Goal: Task Accomplishment & Management: Manage account settings

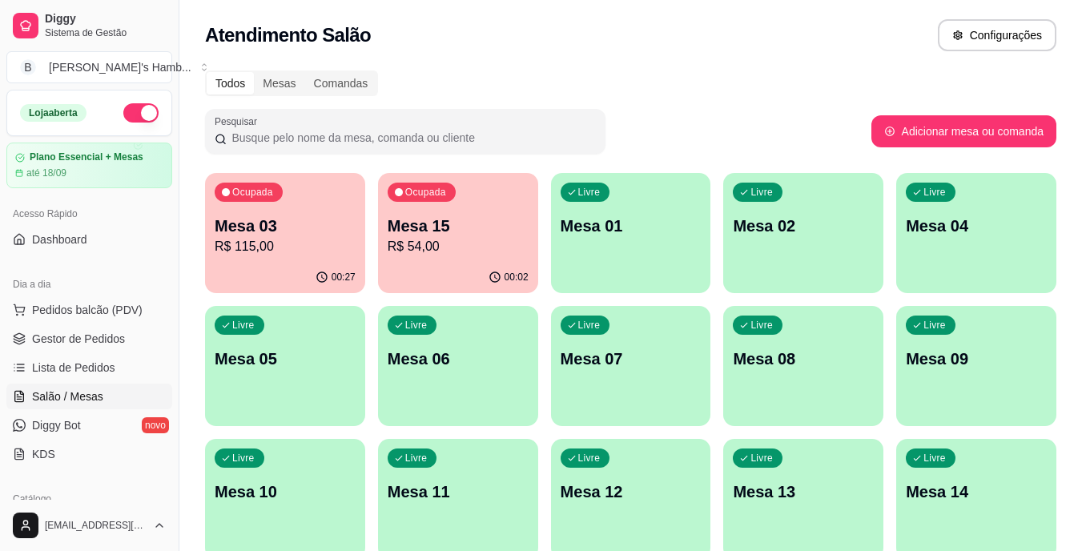
click at [309, 239] on p "R$ 115,00" at bounding box center [285, 246] width 141 height 19
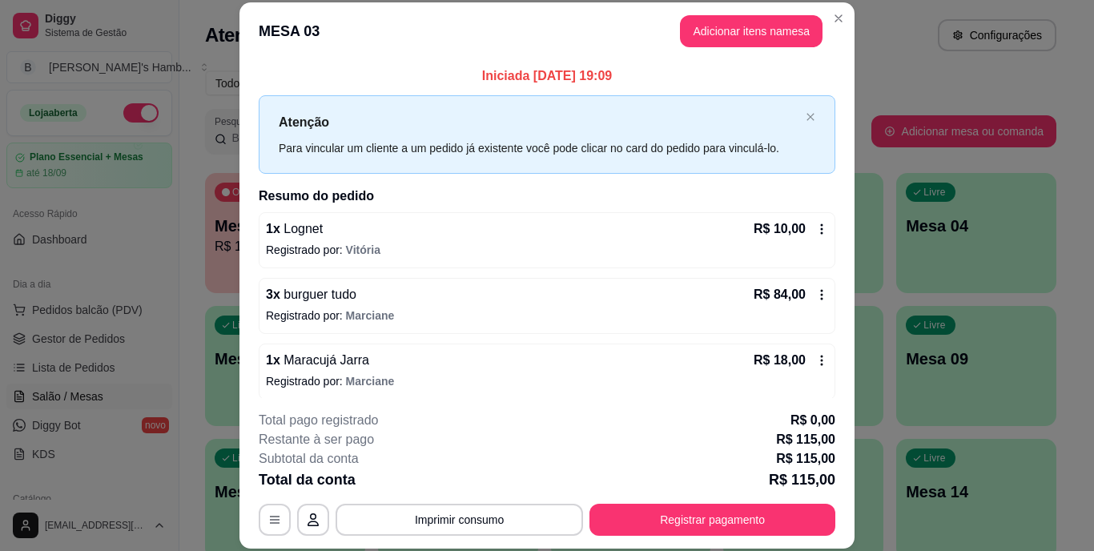
scroll to position [74, 0]
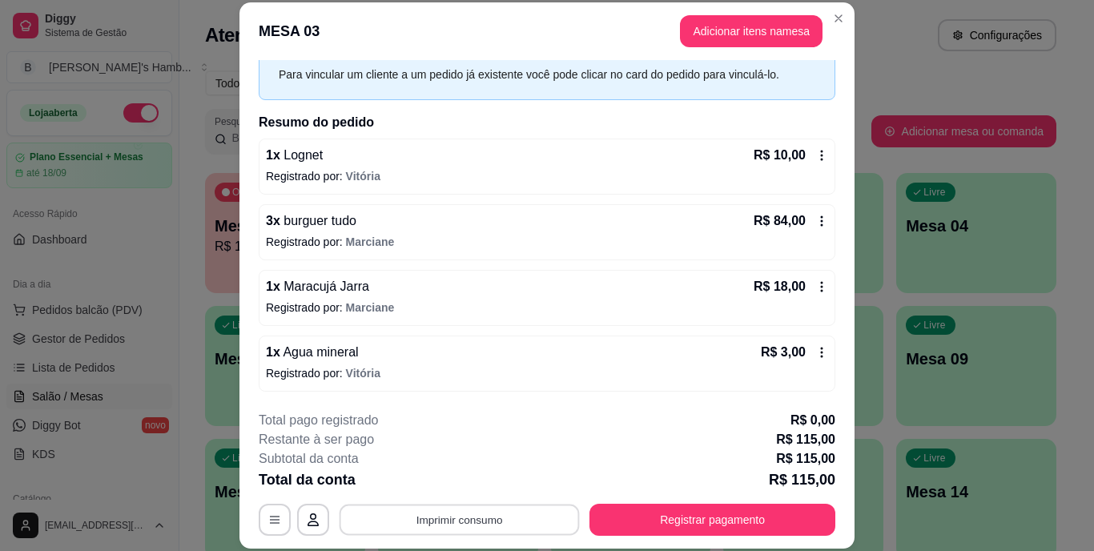
click at [463, 514] on button "Imprimir consumo" at bounding box center [459, 519] width 240 height 31
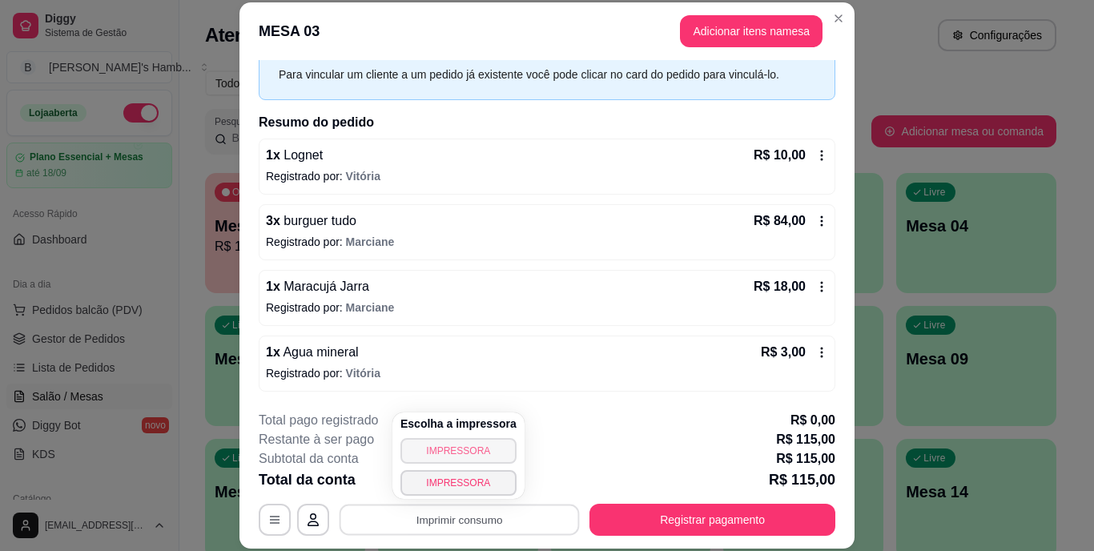
click at [414, 452] on button "IMPRESSORA" at bounding box center [458, 451] width 116 height 26
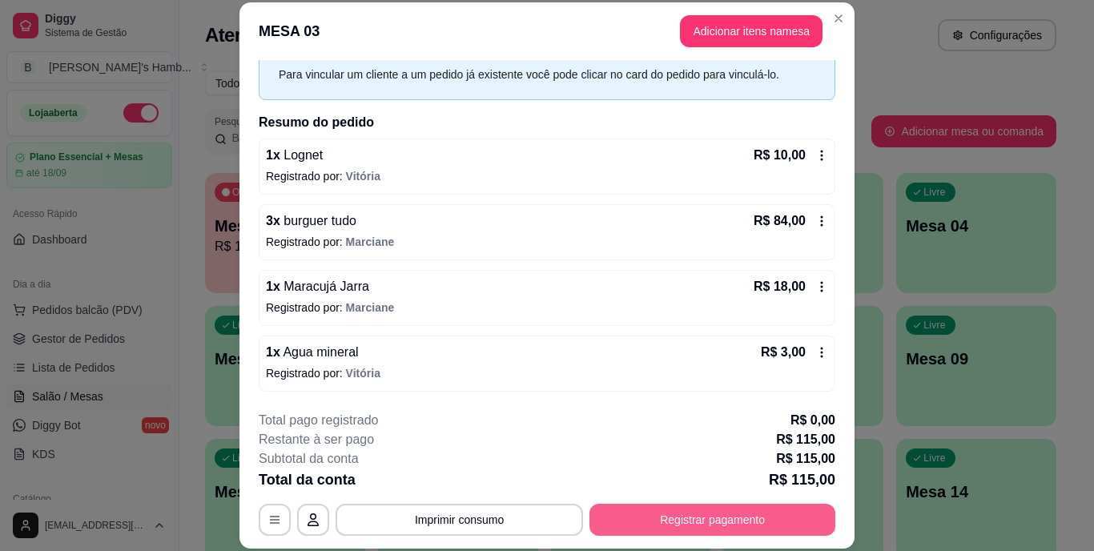
click at [752, 520] on button "Registrar pagamento" at bounding box center [712, 520] width 246 height 32
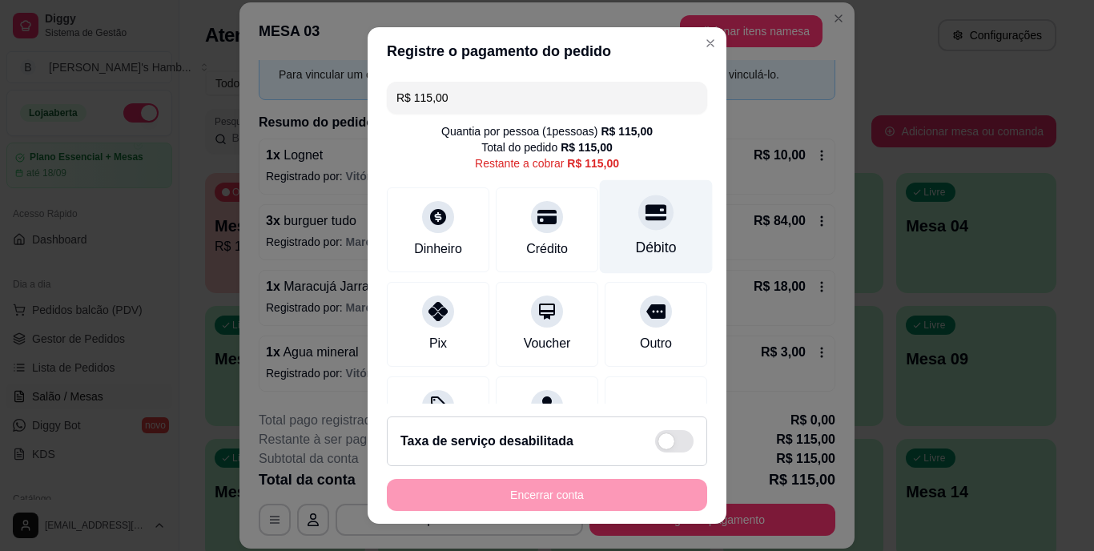
click at [629, 232] on div "Débito" at bounding box center [656, 227] width 113 height 94
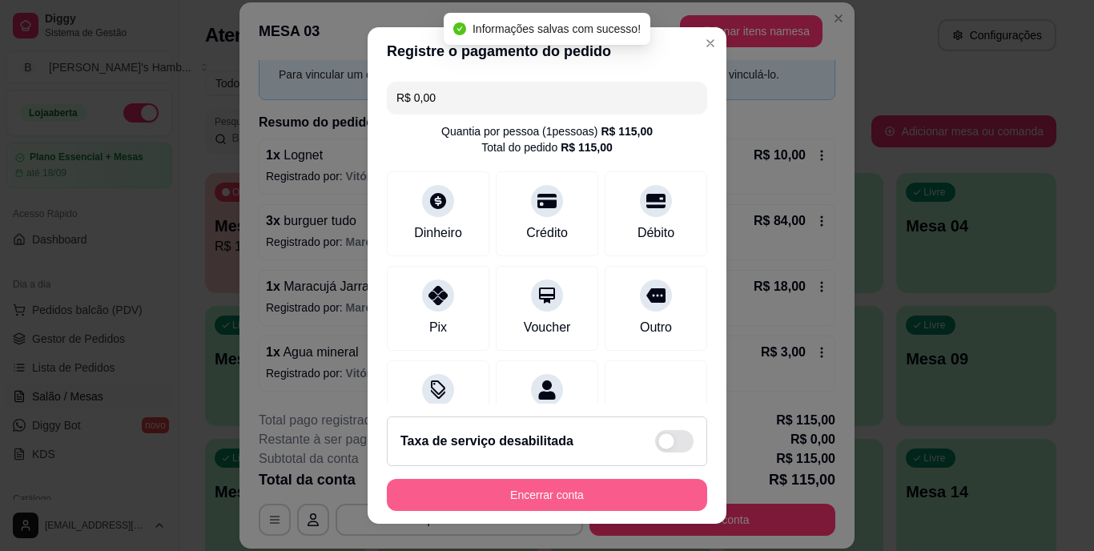
type input "R$ 0,00"
click at [626, 492] on button "Encerrar conta" at bounding box center [547, 495] width 320 height 32
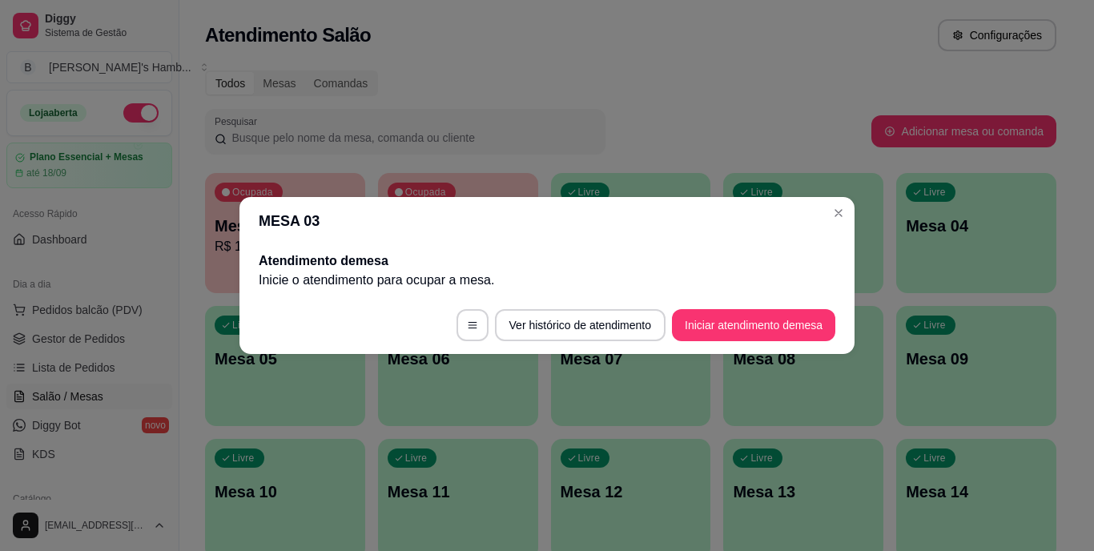
scroll to position [0, 0]
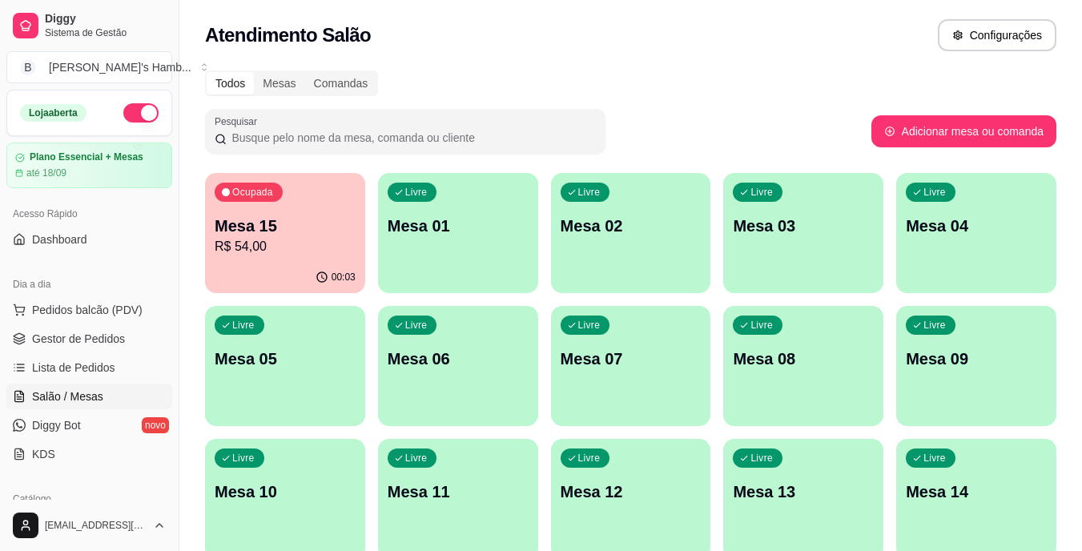
click at [644, 488] on div "Livre Mesa 12" at bounding box center [631, 489] width 160 height 101
drag, startPoint x: 132, startPoint y: 369, endPoint x: 140, endPoint y: 344, distance: 26.1
click at [131, 369] on link "Lista de Pedidos" at bounding box center [89, 368] width 166 height 26
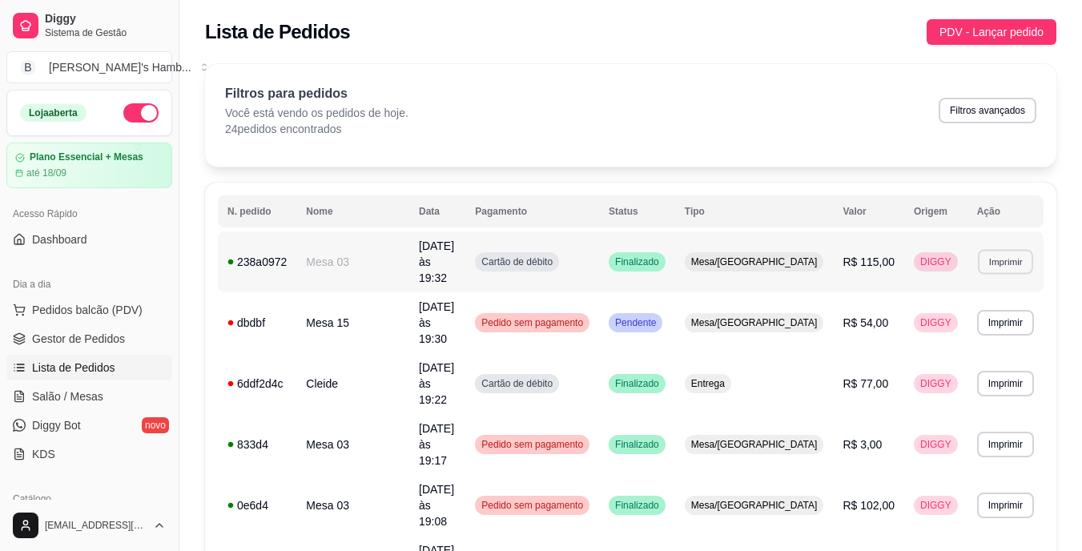
click at [1010, 251] on button "Imprimir" at bounding box center [1005, 261] width 55 height 25
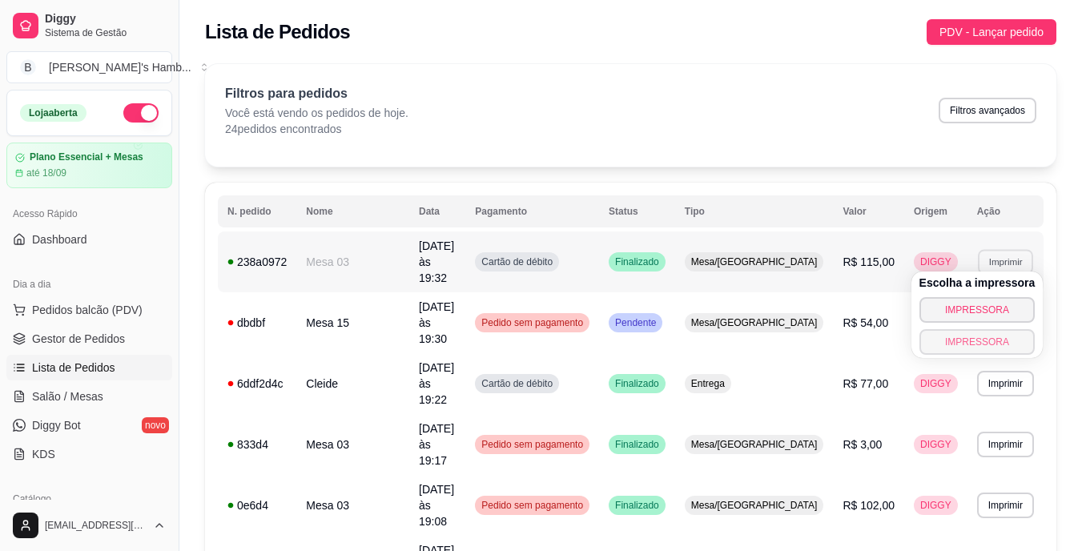
click at [977, 347] on button "IMPRESSORA" at bounding box center [977, 342] width 116 height 26
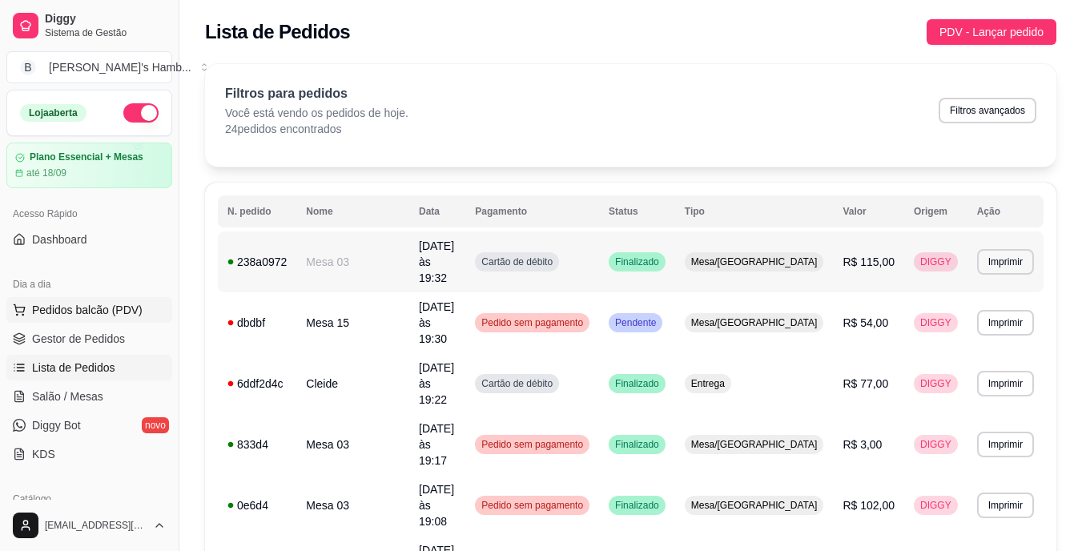
click at [115, 309] on span "Pedidos balcão (PDV)" at bounding box center [87, 310] width 110 height 16
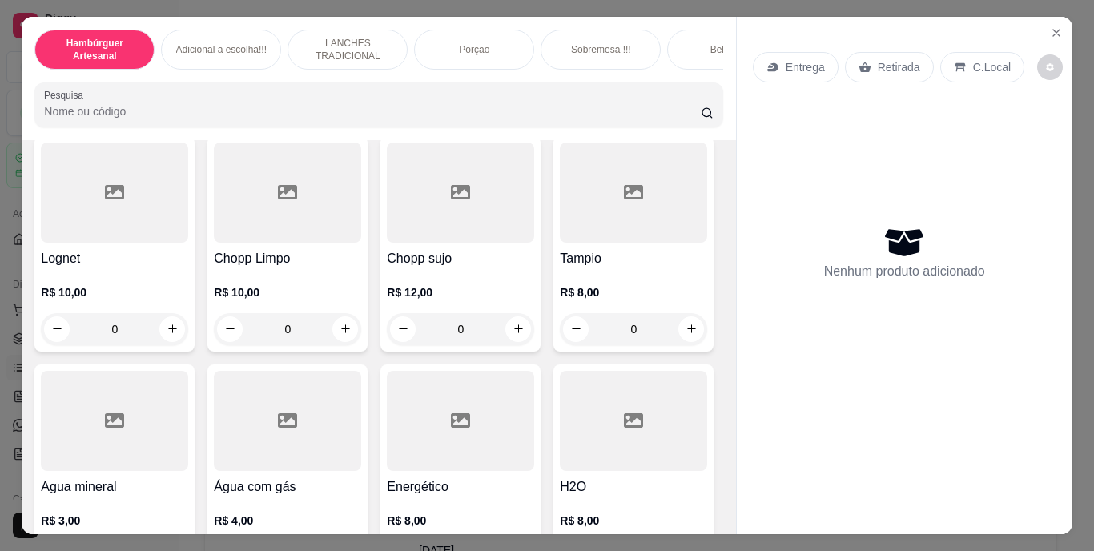
scroll to position [4404, 0]
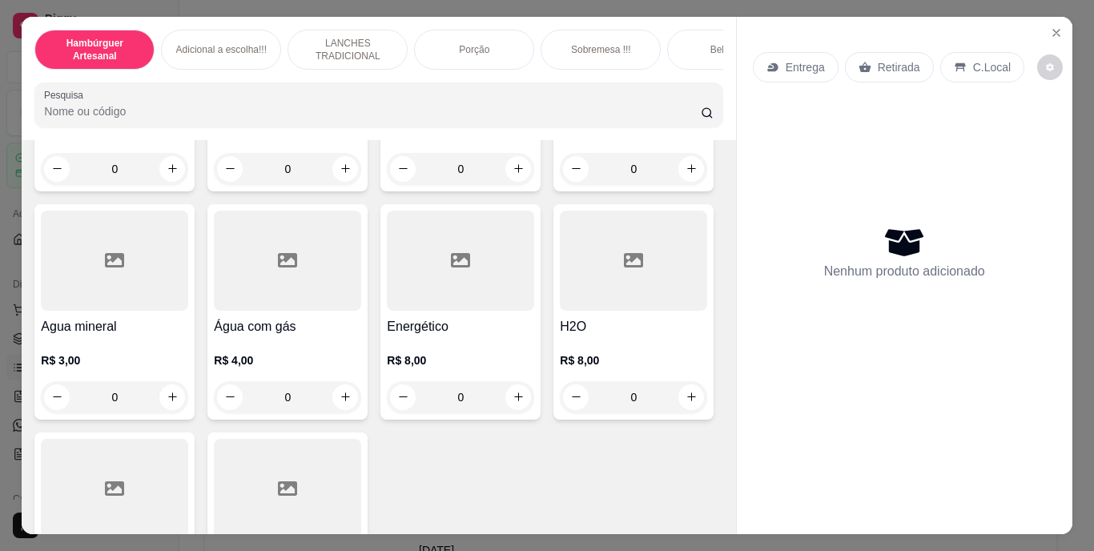
type input "1"
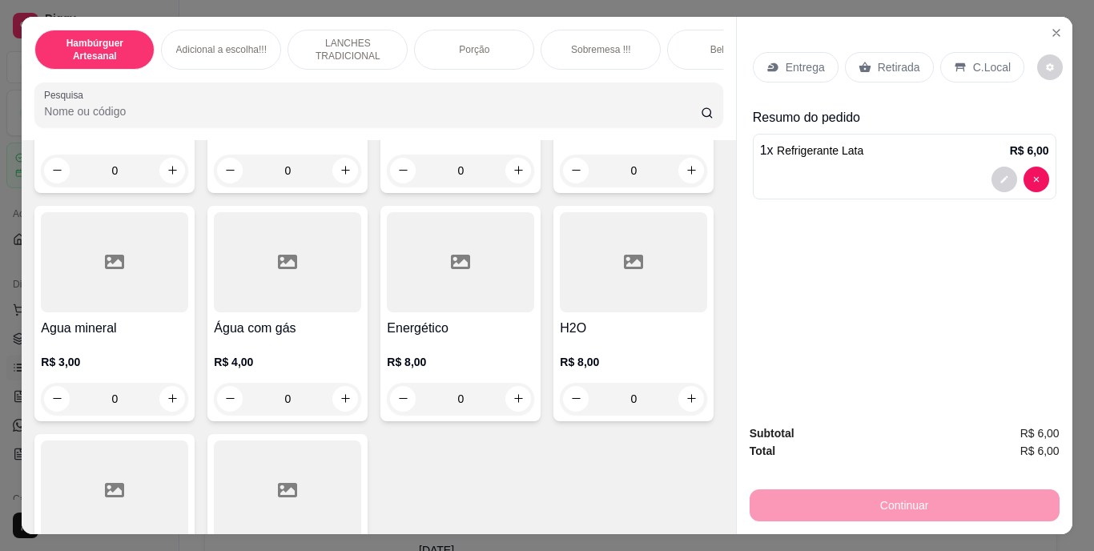
click at [894, 59] on p "Retirada" at bounding box center [899, 67] width 42 height 16
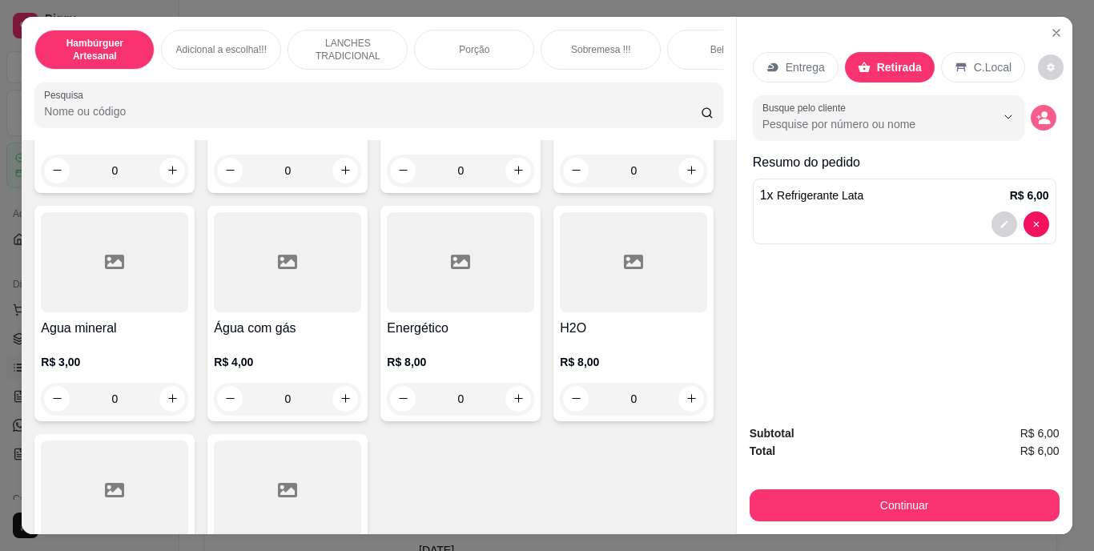
click at [1036, 110] on icon "decrease-product-quantity" at bounding box center [1043, 117] width 14 height 14
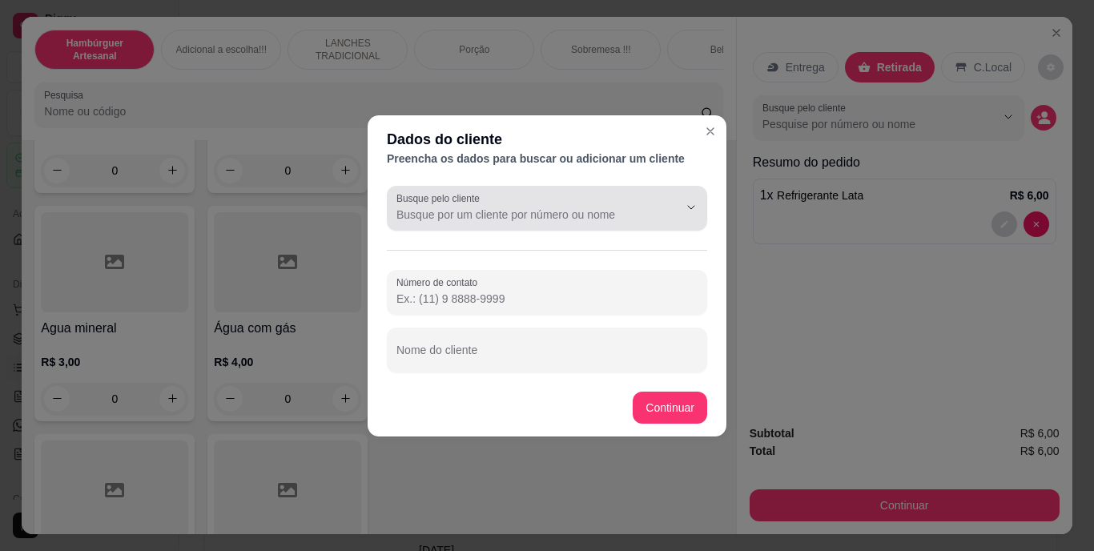
click at [472, 209] on input "Busque pelo cliente" at bounding box center [524, 215] width 256 height 16
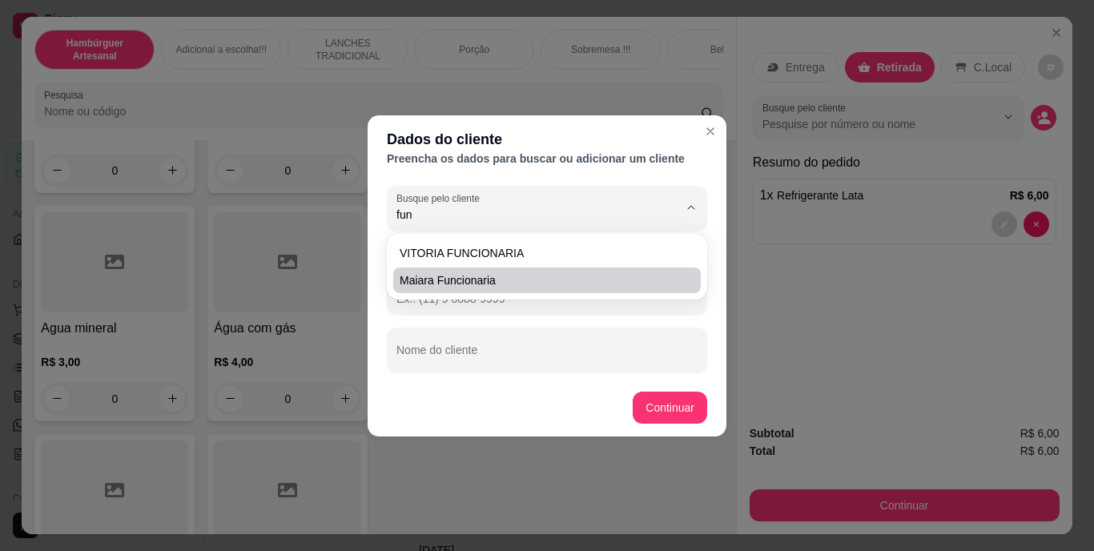
click at [409, 277] on span "maiara funcionaria" at bounding box center [539, 280] width 279 height 16
type input "maiara funcionaria"
type input "[PHONE_NUMBER]"
type input "maiara funcionaria"
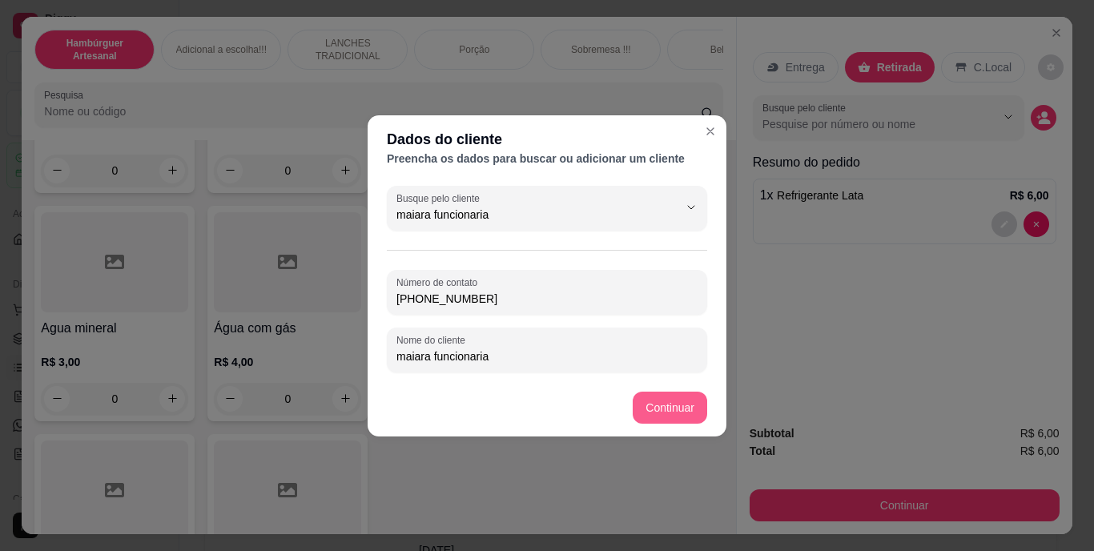
type input "maiara funcionaria"
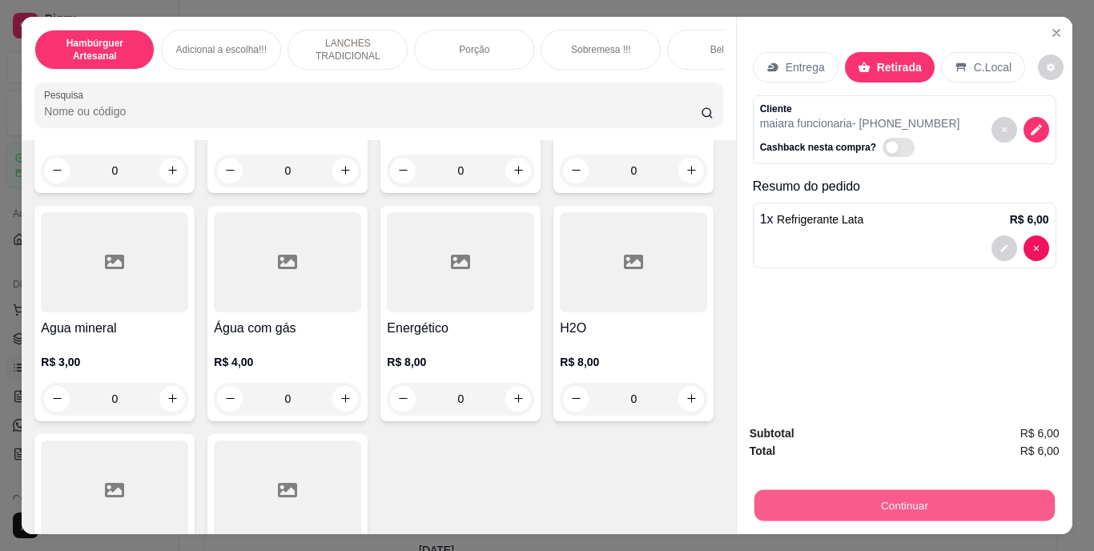
click at [778, 498] on button "Continuar" at bounding box center [903, 505] width 300 height 31
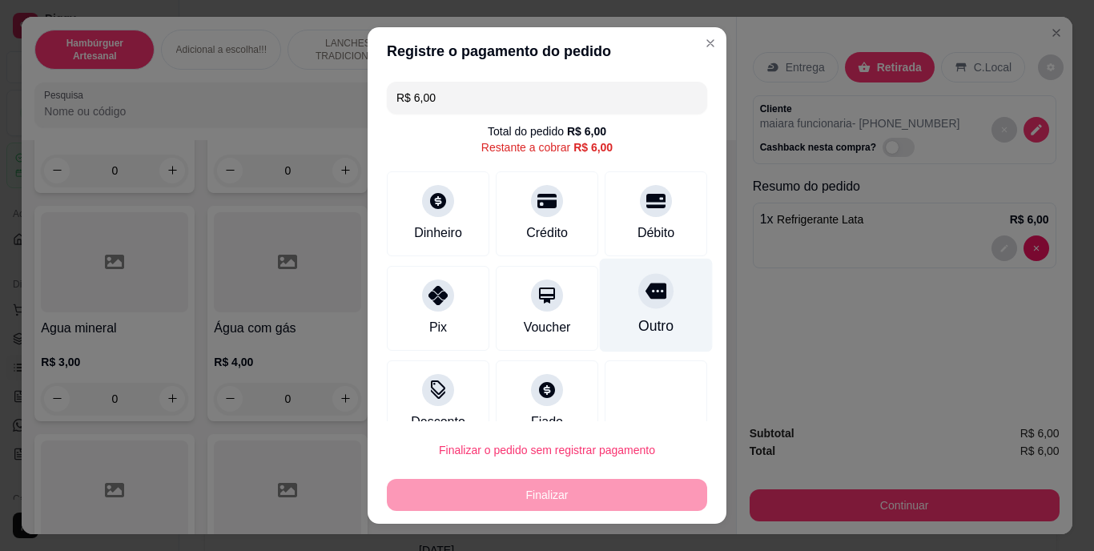
drag, startPoint x: 629, startPoint y: 283, endPoint x: 629, endPoint y: 293, distance: 10.4
click at [645, 288] on icon at bounding box center [655, 291] width 21 height 21
type input "R$ 0,00"
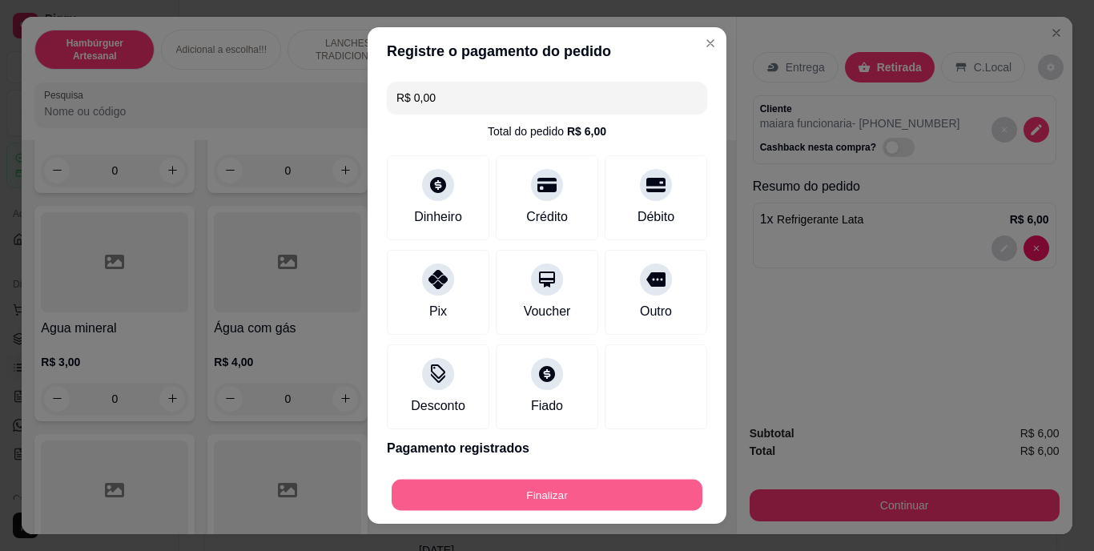
click at [585, 495] on button "Finalizar" at bounding box center [547, 494] width 311 height 31
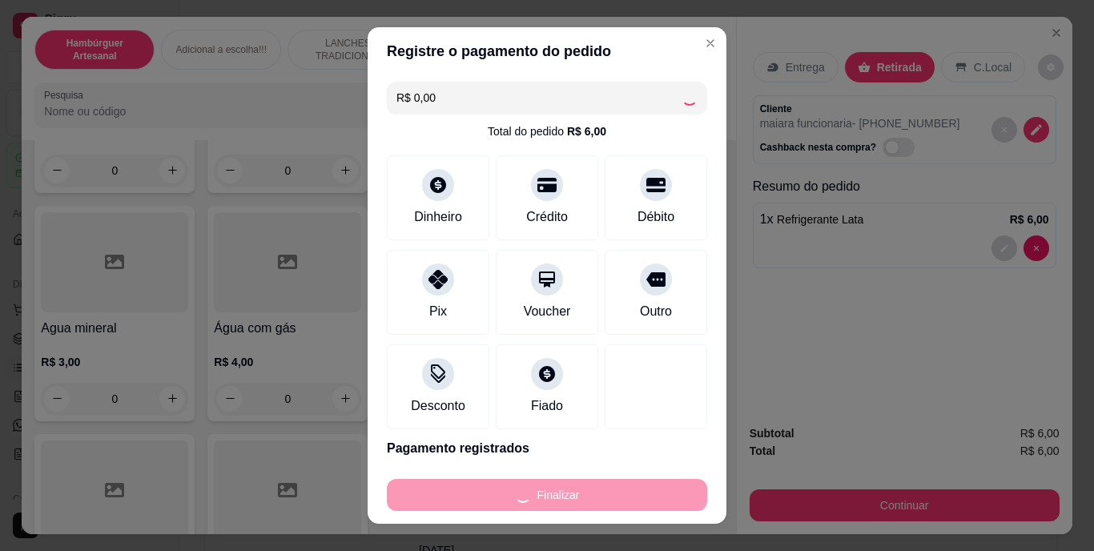
type input "0"
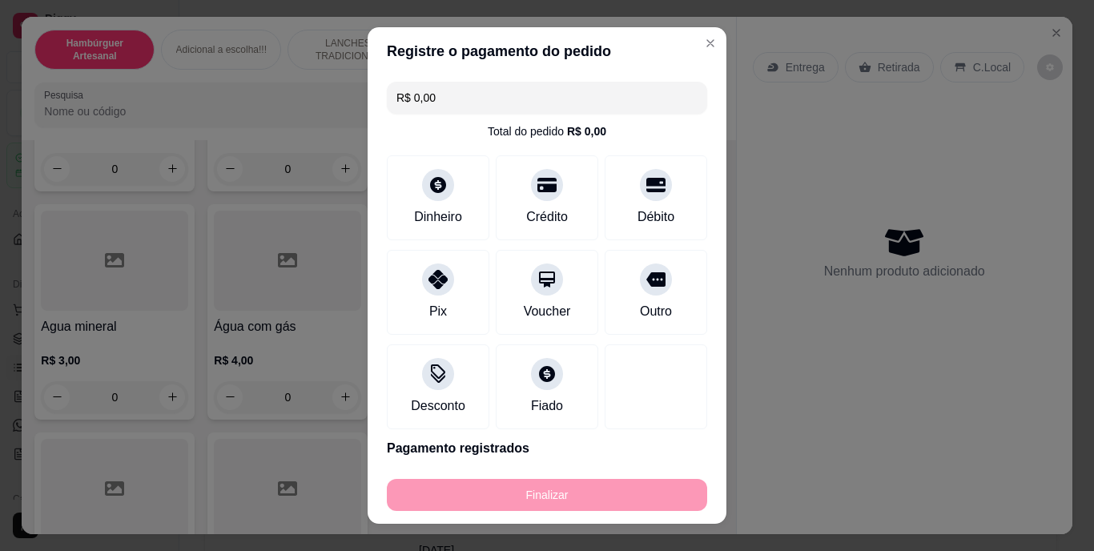
type input "-R$ 6,00"
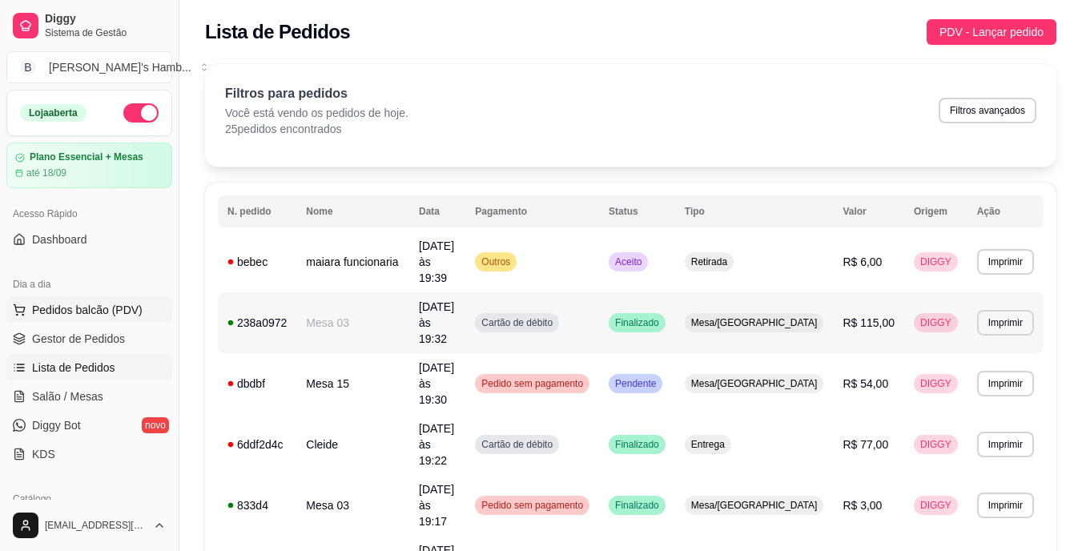
click at [113, 311] on span "Pedidos balcão (PDV)" at bounding box center [87, 310] width 110 height 16
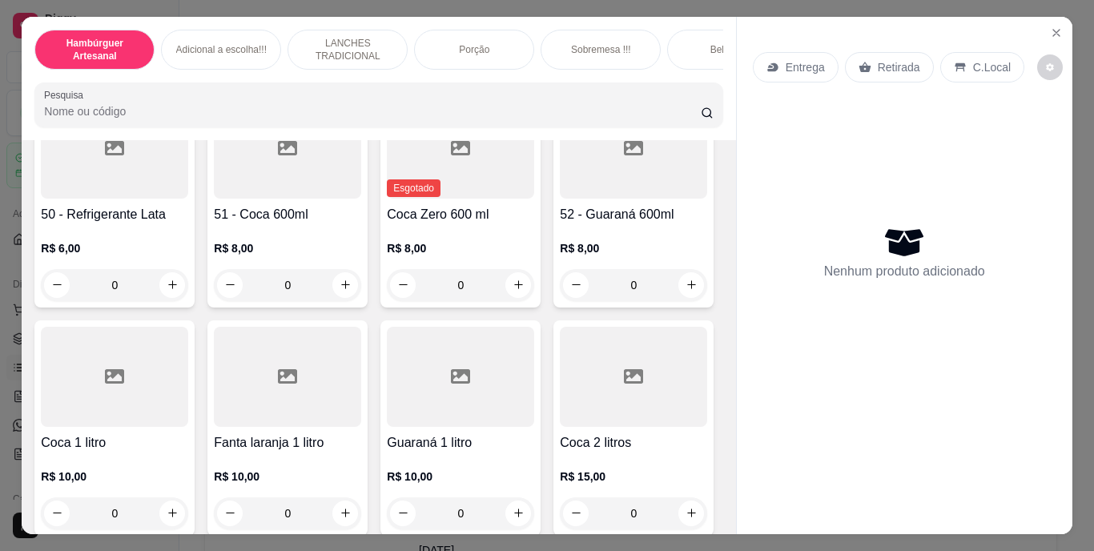
scroll to position [3443, 0]
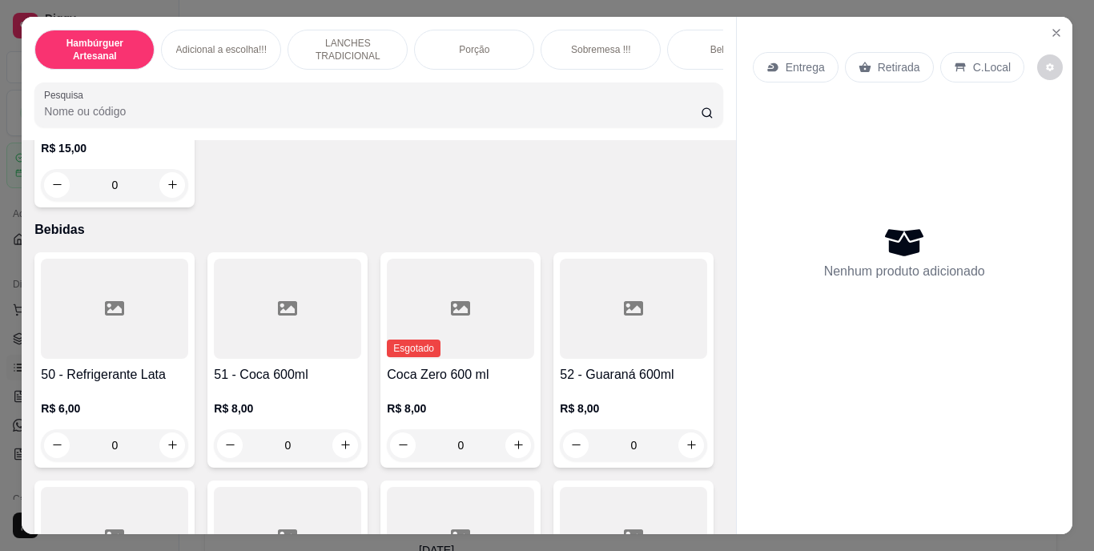
type input "1"
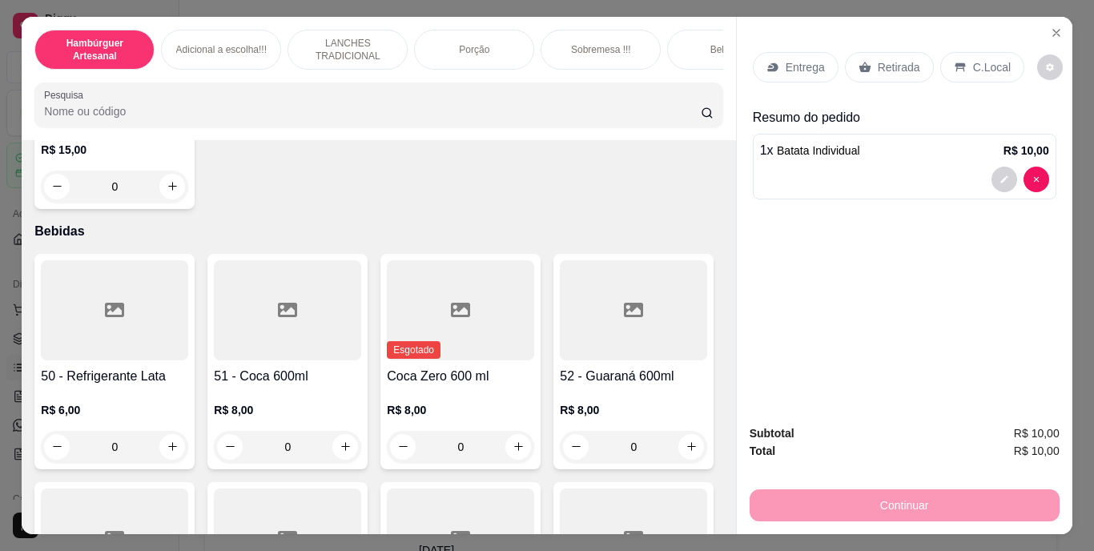
scroll to position [3444, 0]
click at [878, 59] on p "Retirada" at bounding box center [899, 67] width 42 height 16
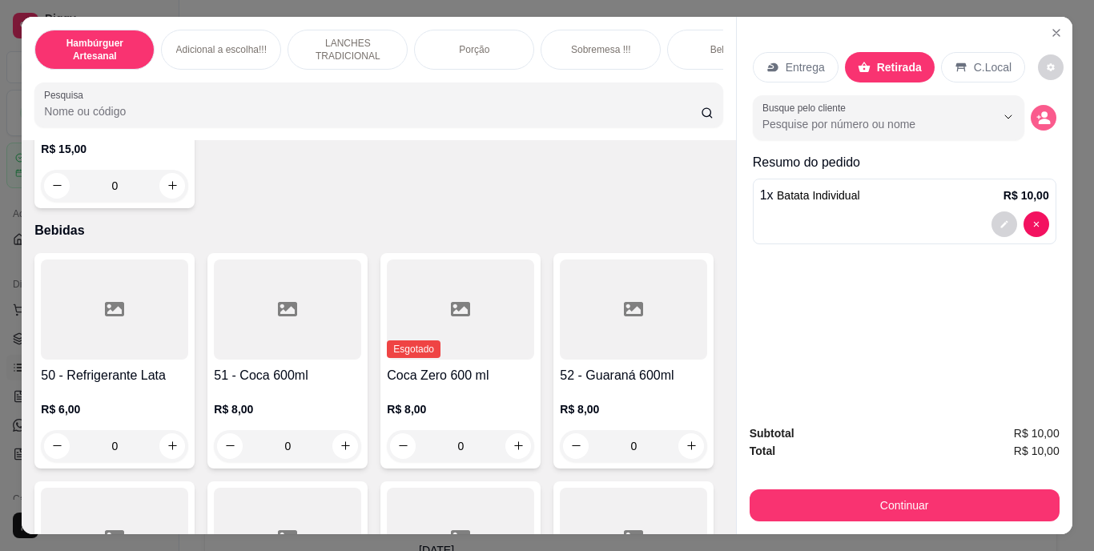
click at [1037, 105] on button "decrease-product-quantity" at bounding box center [1043, 118] width 26 height 26
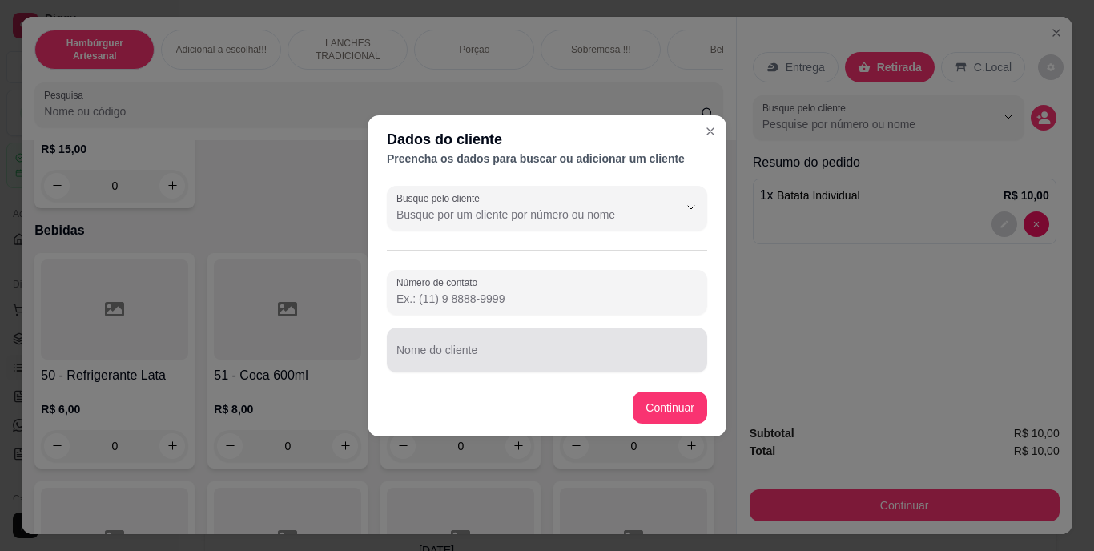
drag, startPoint x: 578, startPoint y: 335, endPoint x: 581, endPoint y: 363, distance: 28.2
click at [579, 343] on div at bounding box center [546, 350] width 301 height 32
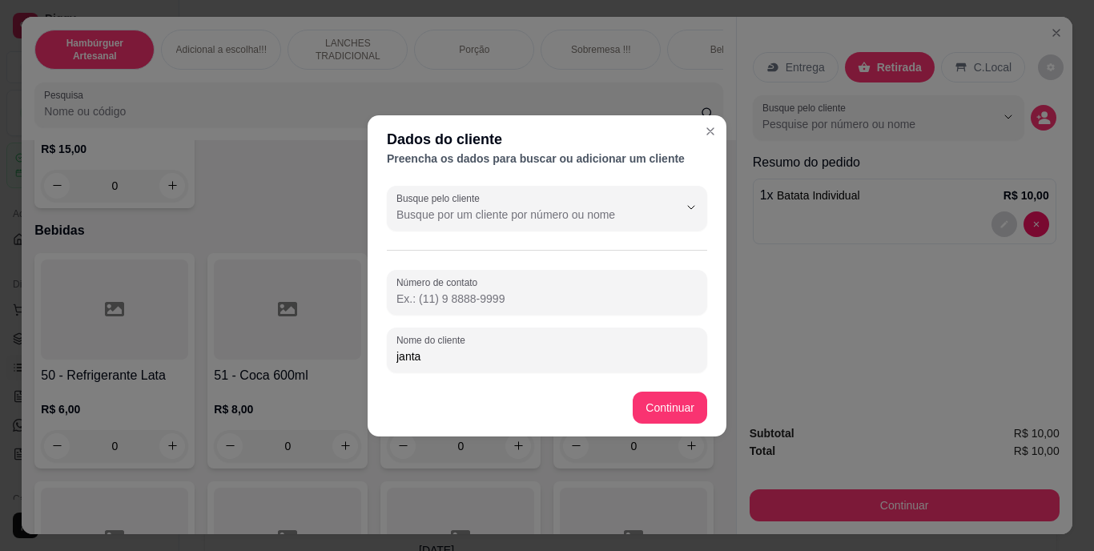
click at [568, 355] on input "janta" at bounding box center [546, 356] width 301 height 16
click at [576, 340] on div "[PERSON_NAME]" at bounding box center [546, 350] width 301 height 32
type input "[PERSON_NAME]"
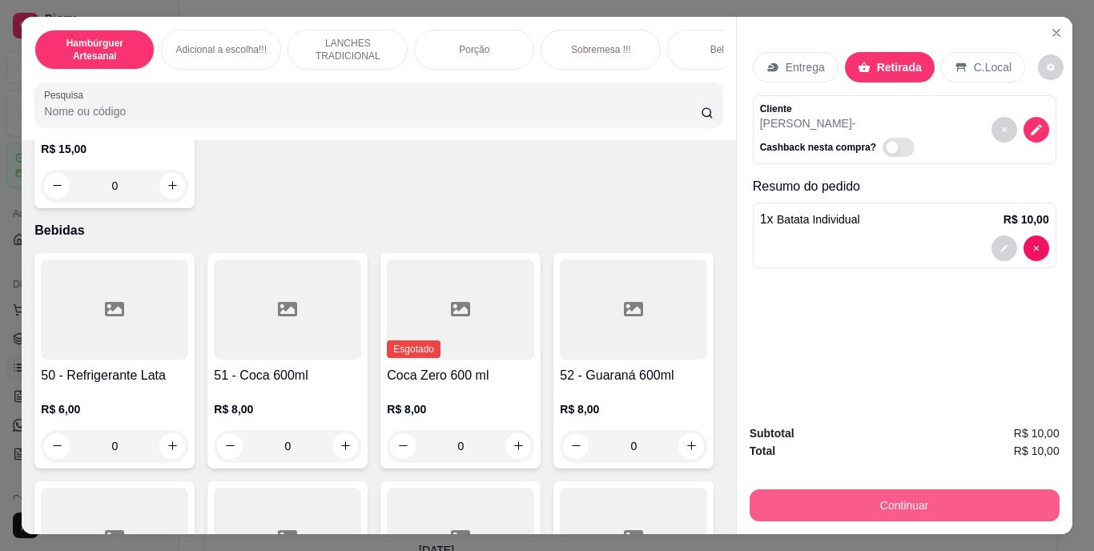
click at [826, 496] on button "Continuar" at bounding box center [904, 505] width 310 height 32
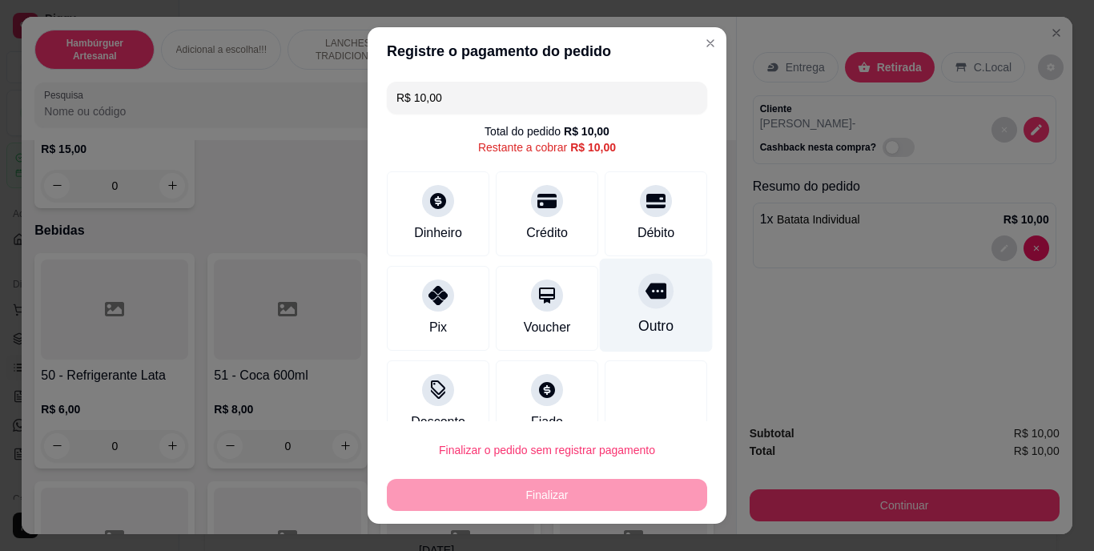
click at [665, 291] on div "Outro" at bounding box center [656, 306] width 113 height 94
type input "R$ 0,00"
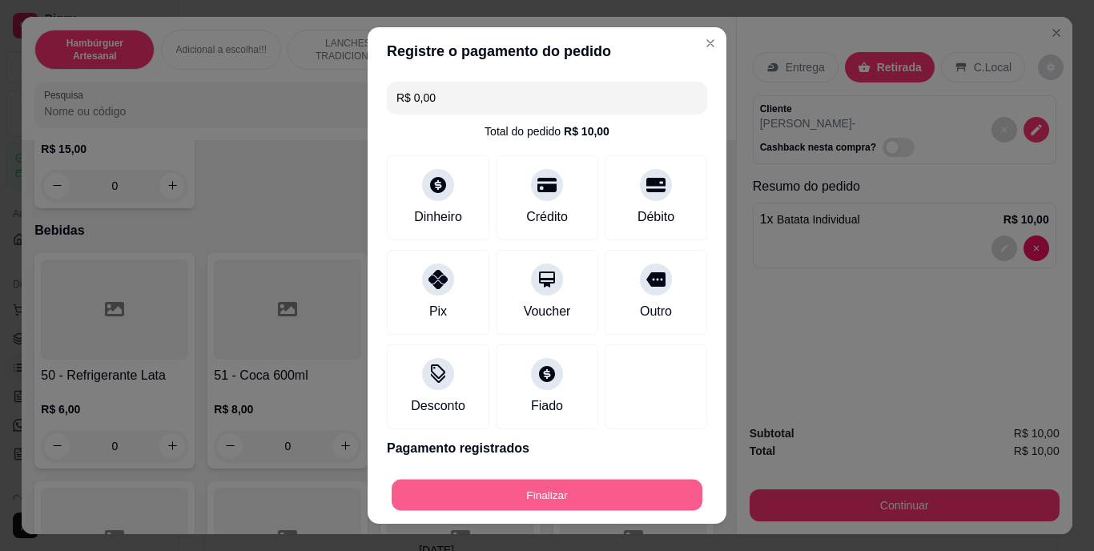
click at [588, 506] on button "Finalizar" at bounding box center [547, 494] width 311 height 31
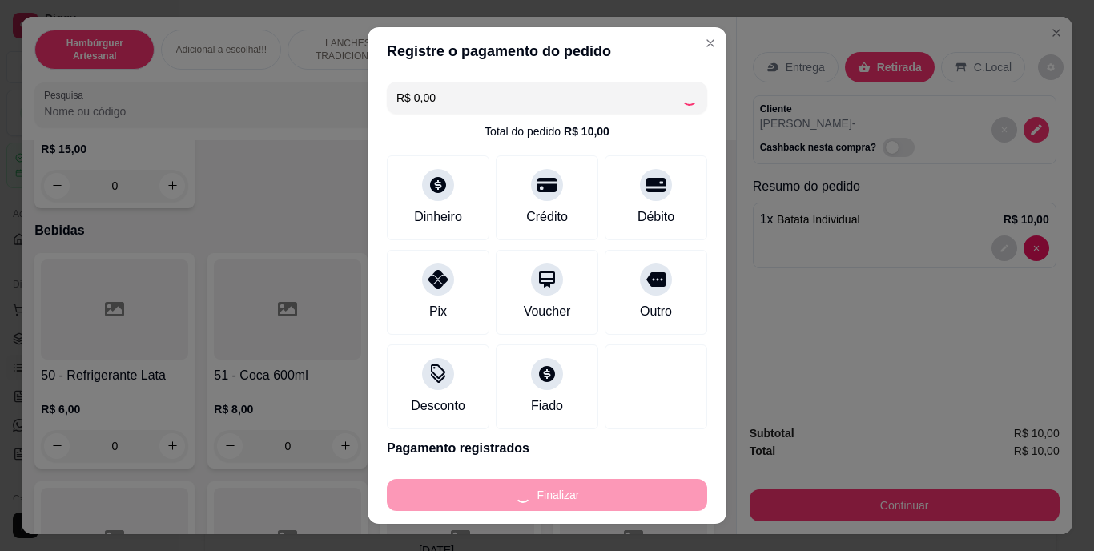
type input "0"
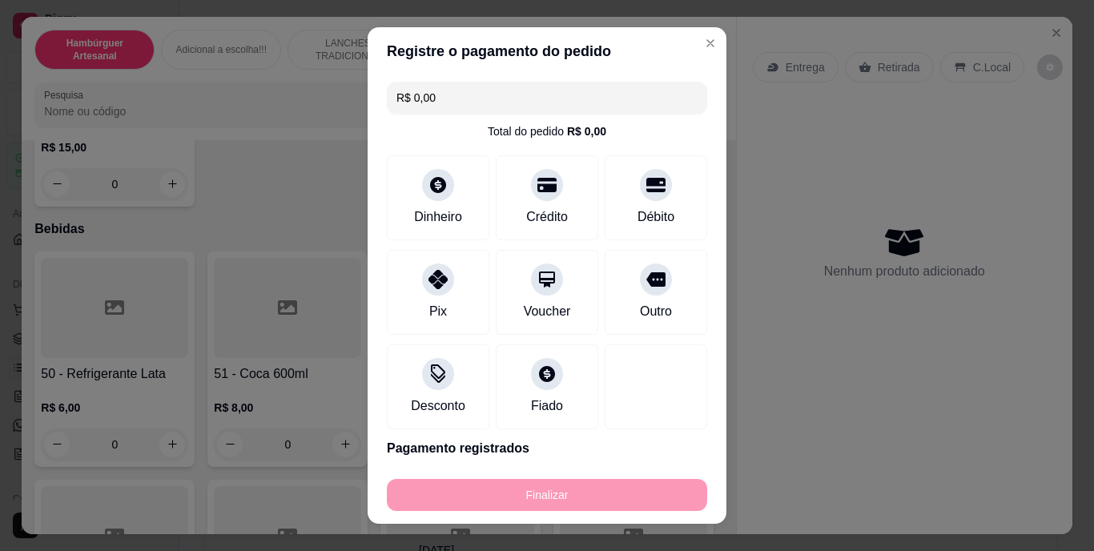
type input "-R$ 10,00"
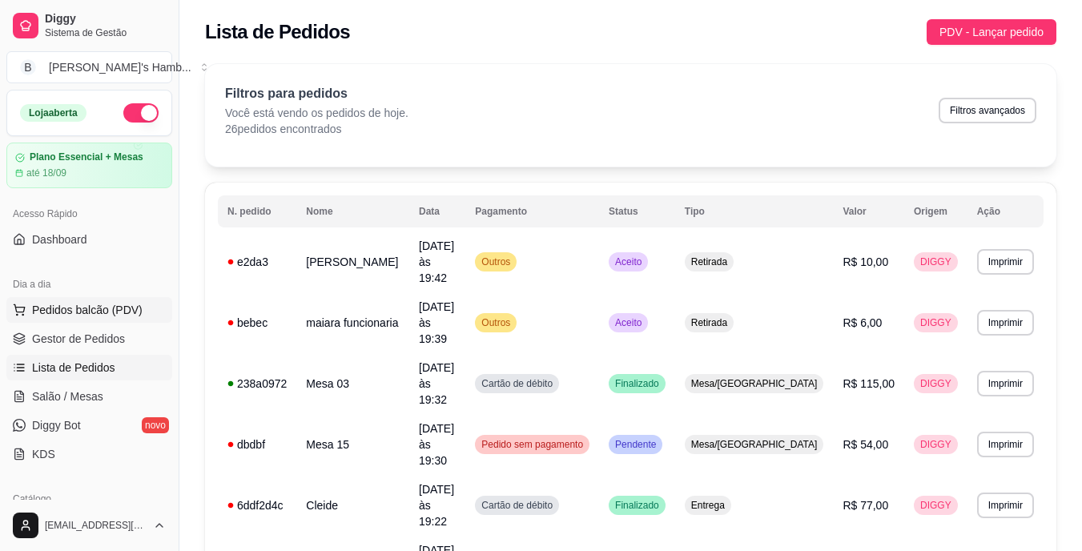
click at [109, 317] on span "Pedidos balcão (PDV)" at bounding box center [87, 310] width 110 height 16
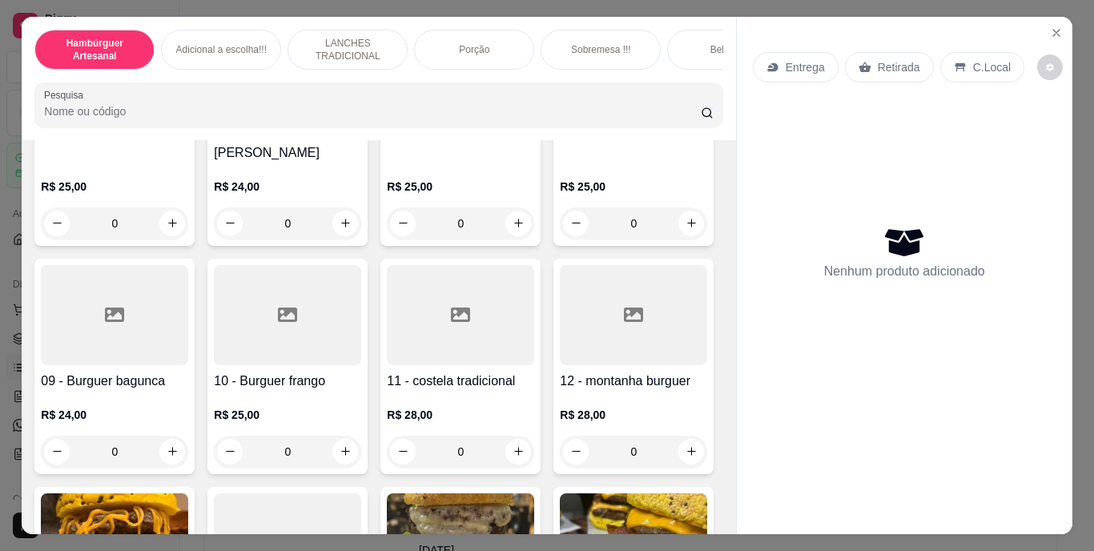
scroll to position [721, 0]
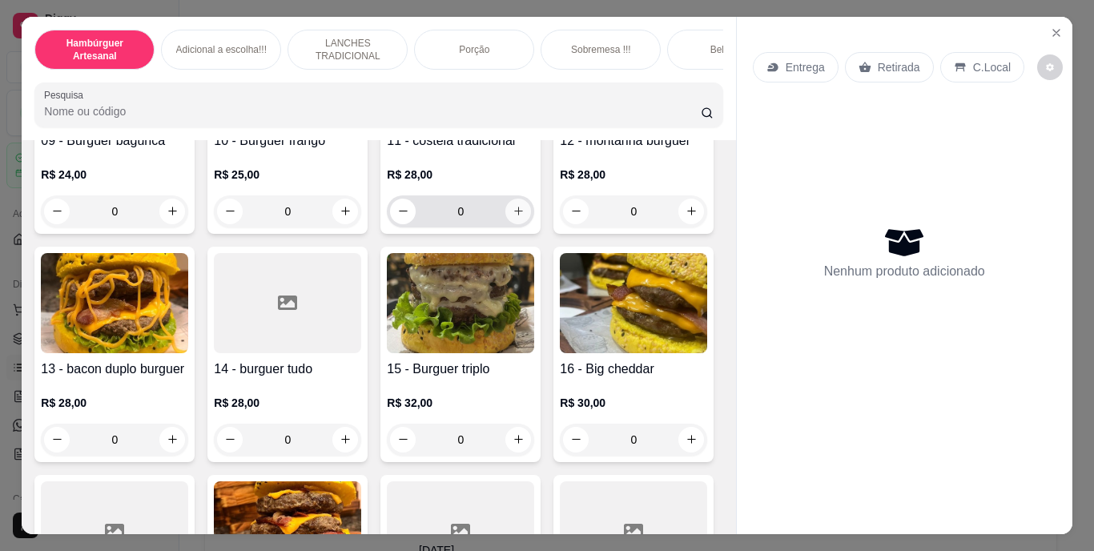
click at [514, 215] on icon "increase-product-quantity" at bounding box center [518, 211] width 9 height 9
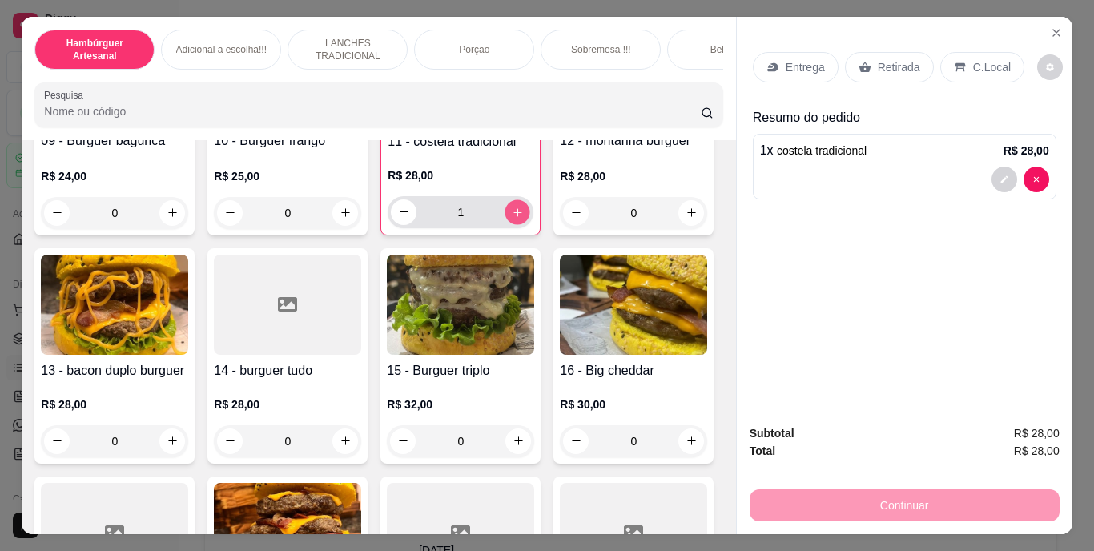
click at [512, 218] on icon "increase-product-quantity" at bounding box center [518, 212] width 12 height 12
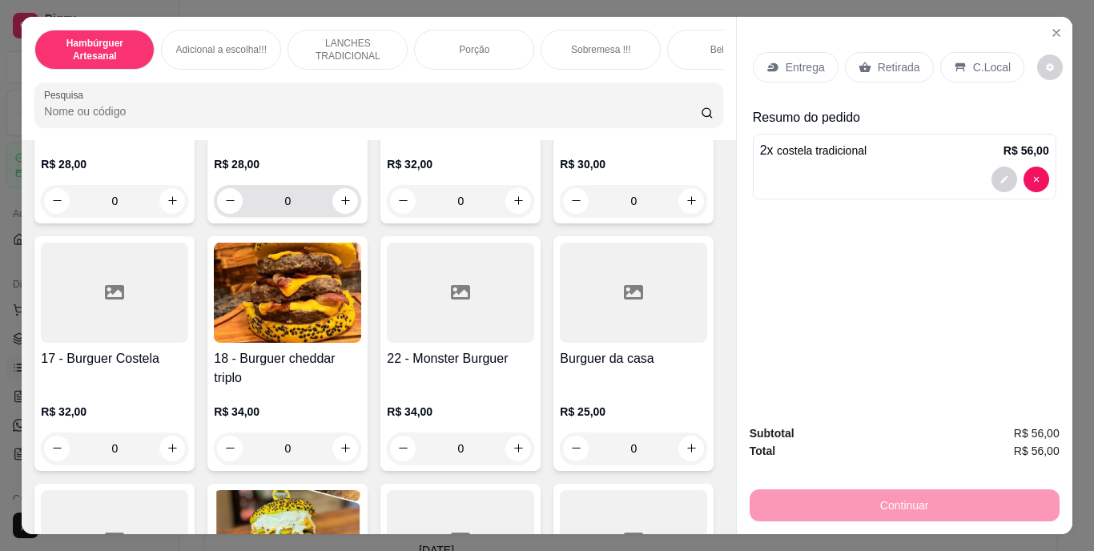
scroll to position [801, 0]
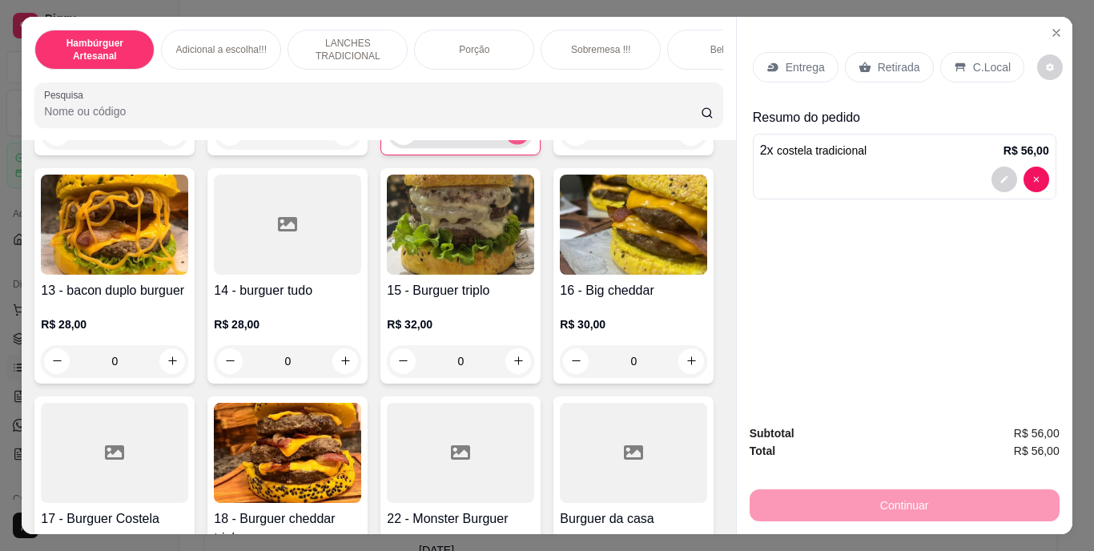
click at [512, 138] on icon "increase-product-quantity" at bounding box center [518, 132] width 12 height 12
type input "3"
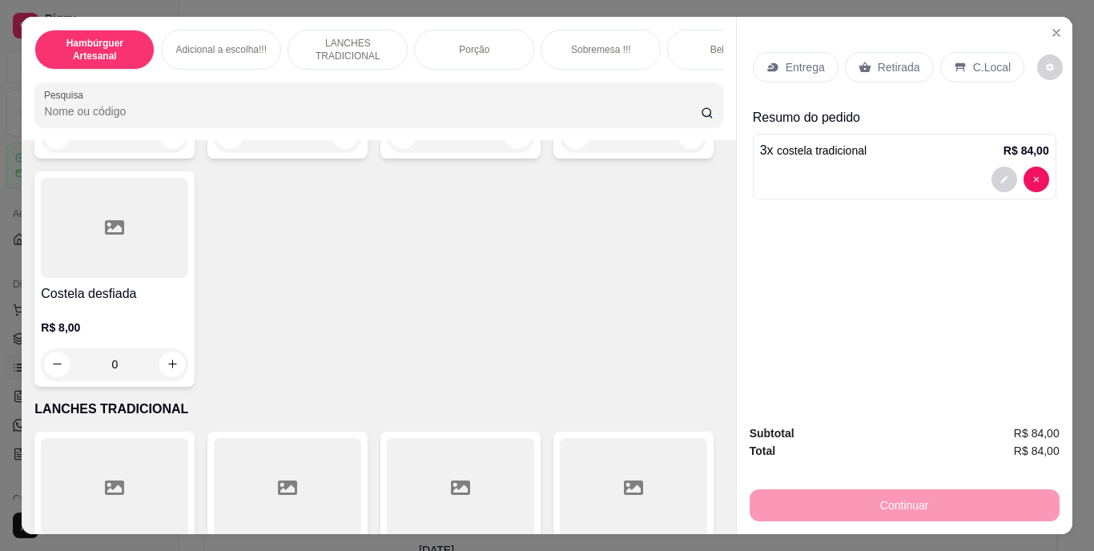
scroll to position [1922, 0]
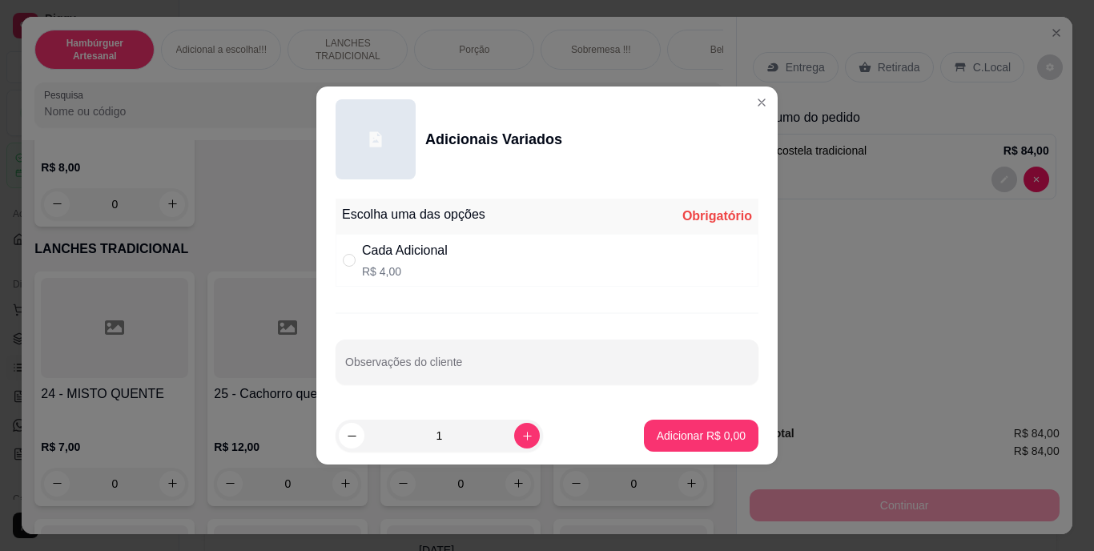
click at [409, 265] on p "R$ 4,00" at bounding box center [405, 271] width 86 height 16
radio input "true"
click at [515, 443] on button "increase-product-quantity" at bounding box center [527, 436] width 26 height 26
click at [515, 443] on button "increase-product-quantity" at bounding box center [526, 435] width 25 height 25
type input "3"
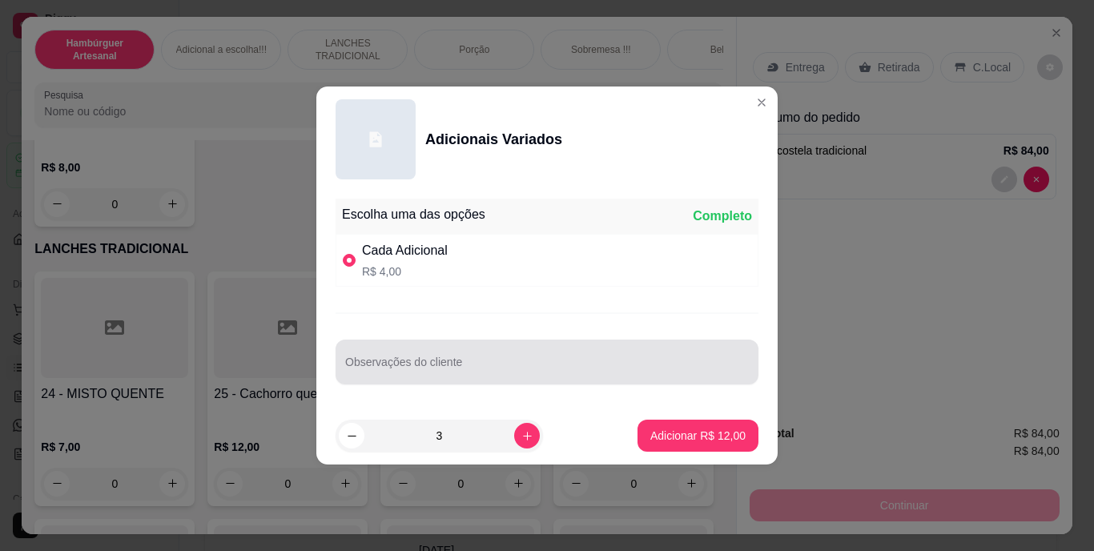
click at [524, 379] on div "Observações do cliente" at bounding box center [546, 361] width 423 height 45
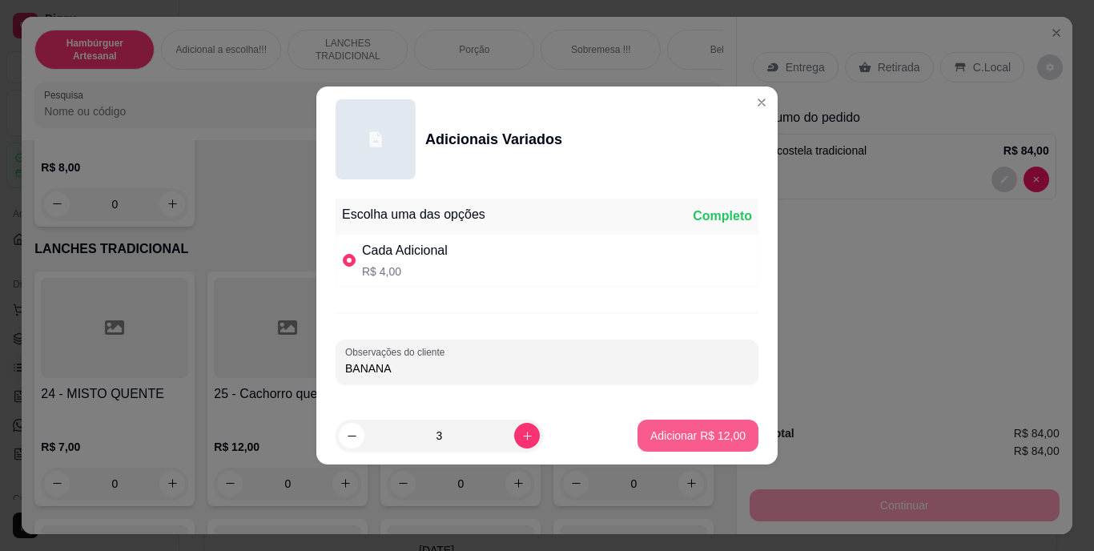
type input "BANANA"
click at [715, 440] on p "Adicionar R$ 12,00" at bounding box center [698, 435] width 93 height 15
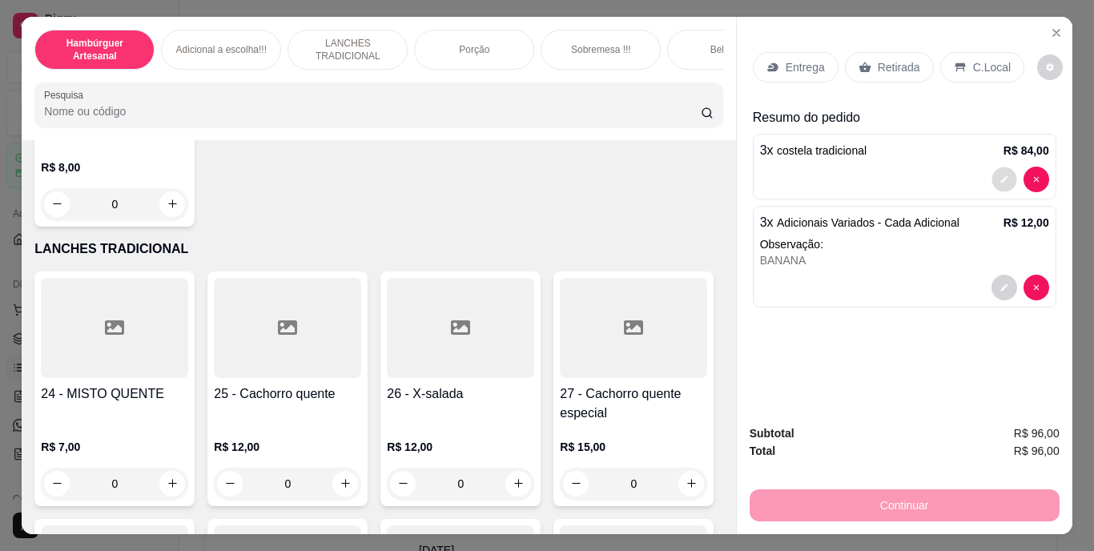
click at [999, 175] on icon "decrease-product-quantity" at bounding box center [1004, 180] width 10 height 10
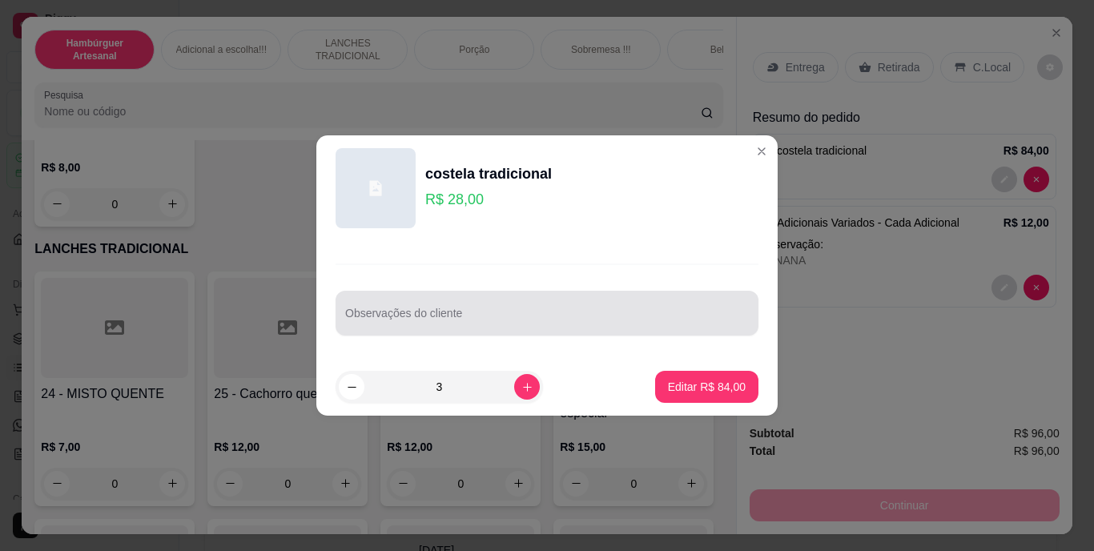
click at [550, 319] on input "Observações do cliente" at bounding box center [547, 319] width 404 height 16
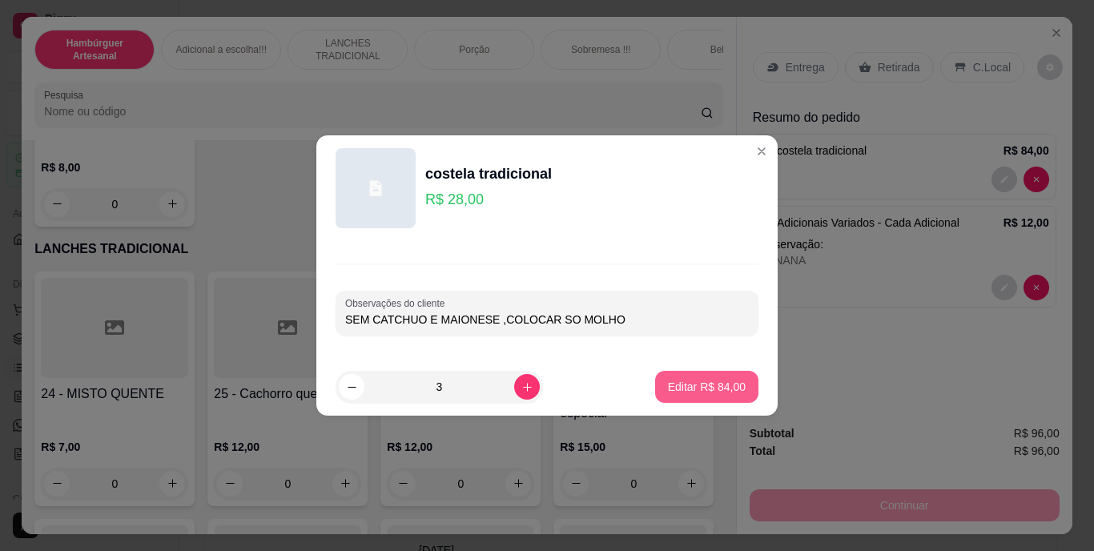
type input "SEM CATCHUO E MAIONESE ,COLOCAR SO MOLHO"
click at [664, 372] on button "Editar R$ 84,00" at bounding box center [707, 387] width 100 height 31
type input "0"
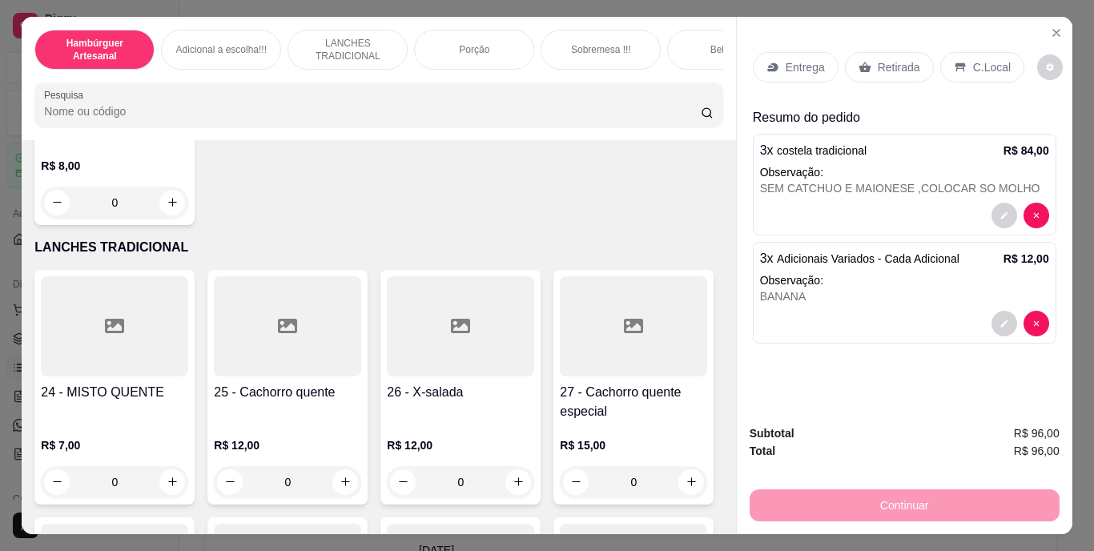
scroll to position [1920, 0]
click at [893, 62] on p "Retirada" at bounding box center [899, 67] width 42 height 16
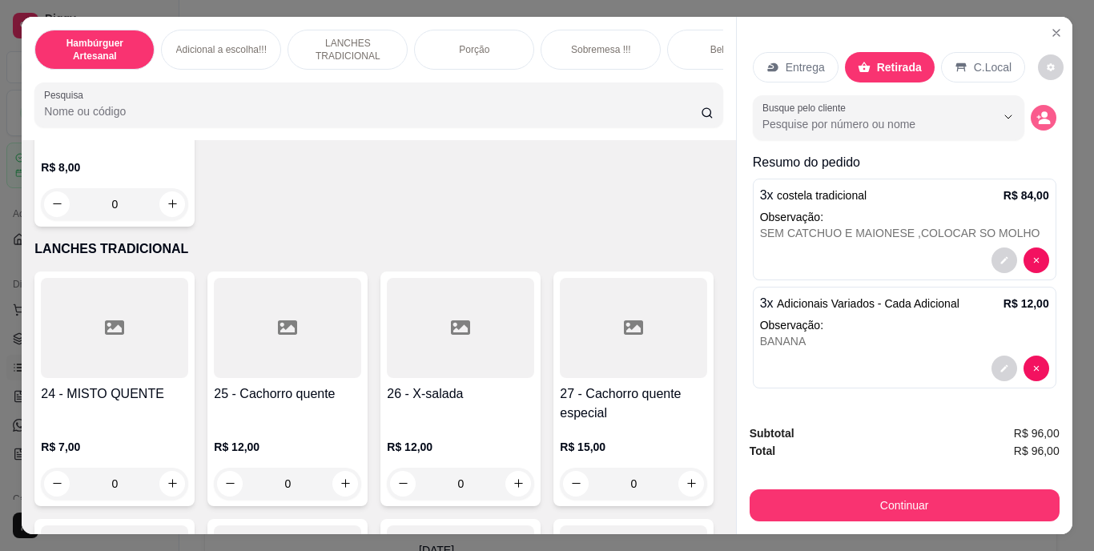
click at [1030, 106] on button "decrease-product-quantity" at bounding box center [1043, 118] width 26 height 26
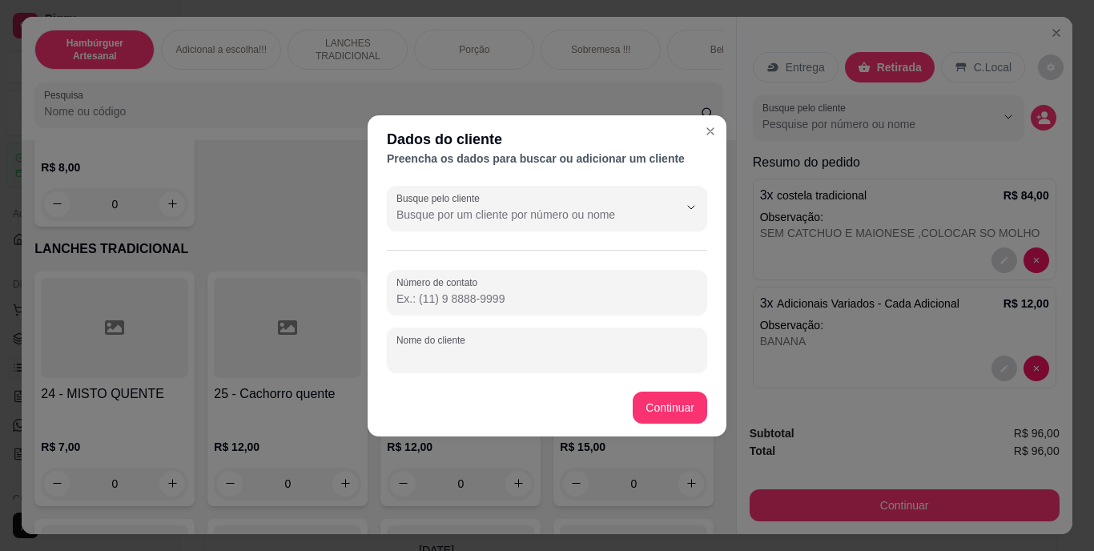
click at [519, 352] on input "Nome do cliente" at bounding box center [546, 356] width 301 height 16
type input "R"
type input "CASAL [PERSON_NAME]"
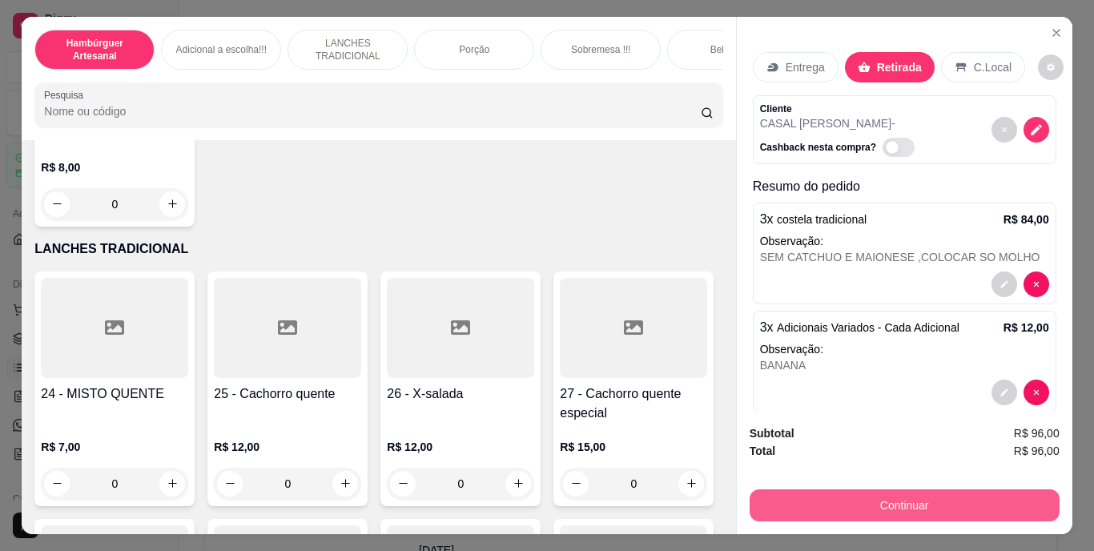
click at [814, 508] on button "Continuar" at bounding box center [904, 505] width 310 height 32
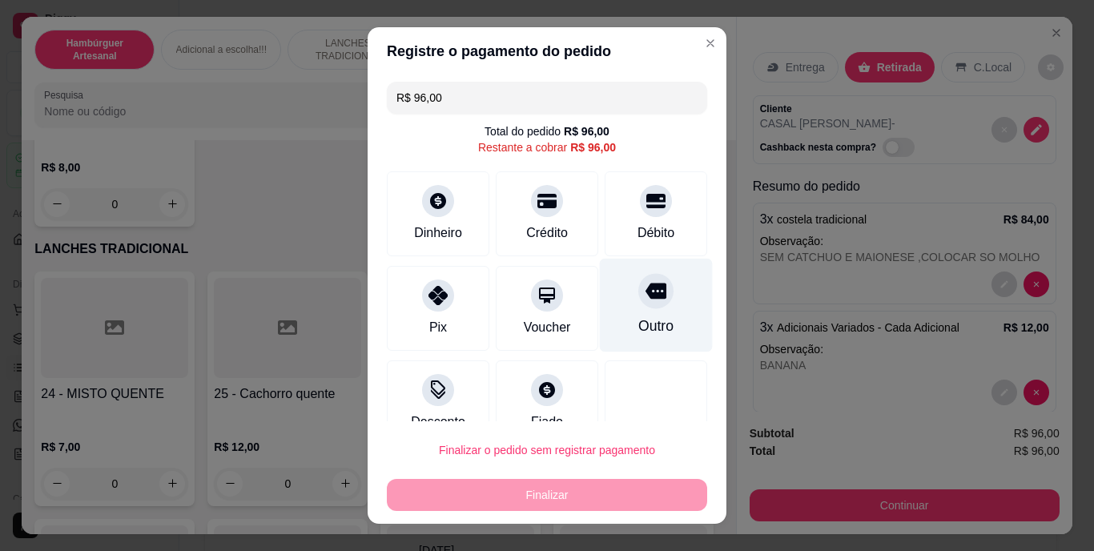
click at [641, 302] on div at bounding box center [655, 291] width 35 height 35
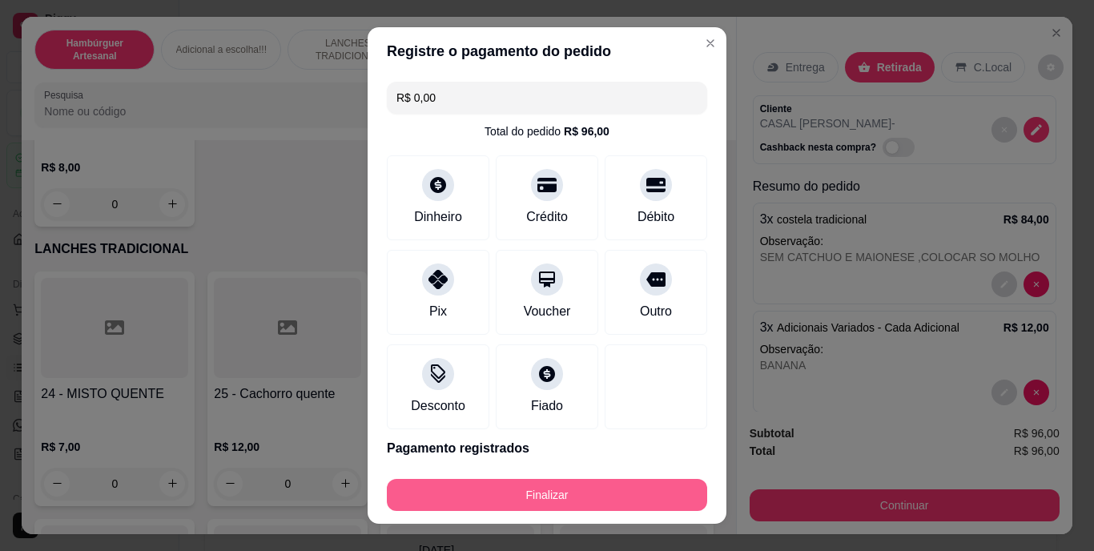
click at [639, 500] on button "Finalizar" at bounding box center [547, 495] width 320 height 32
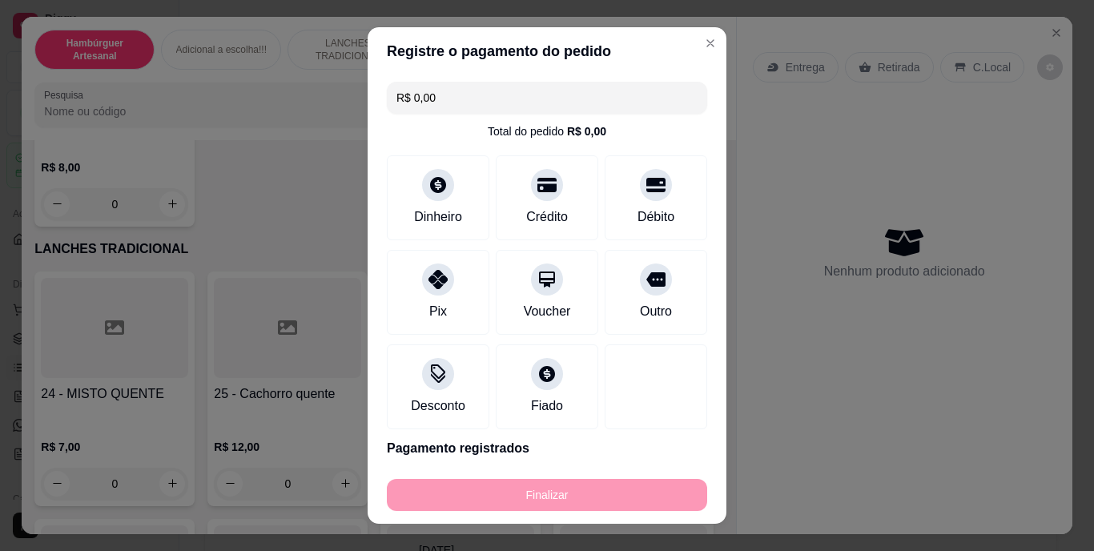
type input "-R$ 96,00"
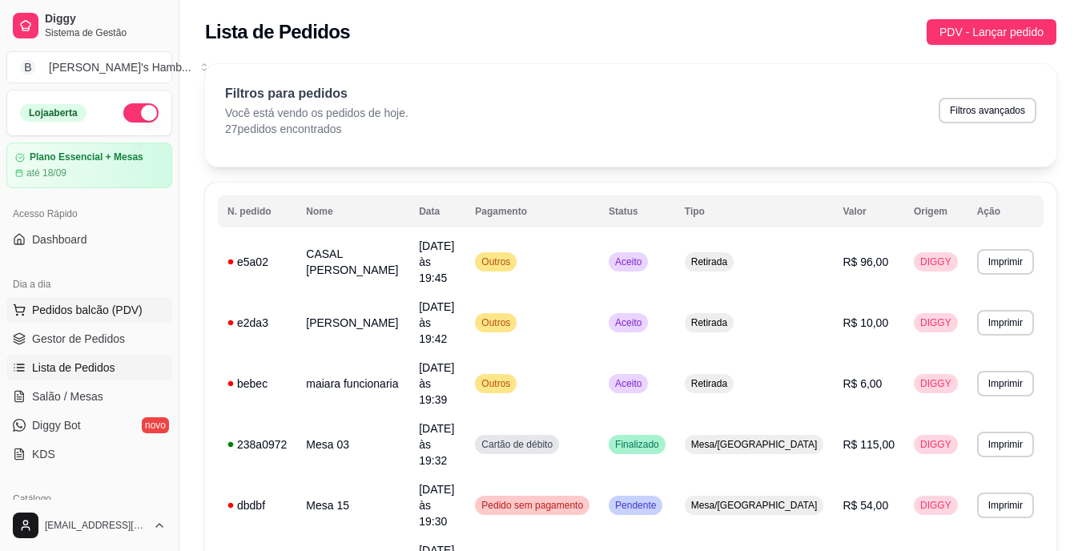
click at [75, 320] on button "Pedidos balcão (PDV)" at bounding box center [89, 310] width 166 height 26
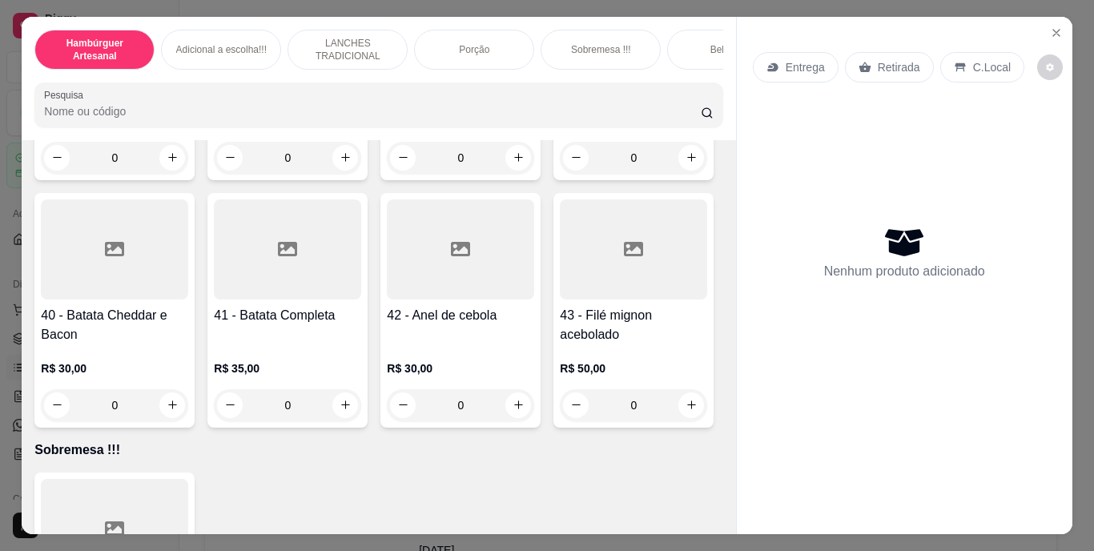
scroll to position [3123, 0]
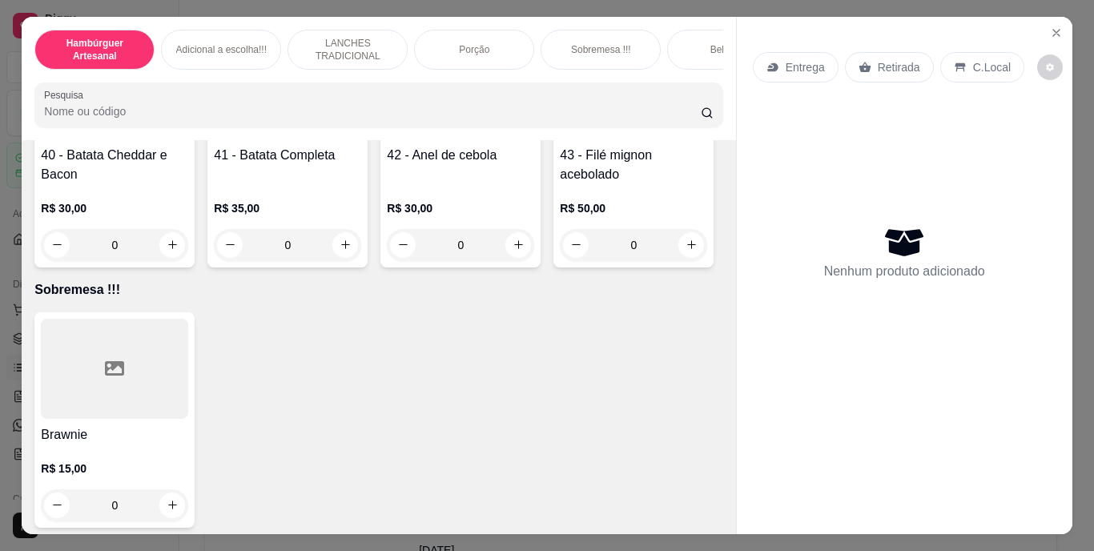
type input "1"
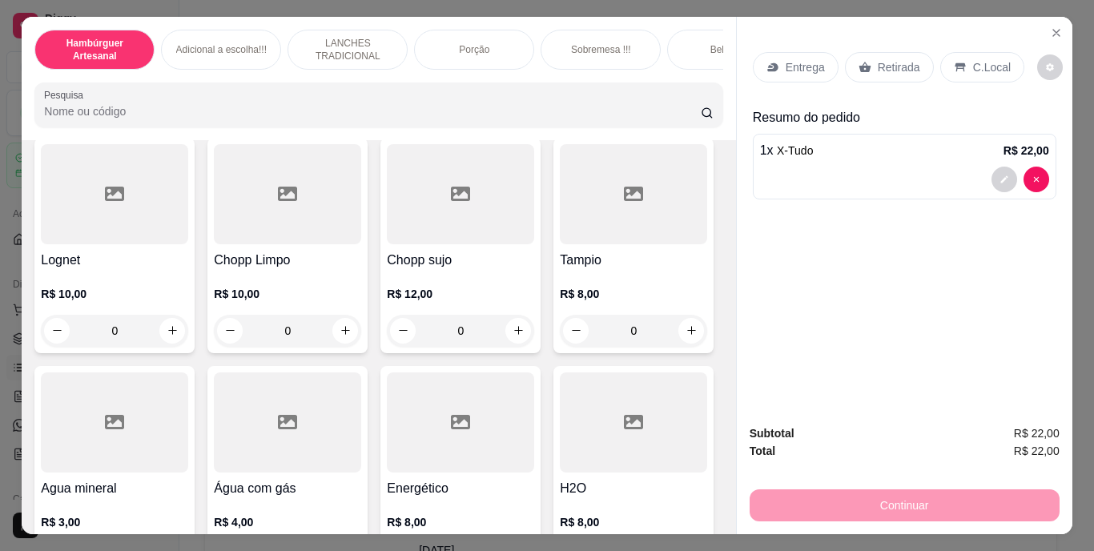
scroll to position [4564, 0]
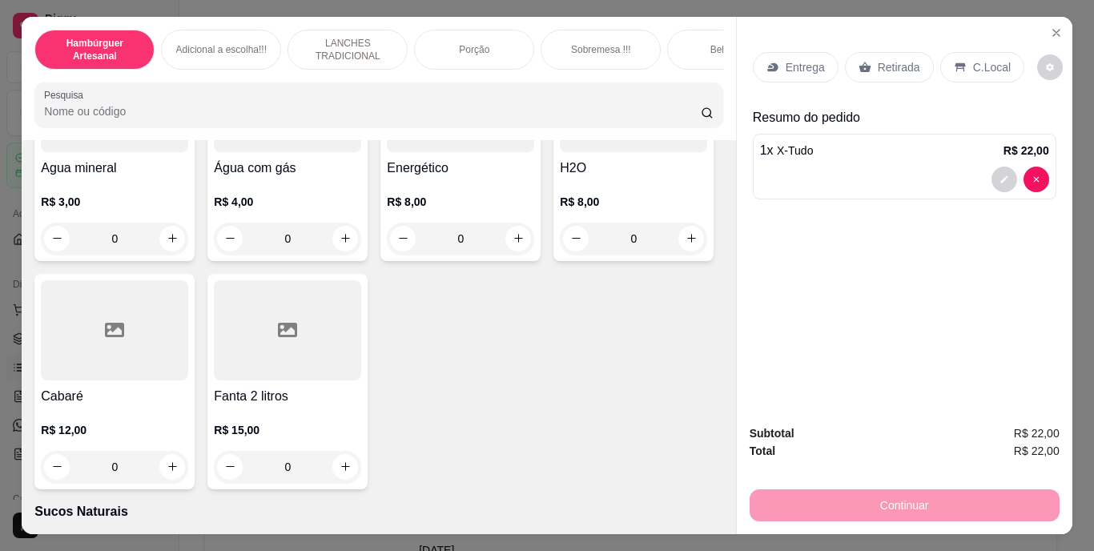
type input "1"
click at [1003, 243] on button "decrease-product-quantity" at bounding box center [1004, 252] width 26 height 26
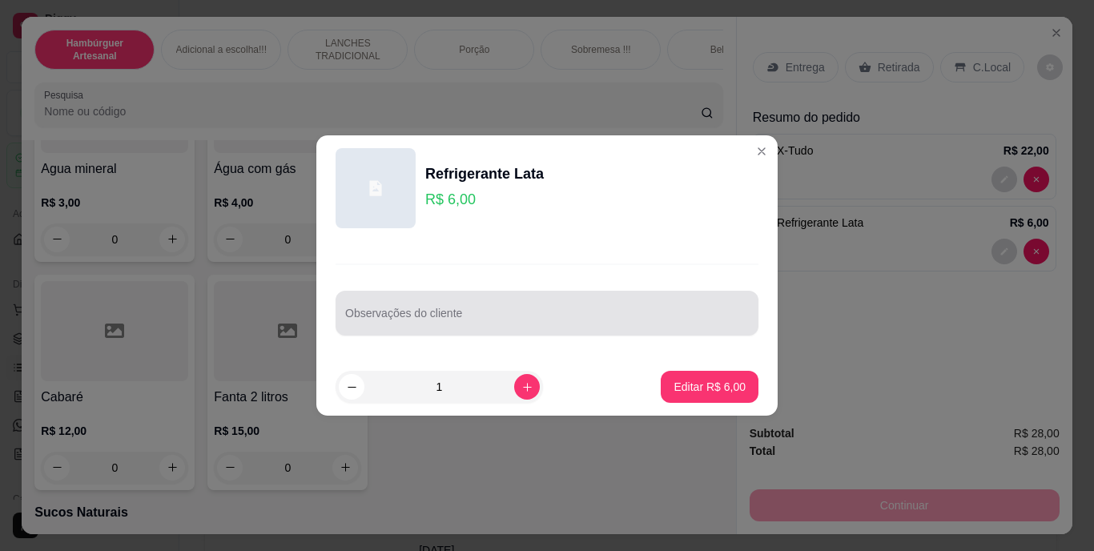
click at [580, 292] on div "Observações do cliente" at bounding box center [546, 313] width 423 height 45
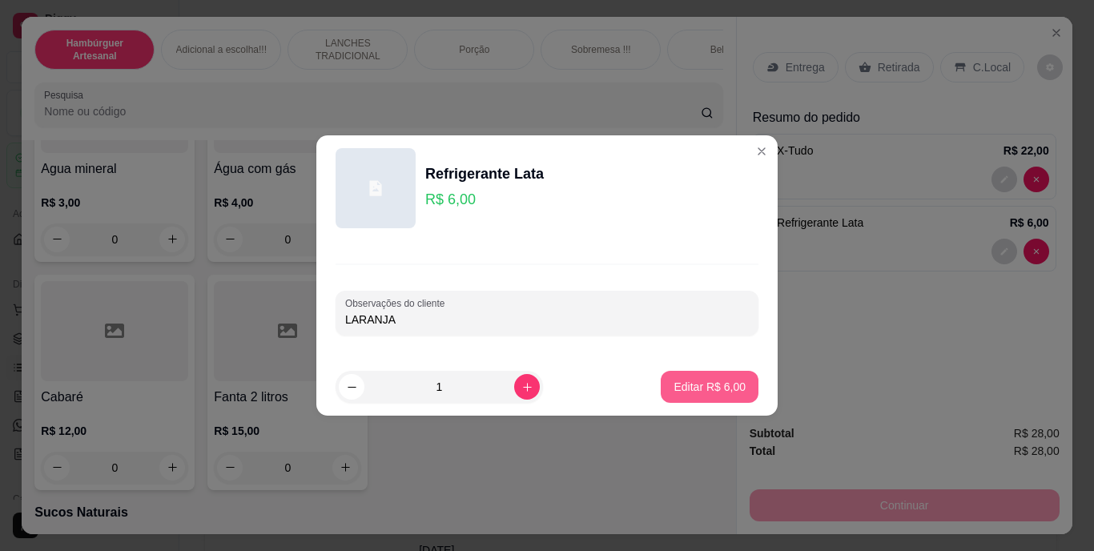
type input "LARANJA"
click at [673, 385] on p "Editar R$ 6,00" at bounding box center [709, 387] width 72 height 16
type input "0"
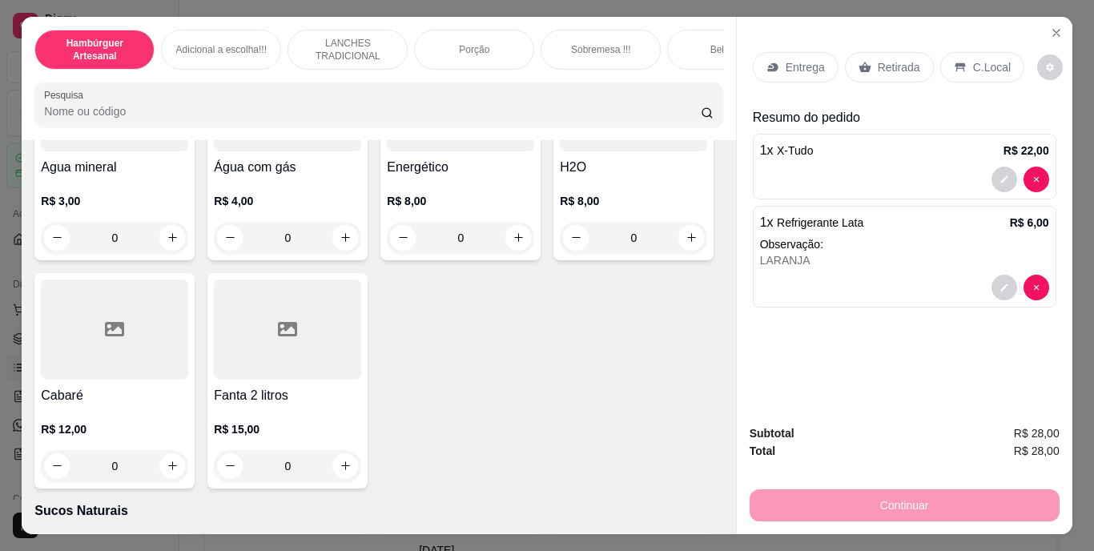
scroll to position [4564, 0]
click at [801, 59] on p "Entrega" at bounding box center [804, 67] width 39 height 16
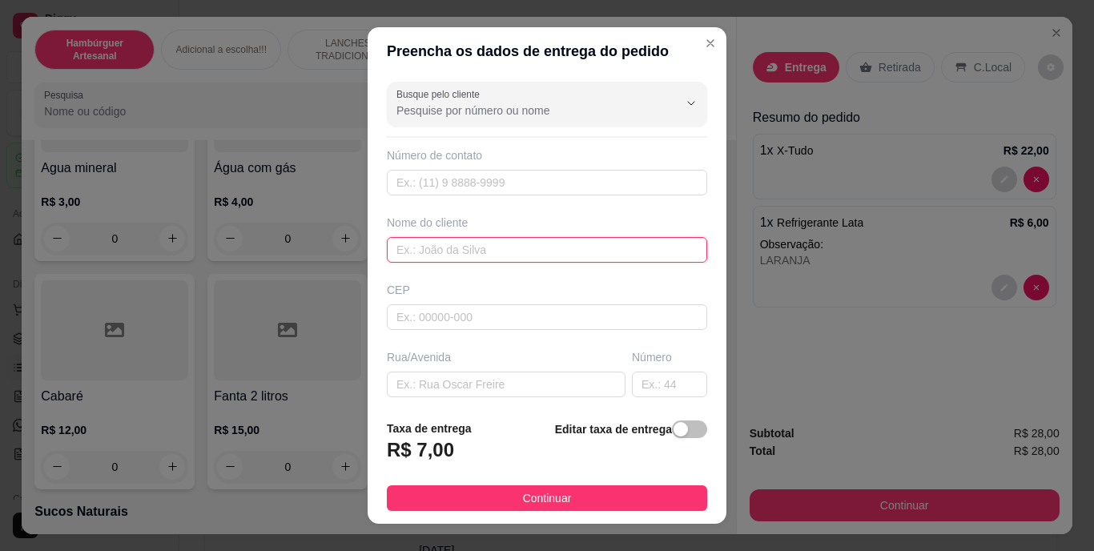
click at [584, 253] on input "text" at bounding box center [547, 250] width 320 height 26
type input "[PERSON_NAME]"
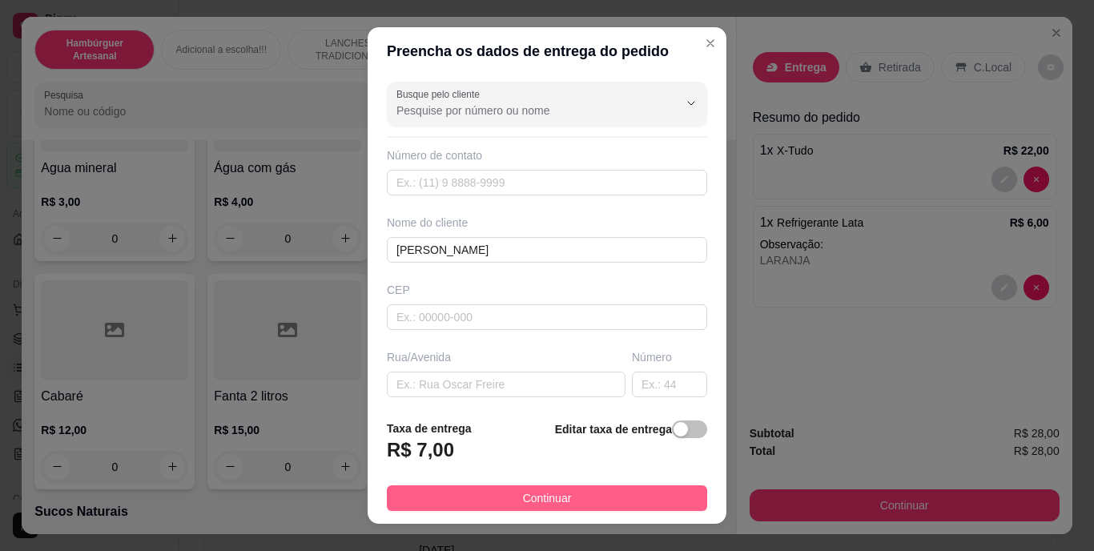
click at [585, 495] on button "Continuar" at bounding box center [547, 498] width 320 height 26
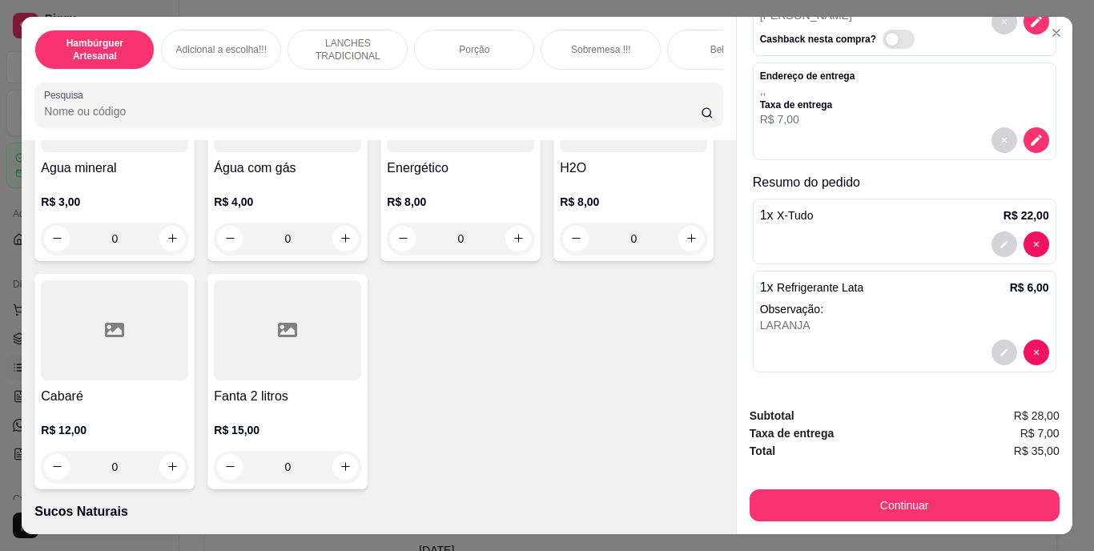
scroll to position [0, 0]
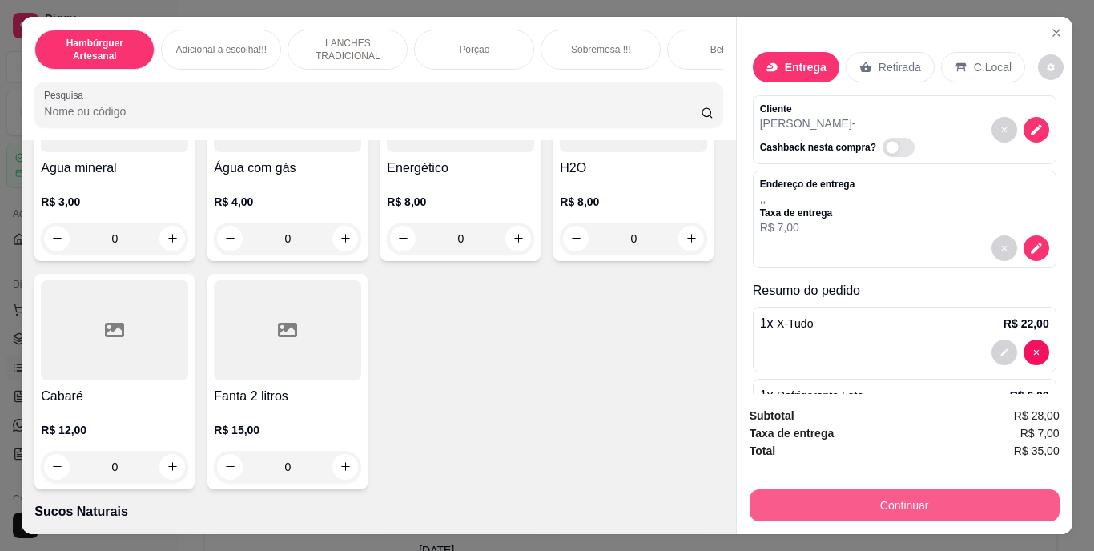
click at [870, 499] on button "Continuar" at bounding box center [904, 505] width 310 height 32
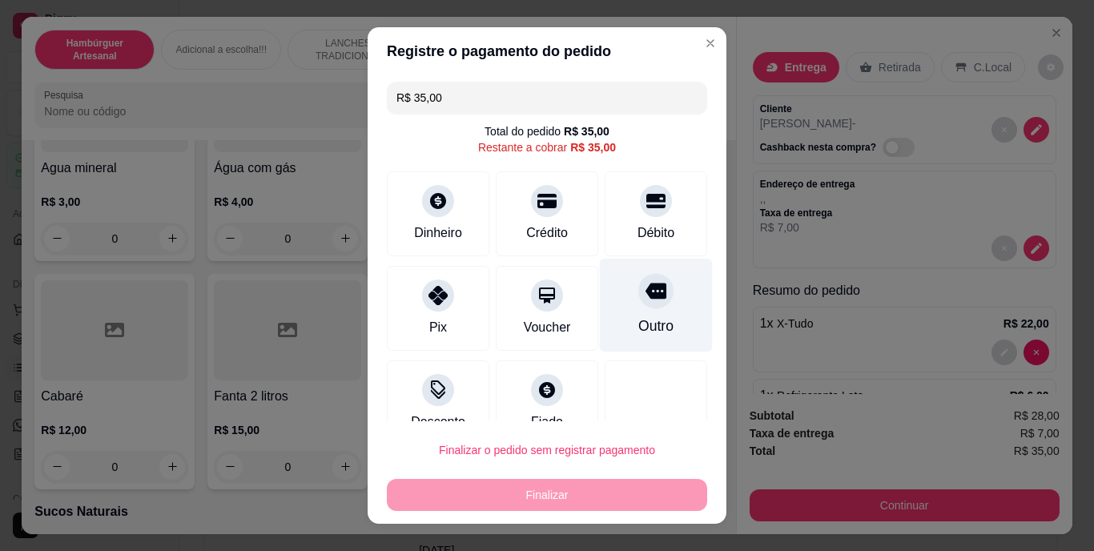
click at [638, 310] on div "Outro" at bounding box center [656, 306] width 113 height 94
type input "R$ 0,00"
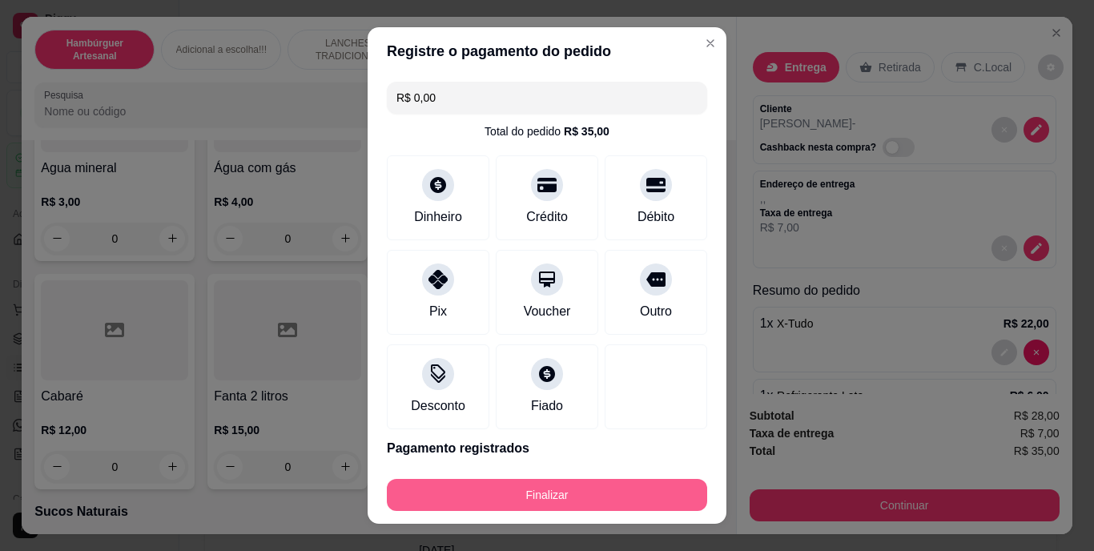
click at [620, 492] on button "Finalizar" at bounding box center [547, 495] width 320 height 32
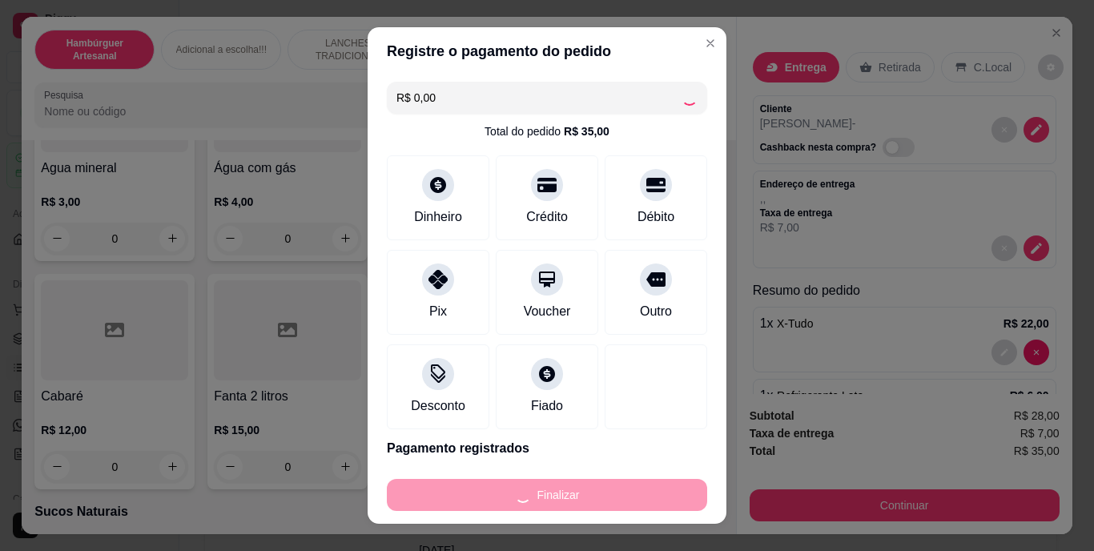
type input "0"
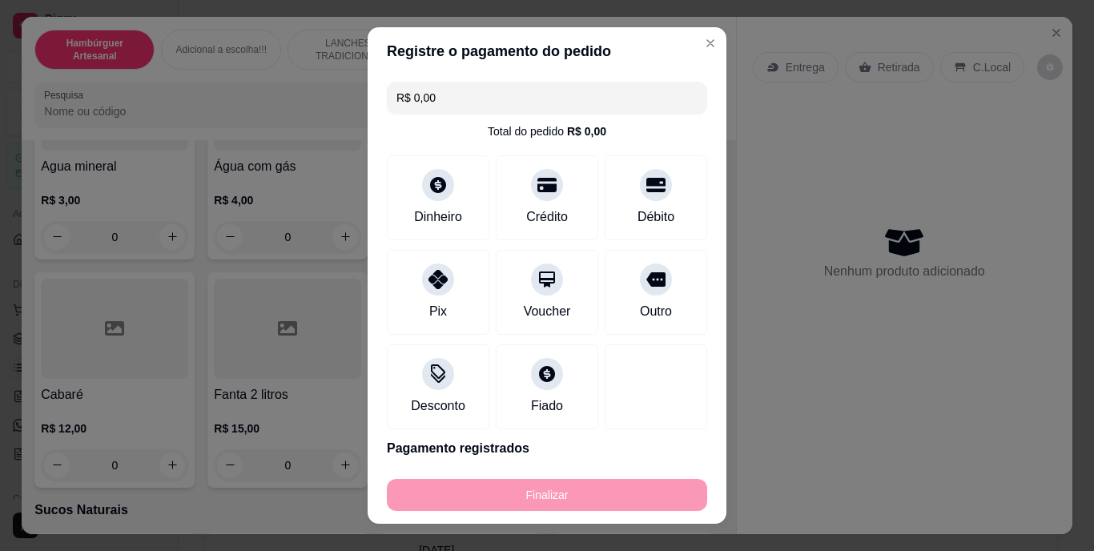
type input "-R$ 35,00"
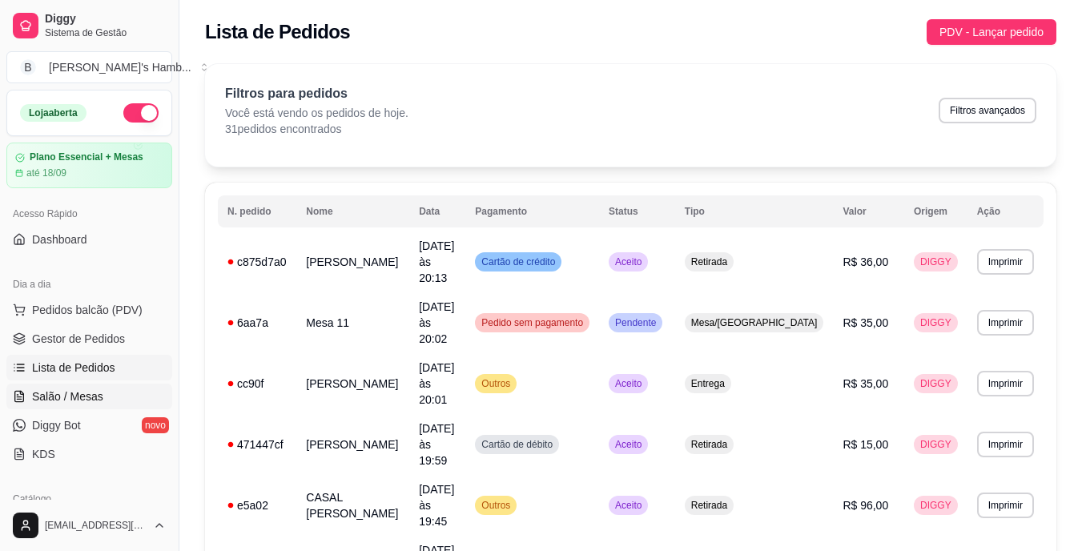
click at [139, 391] on link "Salão / Mesas" at bounding box center [89, 397] width 166 height 26
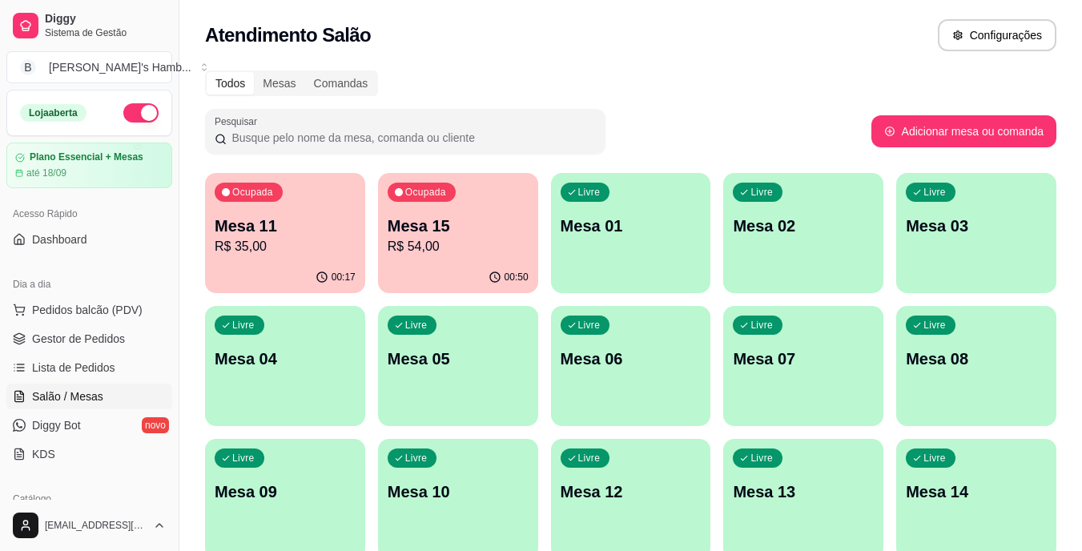
click at [480, 240] on p "R$ 54,00" at bounding box center [458, 246] width 141 height 19
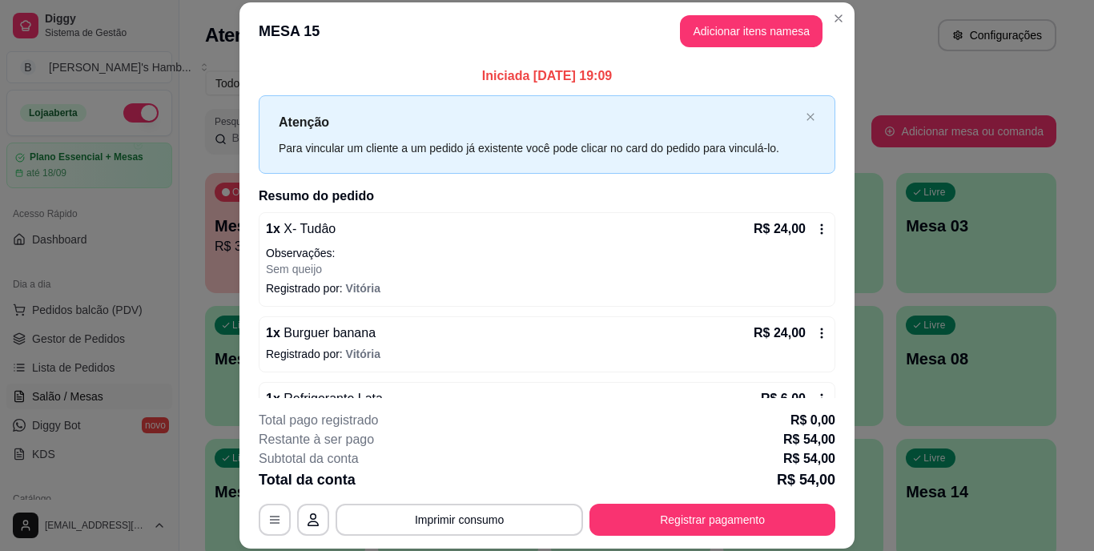
scroll to position [85, 0]
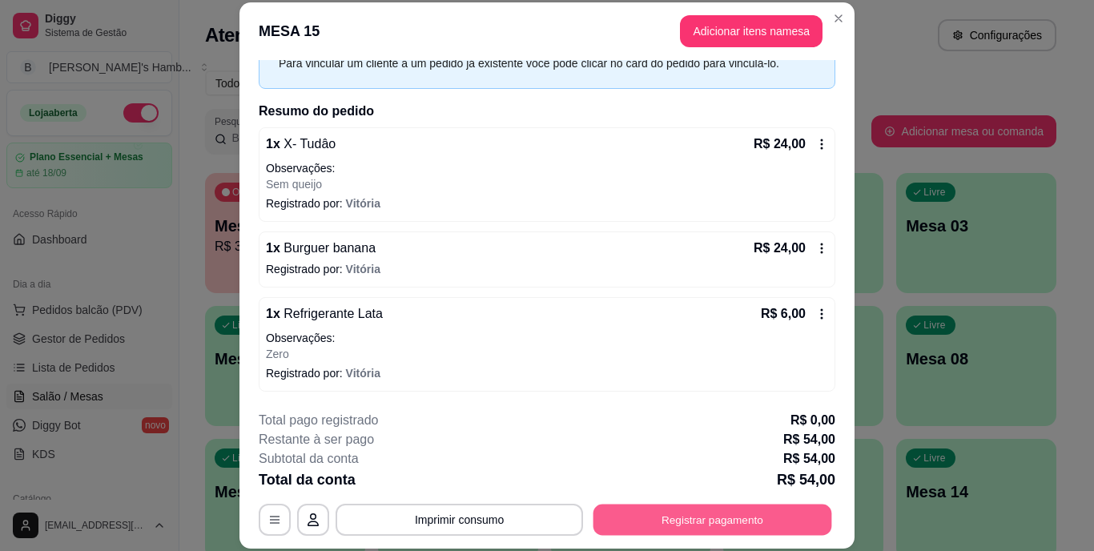
click at [694, 515] on button "Registrar pagamento" at bounding box center [712, 519] width 239 height 31
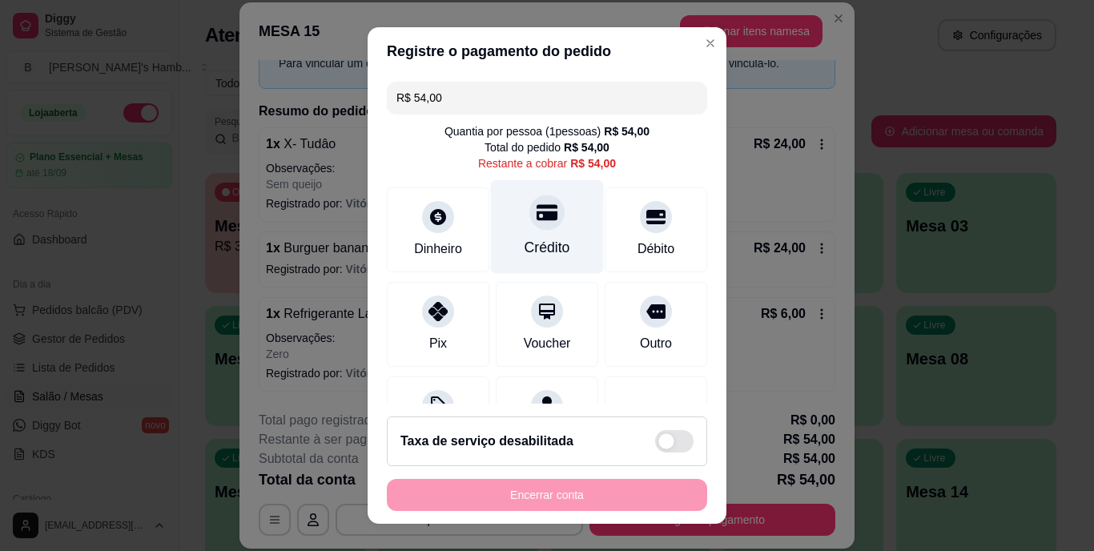
click at [547, 235] on div "Crédito" at bounding box center [547, 227] width 113 height 94
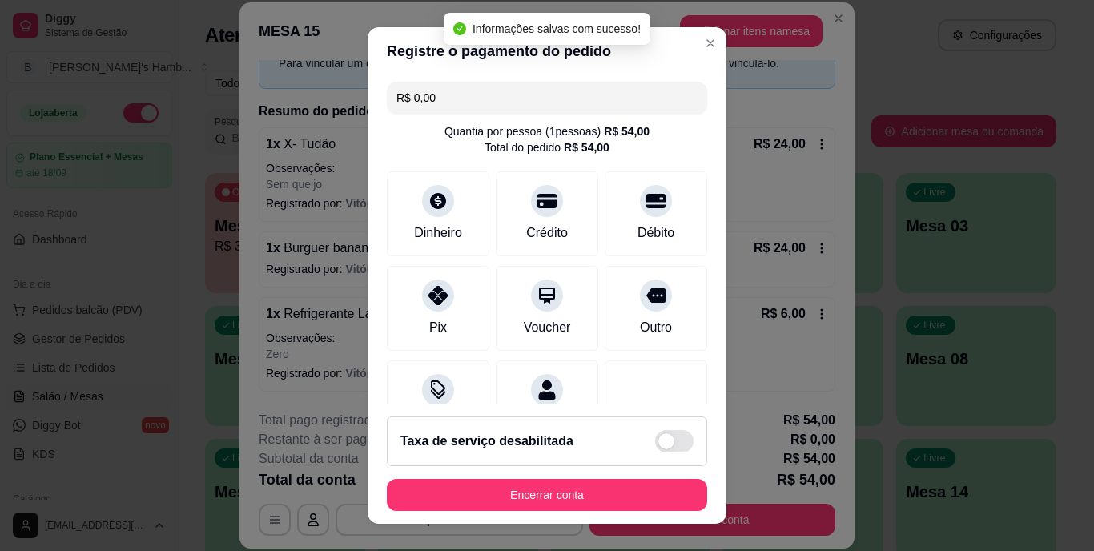
type input "R$ 0,00"
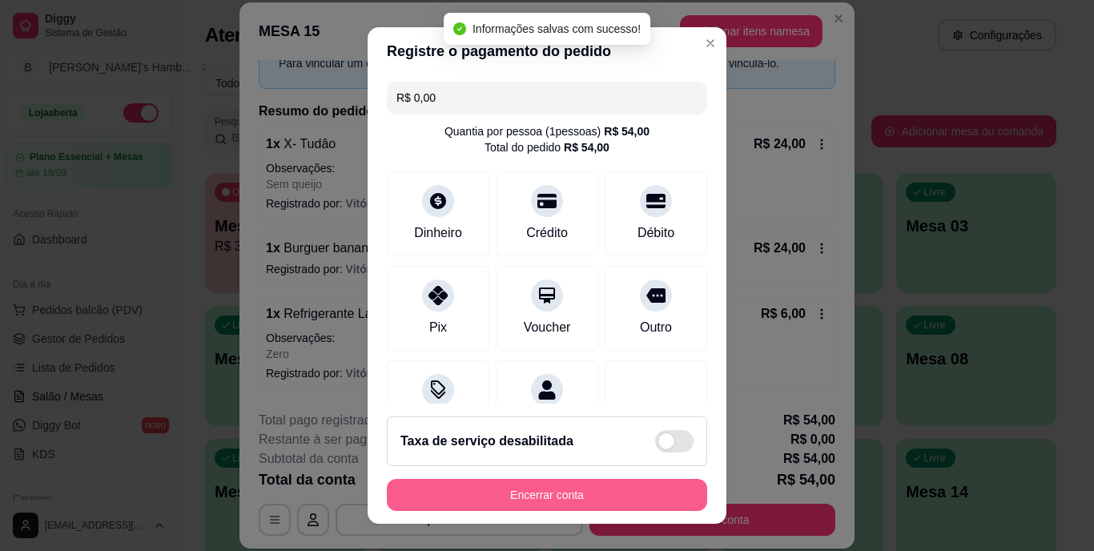
click at [544, 489] on button "Encerrar conta" at bounding box center [547, 495] width 320 height 32
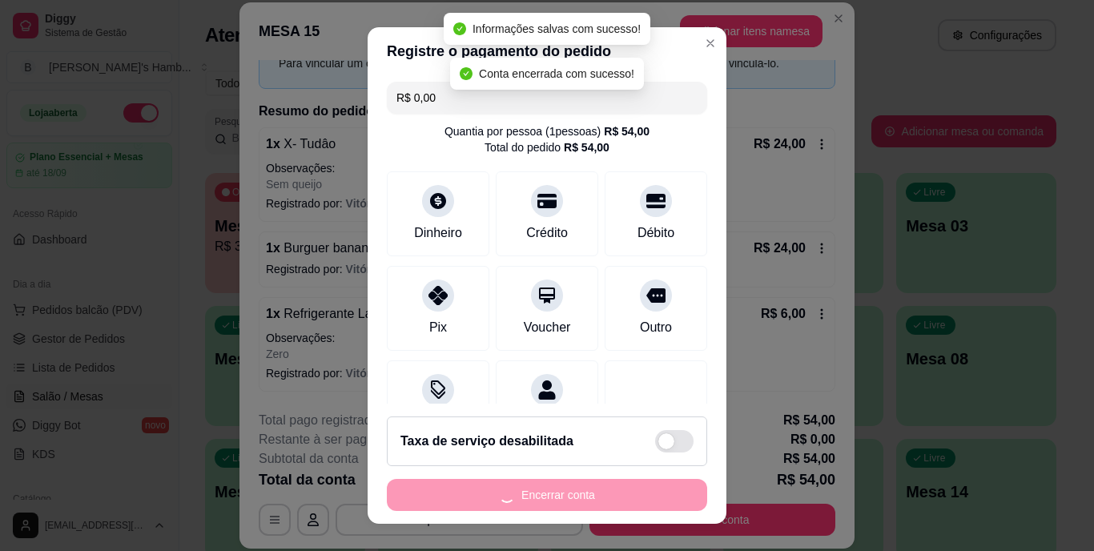
scroll to position [0, 0]
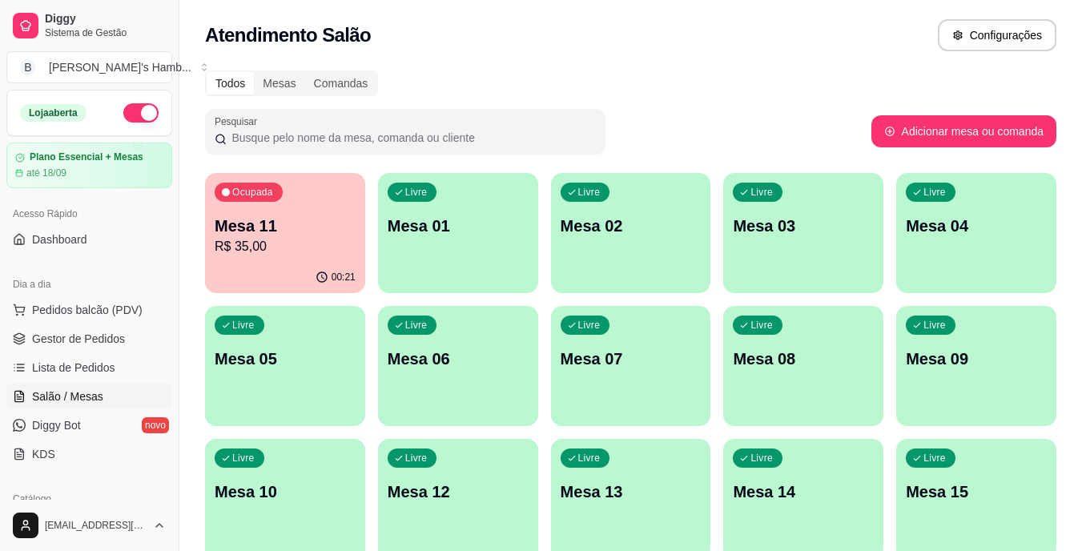
click at [98, 311] on span "Pedidos balcão (PDV)" at bounding box center [87, 310] width 110 height 16
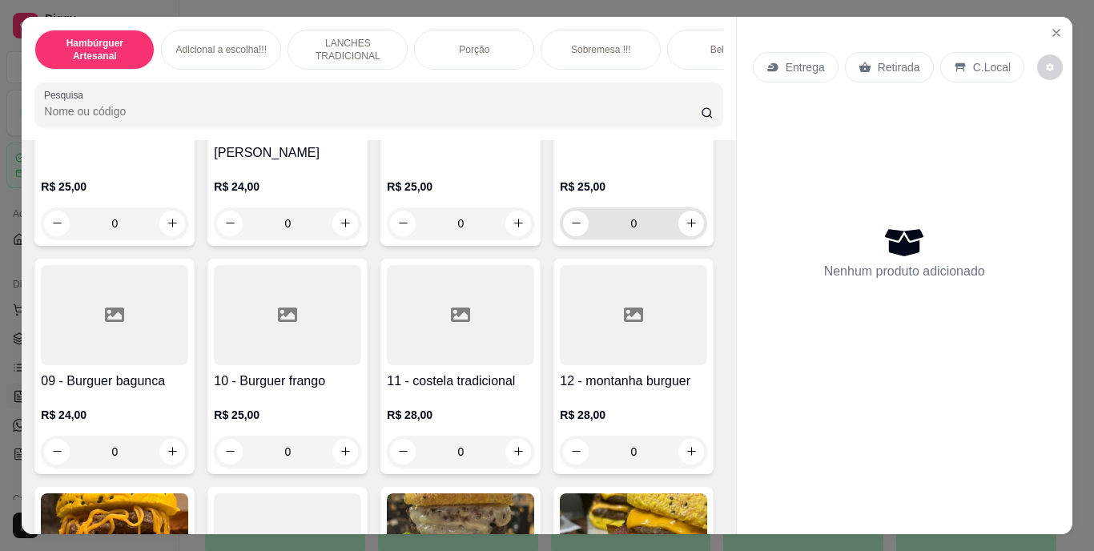
scroll to position [560, 0]
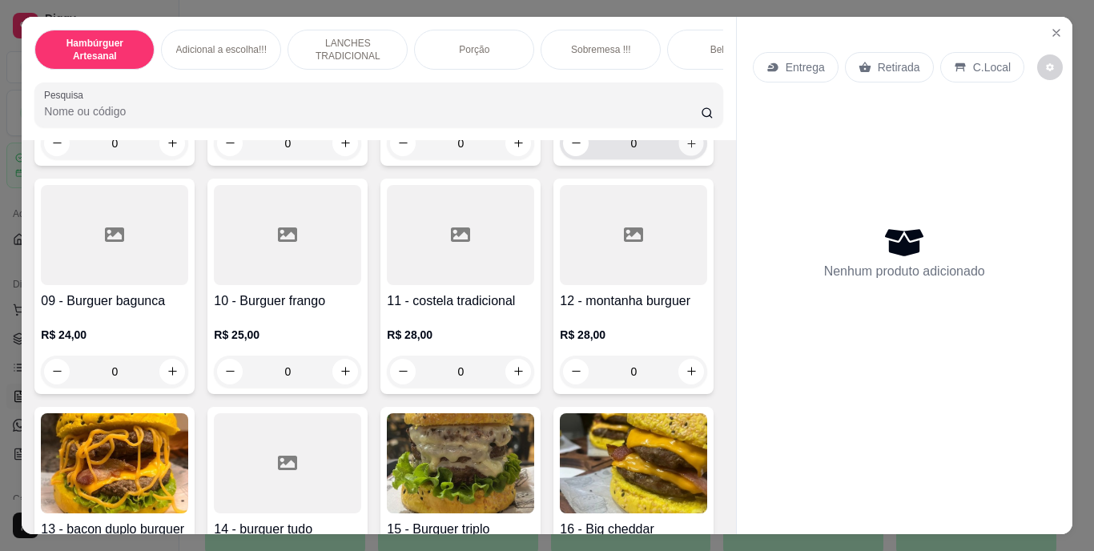
click at [679, 155] on button "increase-product-quantity" at bounding box center [691, 143] width 25 height 25
type input "1"
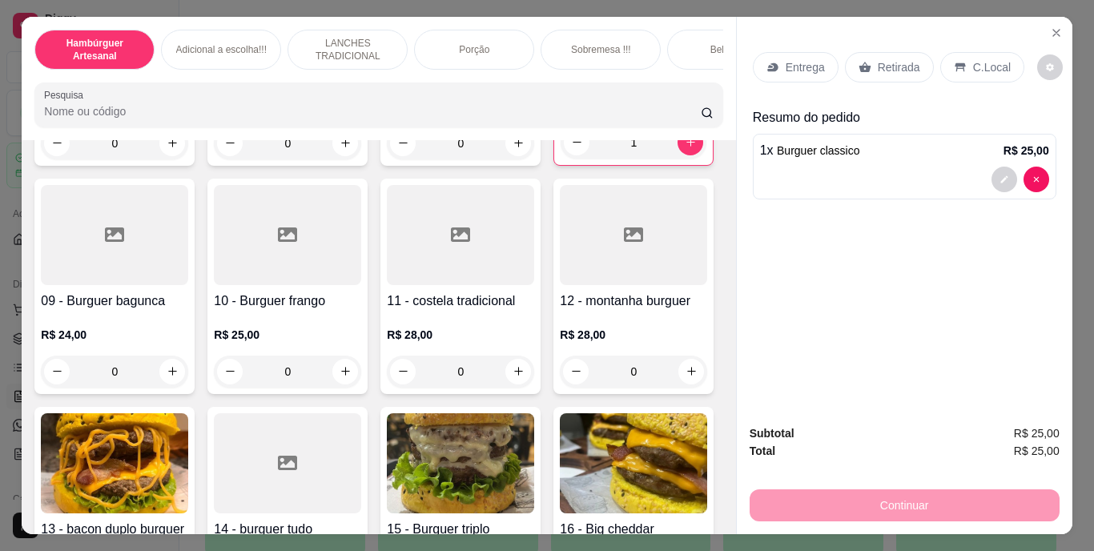
click at [862, 52] on div "Retirada" at bounding box center [889, 67] width 89 height 30
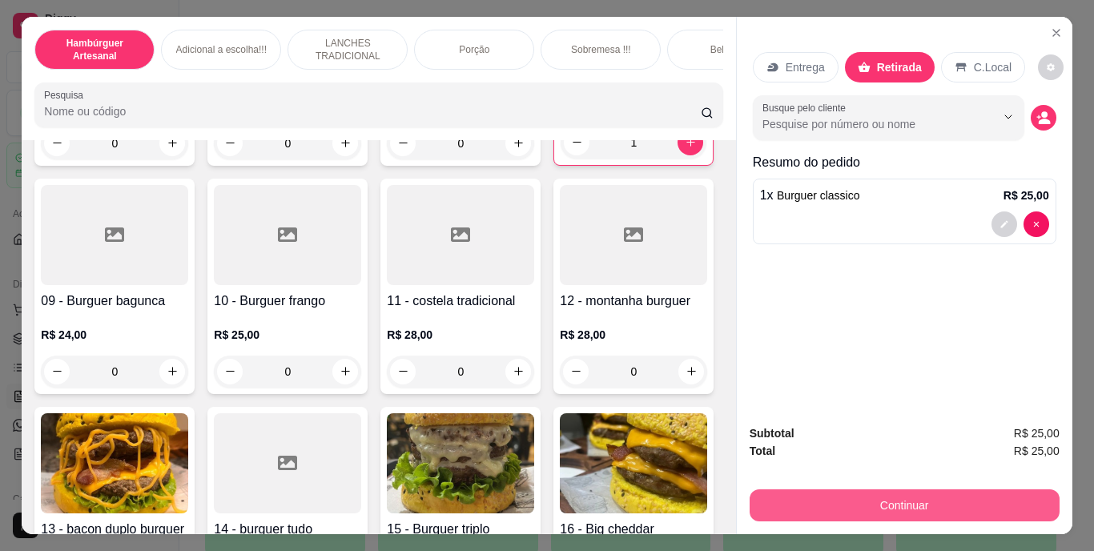
click at [826, 503] on button "Continuar" at bounding box center [904, 505] width 310 height 32
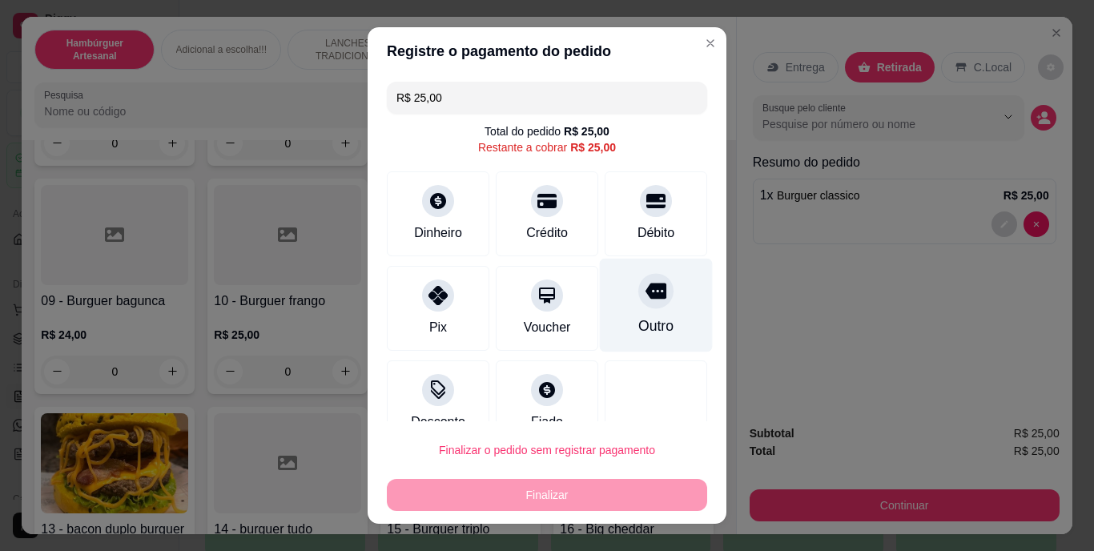
click at [600, 311] on div "Outro" at bounding box center [656, 306] width 113 height 94
type input "R$ 0,00"
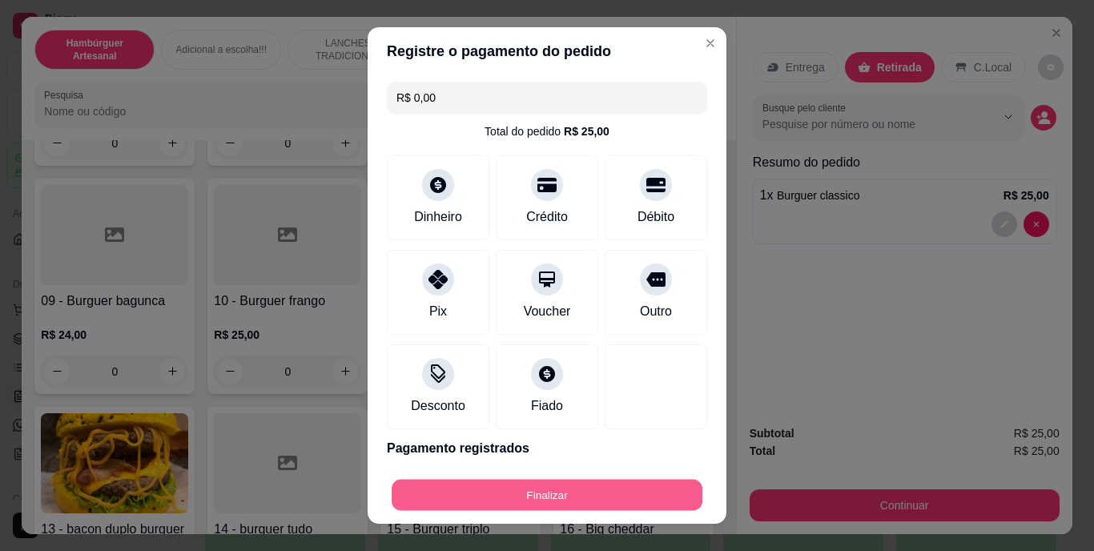
click at [621, 485] on button "Finalizar" at bounding box center [547, 494] width 311 height 31
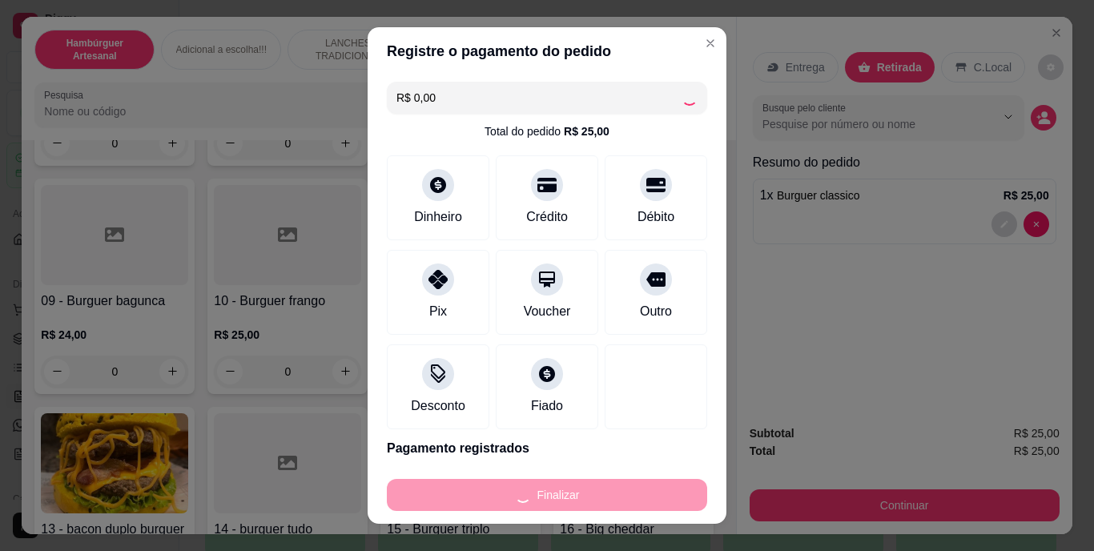
type input "0"
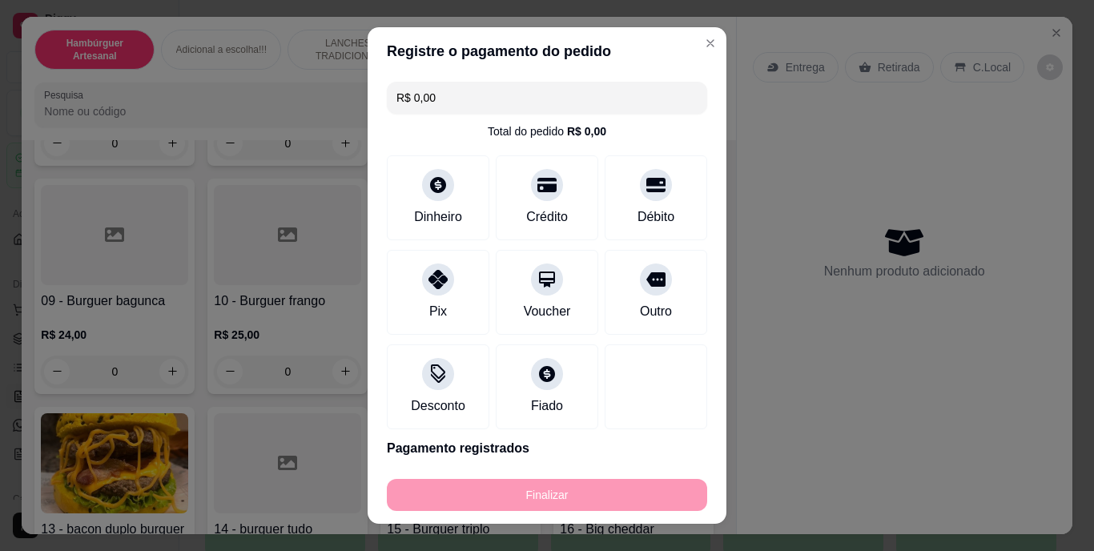
type input "-R$ 25,00"
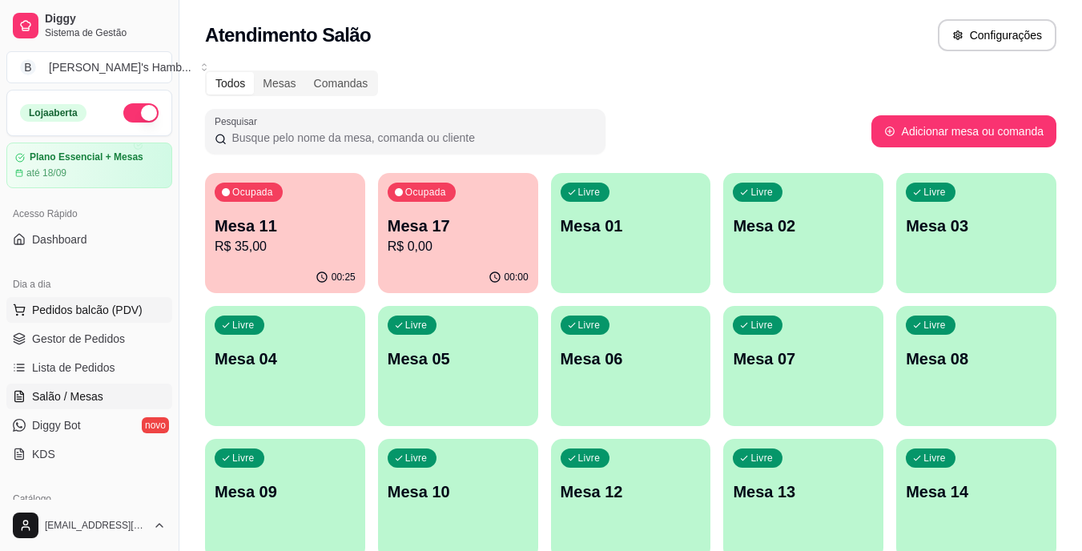
click at [135, 303] on span "Pedidos balcão (PDV)" at bounding box center [87, 310] width 110 height 16
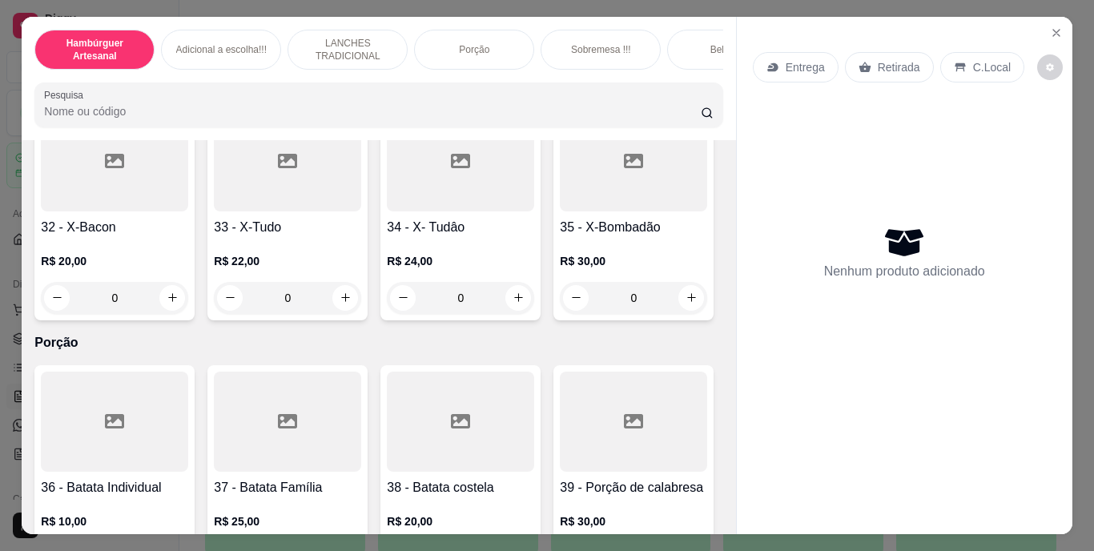
scroll to position [2642, 0]
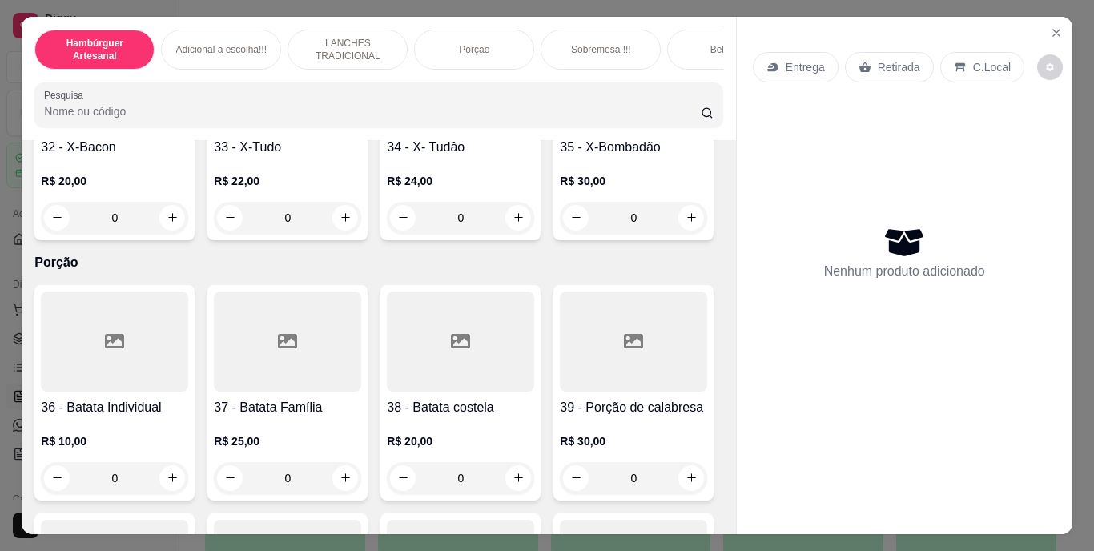
type input "1"
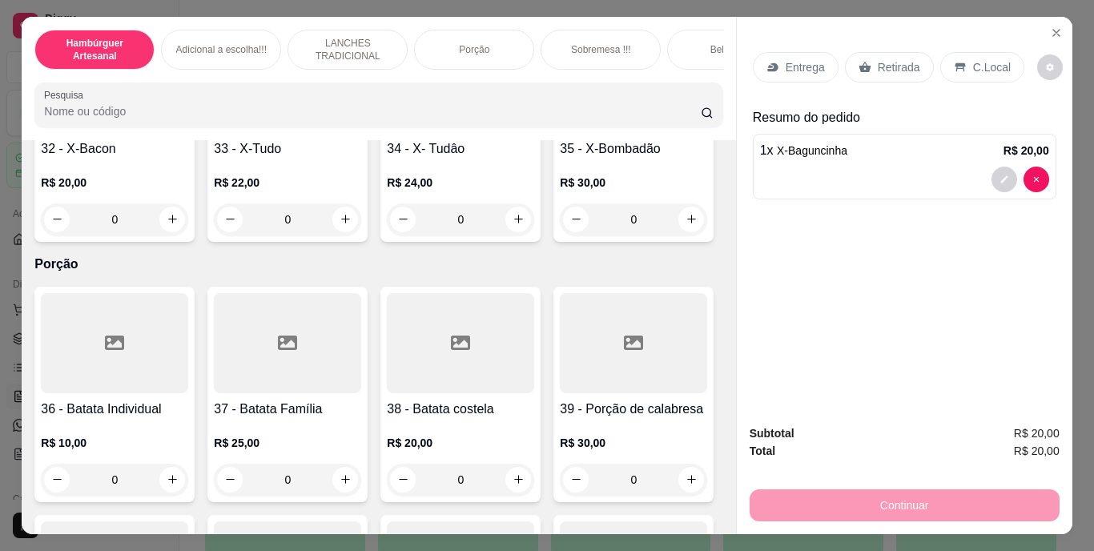
click at [878, 59] on p "Retirada" at bounding box center [899, 67] width 42 height 16
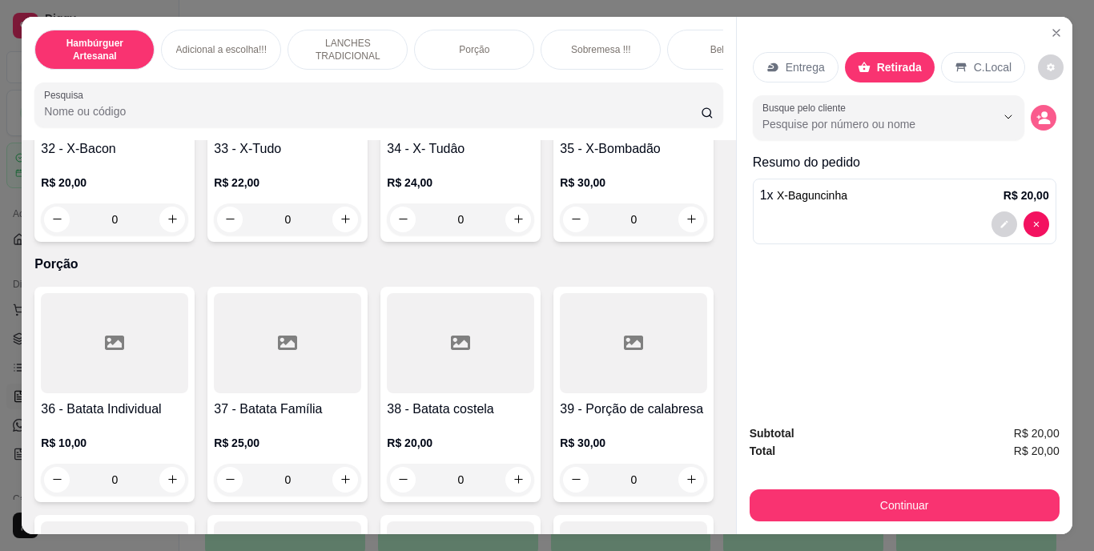
click at [1041, 111] on circle "decrease-product-quantity" at bounding box center [1044, 114] width 6 height 6
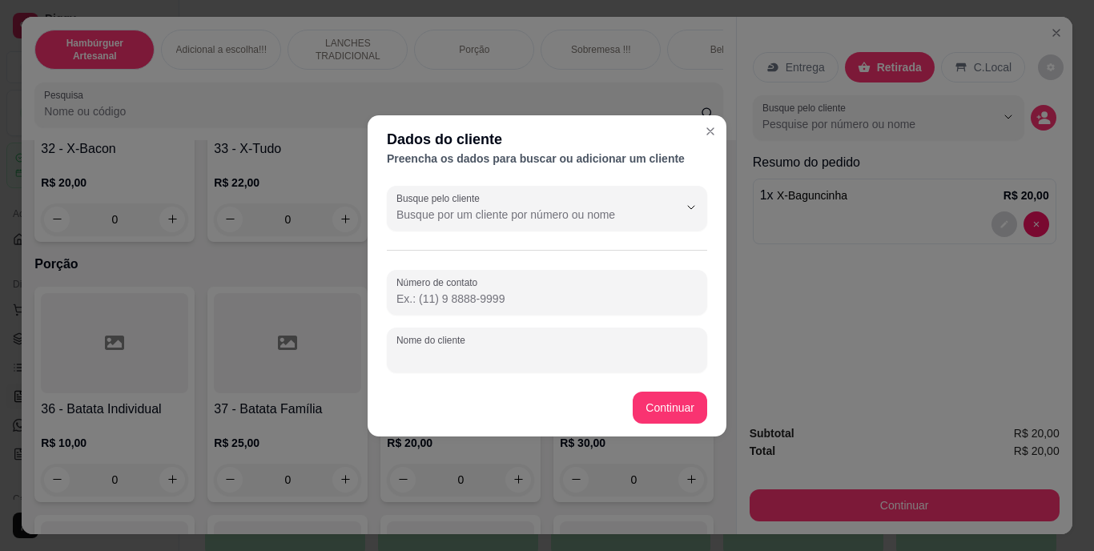
click at [560, 353] on input "Nome do cliente" at bounding box center [546, 356] width 301 height 16
type input "GRAVINHA"
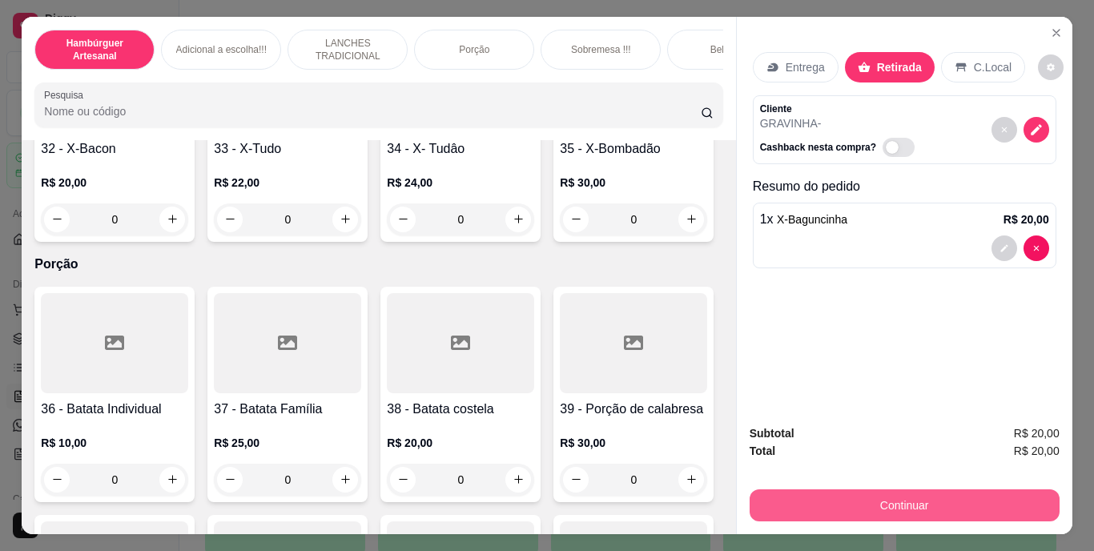
click at [826, 503] on button "Continuar" at bounding box center [904, 505] width 310 height 32
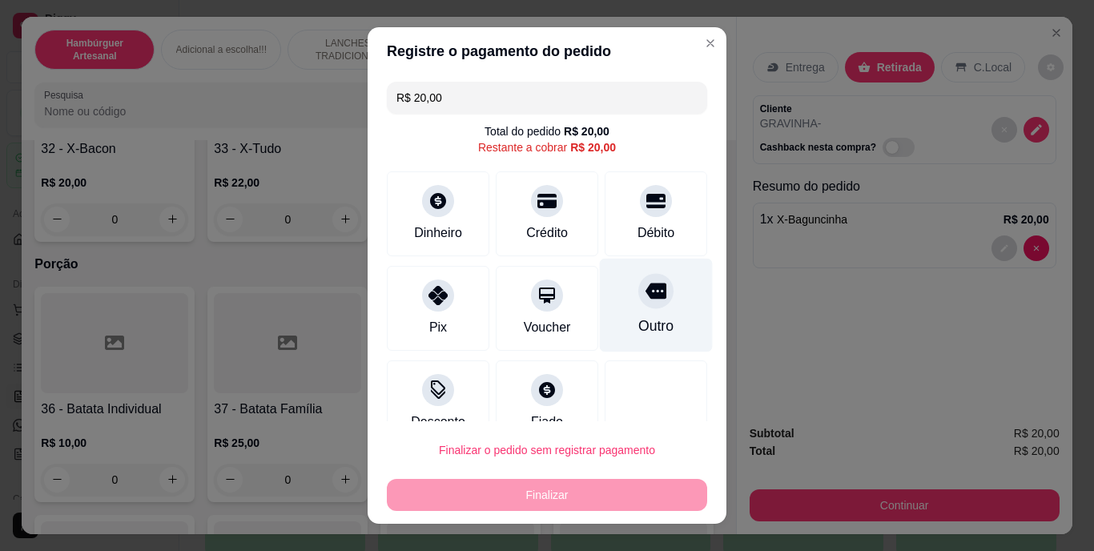
click at [638, 316] on div "Outro" at bounding box center [655, 326] width 35 height 21
type input "R$ 0,00"
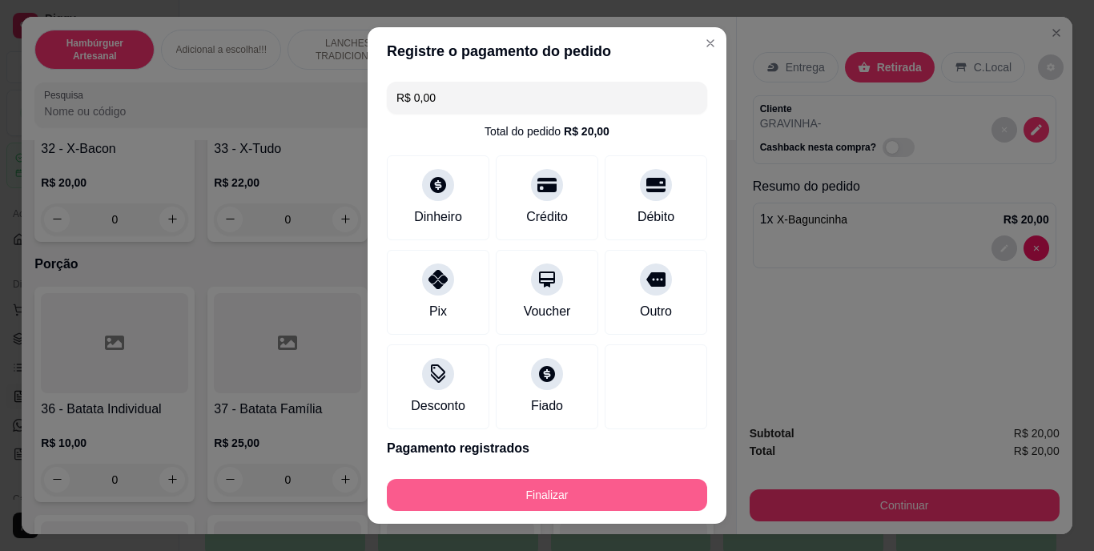
click at [610, 484] on button "Finalizar" at bounding box center [547, 495] width 320 height 32
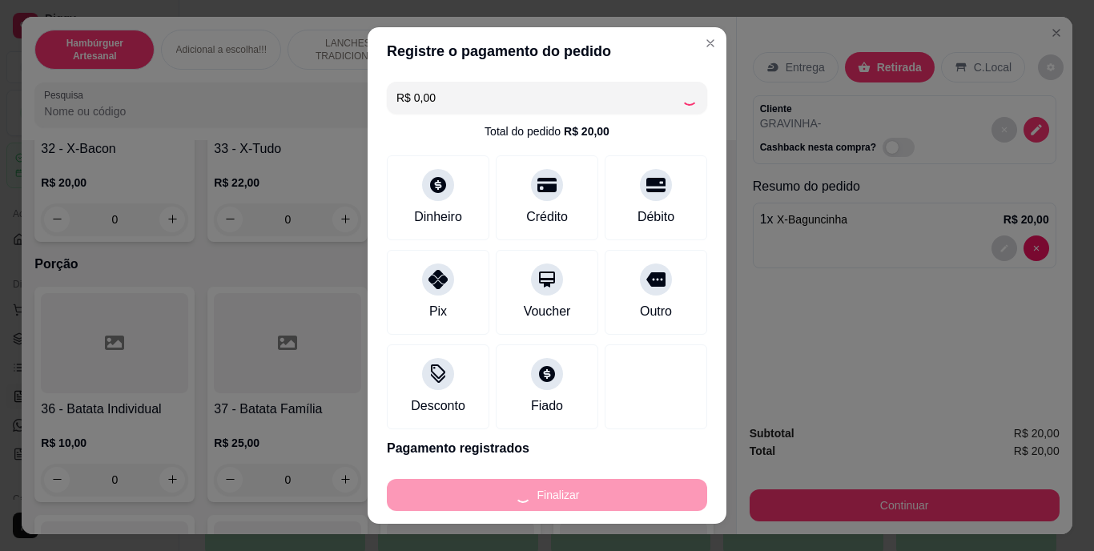
type input "0"
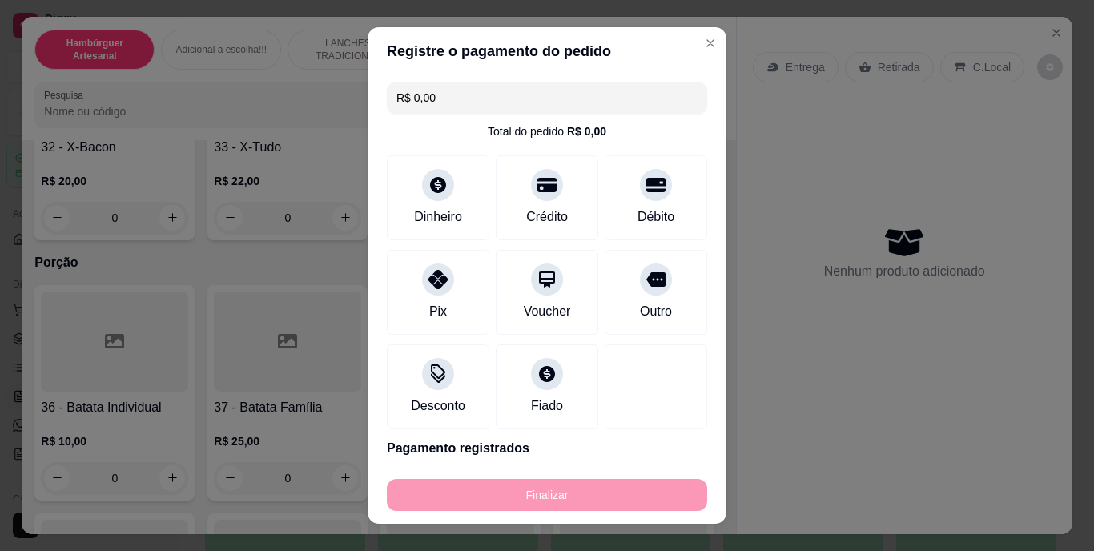
type input "-R$ 20,00"
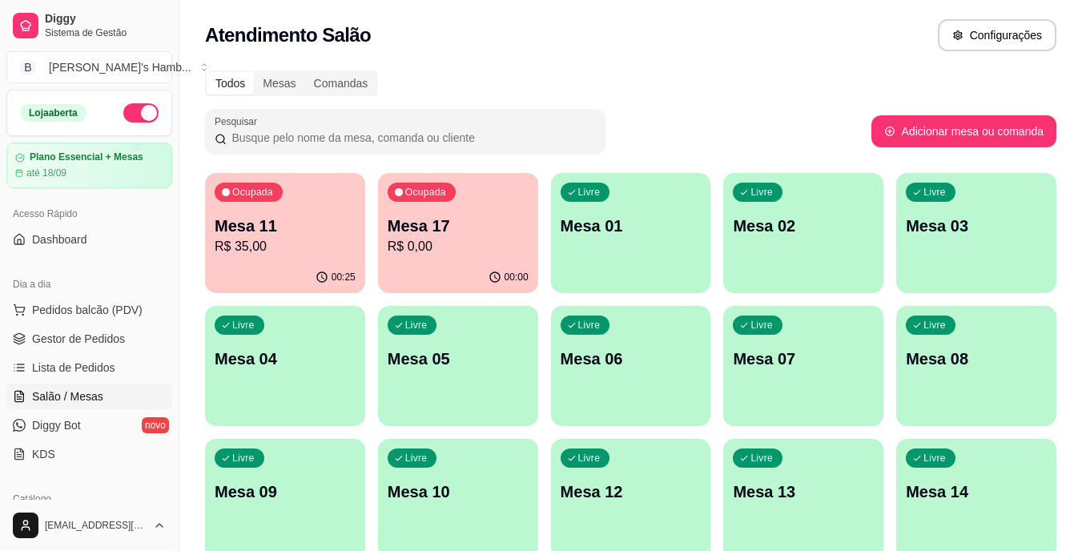
click at [253, 222] on p "Mesa 11" at bounding box center [285, 226] width 141 height 22
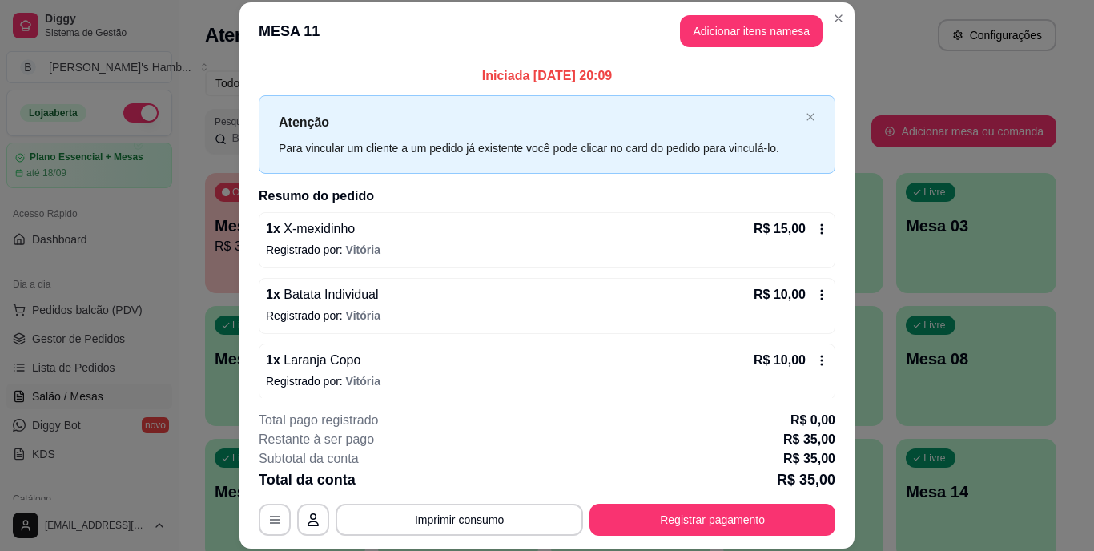
scroll to position [8, 0]
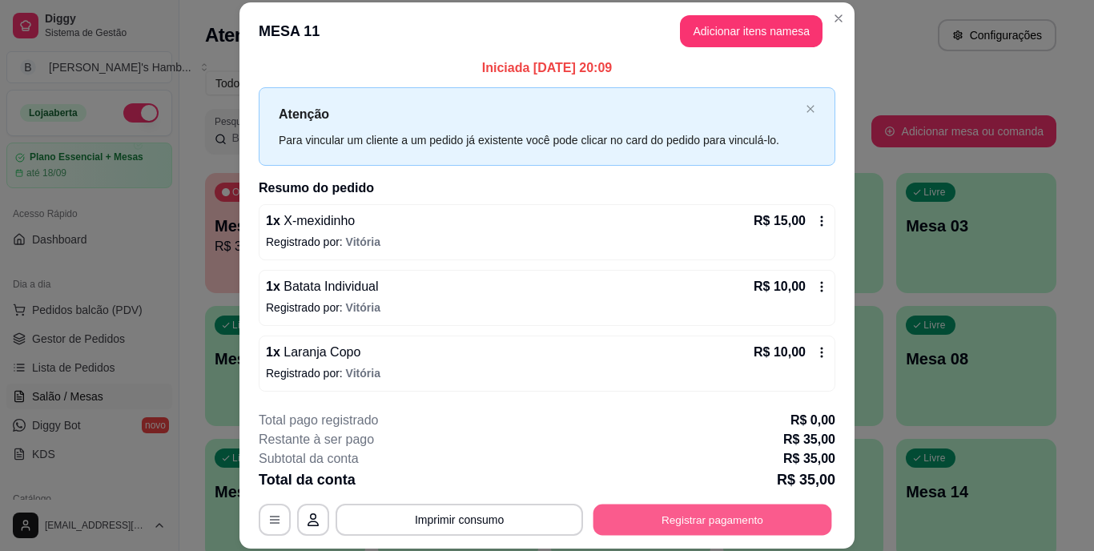
click at [706, 519] on button "Registrar pagamento" at bounding box center [712, 519] width 239 height 31
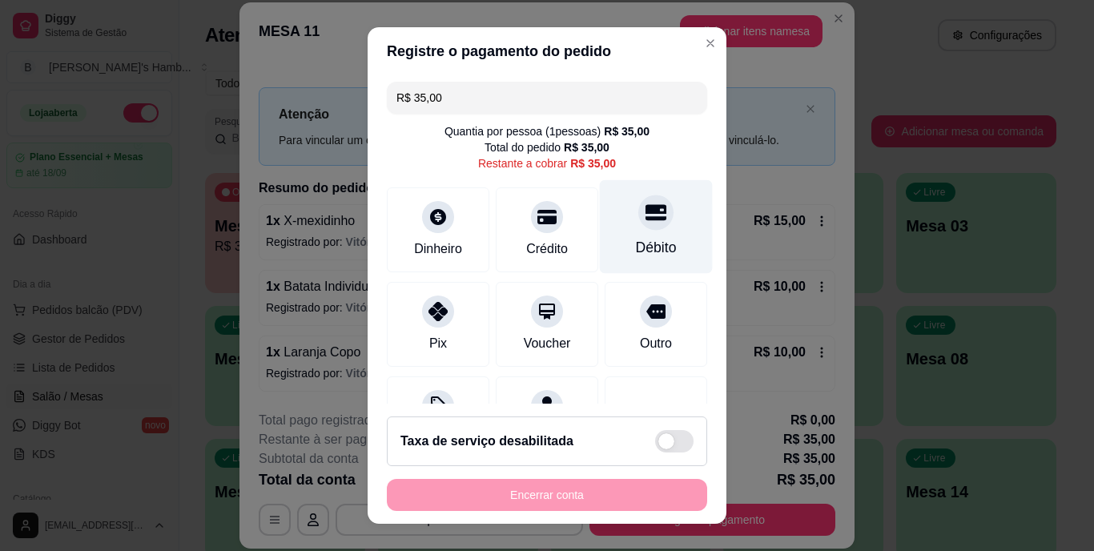
click at [647, 223] on div "Débito" at bounding box center [656, 227] width 113 height 94
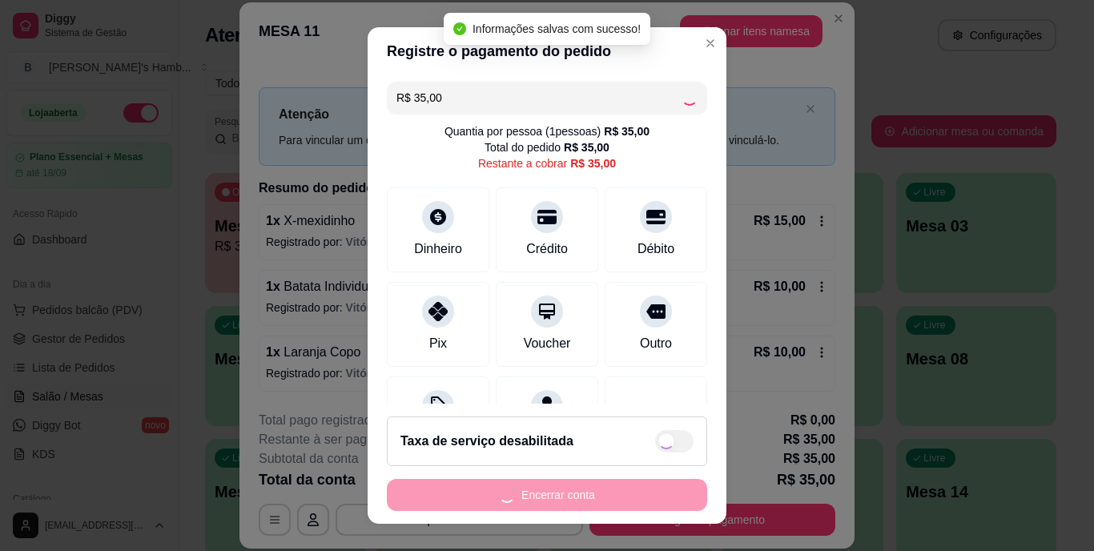
type input "R$ 0,00"
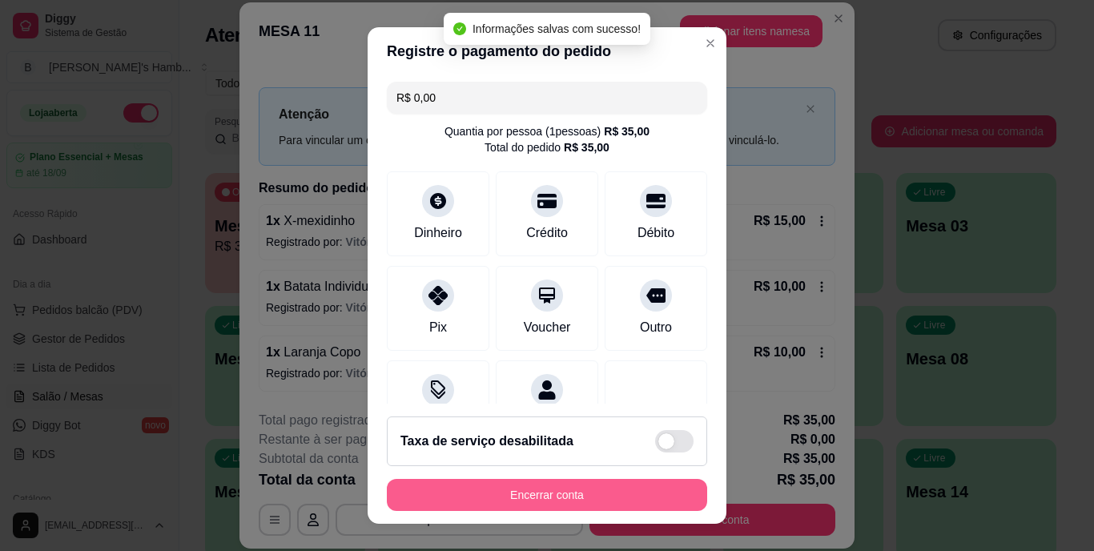
click at [578, 495] on div "Encerrar conta" at bounding box center [547, 495] width 320 height 32
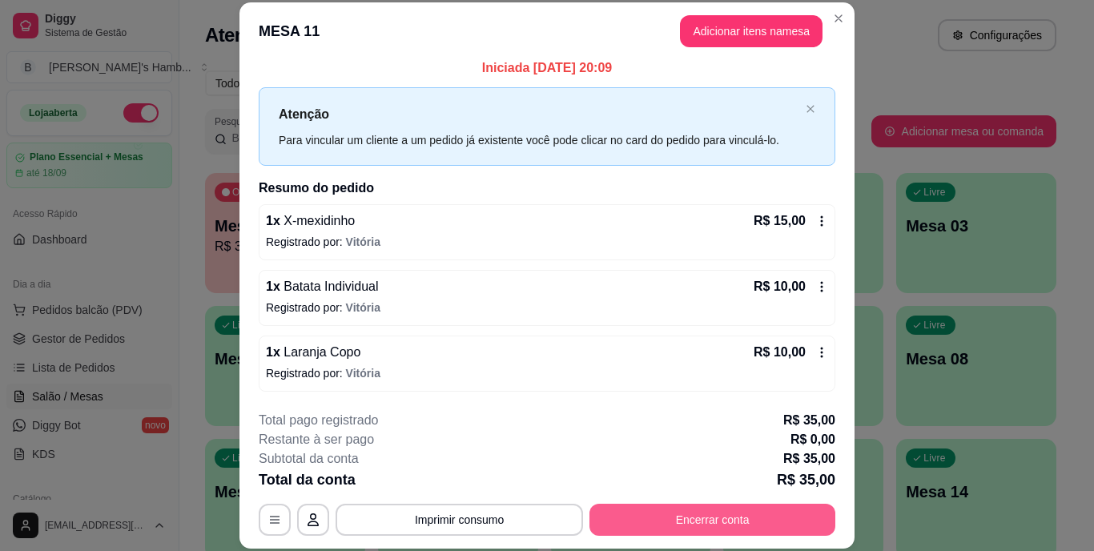
click at [757, 511] on button "Encerrar conta" at bounding box center [712, 520] width 246 height 32
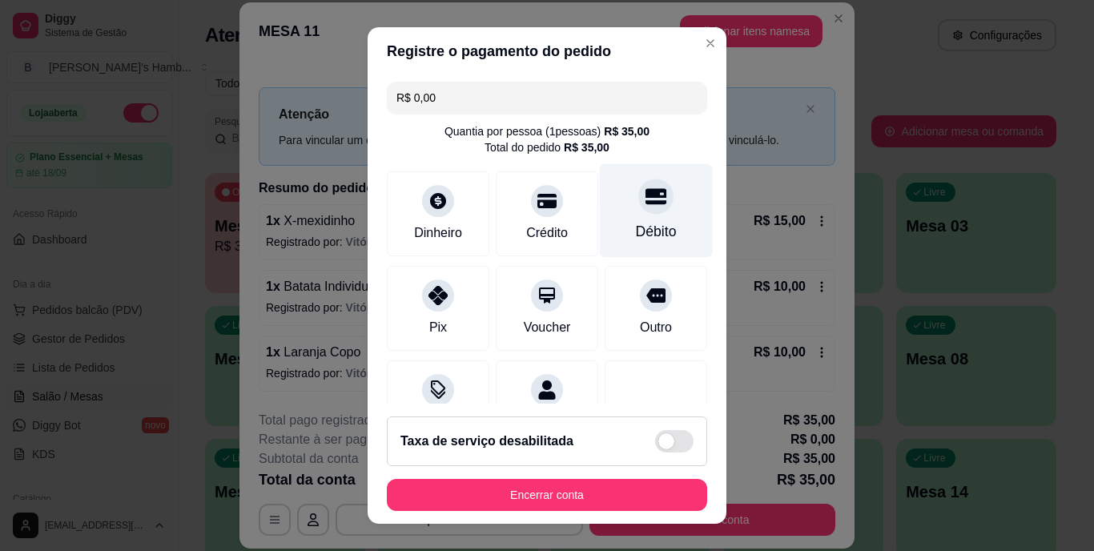
click at [645, 207] on icon at bounding box center [655, 197] width 21 height 21
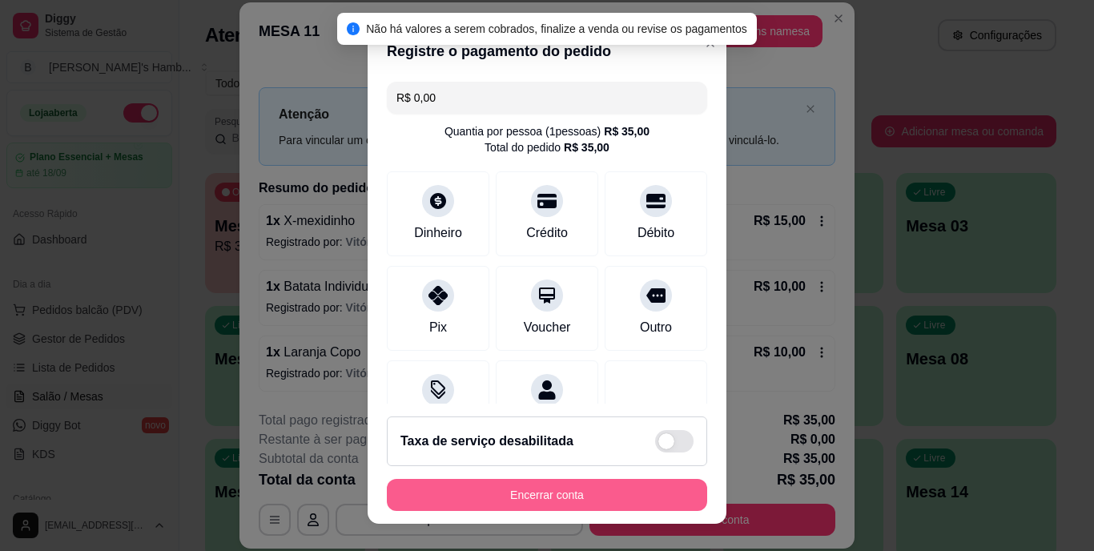
click at [594, 489] on button "Encerrar conta" at bounding box center [547, 495] width 320 height 32
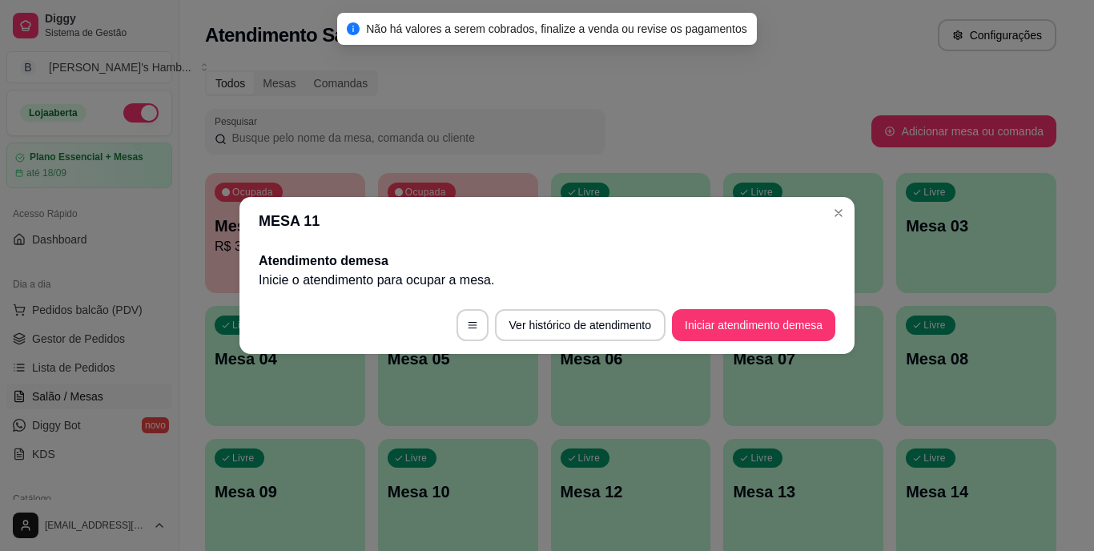
scroll to position [0, 0]
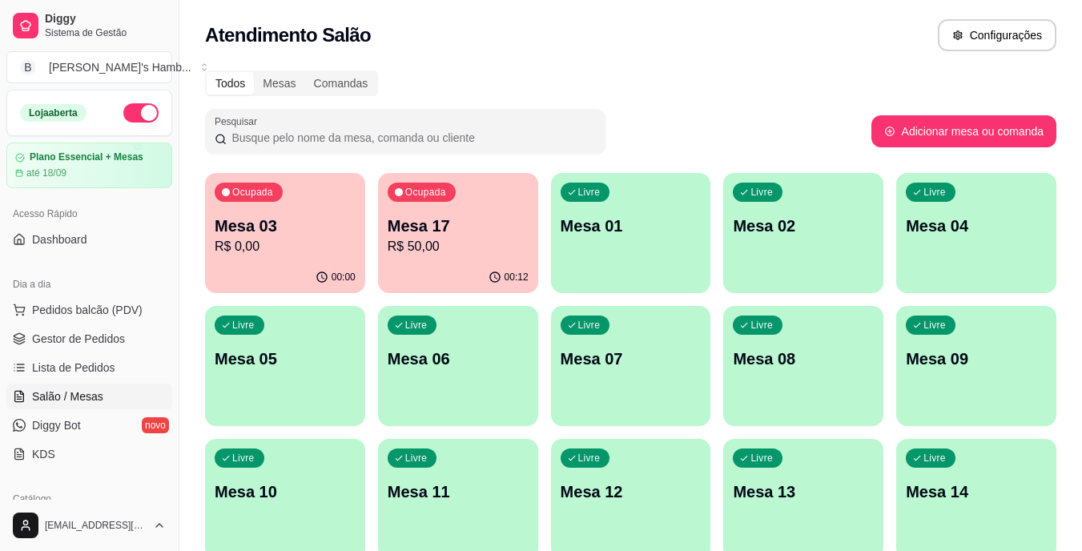
click at [0, 290] on div "Diggy Sistema de Gestão B Bakana's Hamb ... Loja aberta Plano Essencial + Mesas…" at bounding box center [541, 378] width 1082 height 757
click at [70, 307] on span "Pedidos balcão (PDV)" at bounding box center [87, 310] width 110 height 16
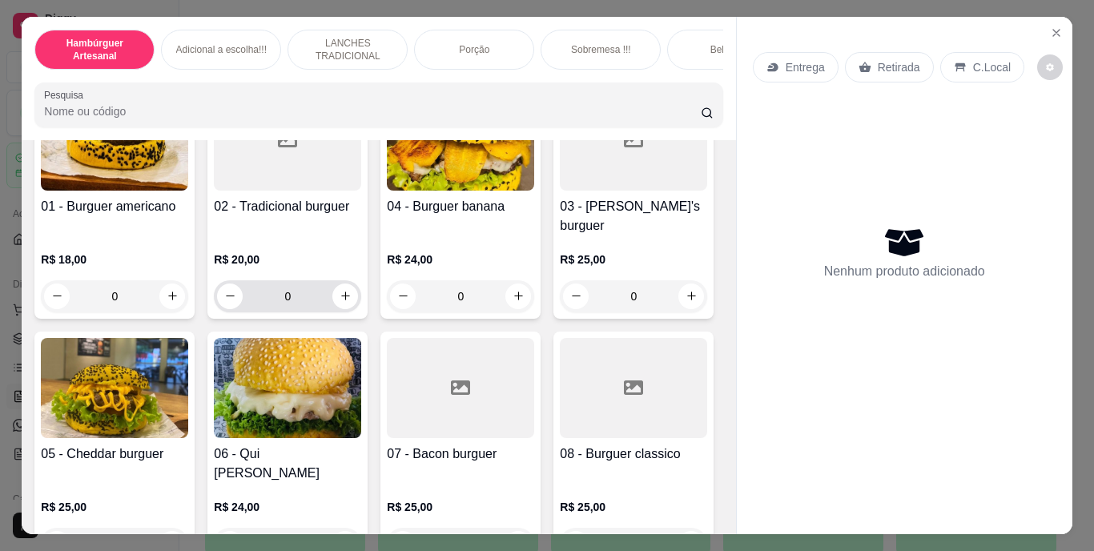
scroll to position [320, 0]
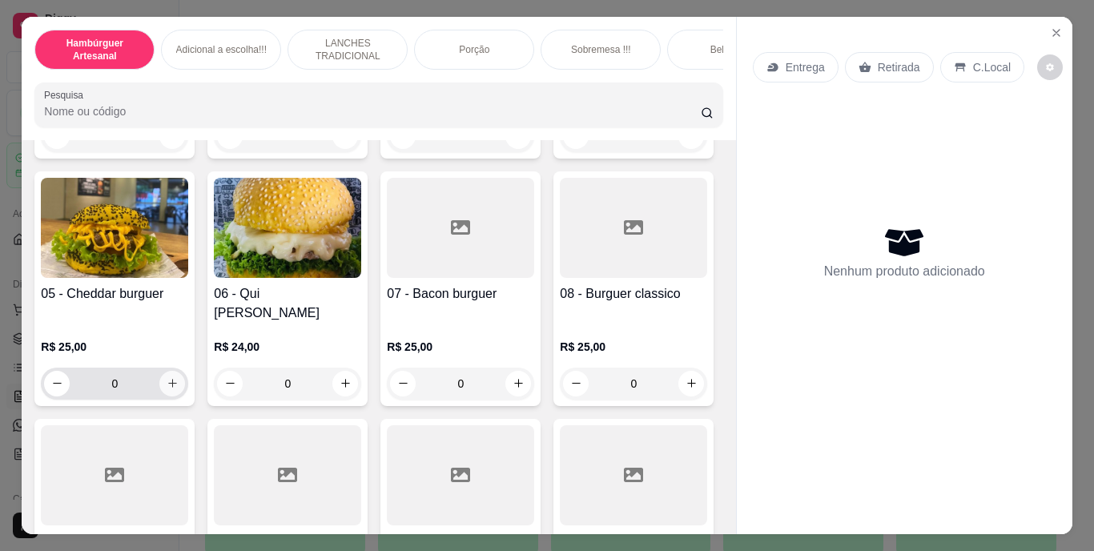
click at [179, 377] on icon "increase-product-quantity" at bounding box center [173, 383] width 12 height 12
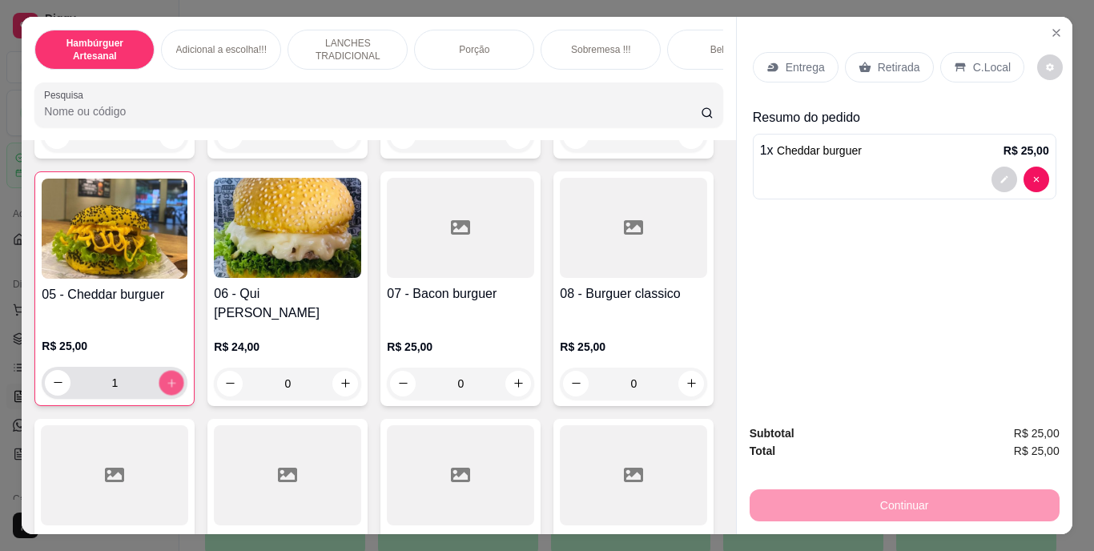
click at [178, 376] on icon "increase-product-quantity" at bounding box center [172, 382] width 12 height 12
type input "2"
click at [866, 62] on div "Retirada" at bounding box center [889, 67] width 89 height 30
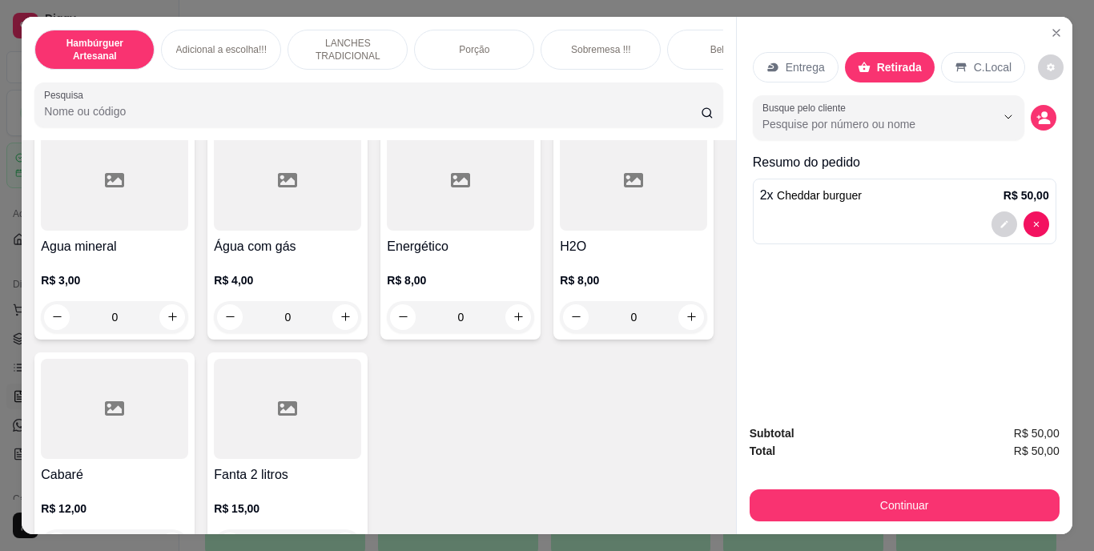
scroll to position [4644, 0]
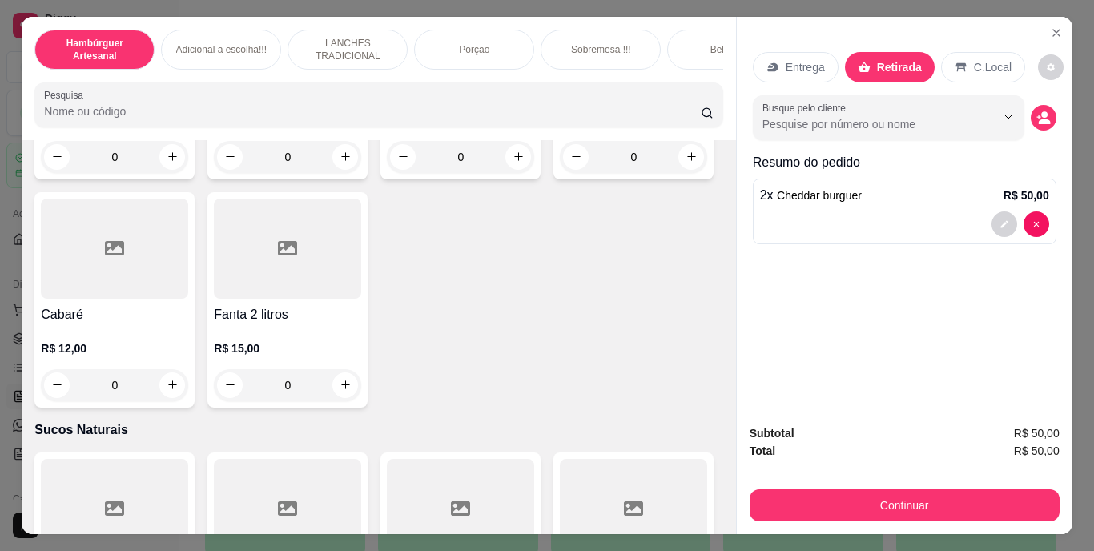
type input "1"
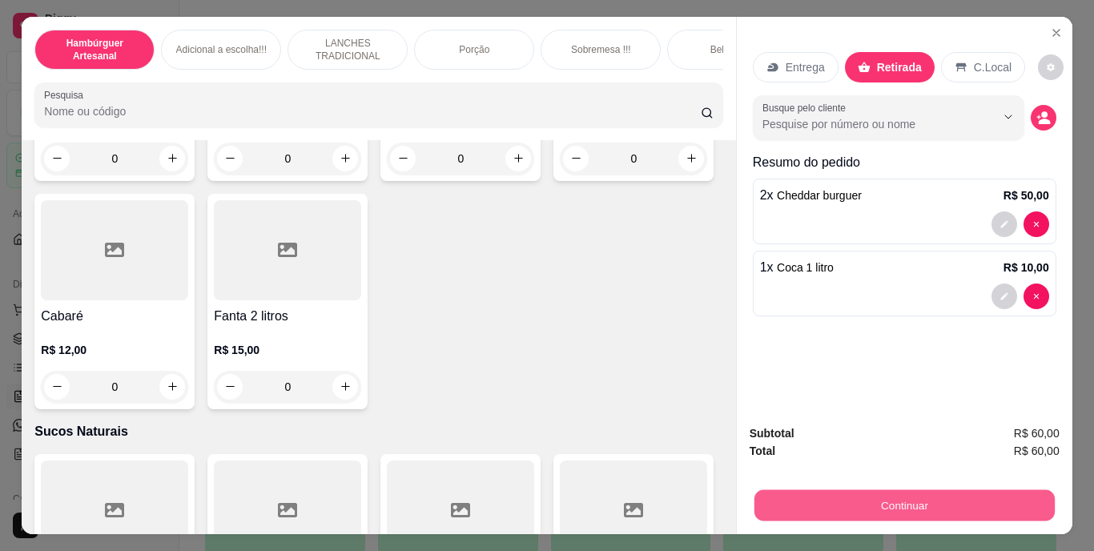
click at [764, 490] on button "Continuar" at bounding box center [903, 505] width 300 height 31
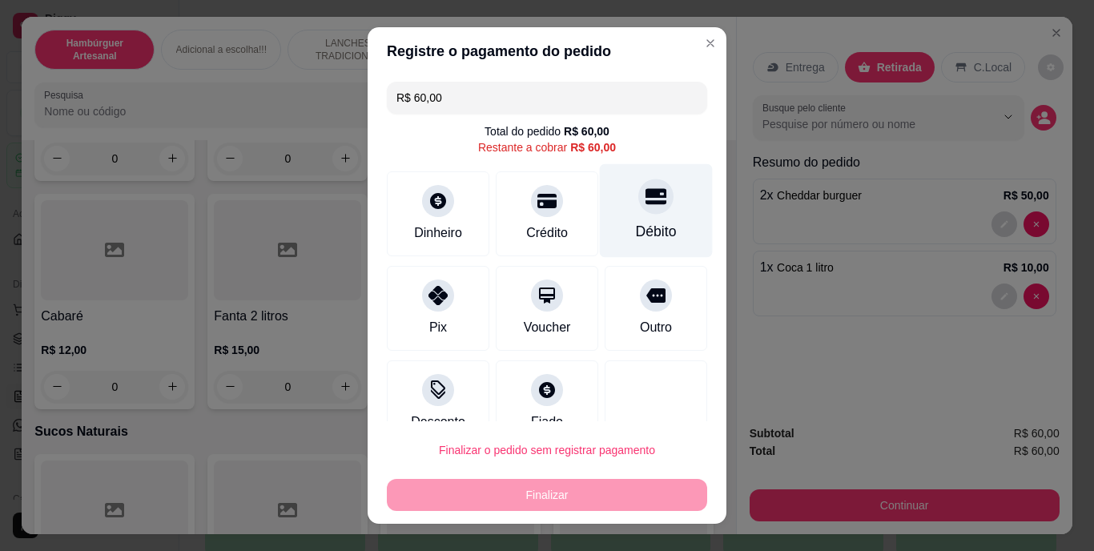
click at [636, 223] on div "Débito" at bounding box center [656, 232] width 41 height 21
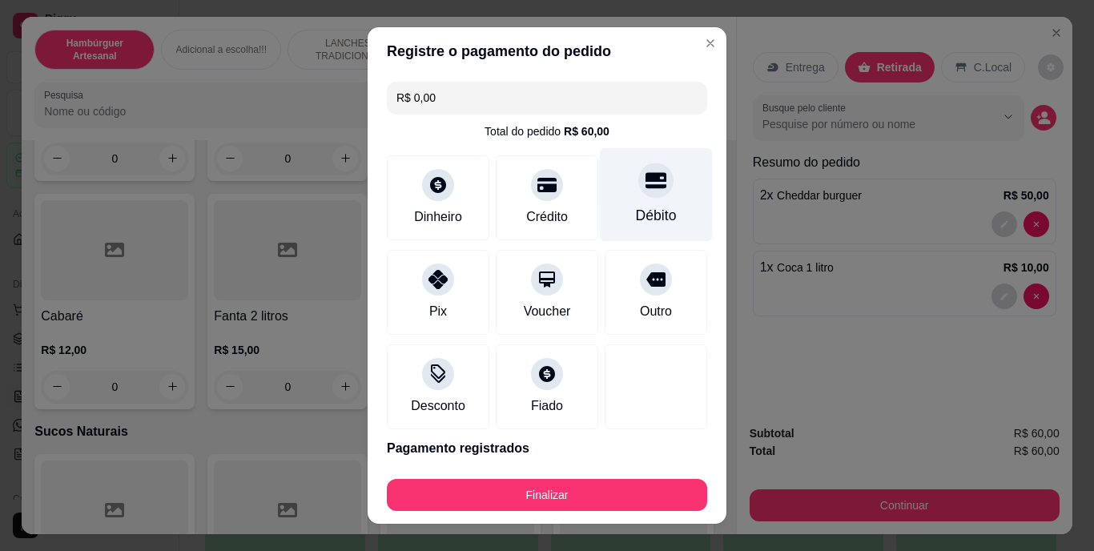
type input "R$ 0,00"
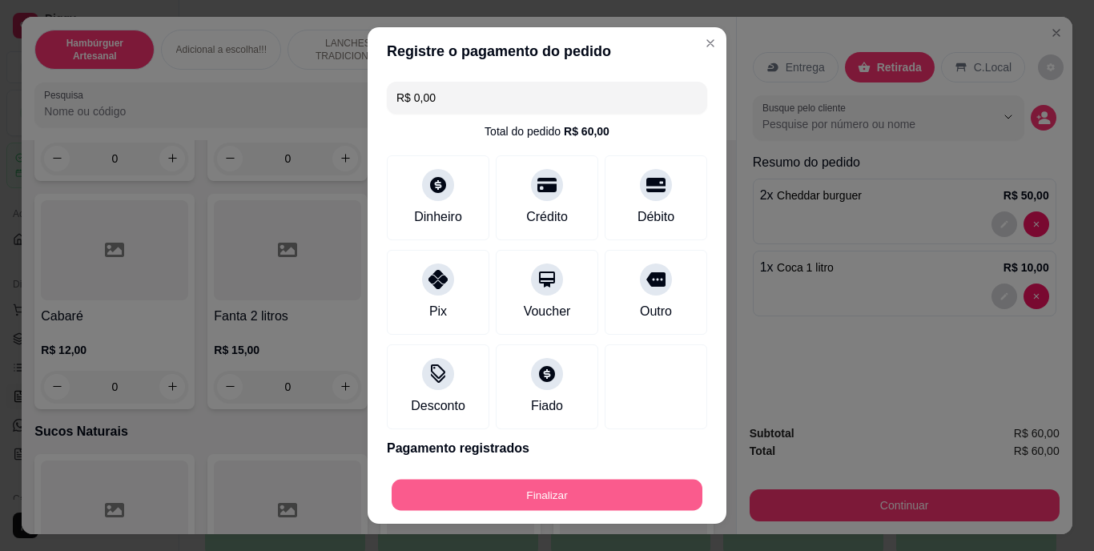
click at [615, 494] on button "Finalizar" at bounding box center [547, 494] width 311 height 31
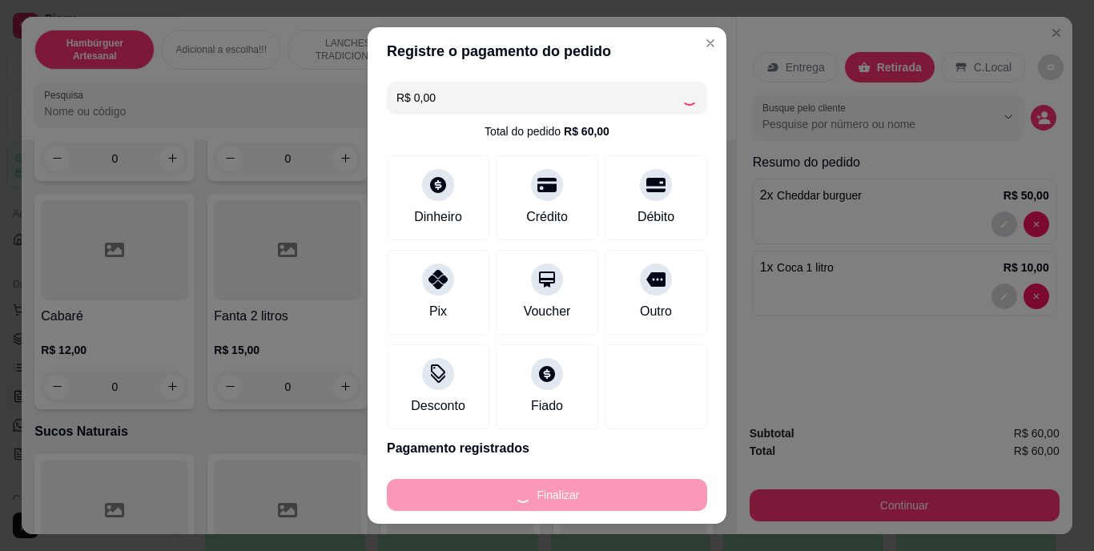
type input "0"
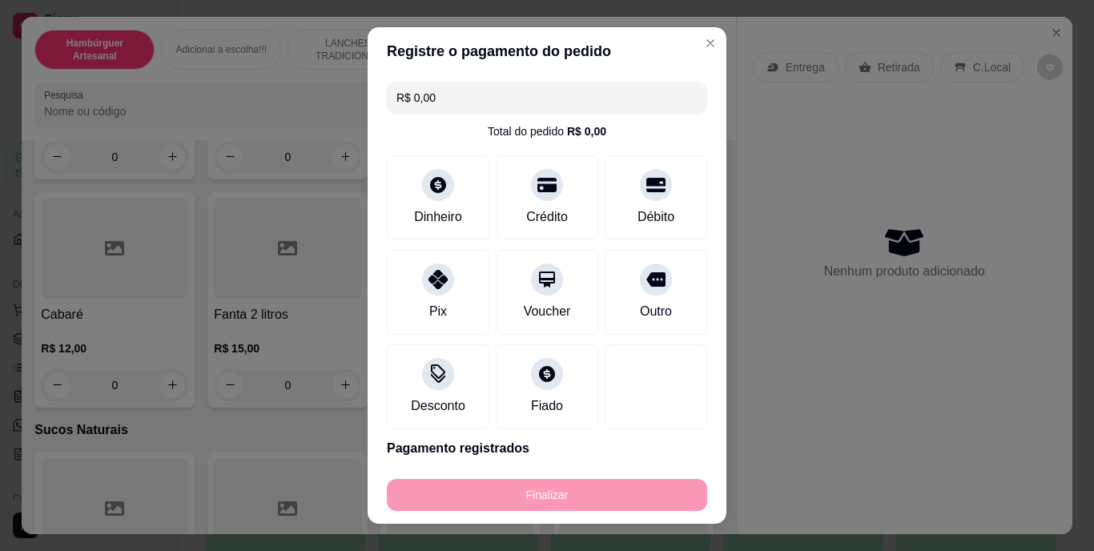
type input "-R$ 60,00"
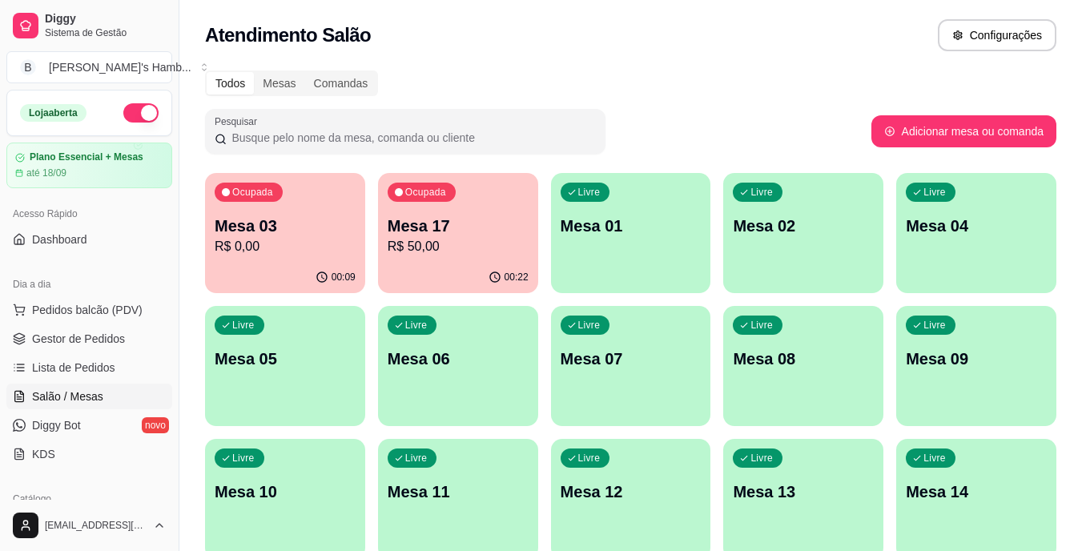
click at [602, 445] on div "Livre Mesa 12" at bounding box center [631, 489] width 160 height 101
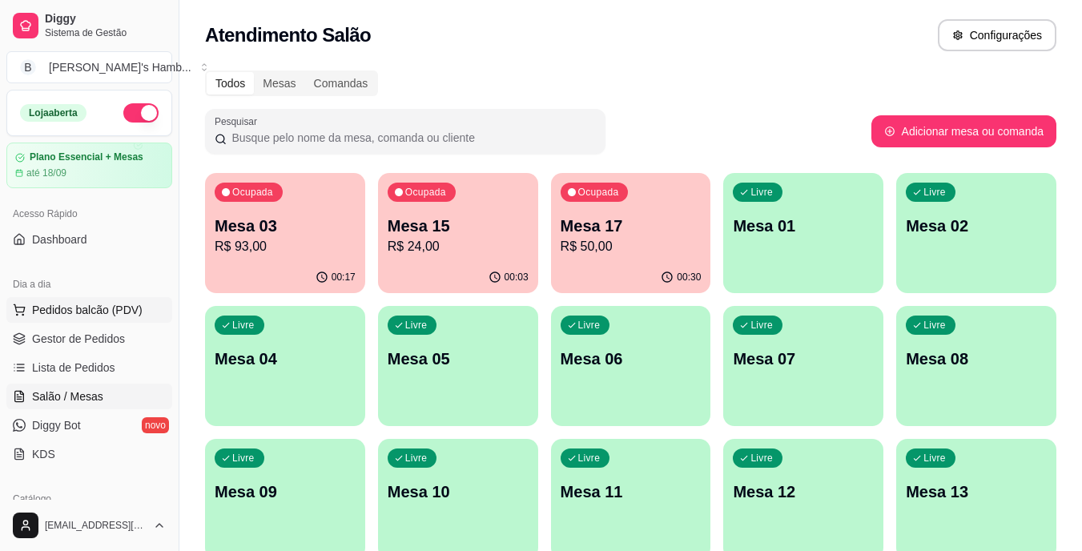
click at [154, 307] on button "Pedidos balcão (PDV)" at bounding box center [89, 310] width 166 height 26
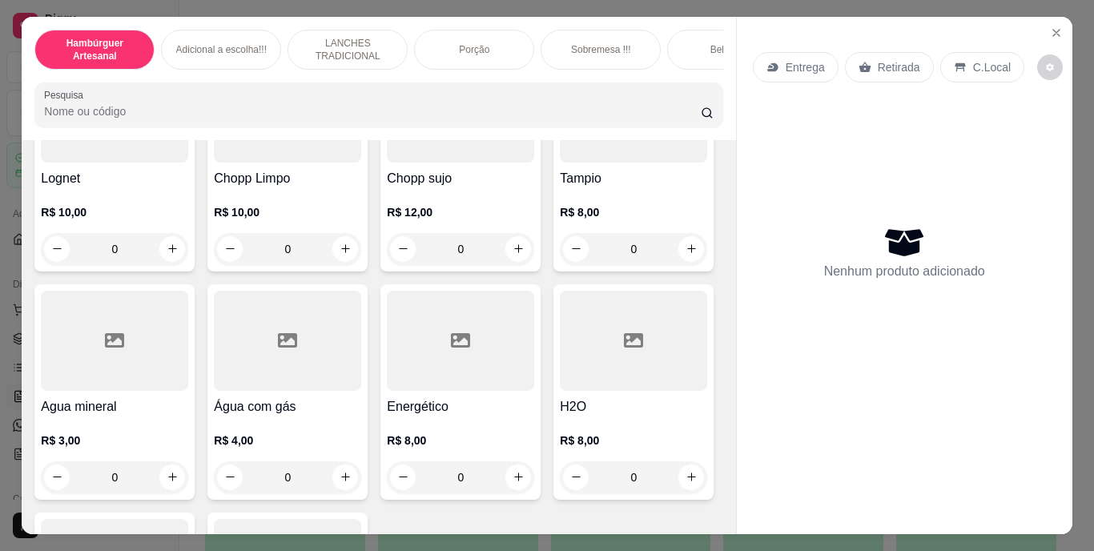
scroll to position [4484, 0]
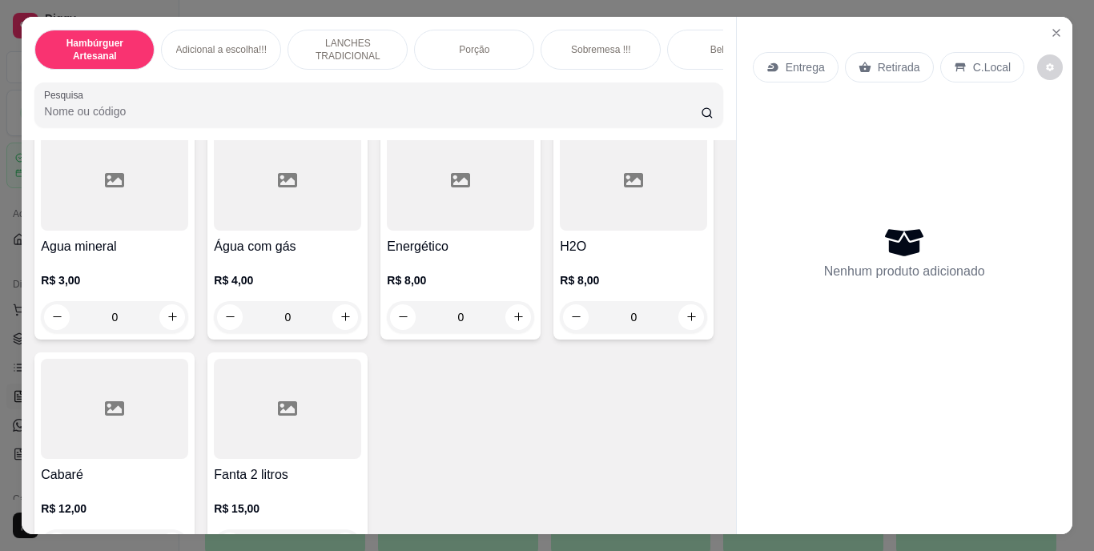
type input "1"
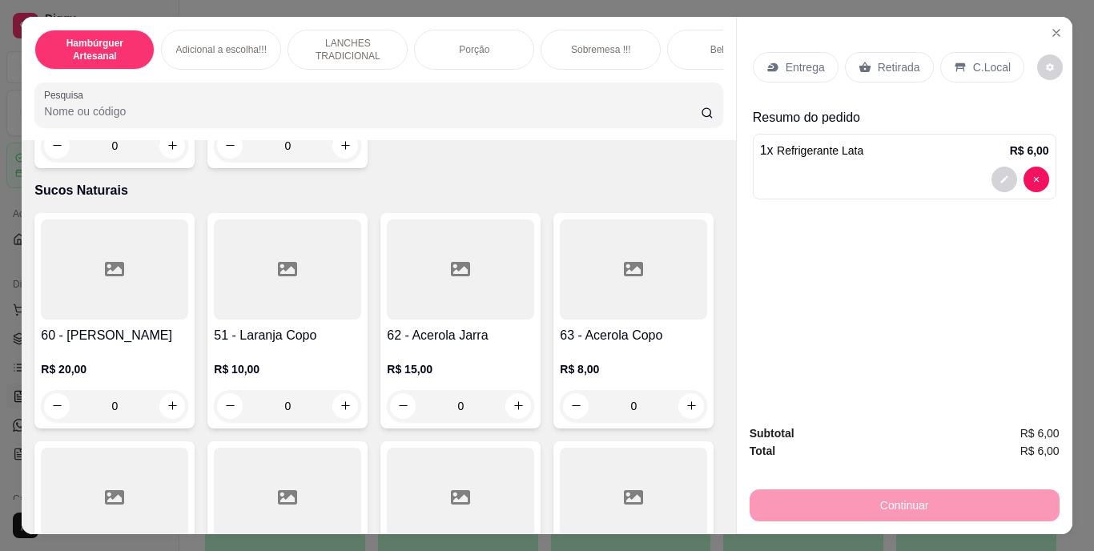
scroll to position [5125, 0]
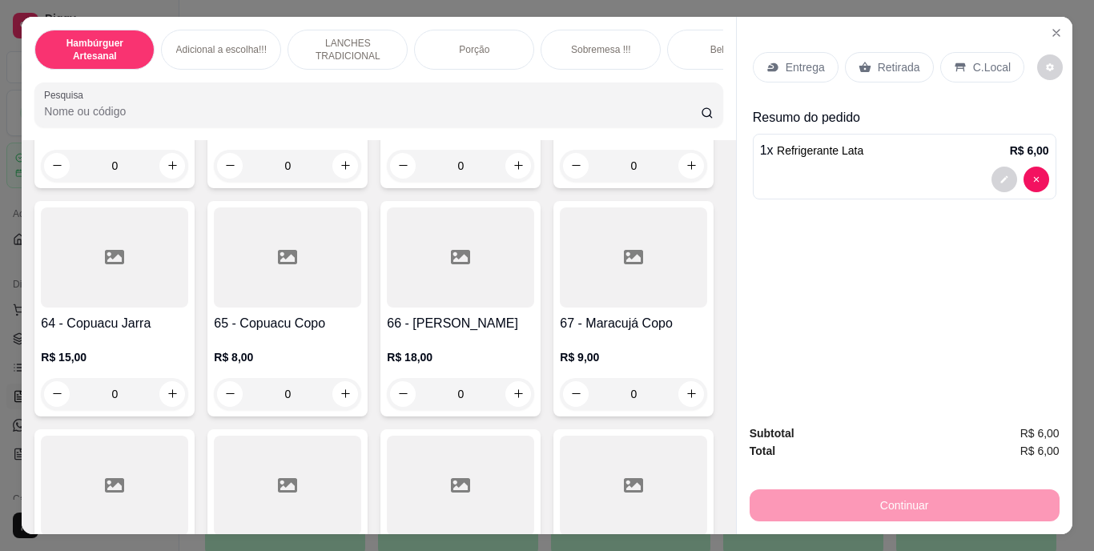
type input "1"
click at [882, 59] on p "Retirada" at bounding box center [899, 67] width 42 height 16
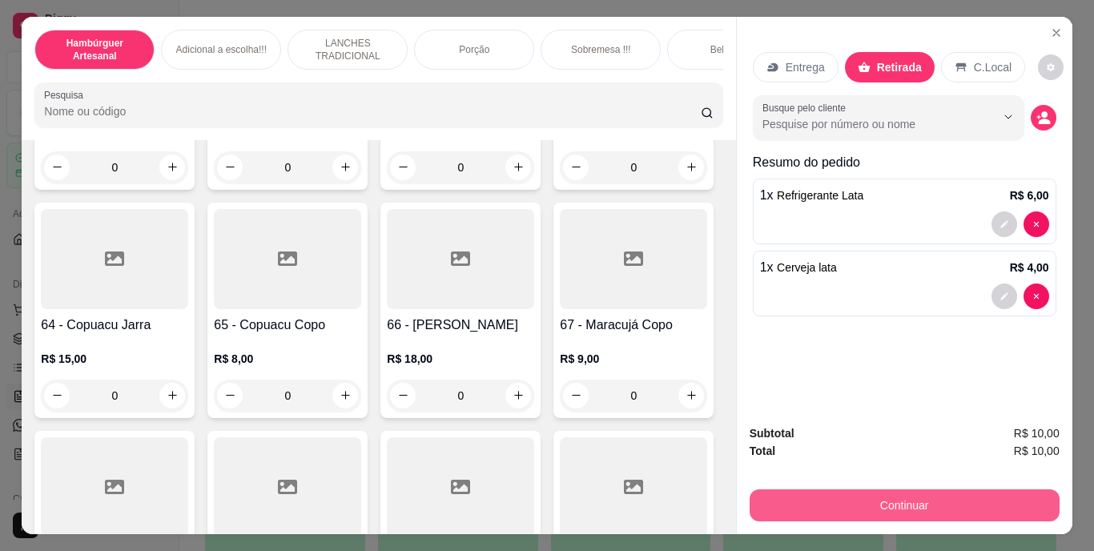
click at [919, 492] on button "Continuar" at bounding box center [904, 505] width 310 height 32
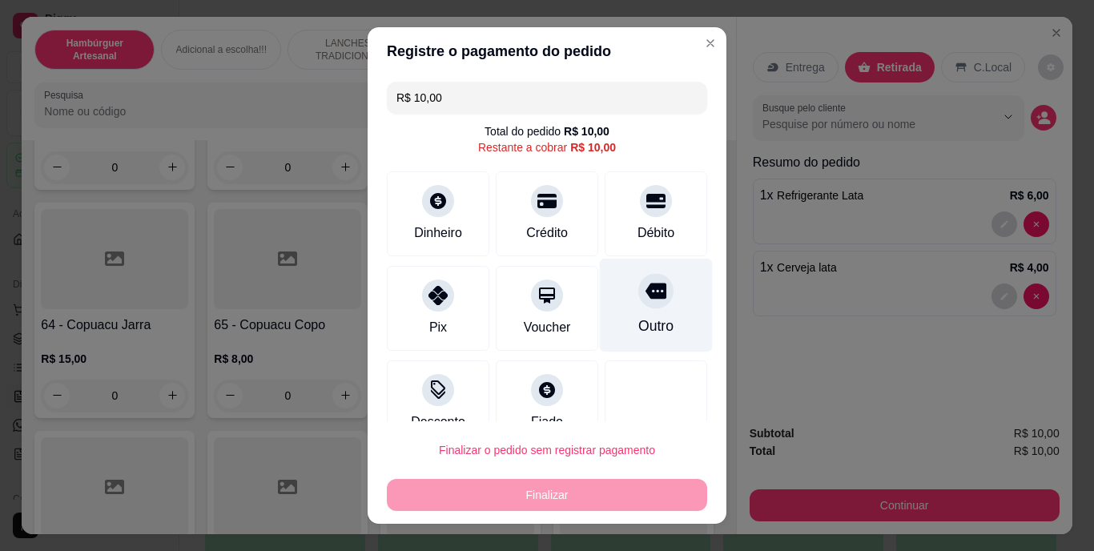
click at [645, 294] on icon at bounding box center [655, 291] width 21 height 16
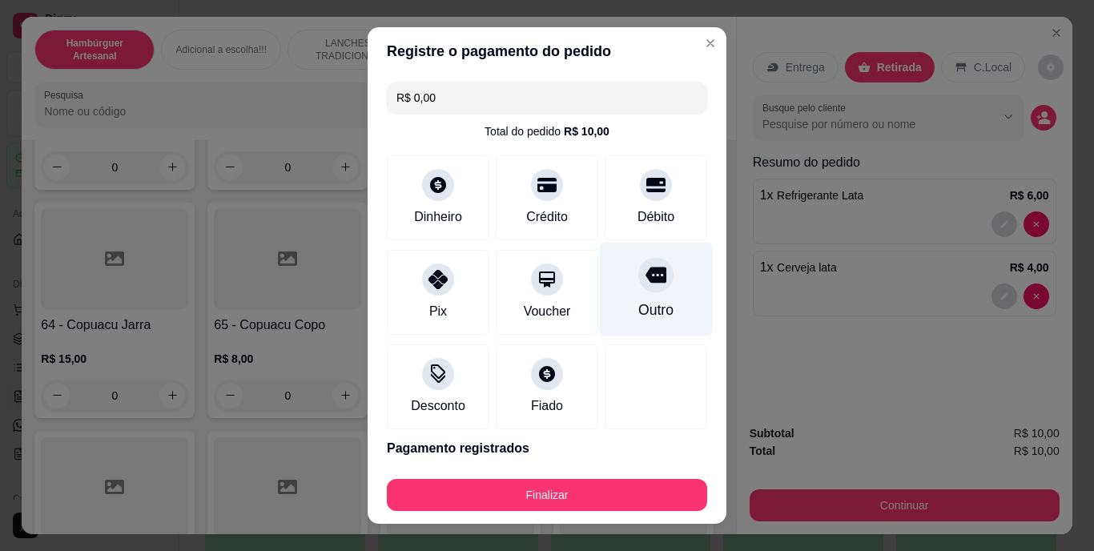
type input "R$ 0,00"
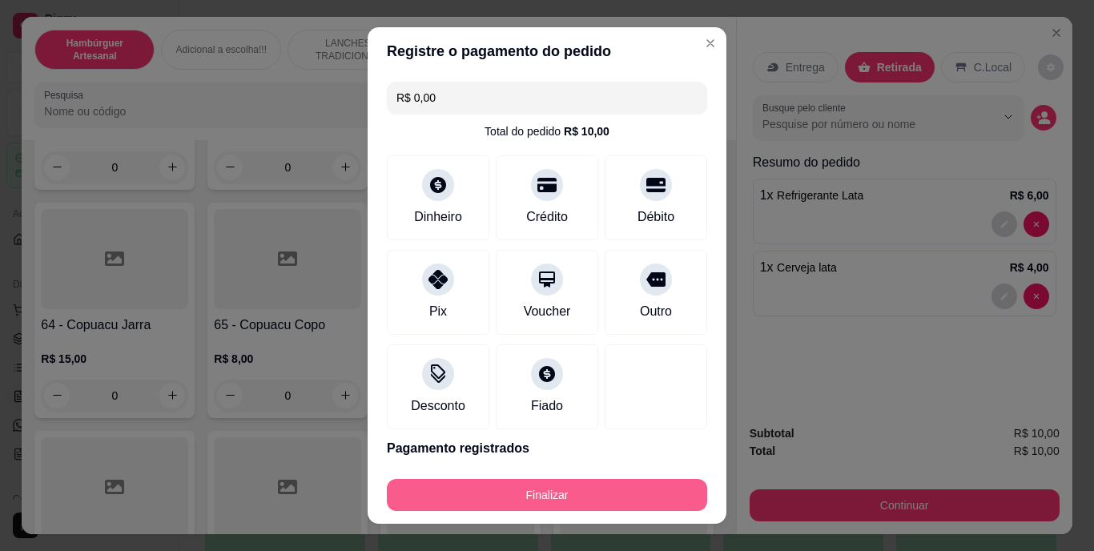
click at [591, 492] on button "Finalizar" at bounding box center [547, 495] width 320 height 32
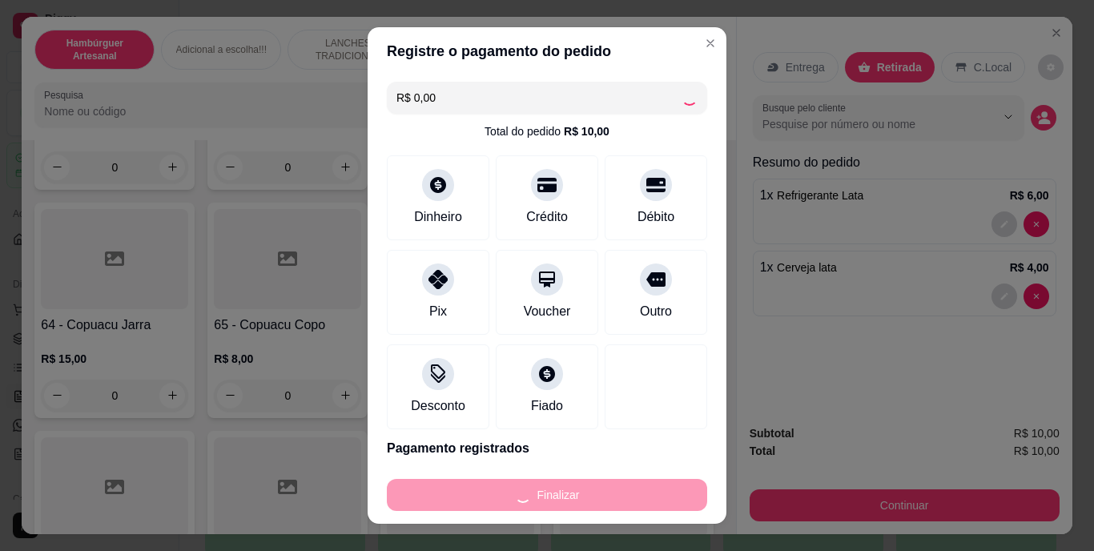
type input "0"
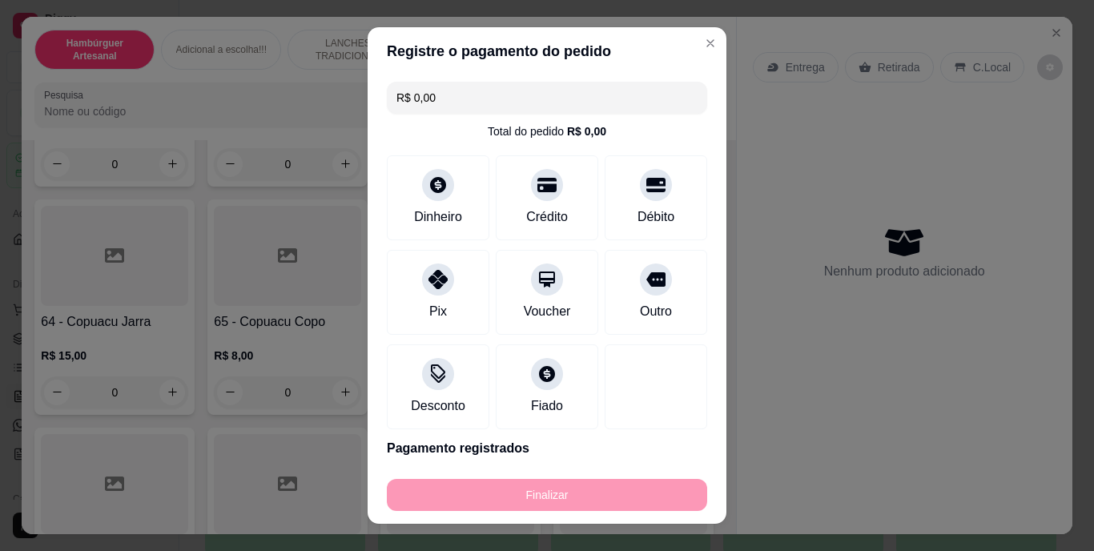
type input "-R$ 10,00"
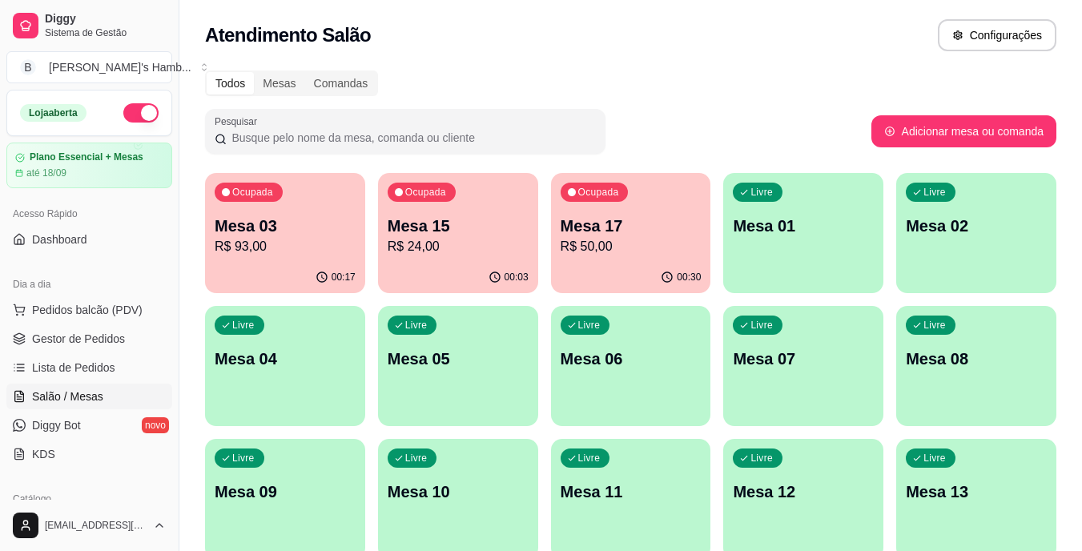
click at [597, 265] on div "00:30" at bounding box center [631, 277] width 160 height 31
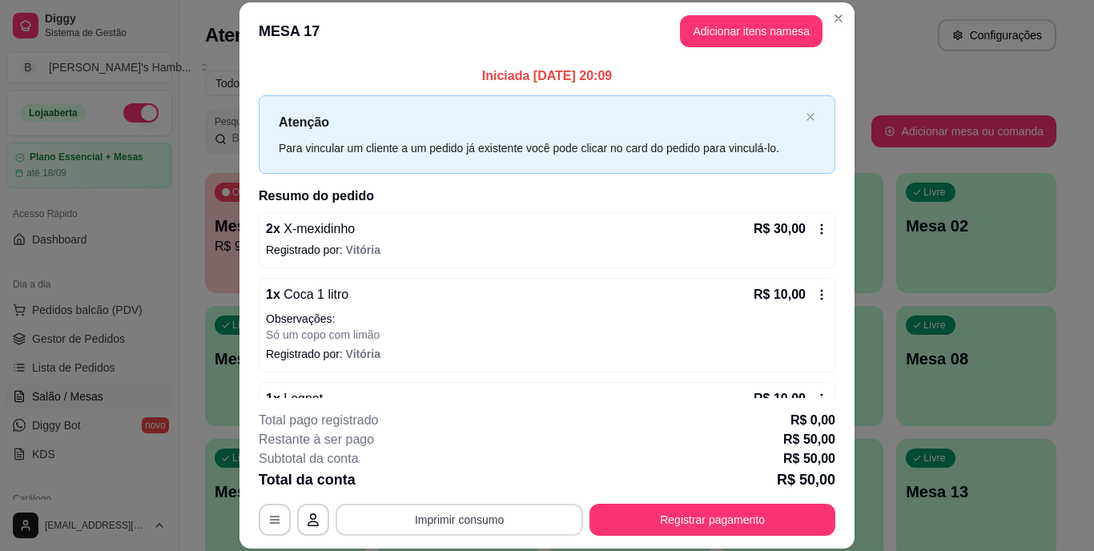
click at [443, 512] on button "Imprimir consumo" at bounding box center [458, 520] width 247 height 32
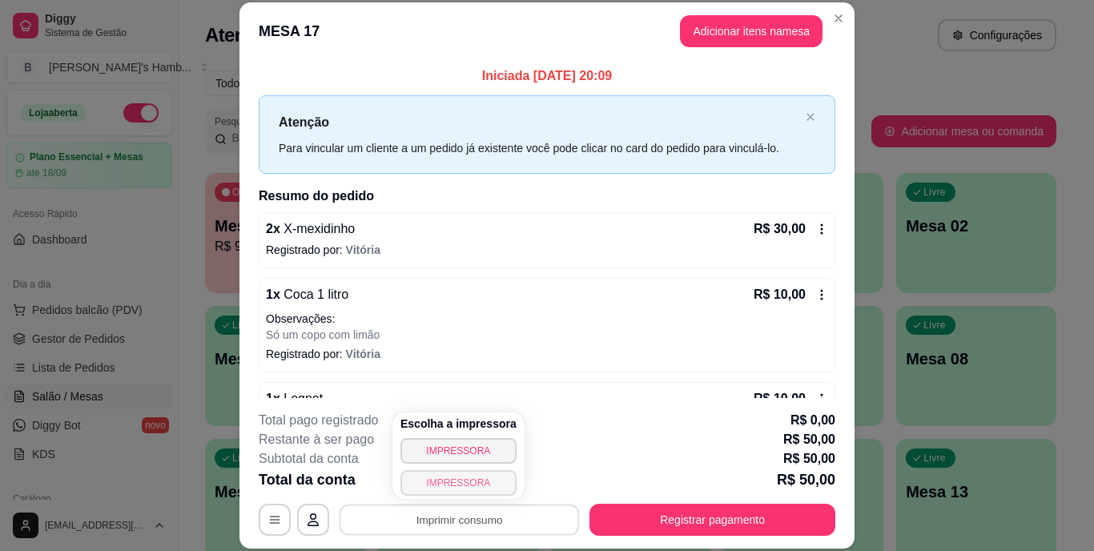
click at [448, 480] on button "IMPRESSORA" at bounding box center [458, 483] width 116 height 26
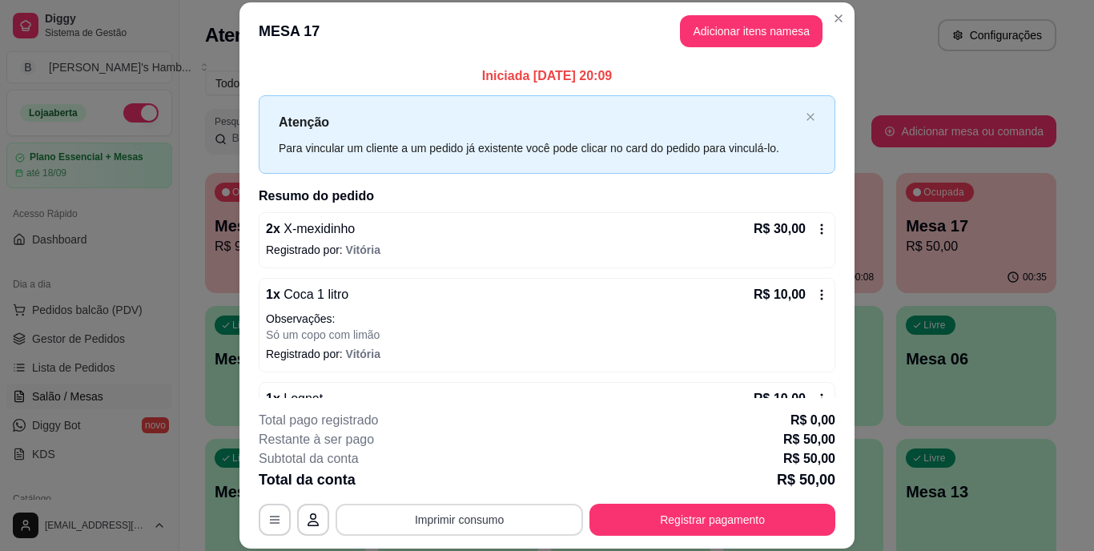
click at [424, 528] on button "Imprimir consumo" at bounding box center [458, 520] width 247 height 32
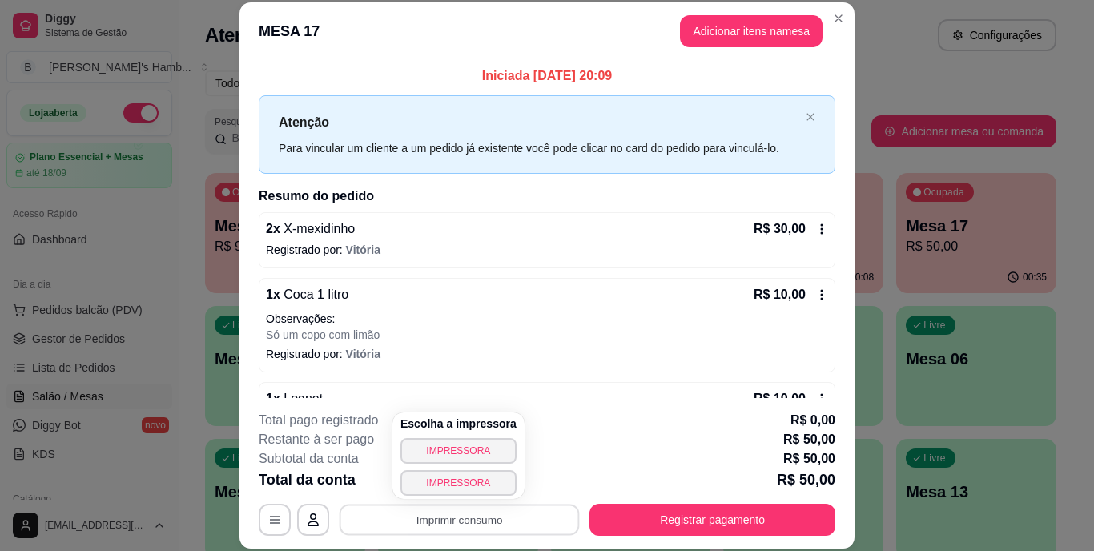
click at [438, 437] on div "Escolha a impressora IMPRESSORA IMPRESSORA" at bounding box center [458, 455] width 132 height 86
click at [442, 450] on button "IMPRESSORA" at bounding box center [458, 451] width 116 height 26
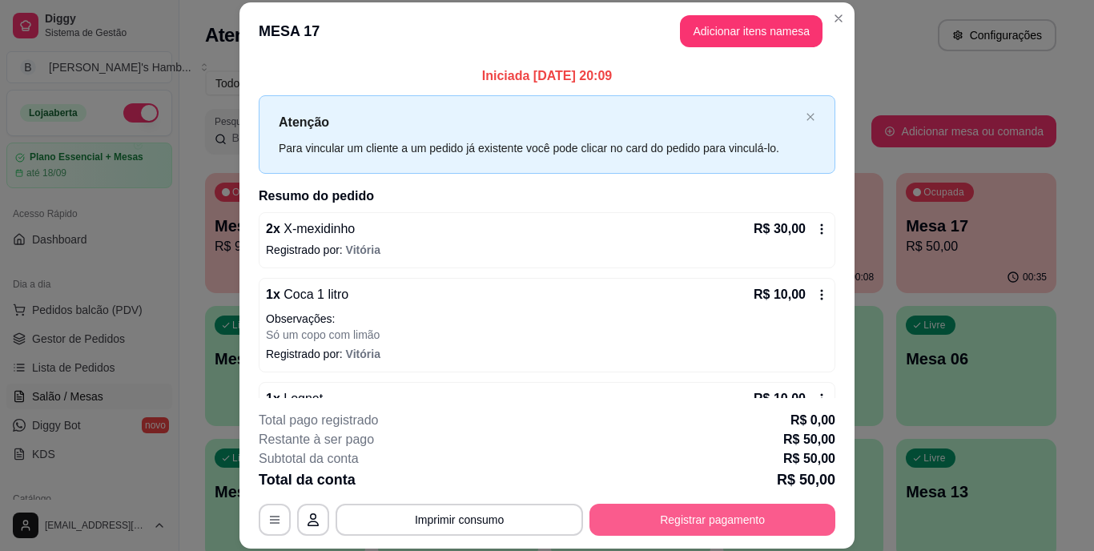
click at [710, 524] on button "Registrar pagamento" at bounding box center [712, 520] width 246 height 32
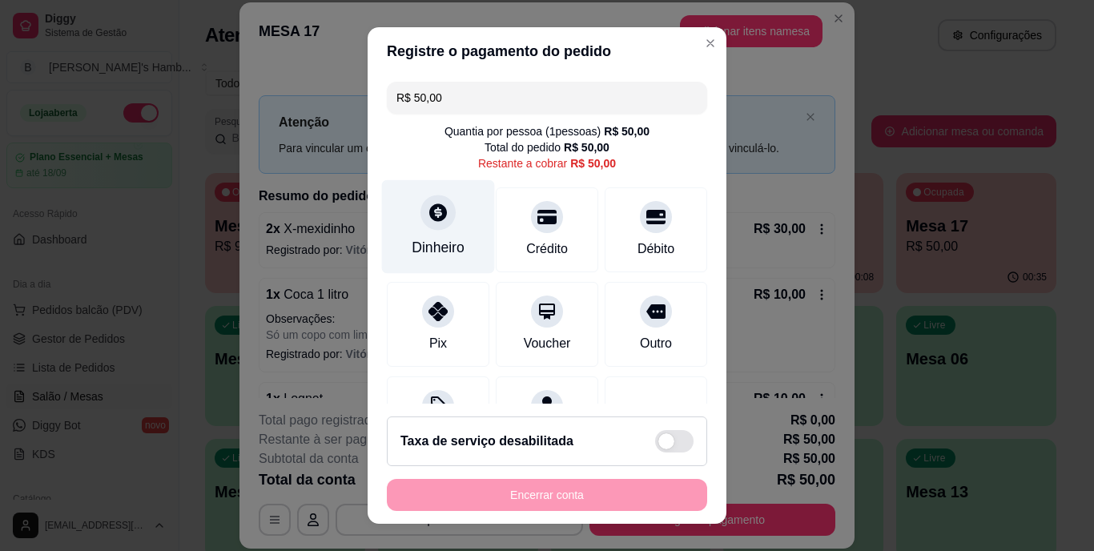
click at [446, 231] on div "Dinheiro" at bounding box center [438, 227] width 113 height 94
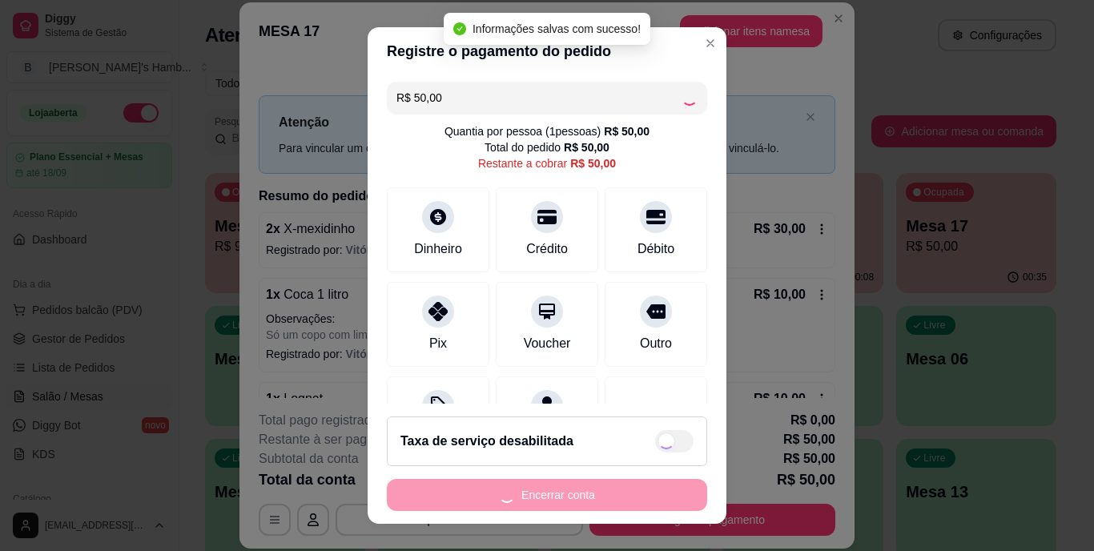
type input "R$ 0,00"
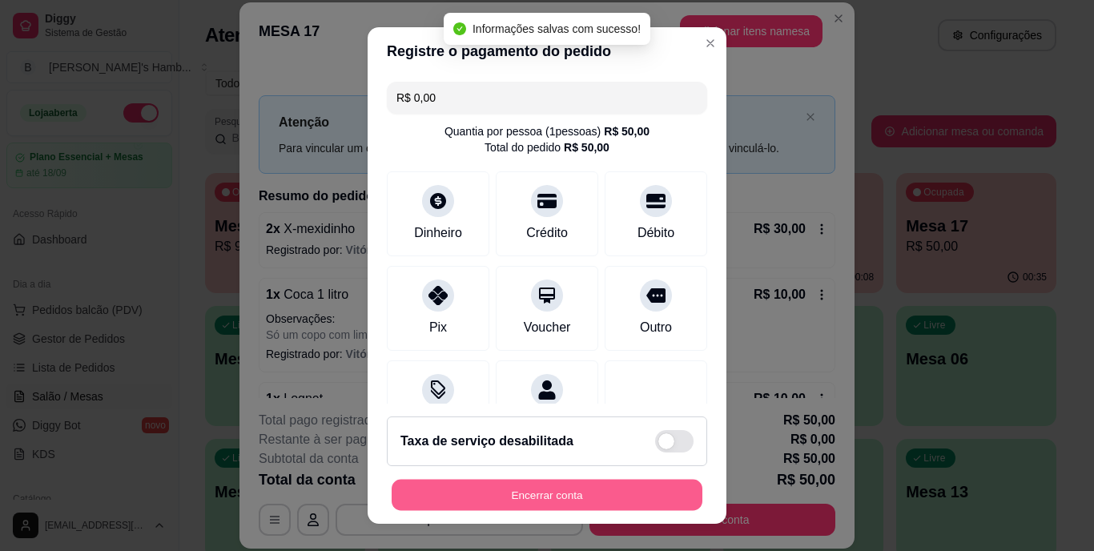
click at [578, 489] on button "Encerrar conta" at bounding box center [547, 494] width 311 height 31
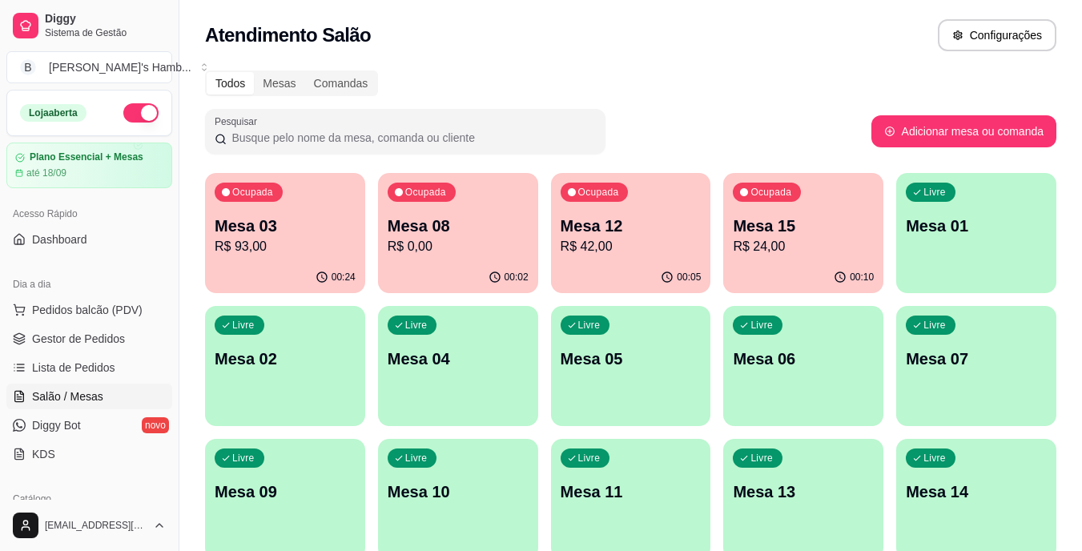
click at [301, 206] on div "Ocupada Mesa 03 R$ 93,00" at bounding box center [285, 217] width 160 height 89
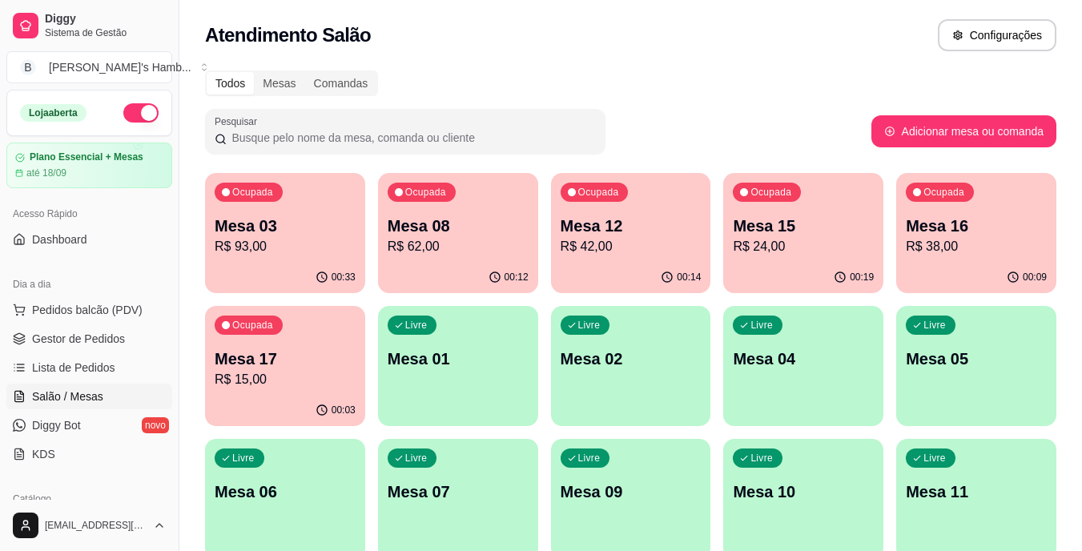
click at [121, 312] on span "Pedidos balcão (PDV)" at bounding box center [87, 310] width 110 height 16
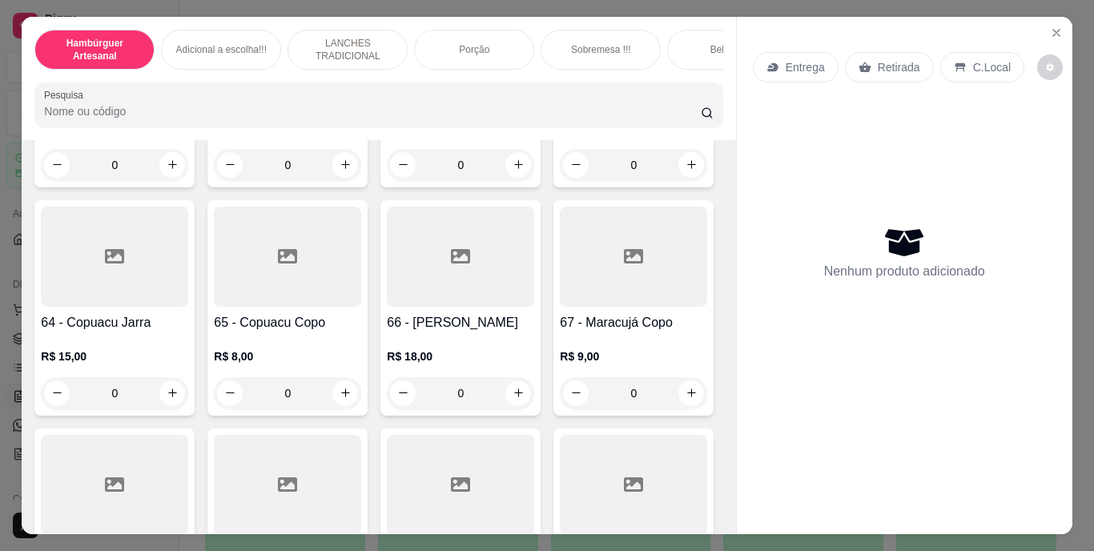
scroll to position [5445, 0]
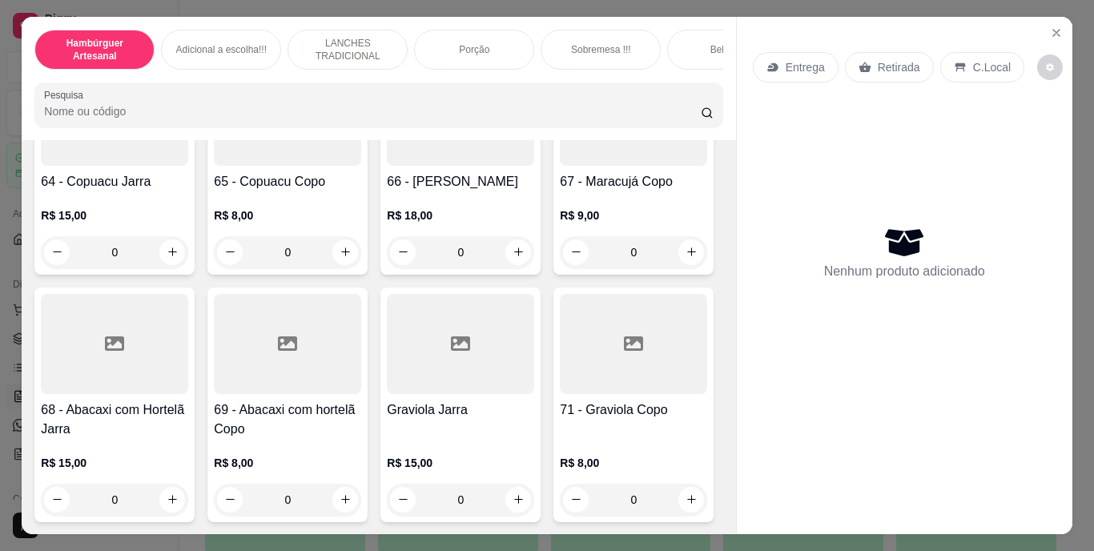
type input "1"
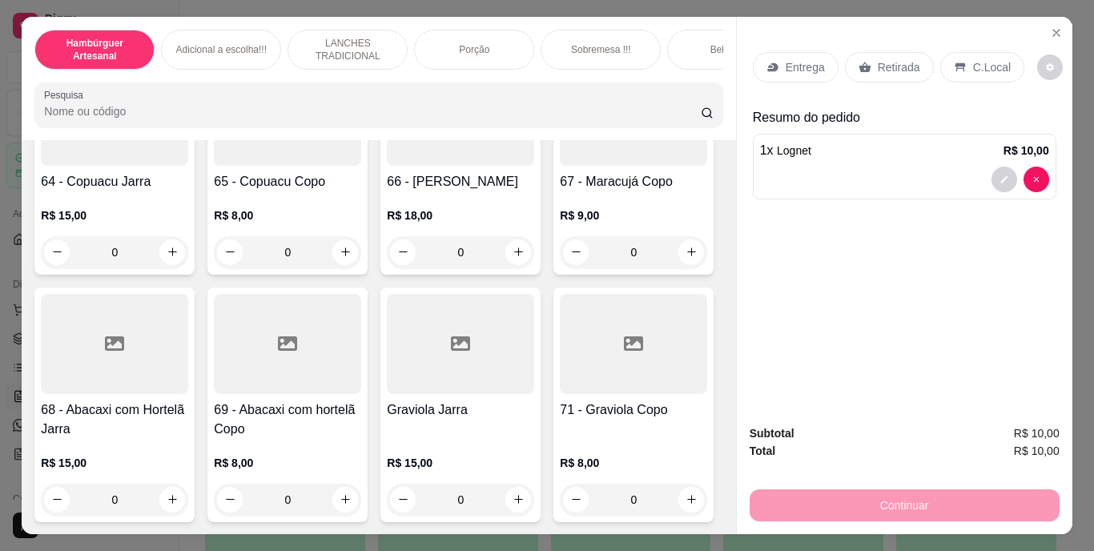
scroll to position [5445, 0]
click at [858, 61] on icon at bounding box center [864, 67] width 13 height 13
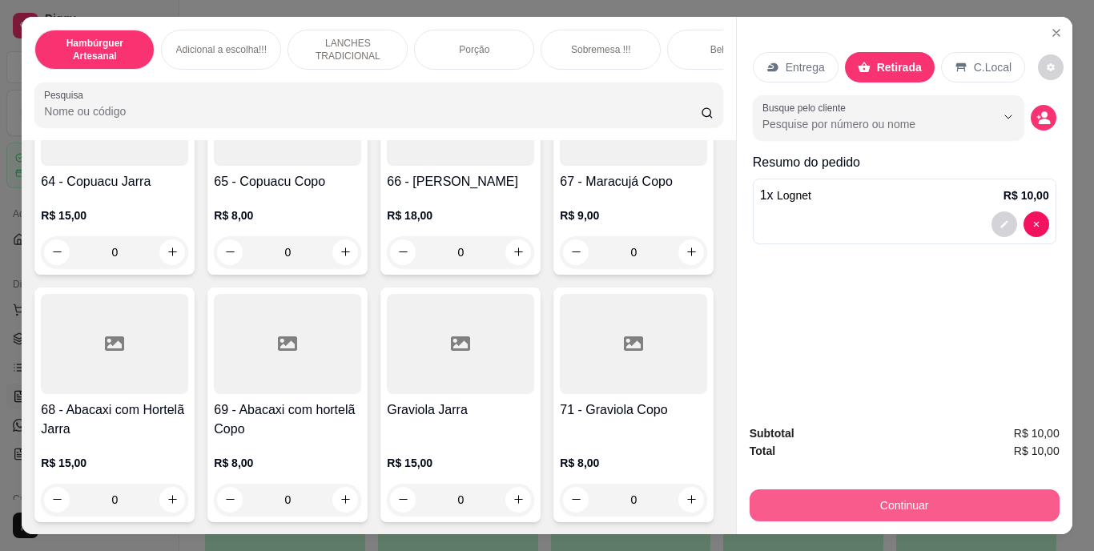
click at [909, 504] on button "Continuar" at bounding box center [904, 505] width 310 height 32
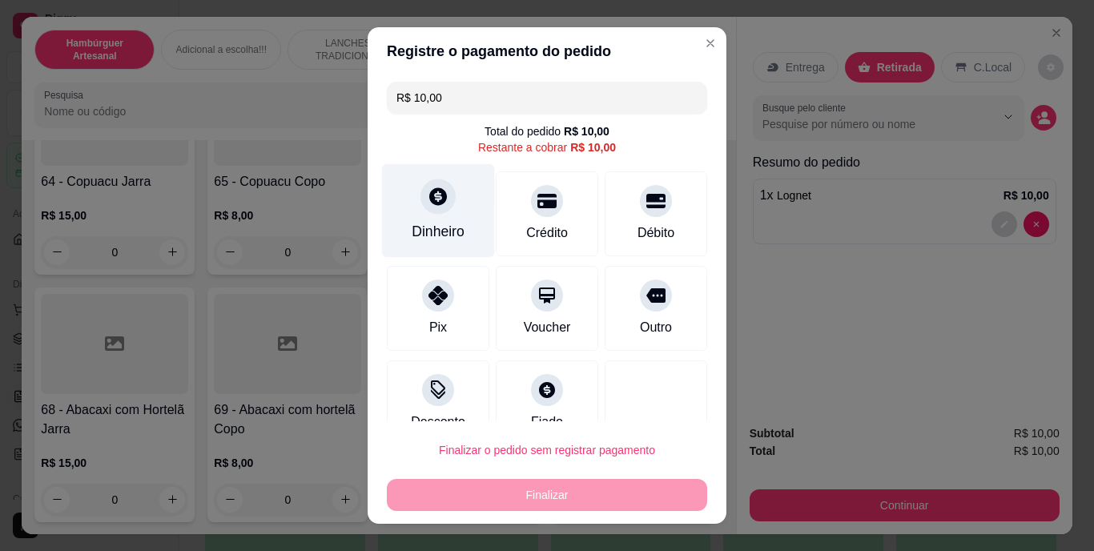
click at [428, 206] on icon at bounding box center [438, 197] width 21 height 21
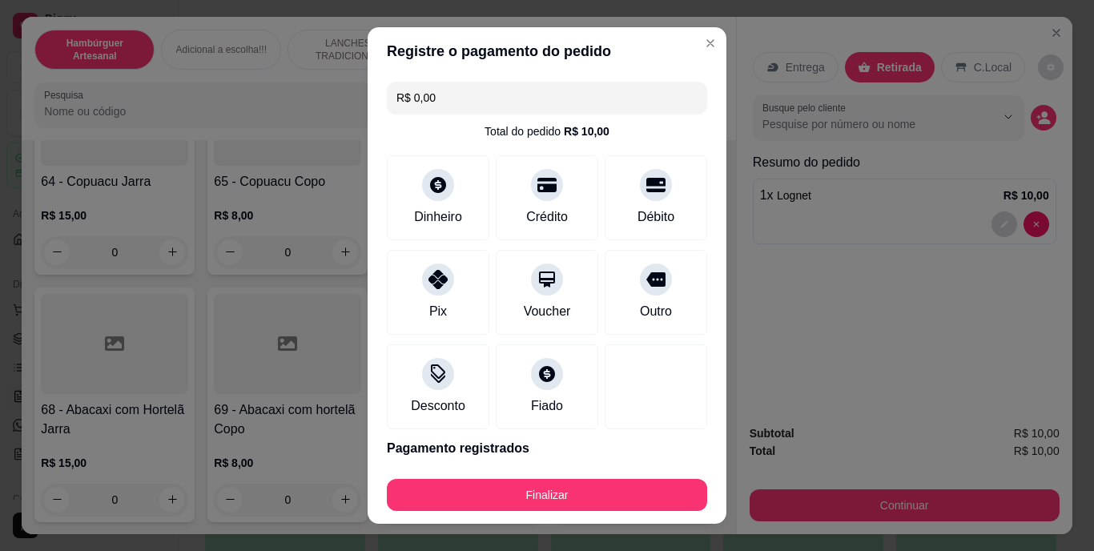
type input "R$ 0,00"
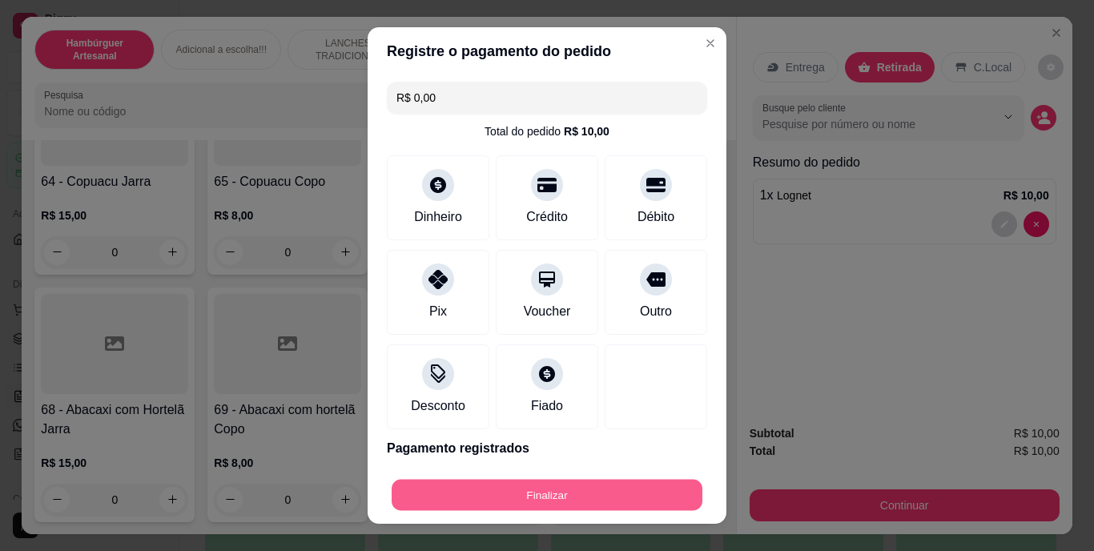
click at [590, 492] on button "Finalizar" at bounding box center [547, 494] width 311 height 31
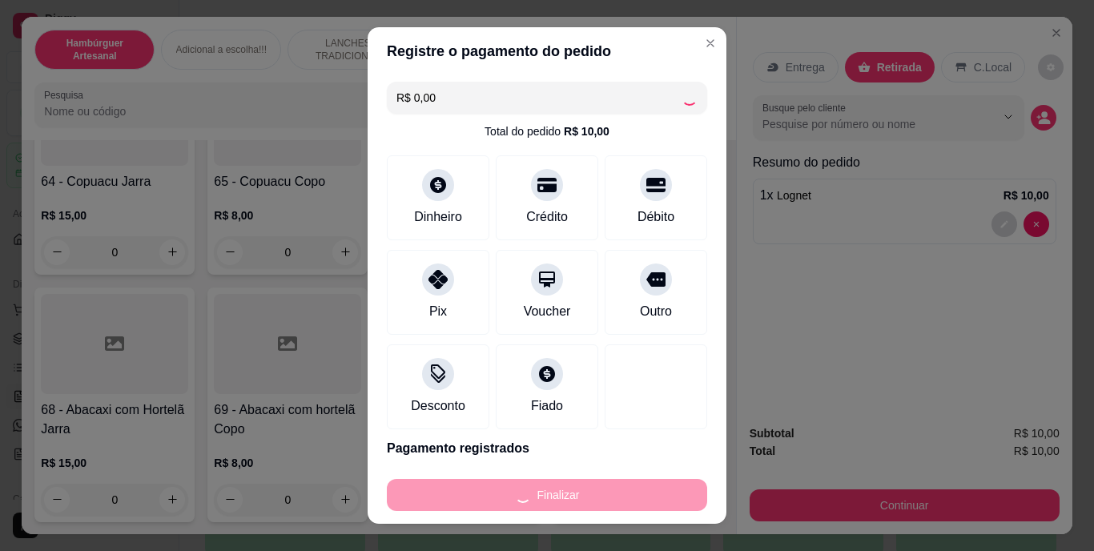
type input "0"
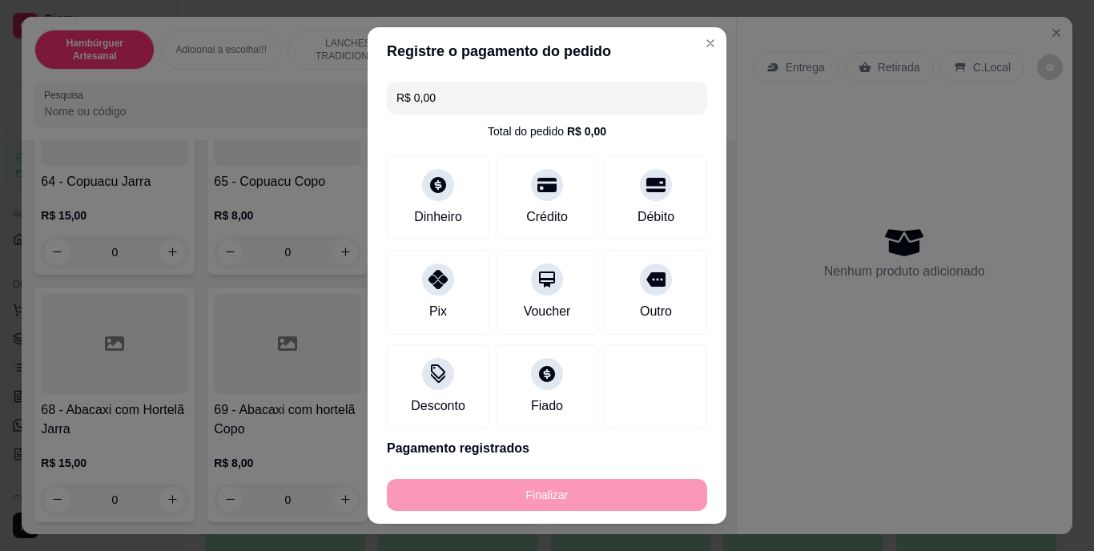
type input "-R$ 10,00"
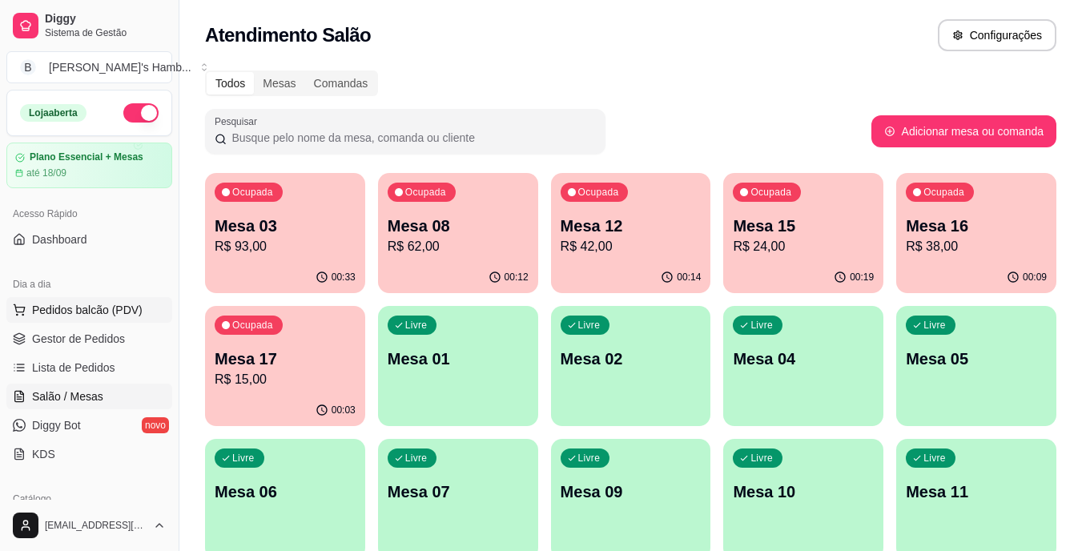
click at [114, 314] on span "Pedidos balcão (PDV)" at bounding box center [87, 310] width 110 height 16
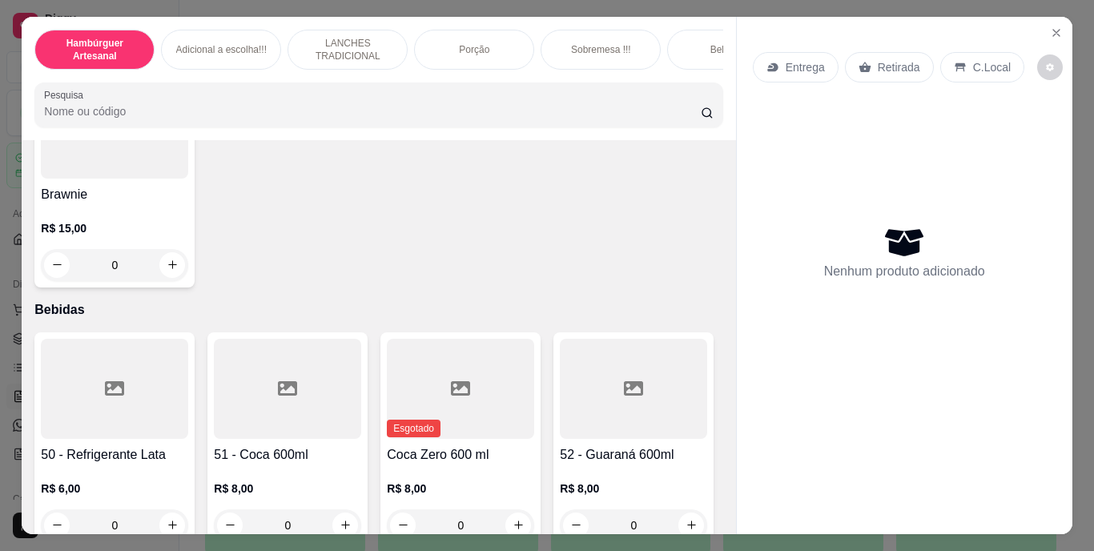
scroll to position [3603, 0]
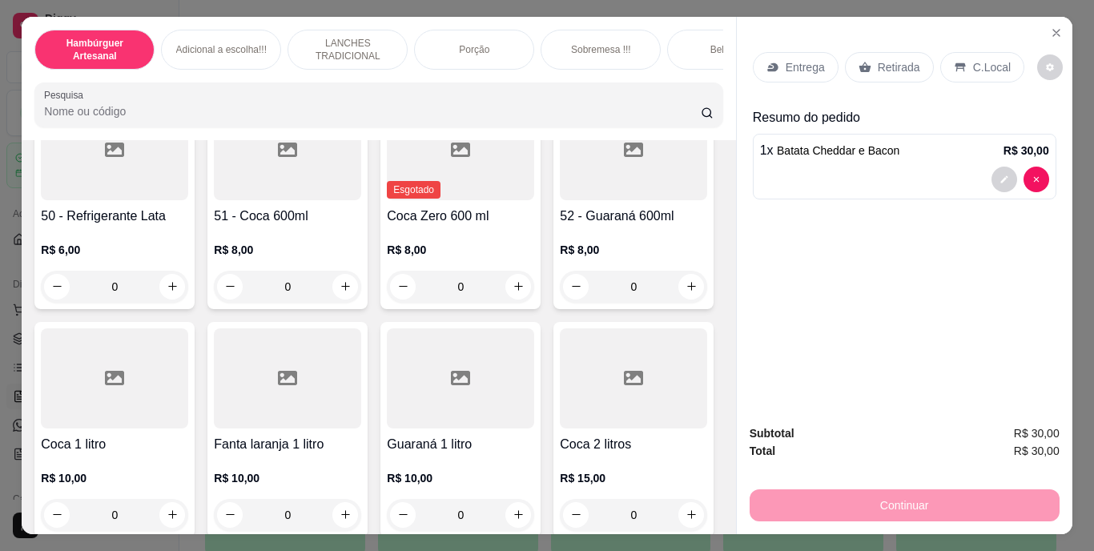
type input "2"
click at [1053, 30] on icon "Close" at bounding box center [1056, 33] width 6 height 6
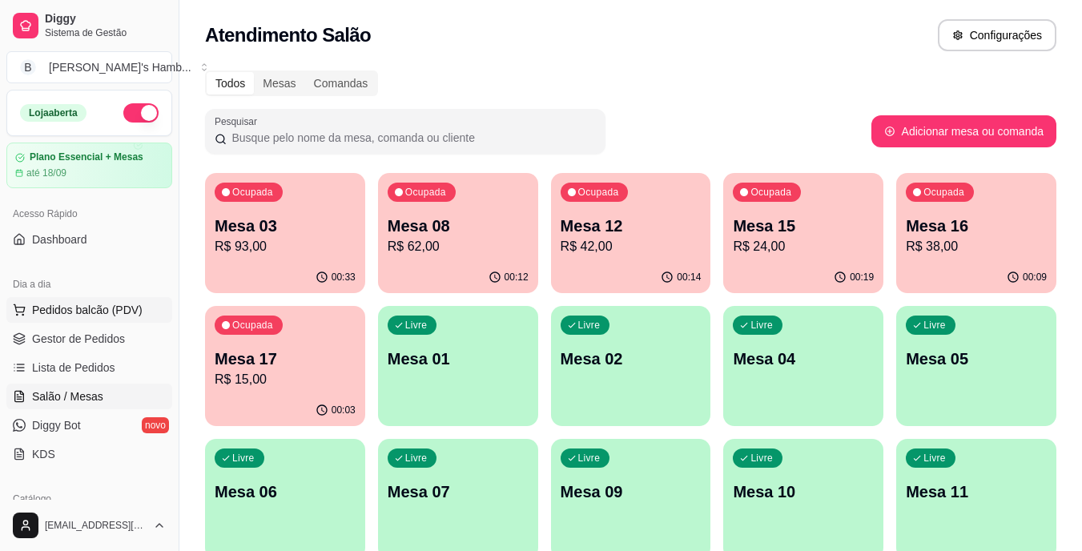
click at [108, 304] on span "Pedidos balcão (PDV)" at bounding box center [87, 310] width 110 height 16
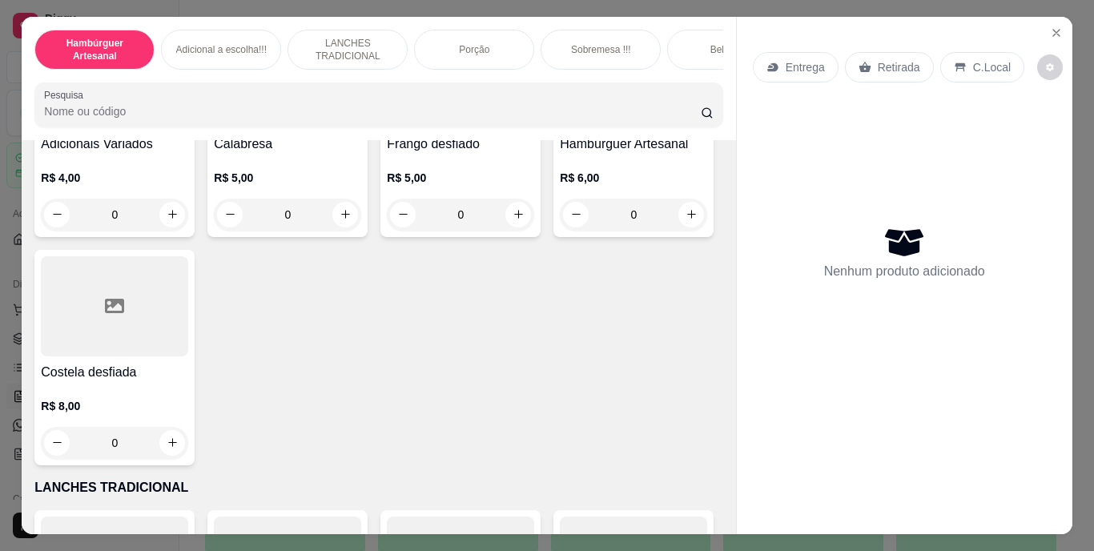
scroll to position [1842, 0]
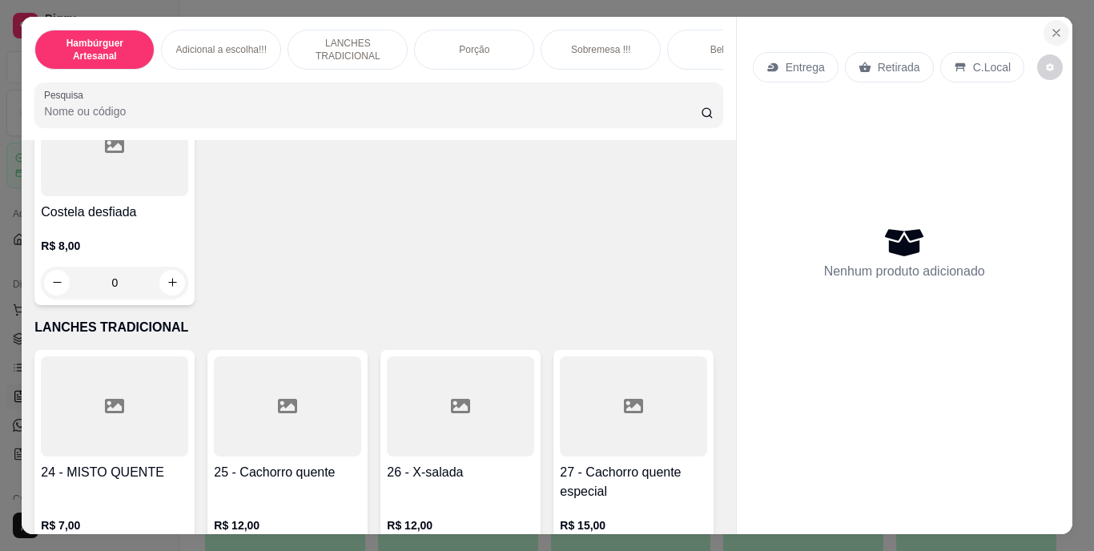
click at [1050, 26] on icon "Close" at bounding box center [1056, 32] width 13 height 13
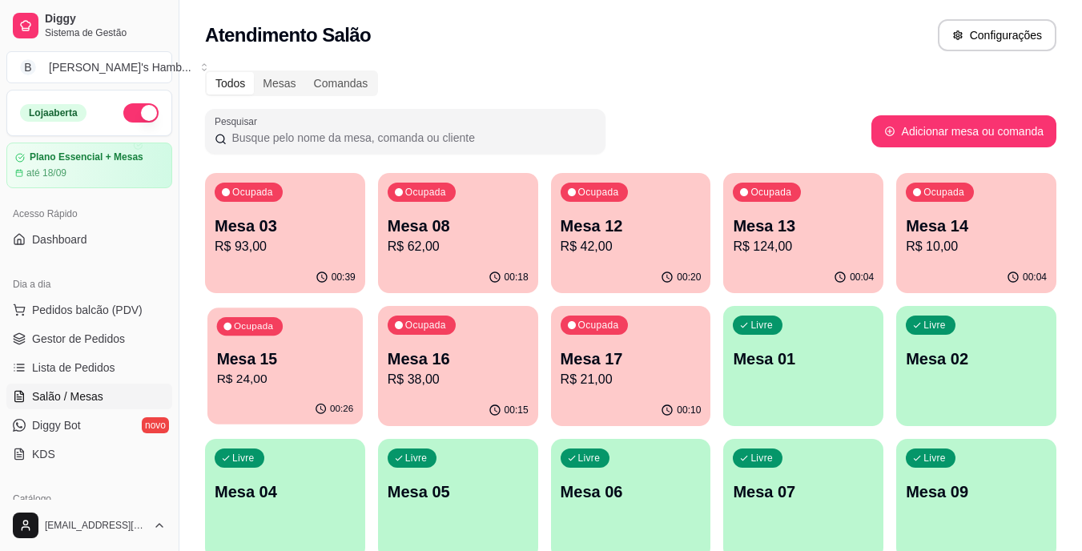
click at [342, 344] on div "Ocupada Mesa 15 R$ 24,00" at bounding box center [284, 350] width 155 height 86
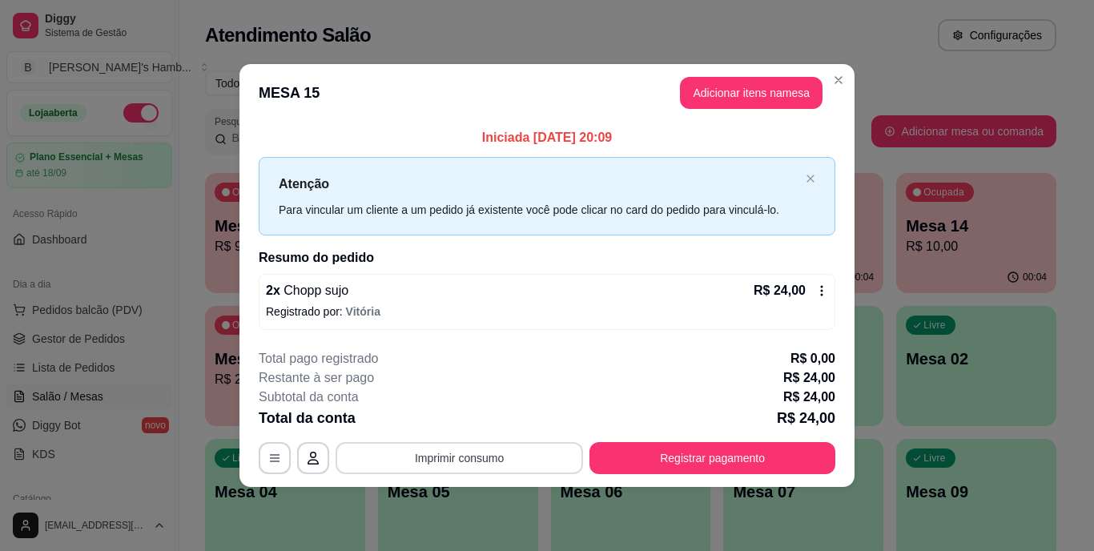
click at [549, 455] on button "Imprimir consumo" at bounding box center [458, 458] width 247 height 32
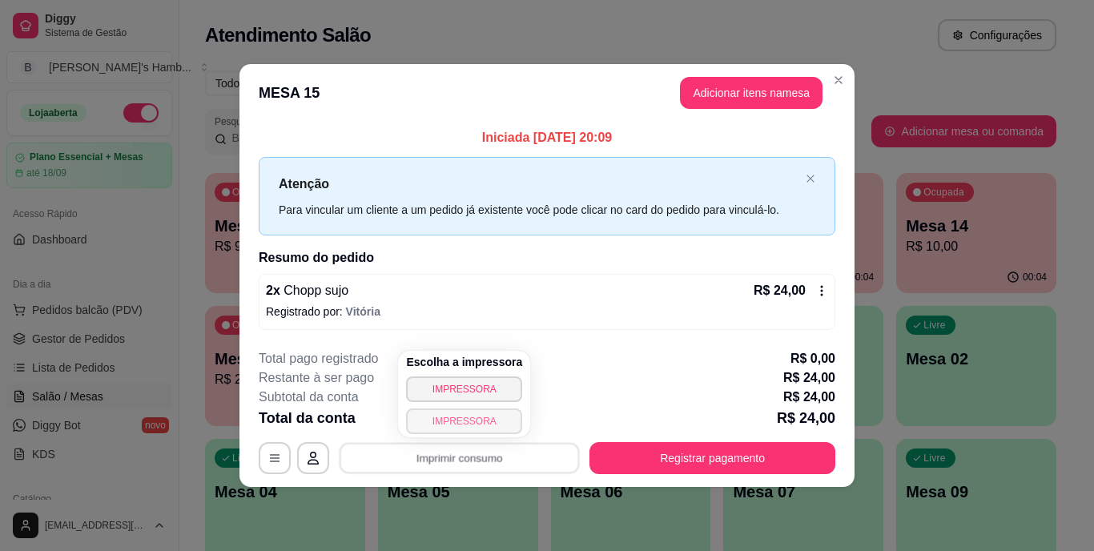
click at [506, 415] on button "IMPRESSORA" at bounding box center [464, 421] width 116 height 26
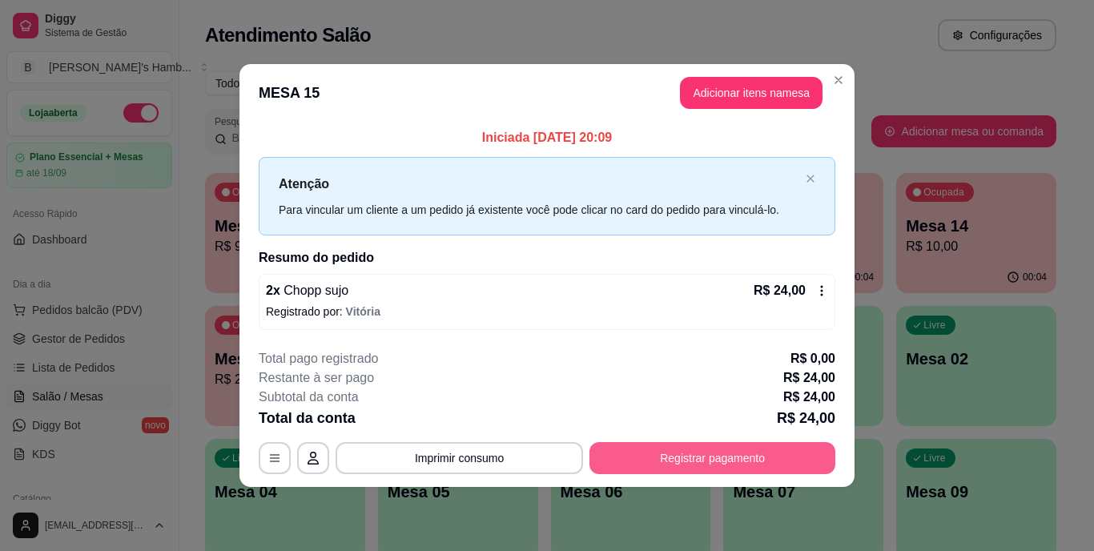
click at [642, 467] on button "Registrar pagamento" at bounding box center [712, 458] width 246 height 32
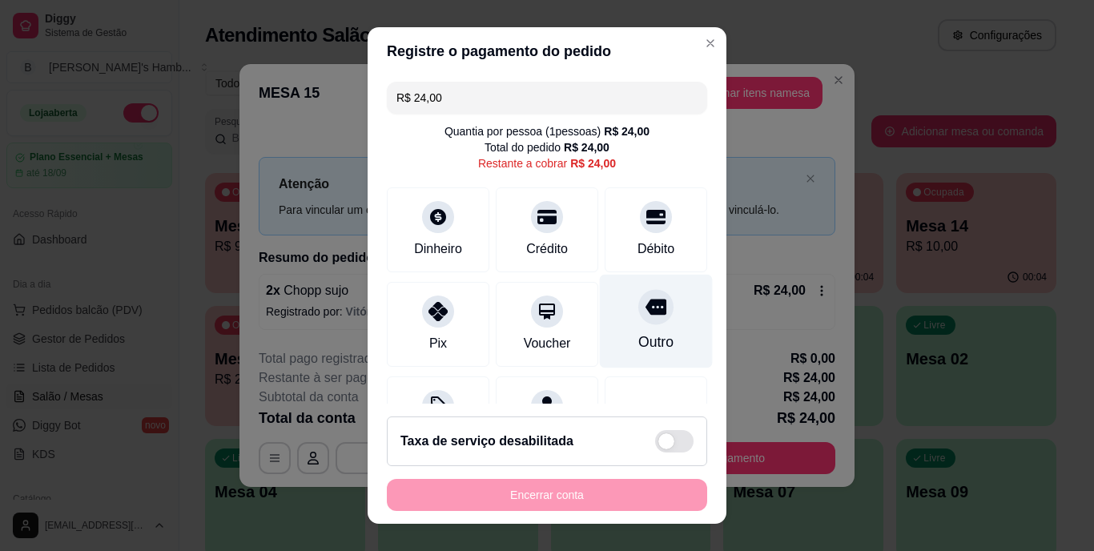
click at [652, 325] on div "Outro" at bounding box center [656, 322] width 113 height 94
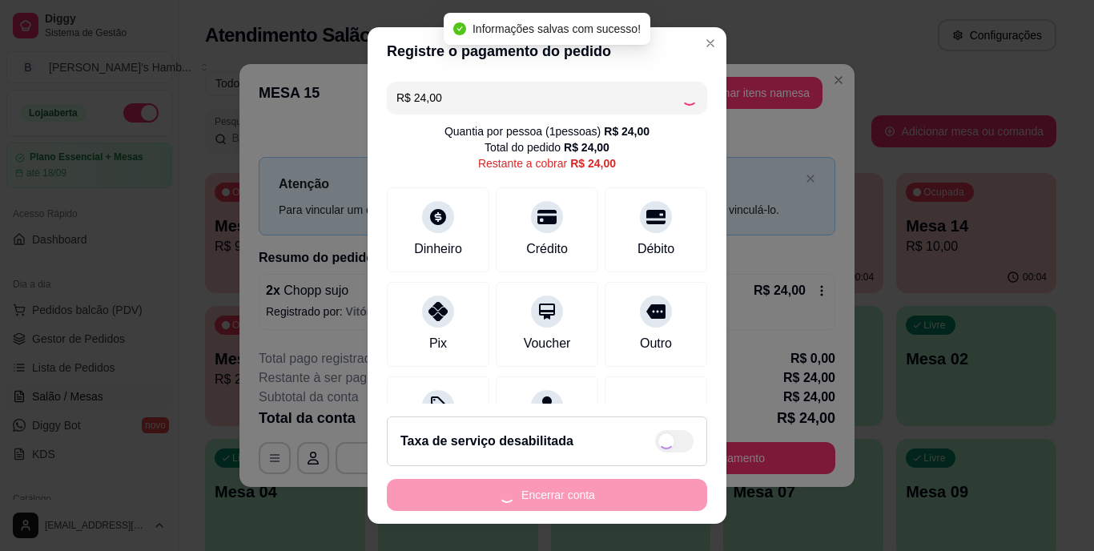
type input "R$ 0,00"
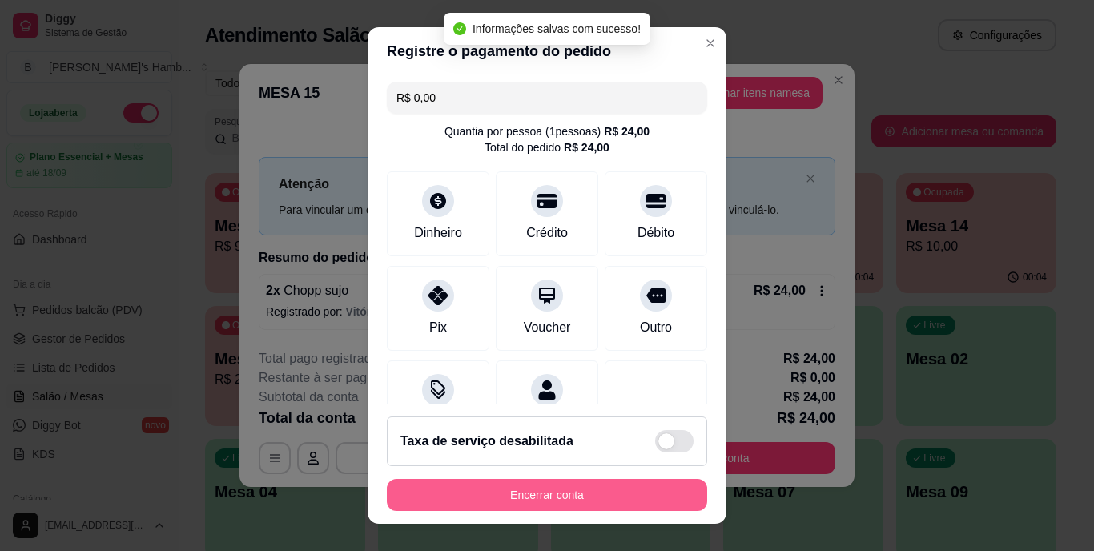
click at [581, 491] on button "Encerrar conta" at bounding box center [547, 495] width 320 height 32
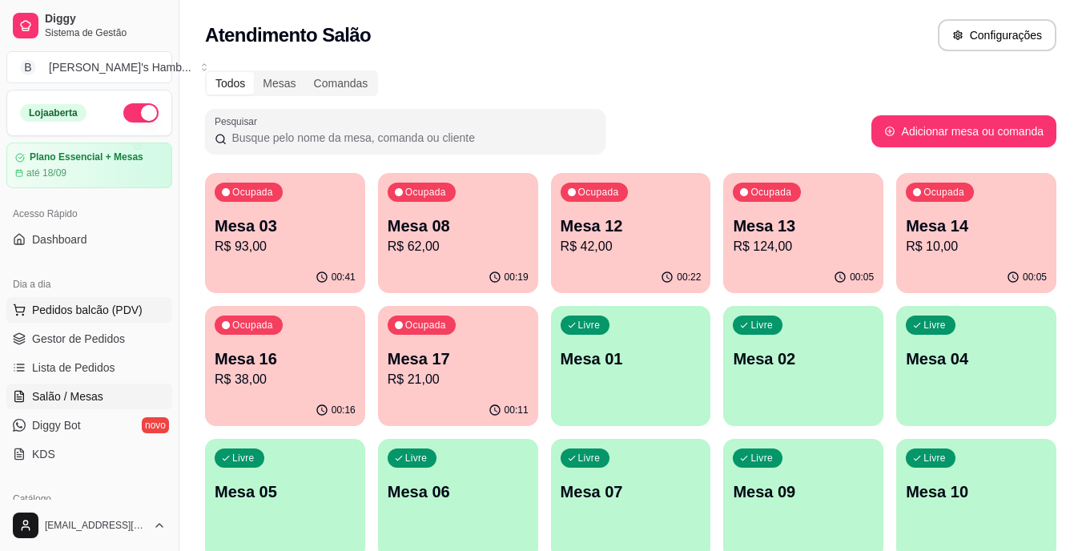
click at [122, 299] on button "Pedidos balcão (PDV)" at bounding box center [89, 310] width 166 height 26
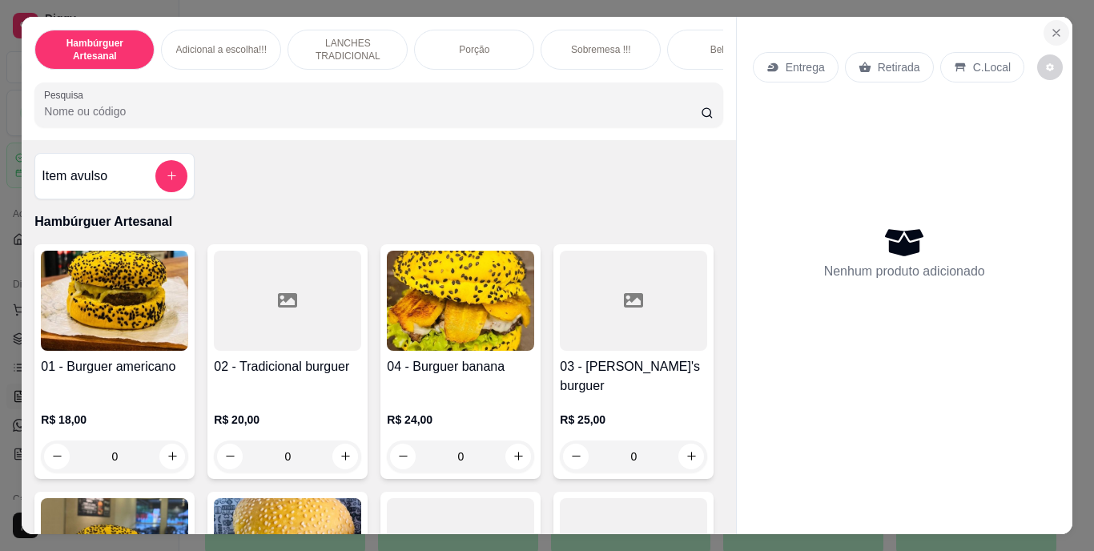
click at [1053, 20] on button "Close" at bounding box center [1056, 33] width 26 height 26
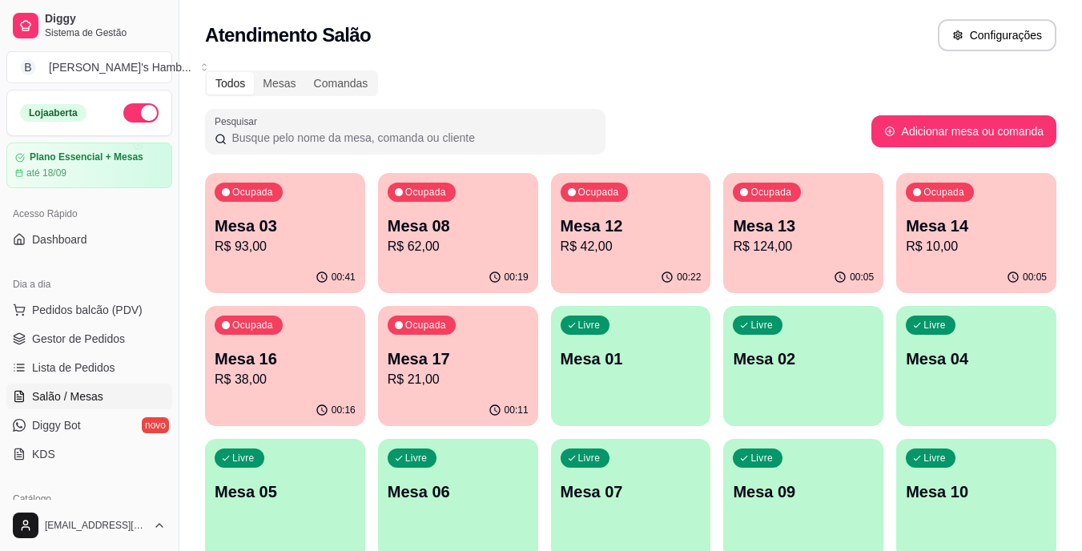
click at [276, 254] on p "R$ 93,00" at bounding box center [285, 246] width 141 height 19
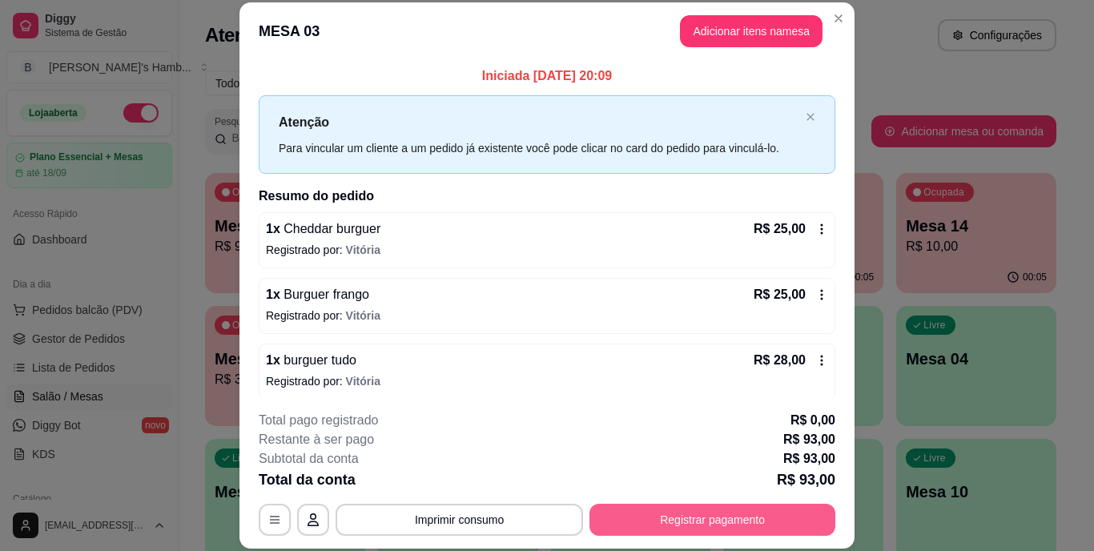
click at [624, 527] on button "Registrar pagamento" at bounding box center [712, 520] width 246 height 32
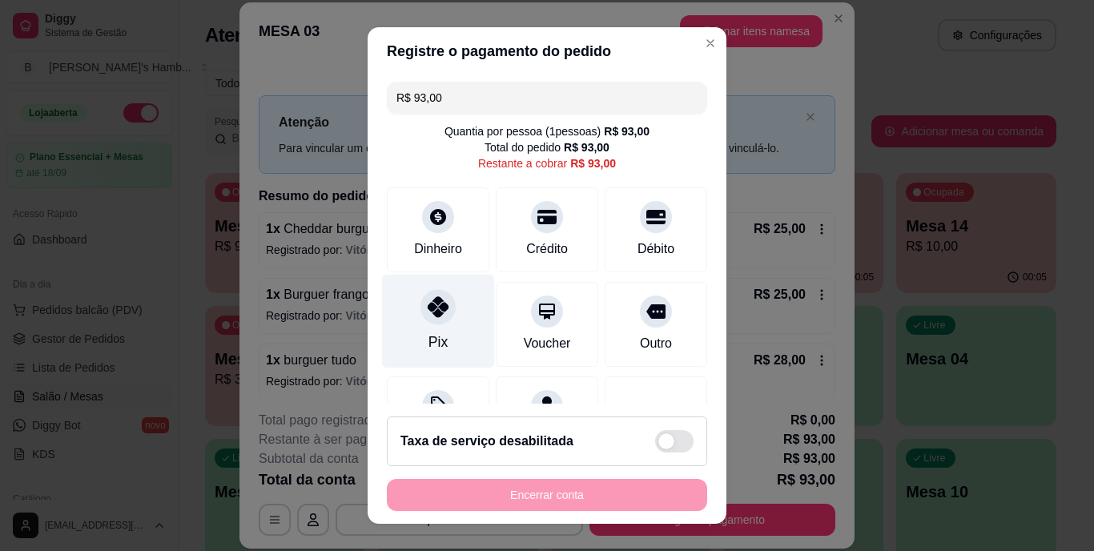
click at [441, 311] on div at bounding box center [437, 307] width 35 height 35
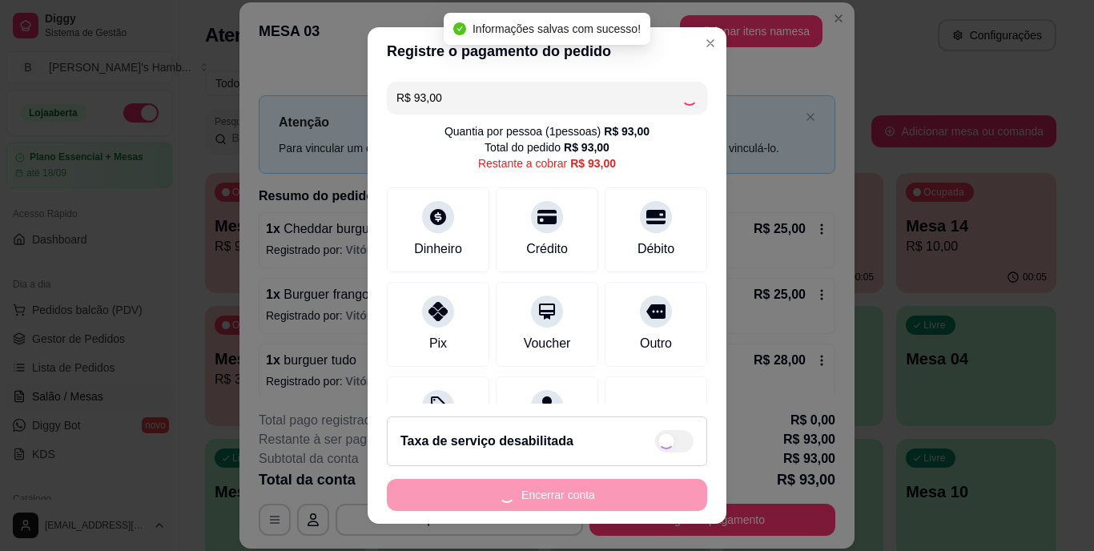
type input "R$ 0,00"
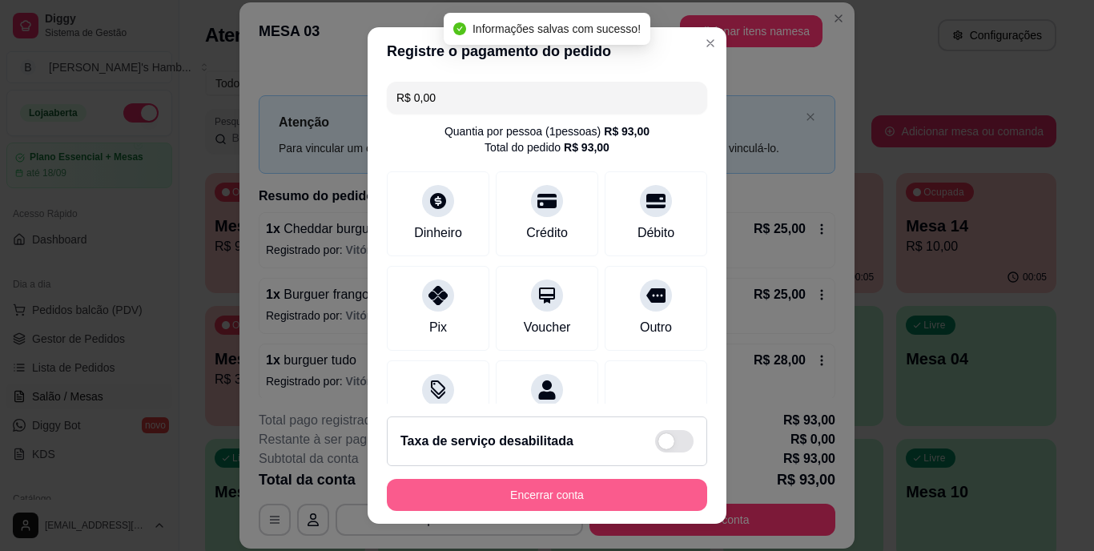
click at [512, 492] on button "Encerrar conta" at bounding box center [547, 495] width 320 height 32
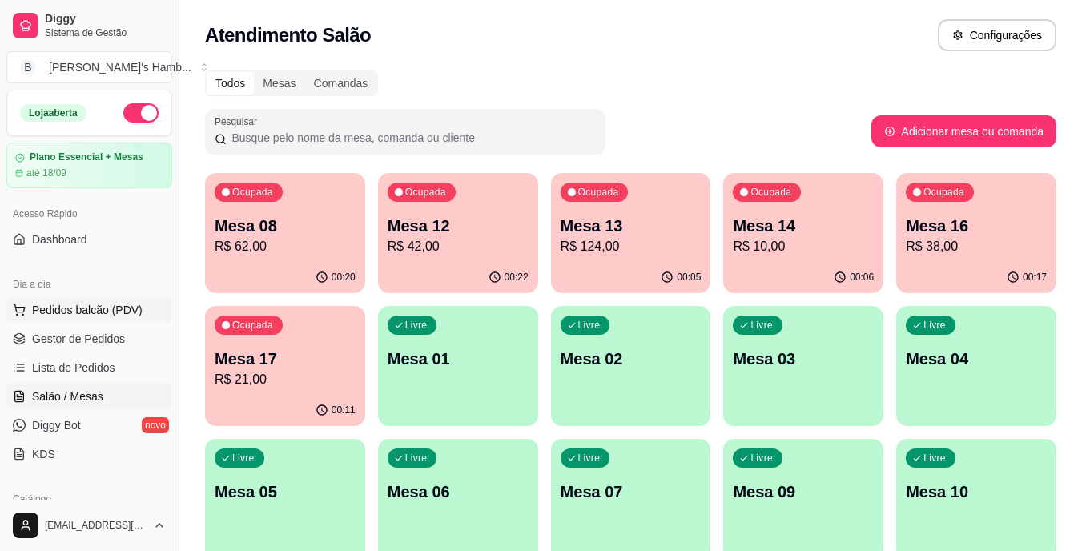
click at [114, 307] on span "Pedidos balcão (PDV)" at bounding box center [87, 310] width 110 height 16
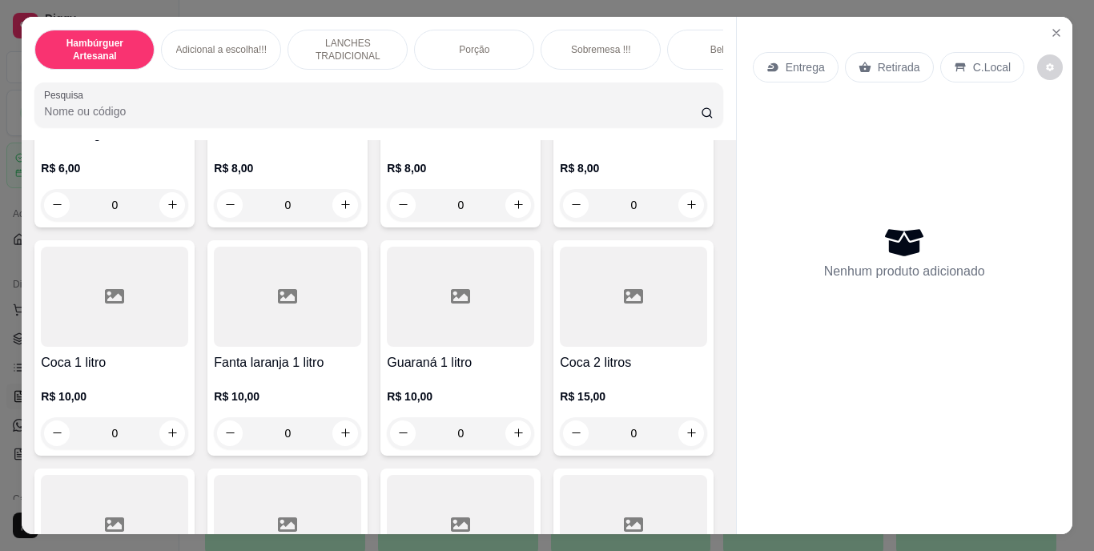
scroll to position [3603, 0]
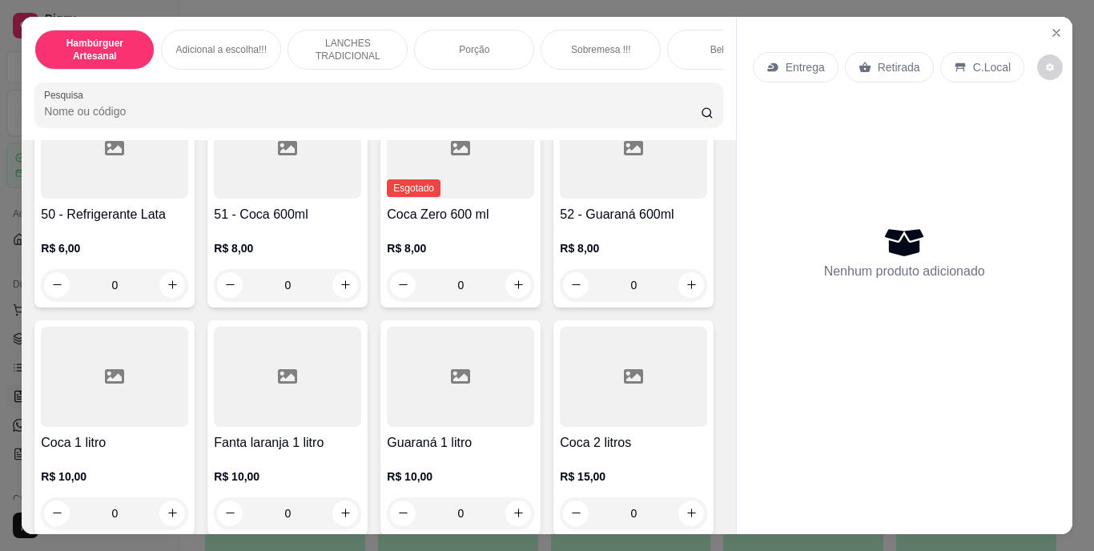
type input "1"
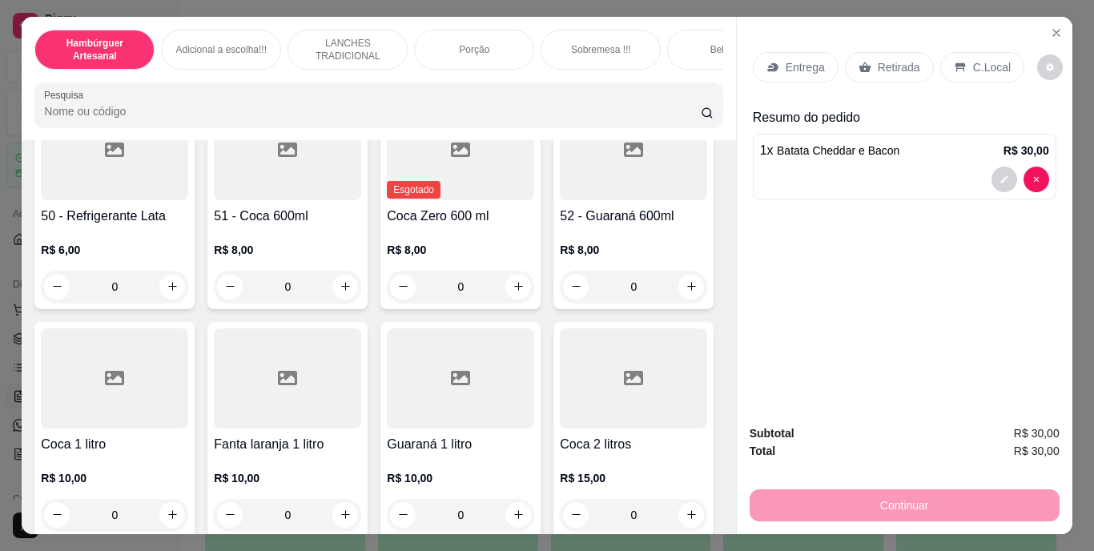
type input "1"
click at [822, 53] on div "Entrega" at bounding box center [796, 67] width 86 height 30
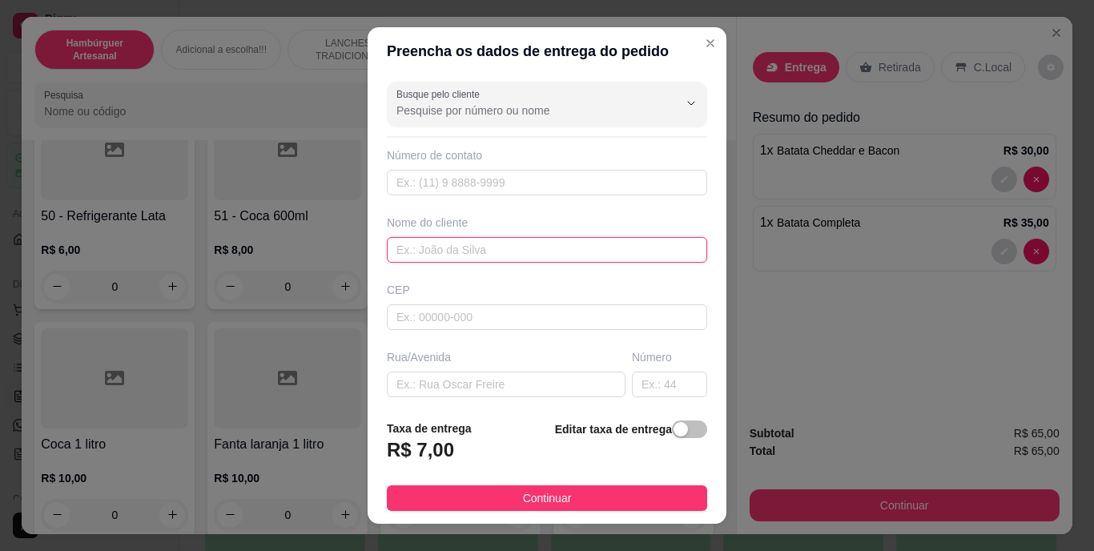
click at [613, 241] on input "text" at bounding box center [547, 250] width 320 height 26
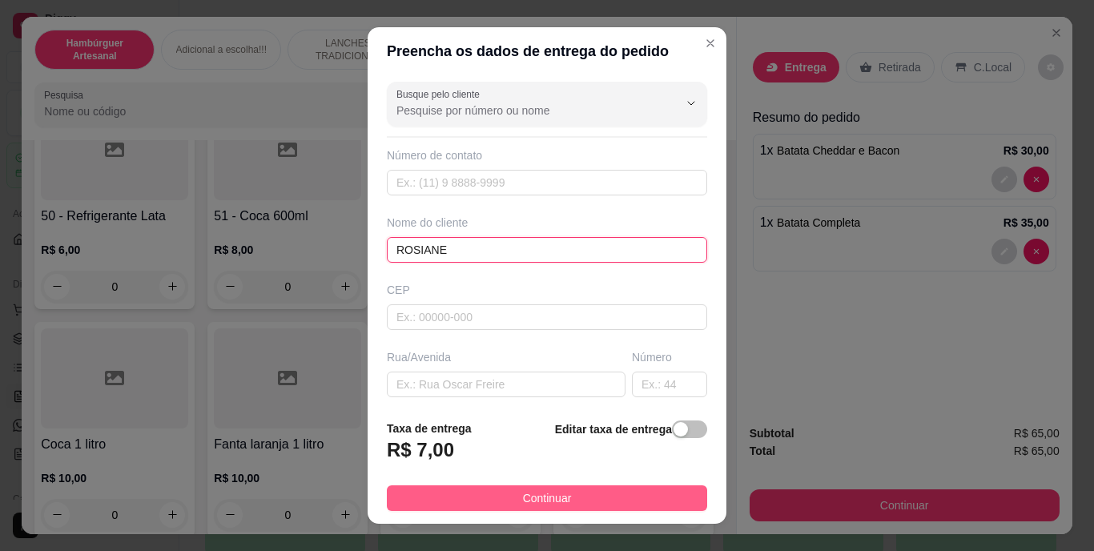
type input "ROSIANE"
click at [573, 499] on button "Continuar" at bounding box center [547, 498] width 320 height 26
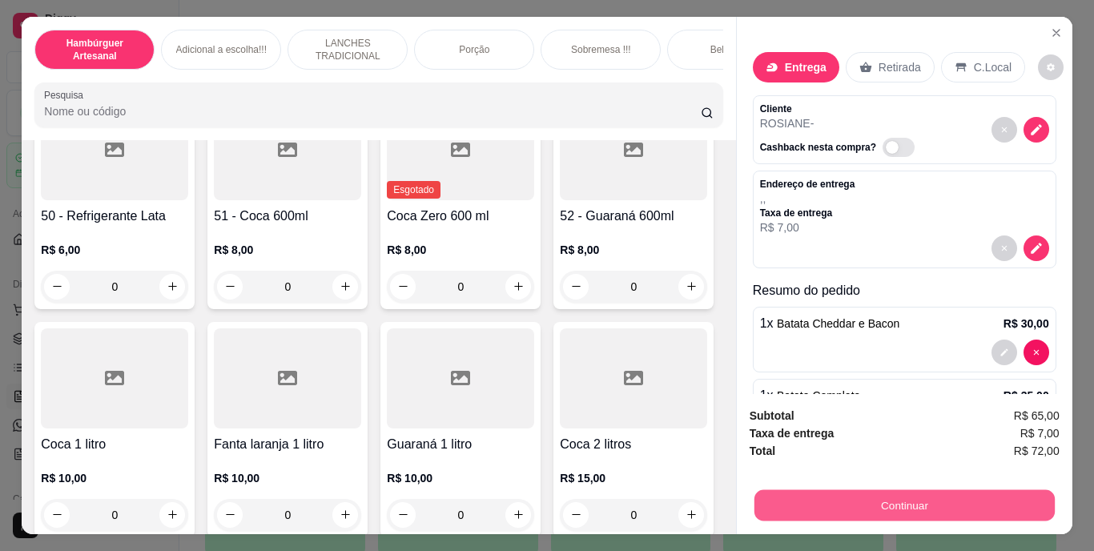
click at [782, 503] on button "Continuar" at bounding box center [903, 505] width 300 height 31
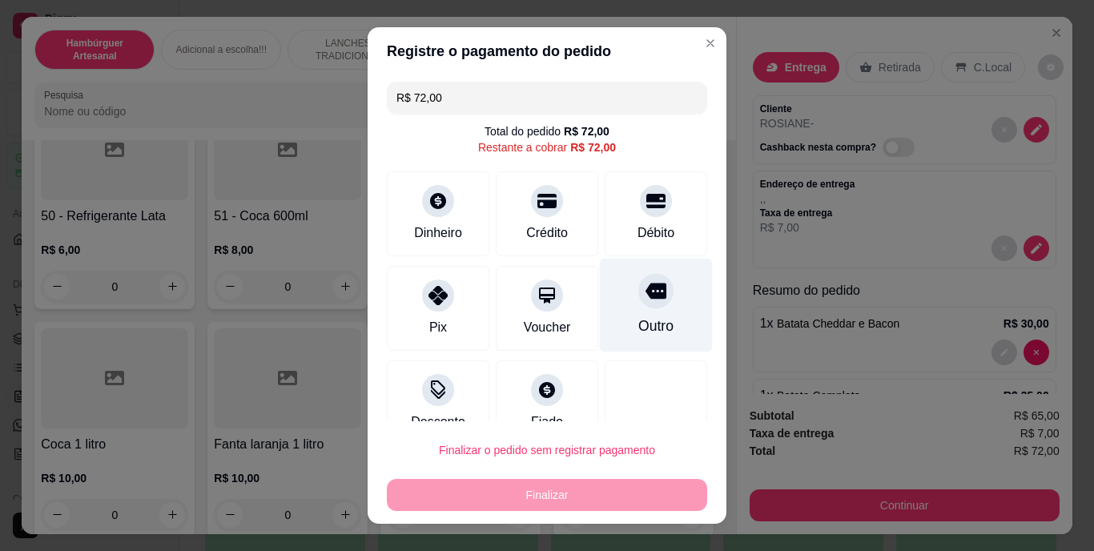
click at [639, 329] on div "Outro" at bounding box center [655, 326] width 35 height 21
type input "R$ 0,00"
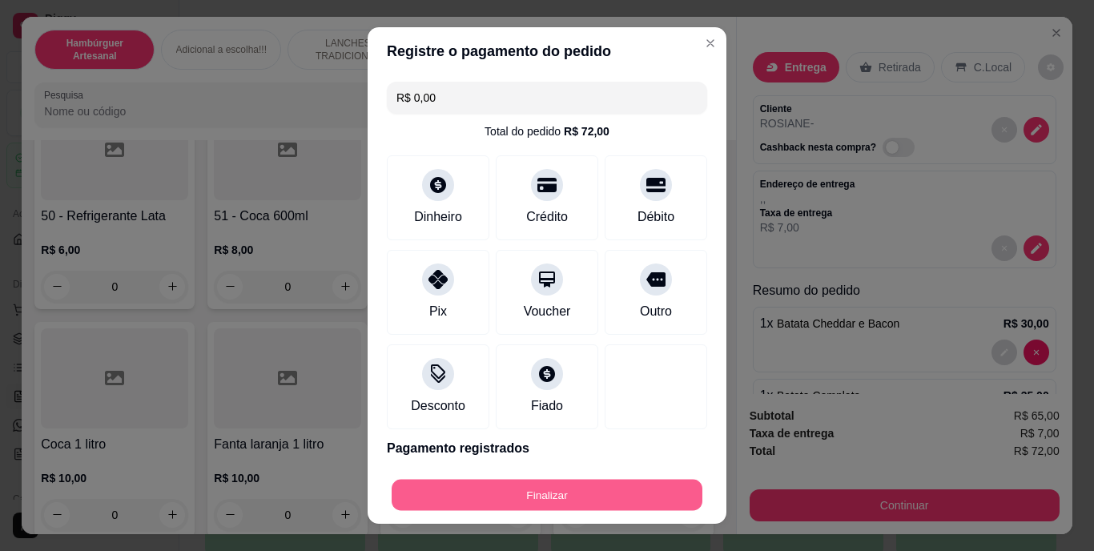
click at [607, 499] on button "Finalizar" at bounding box center [547, 494] width 311 height 31
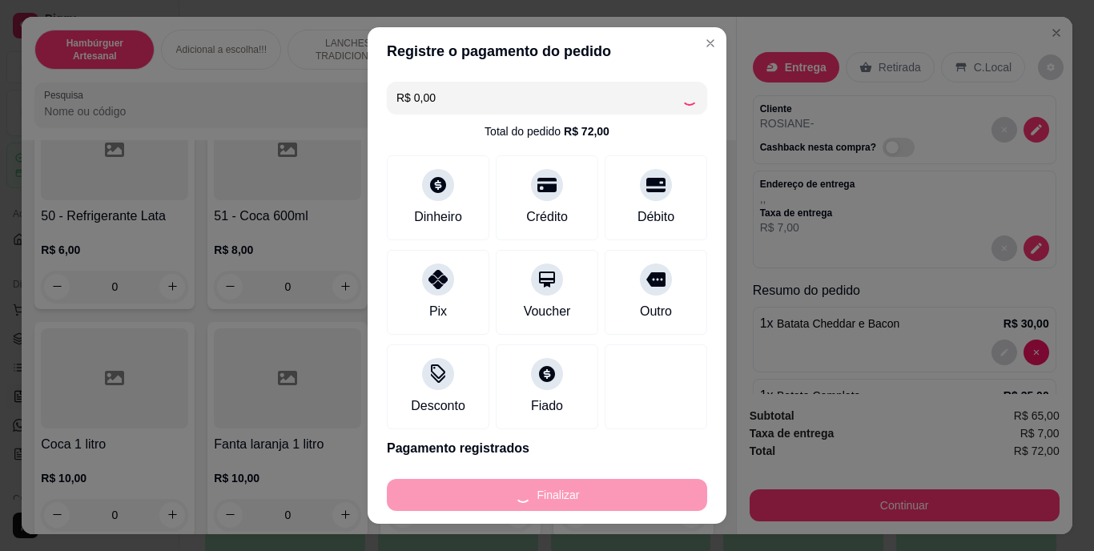
type input "0"
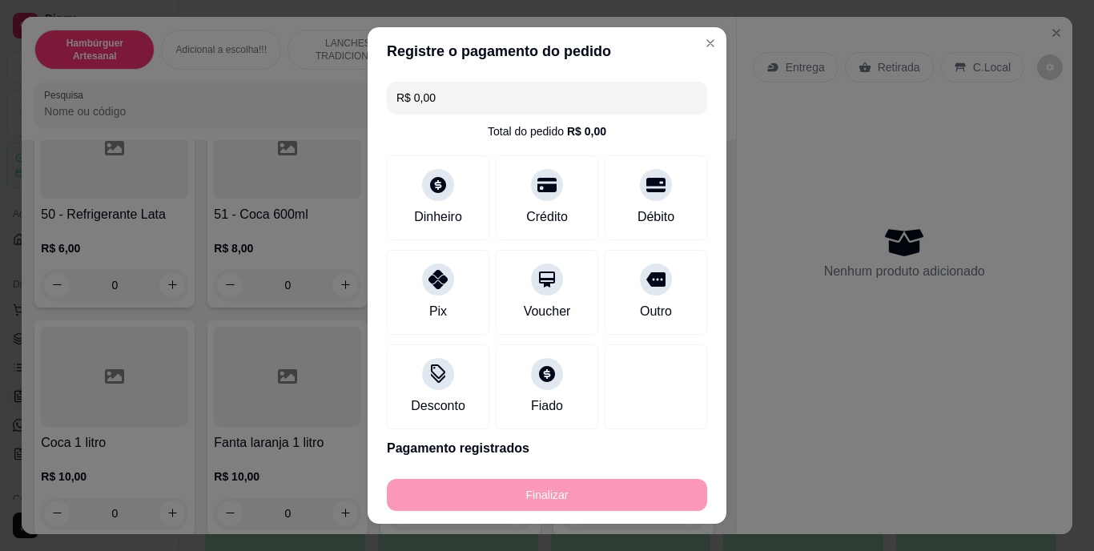
type input "-R$ 72,00"
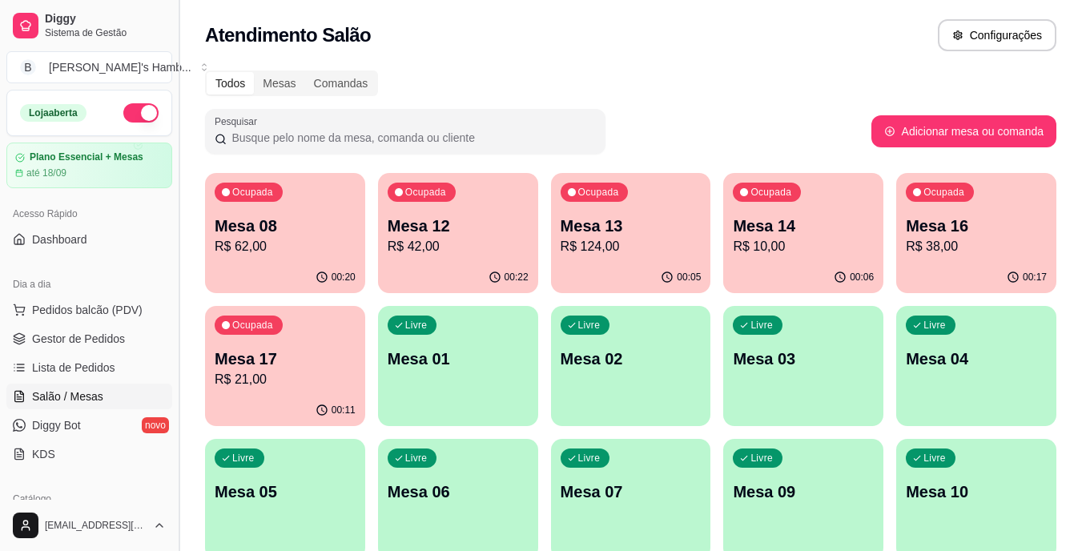
drag, startPoint x: 67, startPoint y: 364, endPoint x: 179, endPoint y: 376, distance: 112.7
click at [70, 364] on span "Lista de Pedidos" at bounding box center [73, 368] width 83 height 16
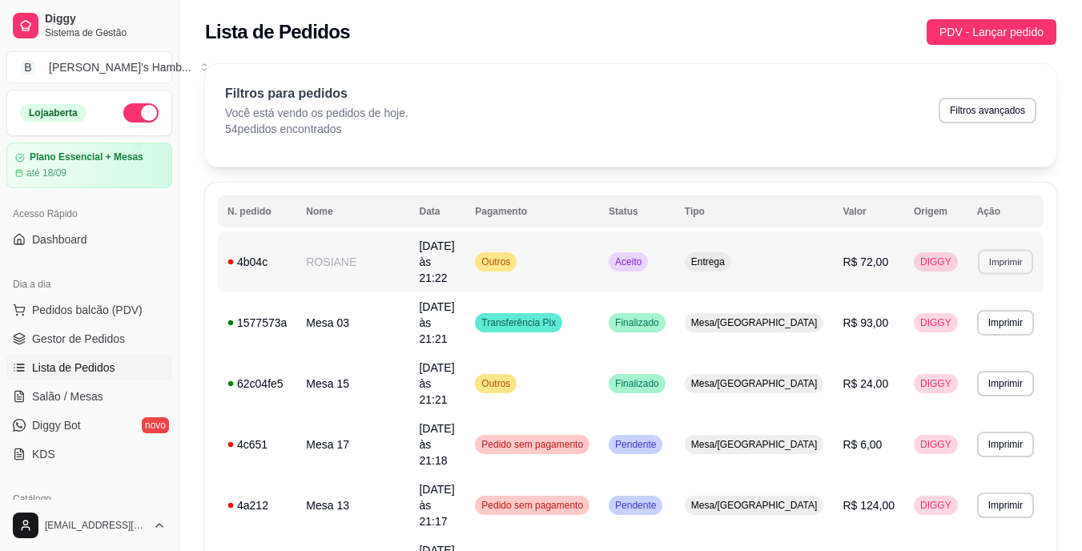
click at [997, 255] on button "Imprimir" at bounding box center [1005, 261] width 55 height 25
click at [881, 255] on span "R$ 72,00" at bounding box center [865, 261] width 46 height 13
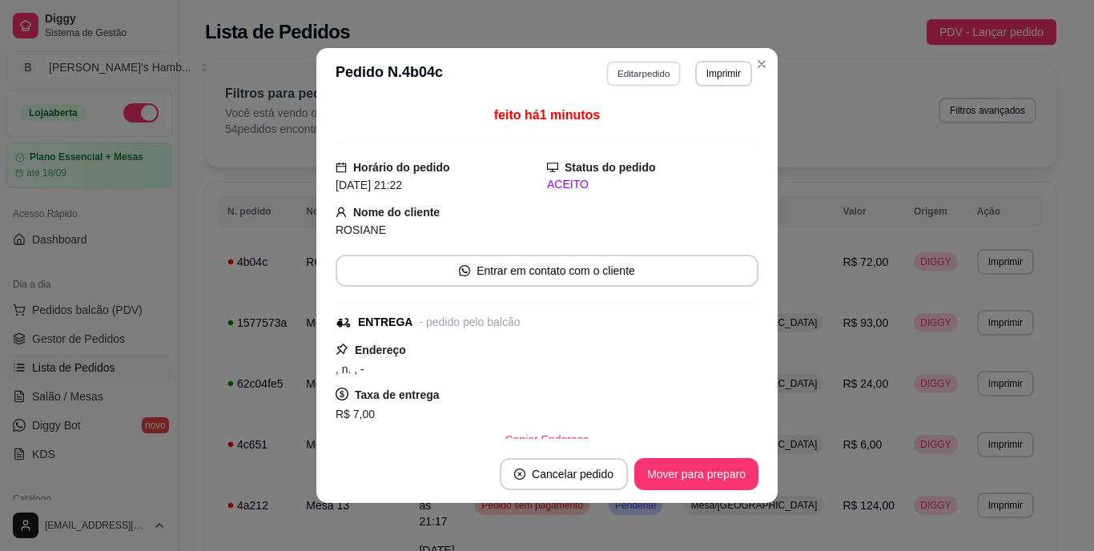
click at [633, 70] on button "Editar pedido" at bounding box center [644, 73] width 74 height 25
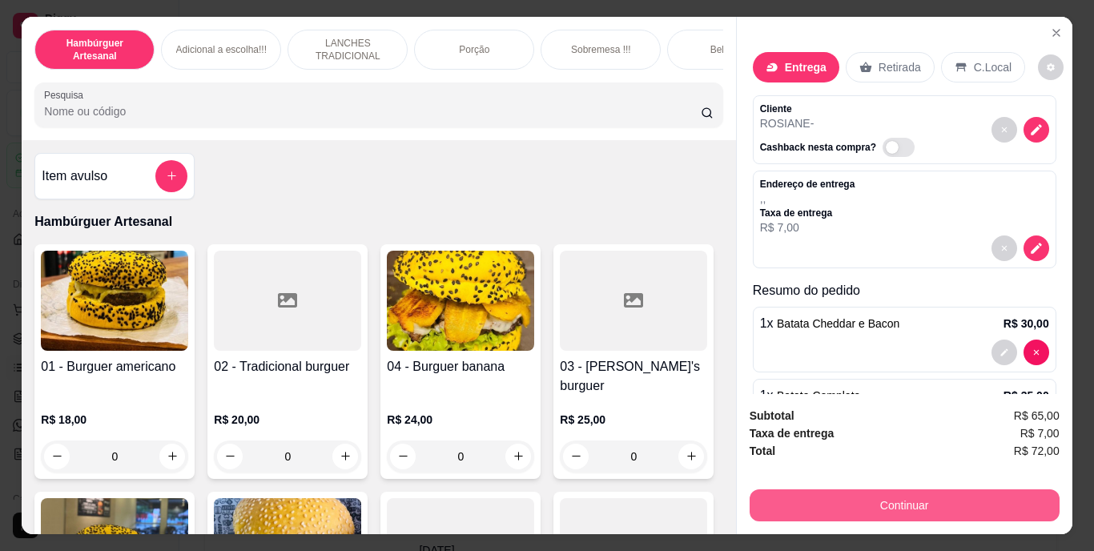
click at [782, 498] on button "Continuar" at bounding box center [904, 505] width 310 height 32
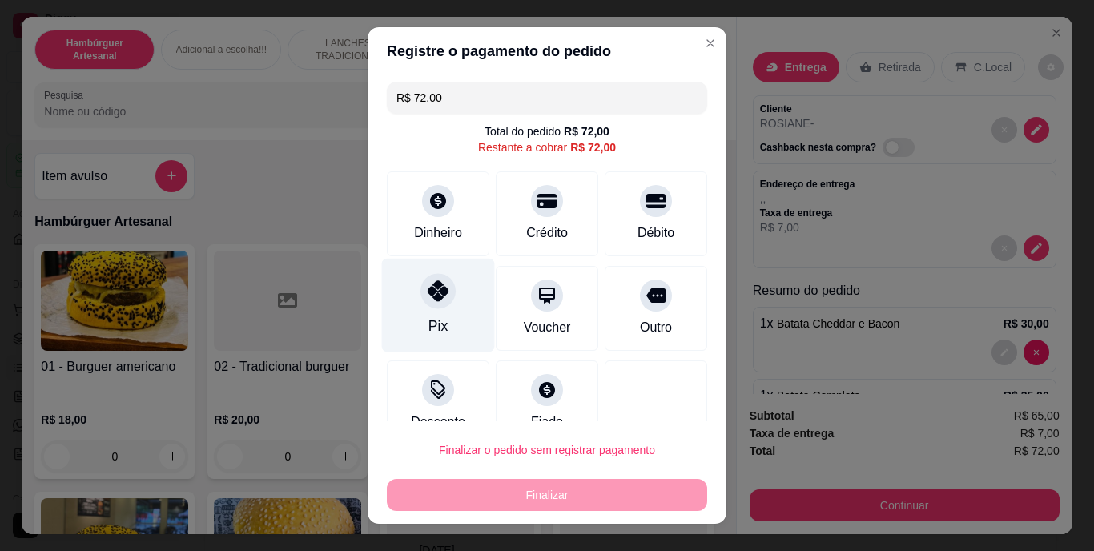
click at [439, 303] on div at bounding box center [437, 291] width 35 height 35
type input "R$ 0,00"
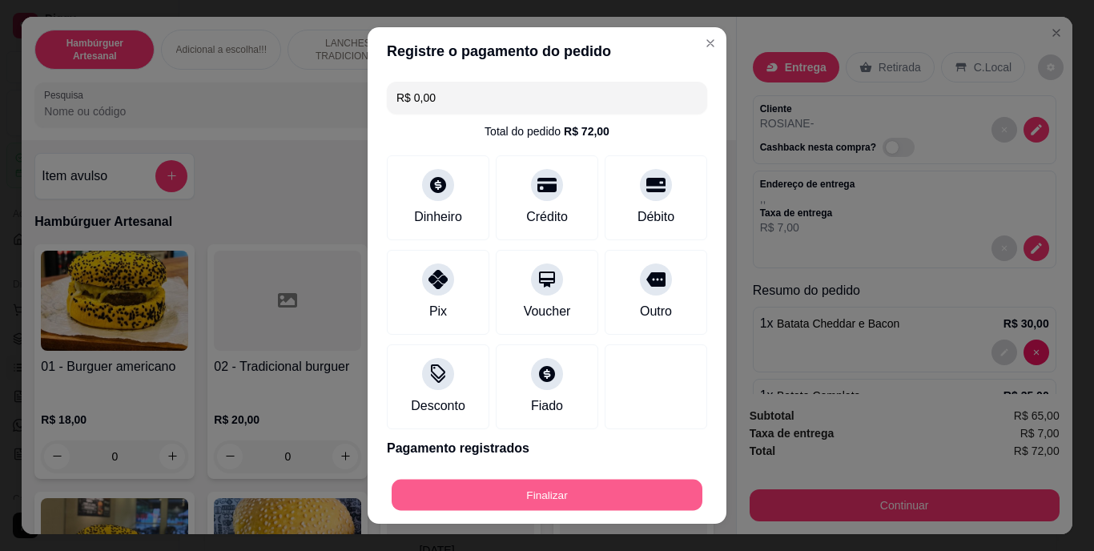
click at [528, 491] on button "Finalizar" at bounding box center [547, 494] width 311 height 31
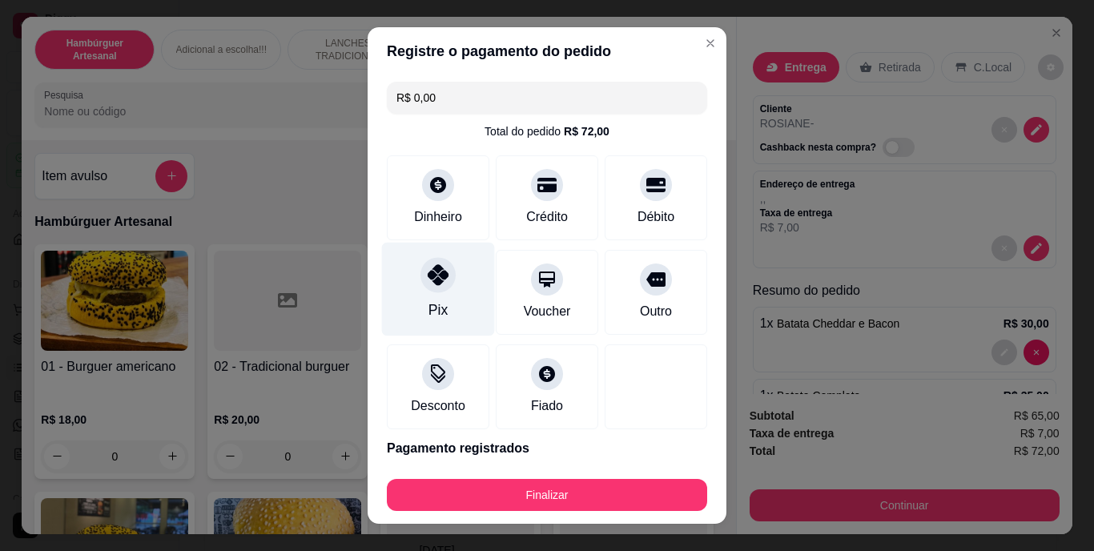
click at [428, 315] on div "Pix" at bounding box center [437, 310] width 19 height 21
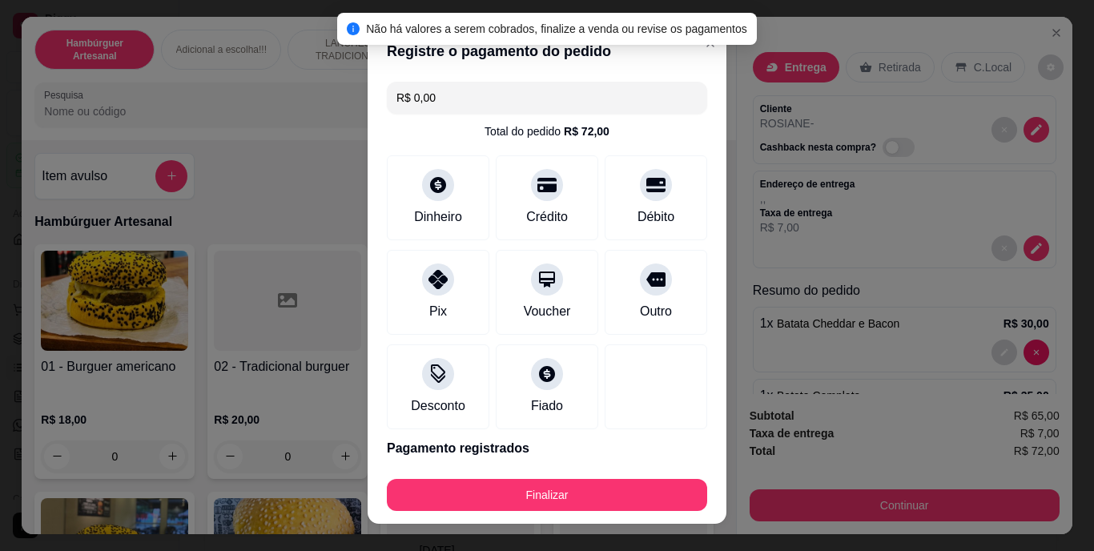
click at [498, 523] on footer "Finalizar" at bounding box center [547, 492] width 359 height 64
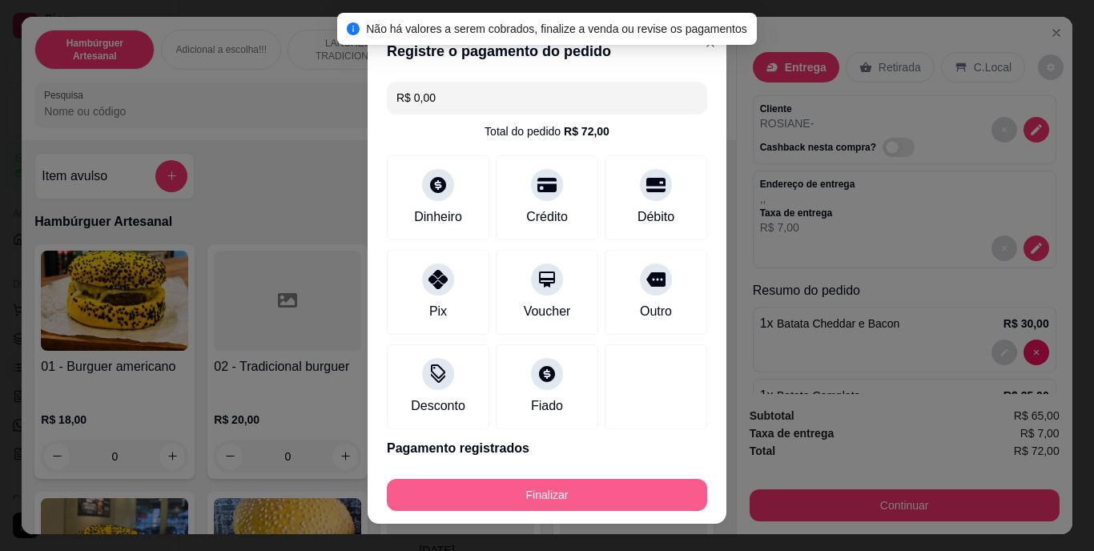
click at [516, 484] on button "Finalizar" at bounding box center [547, 495] width 320 height 32
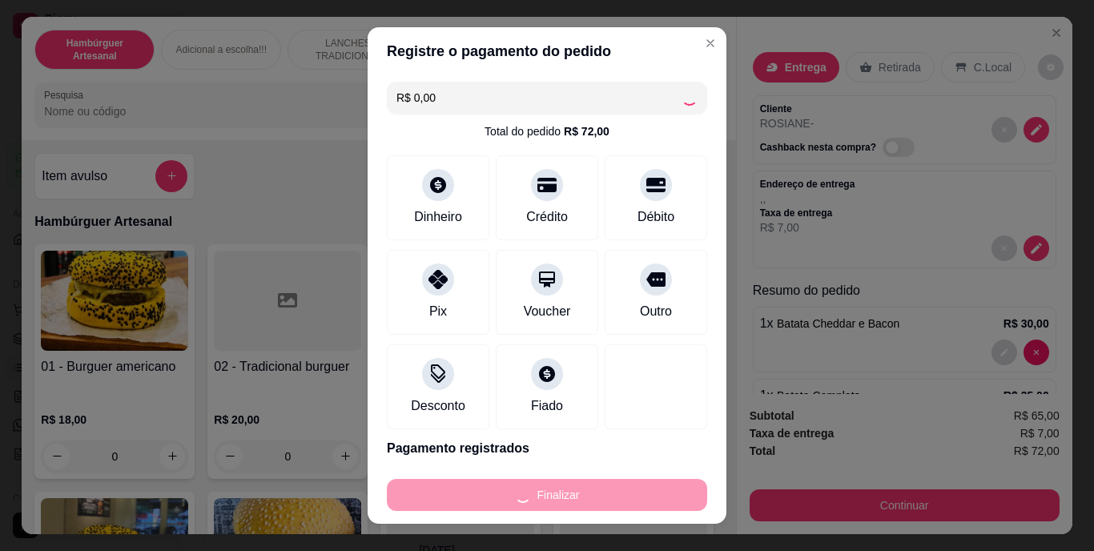
type input "0"
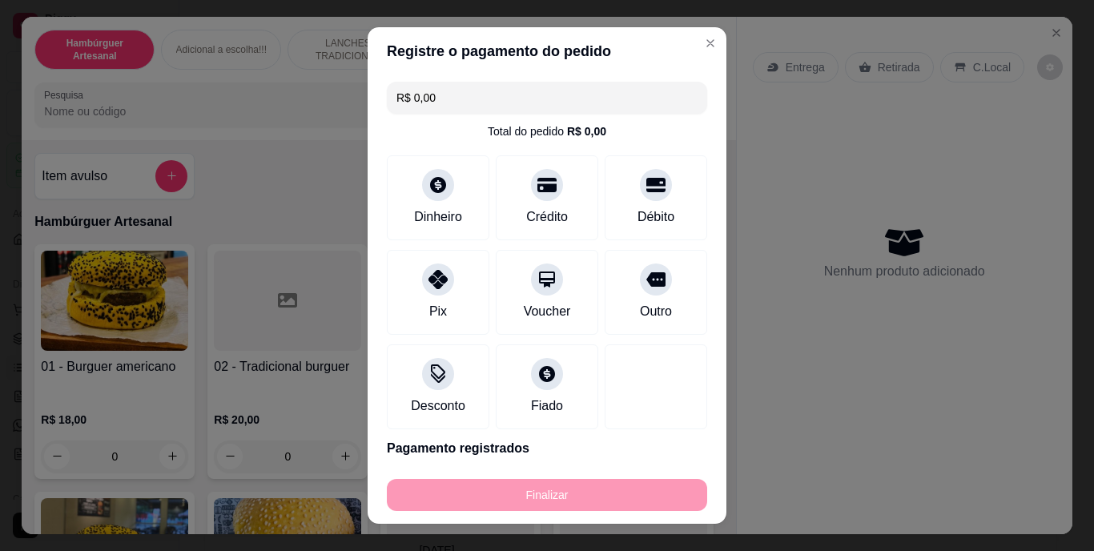
type input "-R$ 72,00"
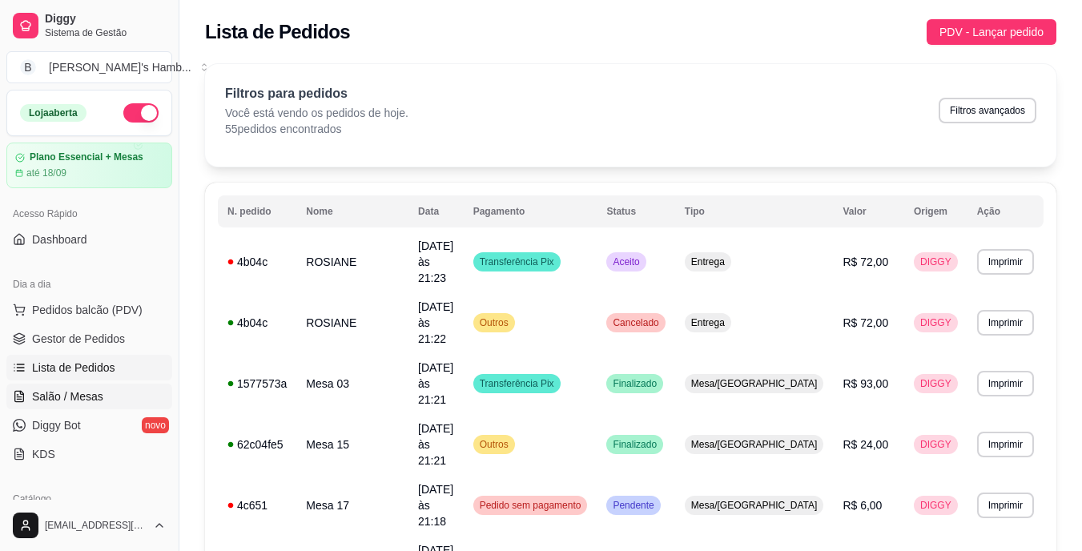
click at [91, 396] on span "Salão / Mesas" at bounding box center [67, 396] width 71 height 16
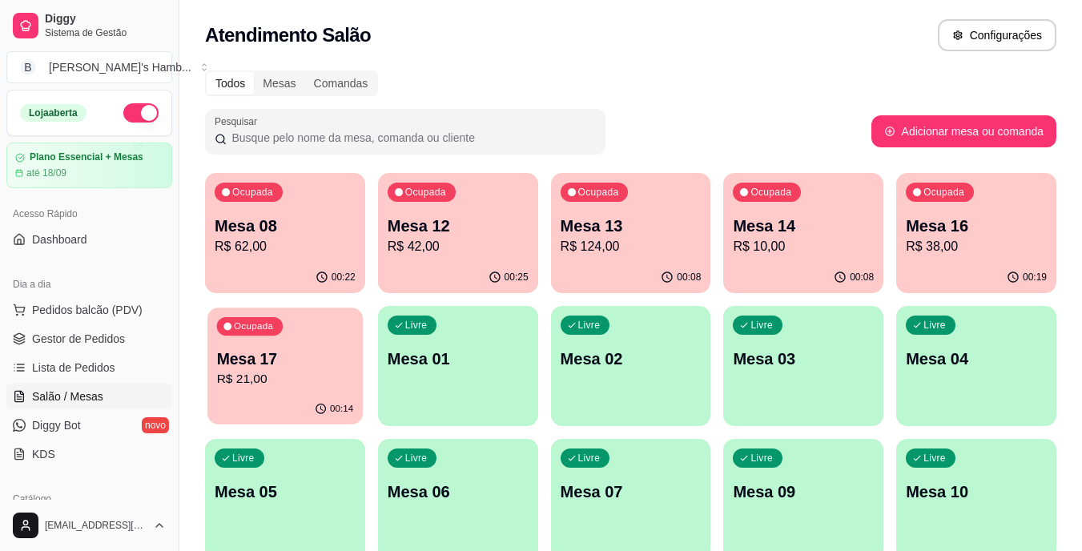
click at [275, 368] on p "Mesa 17" at bounding box center [285, 359] width 137 height 22
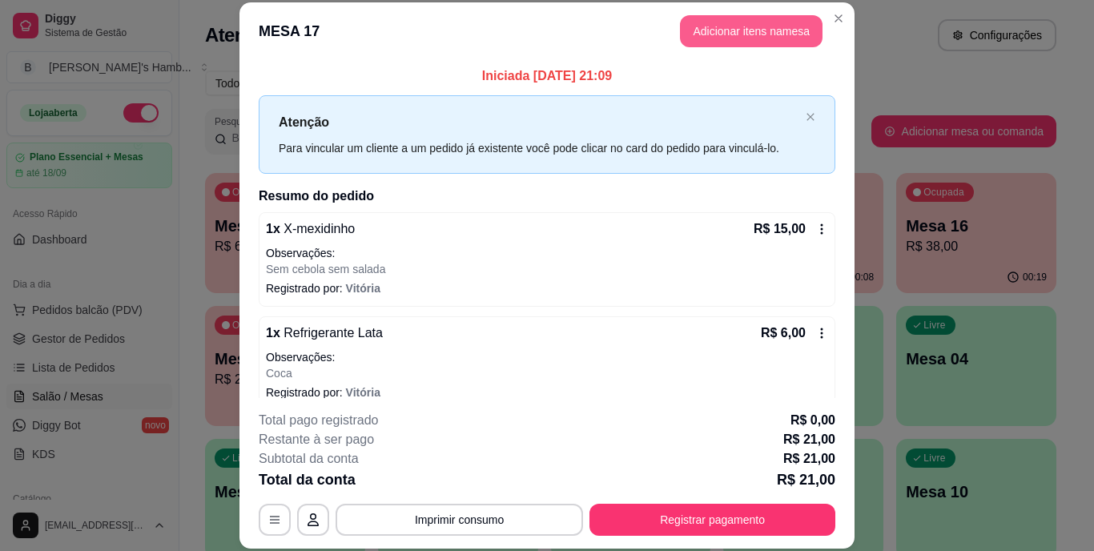
click at [766, 38] on button "Adicionar itens na mesa" at bounding box center [751, 31] width 143 height 32
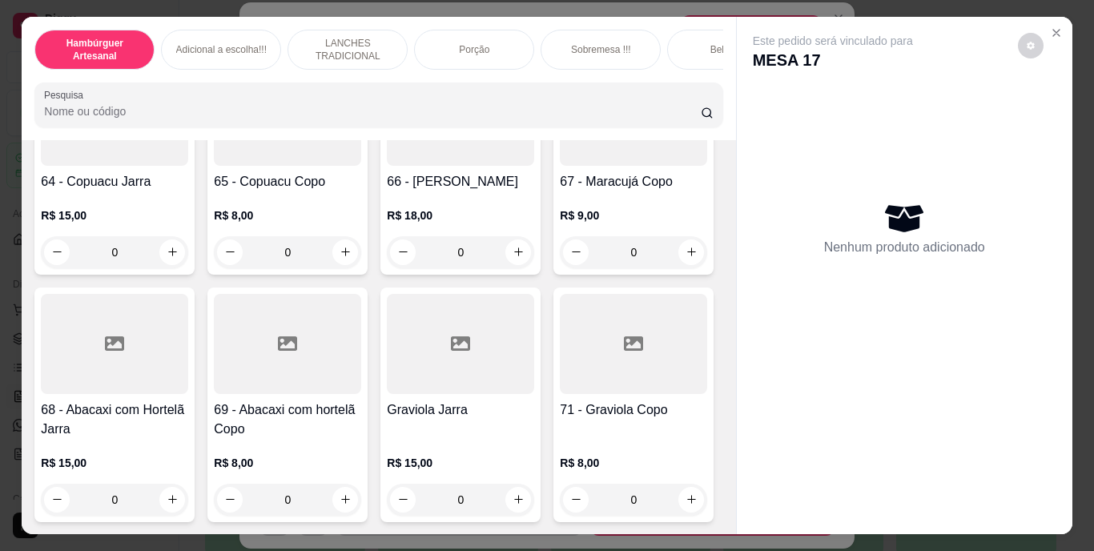
scroll to position [5365, 0]
type input "1"
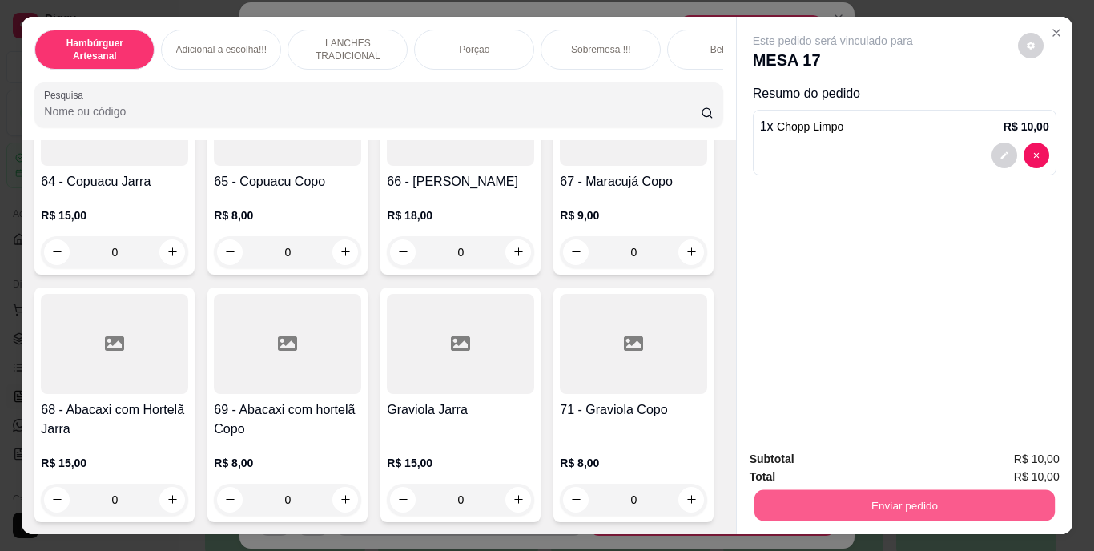
click at [753, 502] on button "Enviar pedido" at bounding box center [903, 505] width 300 height 31
click at [814, 463] on button "Não registrar e enviar pedido" at bounding box center [851, 460] width 167 height 30
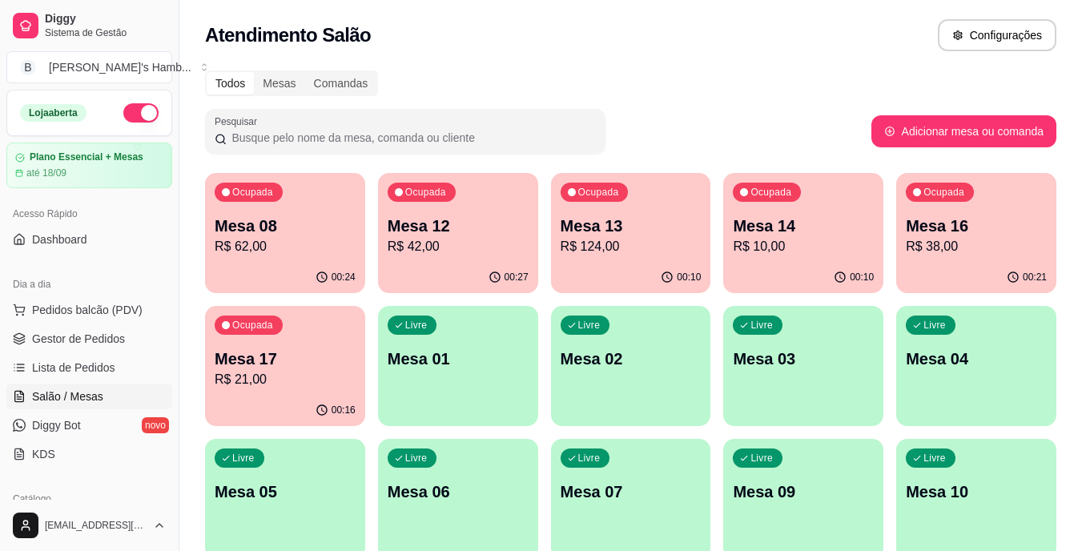
click at [428, 248] on p "R$ 42,00" at bounding box center [458, 246] width 141 height 19
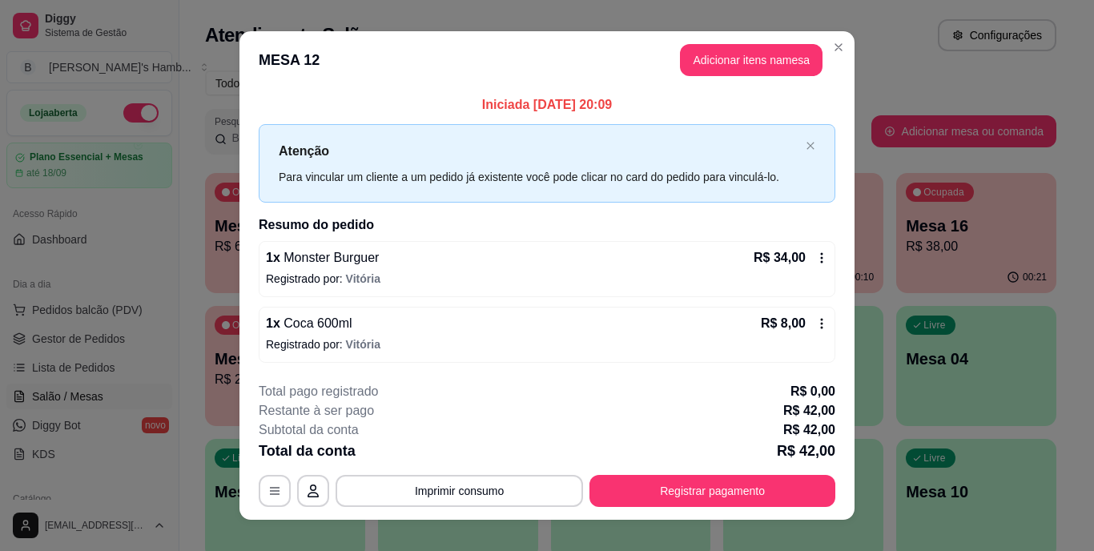
scroll to position [20, 0]
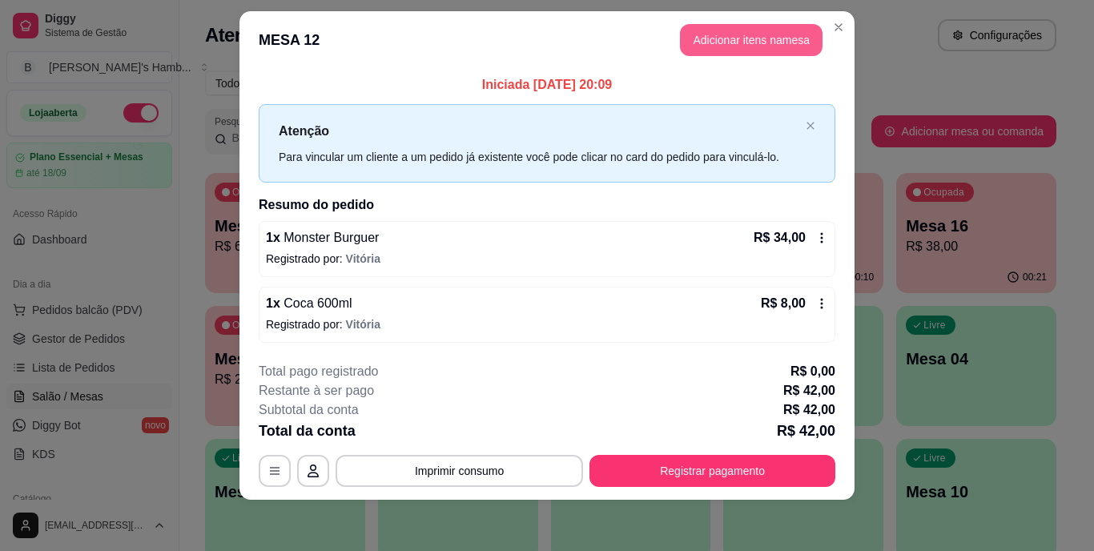
click at [773, 38] on button "Adicionar itens na mesa" at bounding box center [751, 40] width 143 height 32
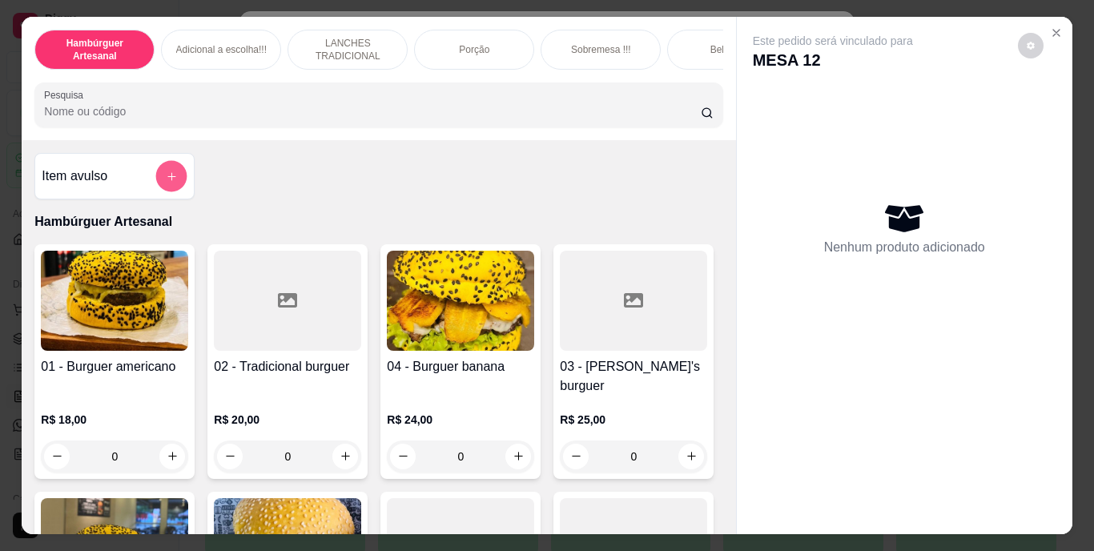
click at [173, 179] on button "add-separate-item" at bounding box center [171, 175] width 31 height 31
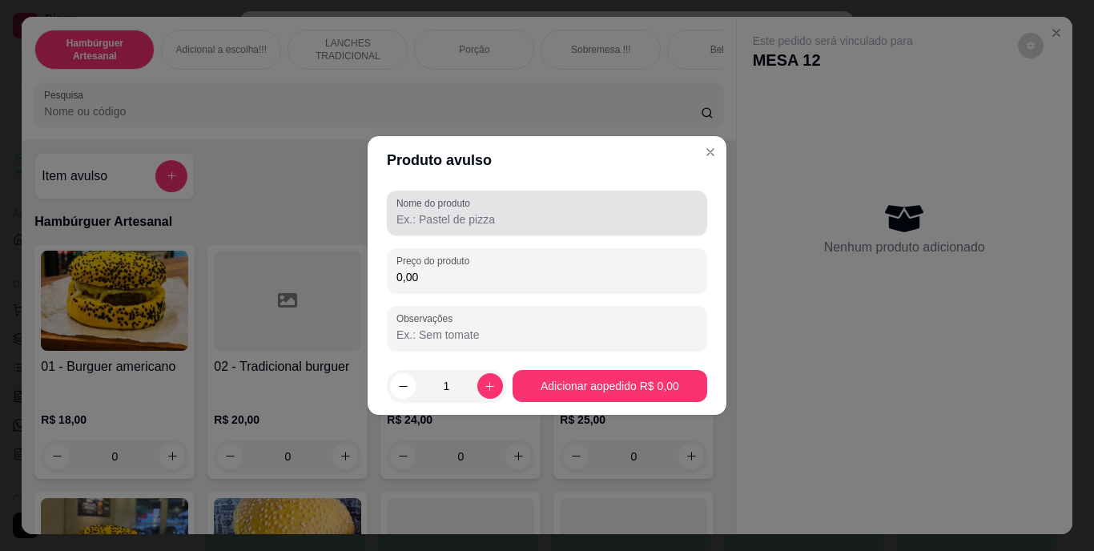
click at [546, 201] on div at bounding box center [546, 213] width 301 height 32
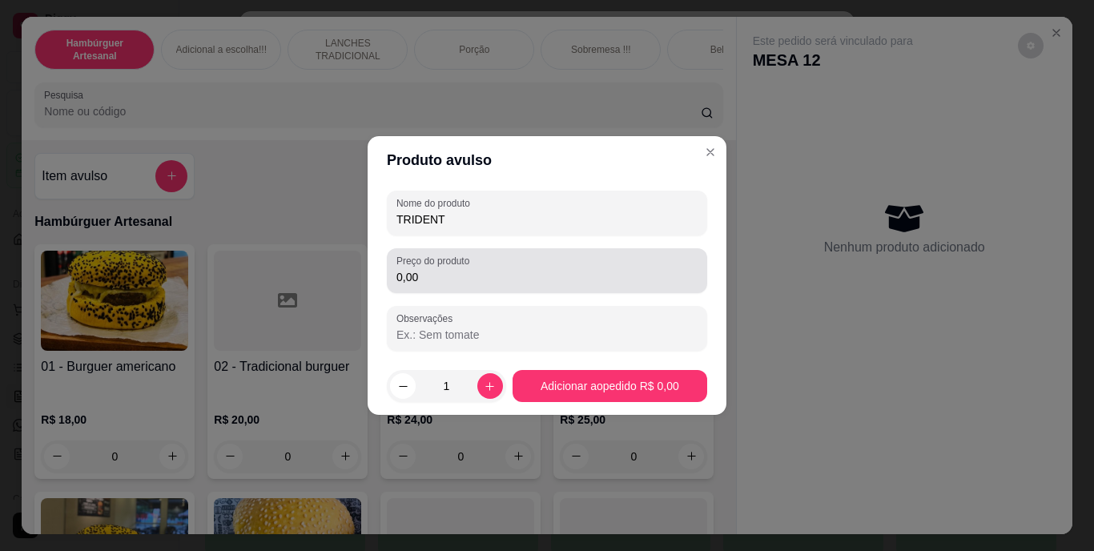
type input "TRIDENT"
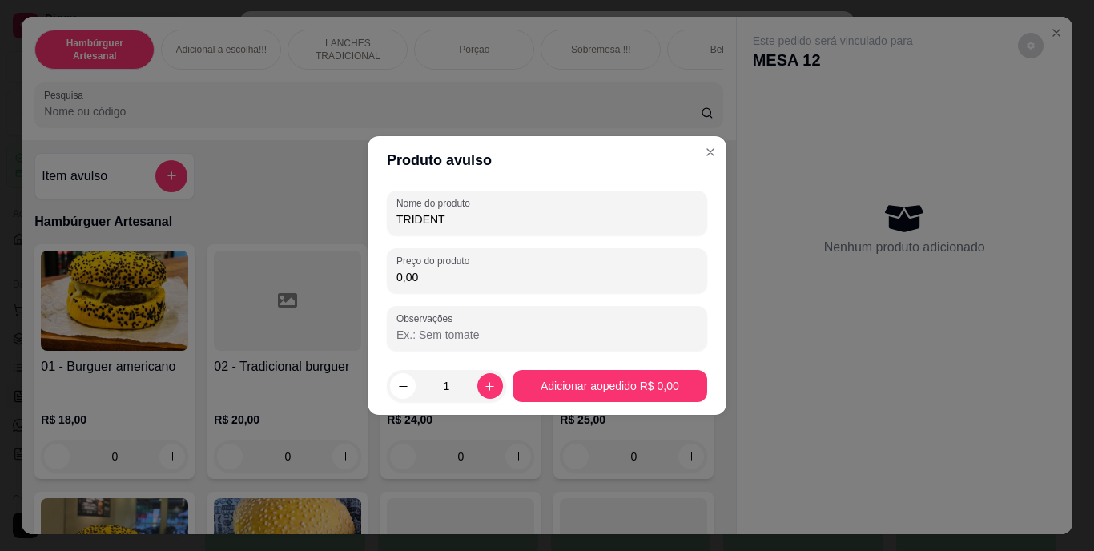
click at [562, 276] on input "0,00" at bounding box center [546, 277] width 301 height 16
type input "4,00"
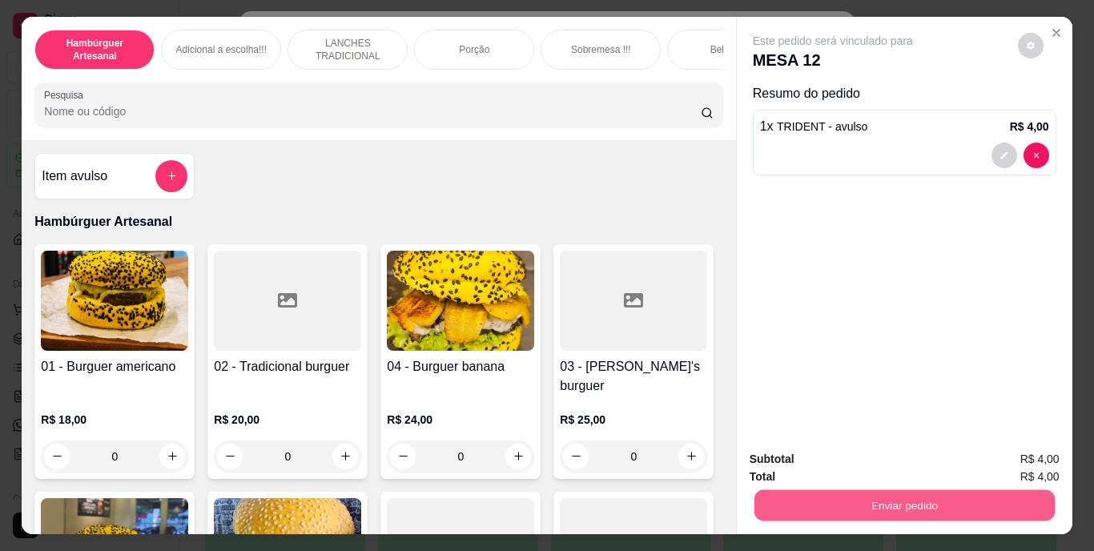
click at [801, 490] on button "Enviar pedido" at bounding box center [903, 505] width 300 height 31
click at [857, 456] on button "Não registrar e enviar pedido" at bounding box center [851, 460] width 162 height 30
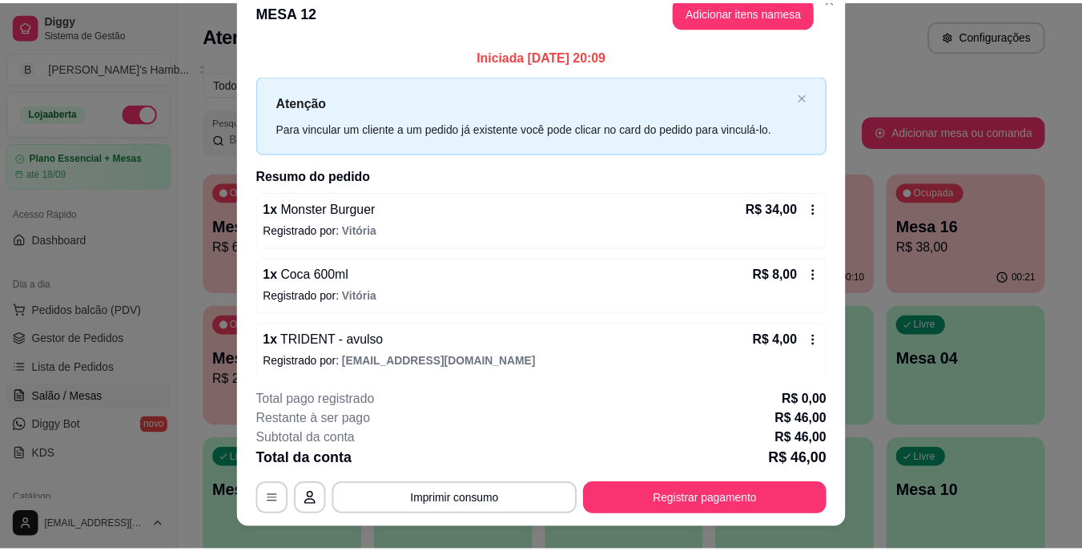
scroll to position [0, 0]
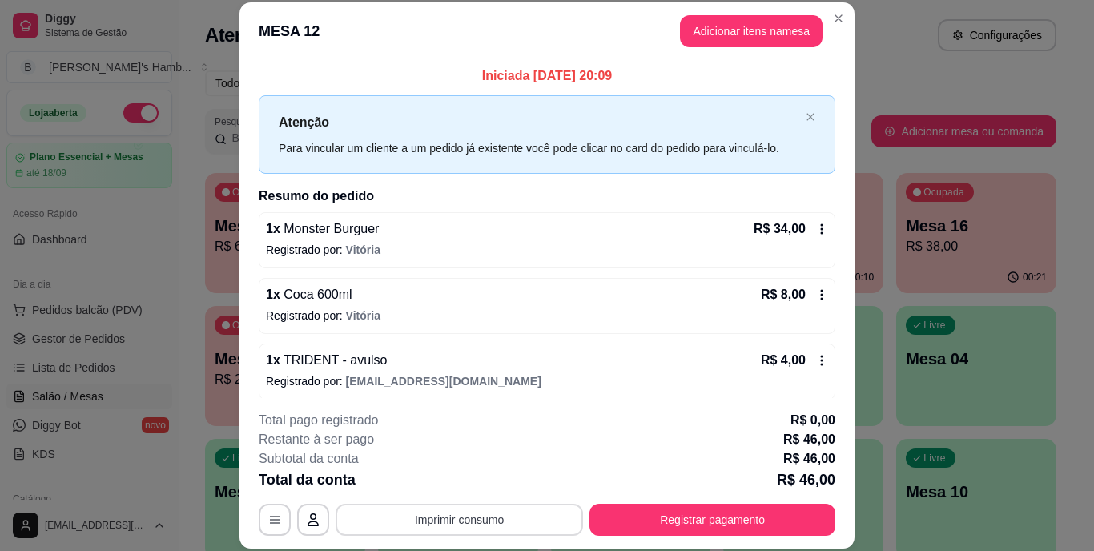
click at [558, 512] on button "Imprimir consumo" at bounding box center [458, 520] width 247 height 32
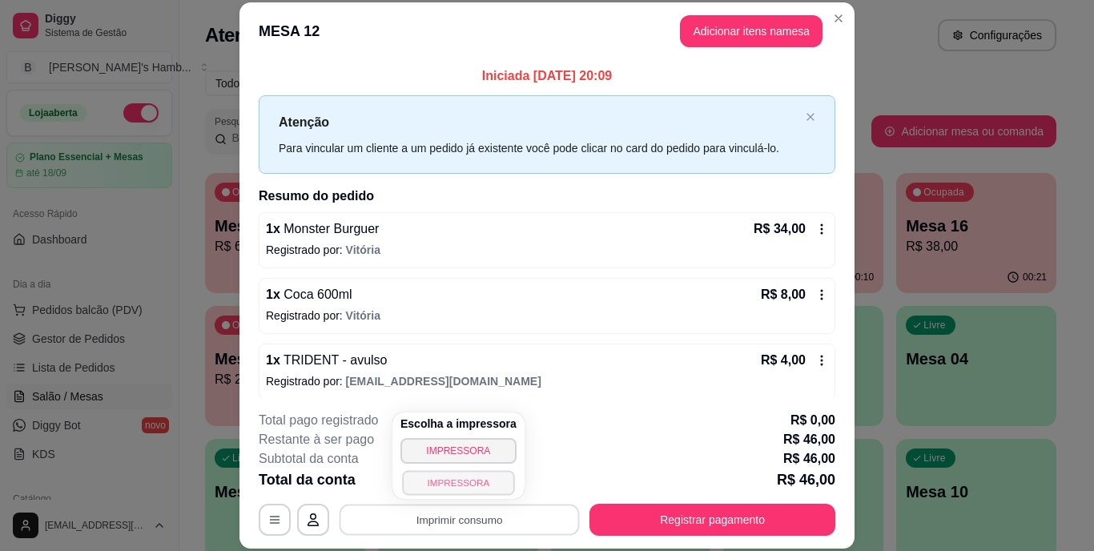
click at [474, 474] on button "IMPRESSORA" at bounding box center [458, 482] width 112 height 25
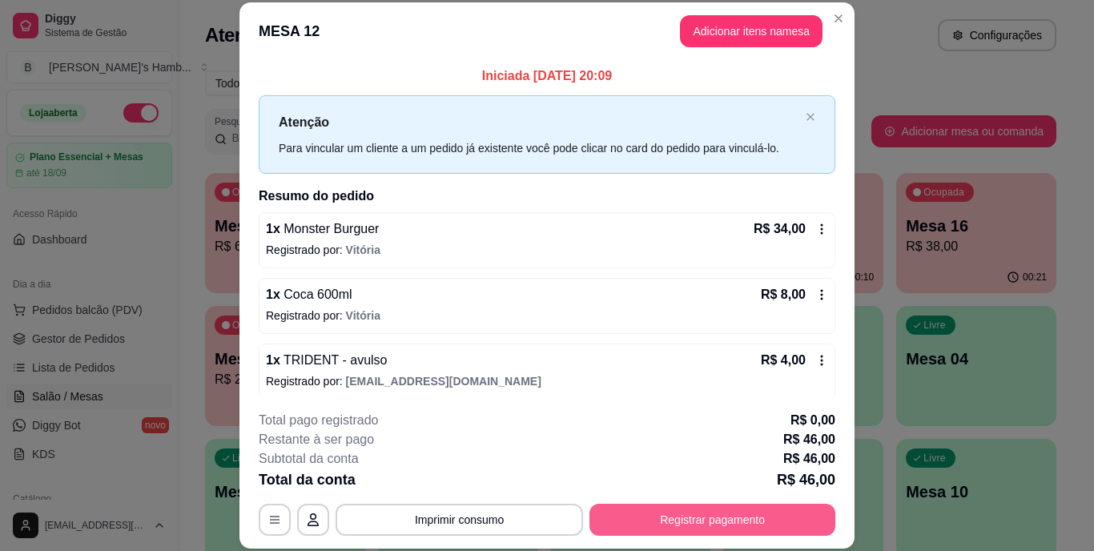
click at [629, 520] on button "Registrar pagamento" at bounding box center [712, 520] width 246 height 32
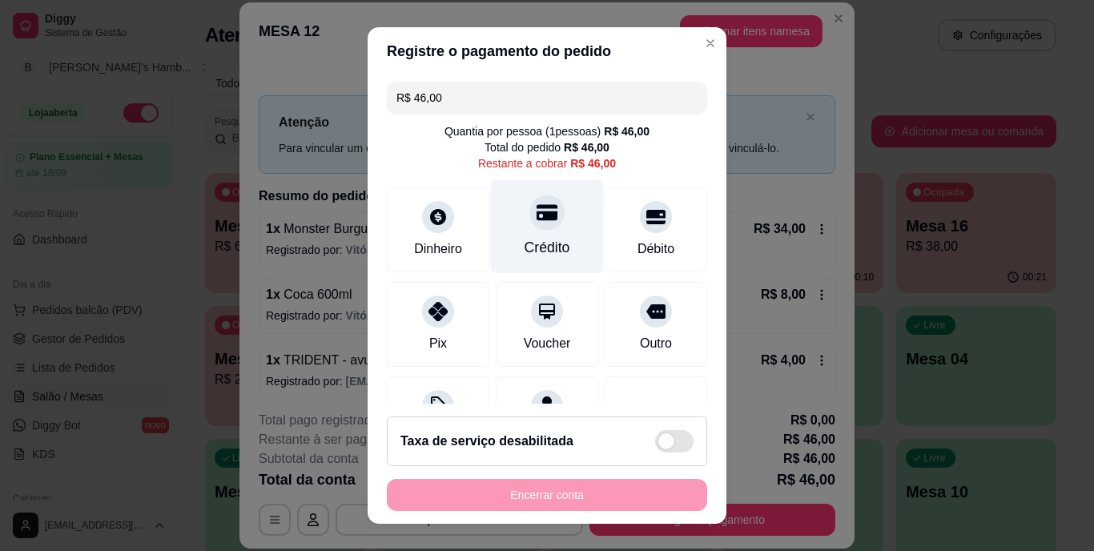
click at [512, 220] on div "Crédito" at bounding box center [547, 227] width 113 height 94
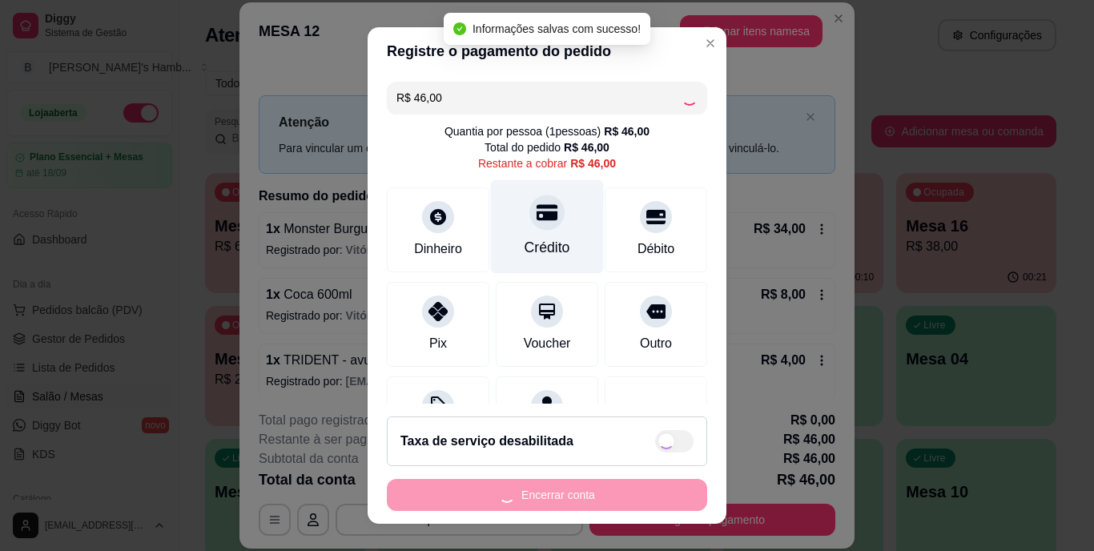
type input "R$ 0,00"
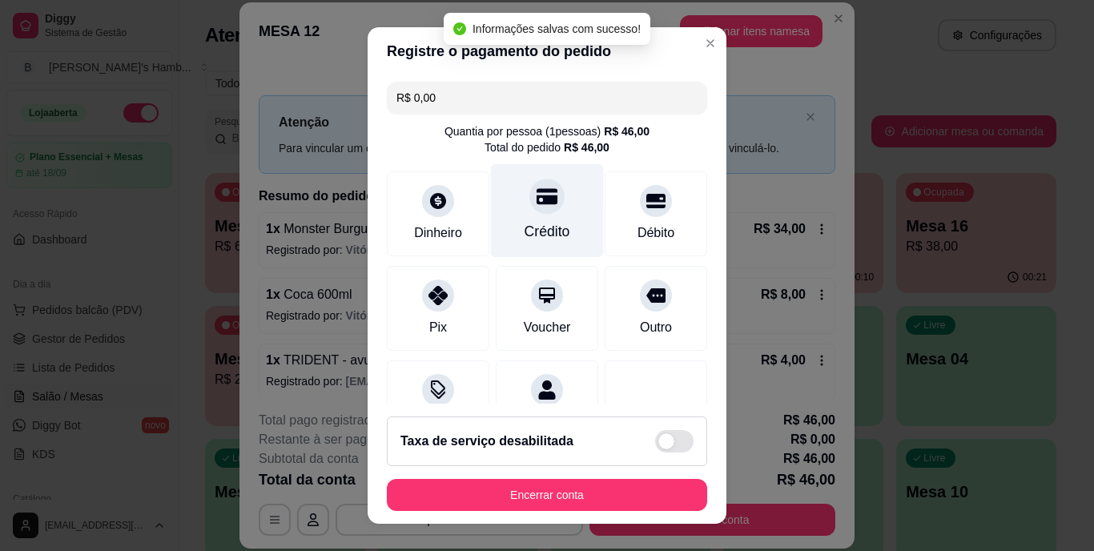
click at [549, 236] on div "Crédito" at bounding box center [547, 232] width 46 height 21
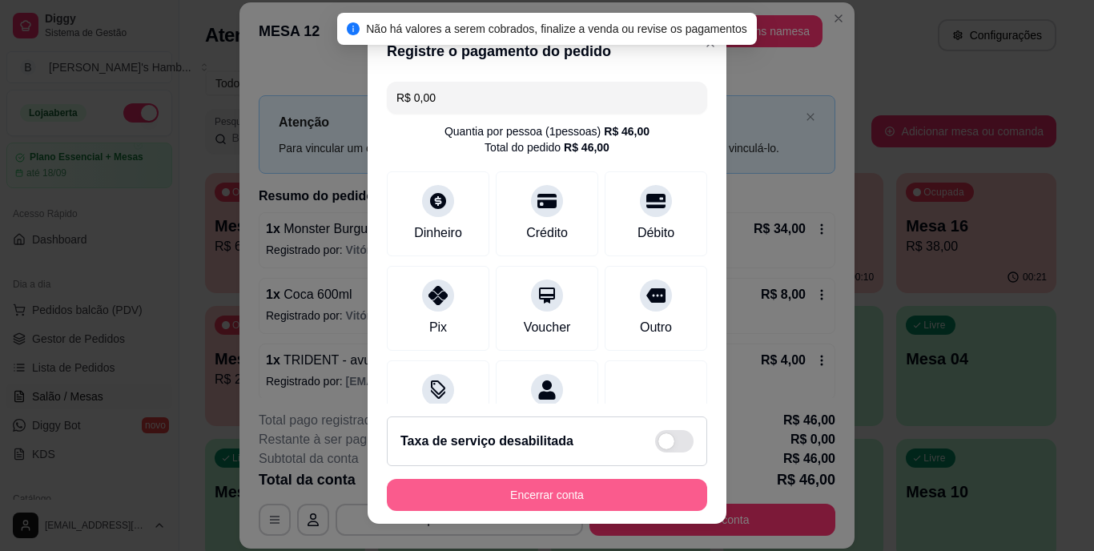
click at [588, 480] on button "Encerrar conta" at bounding box center [547, 495] width 320 height 32
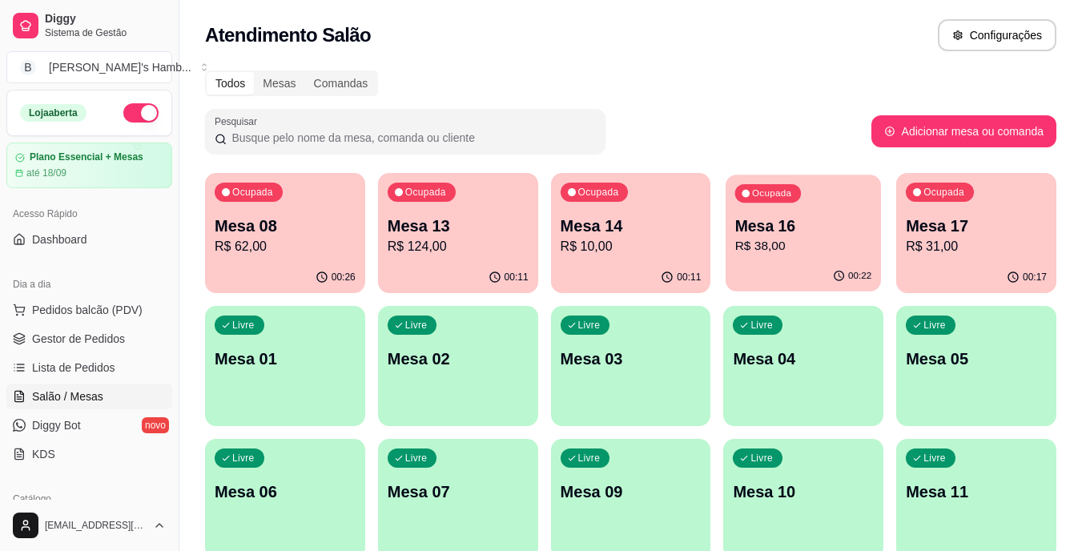
click at [769, 240] on p "R$ 38,00" at bounding box center [803, 246] width 137 height 18
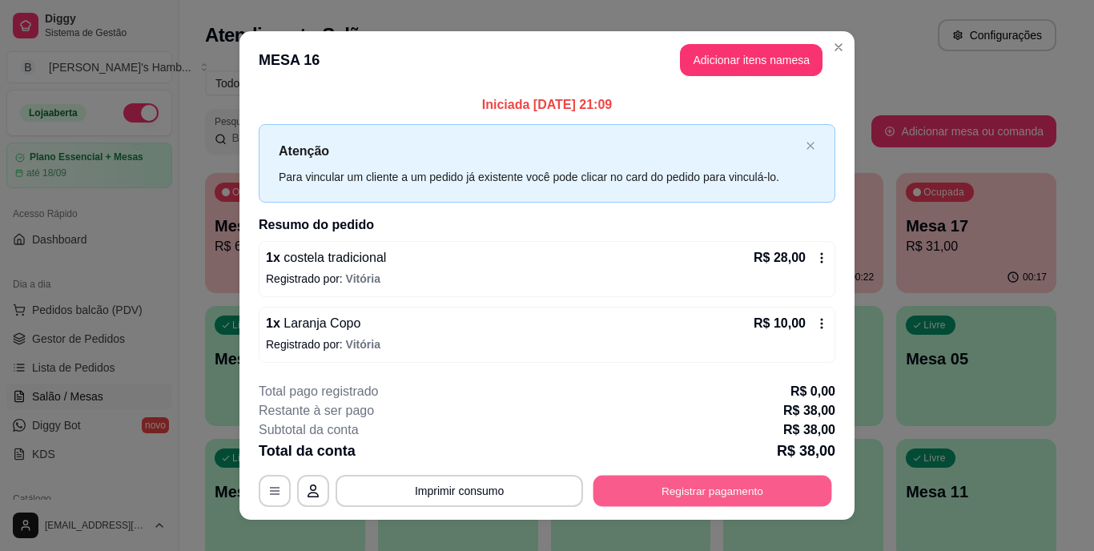
click at [649, 487] on button "Registrar pagamento" at bounding box center [712, 490] width 239 height 31
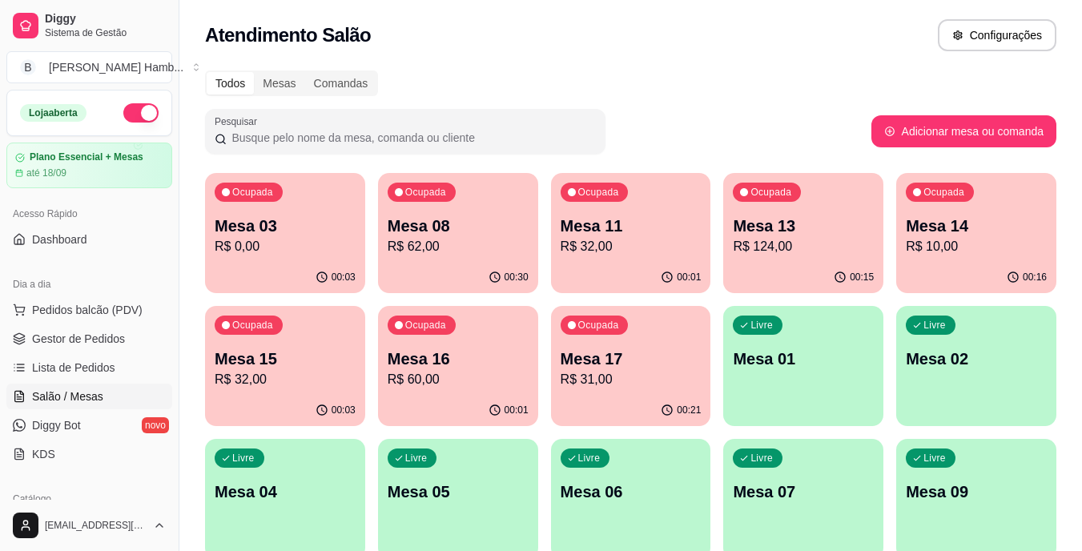
click at [284, 219] on p "Mesa 03" at bounding box center [285, 226] width 141 height 22
click at [294, 222] on p "Mesa 03" at bounding box center [285, 226] width 141 height 22
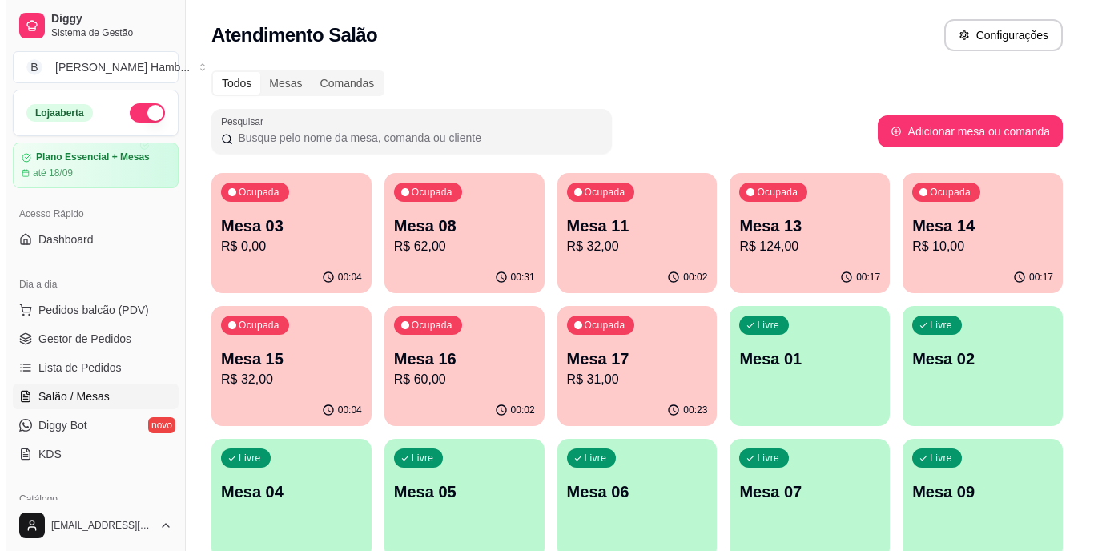
scroll to position [80, 0]
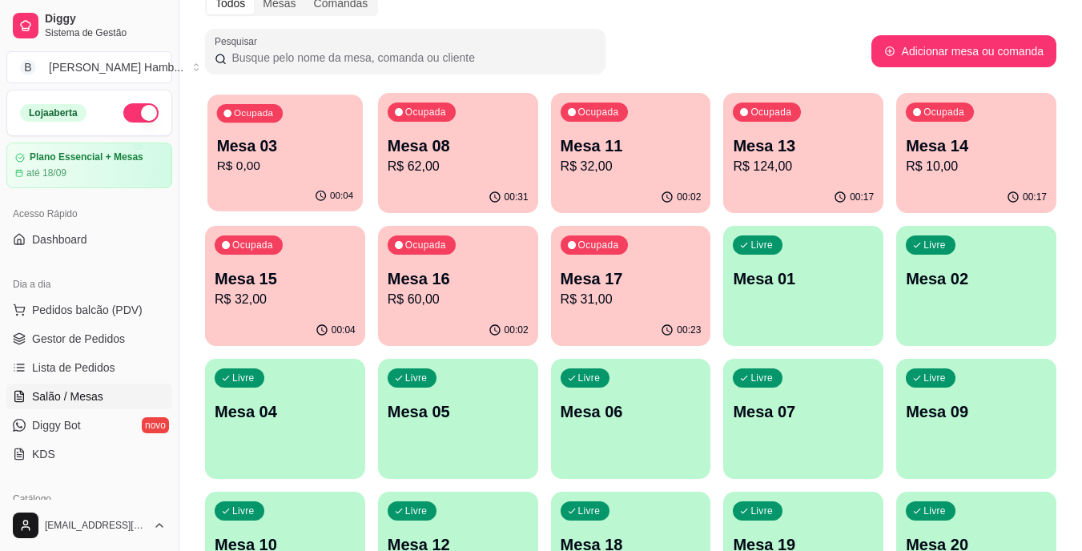
click at [339, 116] on div "Ocupada Mesa 03 R$ 0,00" at bounding box center [284, 137] width 155 height 86
click at [82, 303] on span "Pedidos balcão (PDV)" at bounding box center [87, 310] width 110 height 16
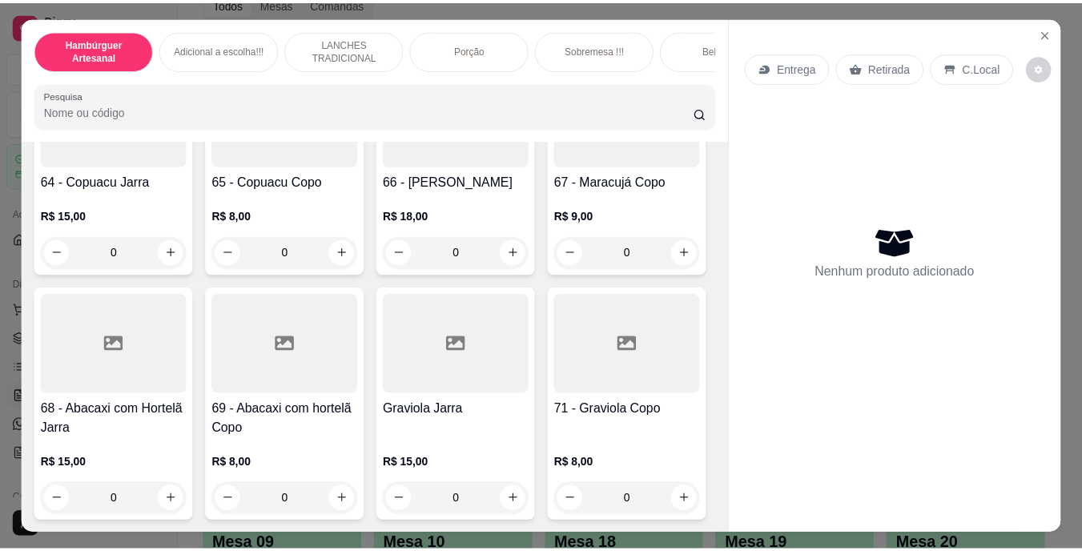
scroll to position [5124, 0]
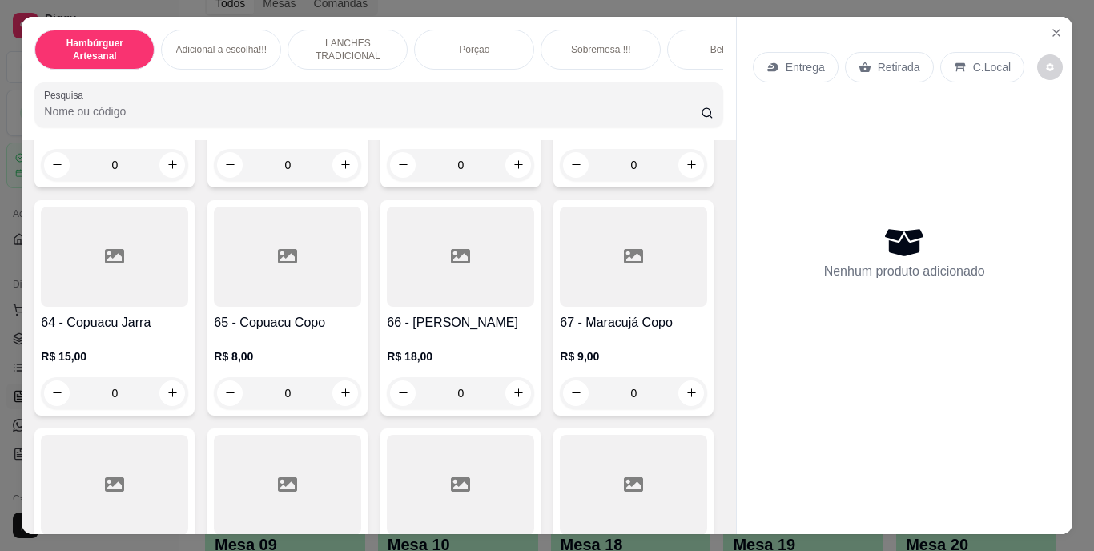
type input "1"
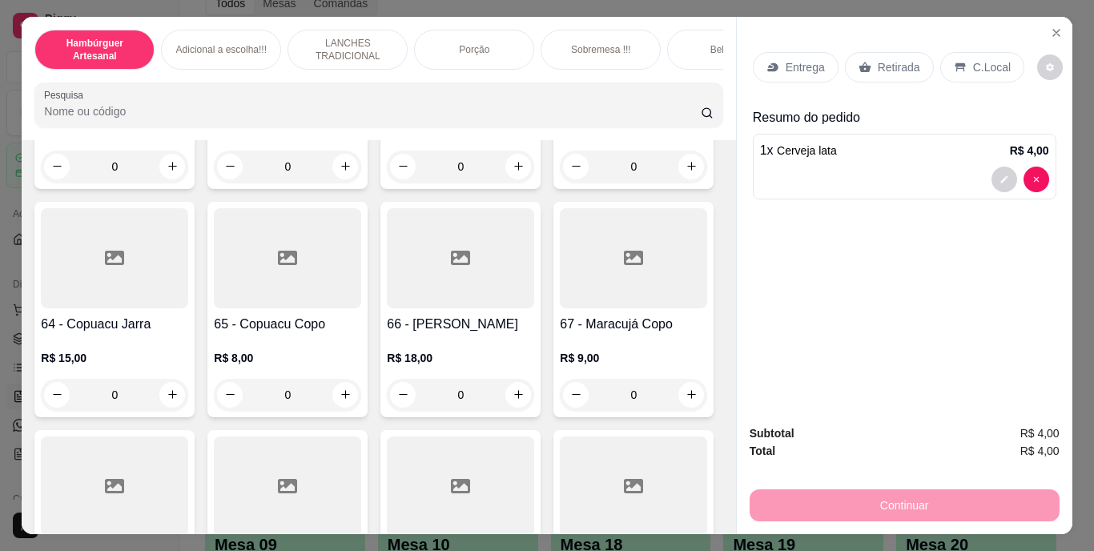
click at [882, 61] on p "Retirada" at bounding box center [899, 67] width 42 height 16
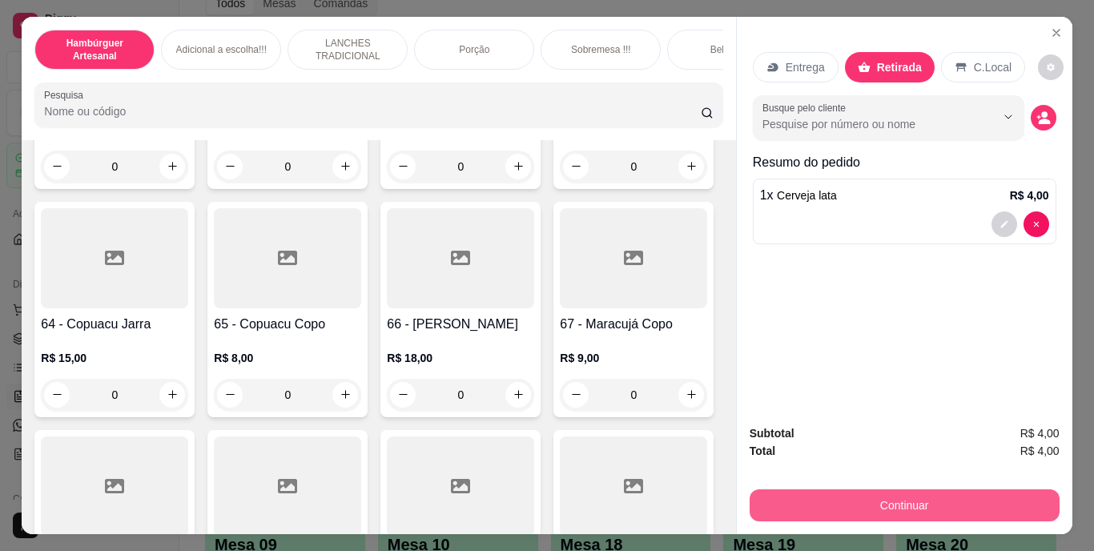
click at [882, 504] on button "Continuar" at bounding box center [904, 505] width 310 height 32
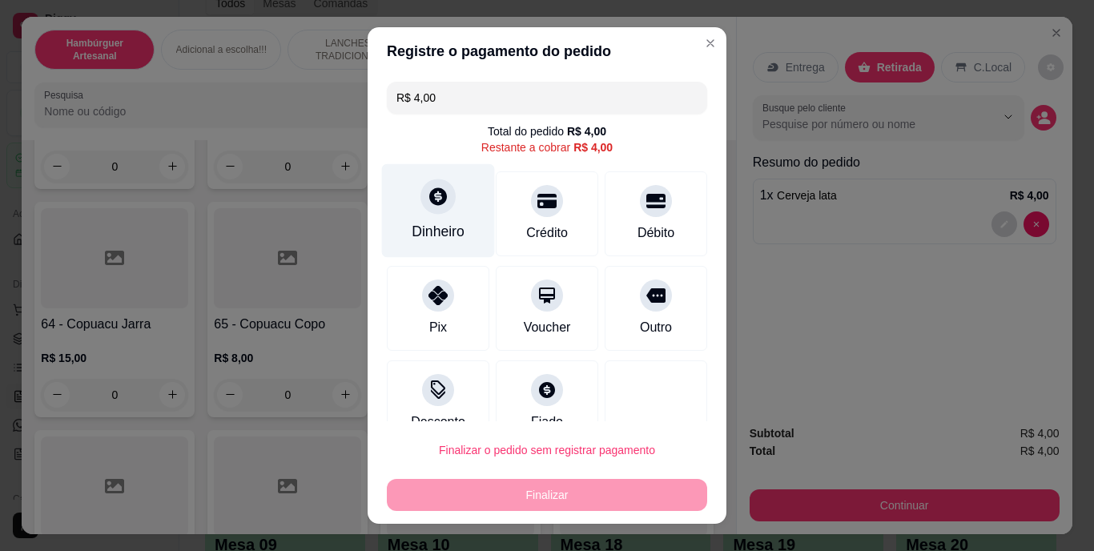
click at [445, 190] on div "Dinheiro" at bounding box center [438, 211] width 113 height 94
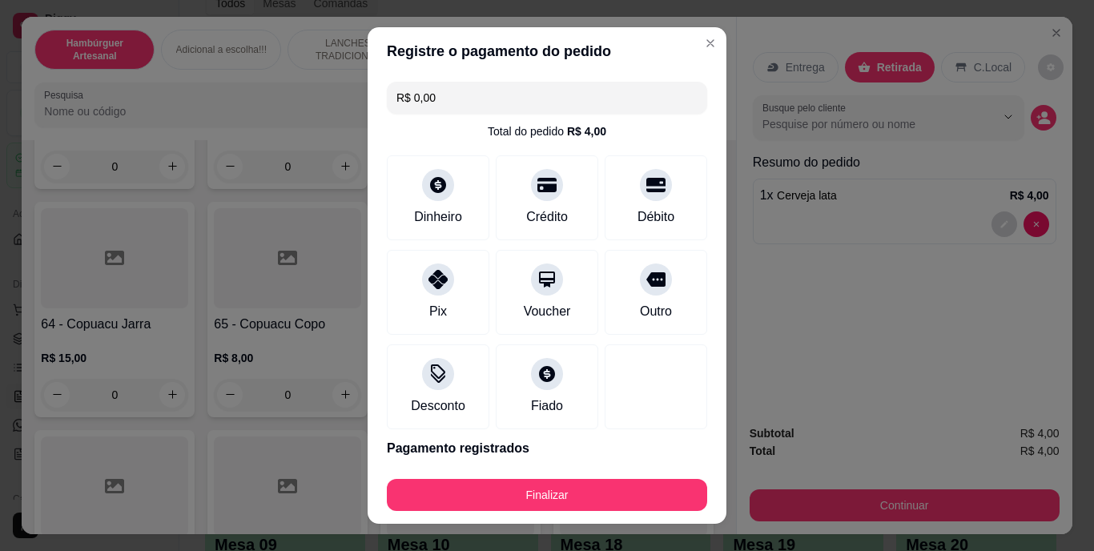
type input "R$ 0,00"
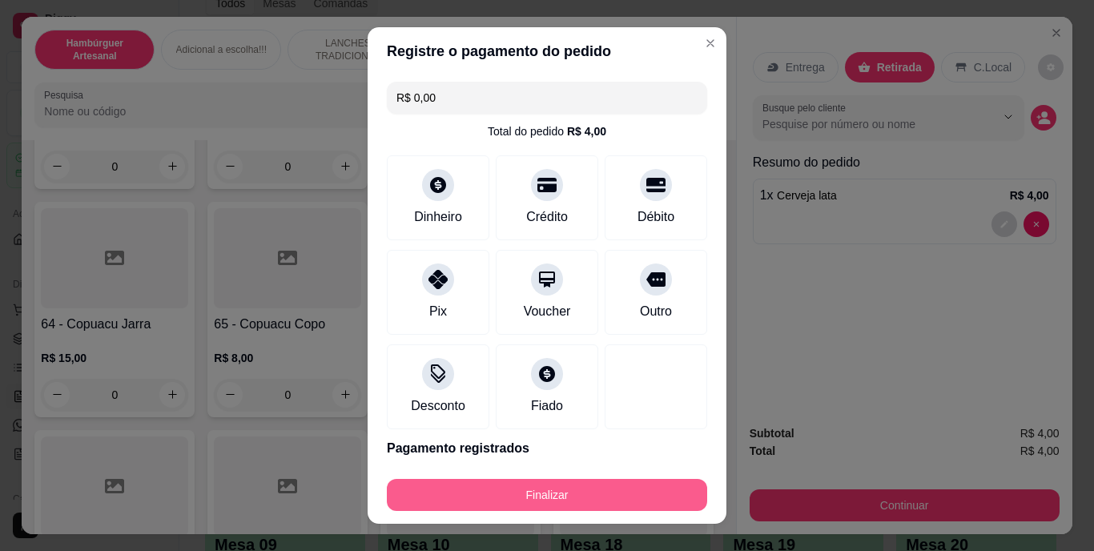
click at [578, 484] on button "Finalizar" at bounding box center [547, 495] width 320 height 32
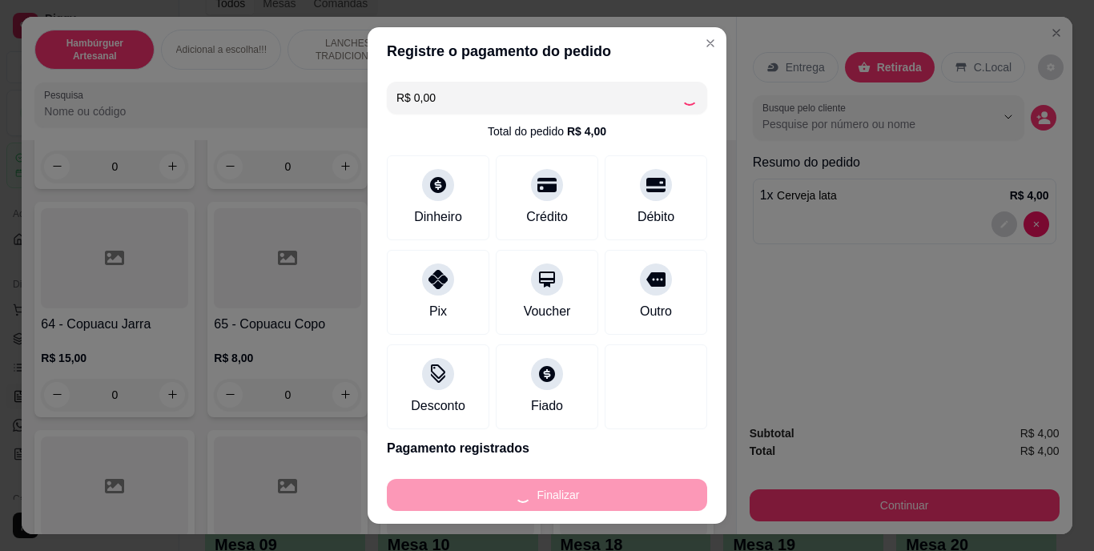
type input "0"
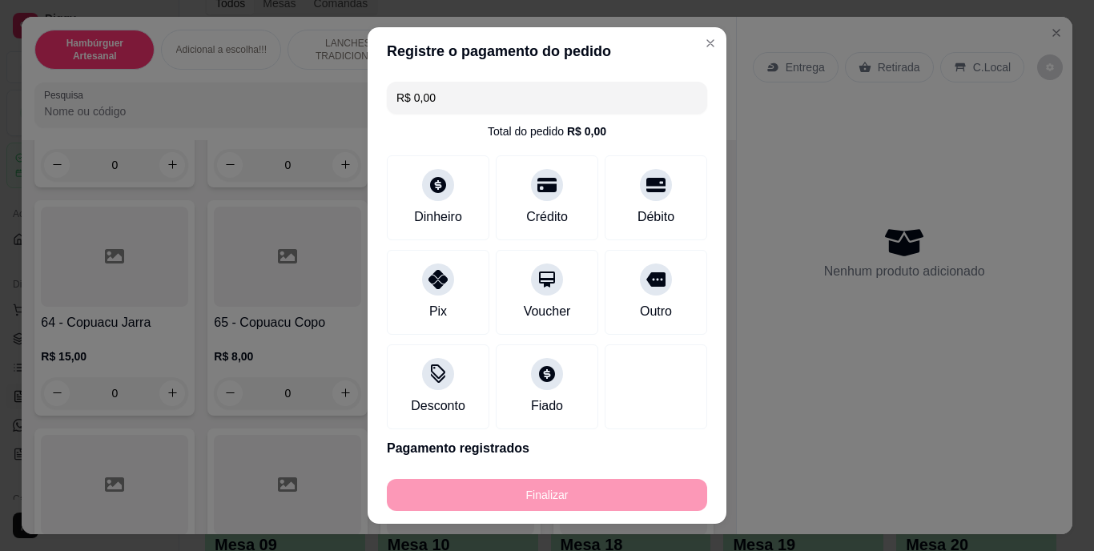
type input "-R$ 4,00"
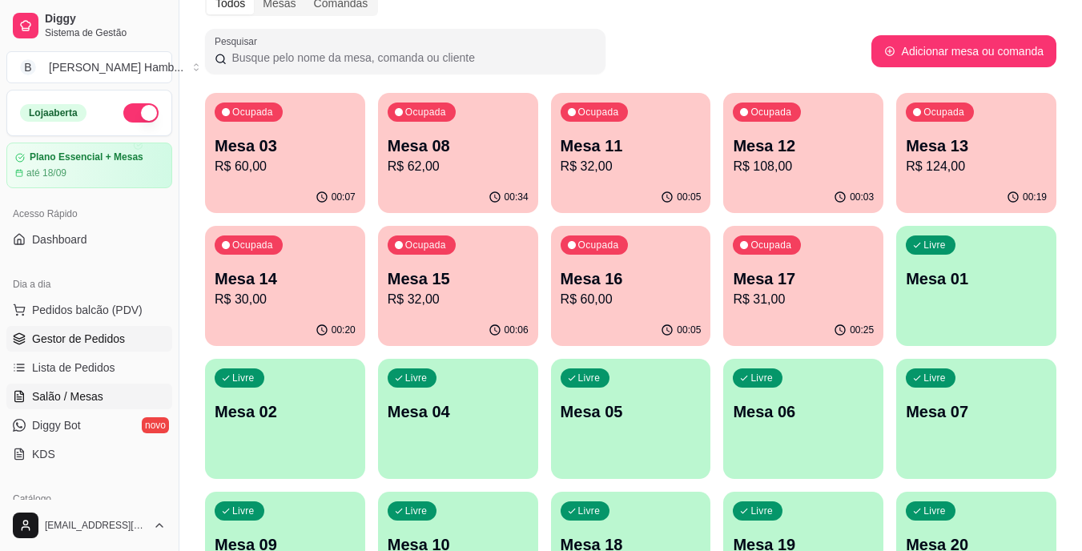
click at [46, 335] on span "Gestor de Pedidos" at bounding box center [78, 339] width 93 height 16
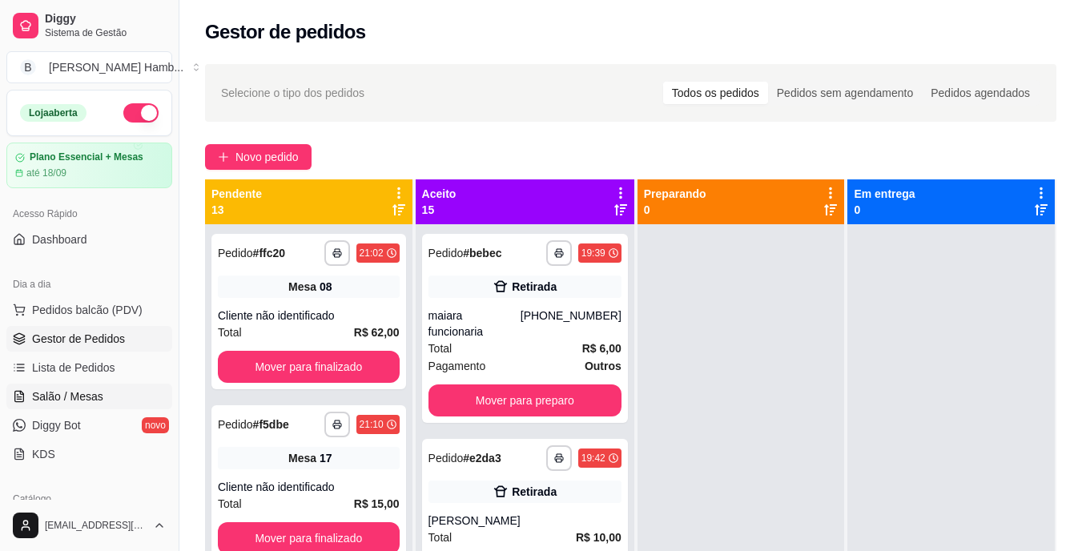
click at [89, 392] on span "Salão / Mesas" at bounding box center [67, 396] width 71 height 16
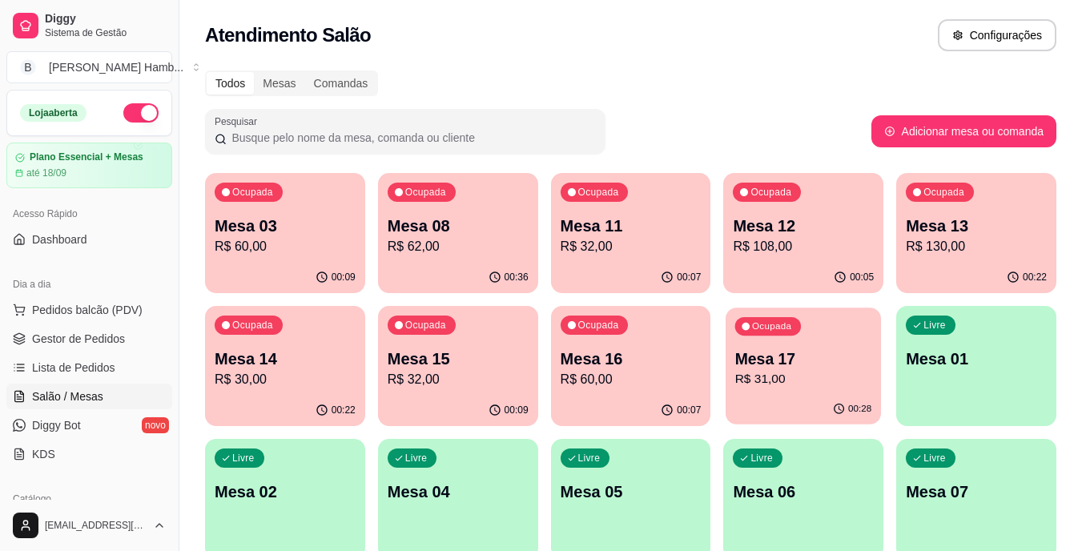
click at [793, 371] on p "R$ 31,00" at bounding box center [803, 379] width 137 height 18
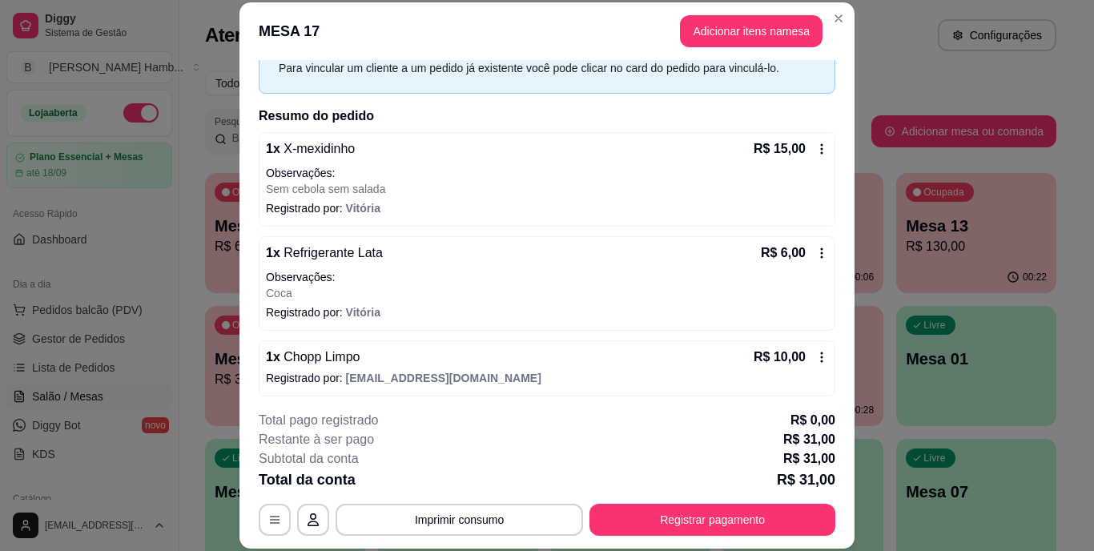
scroll to position [85, 0]
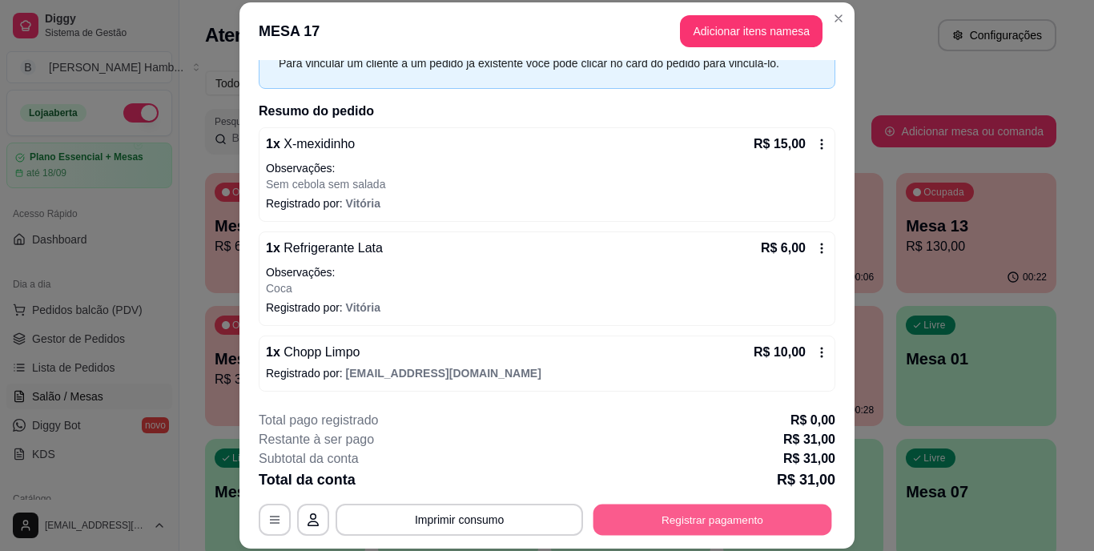
click at [629, 528] on button "Registrar pagamento" at bounding box center [712, 519] width 239 height 31
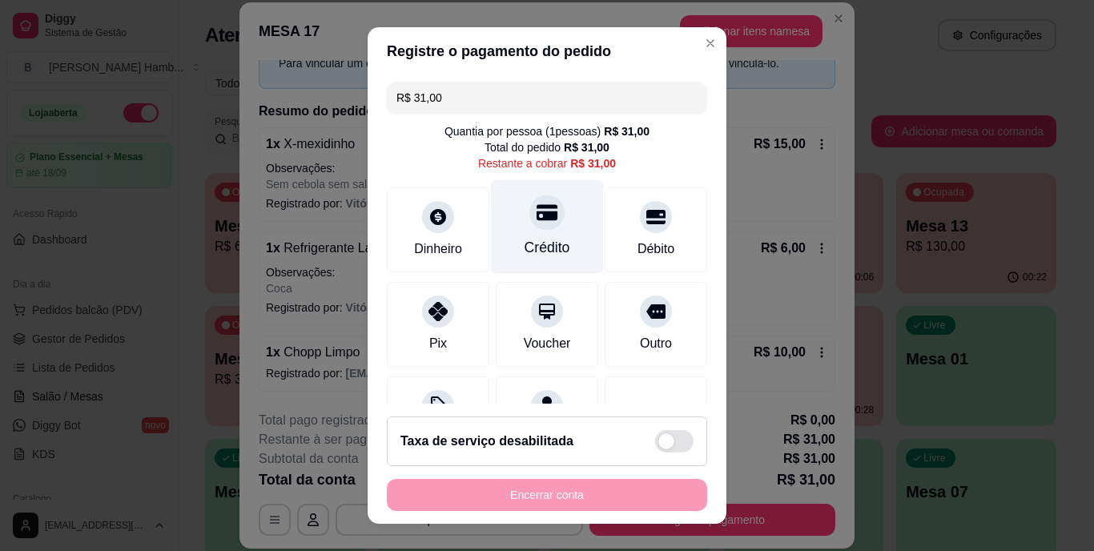
click at [547, 242] on div "Crédito" at bounding box center [547, 248] width 46 height 21
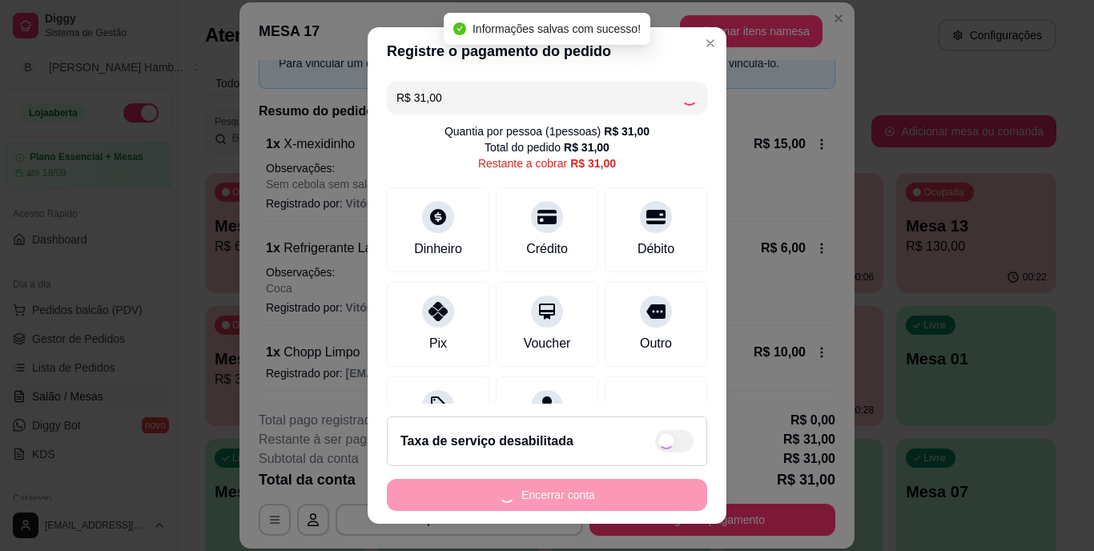
type input "R$ 0,00"
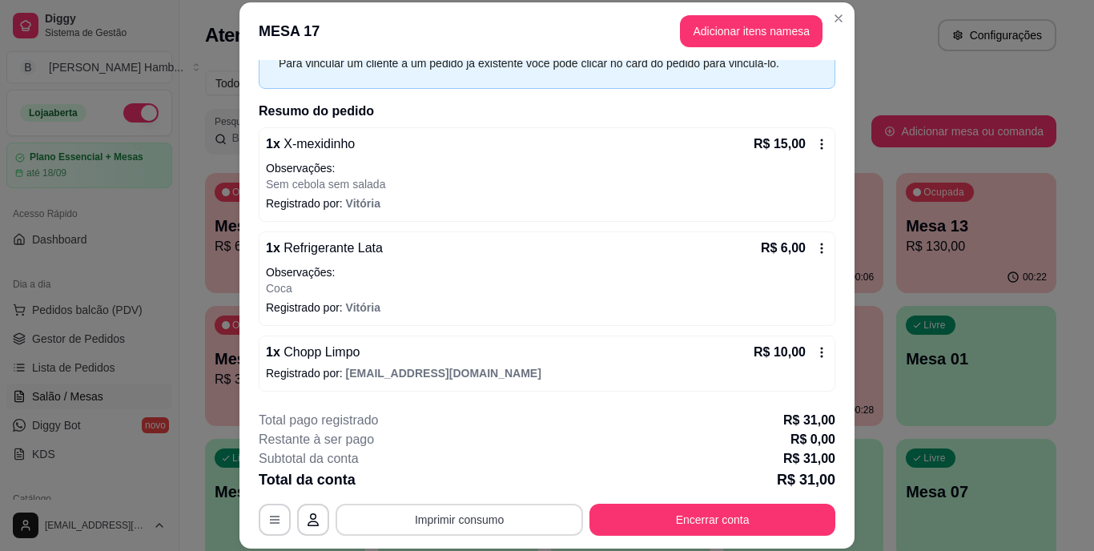
click at [417, 512] on button "Imprimir consumo" at bounding box center [458, 520] width 247 height 32
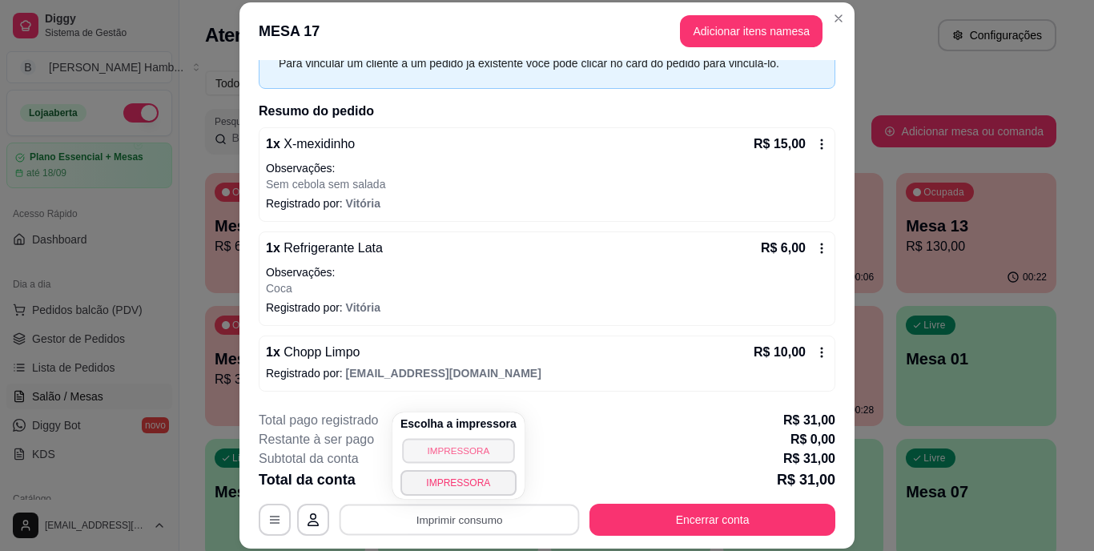
click at [420, 439] on button "IMPRESSORA" at bounding box center [458, 450] width 112 height 25
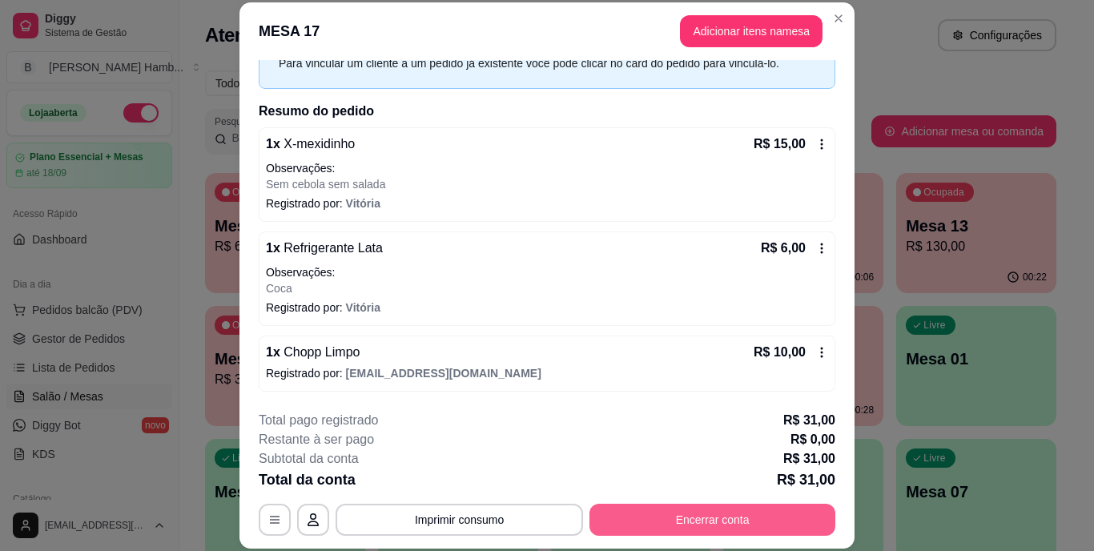
click at [728, 523] on button "Encerrar conta" at bounding box center [712, 520] width 246 height 32
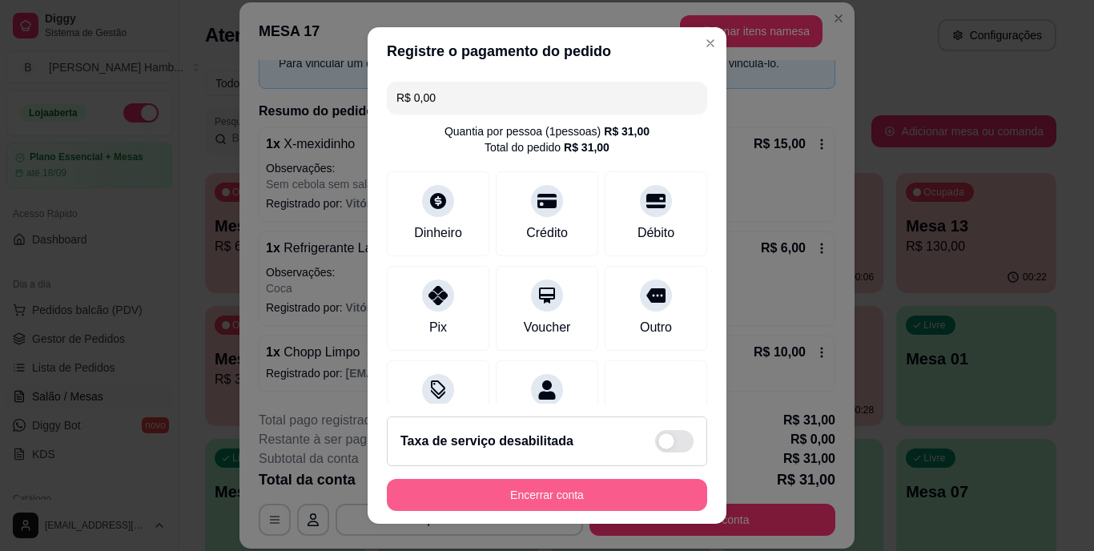
click at [657, 491] on button "Encerrar conta" at bounding box center [547, 495] width 320 height 32
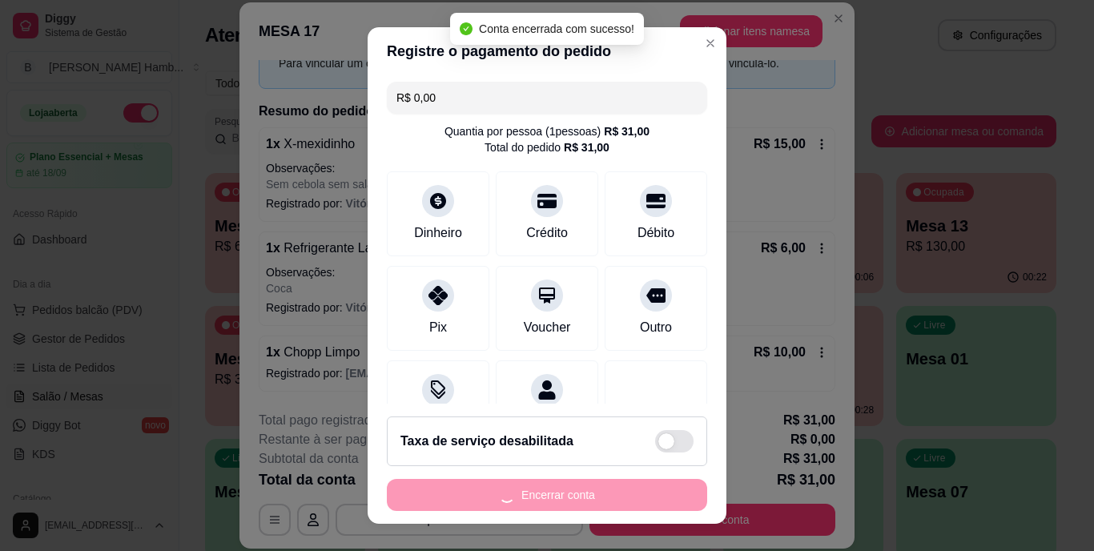
scroll to position [0, 0]
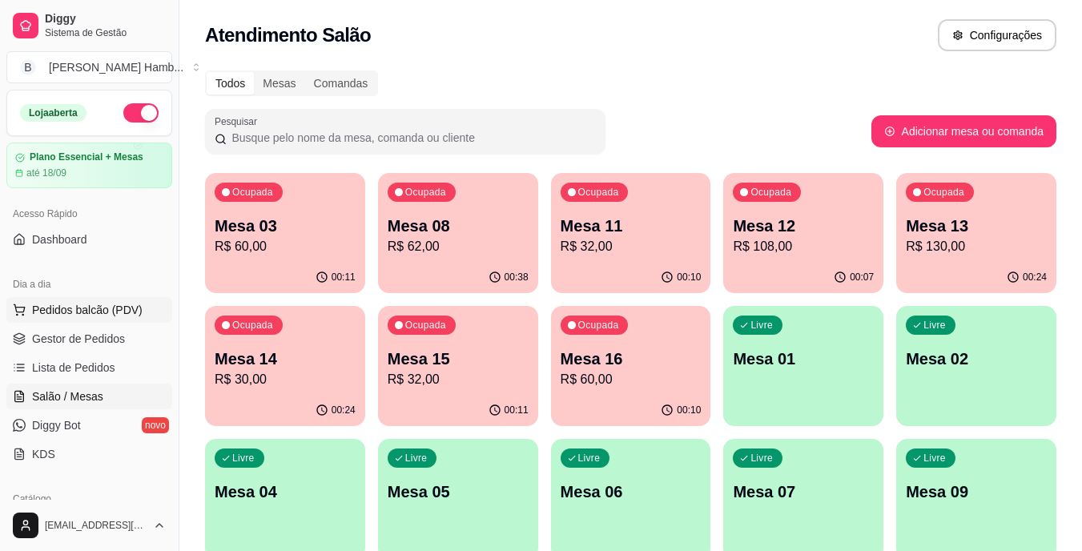
click at [134, 310] on span "Pedidos balcão (PDV)" at bounding box center [87, 310] width 110 height 16
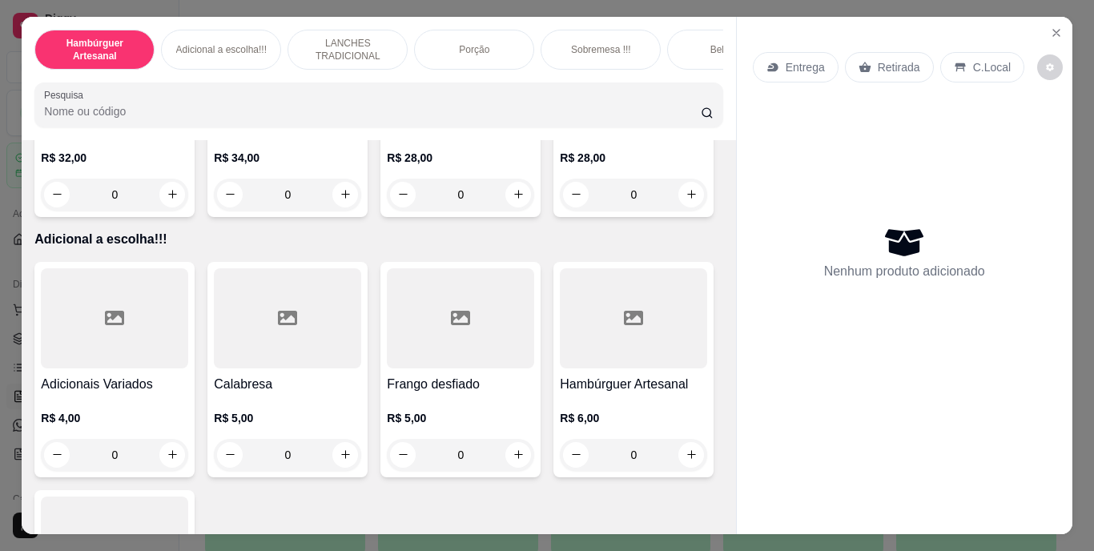
scroll to position [1681, 0]
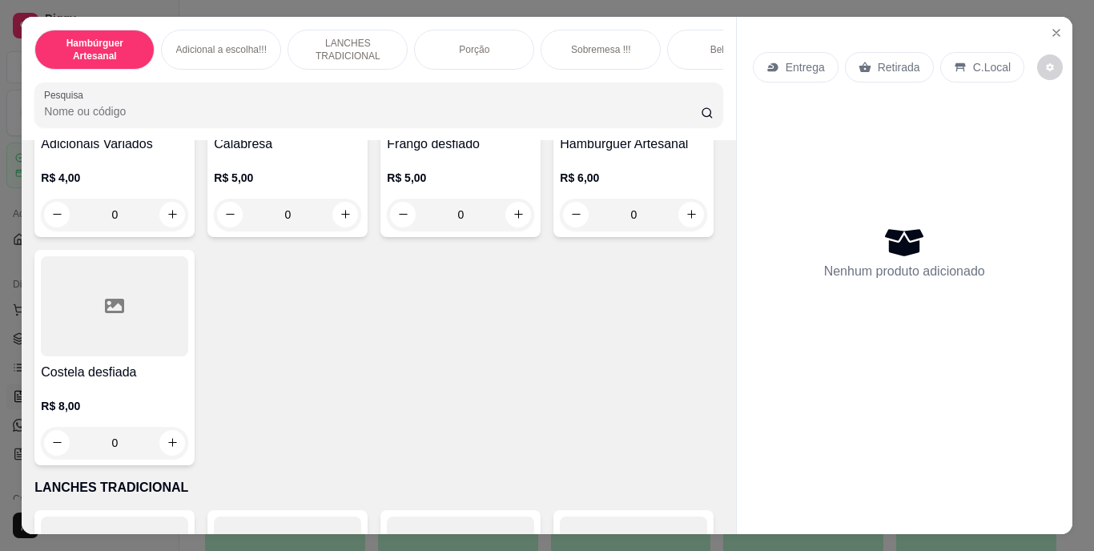
type input "1"
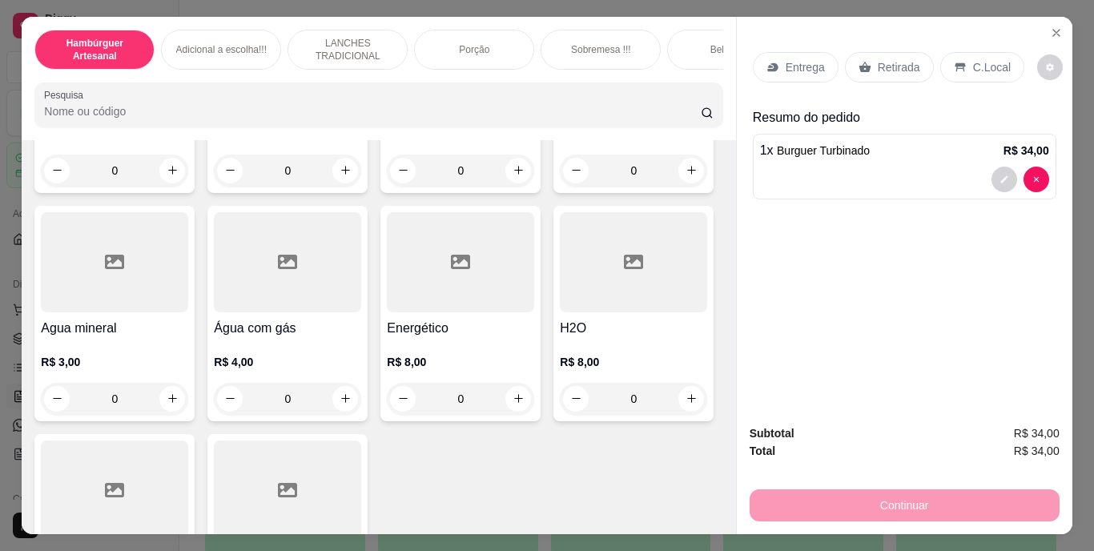
scroll to position [4564, 0]
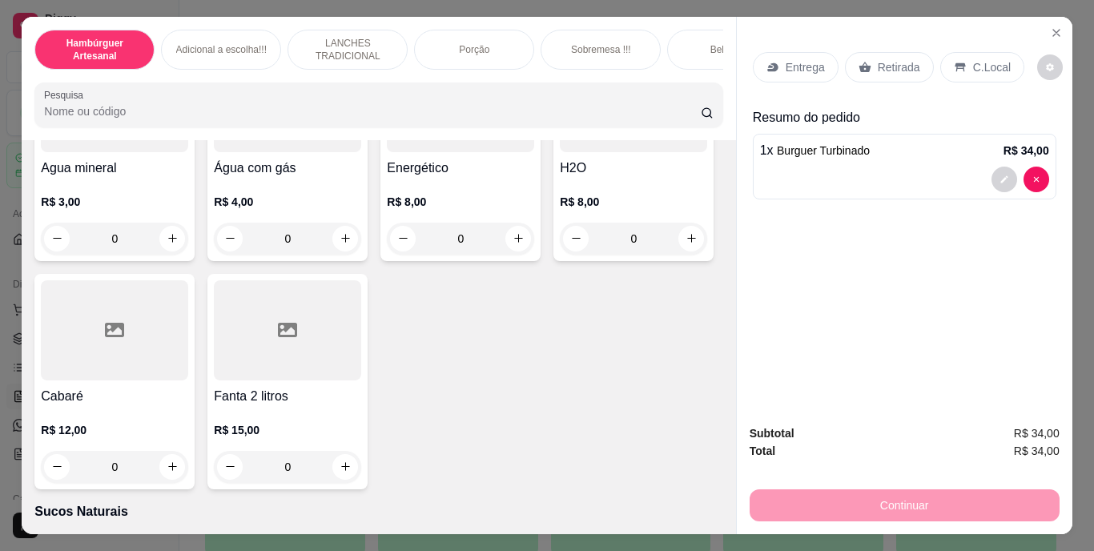
type input "1"
click at [814, 59] on p "Entrega" at bounding box center [804, 67] width 39 height 16
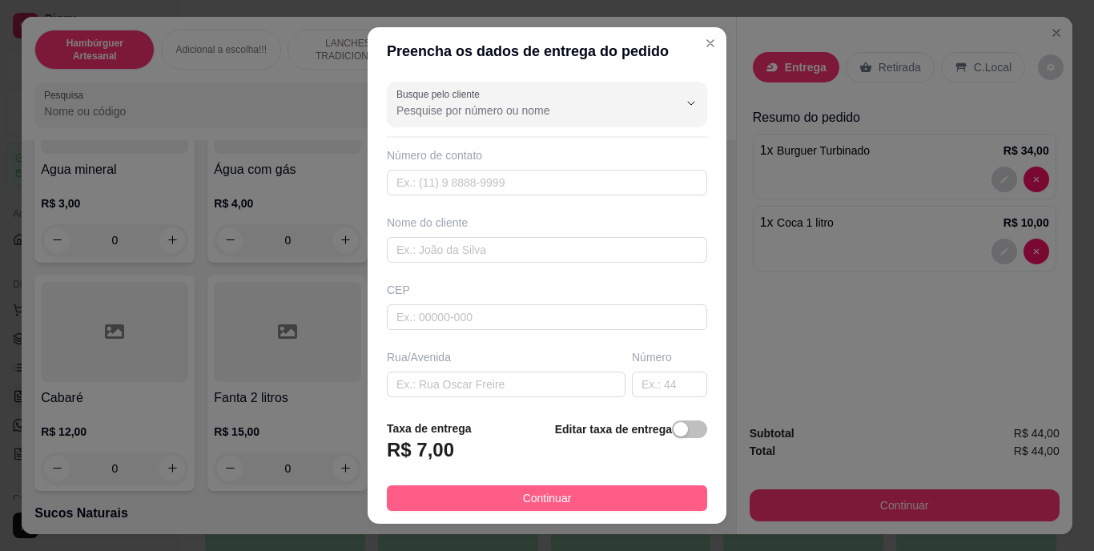
click at [476, 501] on button "Continuar" at bounding box center [547, 498] width 320 height 26
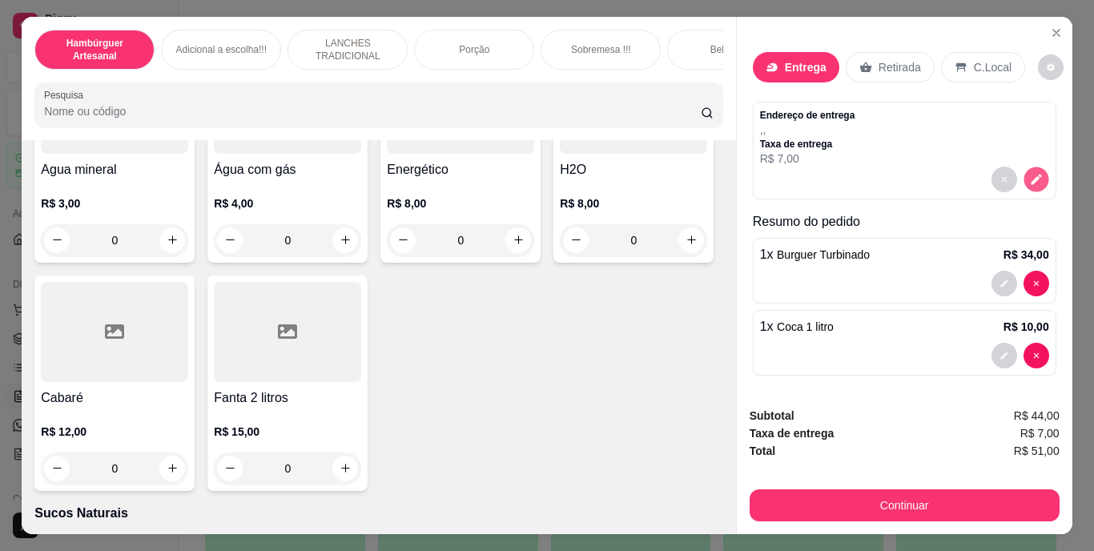
click at [1029, 174] on icon "decrease-product-quantity" at bounding box center [1036, 179] width 14 height 14
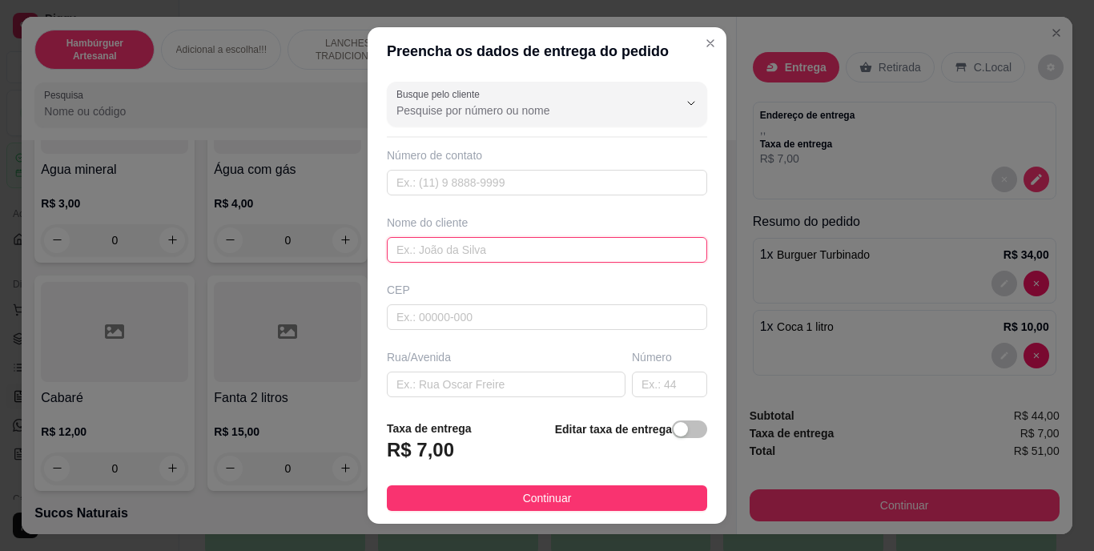
click at [472, 253] on input "text" at bounding box center [547, 250] width 320 height 26
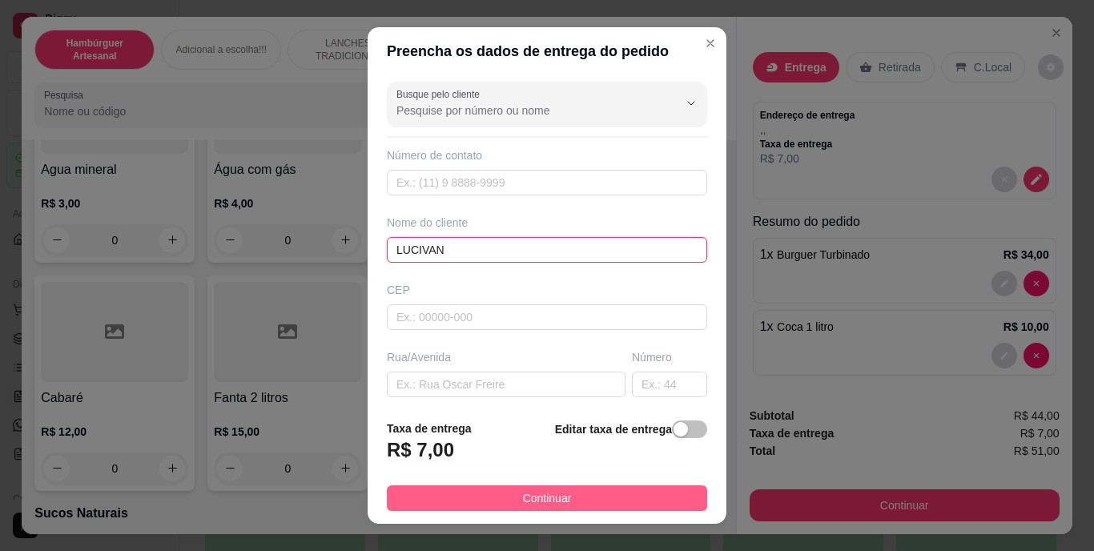
type input "LUCIVAN"
click at [557, 496] on span "Continuar" at bounding box center [547, 498] width 49 height 18
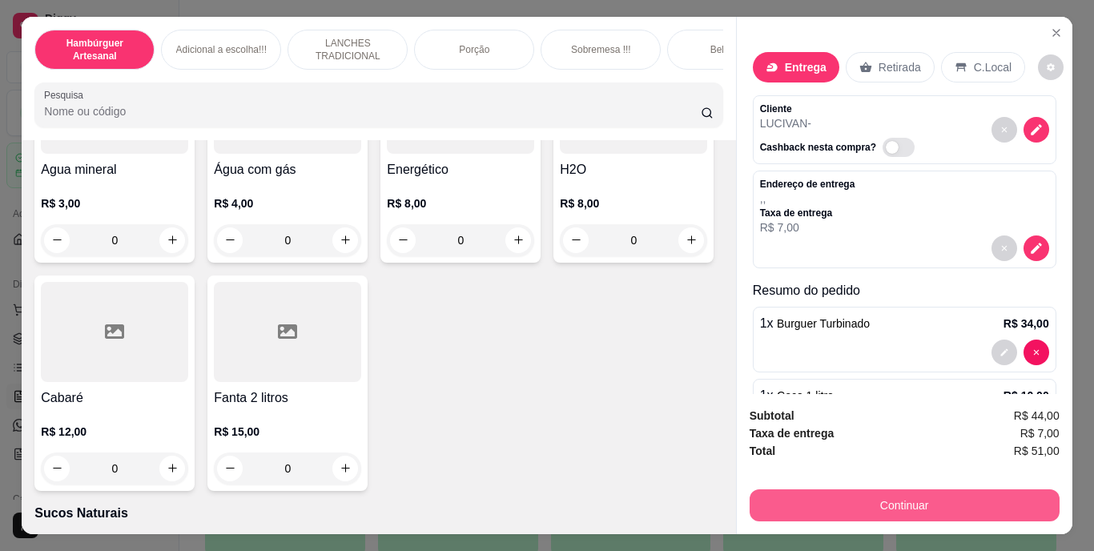
click at [862, 502] on button "Continuar" at bounding box center [904, 505] width 310 height 32
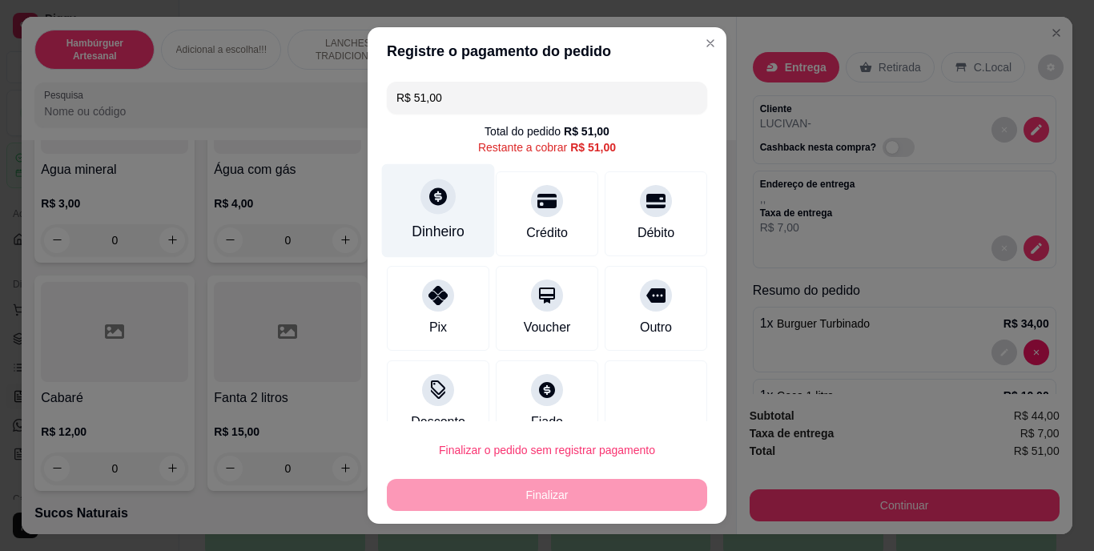
click at [430, 214] on div at bounding box center [437, 196] width 35 height 35
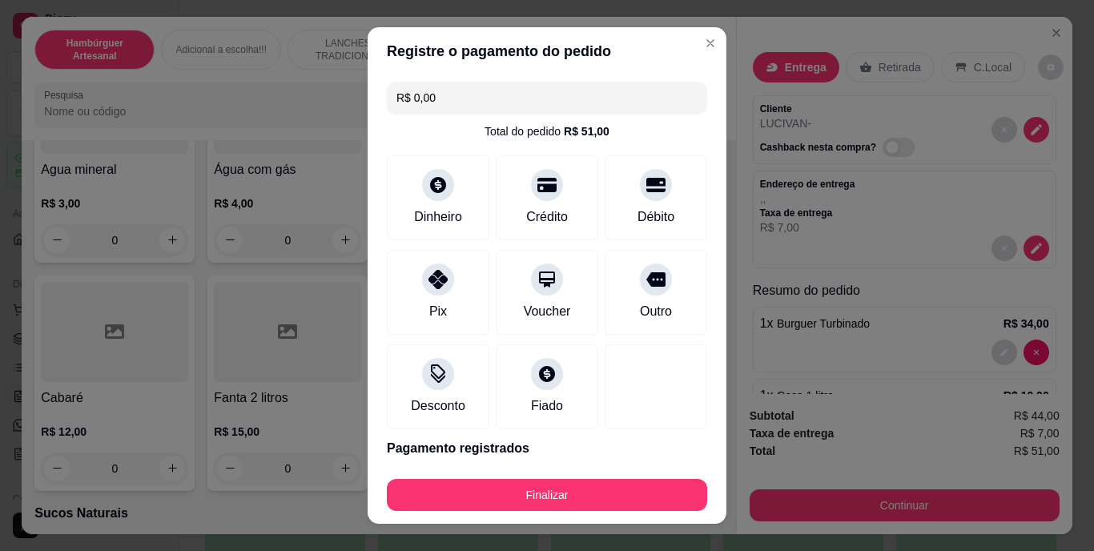
type input "R$ 0,00"
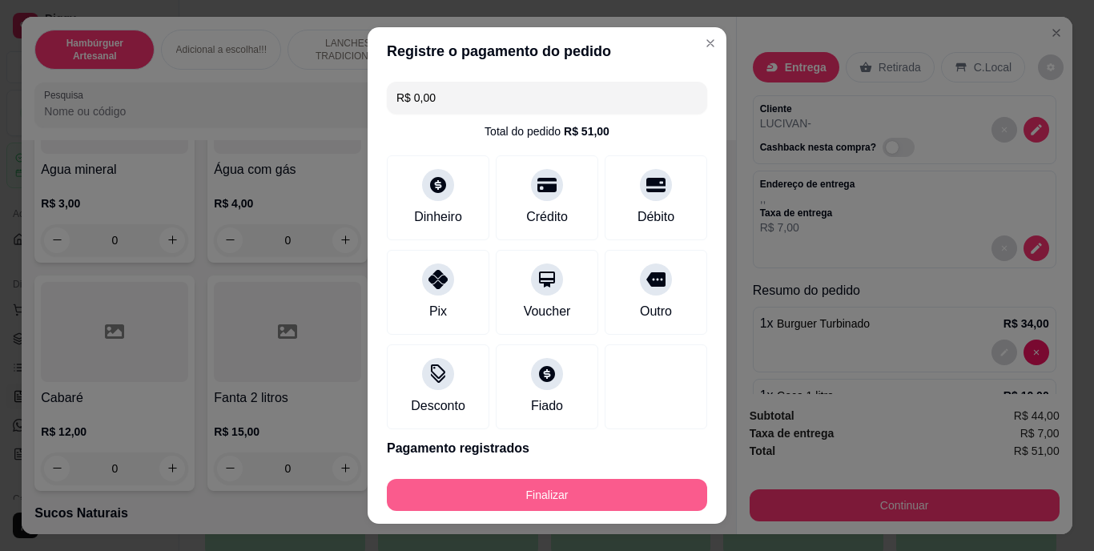
click at [590, 497] on button "Finalizar" at bounding box center [547, 495] width 320 height 32
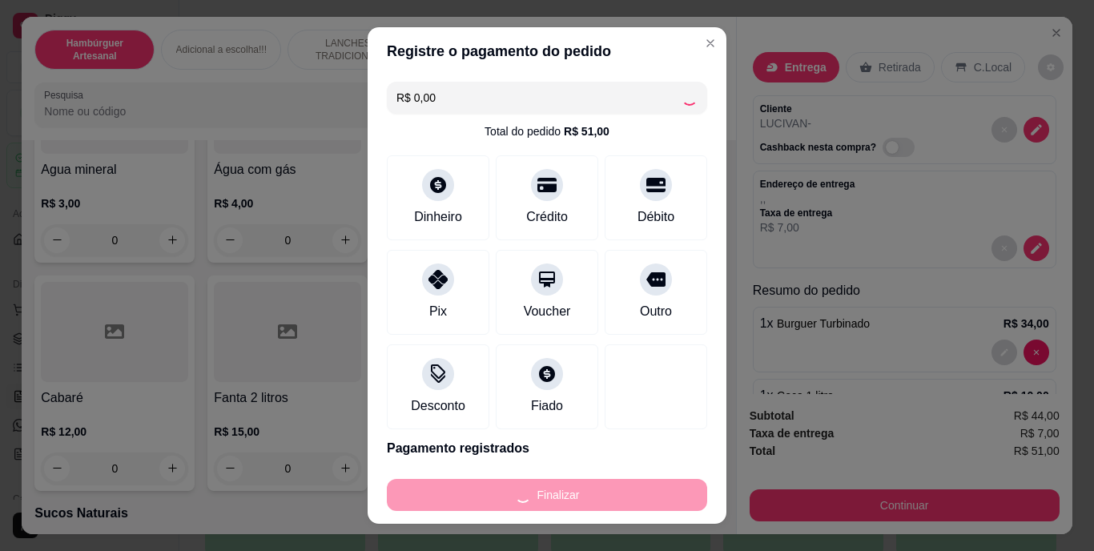
type input "0"
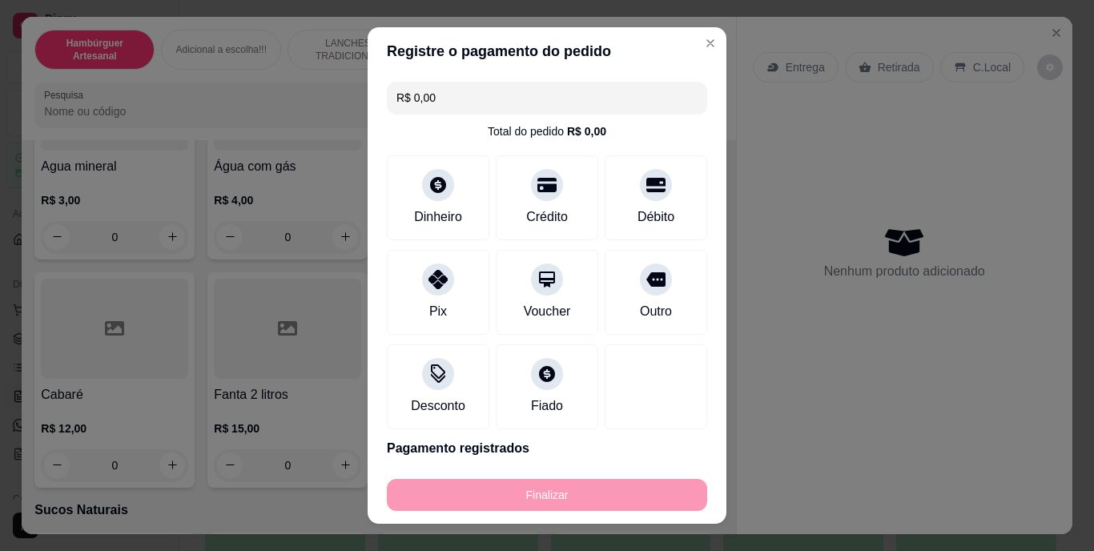
type input "-R$ 51,00"
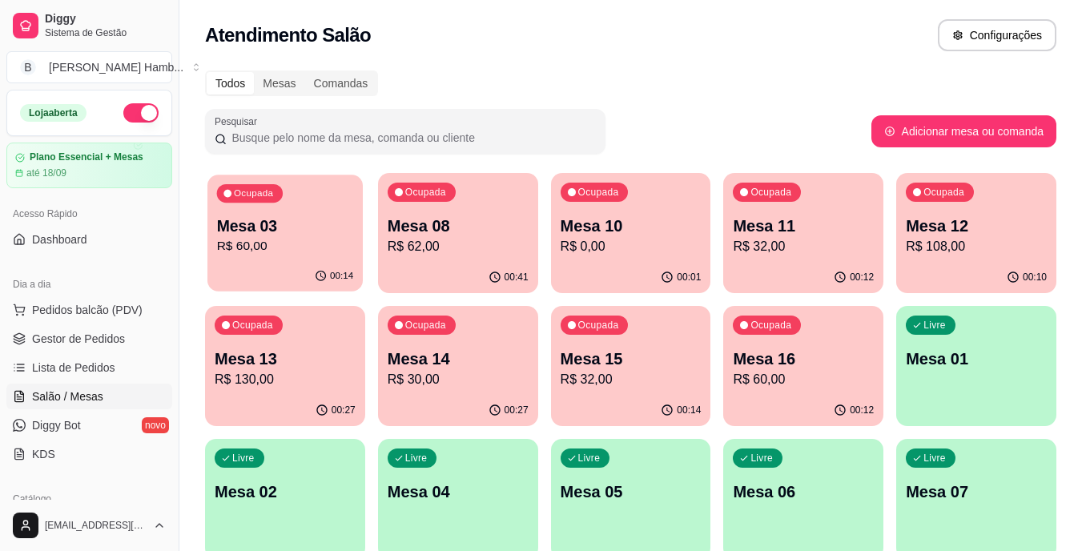
click at [252, 245] on p "R$ 60,00" at bounding box center [285, 246] width 137 height 18
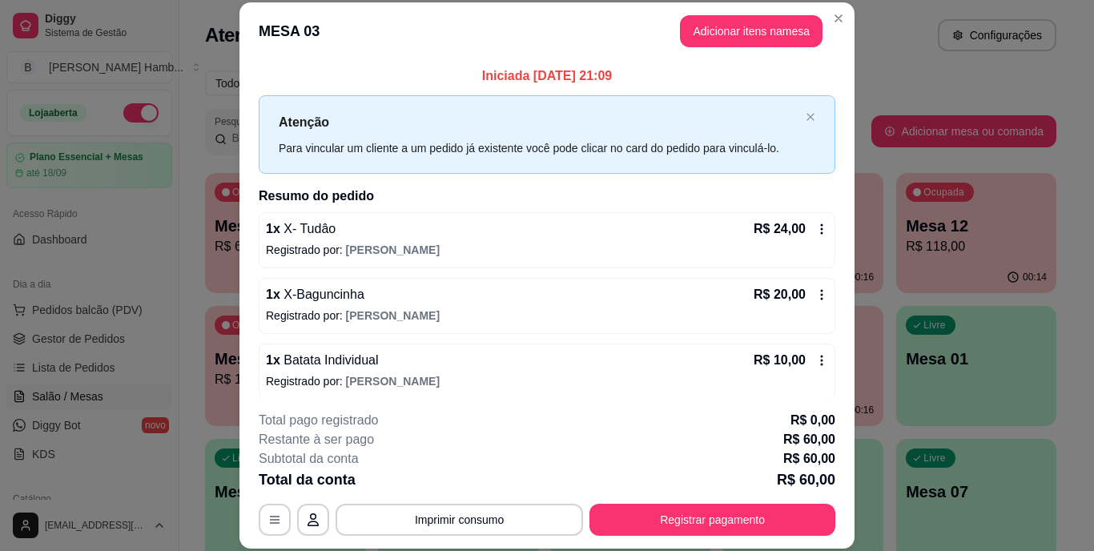
scroll to position [112, 0]
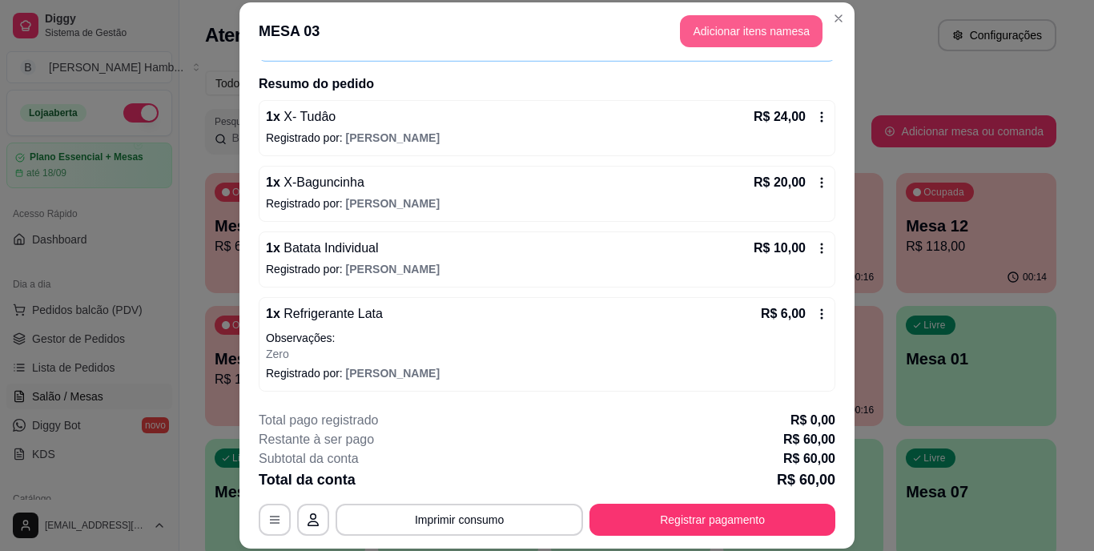
click at [717, 30] on button "Adicionar itens na mesa" at bounding box center [751, 31] width 143 height 32
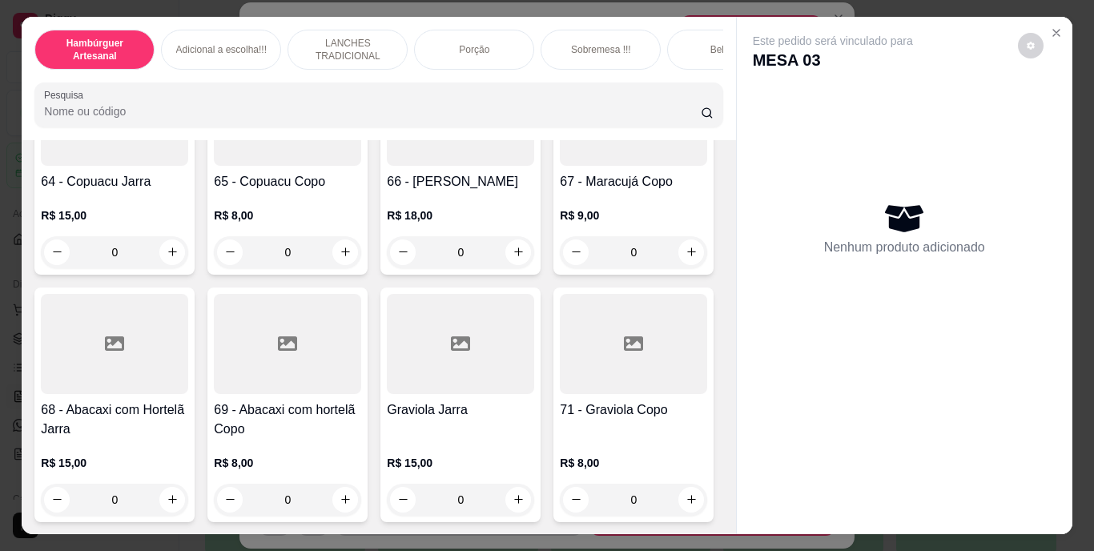
scroll to position [6245, 0]
click at [342, 36] on button "increase-product-quantity" at bounding box center [345, 23] width 25 height 25
type input "1"
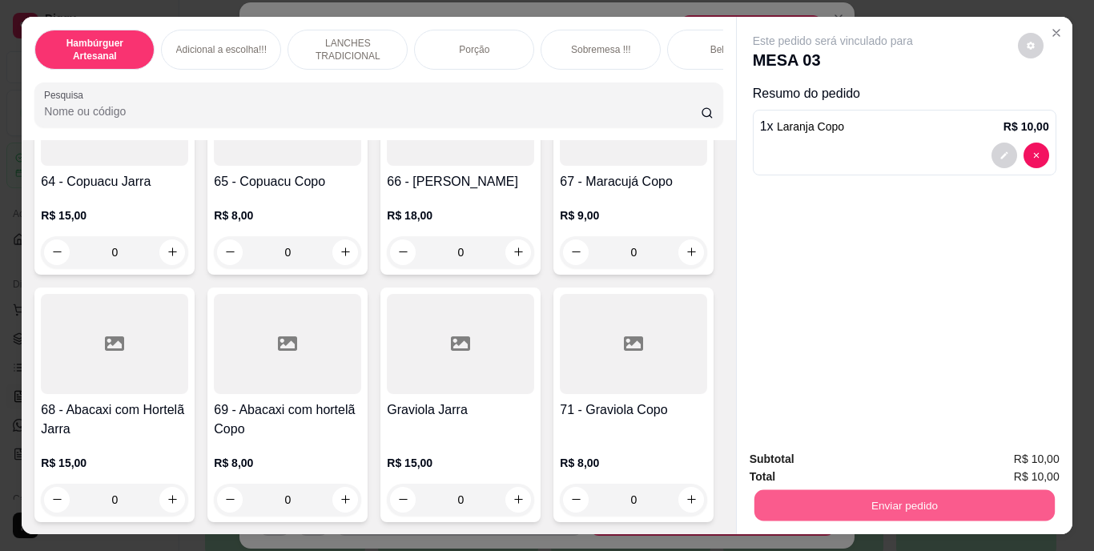
click at [867, 490] on button "Enviar pedido" at bounding box center [903, 505] width 300 height 31
click at [854, 462] on button "Não registrar e enviar pedido" at bounding box center [851, 460] width 162 height 30
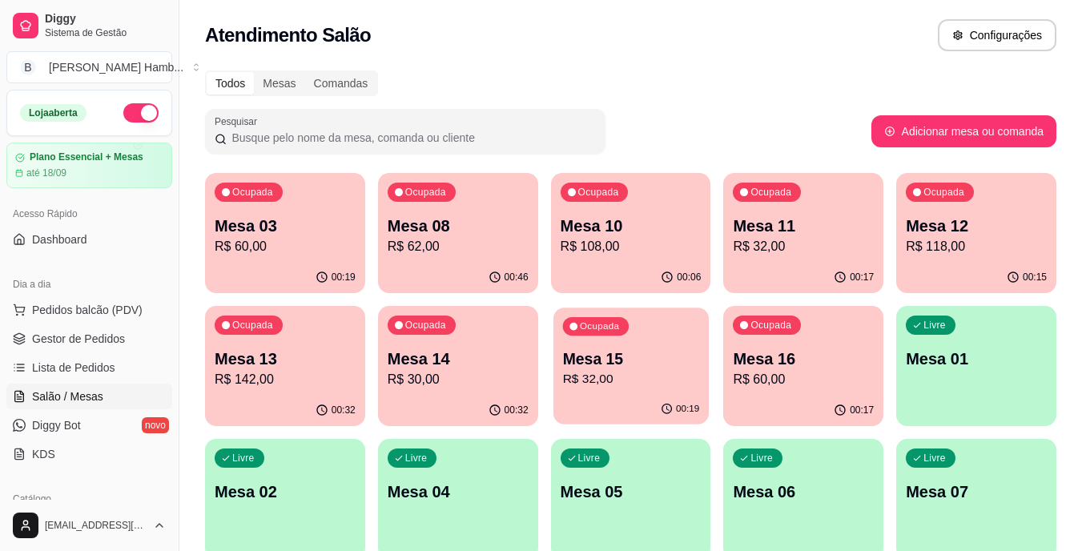
click at [620, 383] on p "R$ 32,00" at bounding box center [630, 379] width 137 height 18
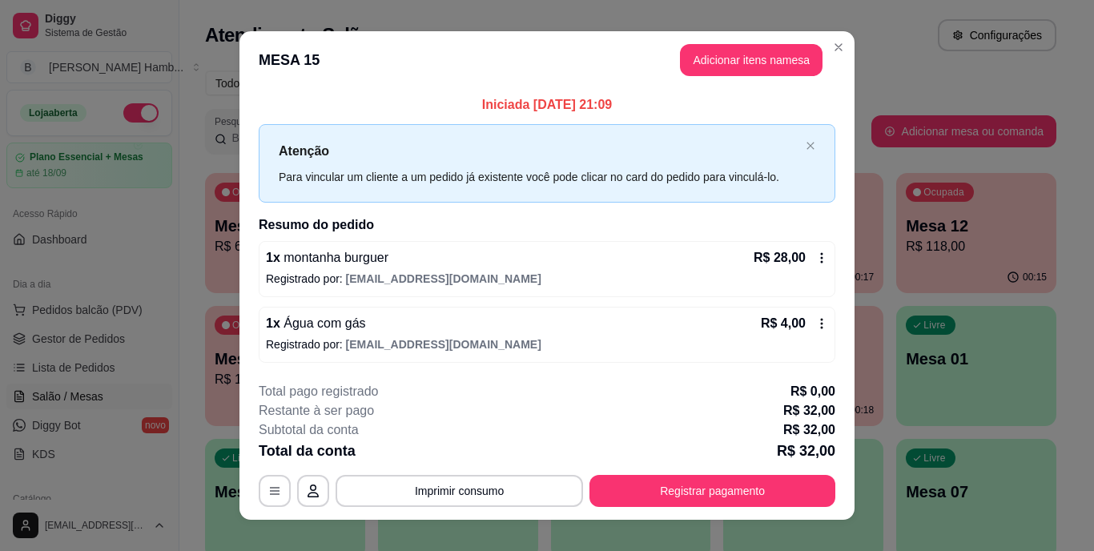
scroll to position [20, 0]
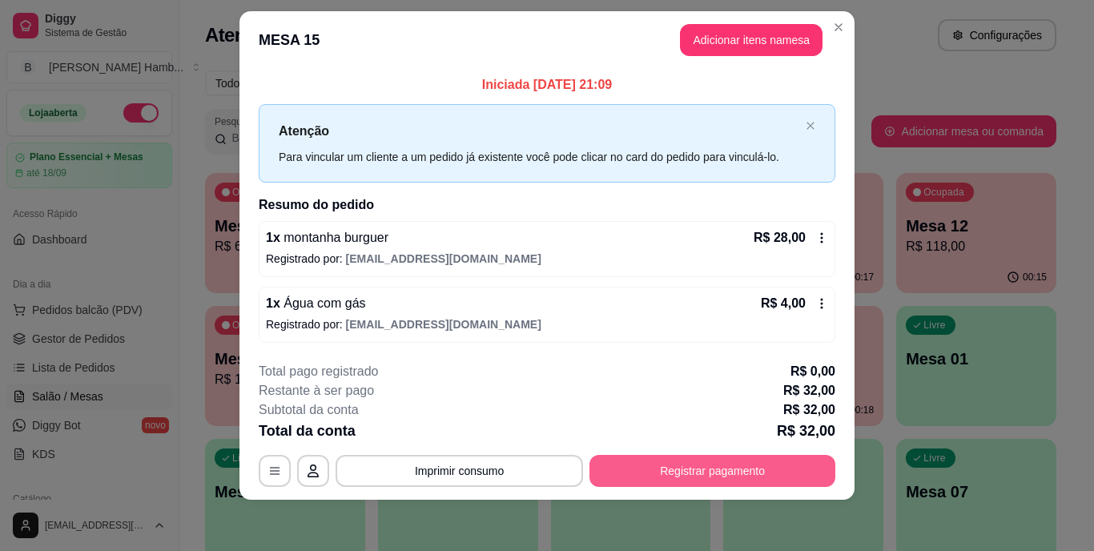
click at [727, 472] on button "Registrar pagamento" at bounding box center [712, 471] width 246 height 32
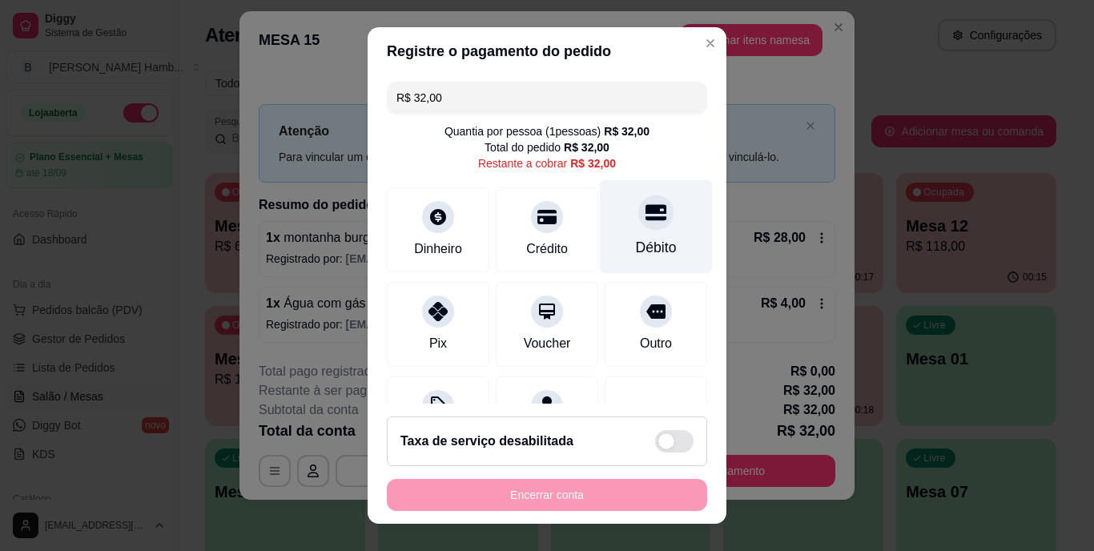
click at [647, 235] on div "Débito" at bounding box center [656, 227] width 113 height 94
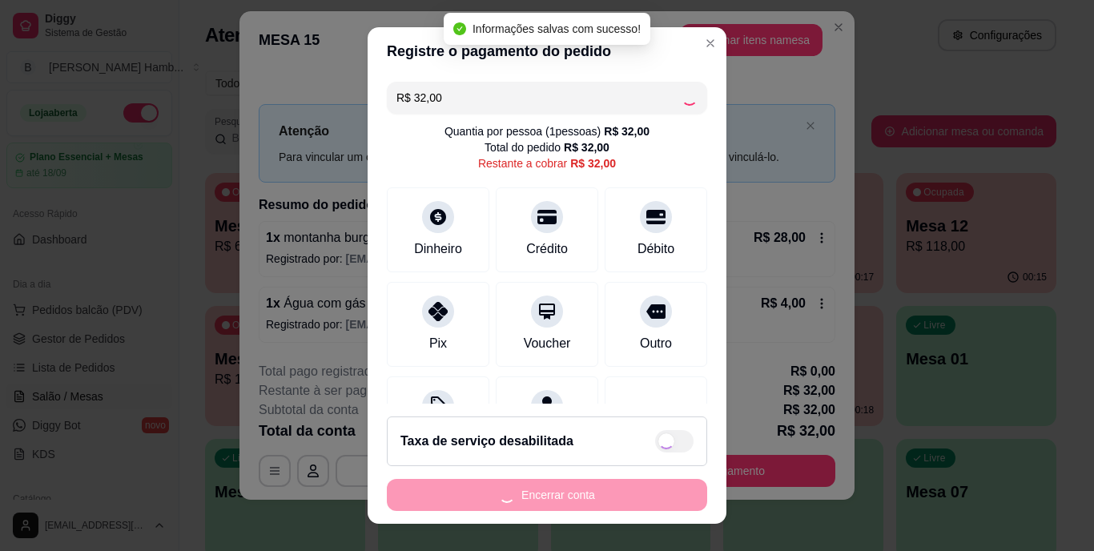
type input "R$ 0,00"
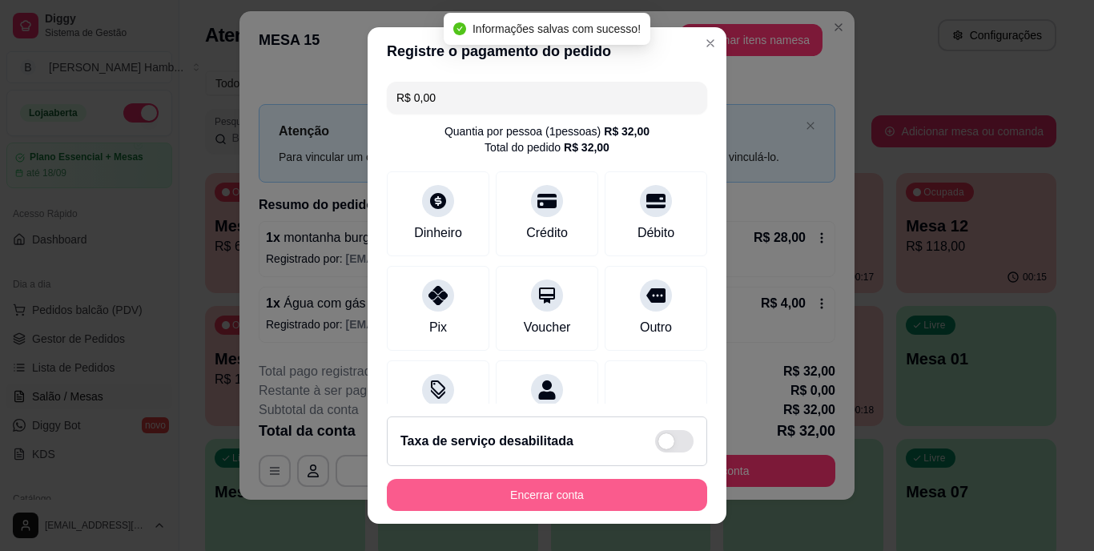
click at [609, 495] on button "Encerrar conta" at bounding box center [547, 495] width 320 height 32
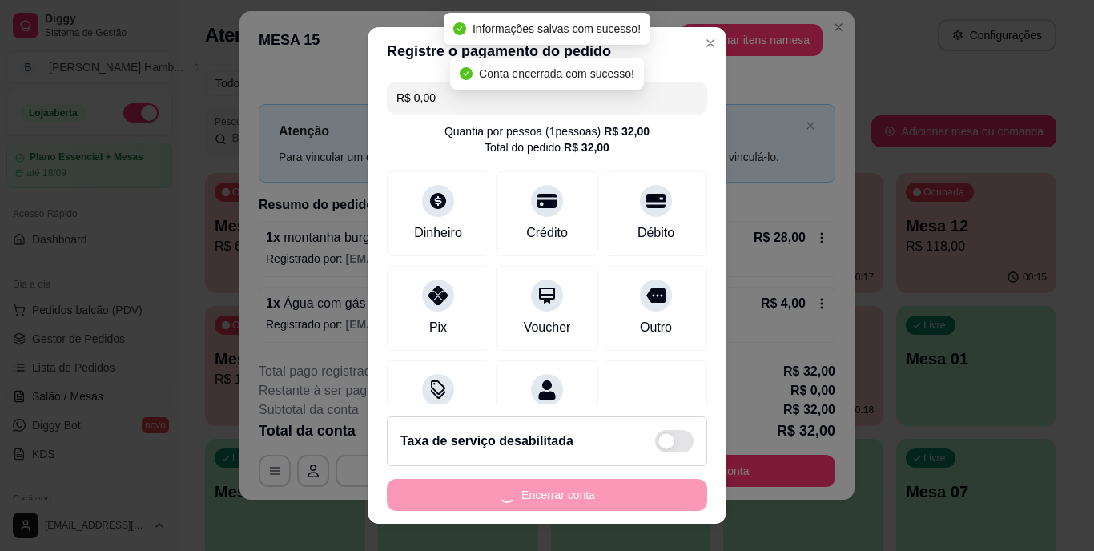
scroll to position [0, 0]
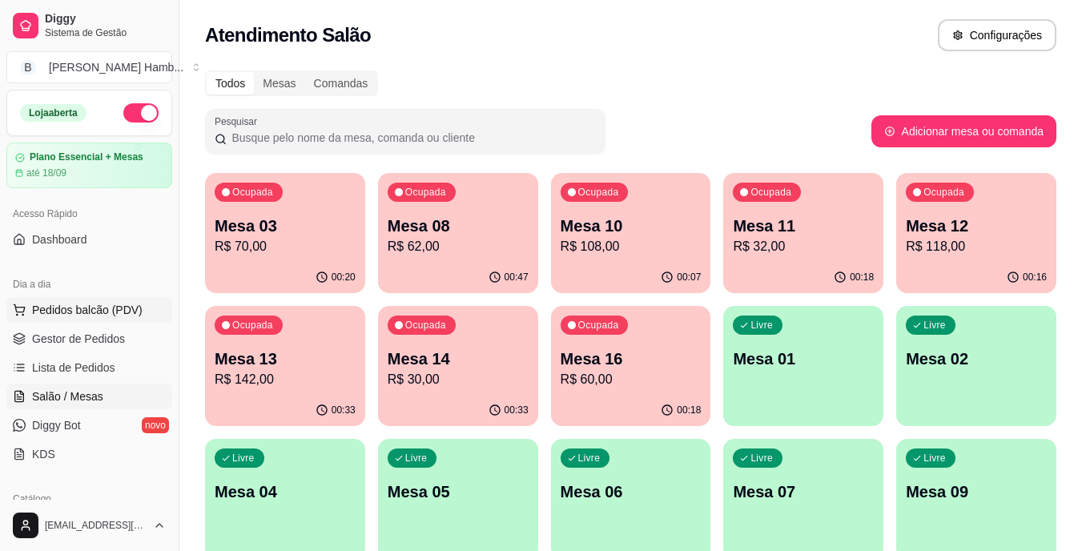
click at [121, 299] on button "Pedidos balcão (PDV)" at bounding box center [89, 310] width 166 height 26
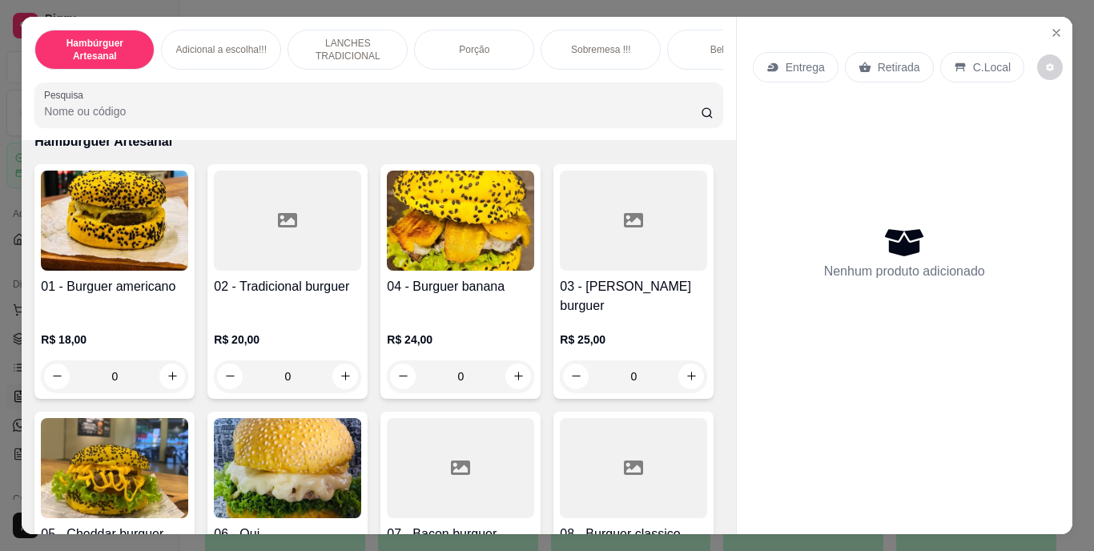
scroll to position [400, 0]
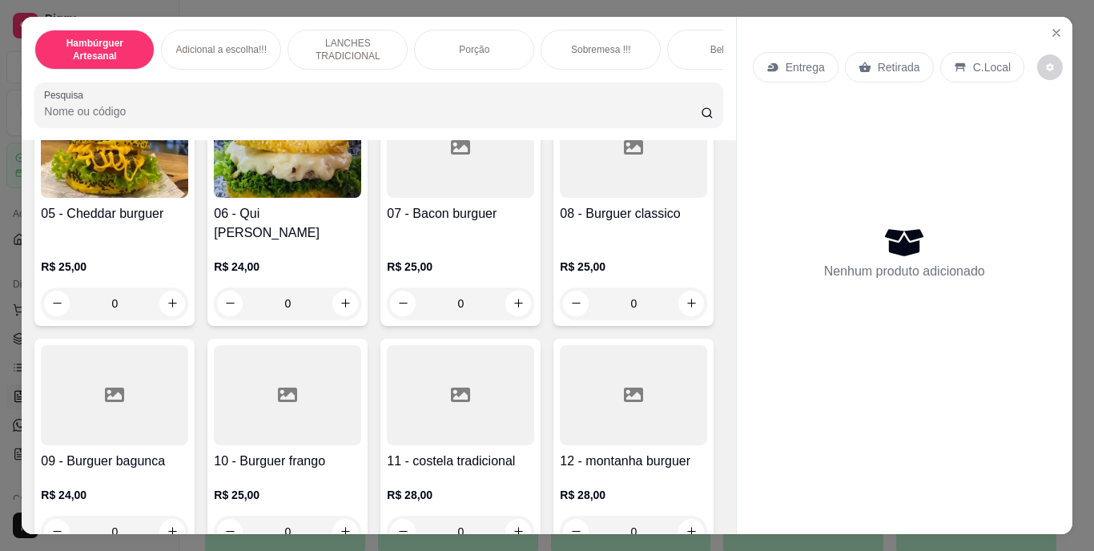
click at [685, 62] on icon "increase-product-quantity" at bounding box center [691, 56] width 12 height 12
type input "1"
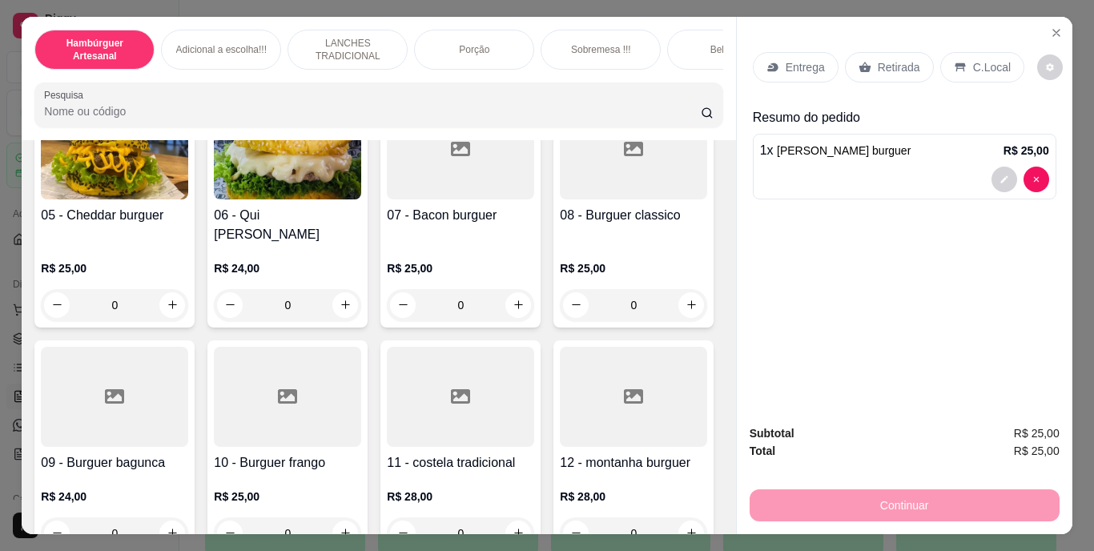
scroll to position [401, 0]
click at [514, 308] on icon "increase-product-quantity" at bounding box center [518, 303] width 9 height 9
type input "1"
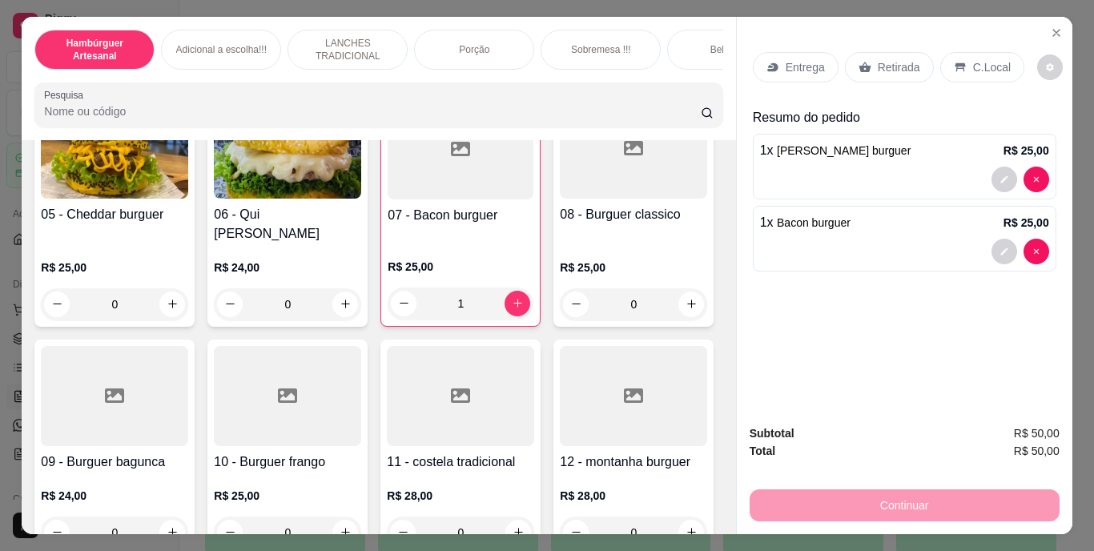
click at [887, 64] on p "Retirada" at bounding box center [899, 67] width 42 height 16
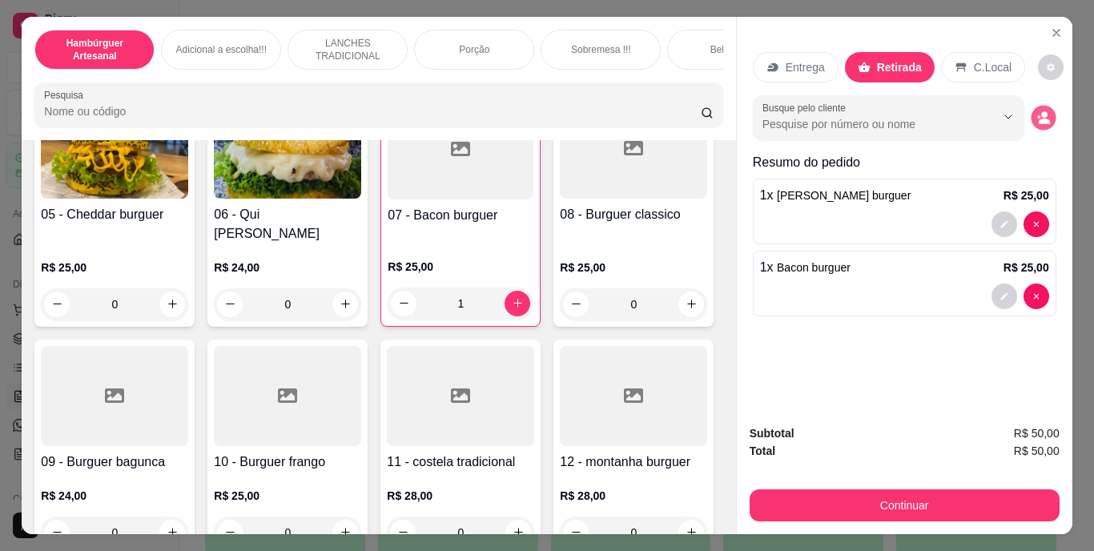
click at [1043, 110] on icon "decrease-product-quantity" at bounding box center [1043, 117] width 14 height 14
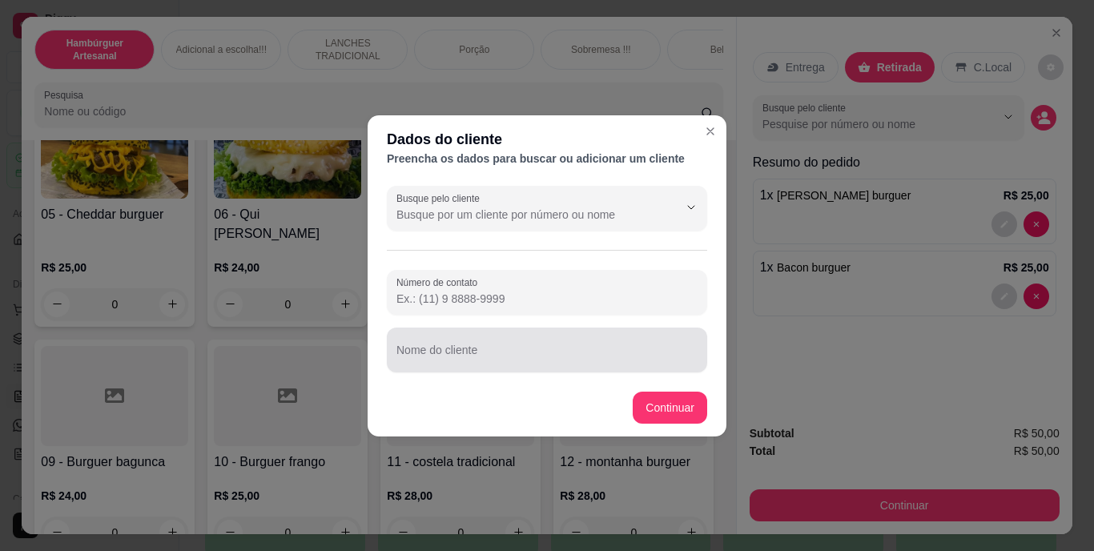
click at [605, 344] on div at bounding box center [546, 350] width 301 height 32
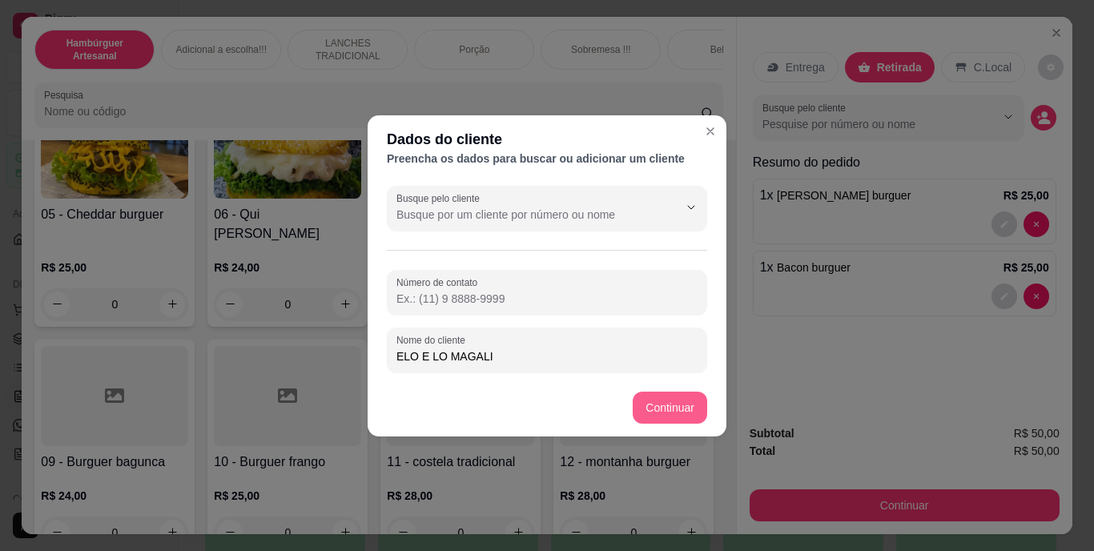
type input "ELO E LO MAGALI"
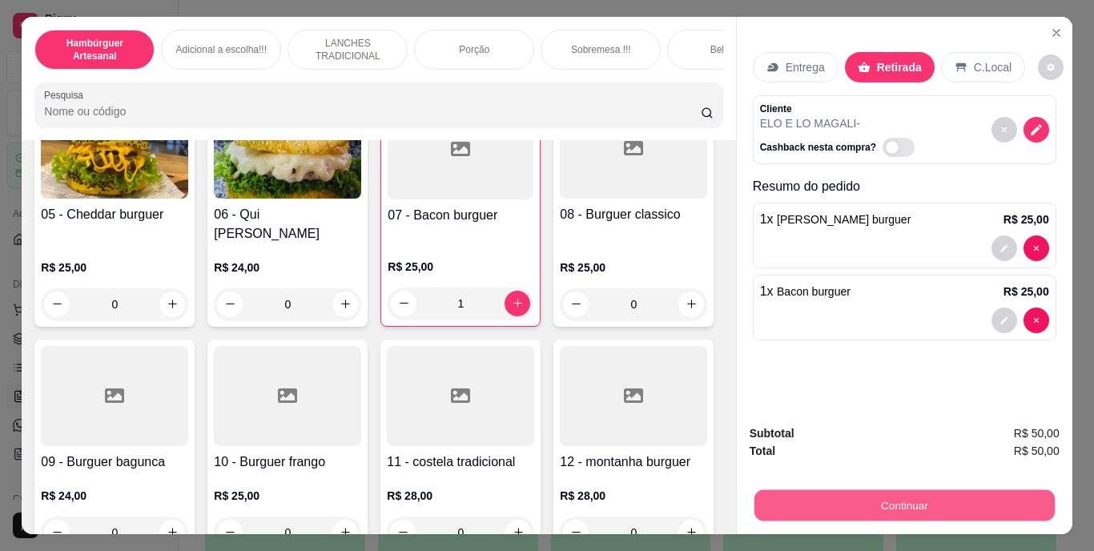
click at [846, 501] on button "Continuar" at bounding box center [903, 505] width 300 height 31
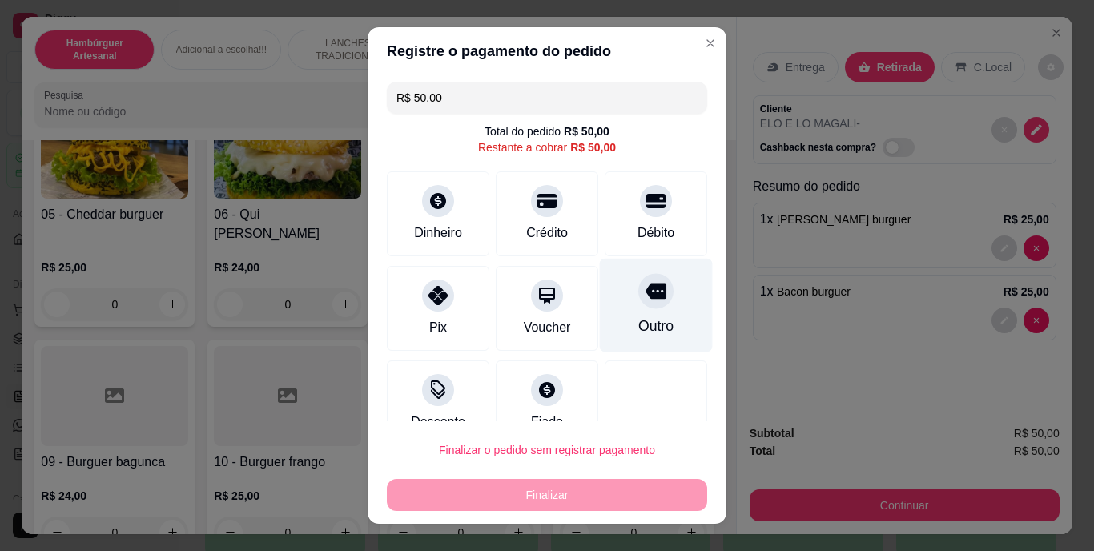
click at [635, 314] on div "Outro" at bounding box center [656, 306] width 113 height 94
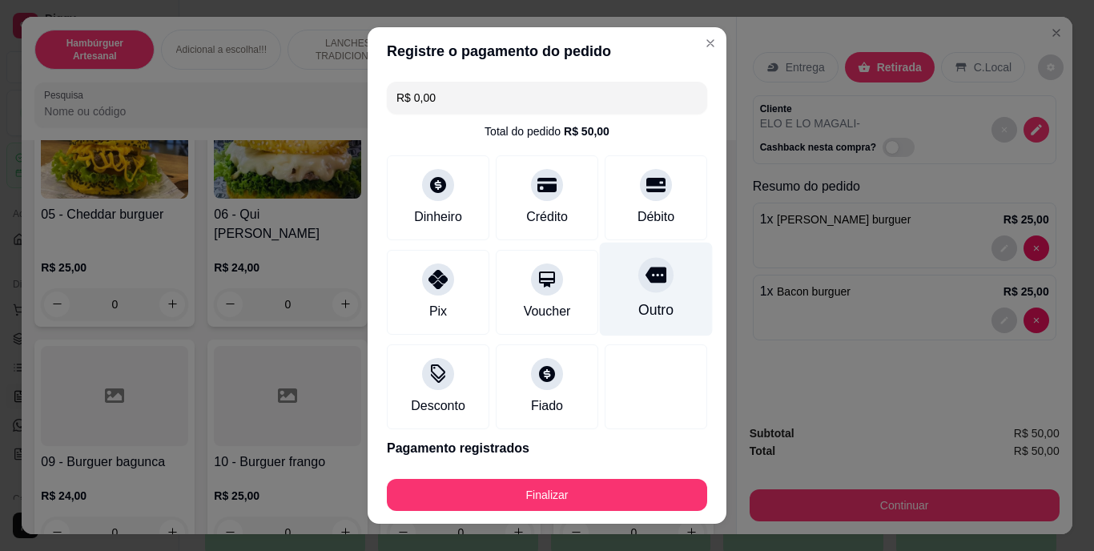
type input "R$ 0,00"
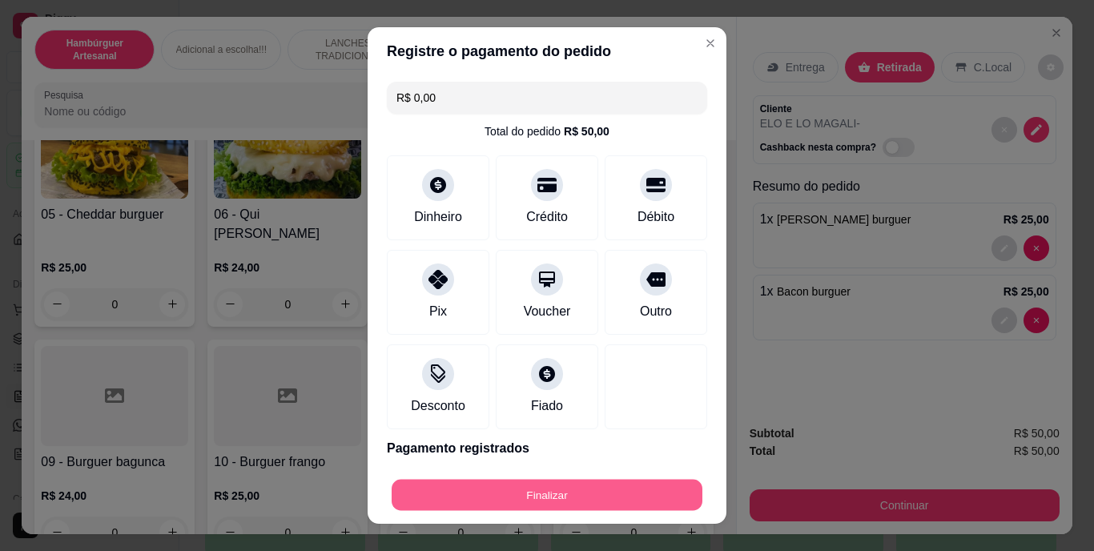
click at [619, 484] on button "Finalizar" at bounding box center [547, 494] width 311 height 31
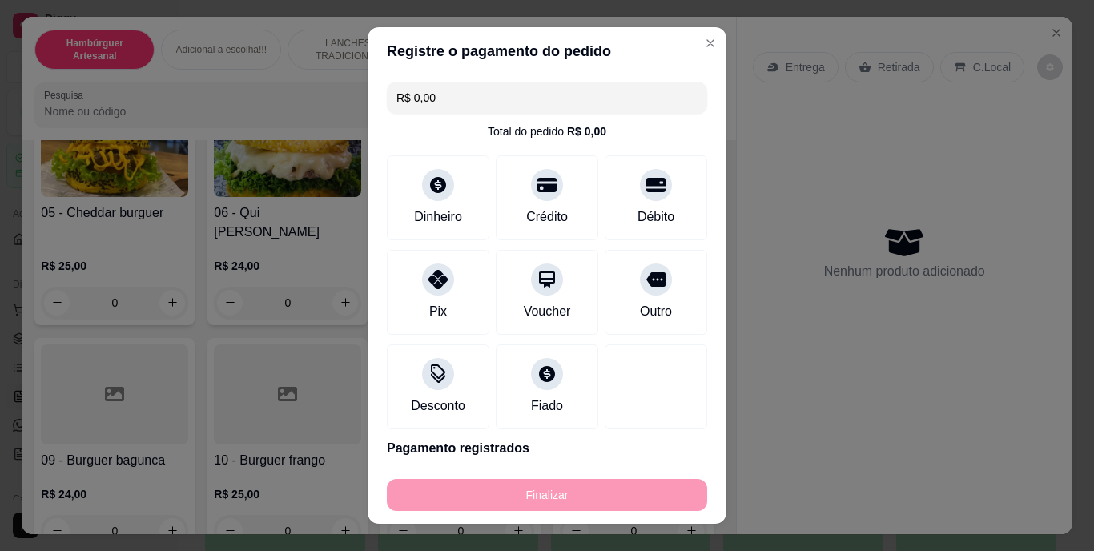
type input "0"
type input "-R$ 50,00"
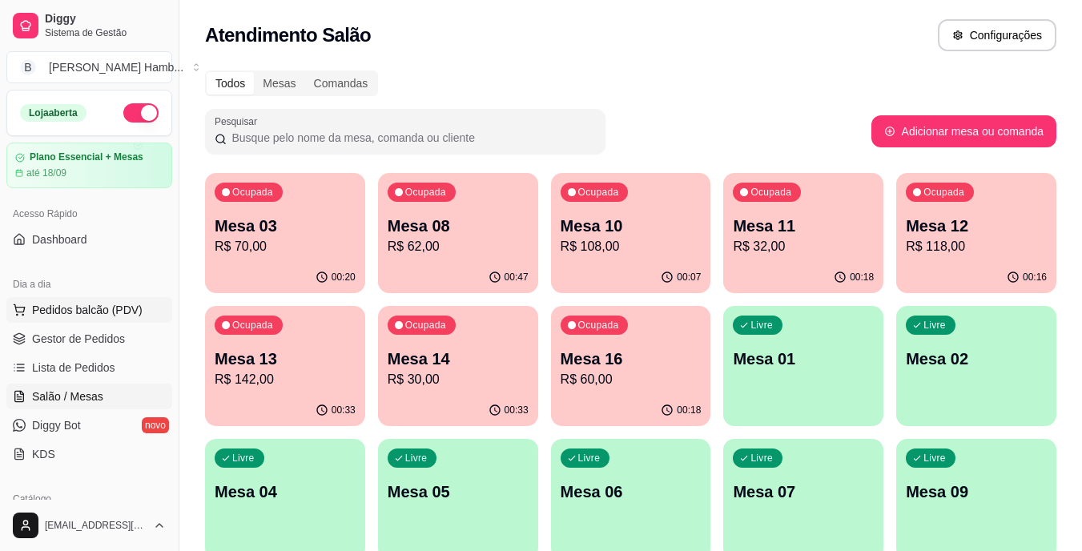
click at [81, 316] on span "Pedidos balcão (PDV)" at bounding box center [87, 310] width 110 height 16
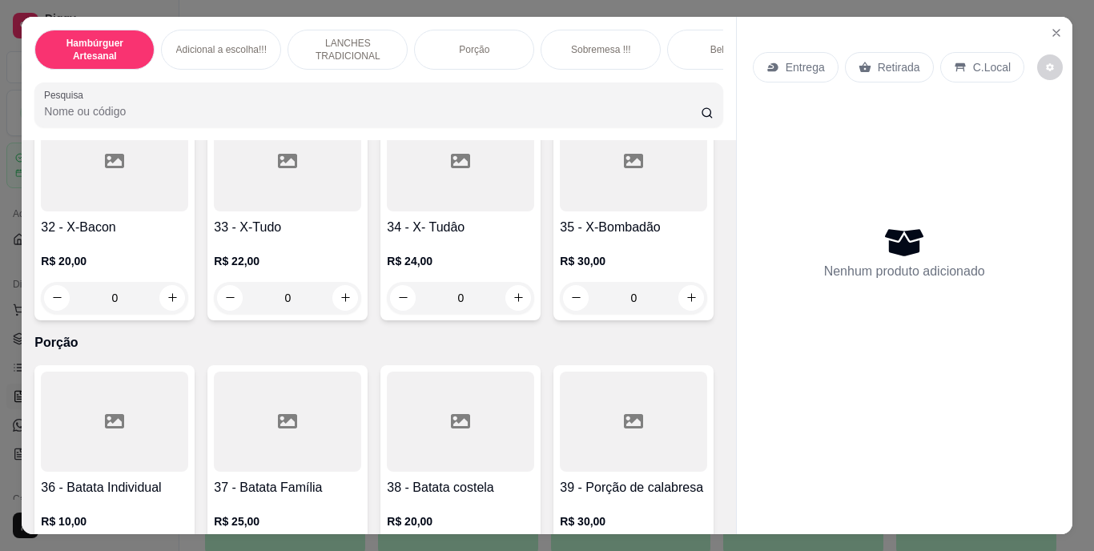
scroll to position [2802, 0]
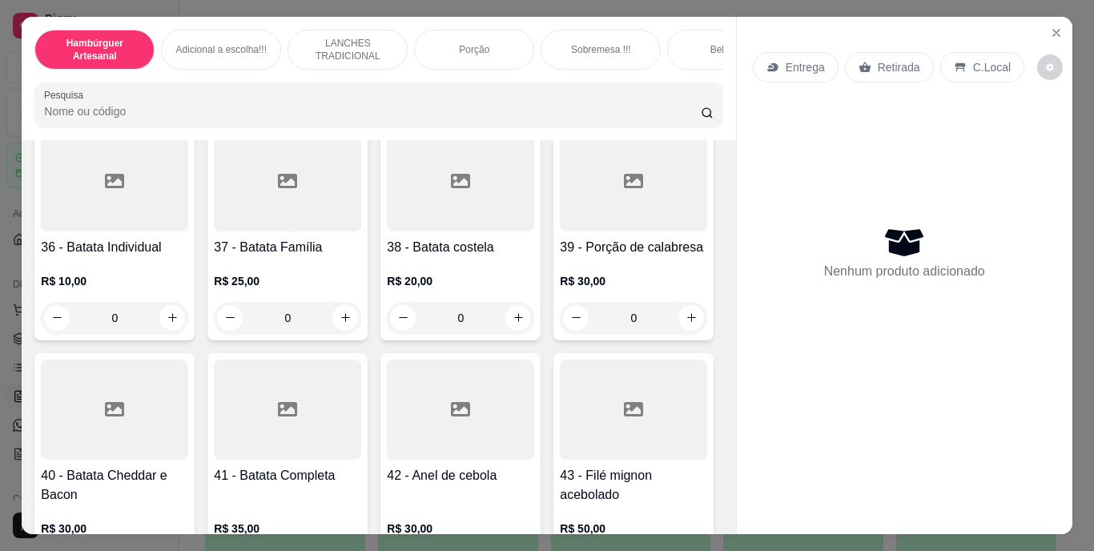
click at [179, 63] on icon "increase-product-quantity" at bounding box center [173, 57] width 12 height 12
type input "1"
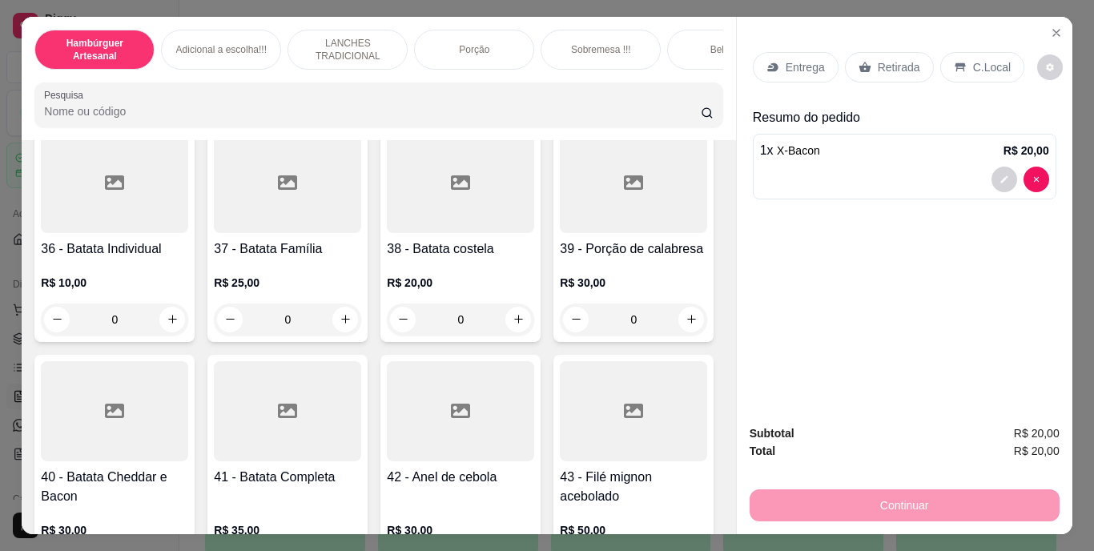
click at [862, 67] on icon at bounding box center [864, 67] width 13 height 13
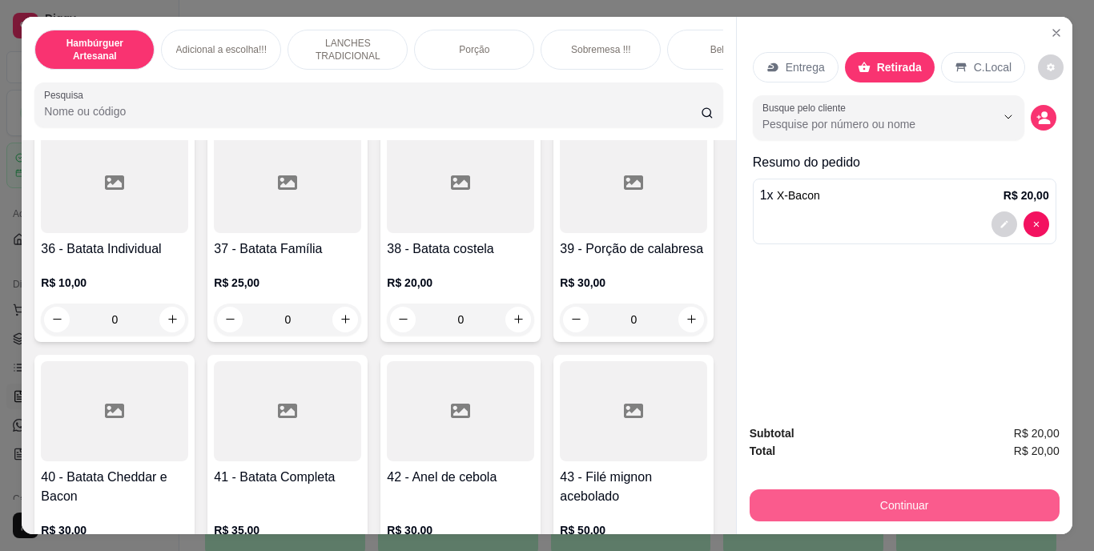
click at [895, 497] on button "Continuar" at bounding box center [904, 505] width 310 height 32
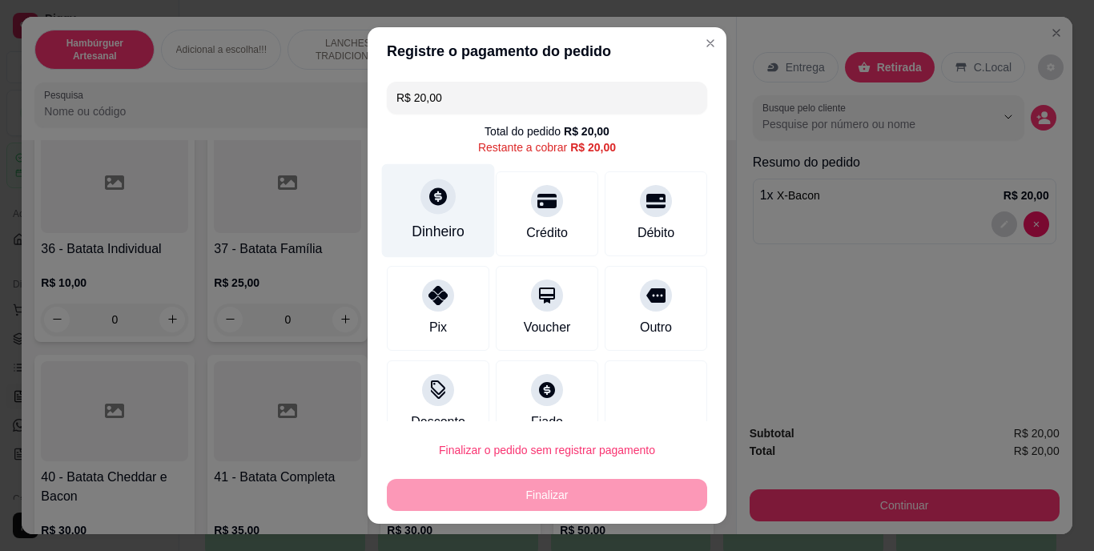
click at [456, 230] on div "Dinheiro" at bounding box center [438, 211] width 113 height 94
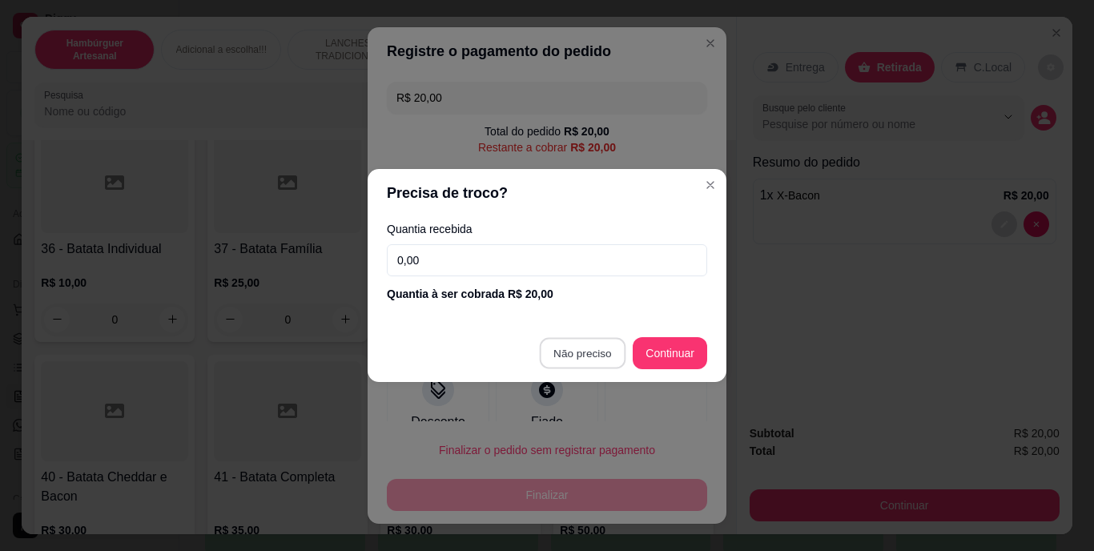
type input "R$ 0,00"
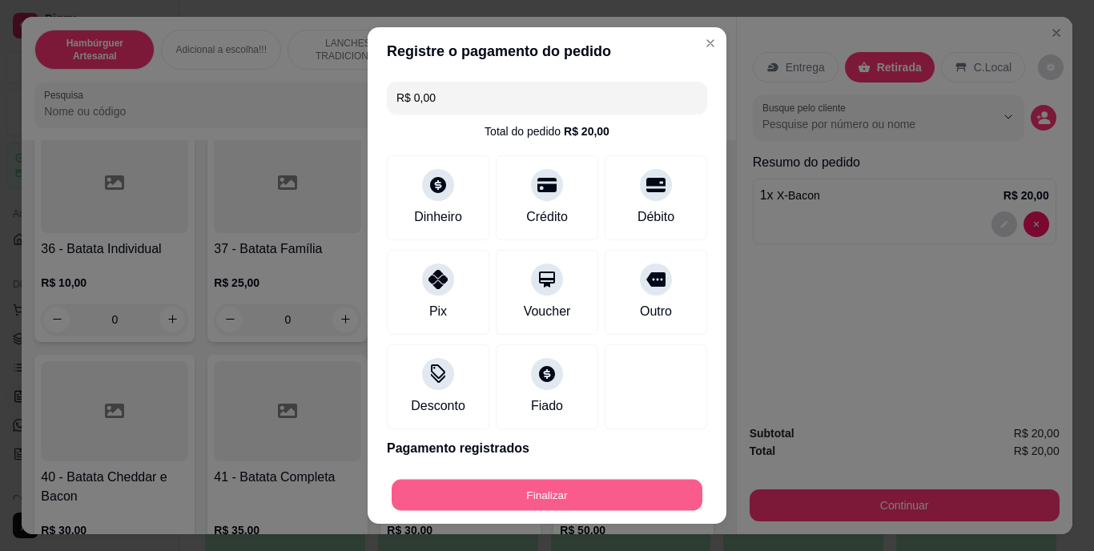
click at [598, 490] on button "Finalizar" at bounding box center [547, 494] width 311 height 31
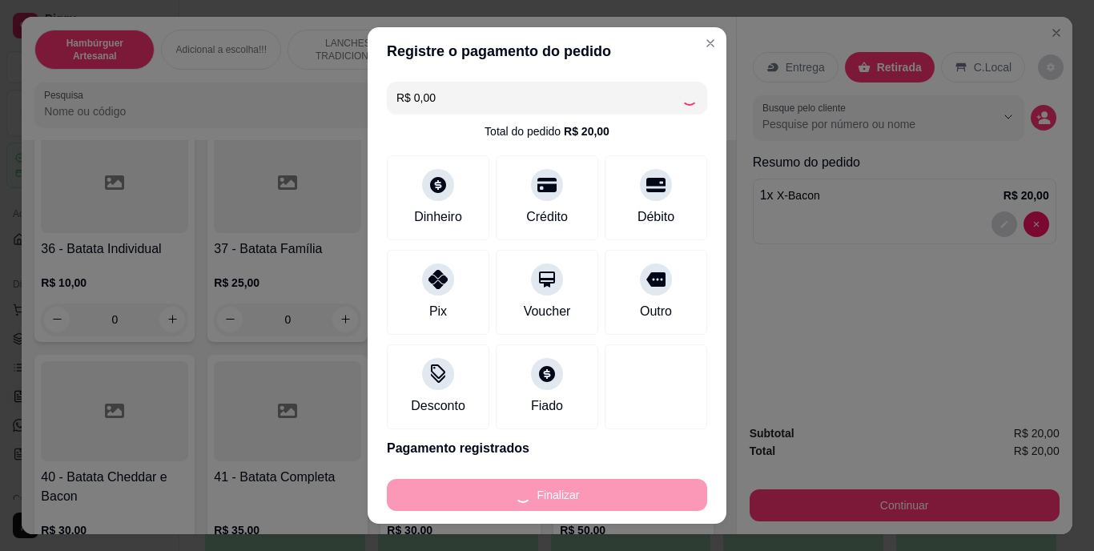
type input "0"
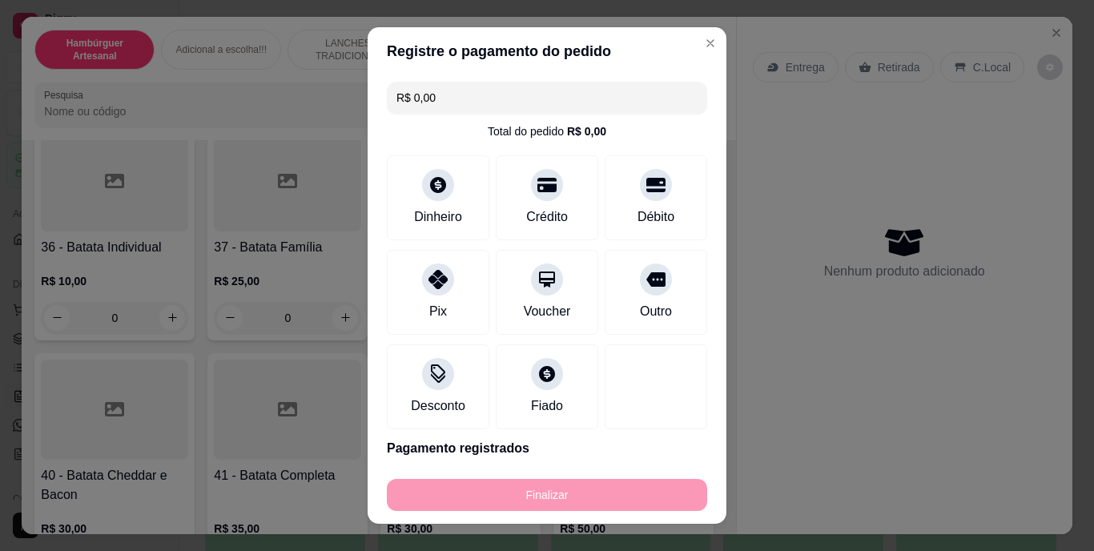
type input "-R$ 20,00"
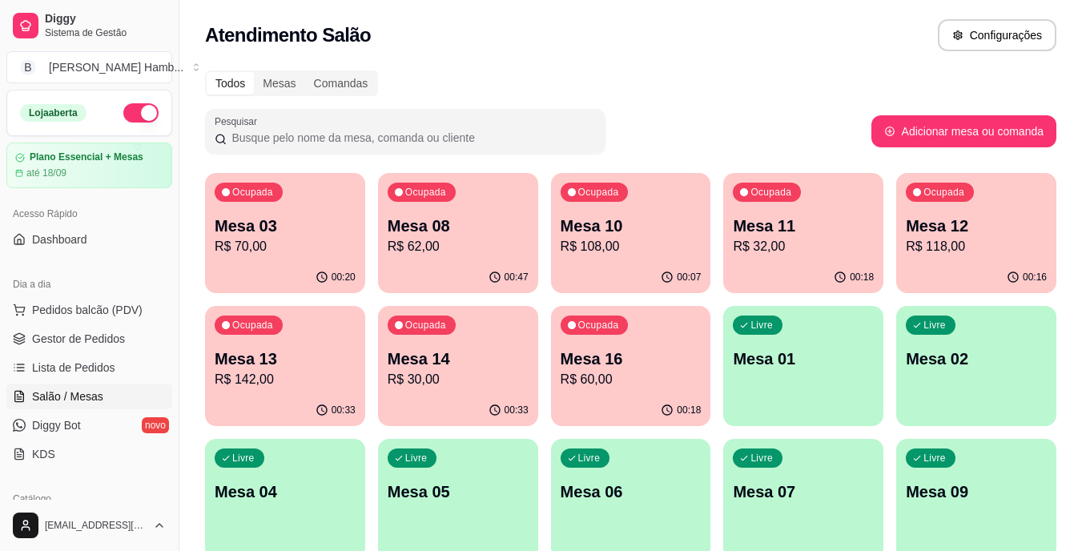
drag, startPoint x: 599, startPoint y: 490, endPoint x: 730, endPoint y: 128, distance: 385.0
drag, startPoint x: 730, startPoint y: 128, endPoint x: 953, endPoint y: 58, distance: 233.5
click at [953, 58] on div "Atendimento Salão Configurações" at bounding box center [630, 30] width 902 height 61
click at [113, 332] on span "Gestor de Pedidos" at bounding box center [78, 339] width 93 height 16
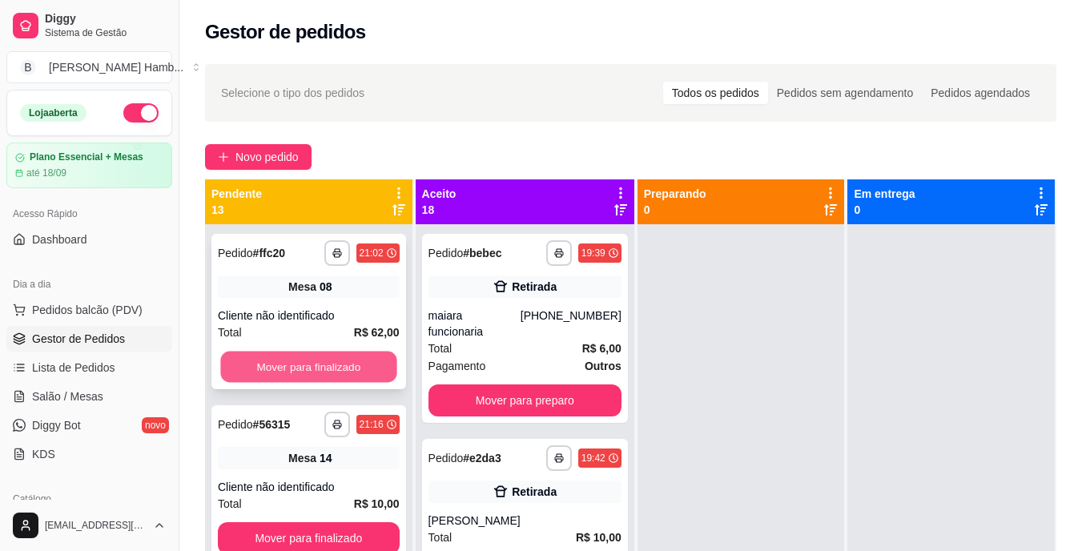
click at [283, 374] on button "Mover para finalizado" at bounding box center [308, 367] width 176 height 31
click at [293, 364] on button "Mover para finalizado" at bounding box center [309, 367] width 182 height 32
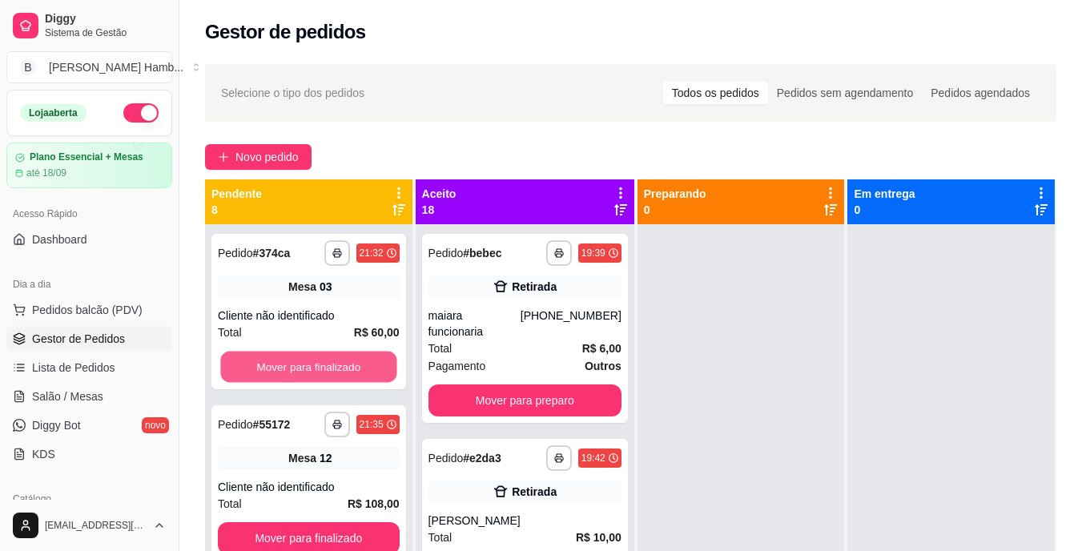
click at [293, 364] on button "Mover para finalizado" at bounding box center [308, 367] width 176 height 31
click at [293, 364] on button "Mover para finalizado" at bounding box center [309, 367] width 182 height 32
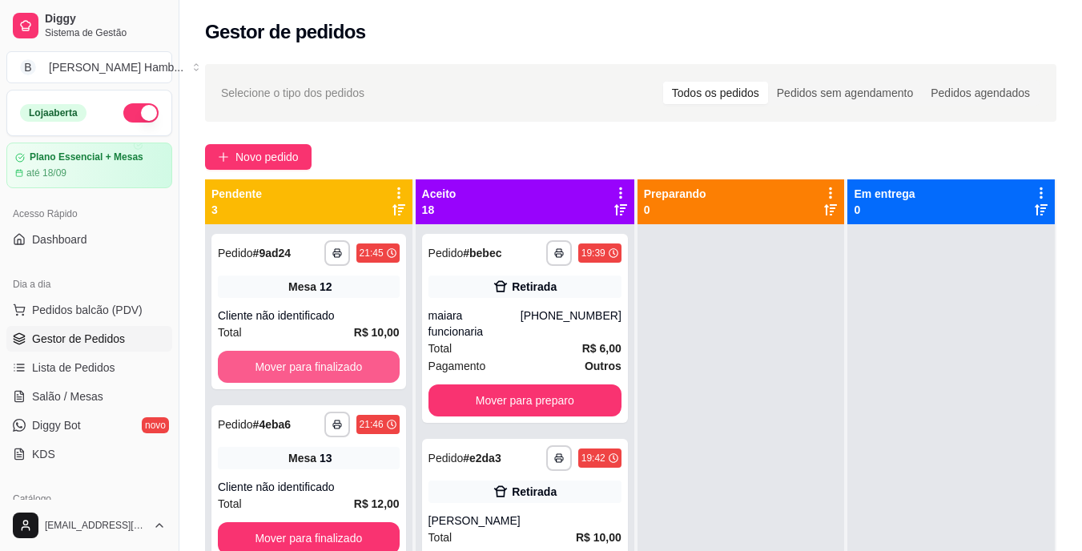
click at [293, 364] on button "Mover para finalizado" at bounding box center [309, 367] width 182 height 32
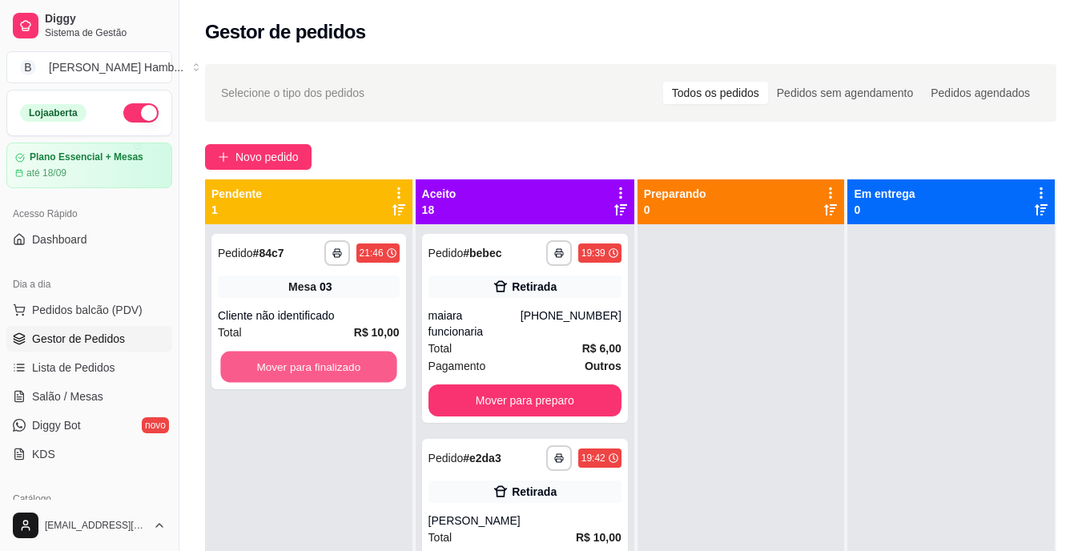
click at [293, 364] on button "Mover para finalizado" at bounding box center [308, 367] width 176 height 31
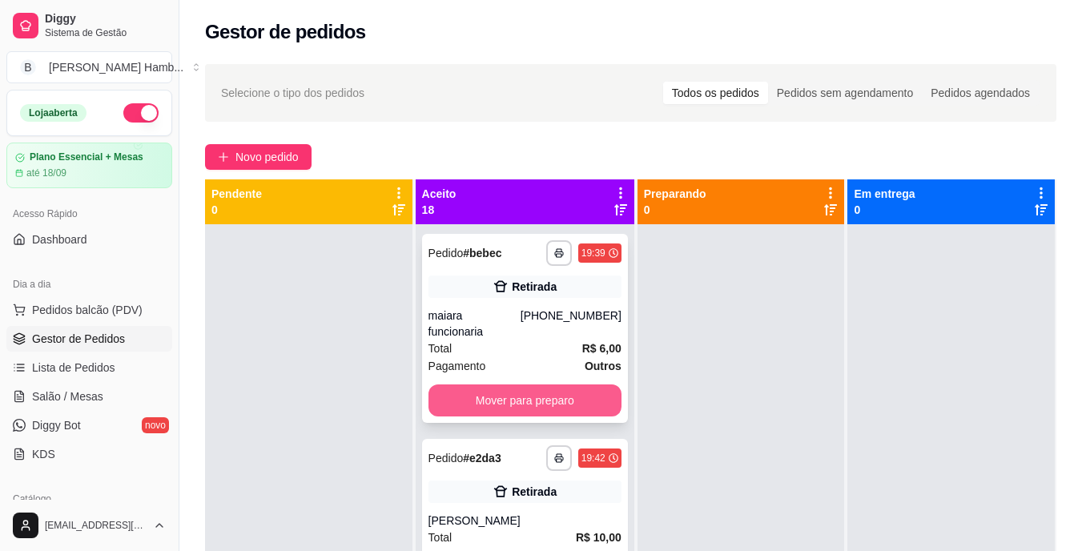
click at [551, 408] on button "Mover para preparo" at bounding box center [524, 400] width 193 height 32
click at [556, 391] on button "Mover para preparo" at bounding box center [524, 400] width 193 height 32
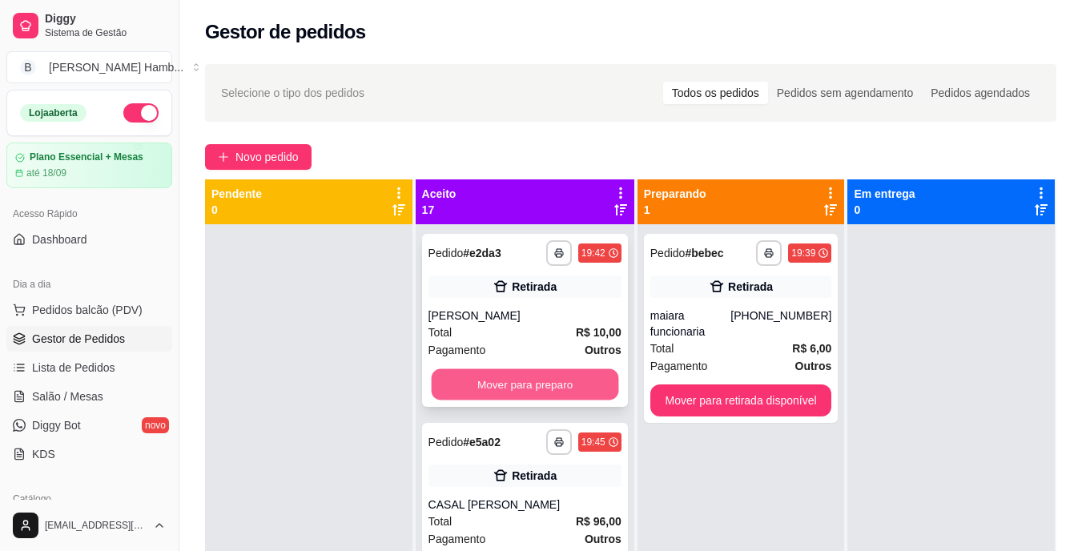
click at [560, 374] on button "Mover para preparo" at bounding box center [524, 384] width 187 height 31
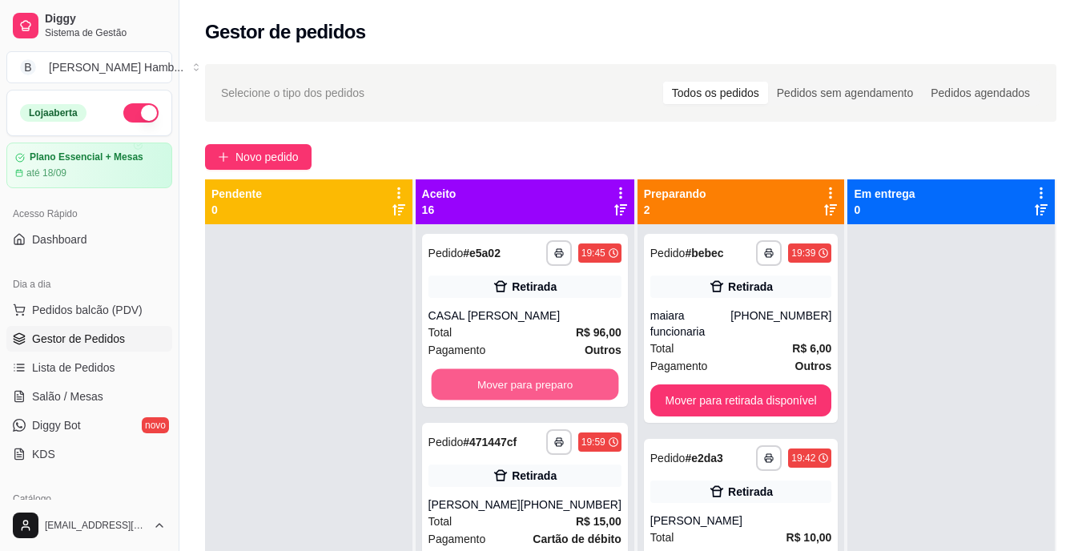
click at [563, 381] on button "Mover para preparo" at bounding box center [524, 384] width 187 height 31
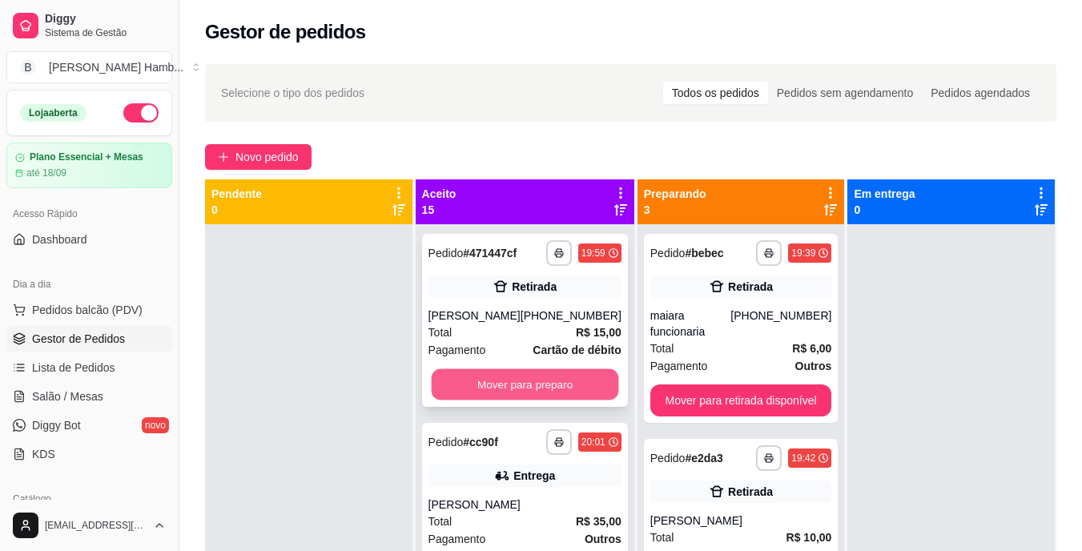
click at [568, 379] on button "Mover para preparo" at bounding box center [524, 384] width 187 height 31
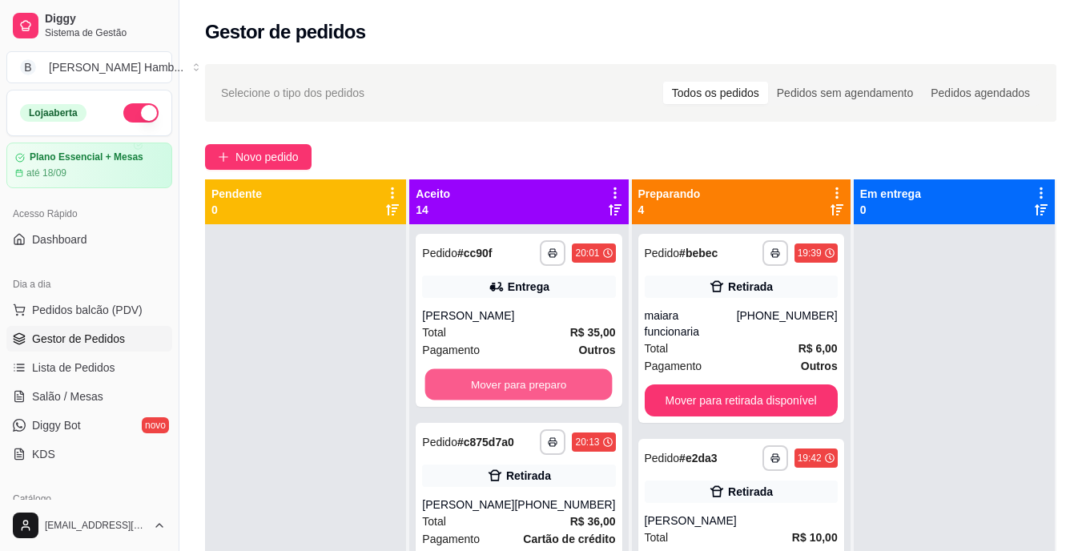
click at [568, 379] on button "Mover para preparo" at bounding box center [518, 384] width 187 height 31
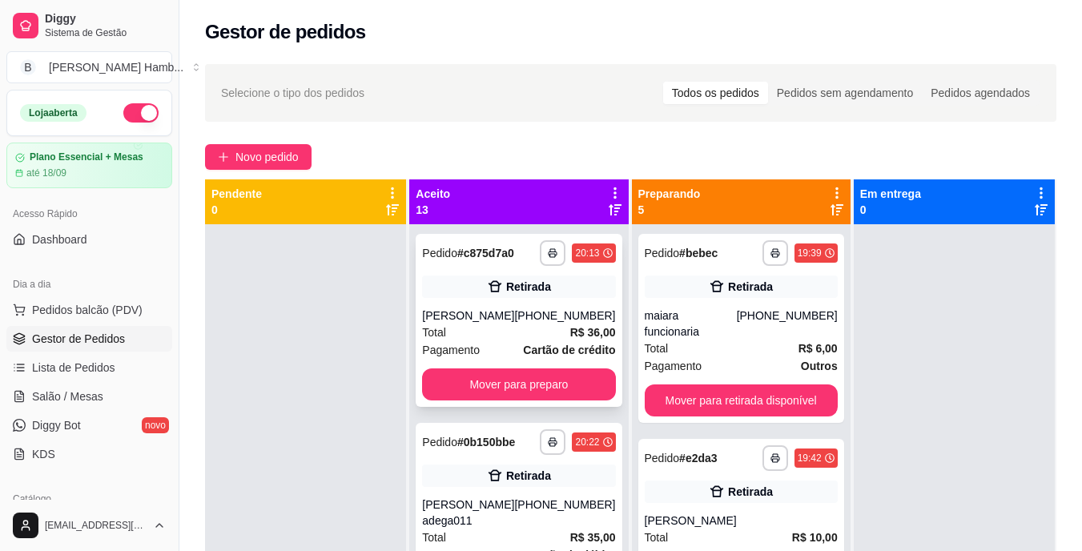
drag, startPoint x: 568, startPoint y: 379, endPoint x: 568, endPoint y: 388, distance: 9.6
click at [568, 388] on div "**********" at bounding box center [519, 320] width 206 height 173
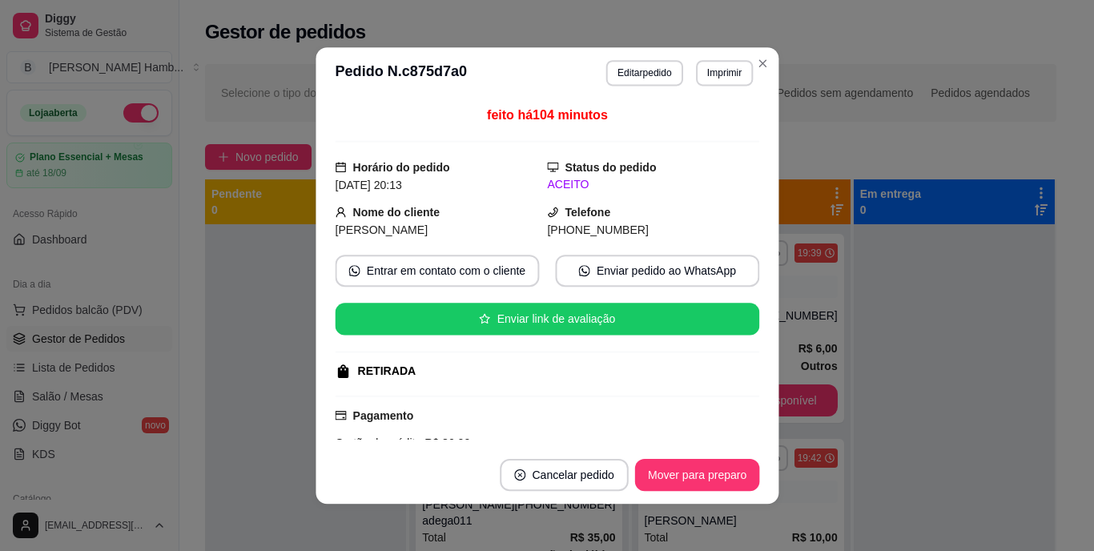
click at [568, 396] on div "feito há 104 minutos Horário do pedido 14/09/2025 20:13 Status do pedido ACEITO…" at bounding box center [547, 272] width 424 height 334
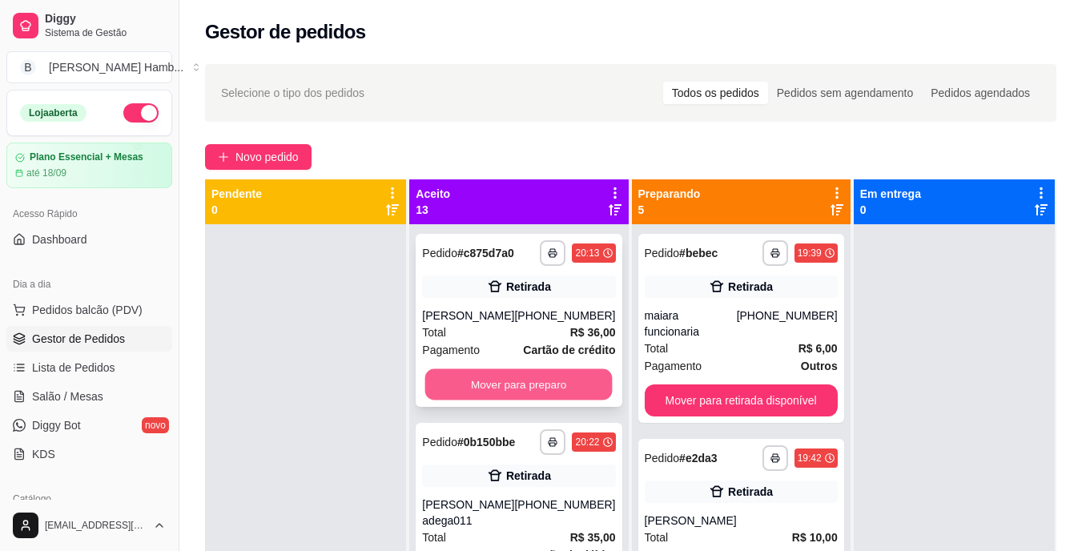
click at [558, 400] on button "Mover para preparo" at bounding box center [518, 384] width 187 height 31
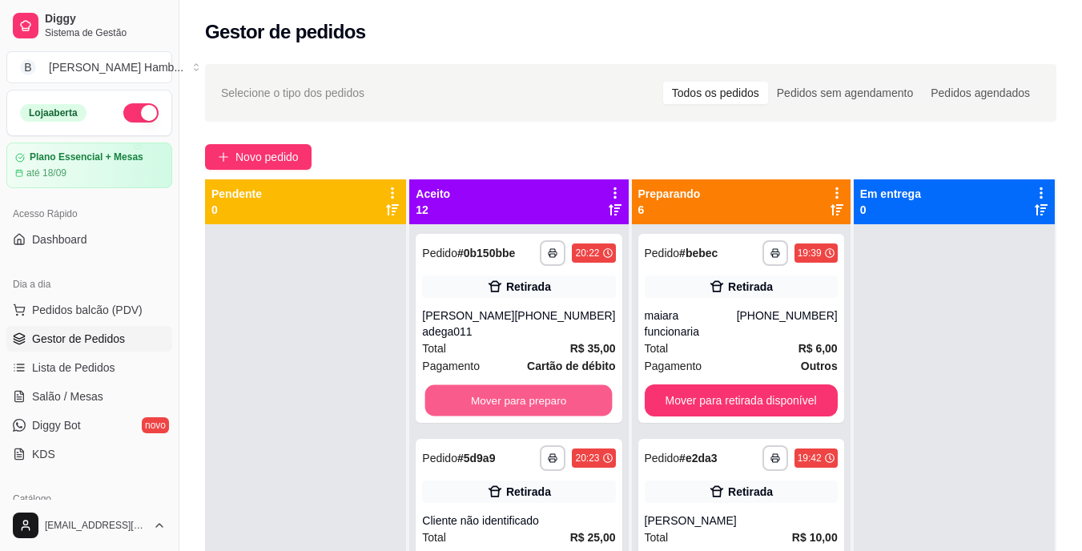
click at [557, 403] on button "Mover para preparo" at bounding box center [518, 400] width 187 height 31
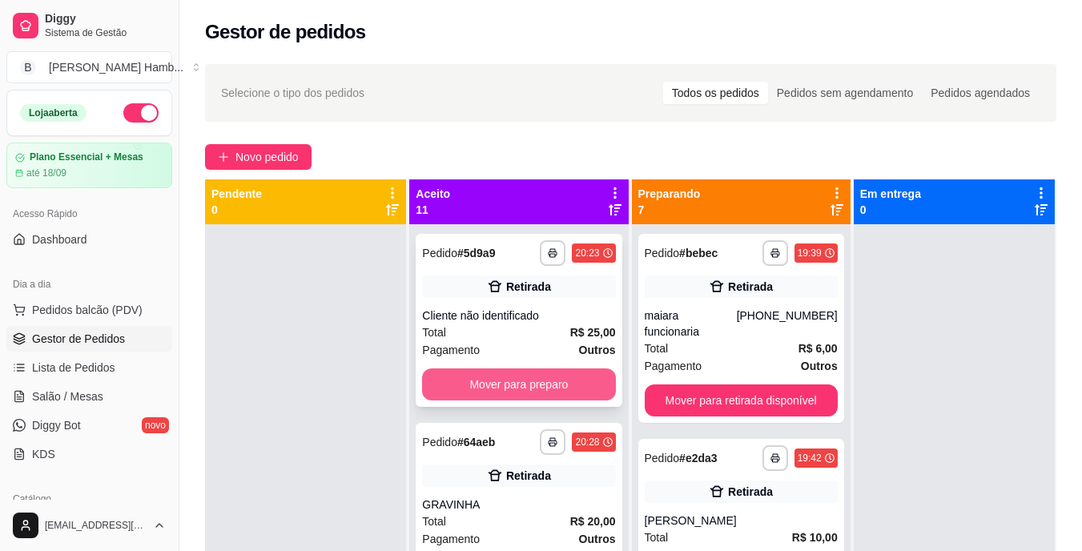
click at [584, 371] on button "Mover para preparo" at bounding box center [518, 384] width 193 height 32
click at [575, 374] on button "Mover para preparo" at bounding box center [518, 384] width 193 height 32
click at [575, 389] on button "Mover para preparo" at bounding box center [518, 384] width 187 height 31
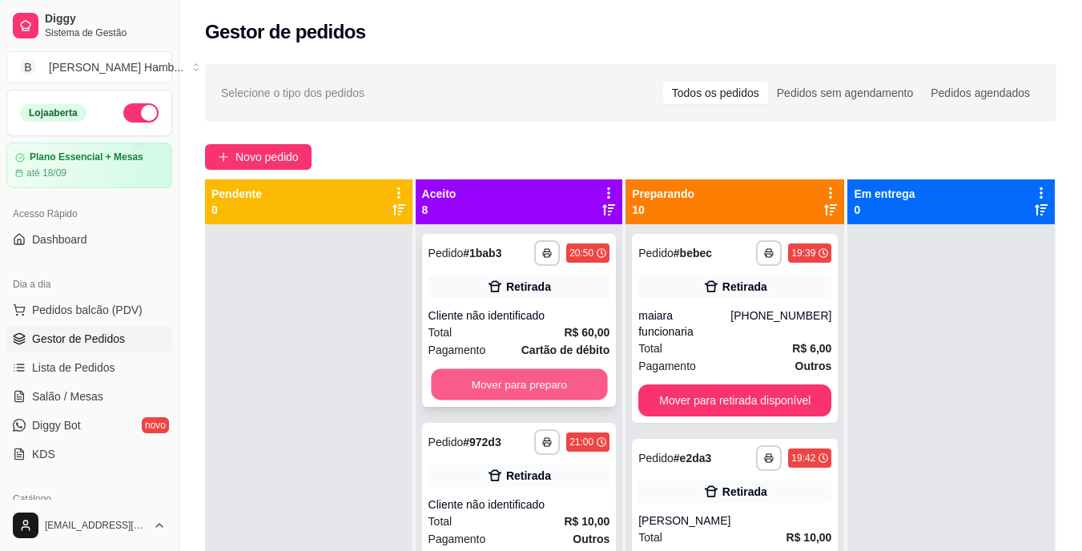
click at [574, 389] on button "Mover para preparo" at bounding box center [519, 384] width 176 height 31
click at [572, 387] on button "Mover para preparo" at bounding box center [519, 384] width 176 height 31
click at [560, 377] on button "Mover para preparo" at bounding box center [519, 384] width 182 height 32
click at [512, 386] on button "Mover para preparo" at bounding box center [519, 384] width 182 height 32
click at [517, 385] on button "Mover para preparo" at bounding box center [519, 384] width 176 height 31
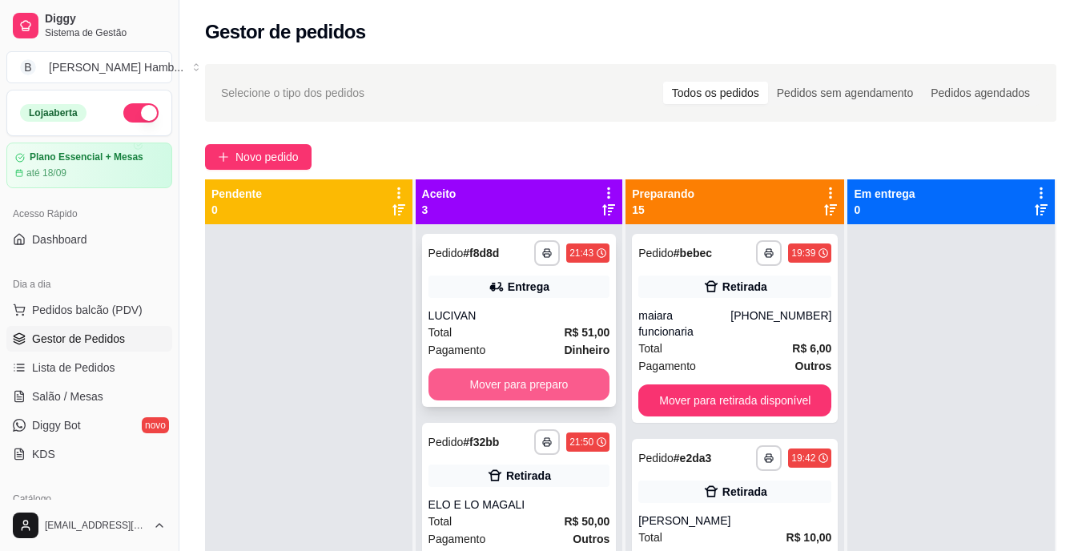
click at [523, 385] on button "Mover para preparo" at bounding box center [519, 384] width 182 height 32
click at [536, 385] on button "Mover para preparo" at bounding box center [519, 384] width 182 height 32
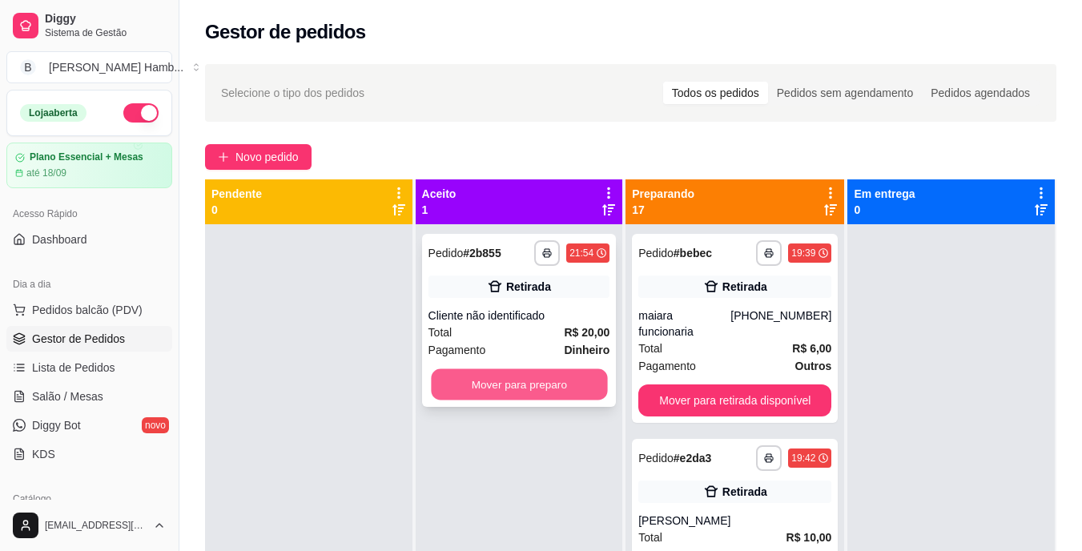
click at [537, 385] on button "Mover para preparo" at bounding box center [519, 384] width 176 height 31
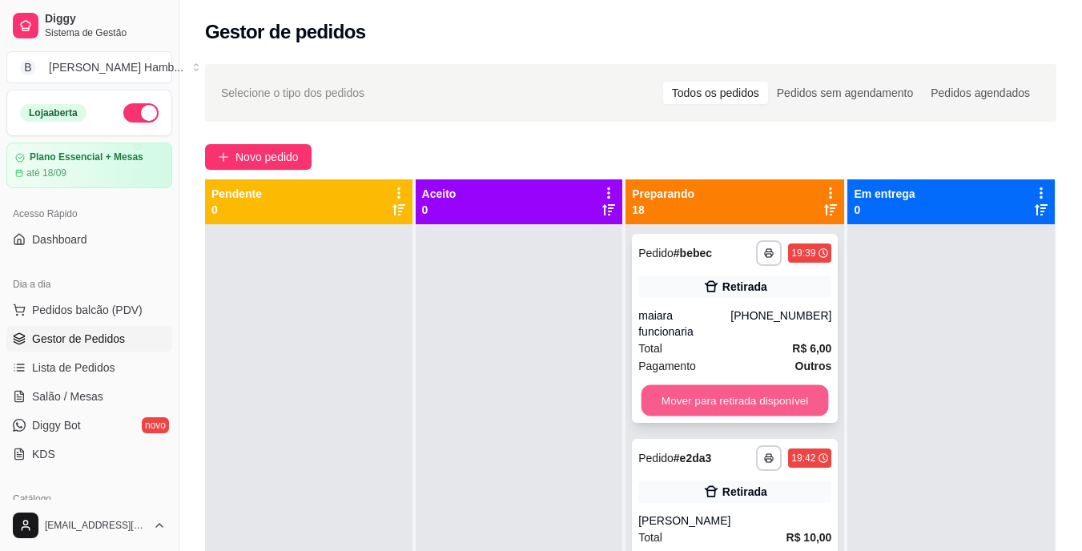
click at [670, 388] on button "Mover para retirada disponível" at bounding box center [734, 400] width 187 height 31
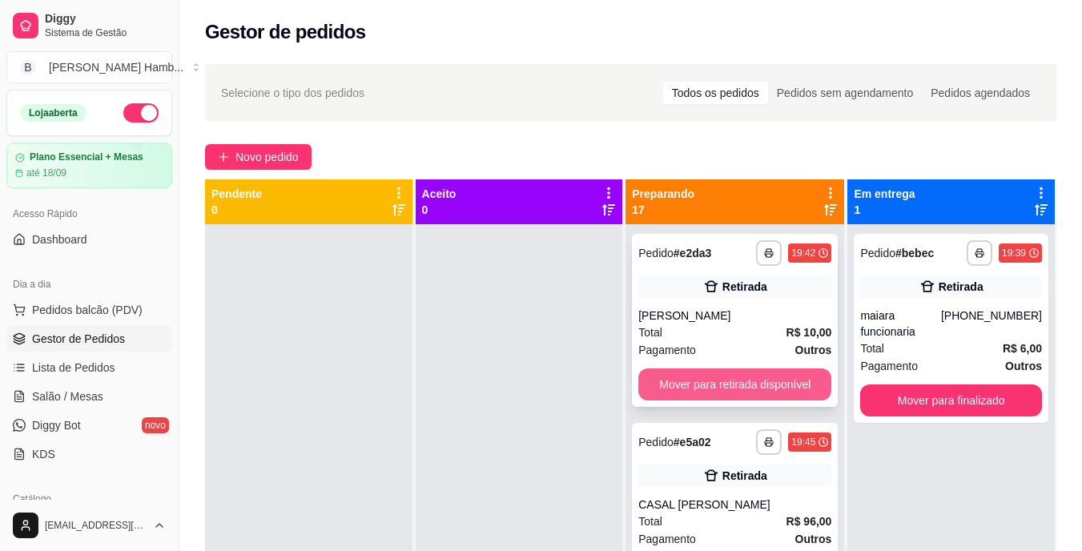
click at [672, 388] on button "Mover para retirada disponível" at bounding box center [734, 384] width 193 height 32
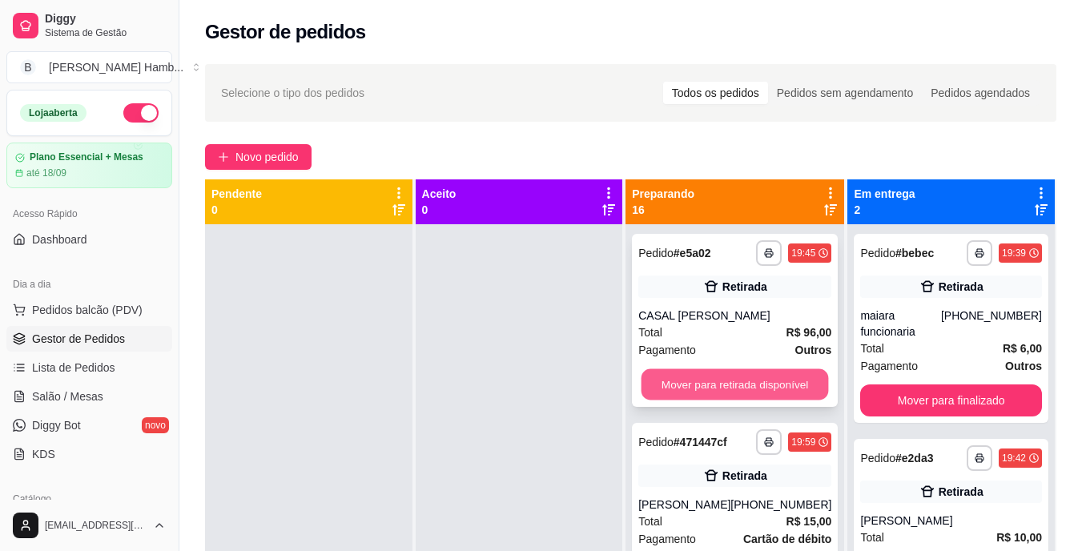
click at [686, 385] on button "Mover para retirada disponível" at bounding box center [734, 384] width 187 height 31
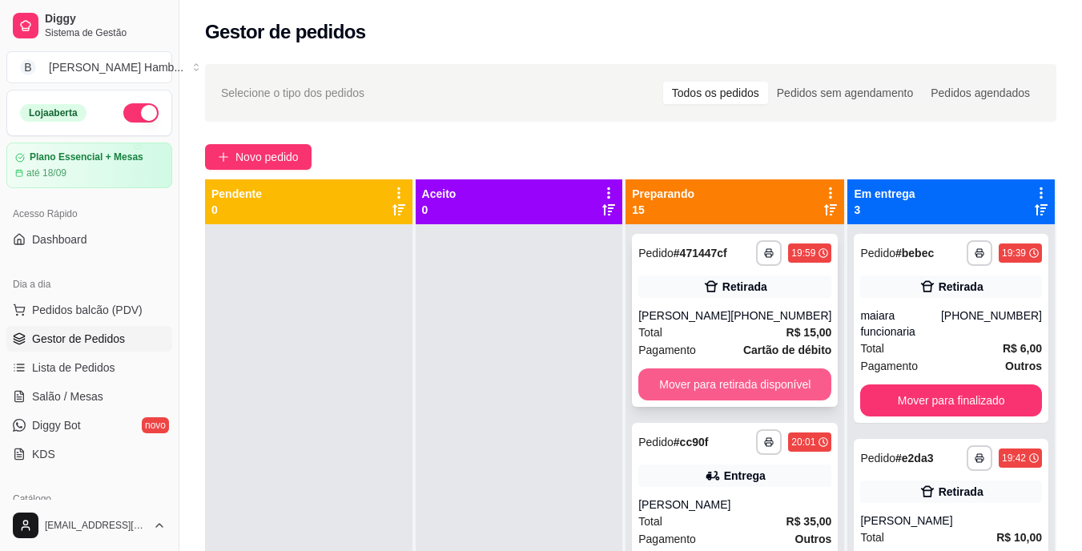
click at [687, 385] on button "Mover para retirada disponível" at bounding box center [734, 384] width 193 height 32
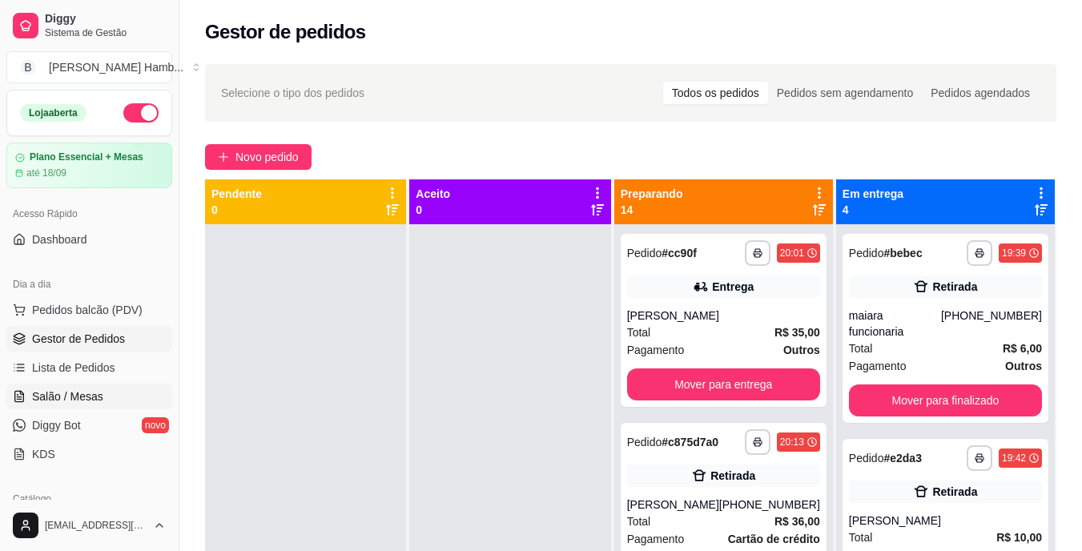
click at [140, 395] on link "Salão / Mesas" at bounding box center [89, 397] width 166 height 26
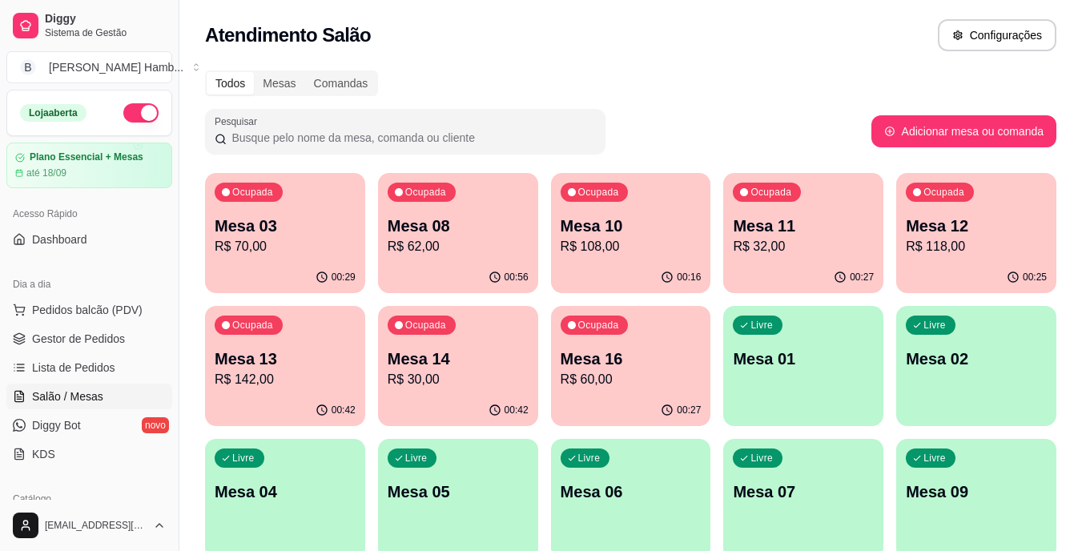
click at [453, 214] on div "Ocupada Mesa 08 R$ 62,00" at bounding box center [458, 217] width 160 height 89
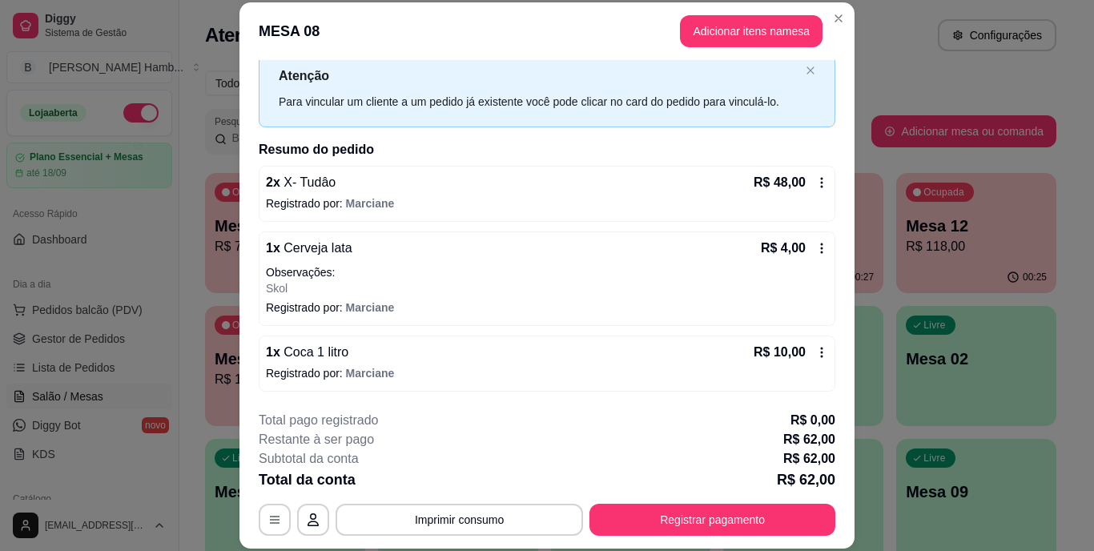
scroll to position [49, 0]
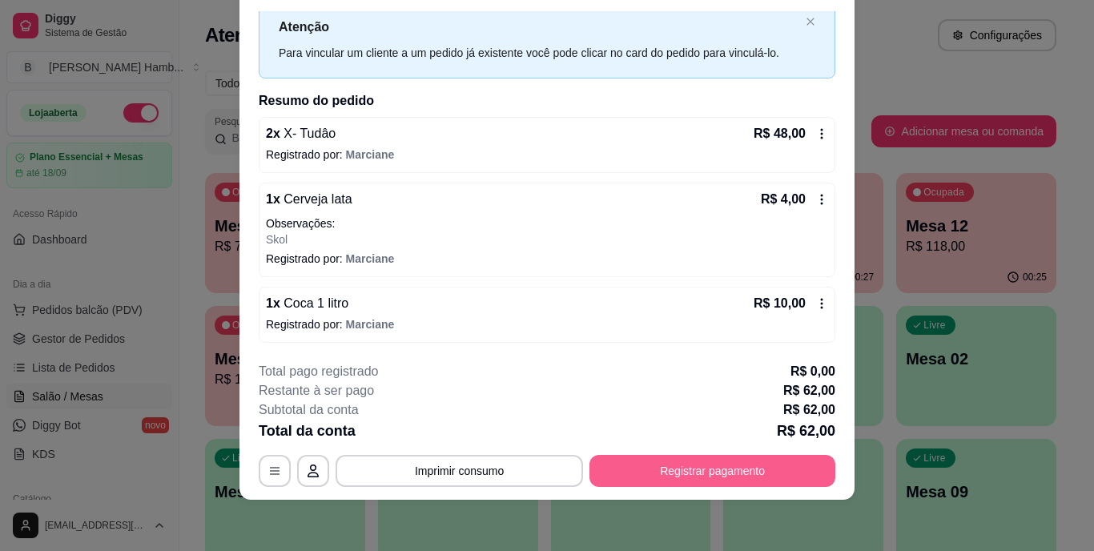
click at [620, 462] on button "Registrar pagamento" at bounding box center [712, 471] width 246 height 32
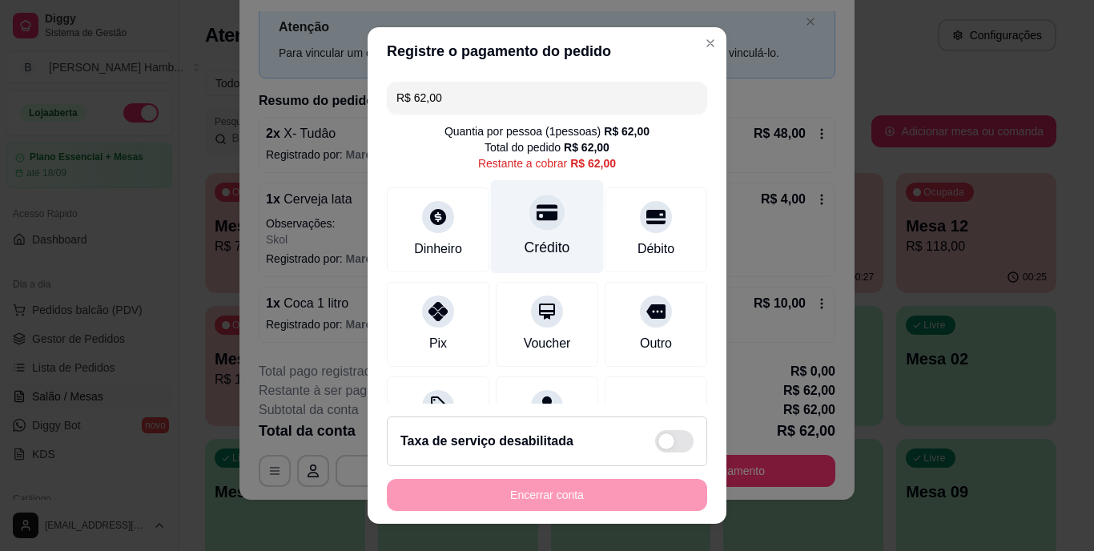
click at [532, 225] on div at bounding box center [546, 212] width 35 height 35
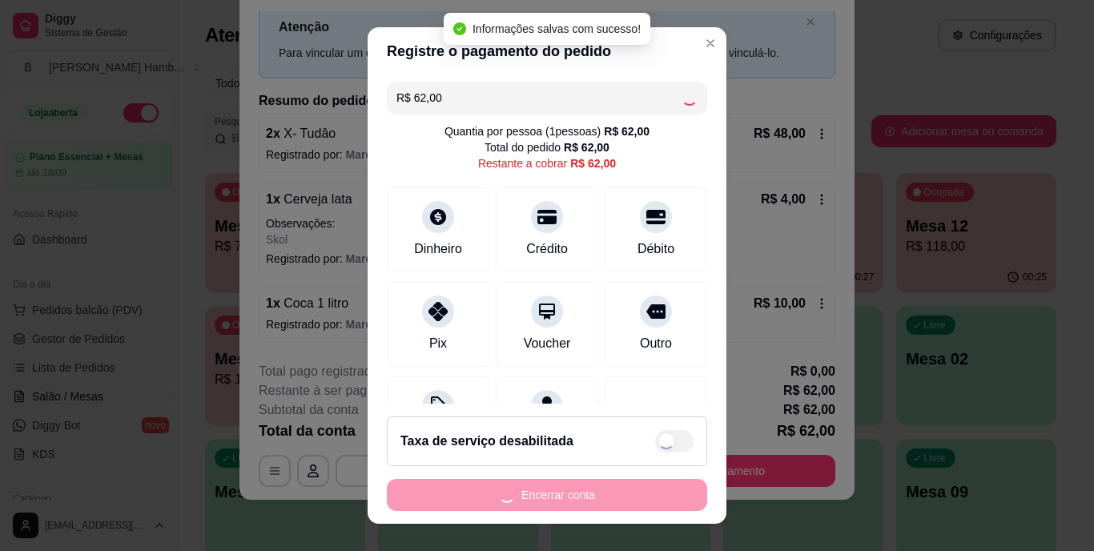
type input "R$ 0,00"
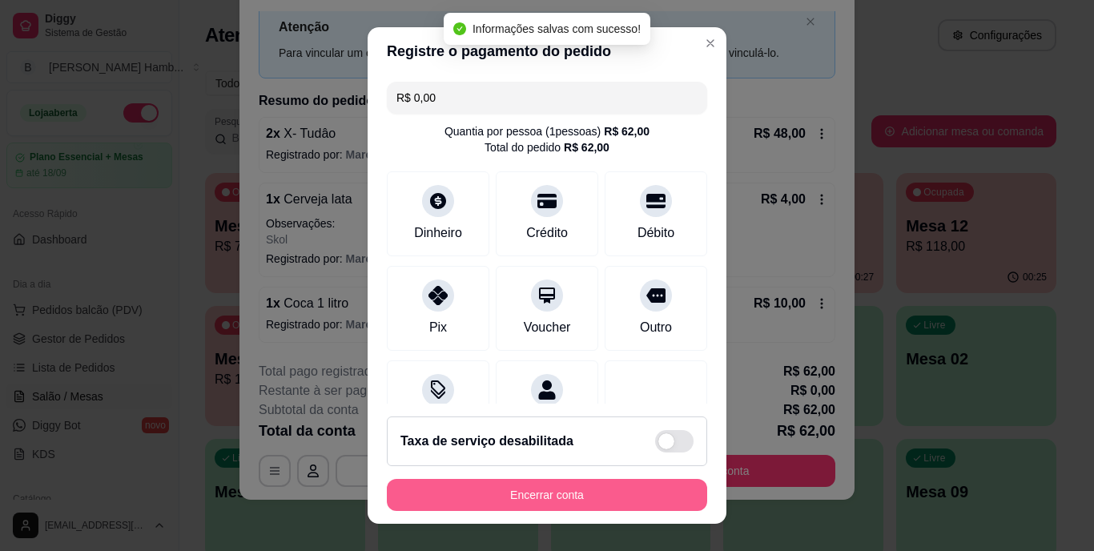
click at [503, 493] on button "Encerrar conta" at bounding box center [547, 495] width 320 height 32
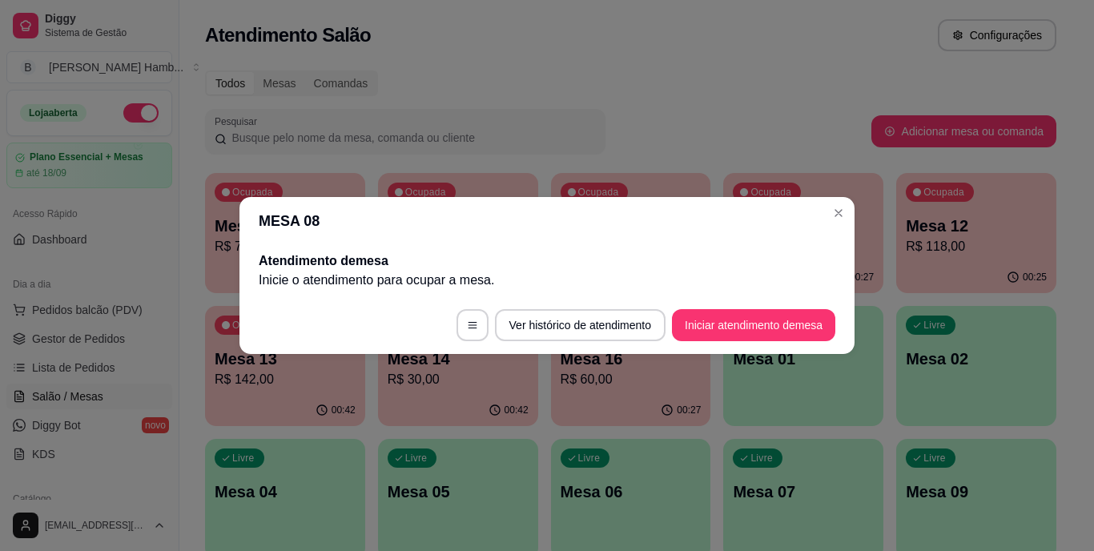
scroll to position [0, 0]
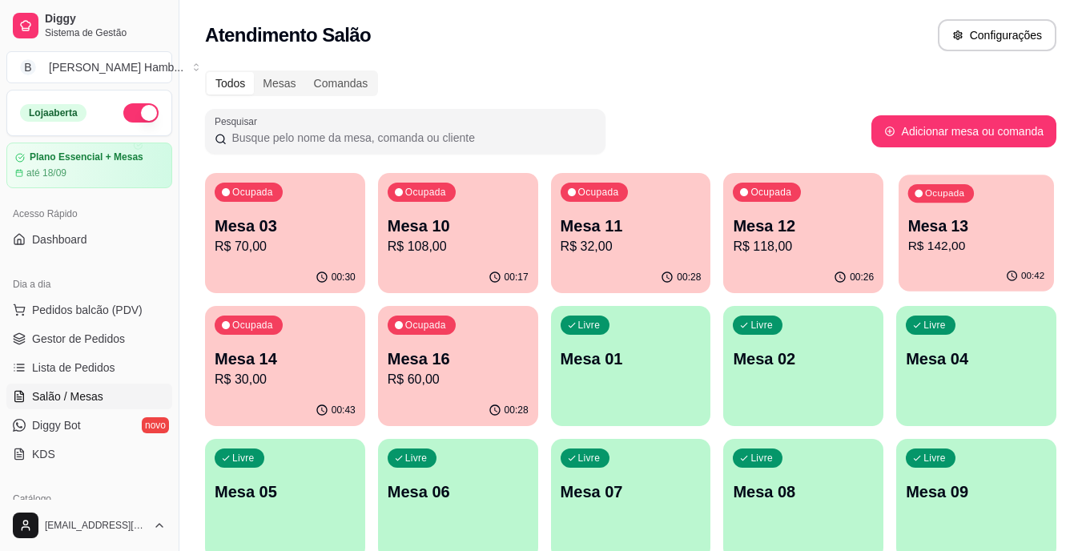
click at [1006, 223] on p "Mesa 13" at bounding box center [976, 226] width 137 height 22
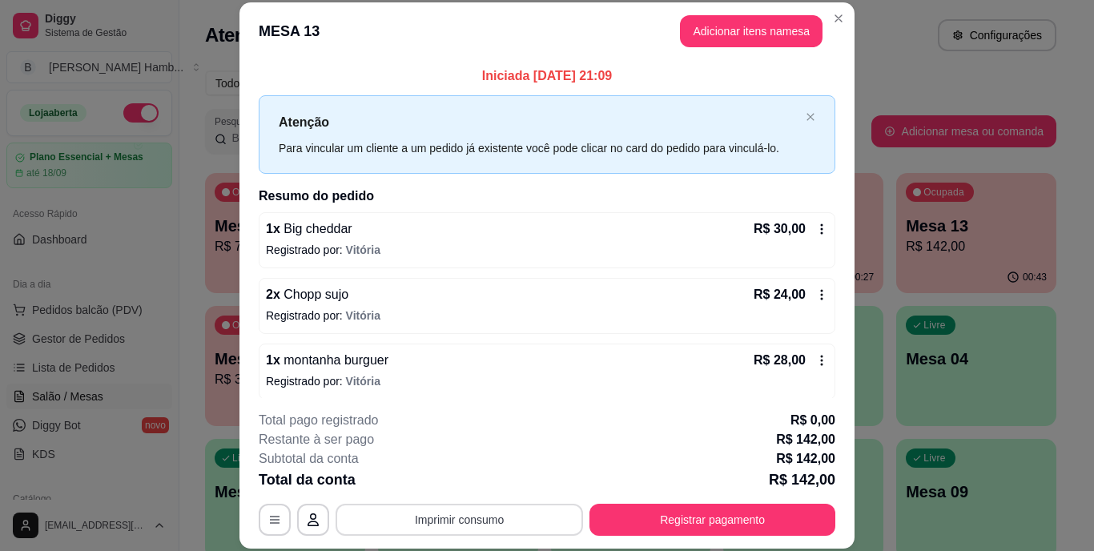
click at [476, 512] on button "Imprimir consumo" at bounding box center [458, 520] width 247 height 32
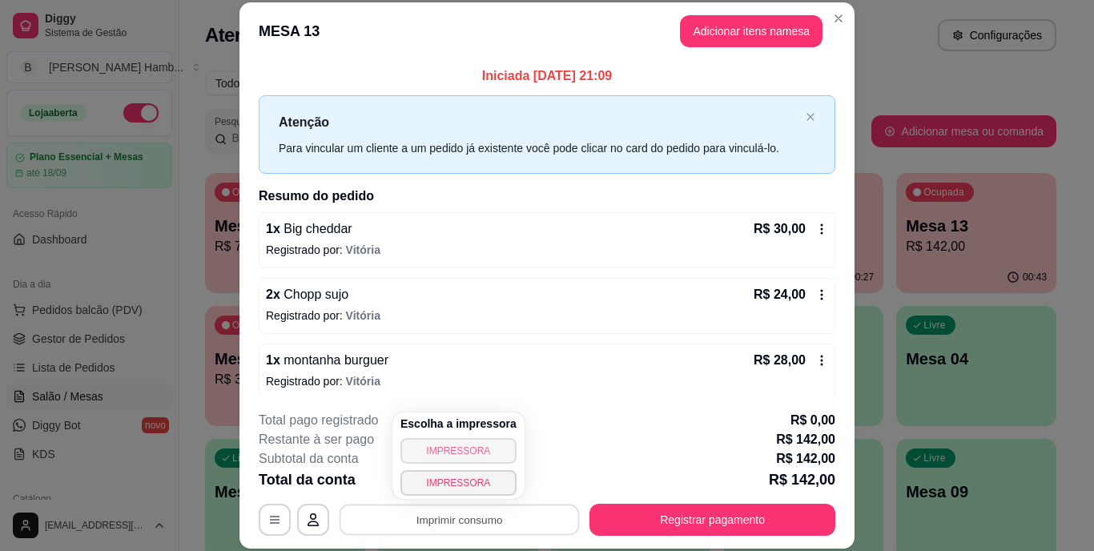
click at [491, 452] on button "IMPRESSORA" at bounding box center [458, 451] width 116 height 26
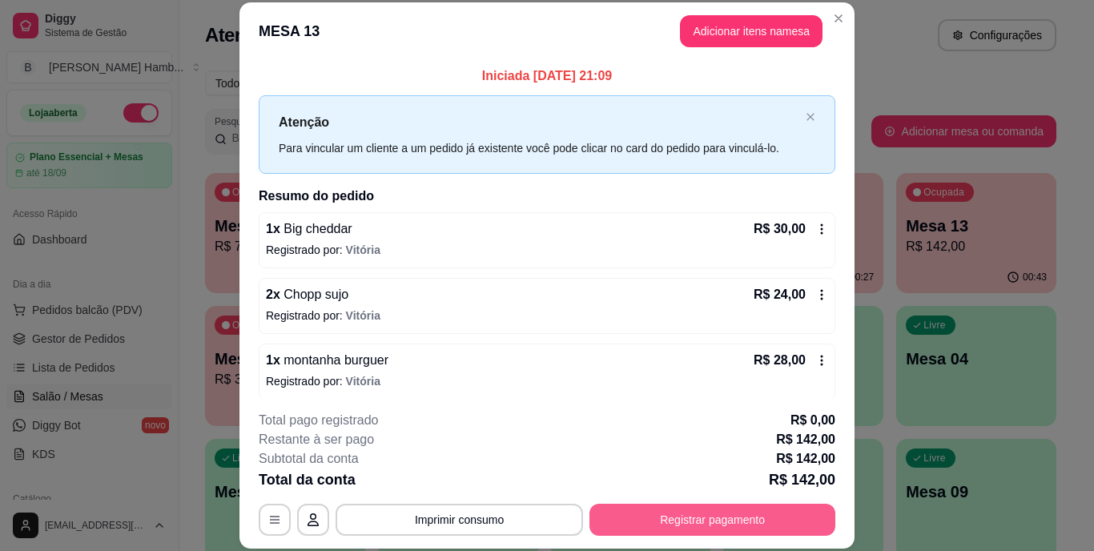
click at [669, 517] on button "Registrar pagamento" at bounding box center [712, 520] width 246 height 32
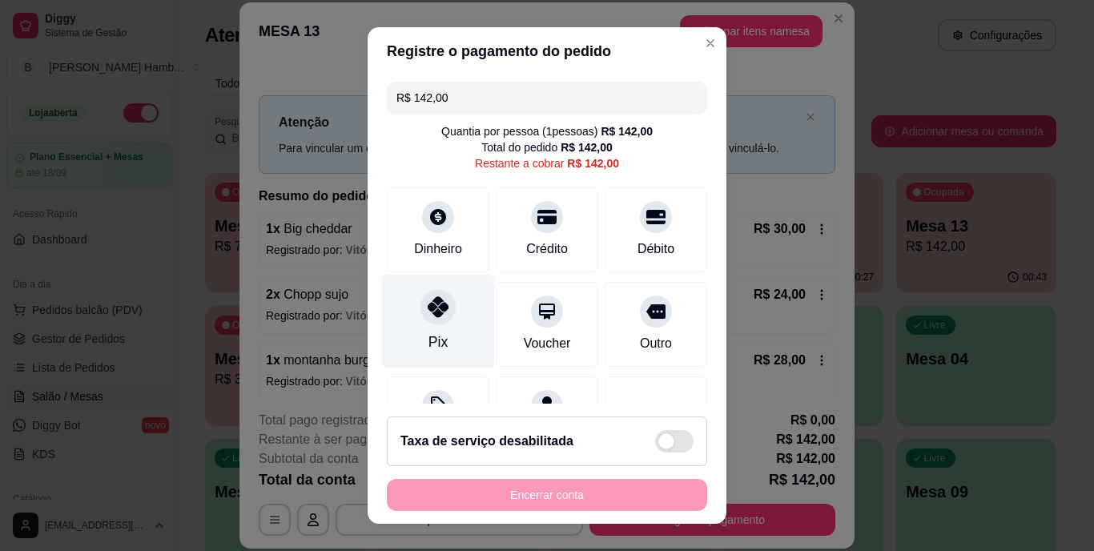
click at [425, 327] on div "Pix" at bounding box center [438, 322] width 113 height 94
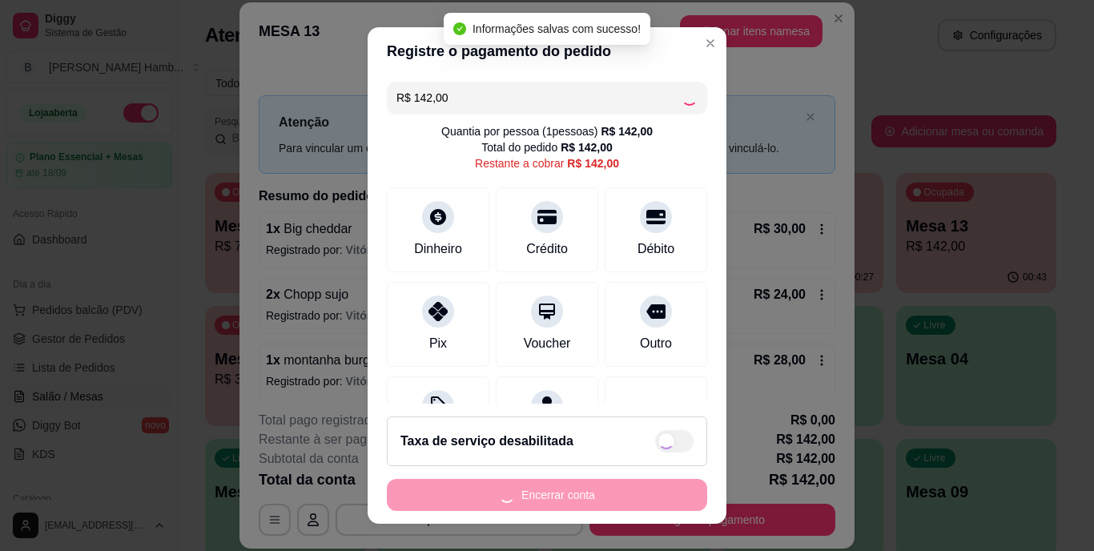
type input "R$ 0,00"
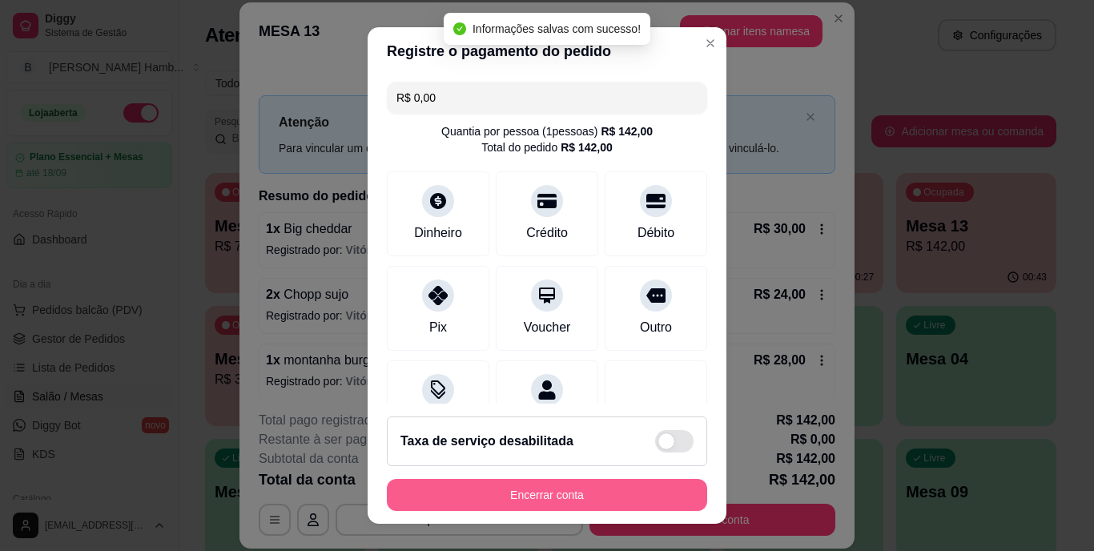
click at [534, 495] on button "Encerrar conta" at bounding box center [547, 495] width 320 height 32
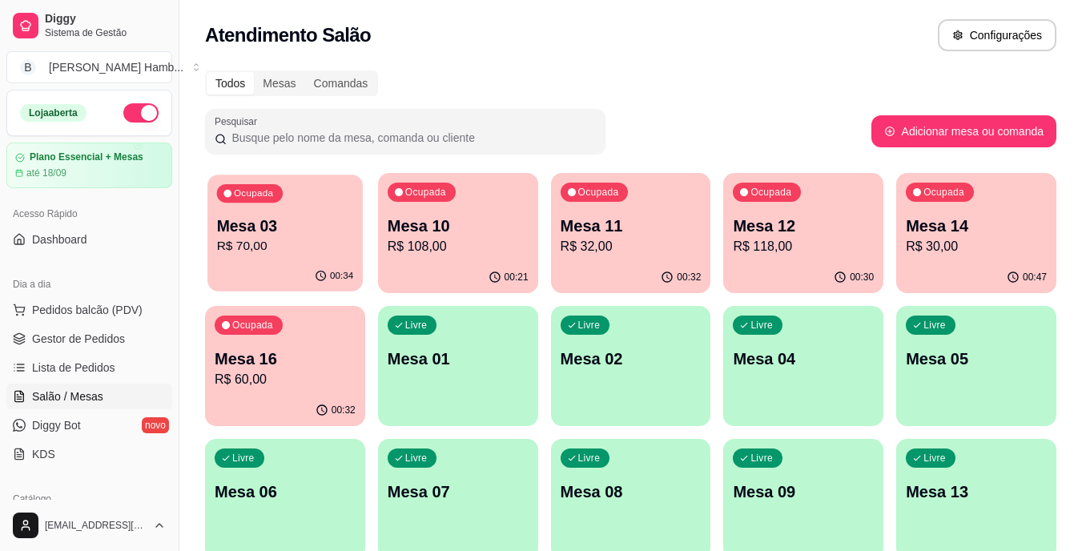
click at [255, 245] on p "R$ 70,00" at bounding box center [285, 246] width 137 height 18
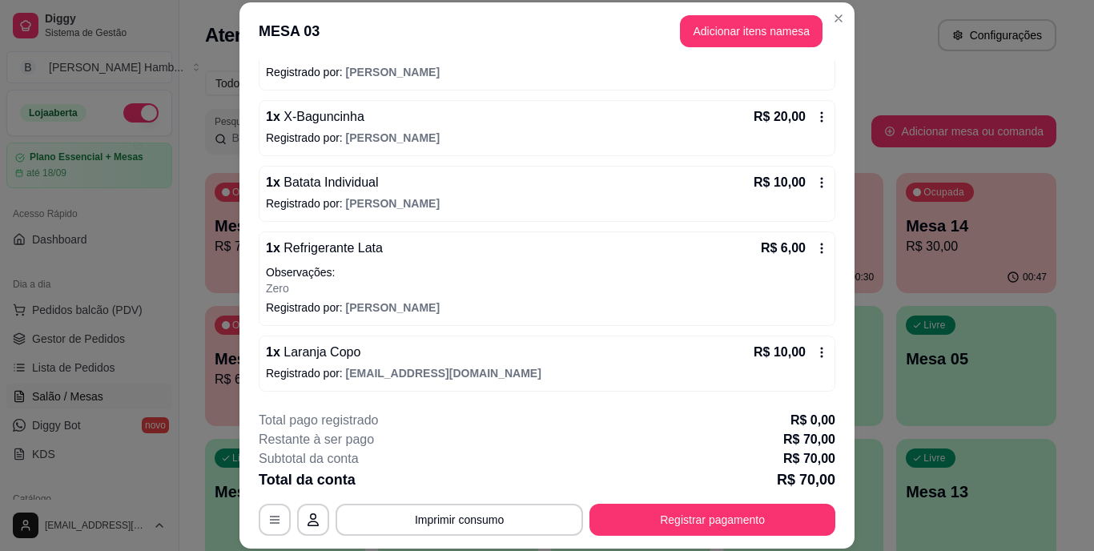
scroll to position [49, 0]
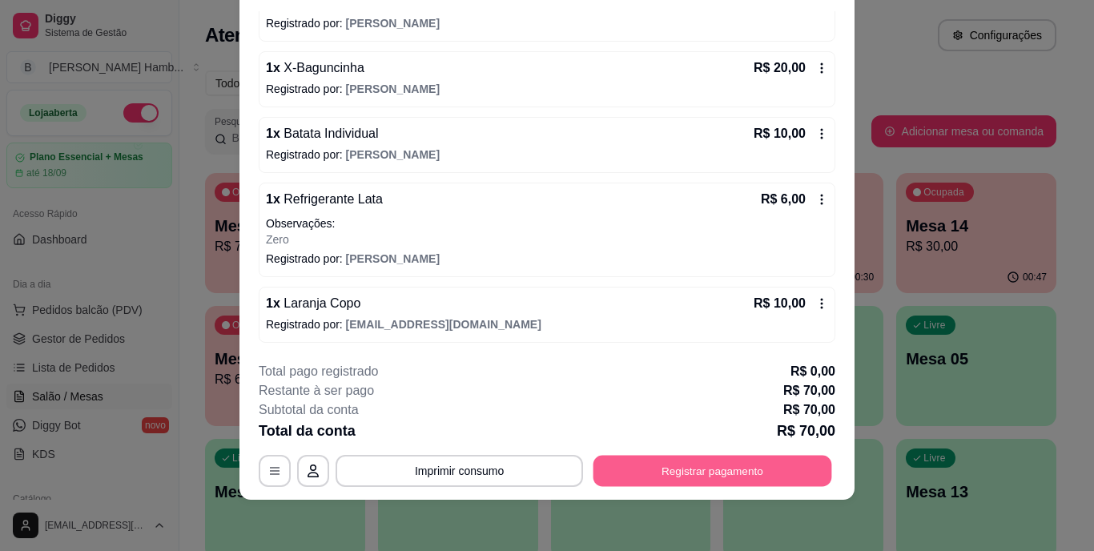
click at [756, 464] on button "Registrar pagamento" at bounding box center [712, 470] width 239 height 31
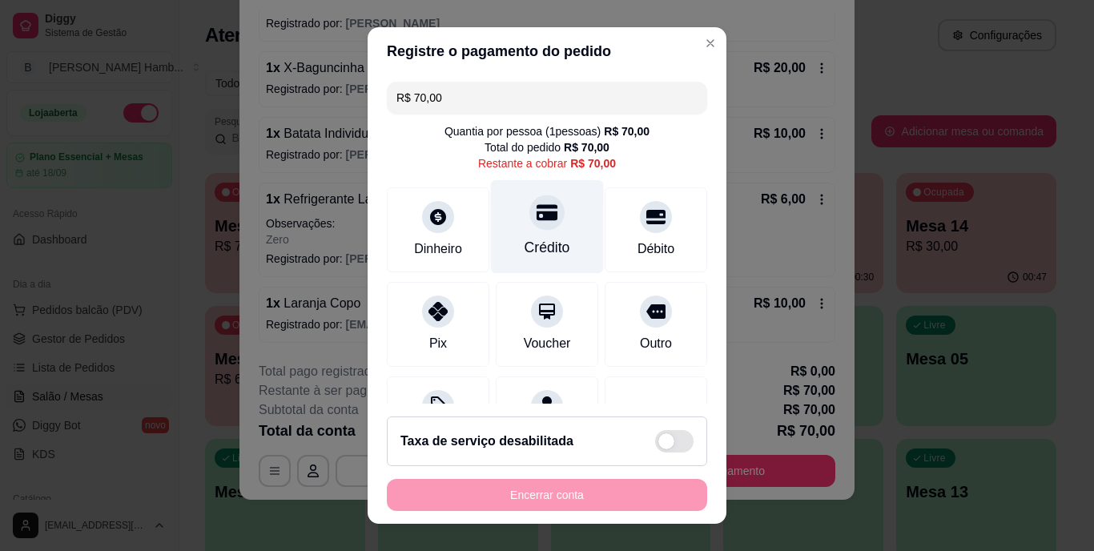
click at [571, 215] on div "Crédito" at bounding box center [547, 227] width 113 height 94
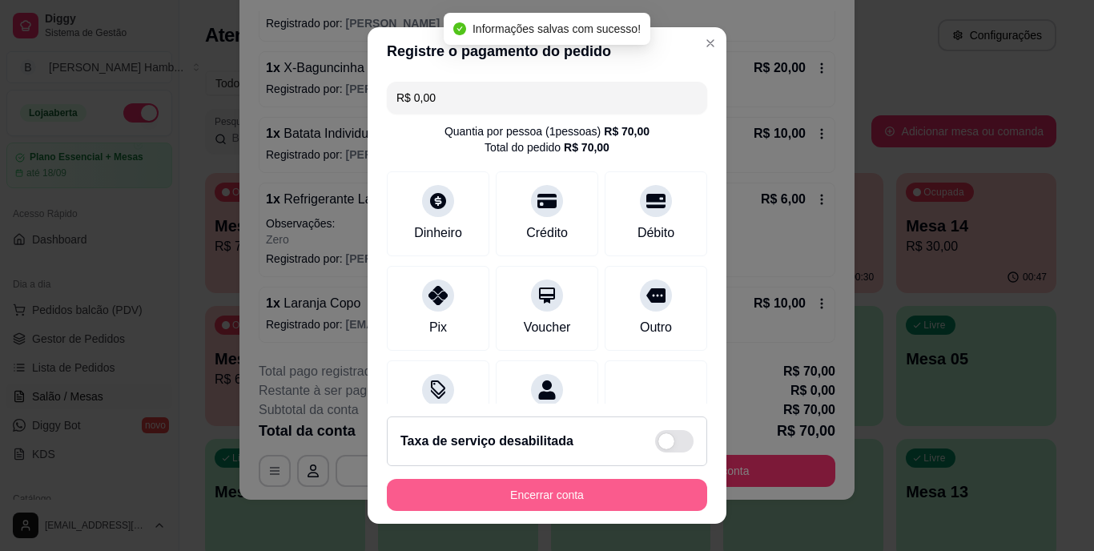
type input "R$ 0,00"
click at [520, 497] on button "Encerrar conta" at bounding box center [547, 494] width 311 height 31
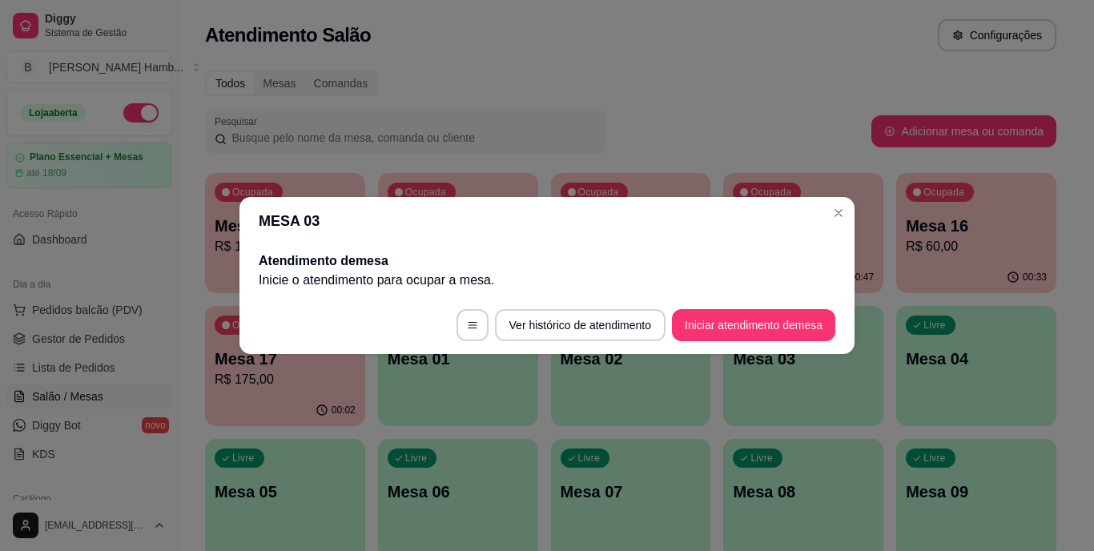
scroll to position [0, 0]
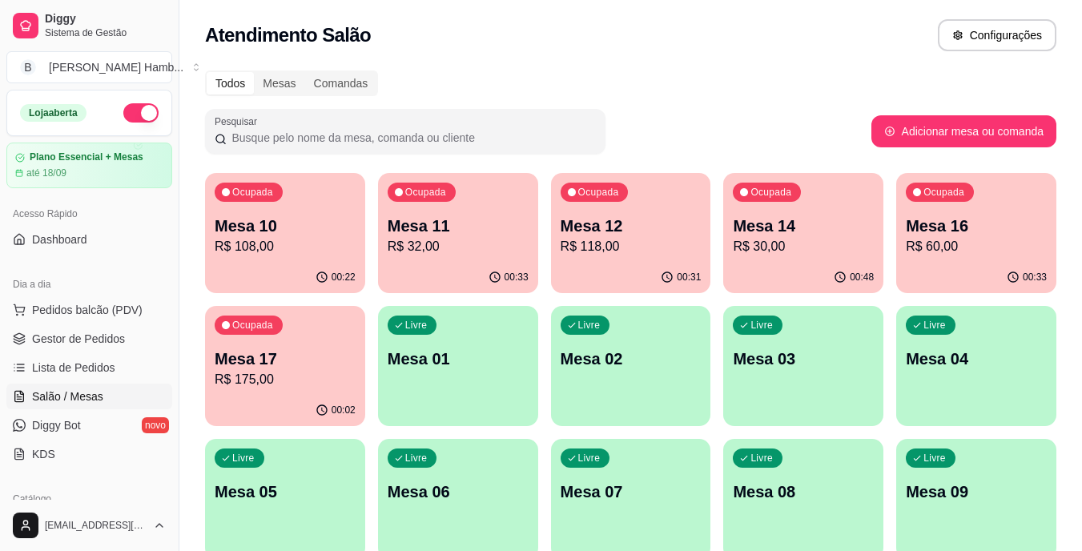
click at [307, 227] on p "Mesa 10" at bounding box center [285, 226] width 141 height 22
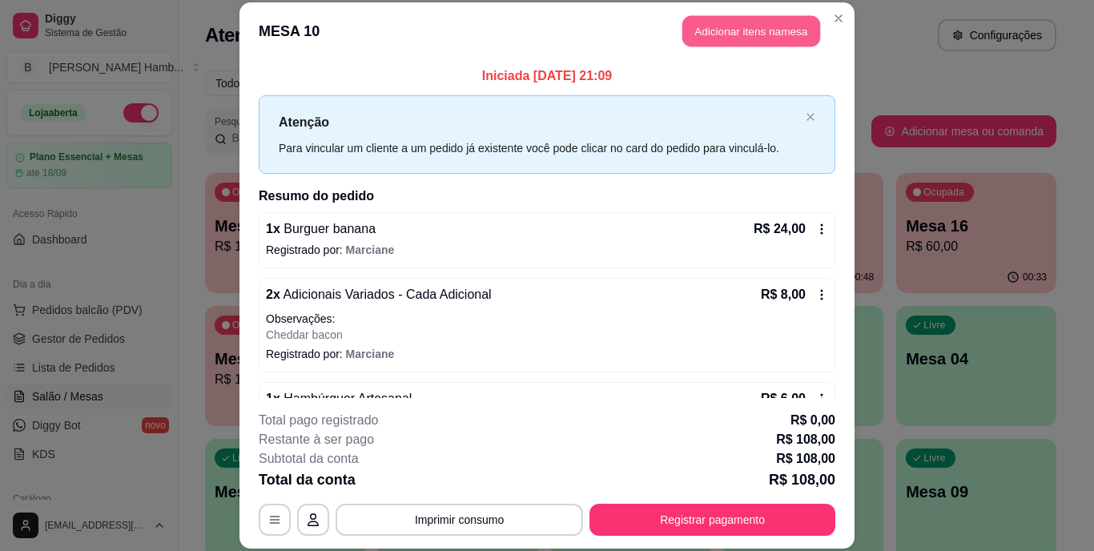
click at [713, 26] on button "Adicionar itens na mesa" at bounding box center [751, 31] width 138 height 31
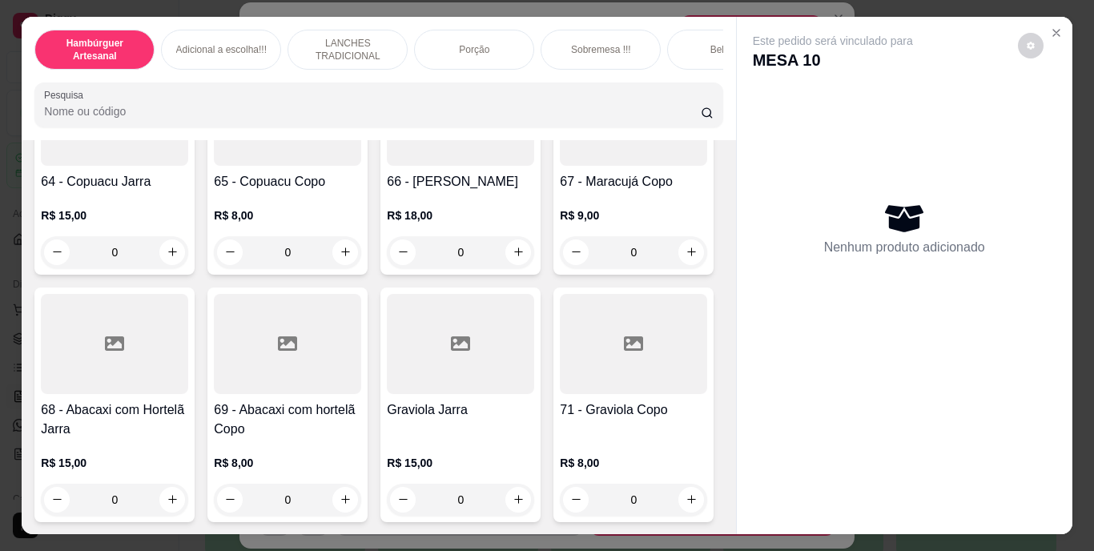
scroll to position [6406, 0]
click at [685, 30] on icon "increase-product-quantity" at bounding box center [691, 24] width 12 height 12
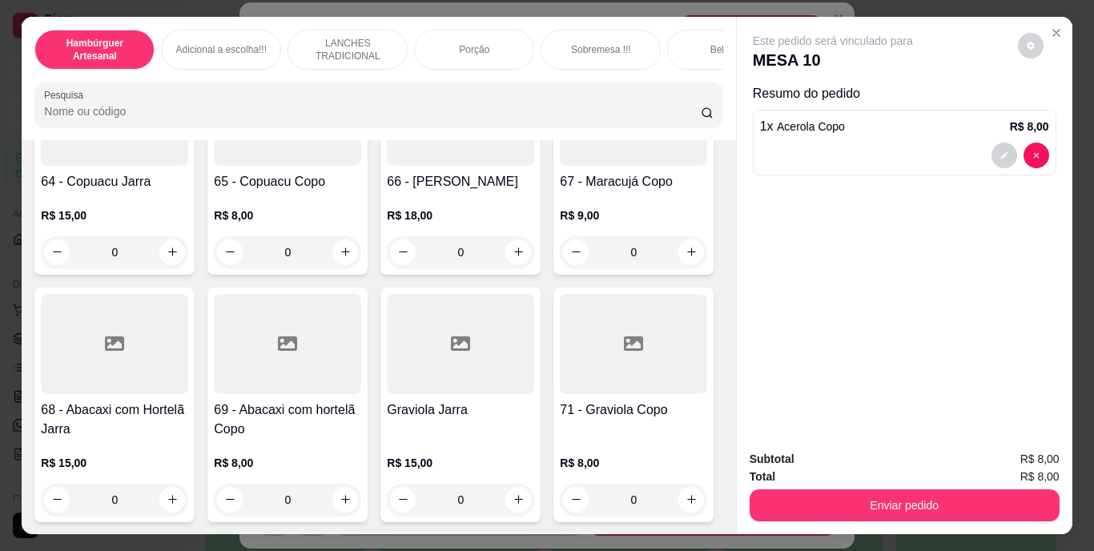
type input "1"
click at [352, 258] on icon "increase-product-quantity" at bounding box center [345, 252] width 12 height 12
type input "1"
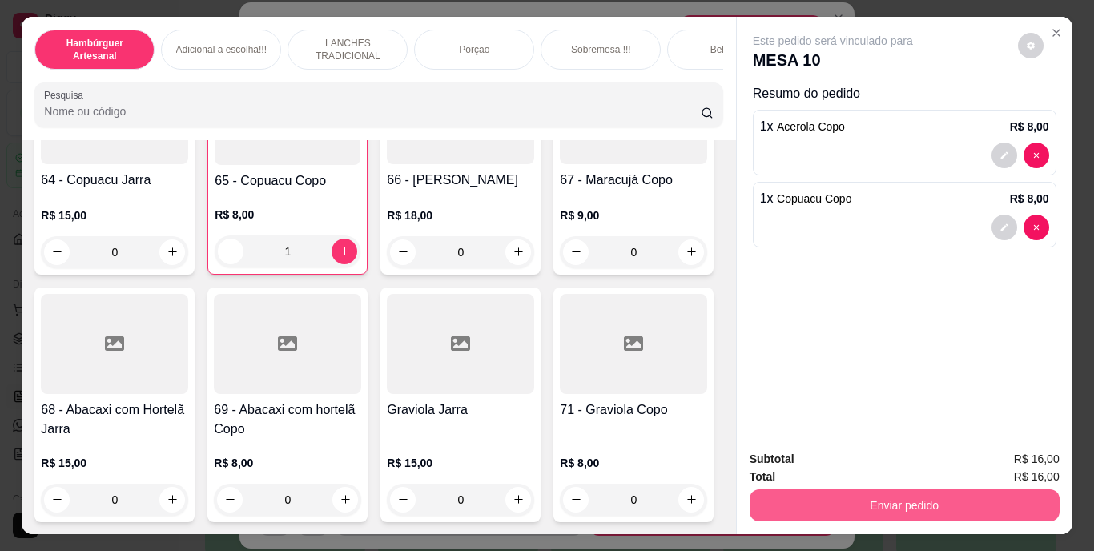
click at [1000, 496] on button "Enviar pedido" at bounding box center [904, 505] width 310 height 32
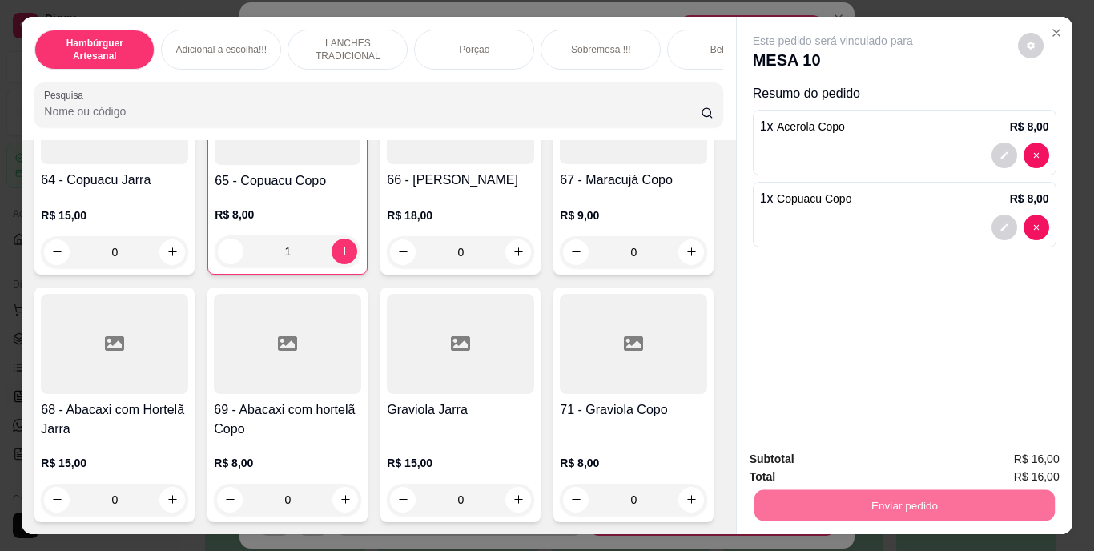
click at [811, 461] on button "Não registrar e enviar pedido" at bounding box center [851, 460] width 167 height 30
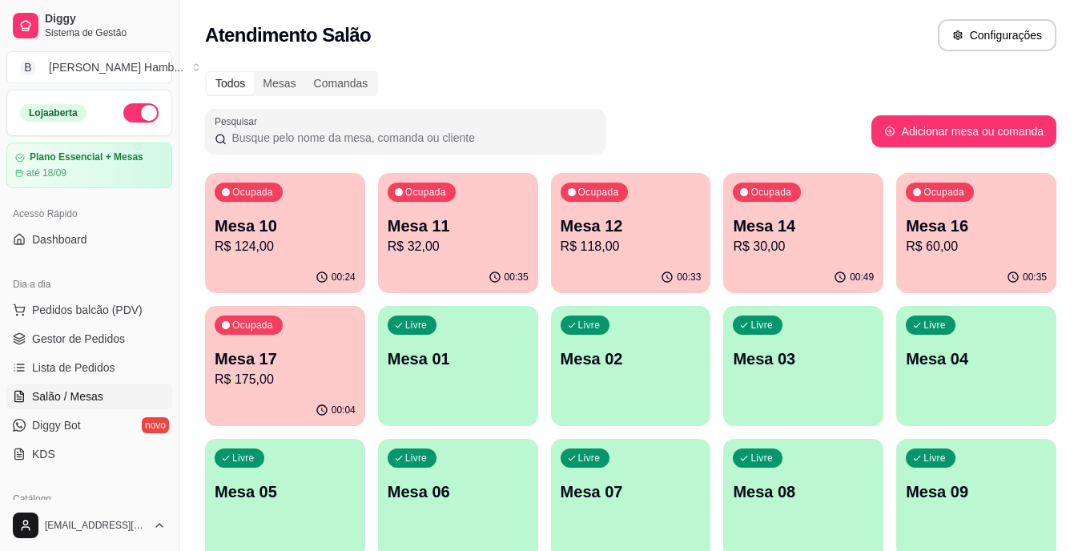
click at [945, 247] on p "R$ 60,00" at bounding box center [976, 246] width 141 height 19
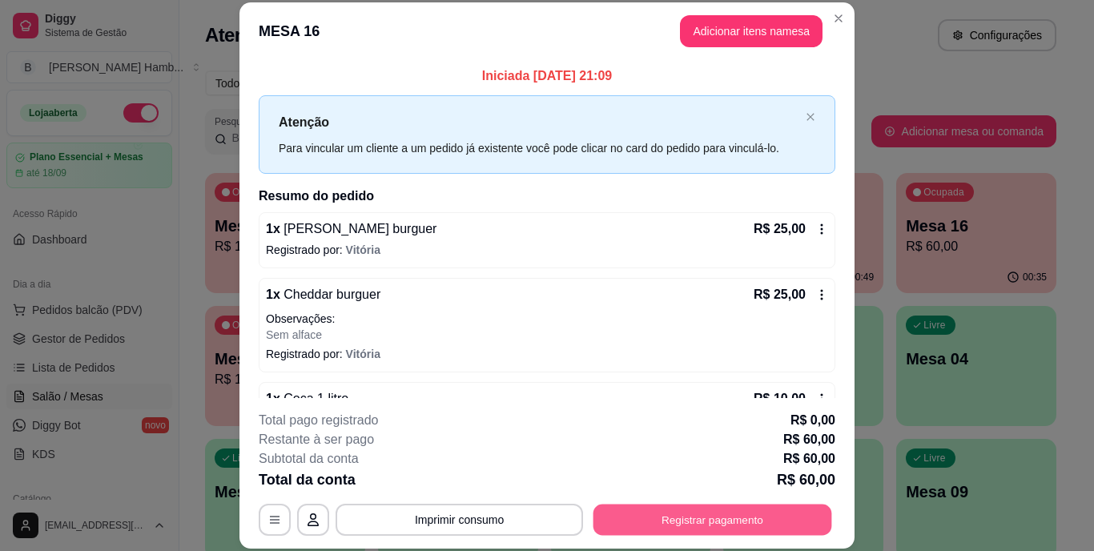
click at [697, 522] on button "Registrar pagamento" at bounding box center [712, 519] width 239 height 31
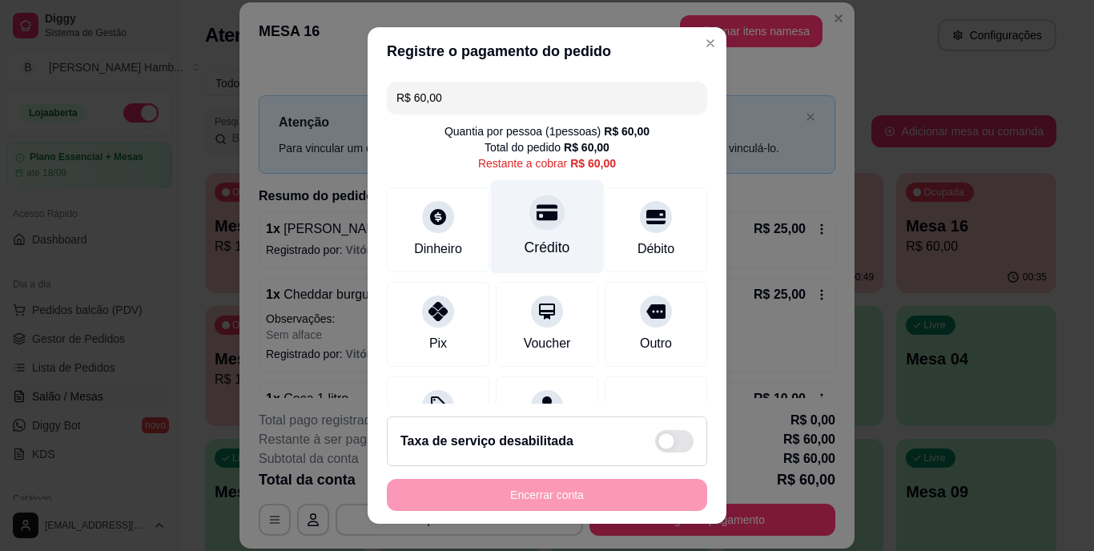
click at [524, 238] on div "Crédito" at bounding box center [547, 248] width 46 height 21
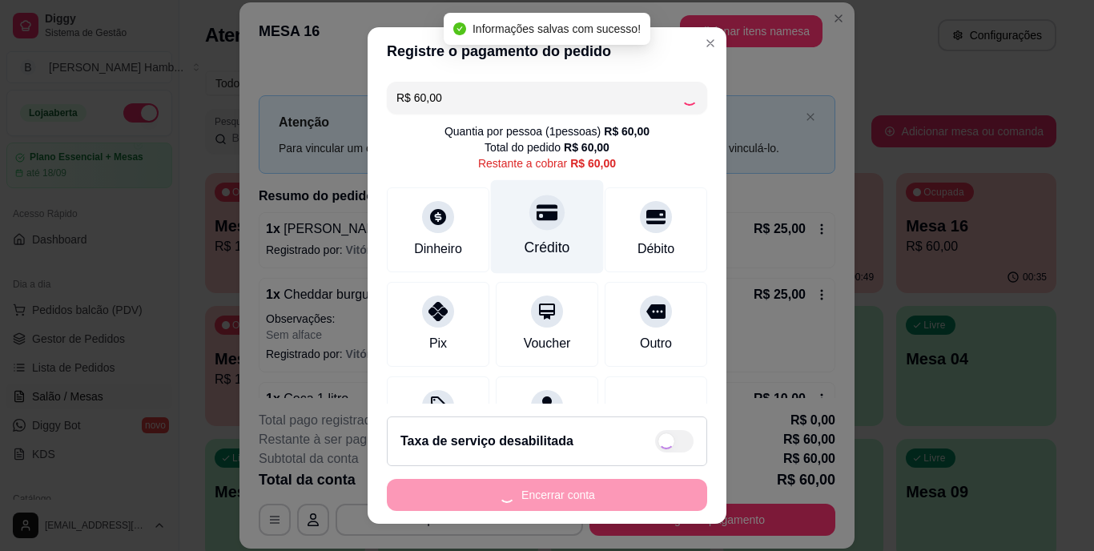
type input "R$ 0,00"
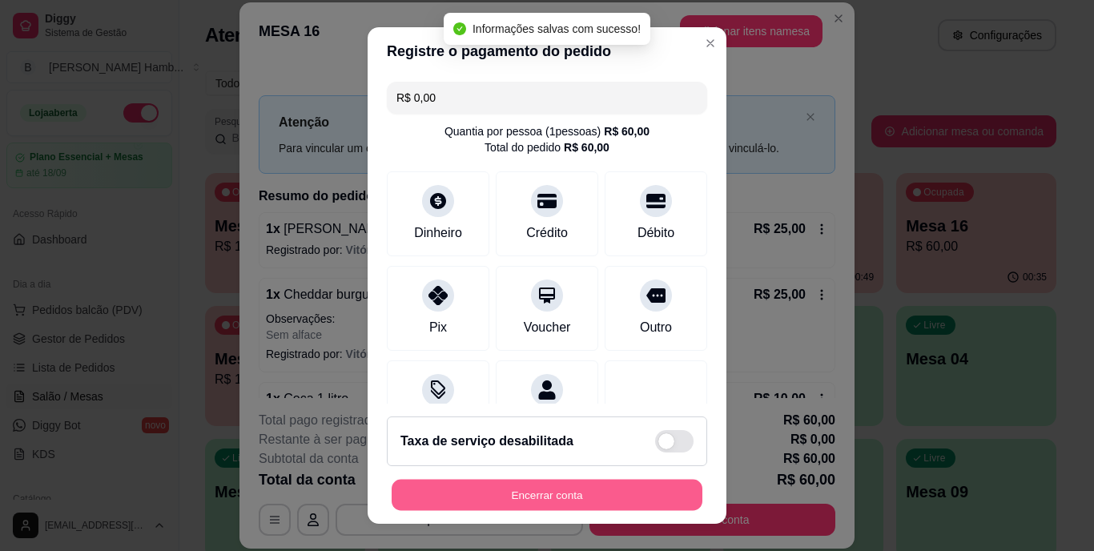
click at [476, 500] on button "Encerrar conta" at bounding box center [547, 494] width 311 height 31
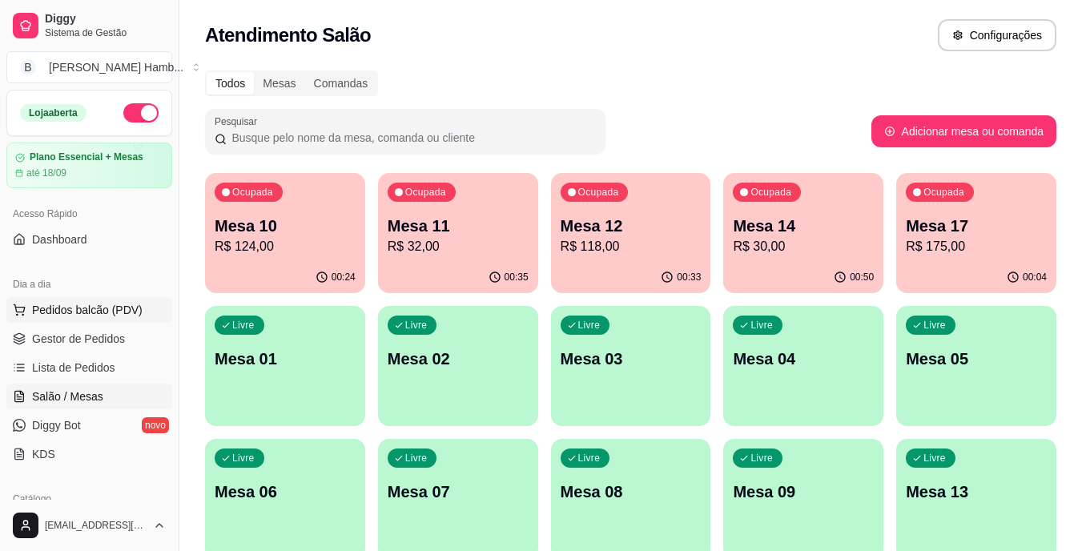
click at [136, 304] on span "Pedidos balcão (PDV)" at bounding box center [87, 310] width 110 height 16
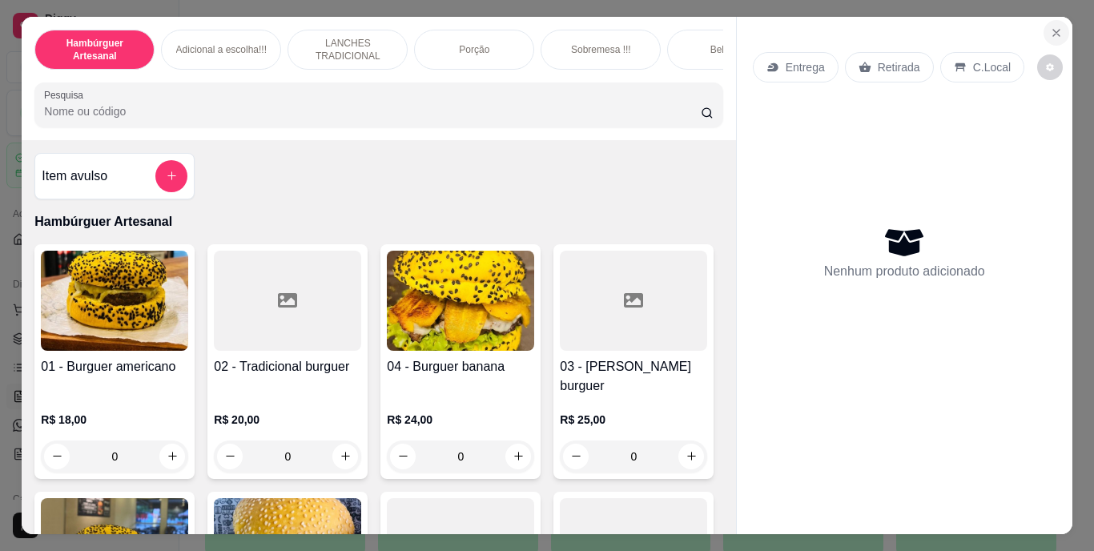
click at [1055, 28] on icon "Close" at bounding box center [1056, 32] width 13 height 13
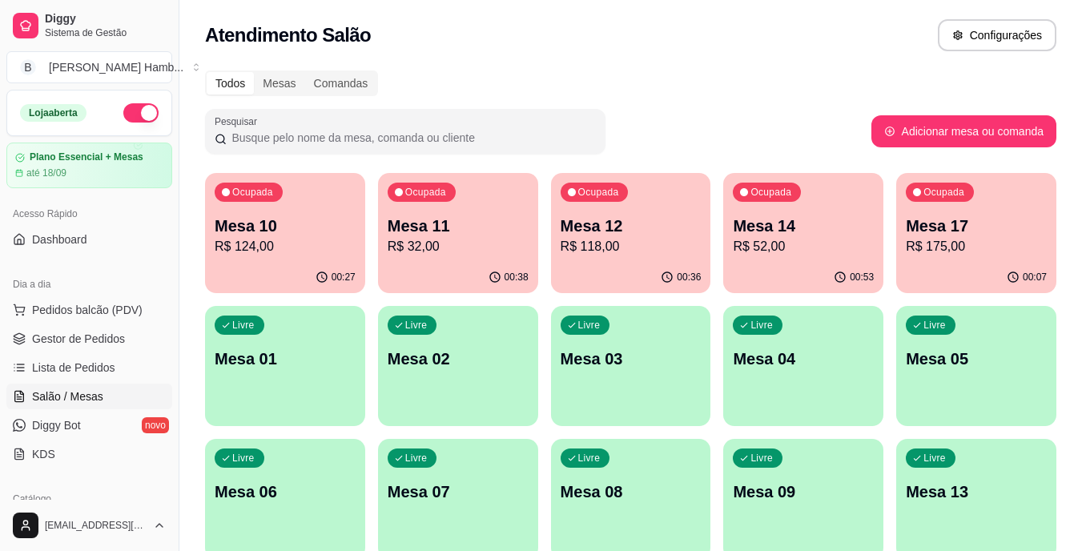
click at [460, 244] on p "R$ 32,00" at bounding box center [458, 246] width 141 height 19
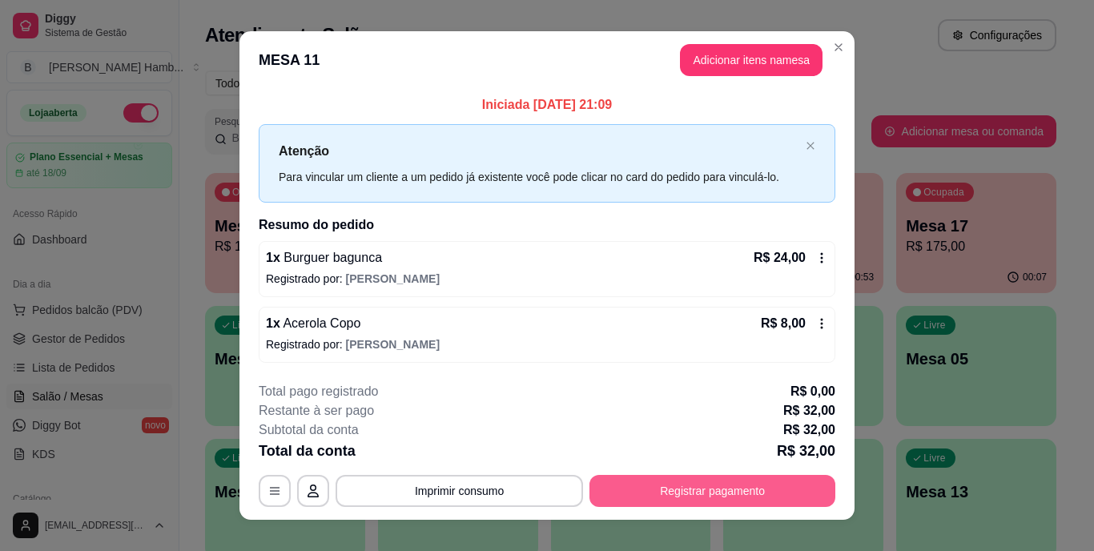
click at [687, 490] on button "Registrar pagamento" at bounding box center [712, 491] width 246 height 32
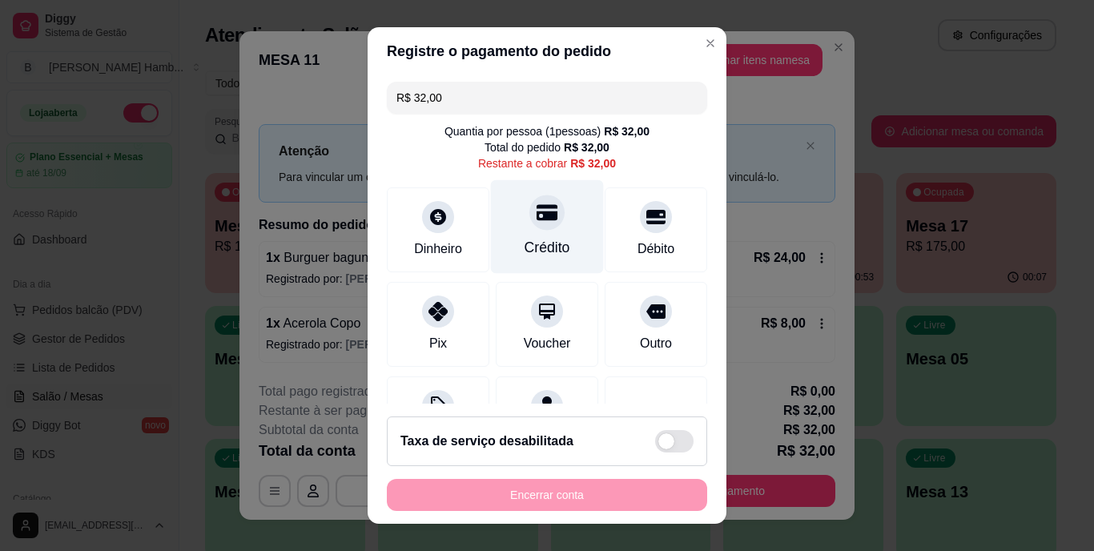
click at [524, 239] on div "Crédito" at bounding box center [547, 248] width 46 height 21
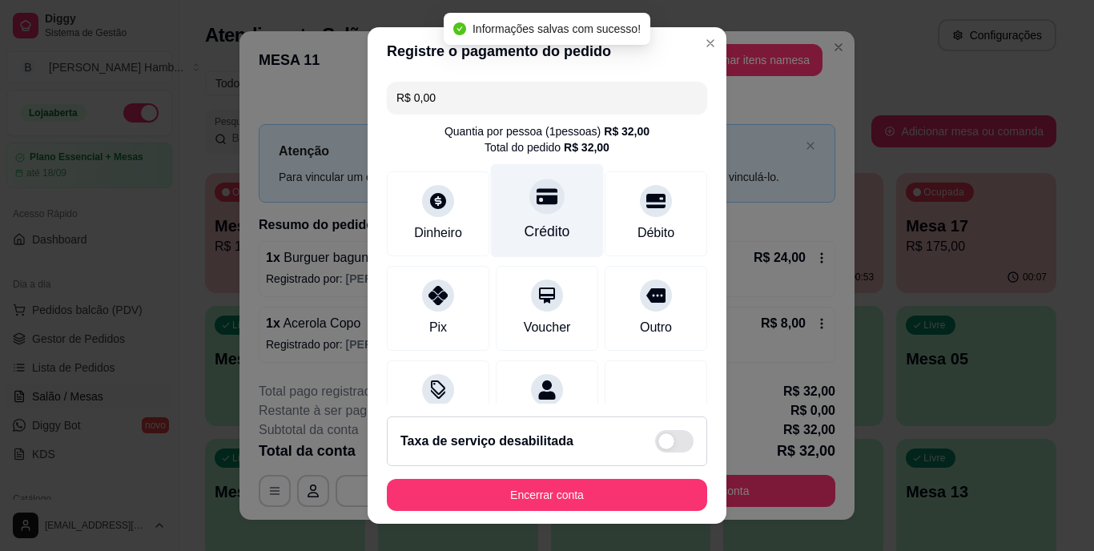
type input "R$ 0,00"
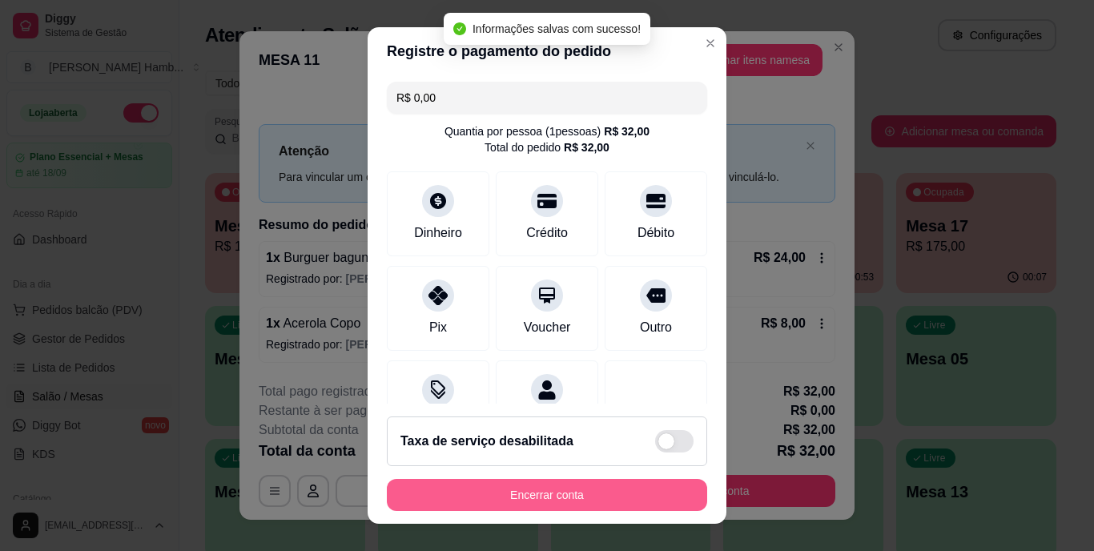
click at [552, 502] on button "Encerrar conta" at bounding box center [547, 495] width 320 height 32
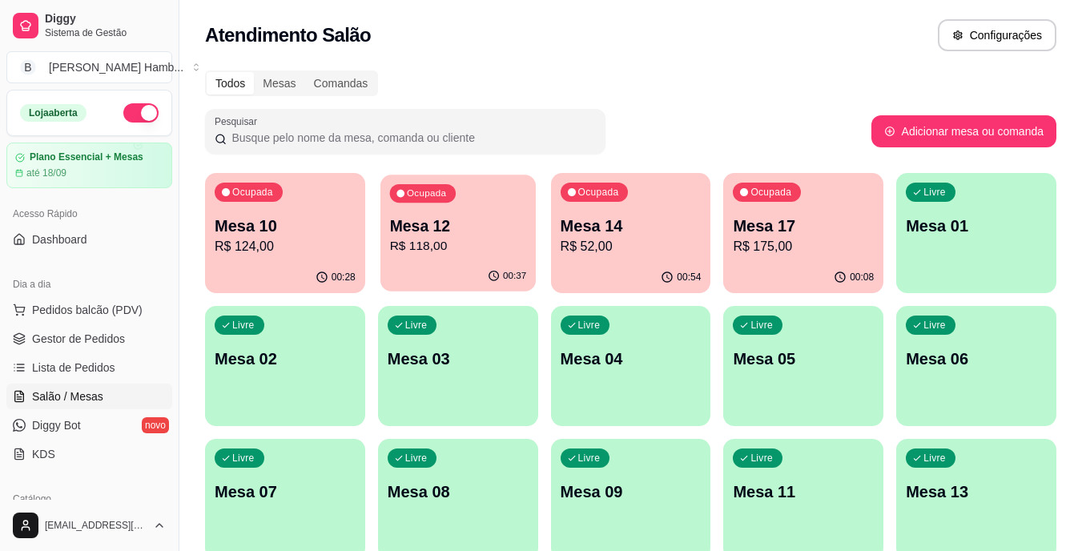
click at [436, 224] on p "Mesa 12" at bounding box center [457, 226] width 137 height 22
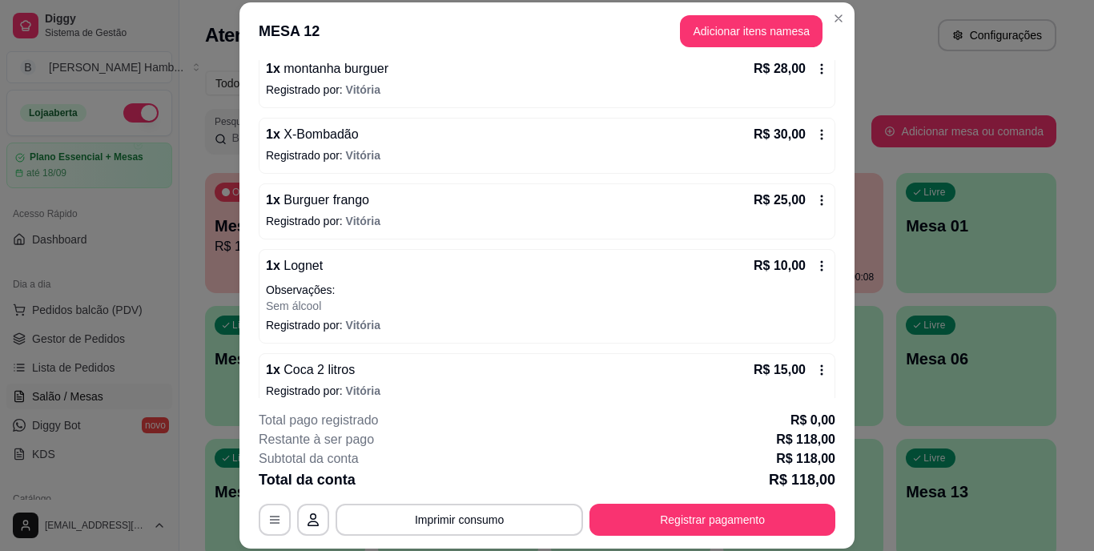
scroll to position [243, 0]
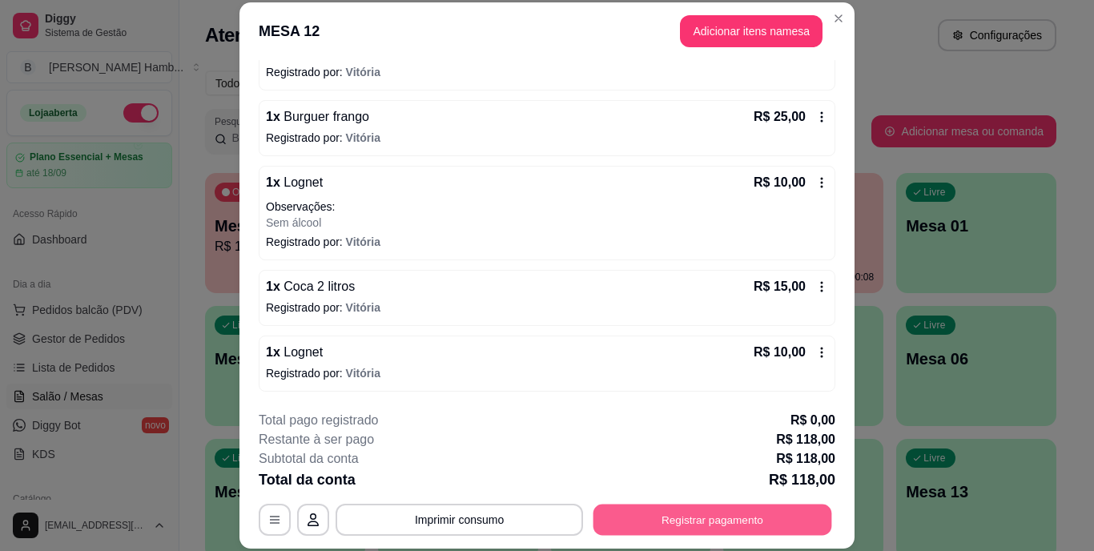
click at [706, 509] on button "Registrar pagamento" at bounding box center [712, 519] width 239 height 31
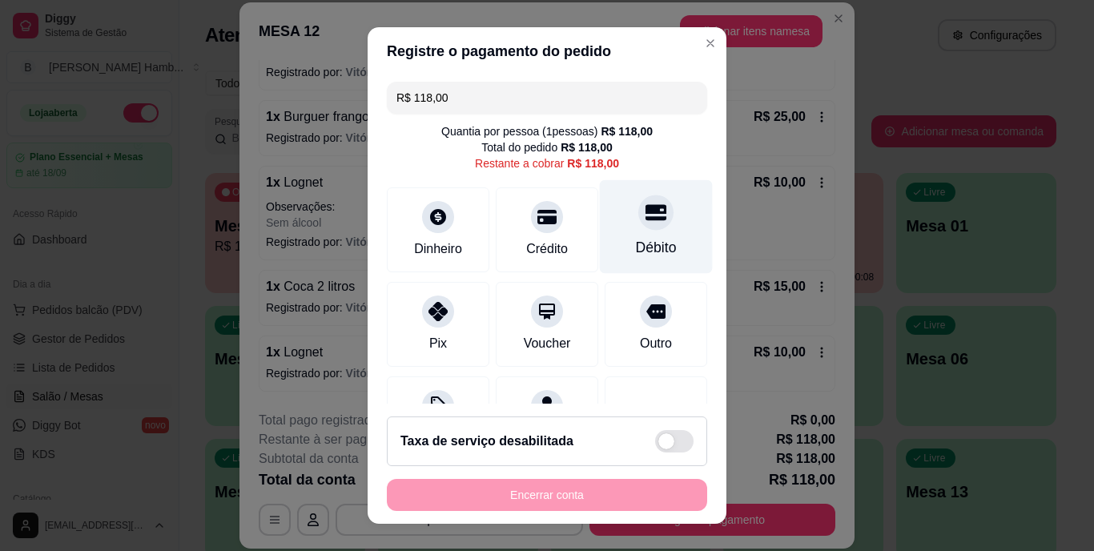
click at [645, 213] on icon at bounding box center [655, 213] width 21 height 16
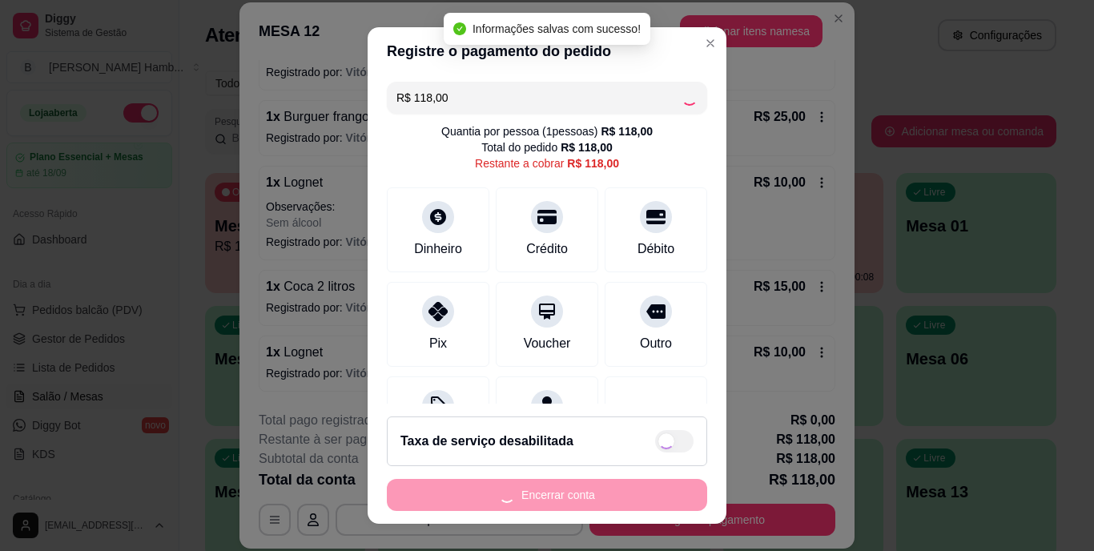
type input "R$ 0,00"
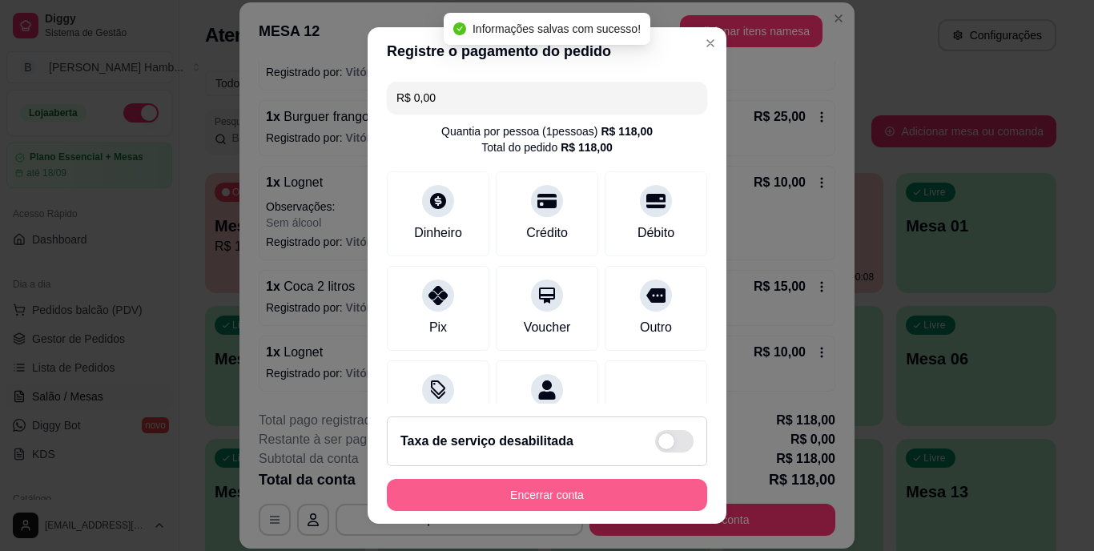
click at [471, 499] on button "Encerrar conta" at bounding box center [547, 495] width 320 height 32
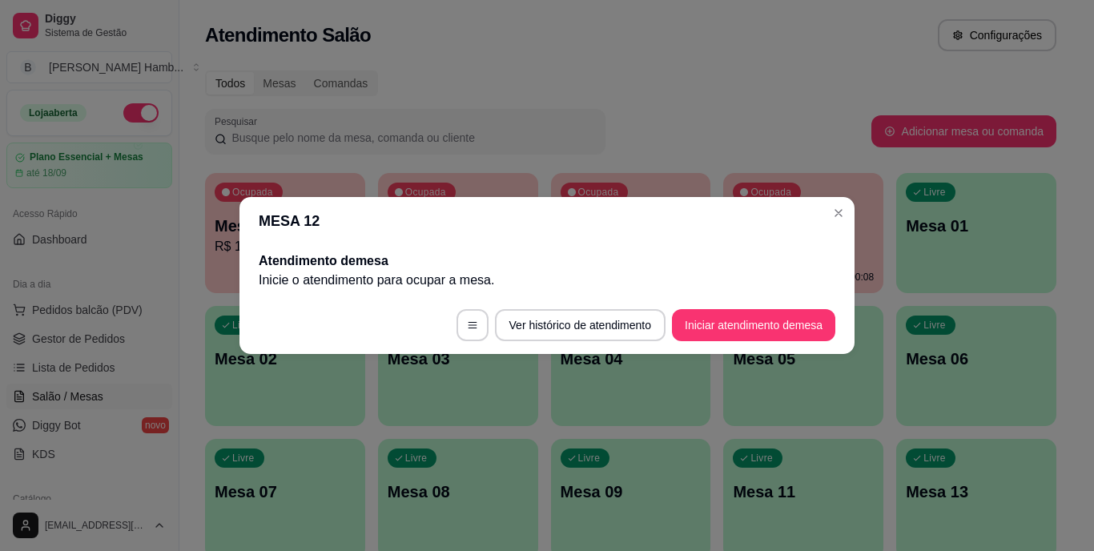
scroll to position [0, 0]
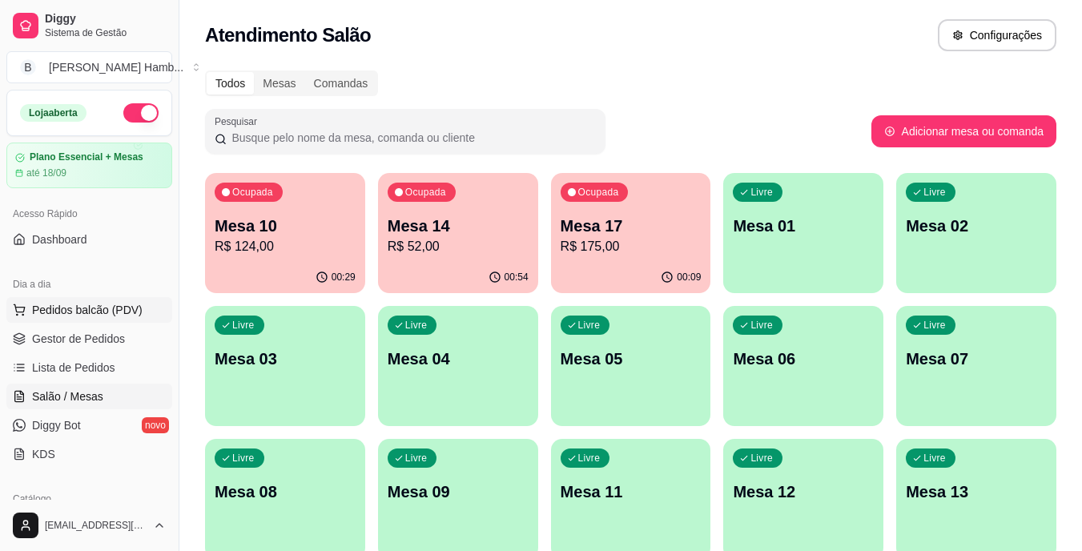
click at [73, 303] on span "Pedidos balcão (PDV)" at bounding box center [87, 310] width 110 height 16
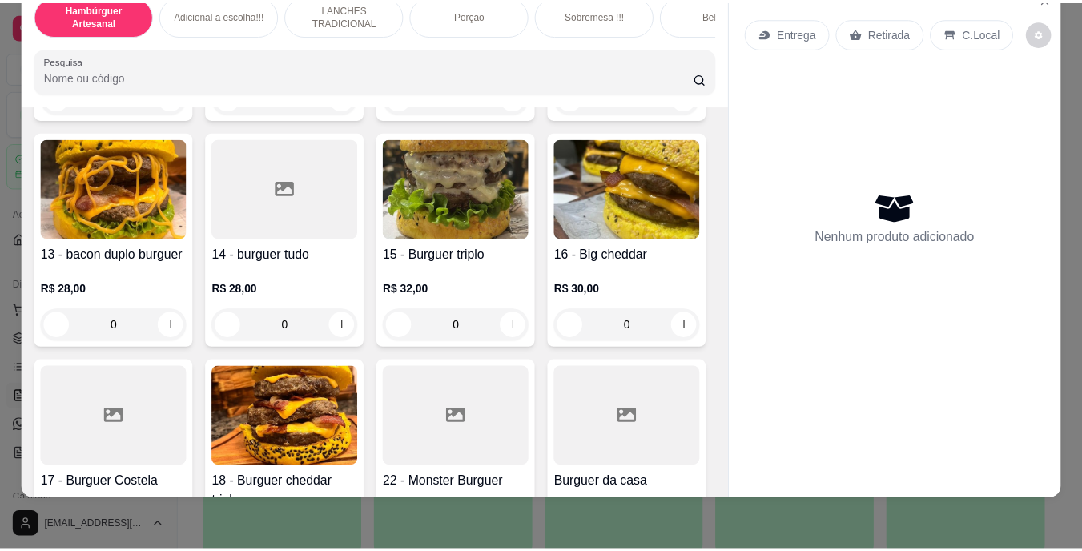
scroll to position [881, 0]
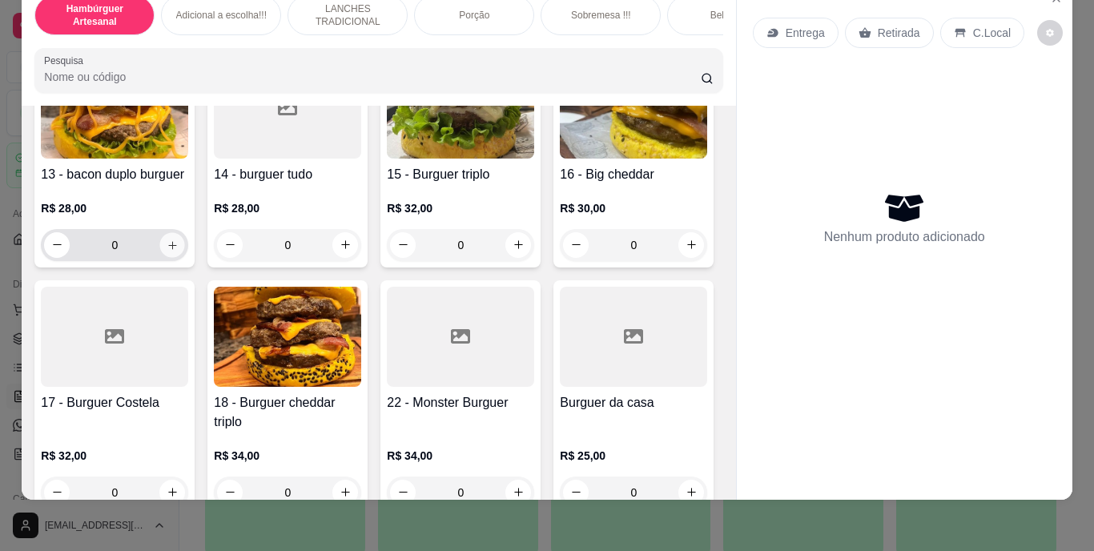
click at [167, 251] on icon "increase-product-quantity" at bounding box center [173, 245] width 12 height 12
type input "1"
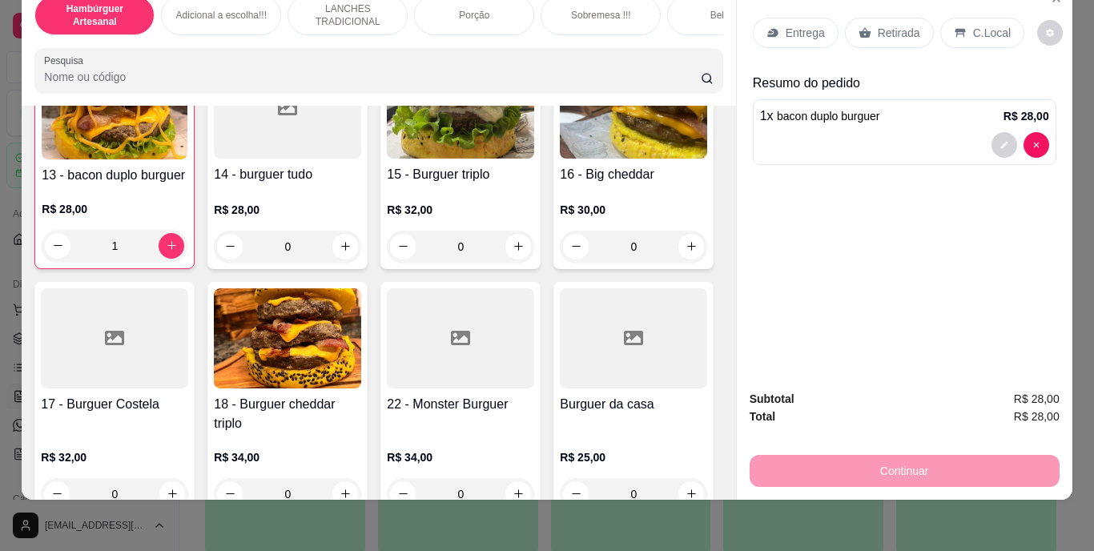
click at [884, 25] on p "Retirada" at bounding box center [899, 33] width 42 height 16
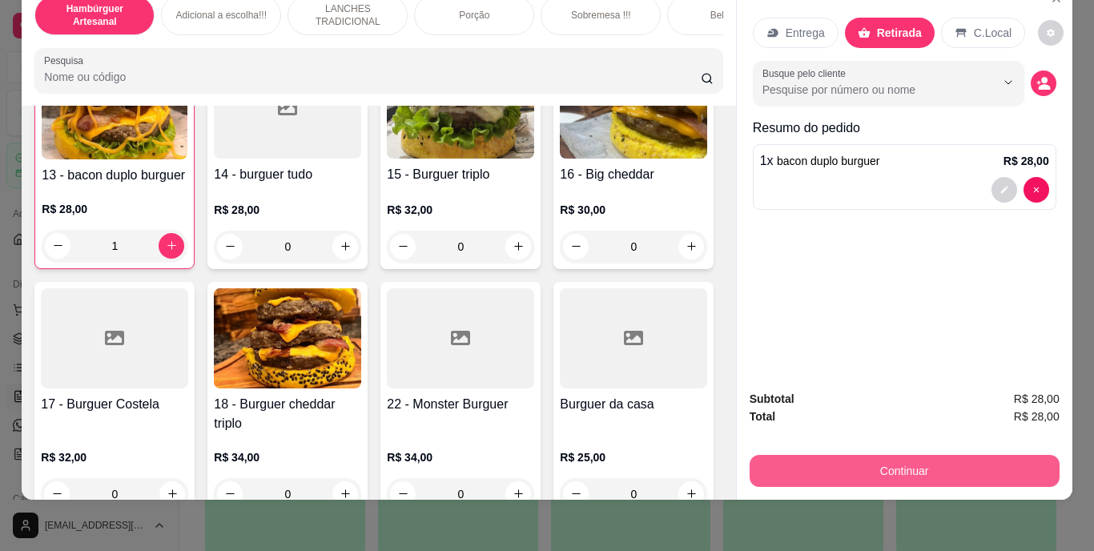
click at [841, 462] on button "Continuar" at bounding box center [904, 471] width 310 height 32
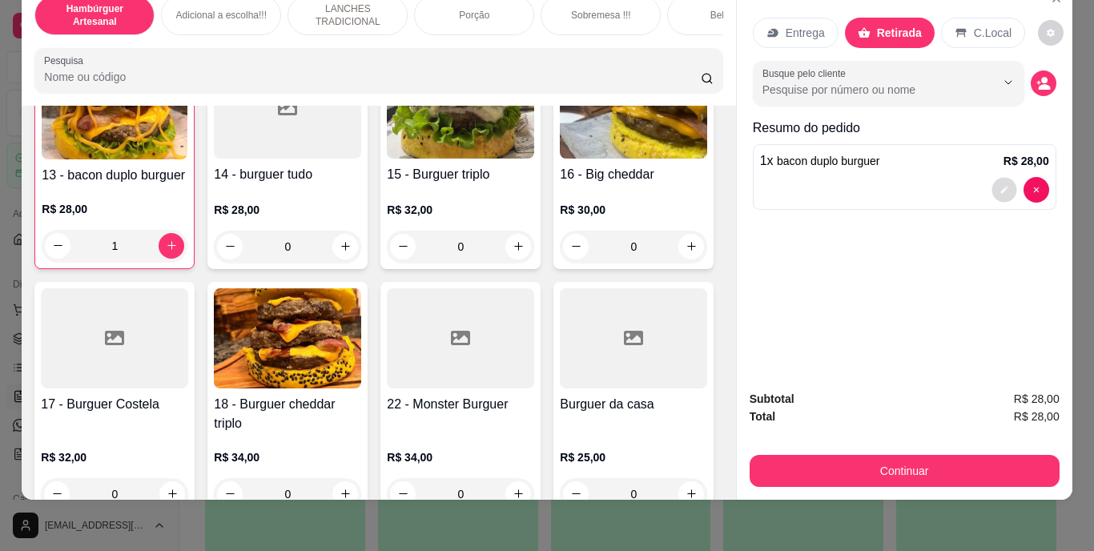
click at [999, 185] on icon "decrease-product-quantity" at bounding box center [1004, 190] width 10 height 10
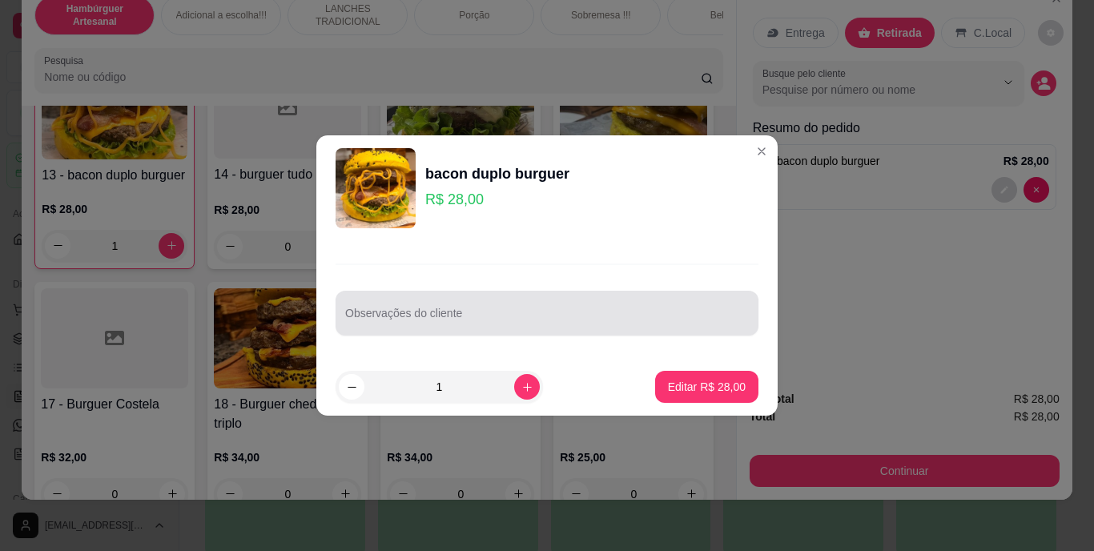
click at [595, 330] on div "Observações do cliente" at bounding box center [546, 313] width 423 height 45
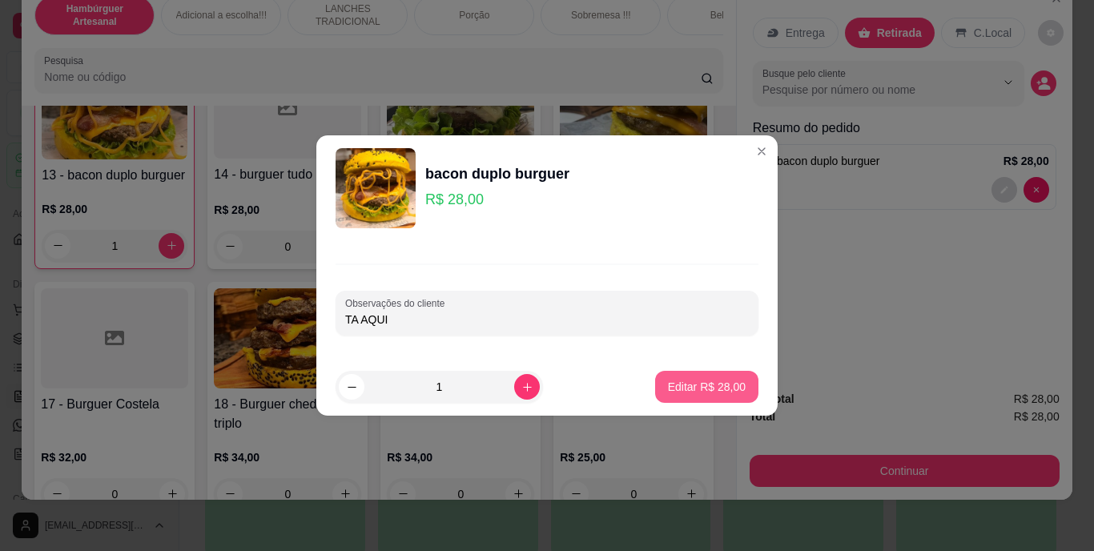
type input "TA AQUI"
click at [694, 381] on p "Editar R$ 28,00" at bounding box center [706, 386] width 75 height 15
type input "0"
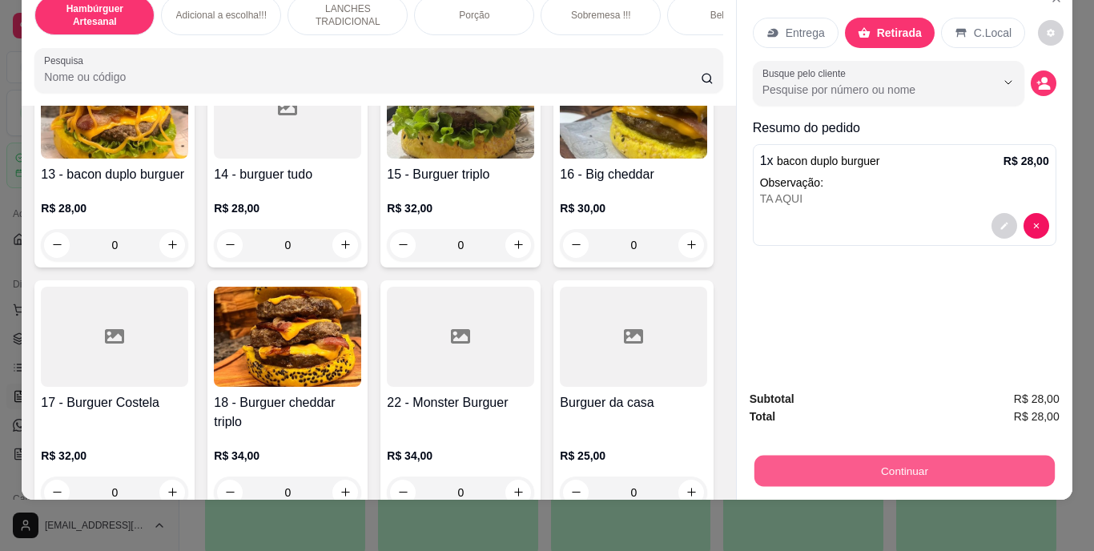
click at [812, 460] on button "Continuar" at bounding box center [903, 471] width 300 height 31
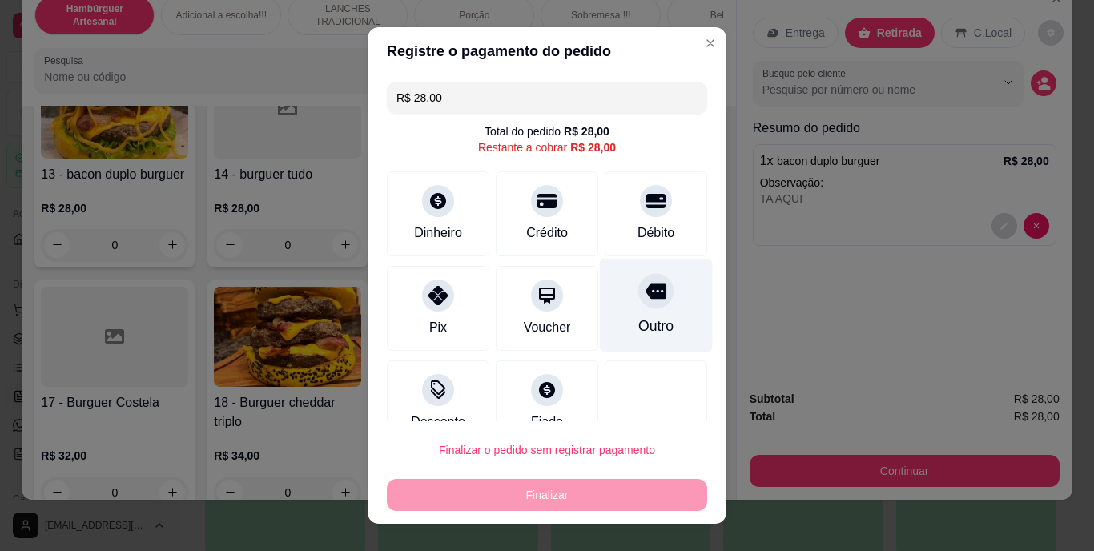
click at [638, 301] on div at bounding box center [655, 291] width 35 height 35
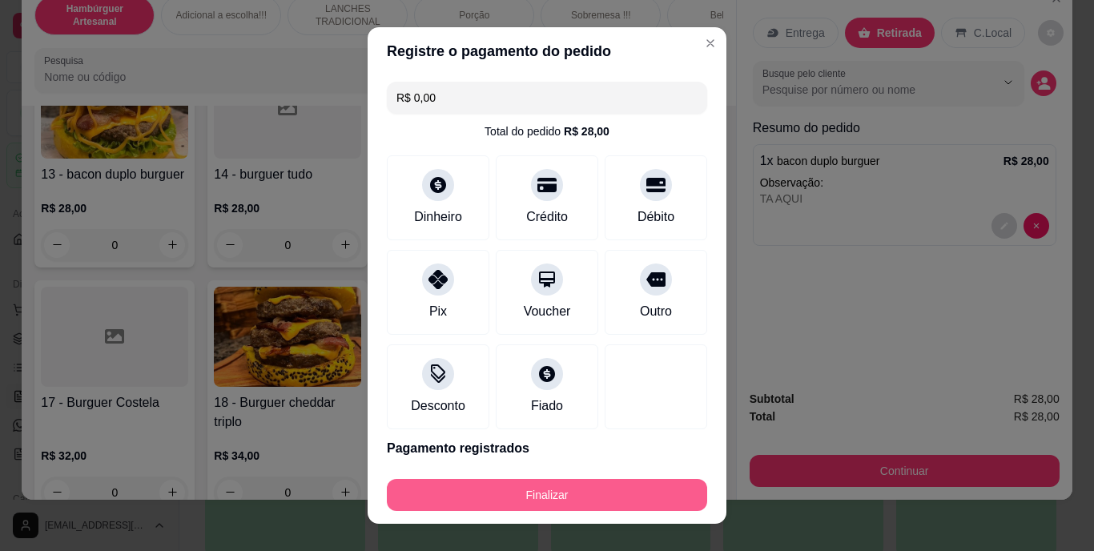
click at [560, 493] on button "Finalizar" at bounding box center [547, 495] width 320 height 32
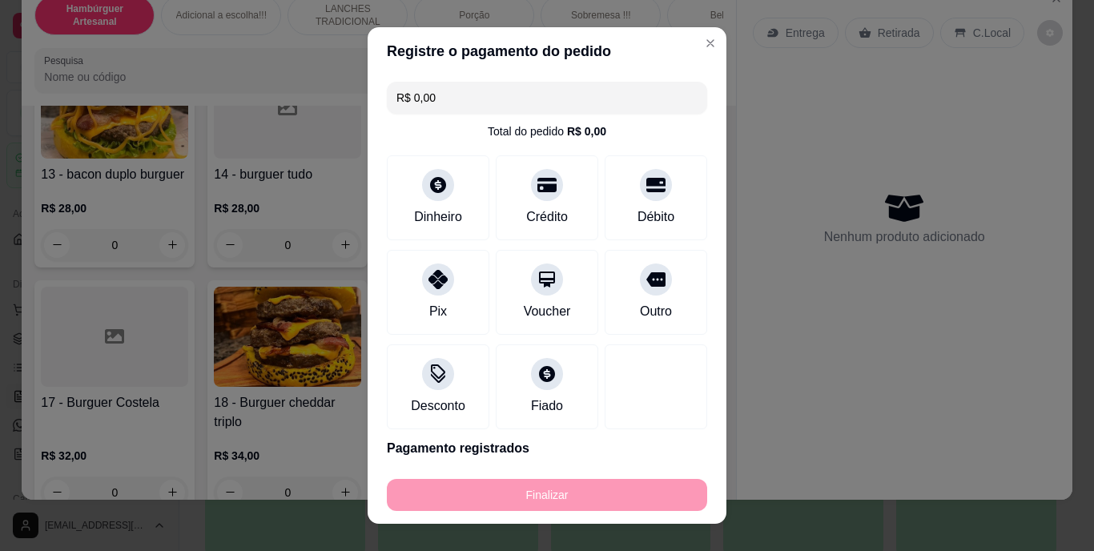
type input "-R$ 28,00"
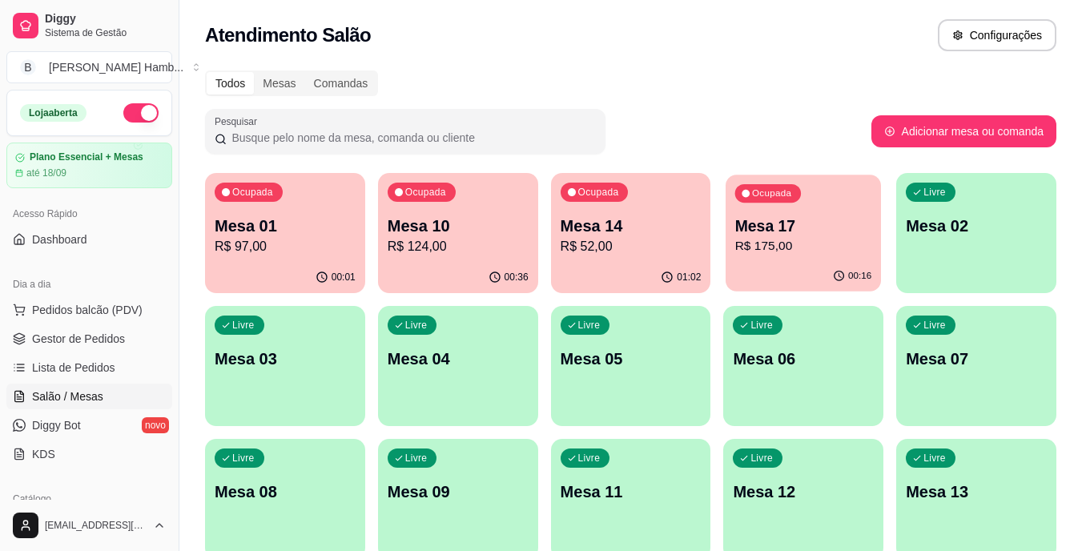
click at [805, 268] on div "00:16" at bounding box center [802, 276] width 155 height 30
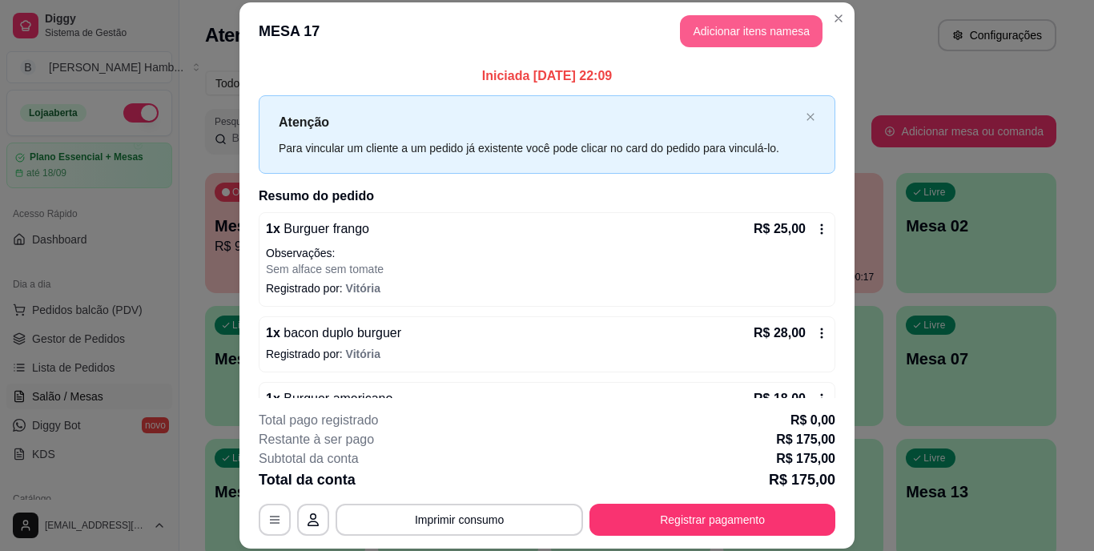
click at [702, 28] on button "Adicionar itens na mesa" at bounding box center [751, 31] width 143 height 32
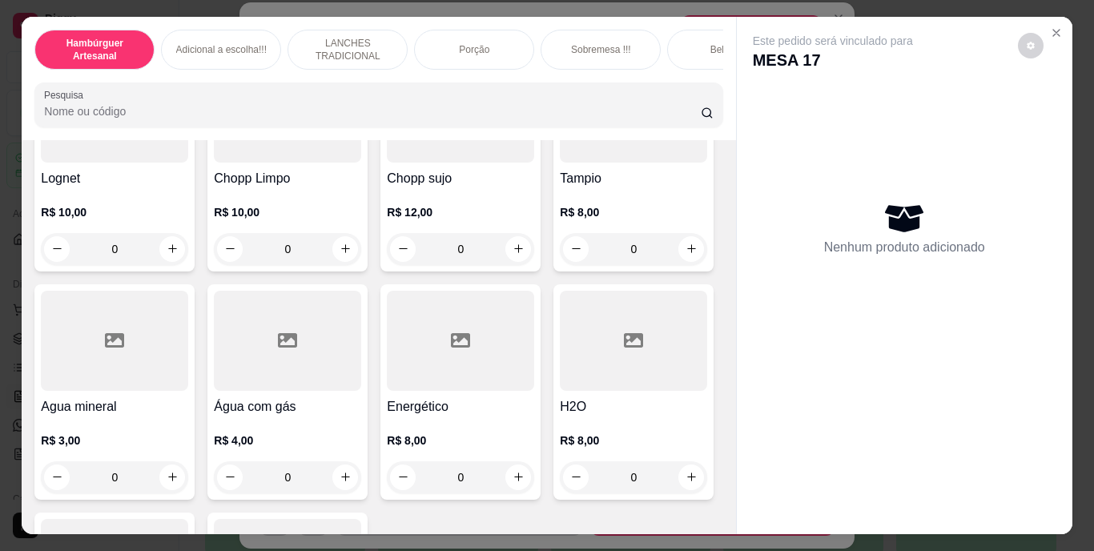
scroll to position [4404, 0]
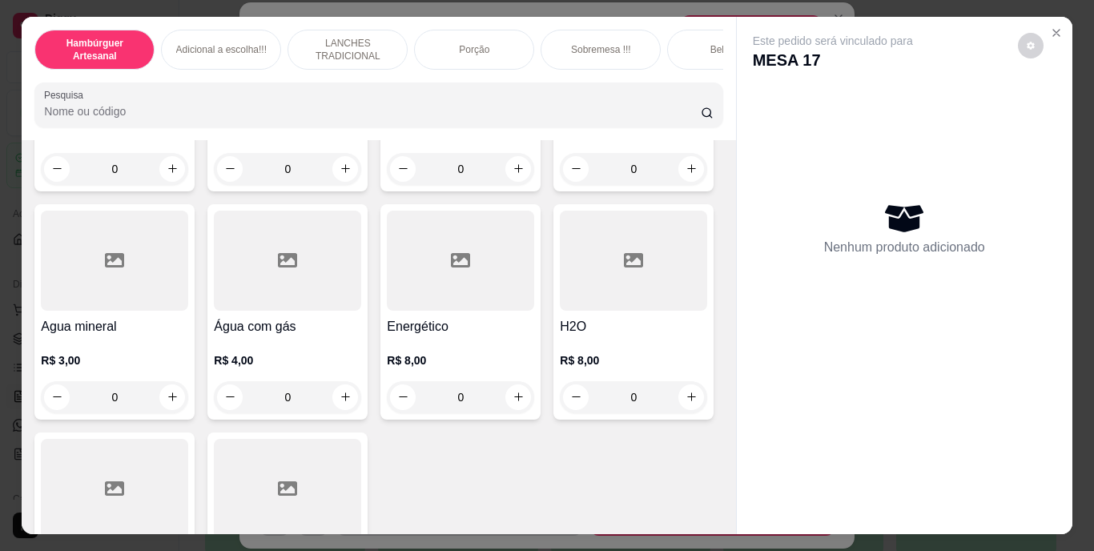
type input "1"
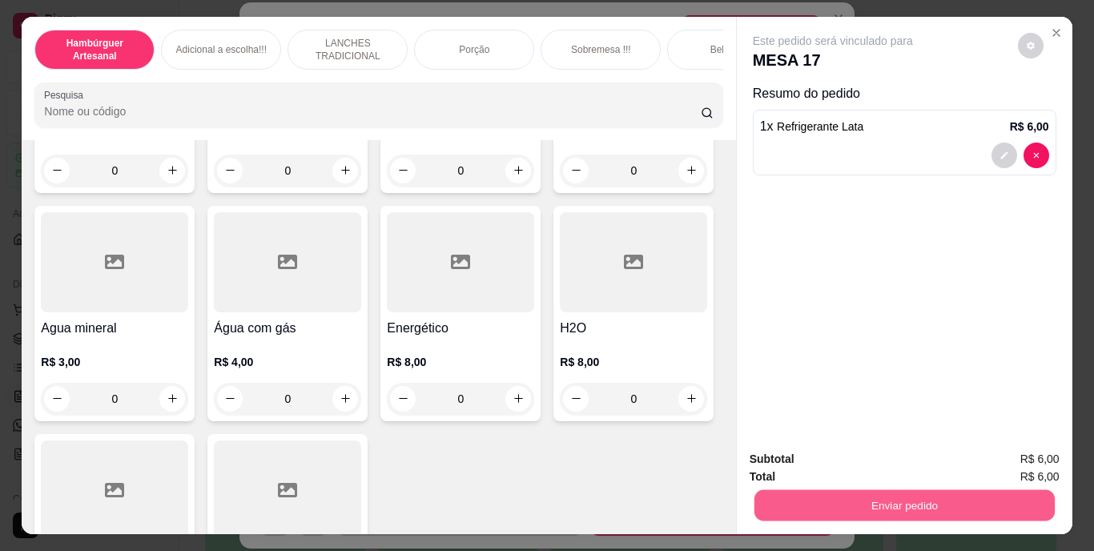
click at [942, 497] on button "Enviar pedido" at bounding box center [903, 505] width 300 height 31
click at [894, 460] on button "Não registrar e enviar pedido" at bounding box center [851, 460] width 167 height 30
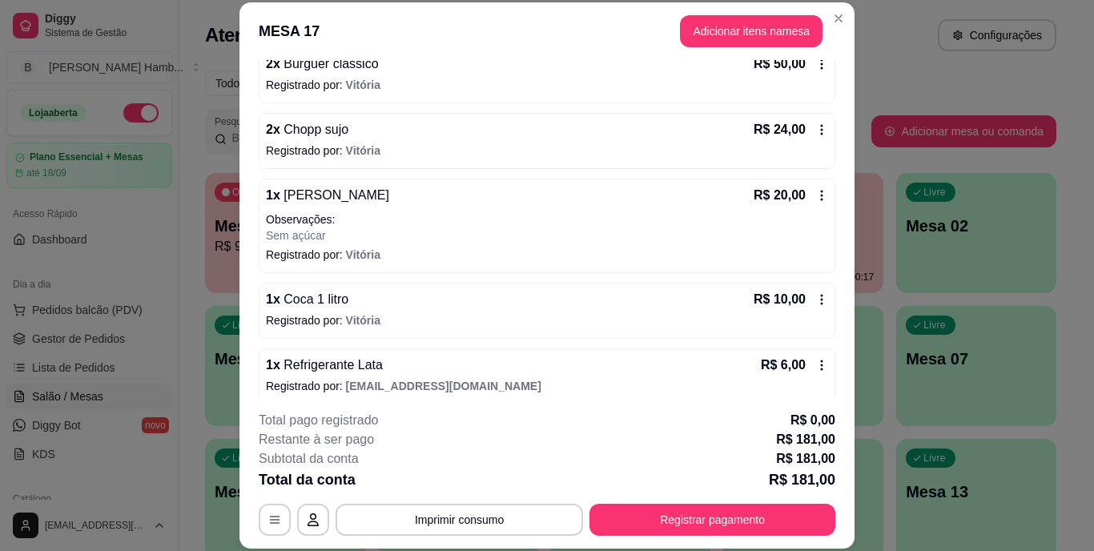
scroll to position [413, 0]
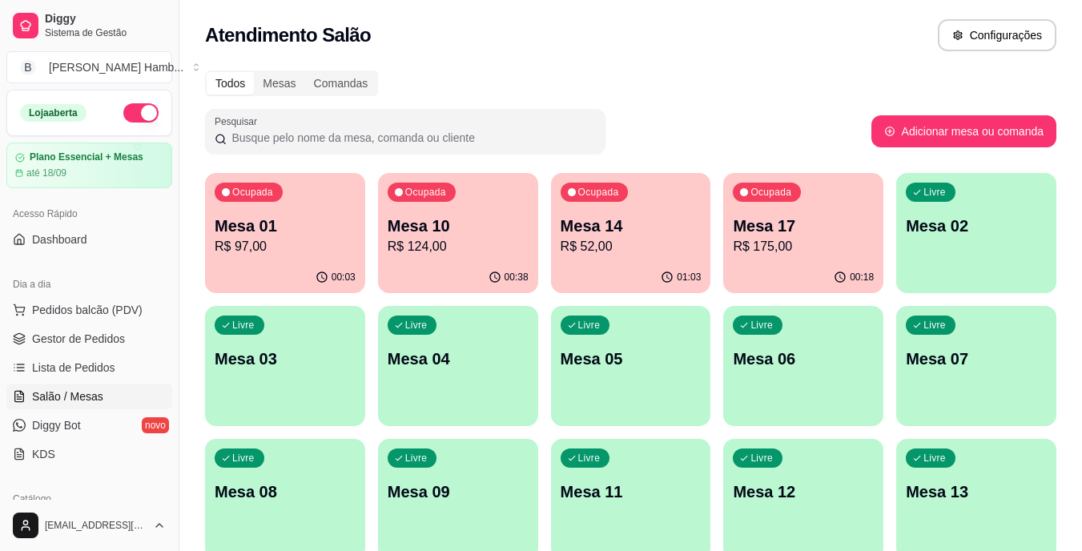
click at [711, 231] on div "Ocupada Mesa 01 R$ 97,00 00:03 Ocupada Mesa 10 R$ 124,00 00:38 Ocupada Mesa 14 …" at bounding box center [630, 432] width 851 height 519
drag, startPoint x: 711, startPoint y: 231, endPoint x: 741, endPoint y: 257, distance: 40.3
click at [741, 257] on div "Ocupada Mesa 01 R$ 97,00 00:03 Ocupada Mesa 10 R$ 124,00 00:38 Ocupada Mesa 14 …" at bounding box center [630, 432] width 851 height 519
drag, startPoint x: 600, startPoint y: 11, endPoint x: 607, endPoint y: 27, distance: 17.6
click at [607, 27] on div "Atendimento Salão Configurações" at bounding box center [630, 30] width 902 height 61
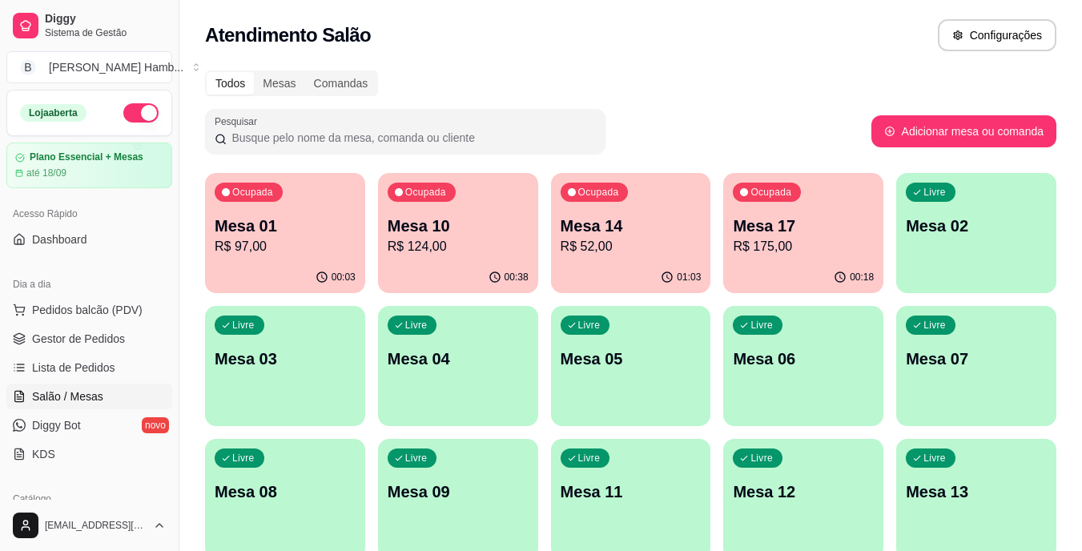
click at [315, 231] on p "Mesa 01" at bounding box center [285, 226] width 141 height 22
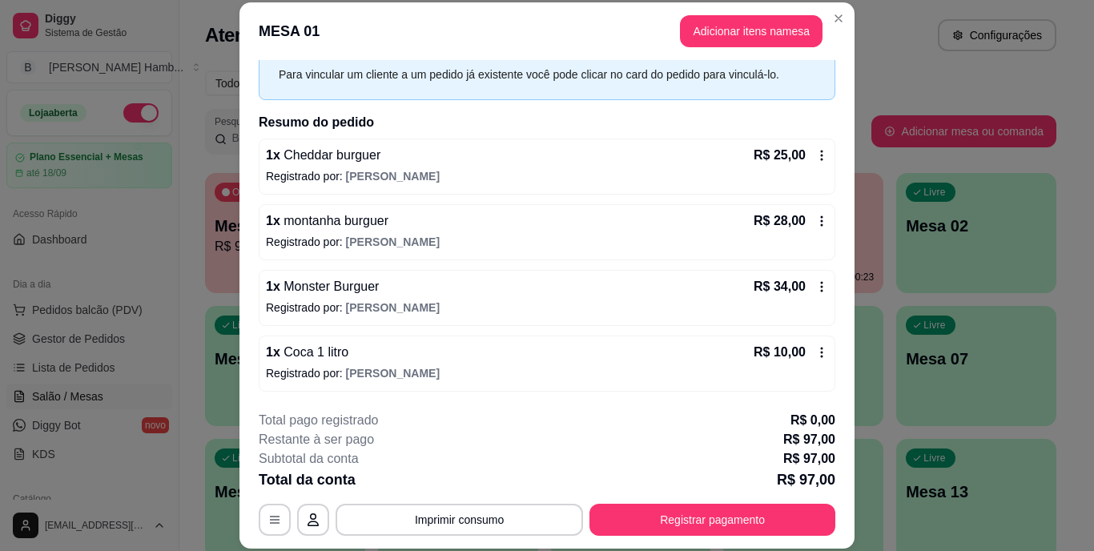
scroll to position [49, 0]
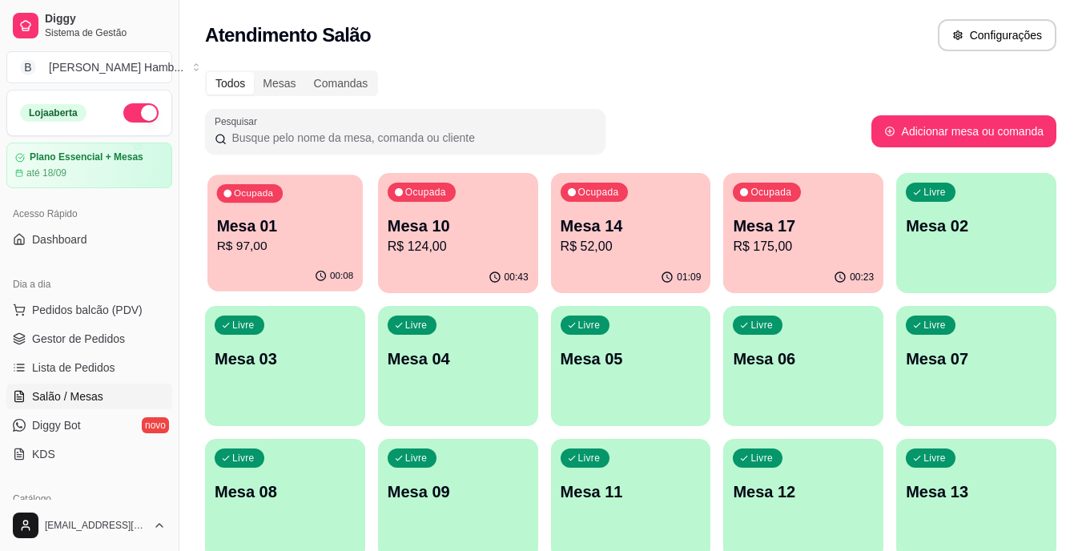
click at [273, 243] on p "R$ 97,00" at bounding box center [285, 246] width 137 height 18
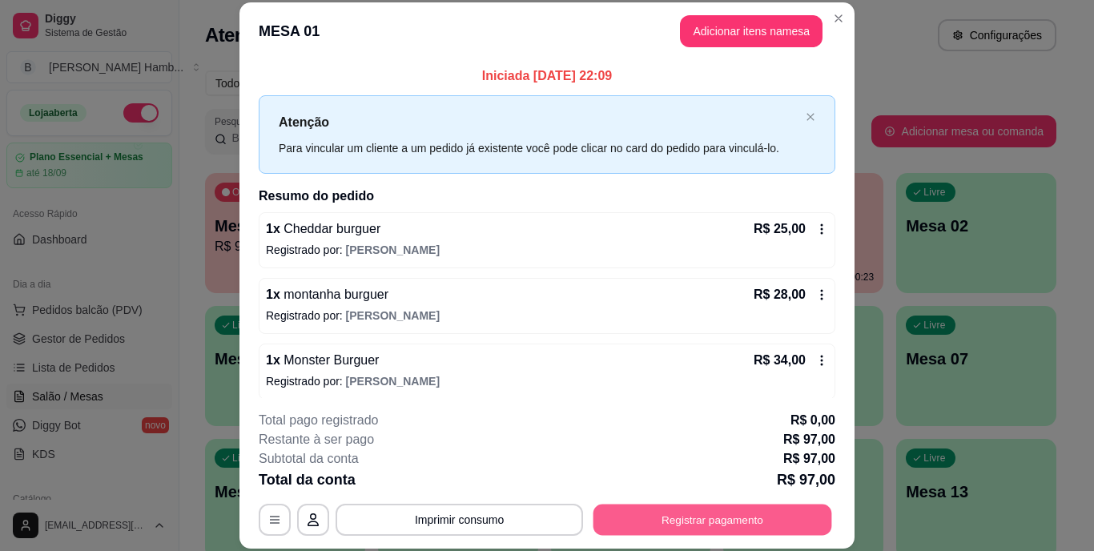
click at [704, 509] on button "Registrar pagamento" at bounding box center [712, 519] width 239 height 31
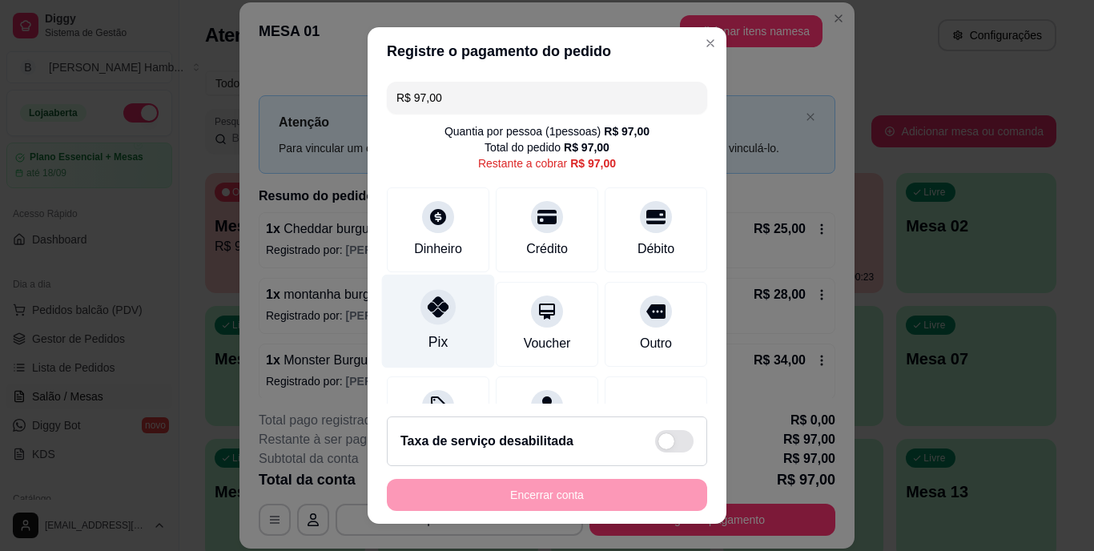
click at [428, 309] on icon at bounding box center [438, 307] width 21 height 21
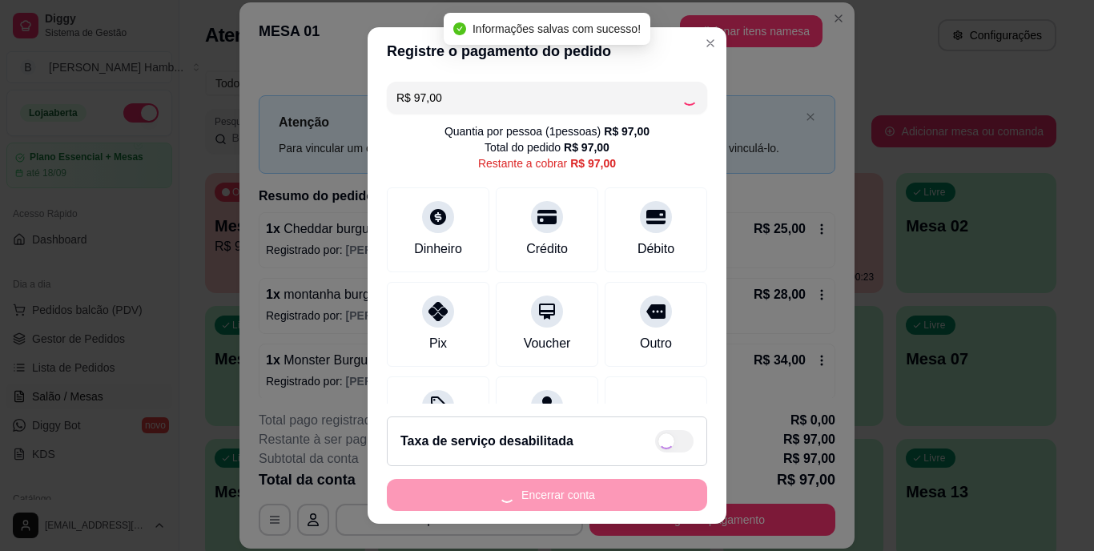
type input "R$ 0,00"
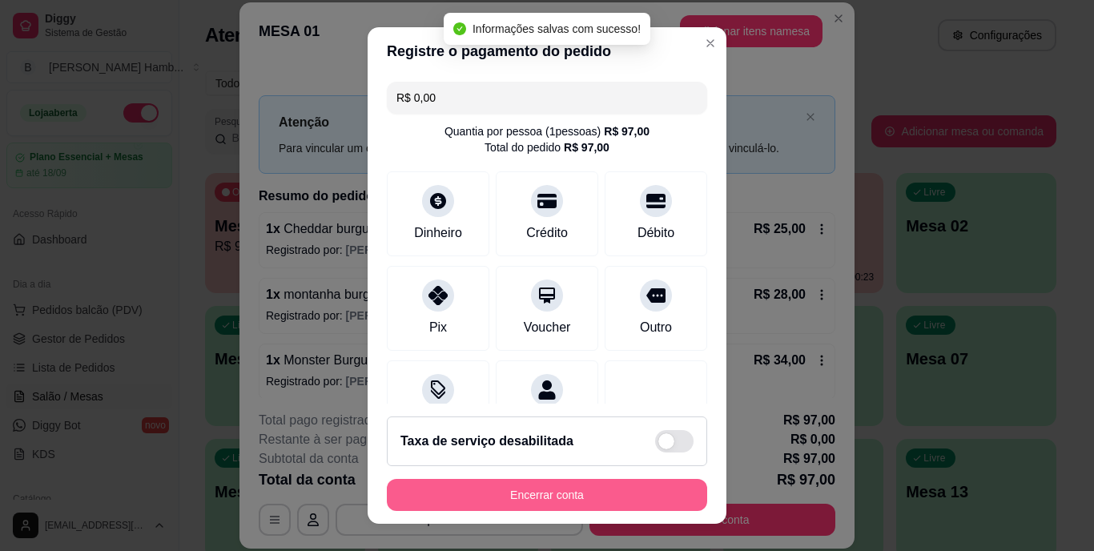
click at [547, 489] on button "Encerrar conta" at bounding box center [547, 495] width 320 height 32
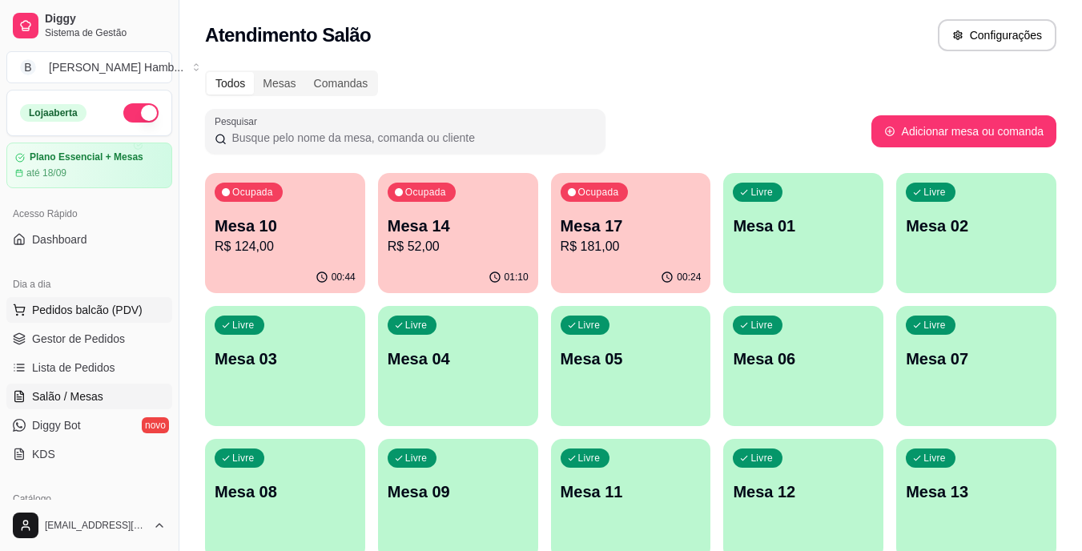
click at [71, 305] on span "Pedidos balcão (PDV)" at bounding box center [87, 310] width 110 height 16
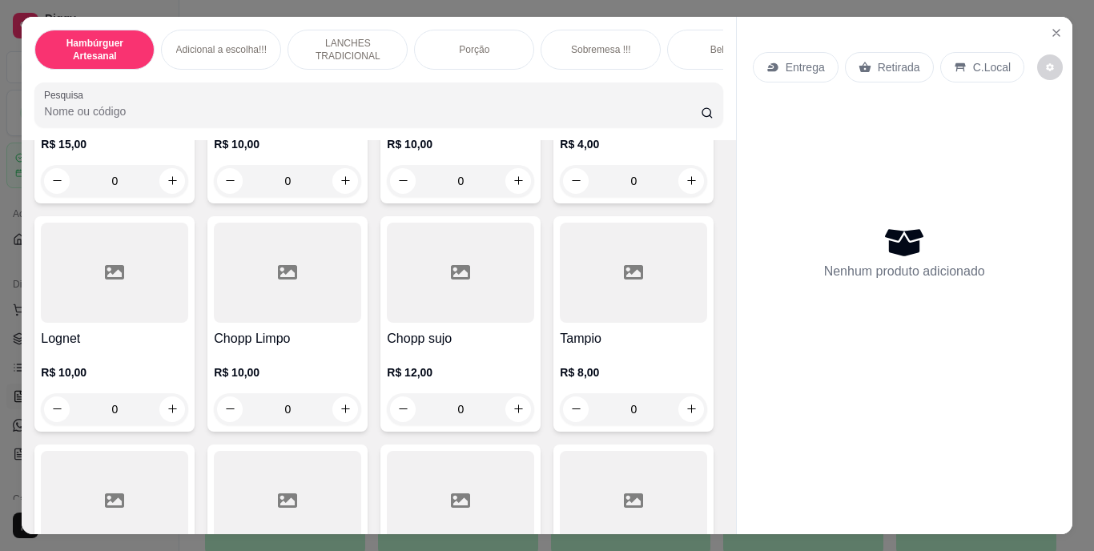
scroll to position [4564, 0]
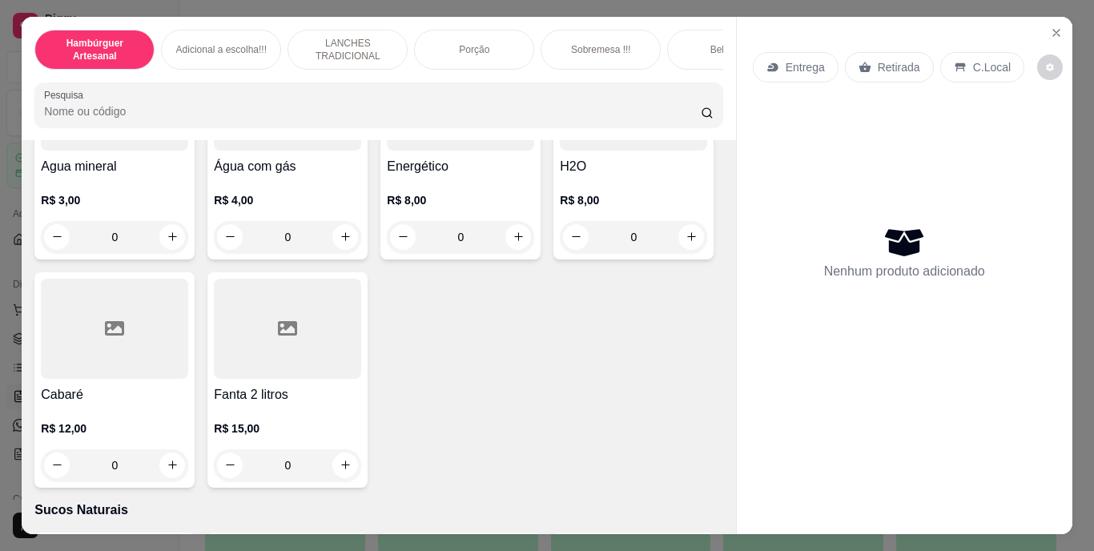
type input "1"
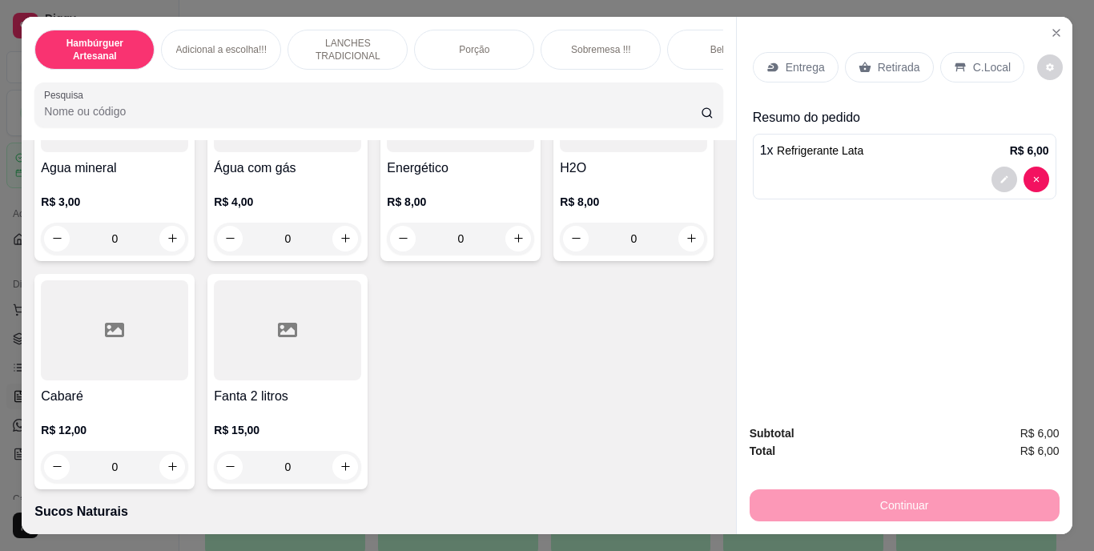
scroll to position [4565, 0]
click at [868, 52] on div "Retirada" at bounding box center [889, 67] width 89 height 30
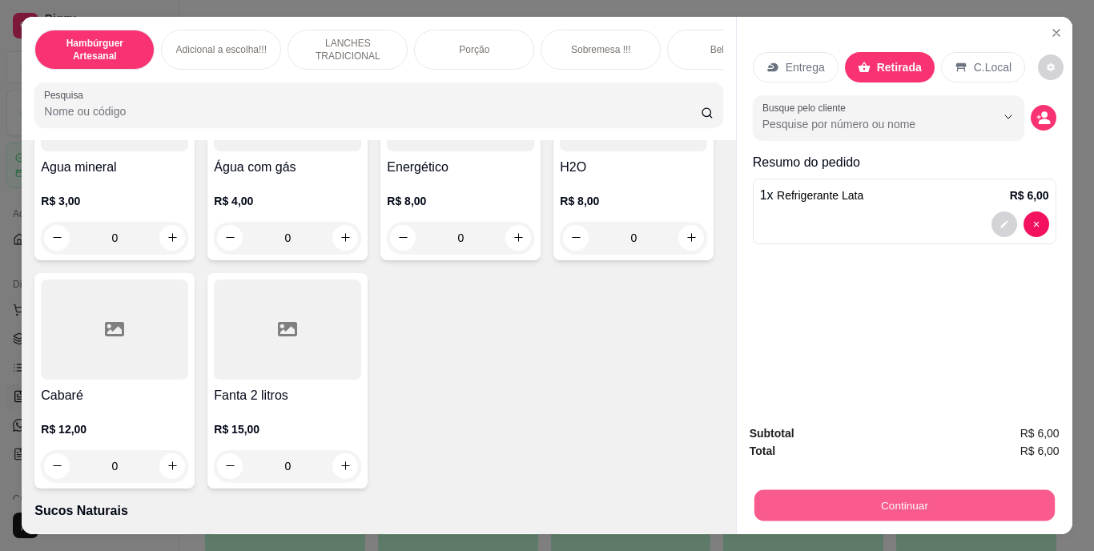
click at [934, 499] on button "Continuar" at bounding box center [903, 505] width 300 height 31
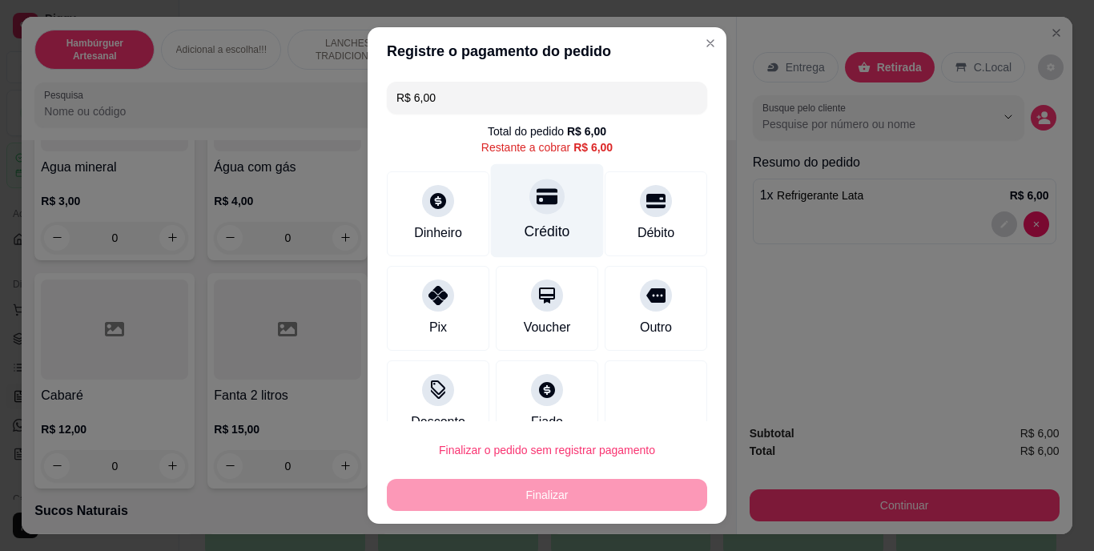
click at [556, 246] on div "Crédito" at bounding box center [547, 211] width 113 height 94
type input "R$ 0,00"
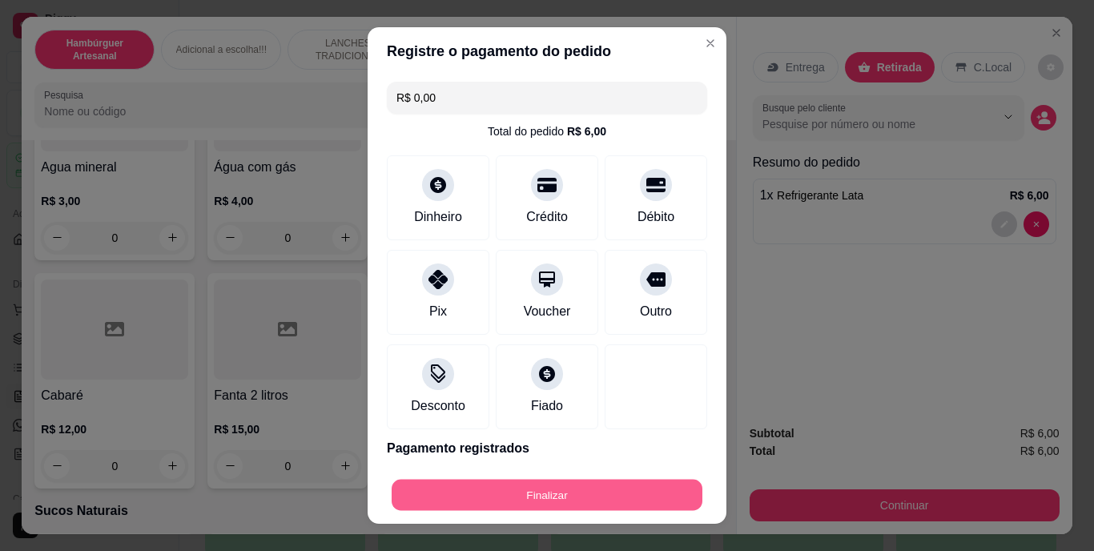
click at [578, 506] on button "Finalizar" at bounding box center [547, 494] width 311 height 31
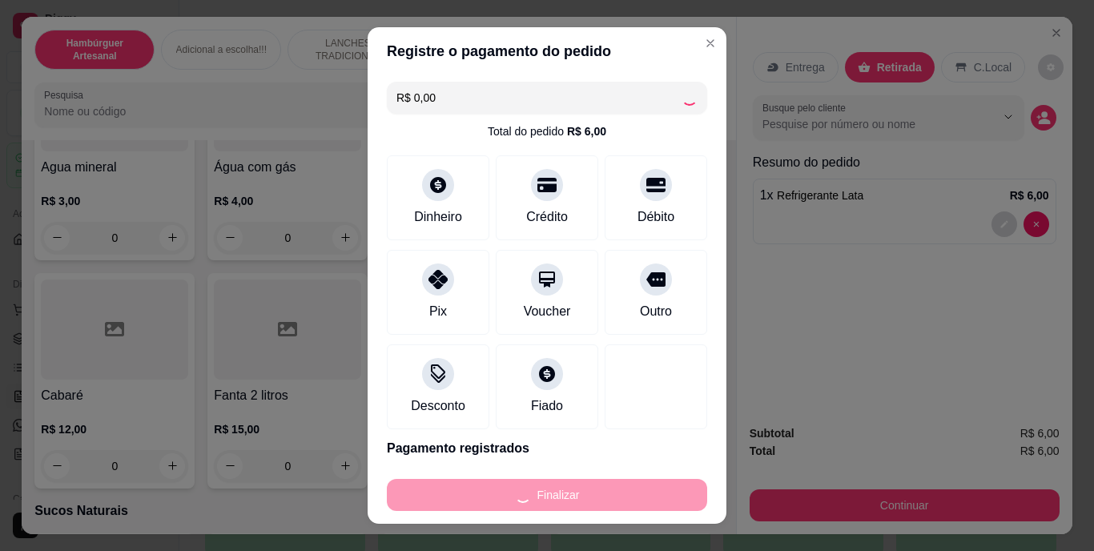
type input "0"
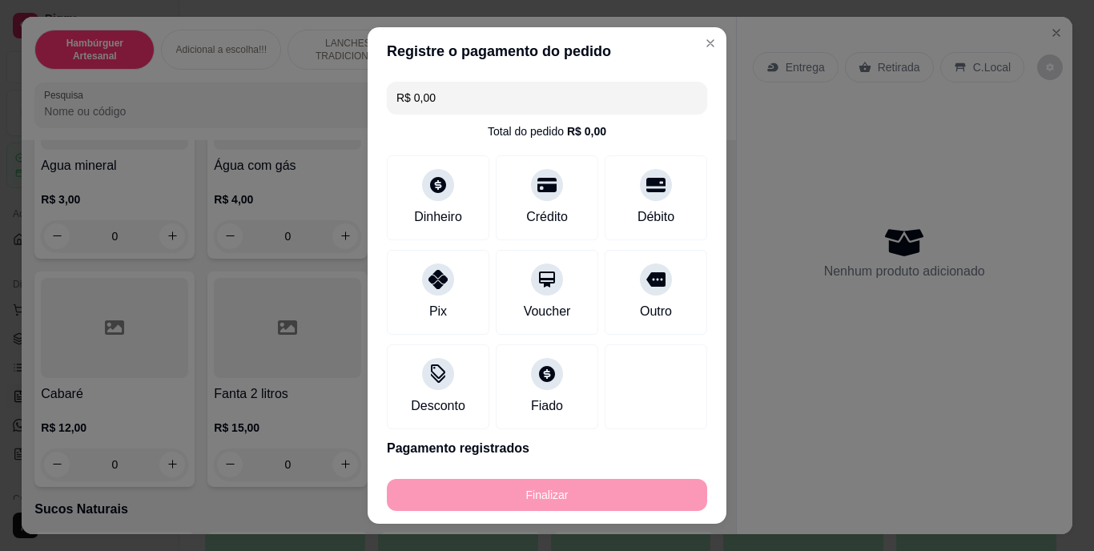
type input "-R$ 6,00"
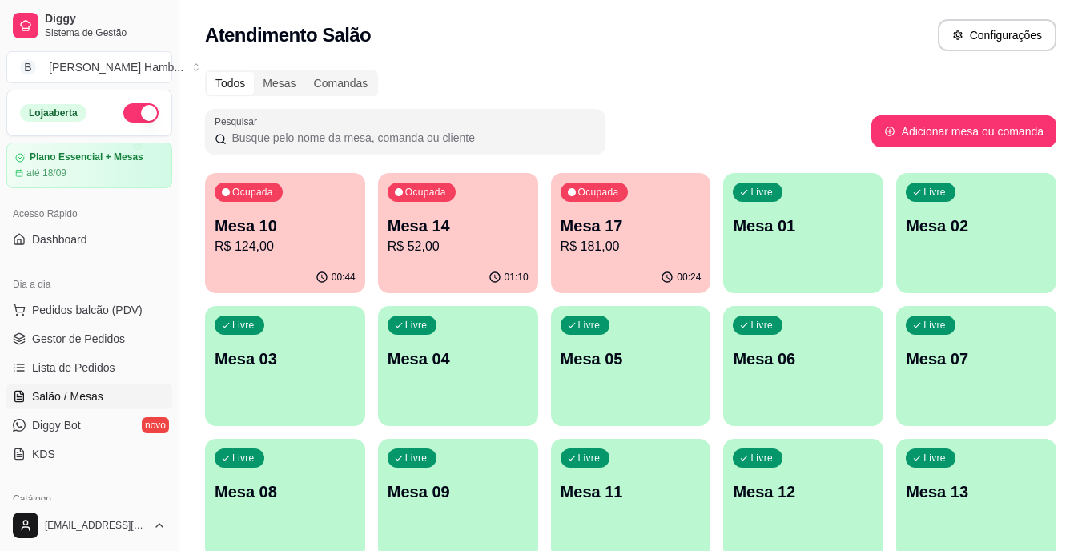
click at [309, 235] on p "Mesa 10" at bounding box center [285, 226] width 141 height 22
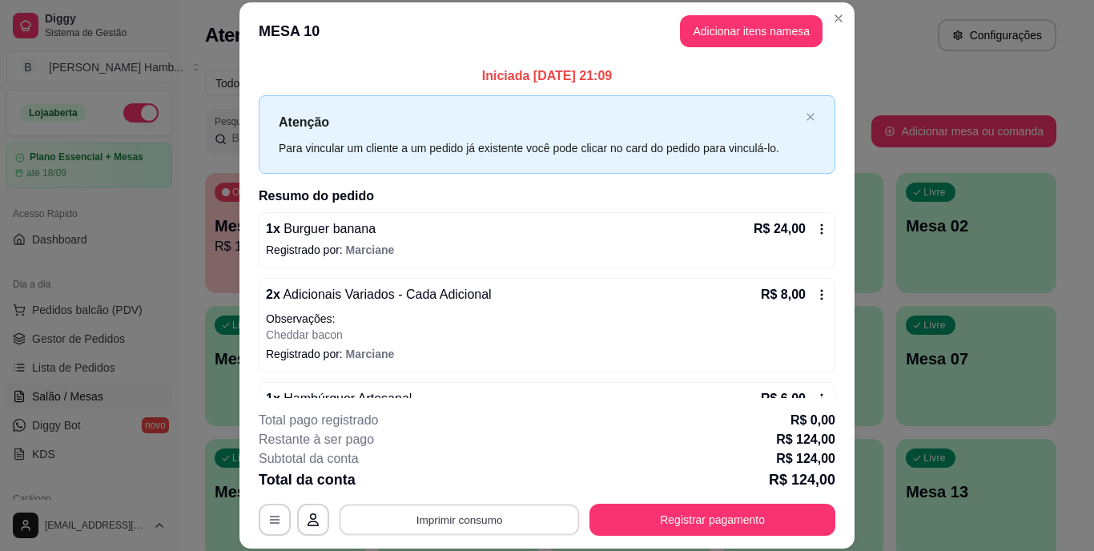
click at [528, 523] on button "Imprimir consumo" at bounding box center [459, 519] width 240 height 31
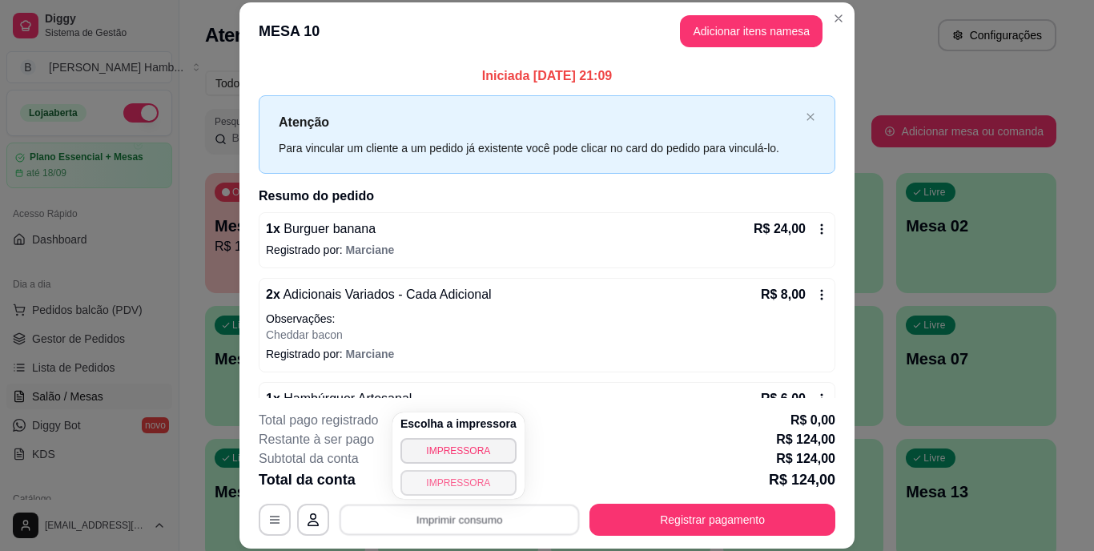
click at [500, 474] on button "IMPRESSORA" at bounding box center [458, 483] width 116 height 26
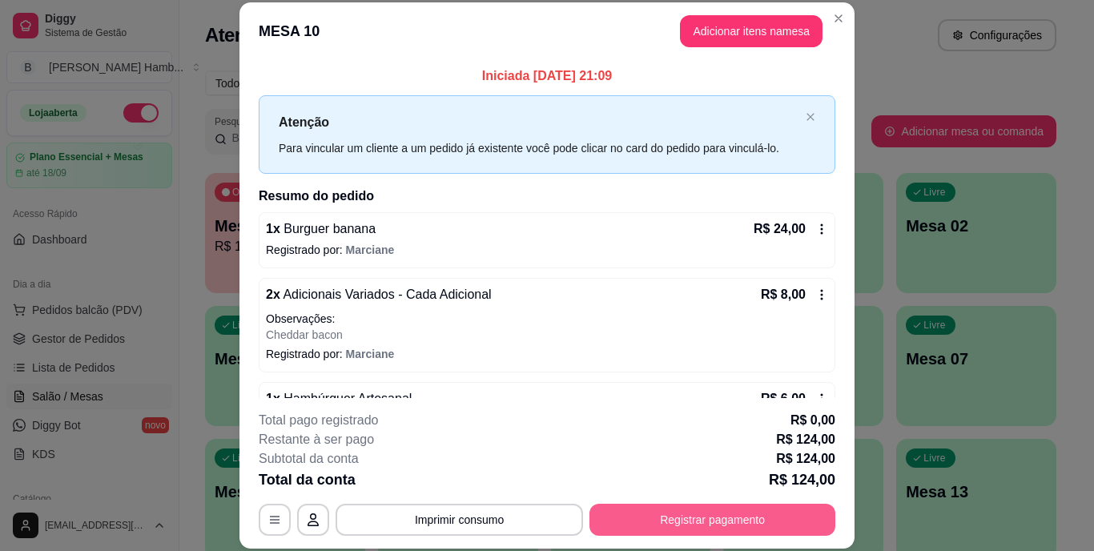
click at [711, 517] on button "Registrar pagamento" at bounding box center [712, 520] width 246 height 32
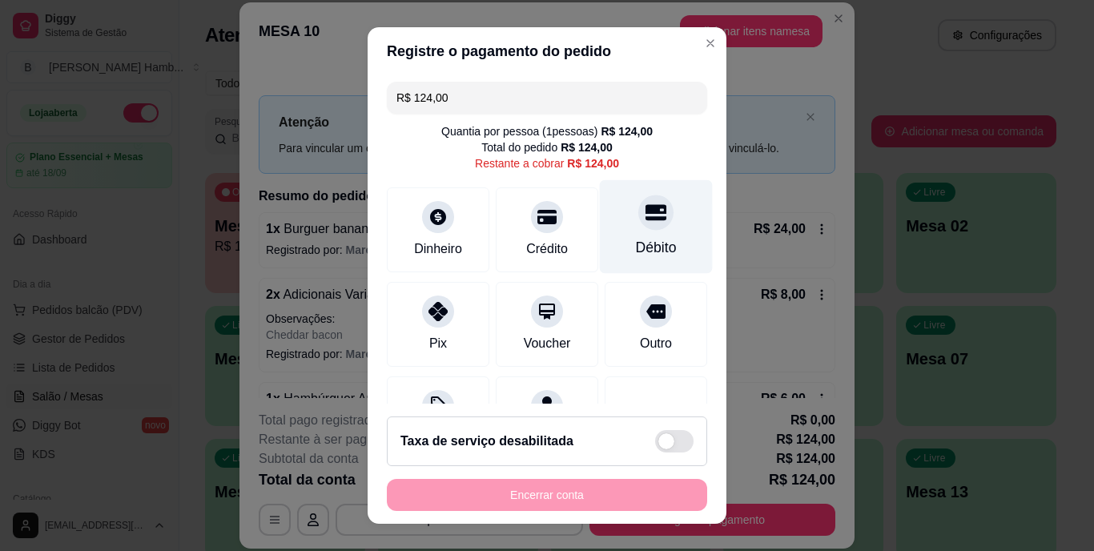
click at [608, 255] on div "Débito" at bounding box center [656, 227] width 113 height 94
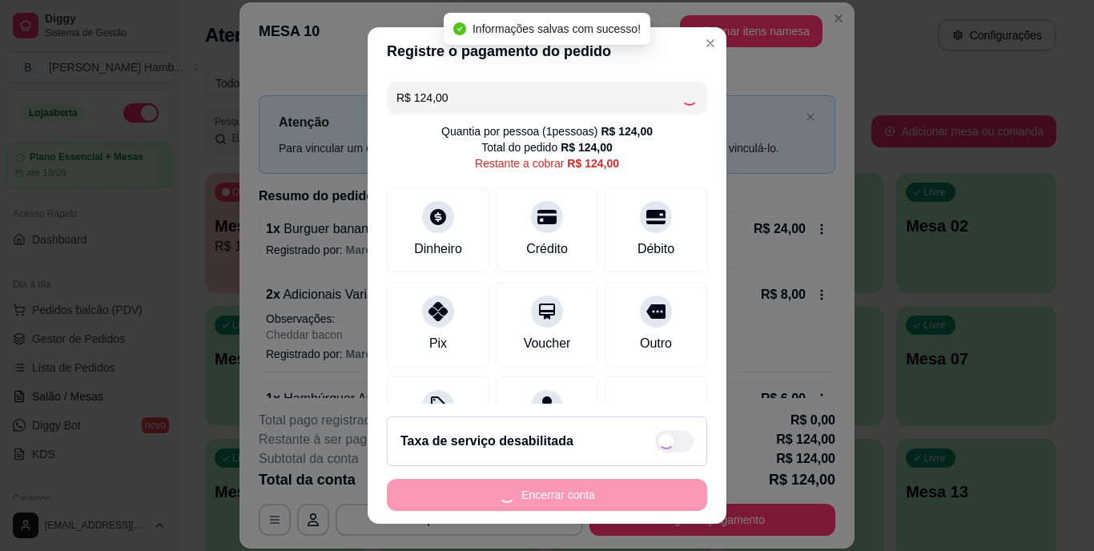
type input "R$ 0,00"
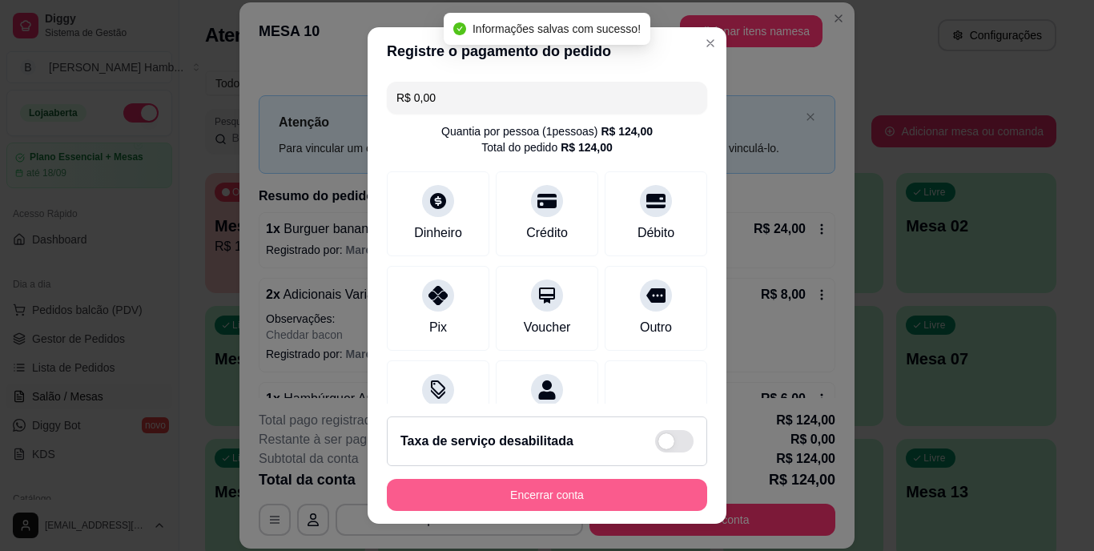
click at [629, 498] on button "Encerrar conta" at bounding box center [547, 495] width 320 height 32
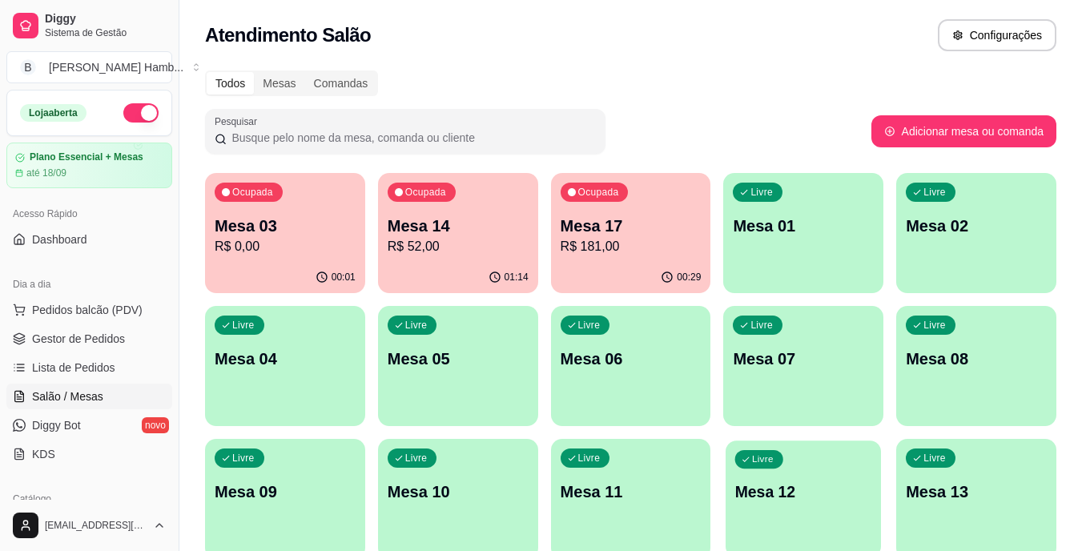
click at [784, 496] on p "Mesa 12" at bounding box center [803, 492] width 137 height 22
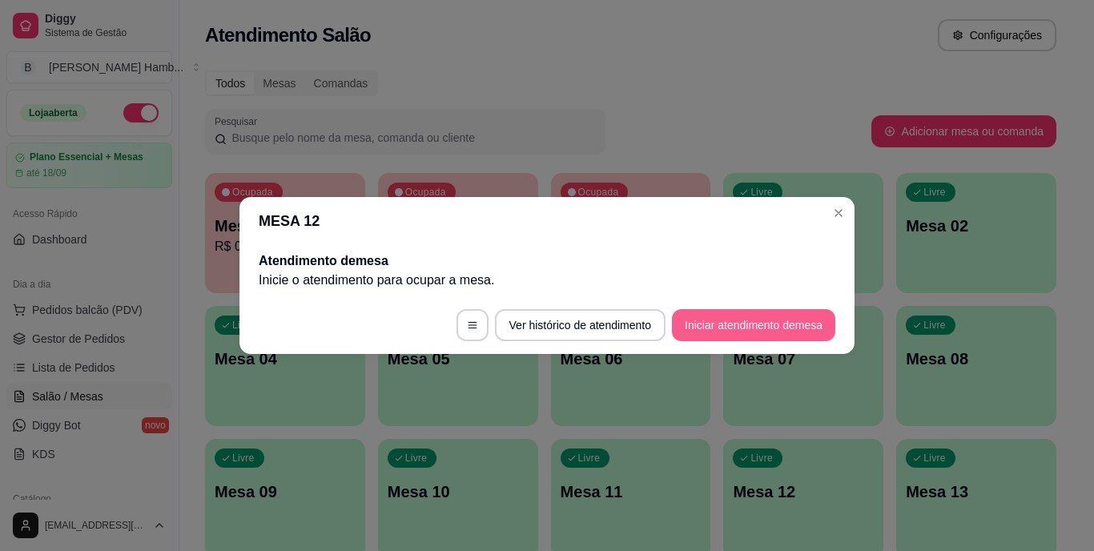
click at [748, 314] on button "Iniciar atendimento de mesa" at bounding box center [753, 325] width 163 height 32
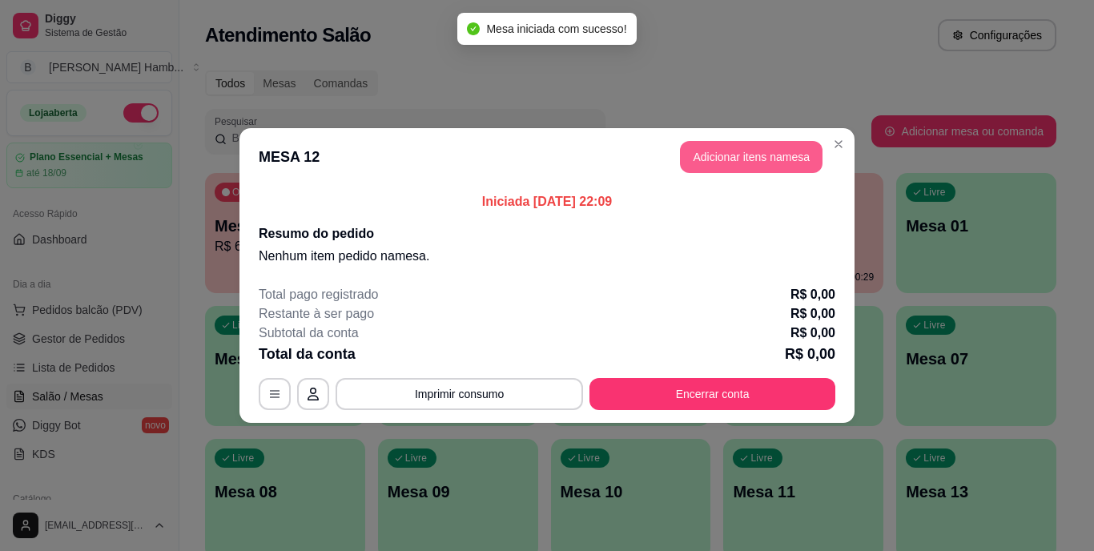
click at [814, 155] on button "Adicionar itens na mesa" at bounding box center [751, 157] width 143 height 32
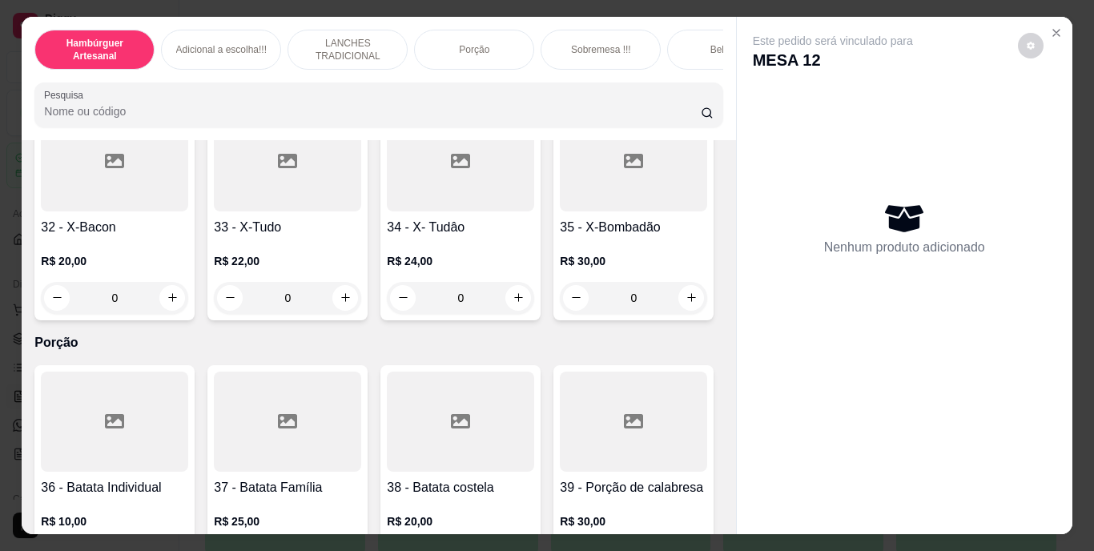
scroll to position [2722, 0]
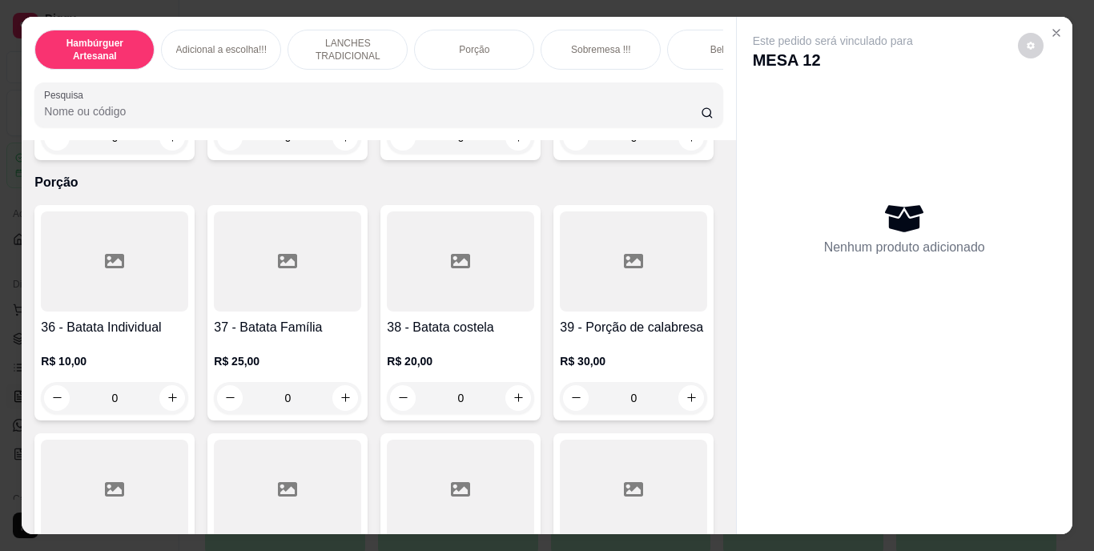
type input "1"
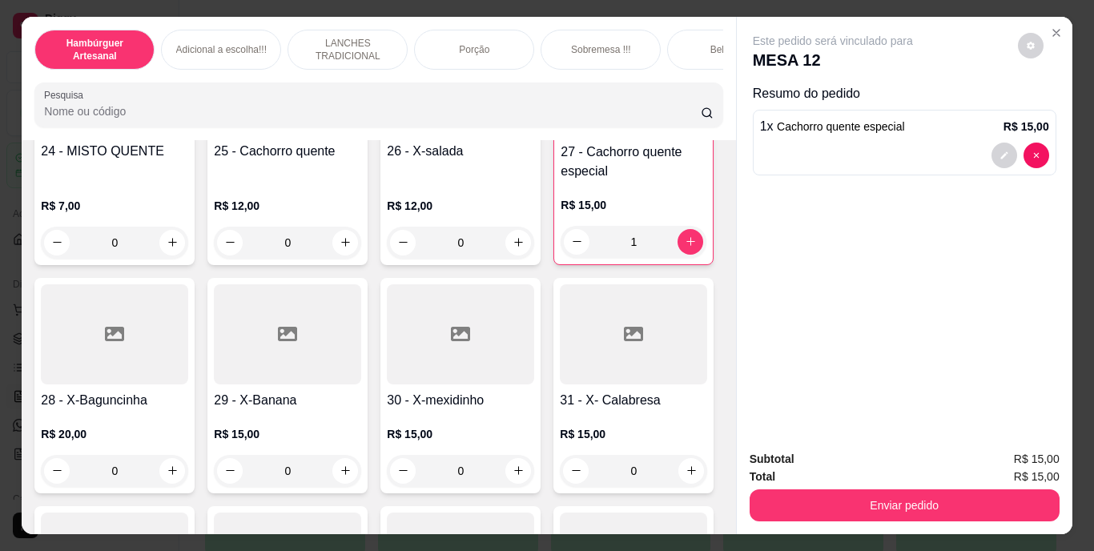
scroll to position [2003, 0]
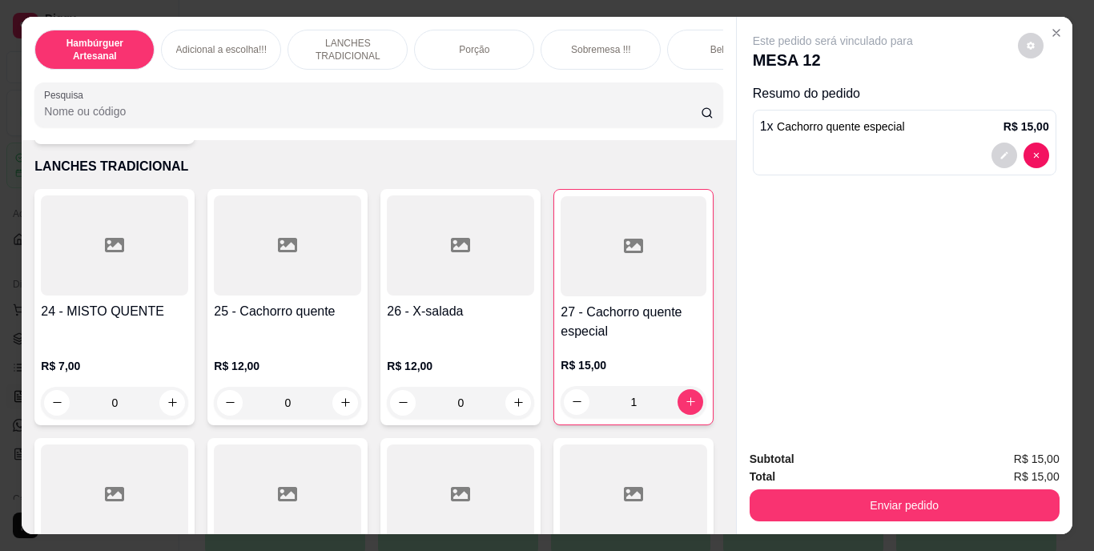
type input "1"
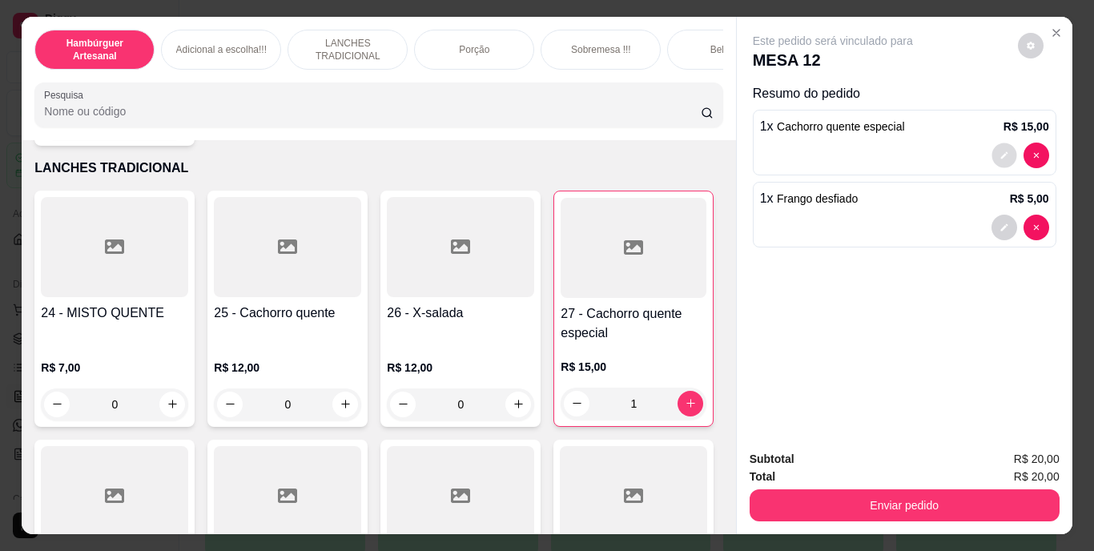
click at [1004, 143] on button "decrease-product-quantity" at bounding box center [1003, 155] width 25 height 25
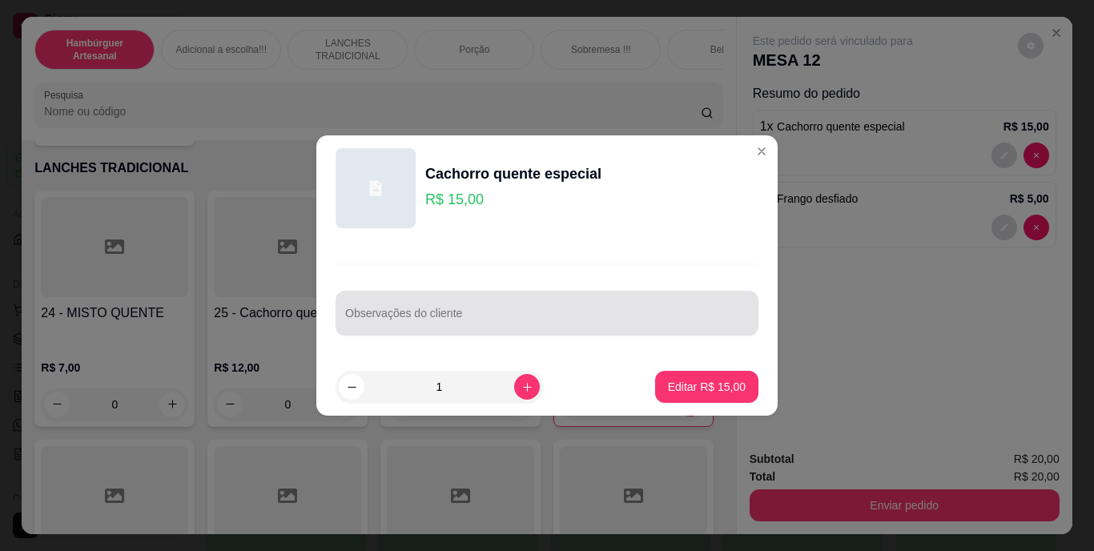
click at [597, 317] on input "Observações do cliente" at bounding box center [547, 319] width 404 height 16
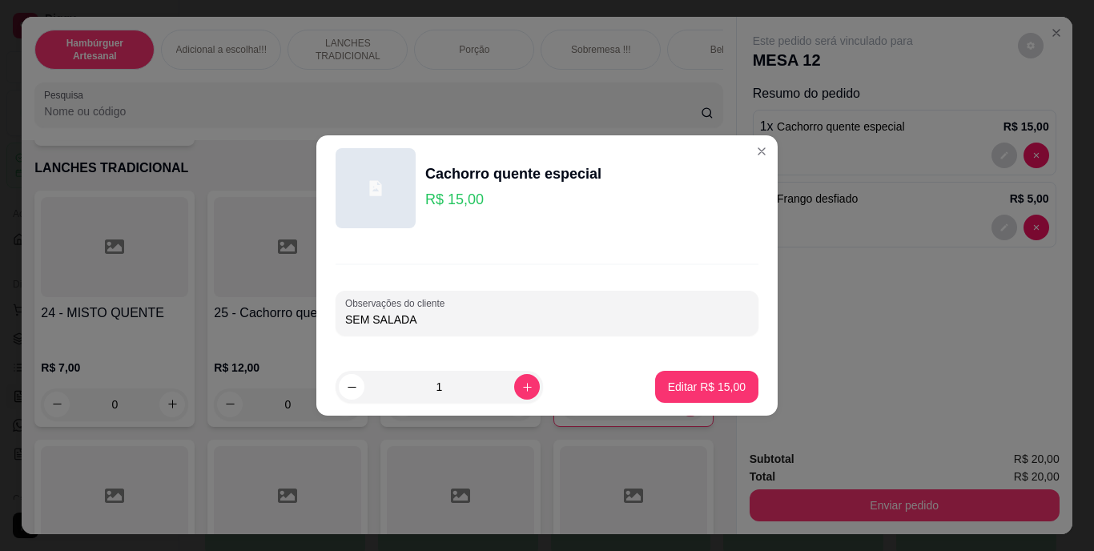
type input "SEM SALADA"
click at [729, 368] on footer "1 Editar R$ 15,00" at bounding box center [546, 387] width 461 height 58
click at [720, 385] on p "Editar R$ 15,00" at bounding box center [707, 387] width 78 height 16
type input "0"
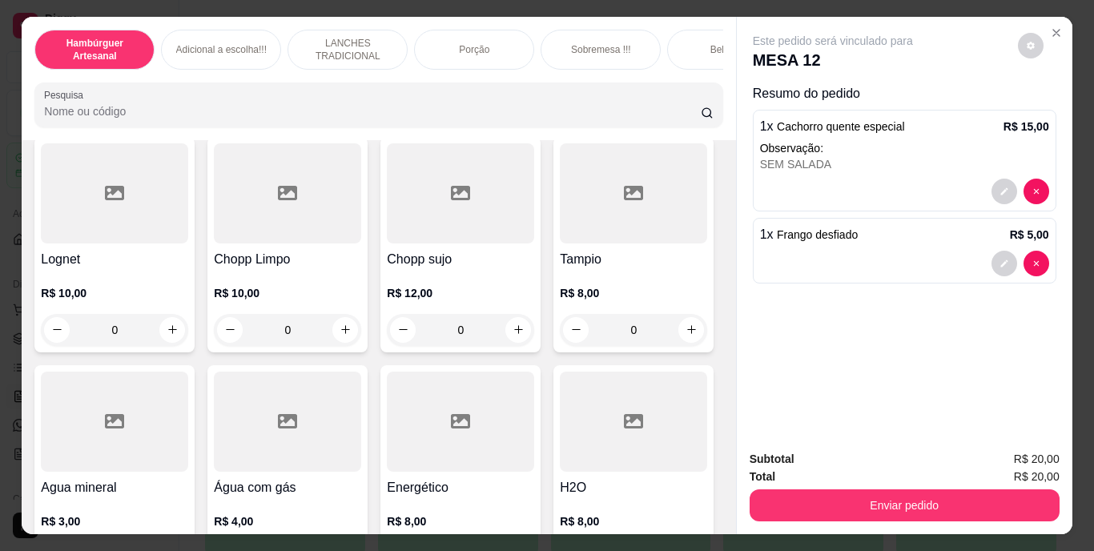
scroll to position [4405, 0]
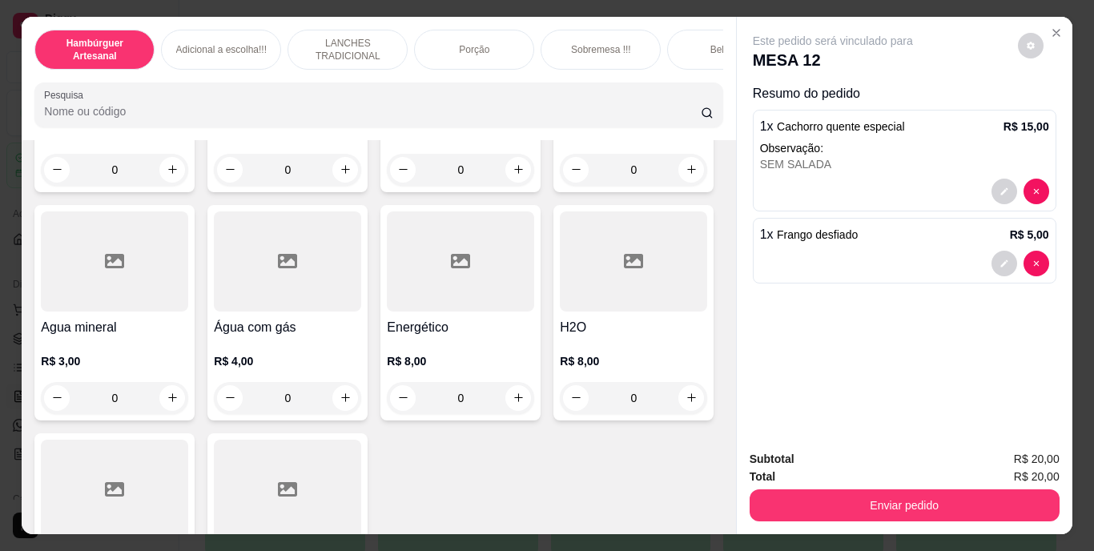
type input "1"
click at [996, 323] on button "decrease-product-quantity" at bounding box center [1004, 336] width 26 height 26
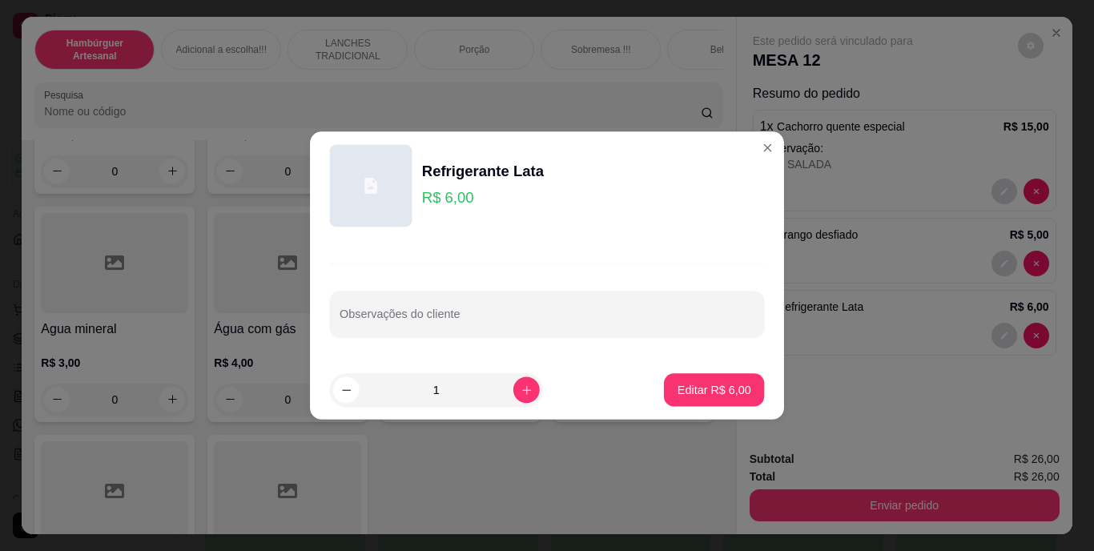
scroll to position [41, 0]
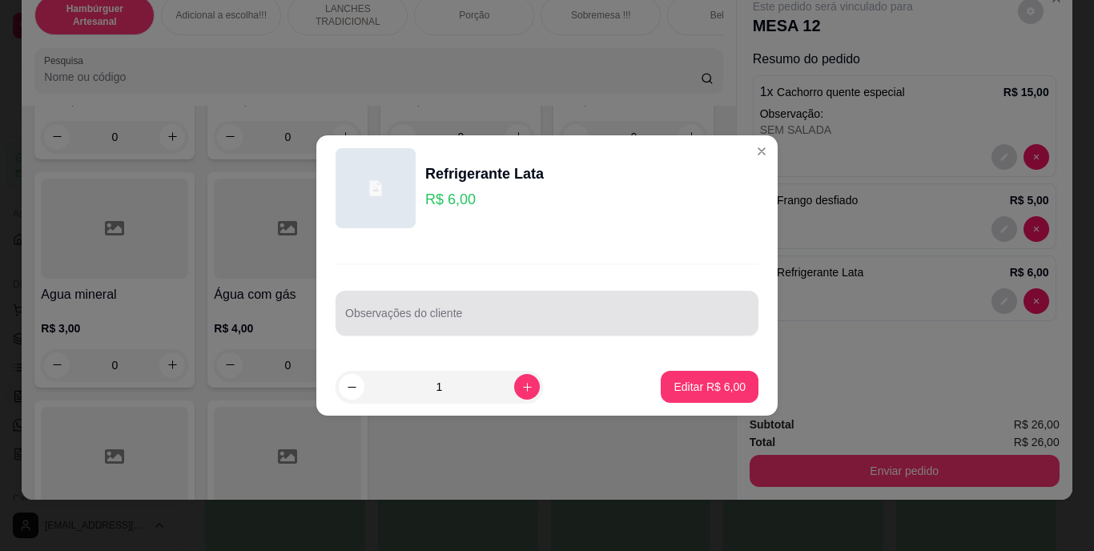
click at [732, 302] on div at bounding box center [547, 313] width 404 height 32
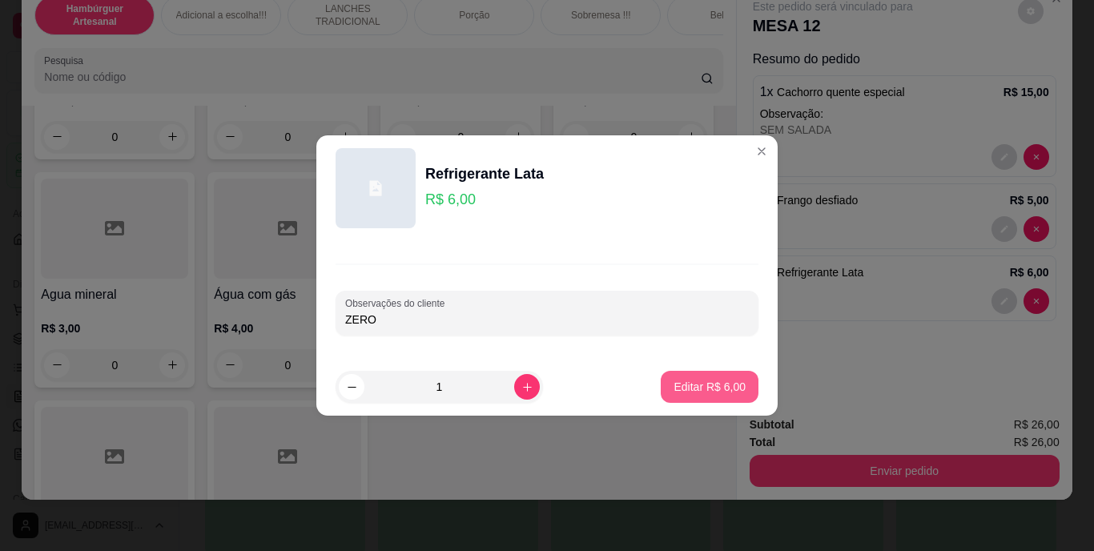
type input "ZERO"
click at [673, 384] on p "Editar R$ 6,00" at bounding box center [709, 387] width 72 height 16
type input "0"
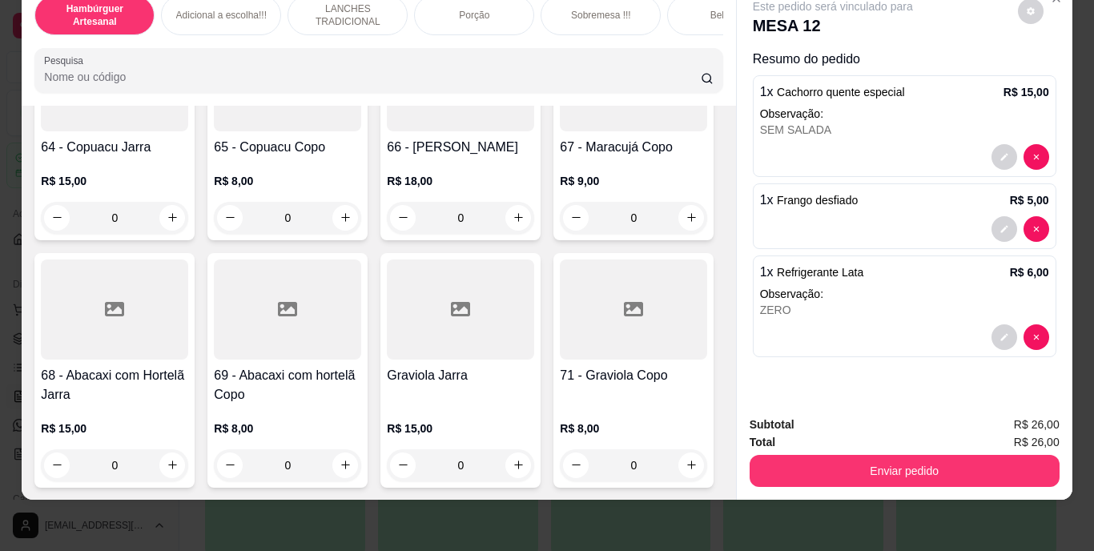
scroll to position [5526, 0]
type input "1"
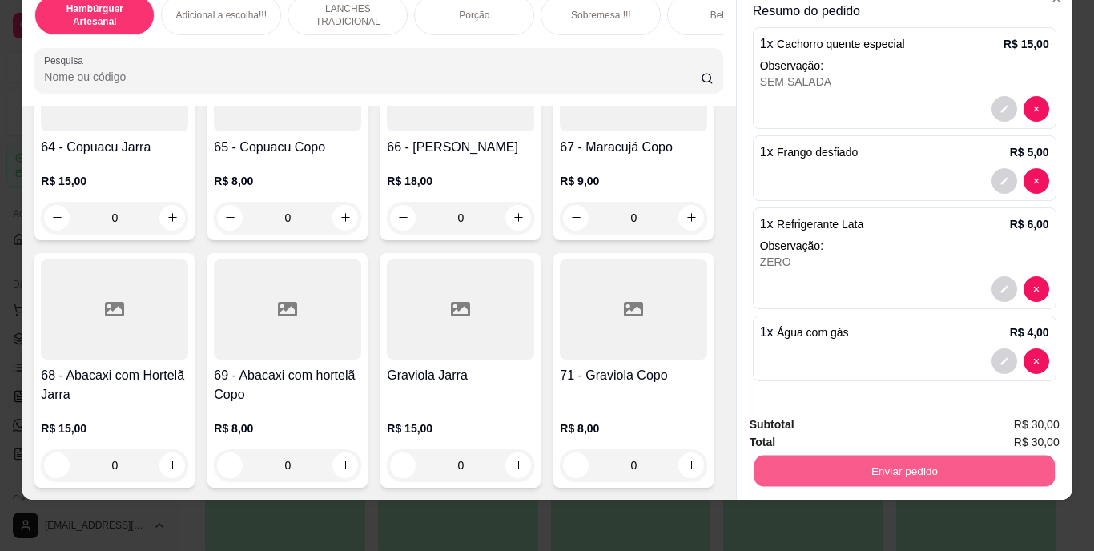
click at [865, 460] on button "Enviar pedido" at bounding box center [903, 471] width 300 height 31
click at [836, 416] on button "Não registrar e enviar pedido" at bounding box center [851, 419] width 167 height 30
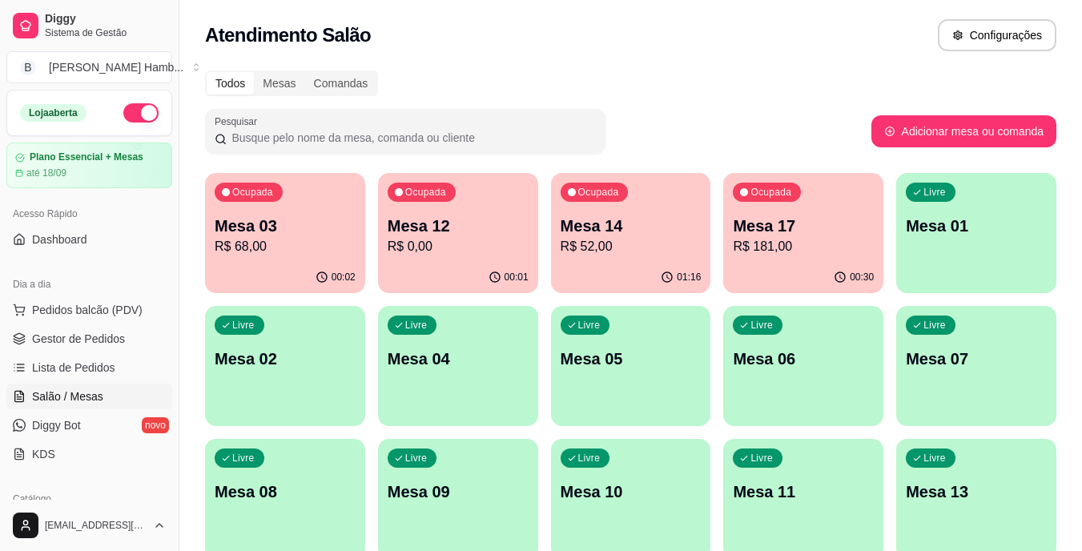
click at [751, 271] on div "00:30" at bounding box center [803, 277] width 160 height 31
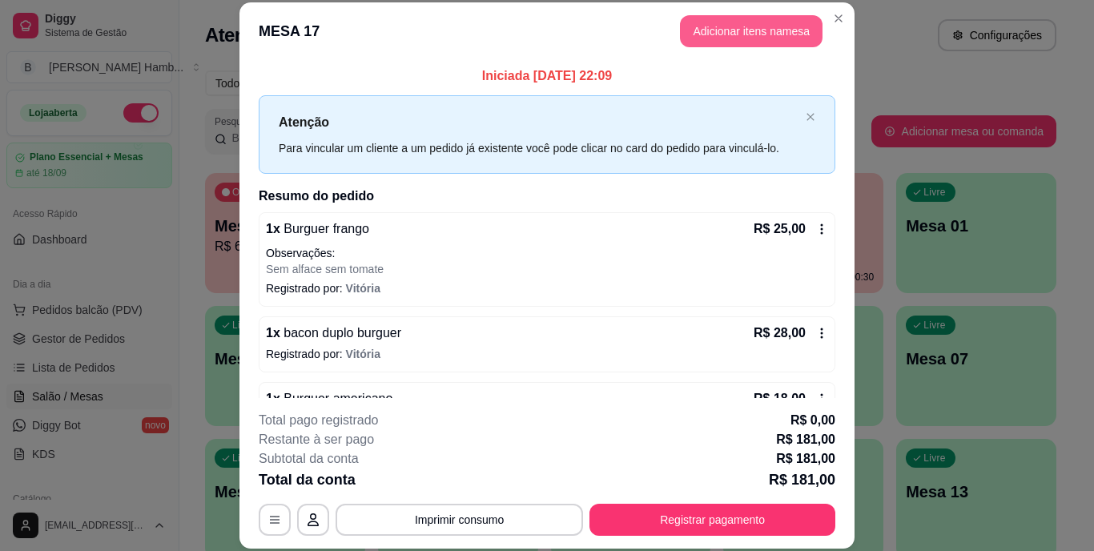
click at [749, 34] on button "Adicionar itens na mesa" at bounding box center [751, 31] width 143 height 32
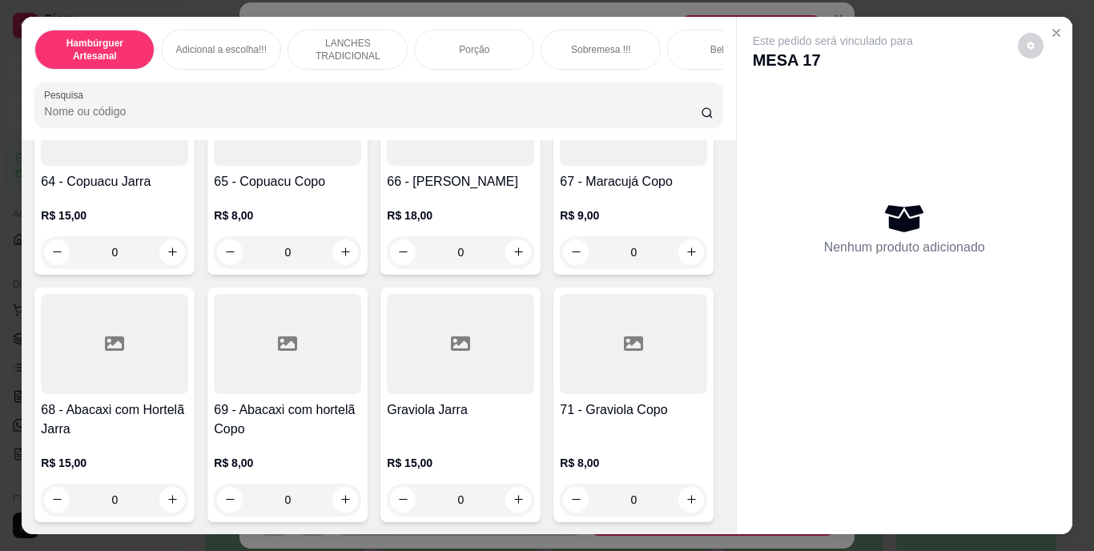
scroll to position [5525, 0]
type input "1"
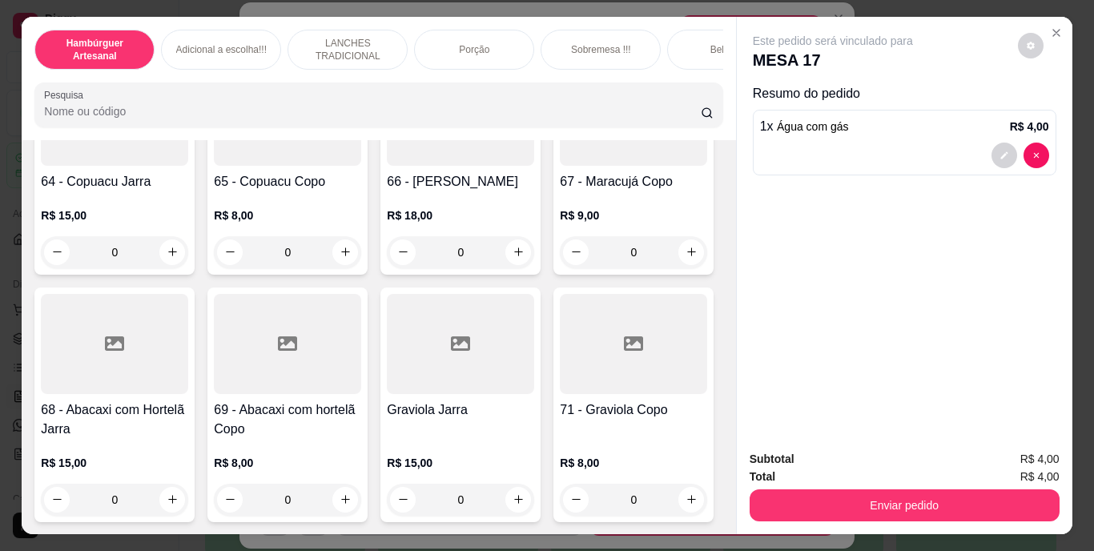
type input "1"
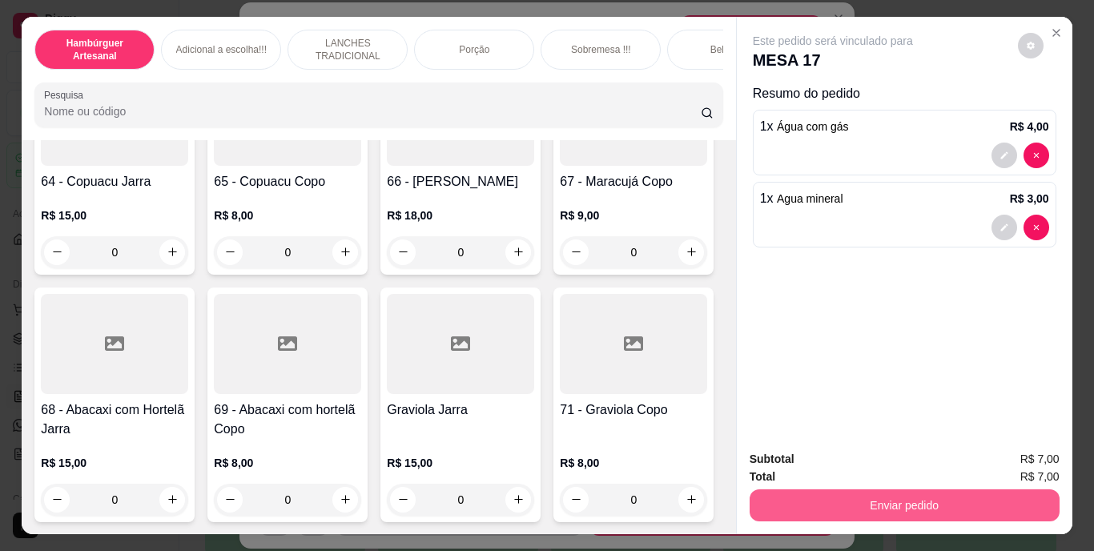
click at [778, 489] on button "Enviar pedido" at bounding box center [904, 505] width 310 height 32
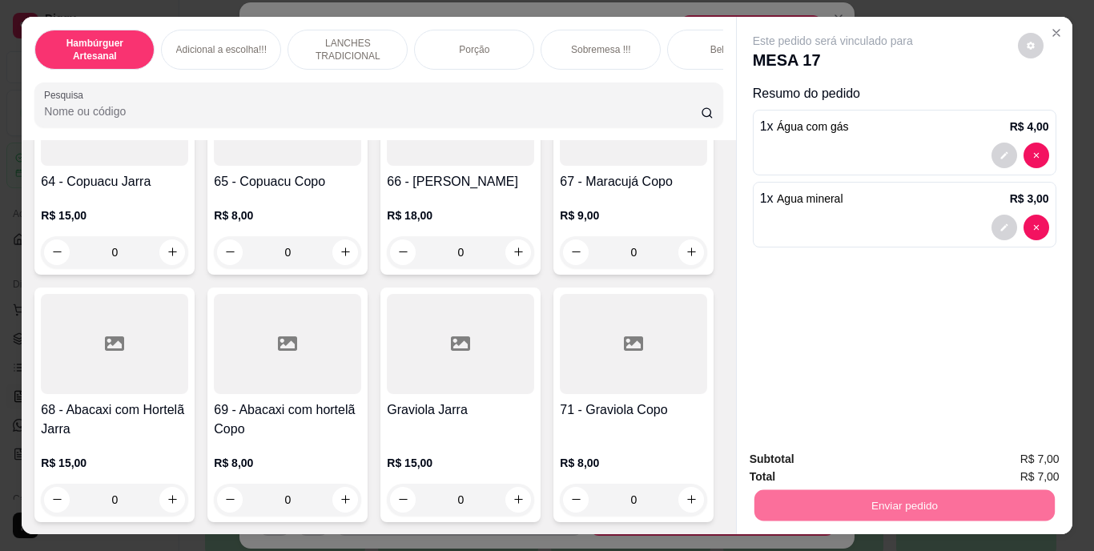
click at [814, 455] on button "Não registrar e enviar pedido" at bounding box center [851, 460] width 162 height 30
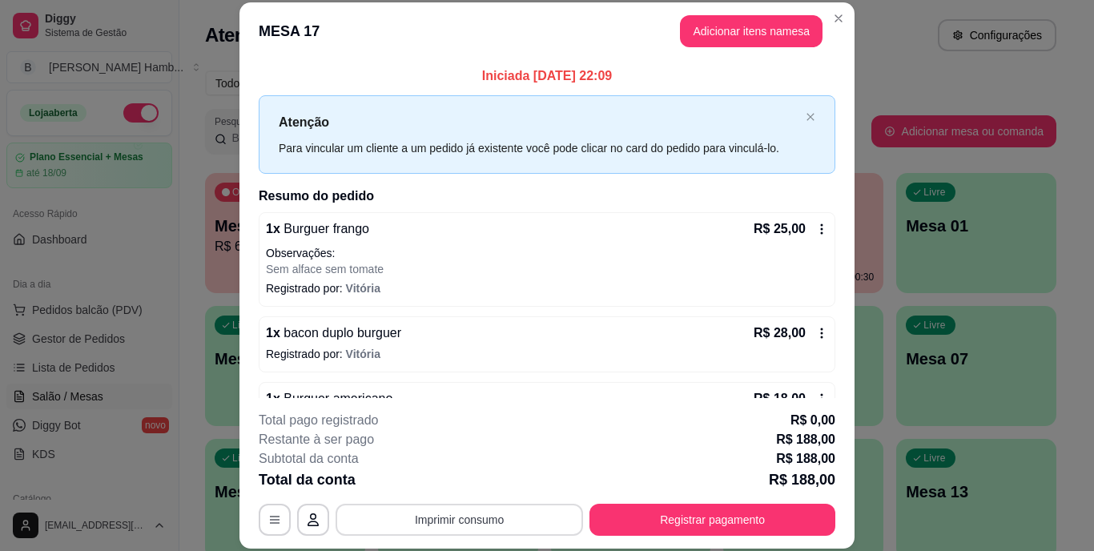
click at [526, 519] on button "Imprimir consumo" at bounding box center [458, 520] width 247 height 32
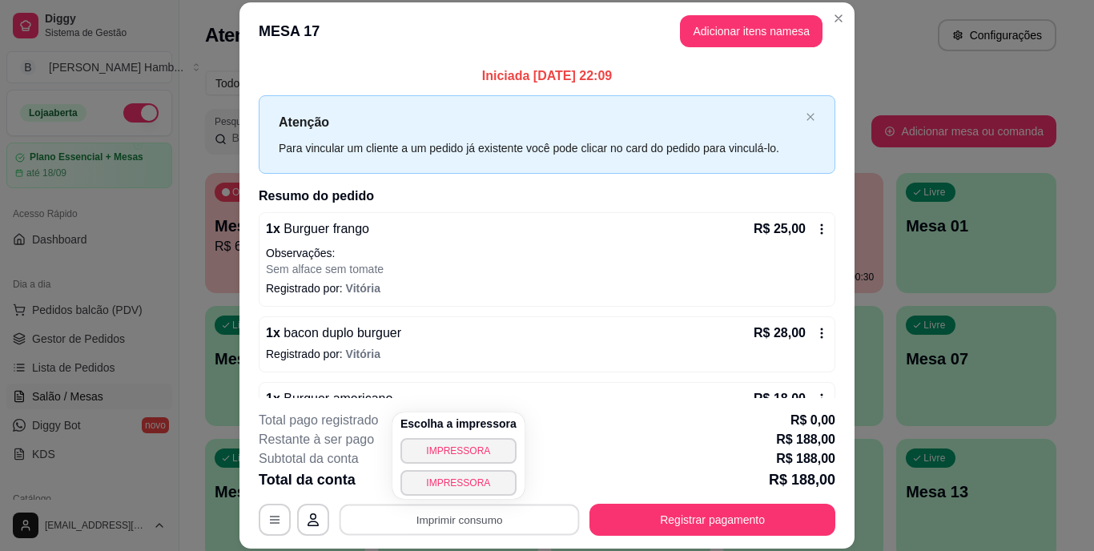
click at [487, 437] on div "Escolha a impressora IMPRESSORA IMPRESSORA" at bounding box center [458, 455] width 132 height 86
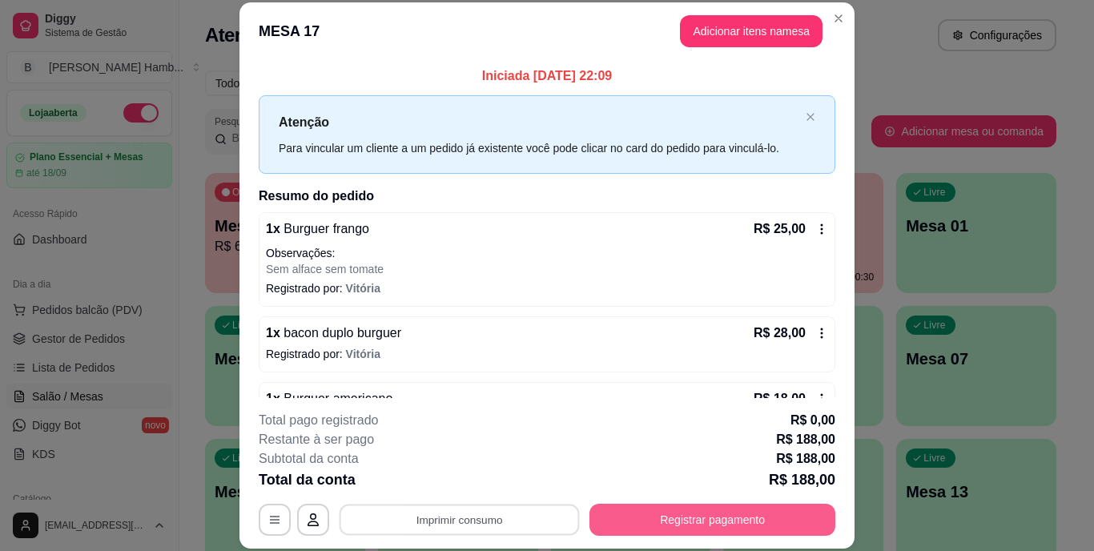
click at [666, 519] on button "Registrar pagamento" at bounding box center [712, 520] width 246 height 32
click at [556, 508] on button "Imprimir consumo" at bounding box center [459, 519] width 240 height 31
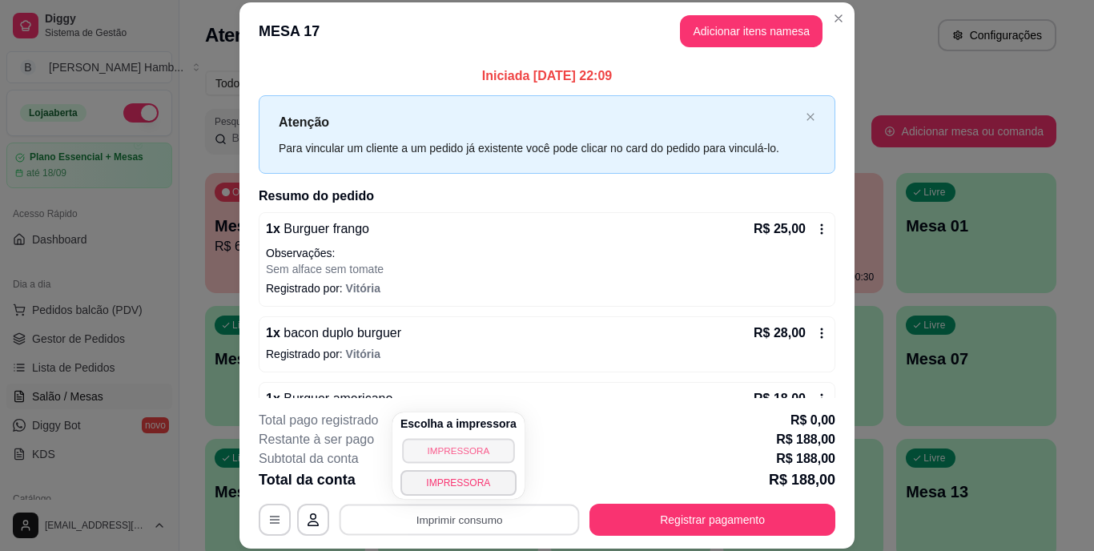
click at [492, 451] on button "IMPRESSORA" at bounding box center [458, 450] width 112 height 25
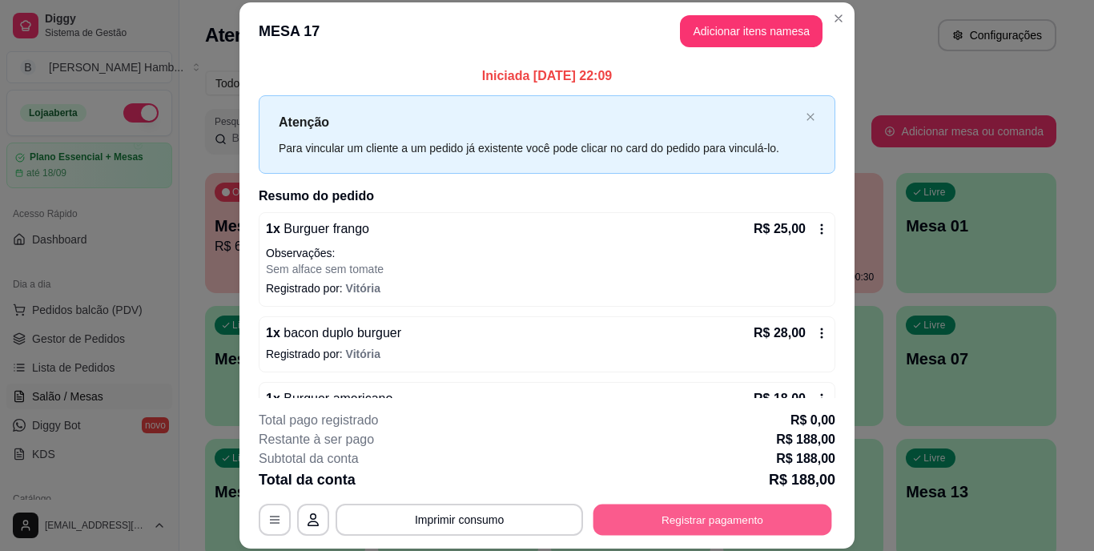
click at [645, 513] on button "Registrar pagamento" at bounding box center [712, 519] width 239 height 31
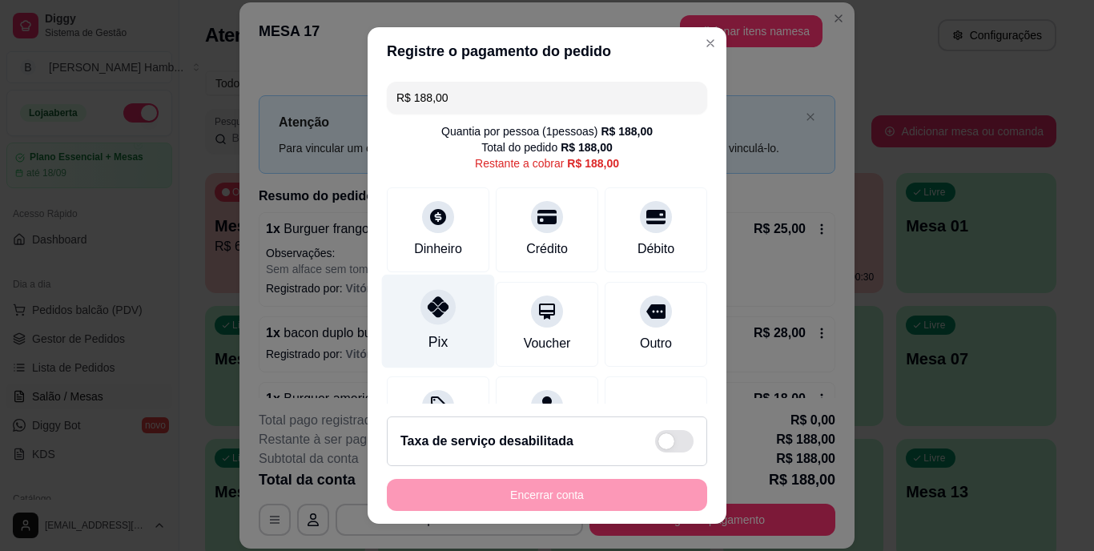
click at [428, 304] on icon at bounding box center [438, 307] width 21 height 21
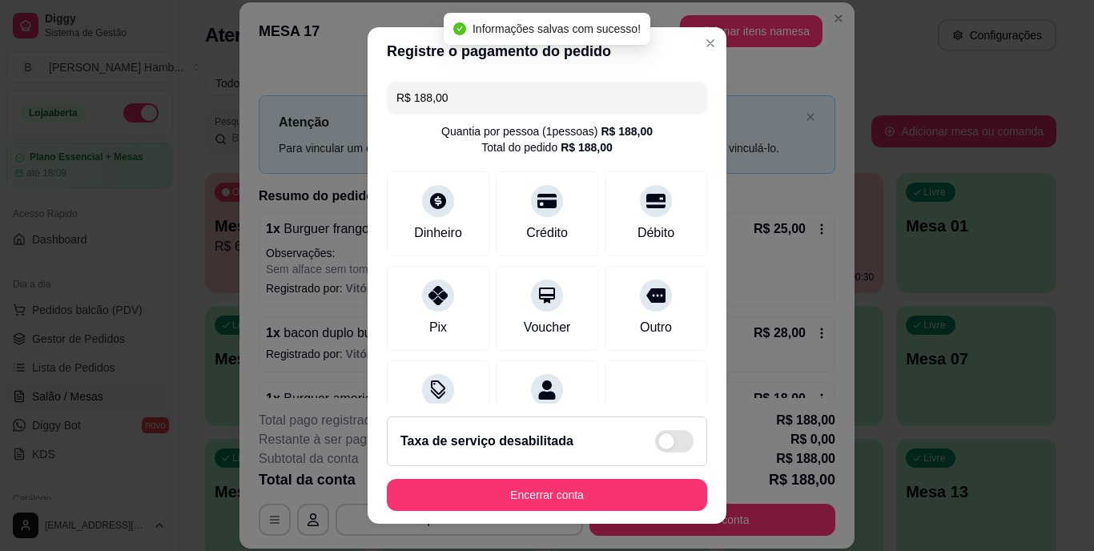
type input "R$ 0,00"
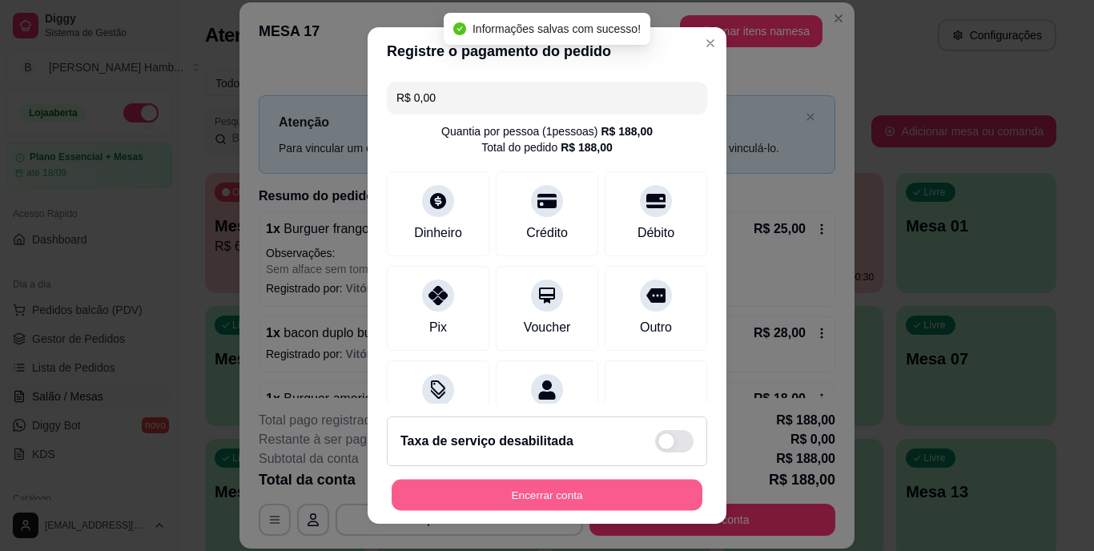
click at [515, 487] on button "Encerrar conta" at bounding box center [547, 494] width 311 height 31
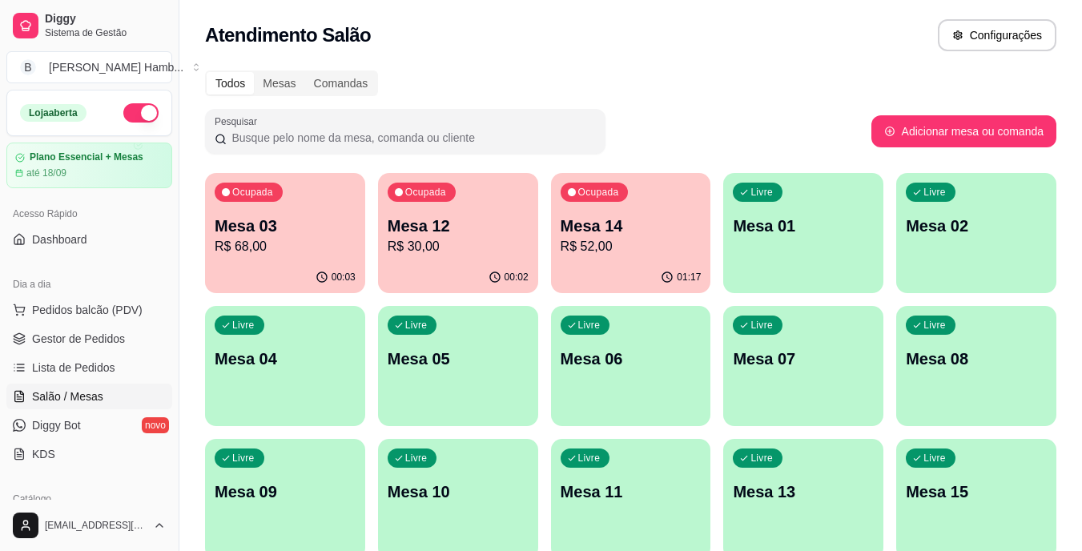
click at [636, 246] on p "R$ 52,00" at bounding box center [630, 246] width 141 height 19
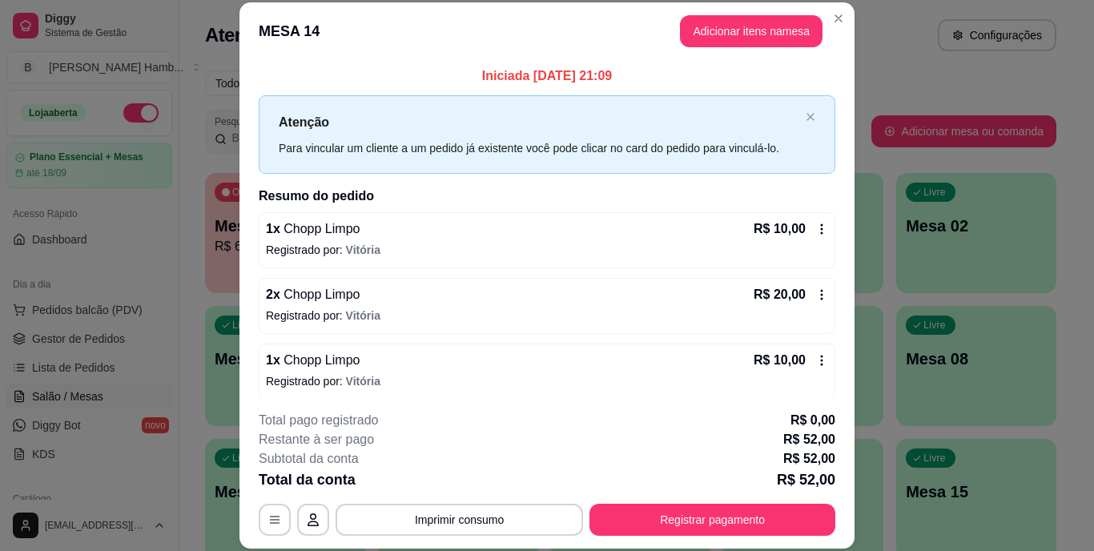
scroll to position [74, 0]
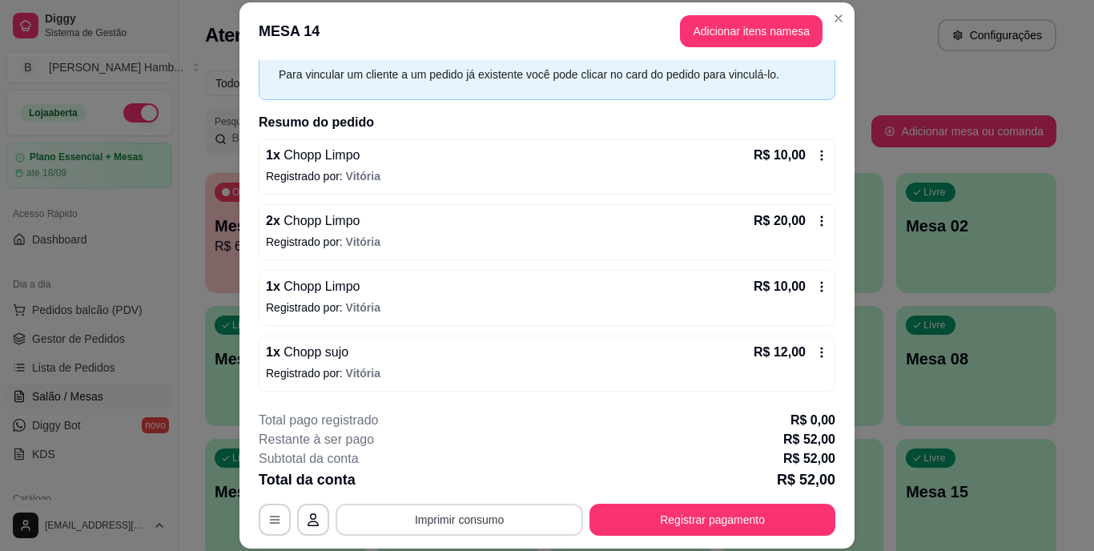
click at [409, 512] on button "Imprimir consumo" at bounding box center [458, 520] width 247 height 32
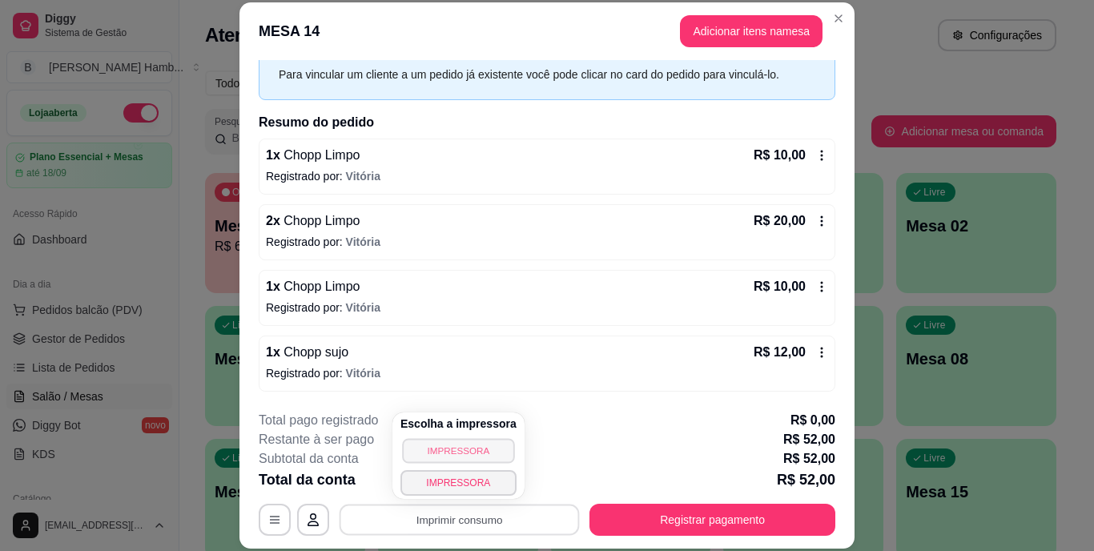
click at [430, 450] on button "IMPRESSORA" at bounding box center [458, 450] width 112 height 25
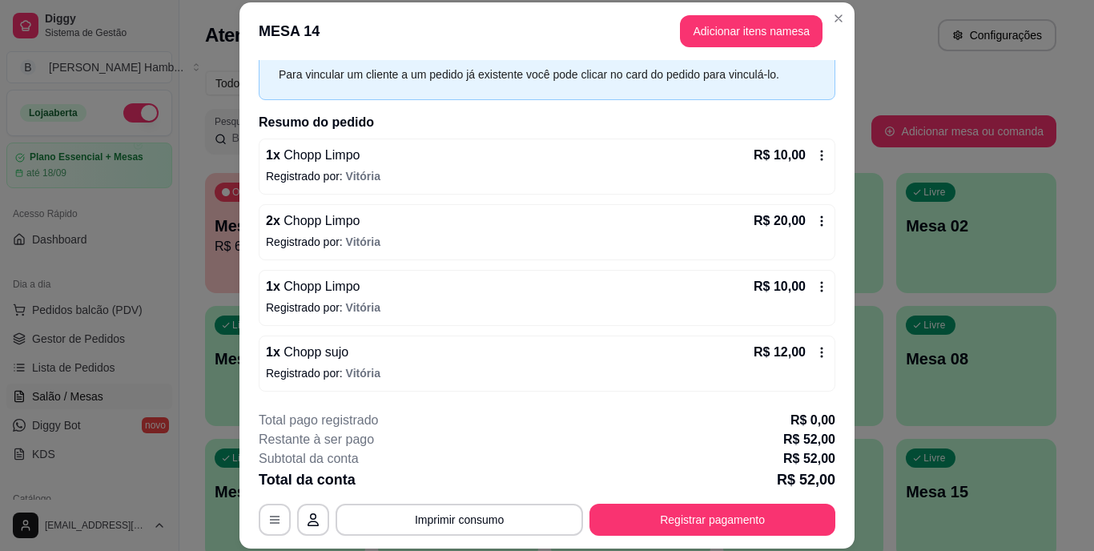
click at [676, 501] on div "**********" at bounding box center [547, 473] width 576 height 125
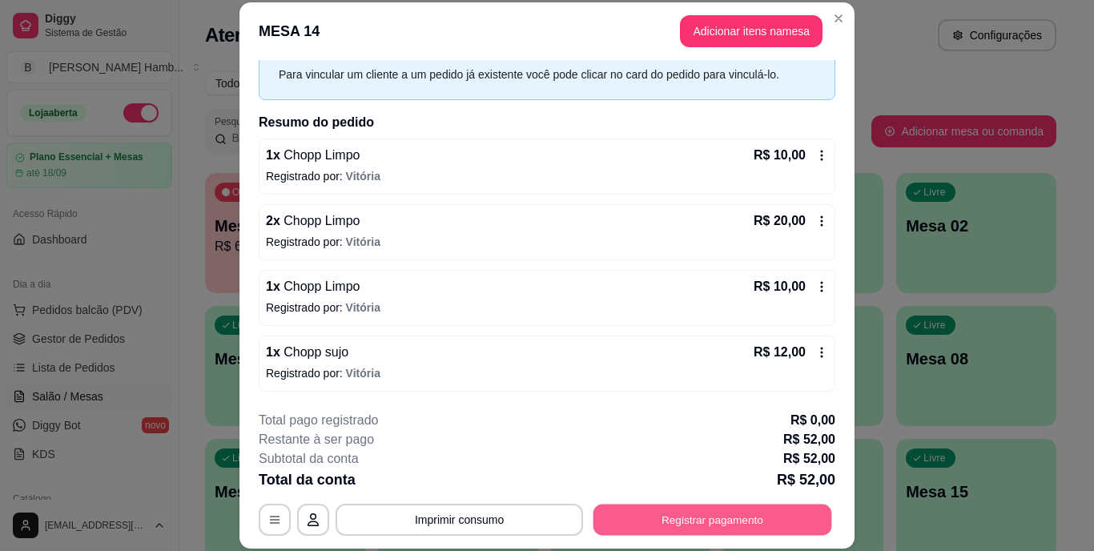
click at [681, 516] on button "Registrar pagamento" at bounding box center [712, 519] width 239 height 31
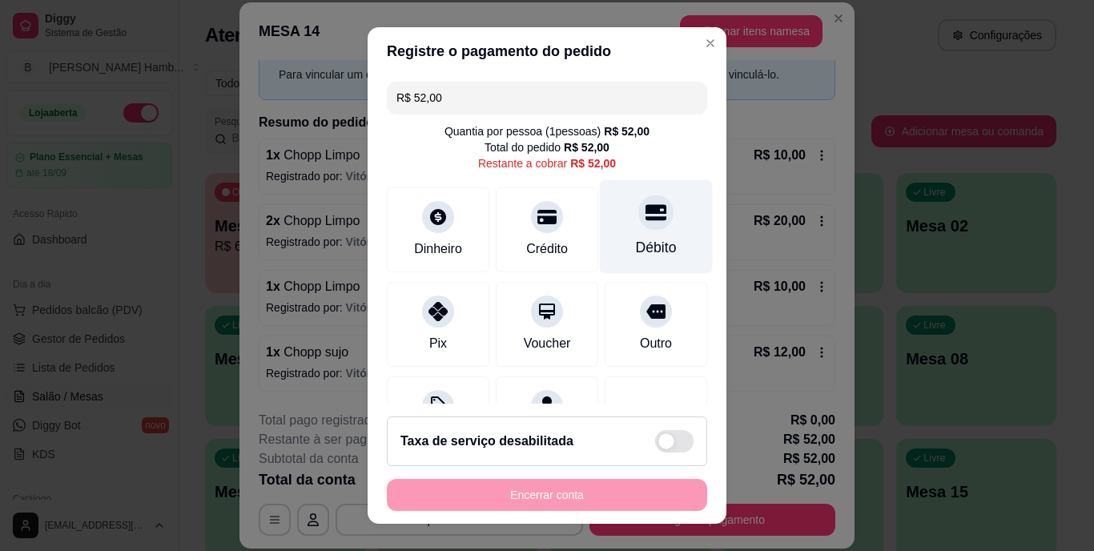
click at [645, 217] on icon at bounding box center [655, 213] width 21 height 16
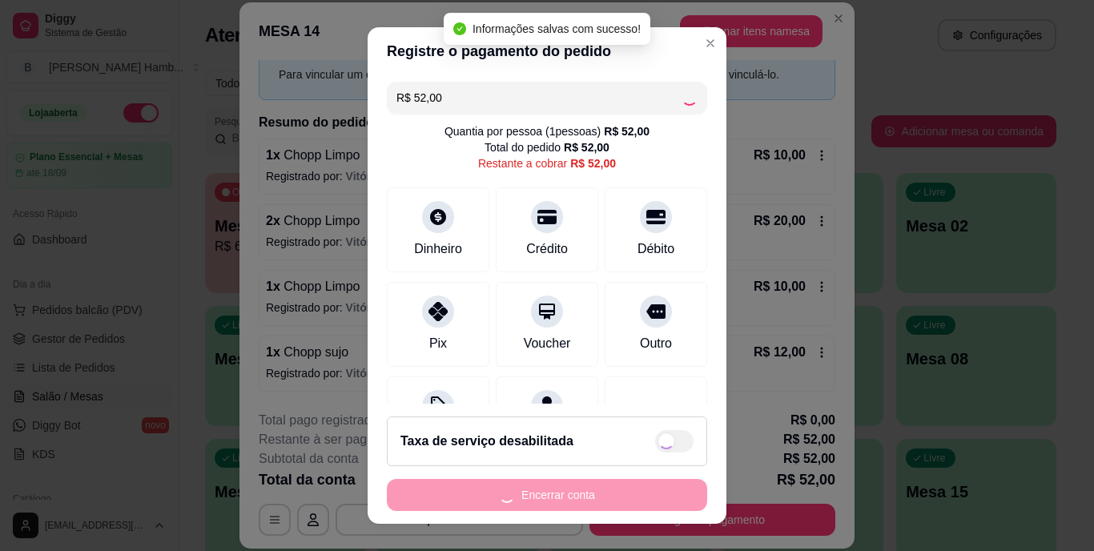
type input "R$ 0,00"
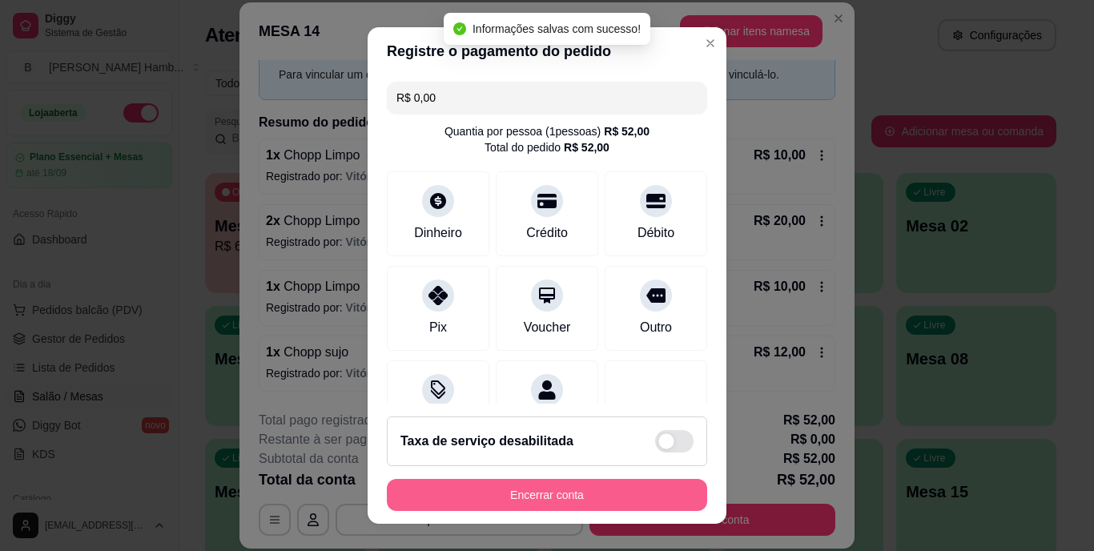
click at [546, 486] on button "Encerrar conta" at bounding box center [547, 495] width 320 height 32
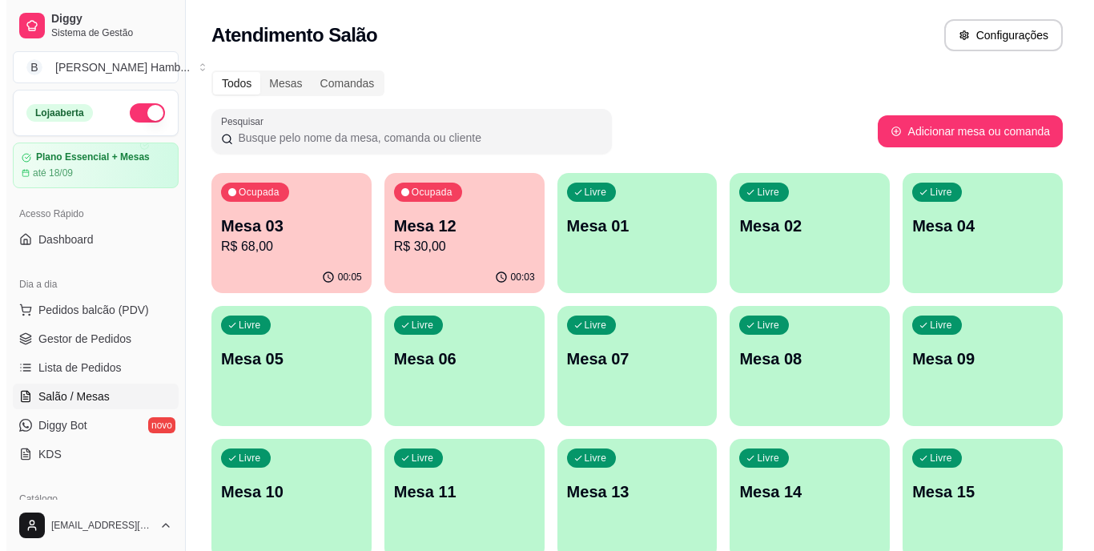
scroll to position [80, 0]
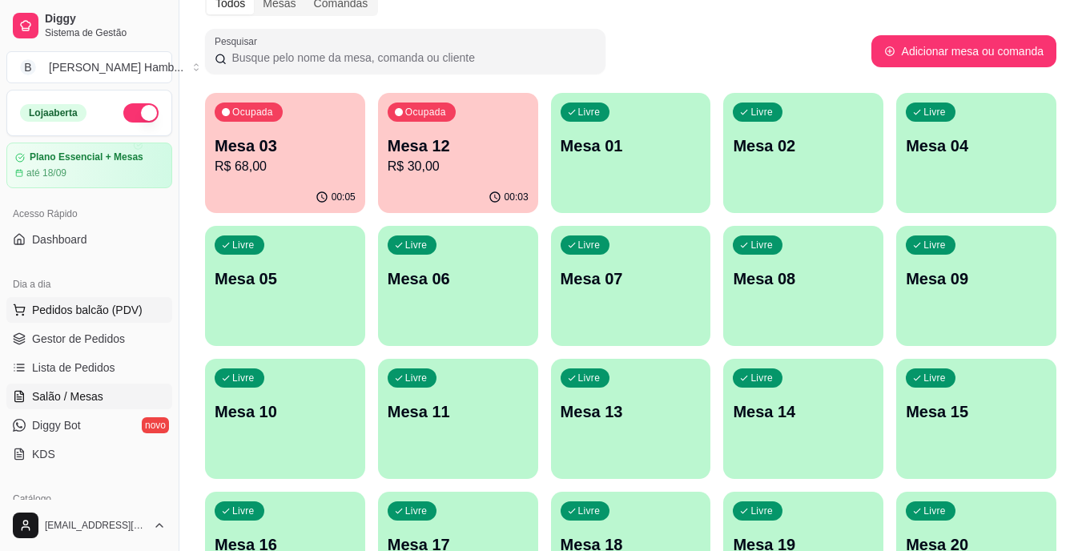
click at [78, 303] on span "Pedidos balcão (PDV)" at bounding box center [87, 310] width 110 height 16
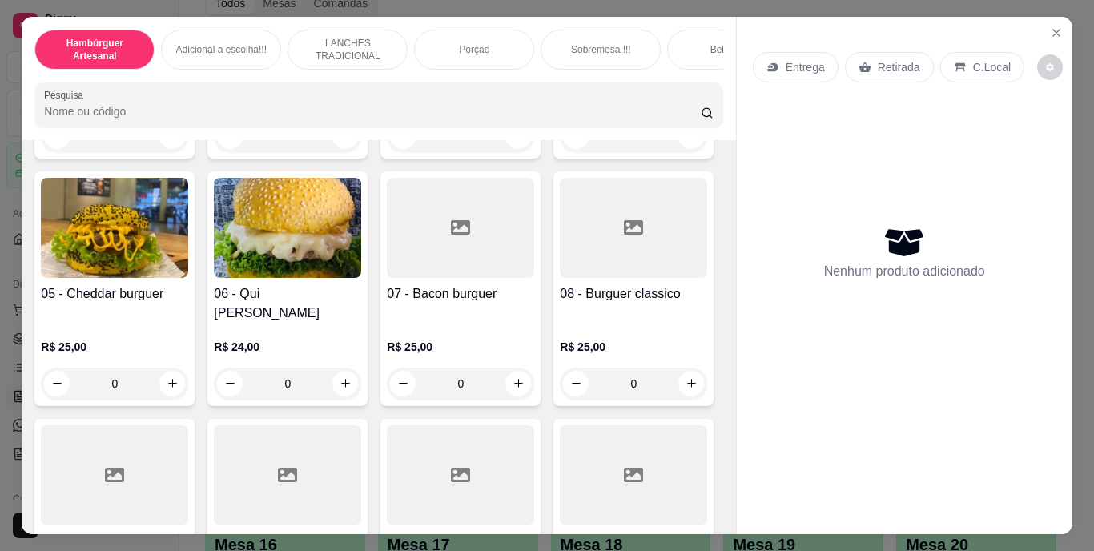
scroll to position [560, 0]
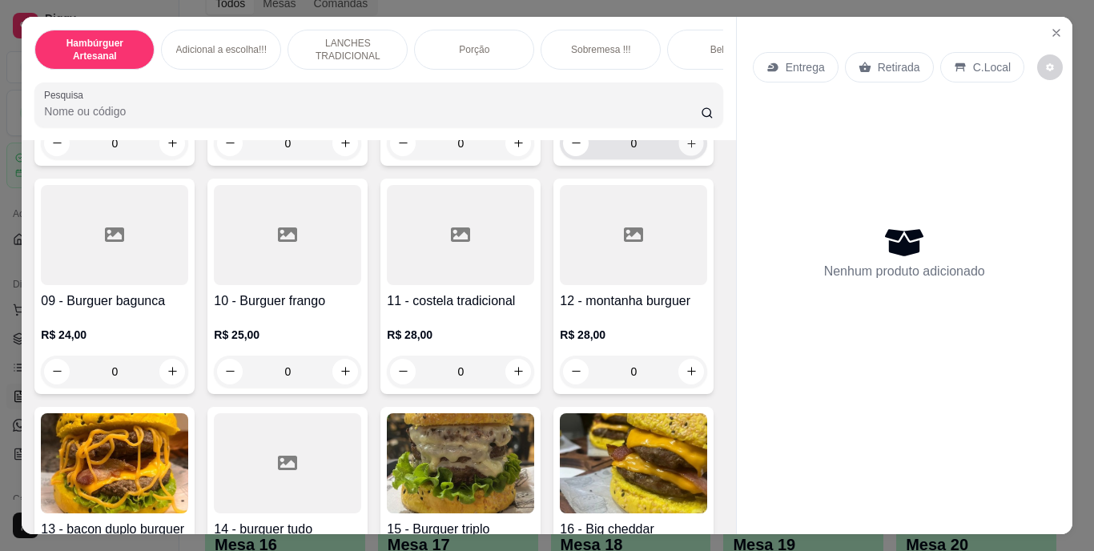
click at [685, 149] on icon "increase-product-quantity" at bounding box center [691, 143] width 12 height 12
type input "1"
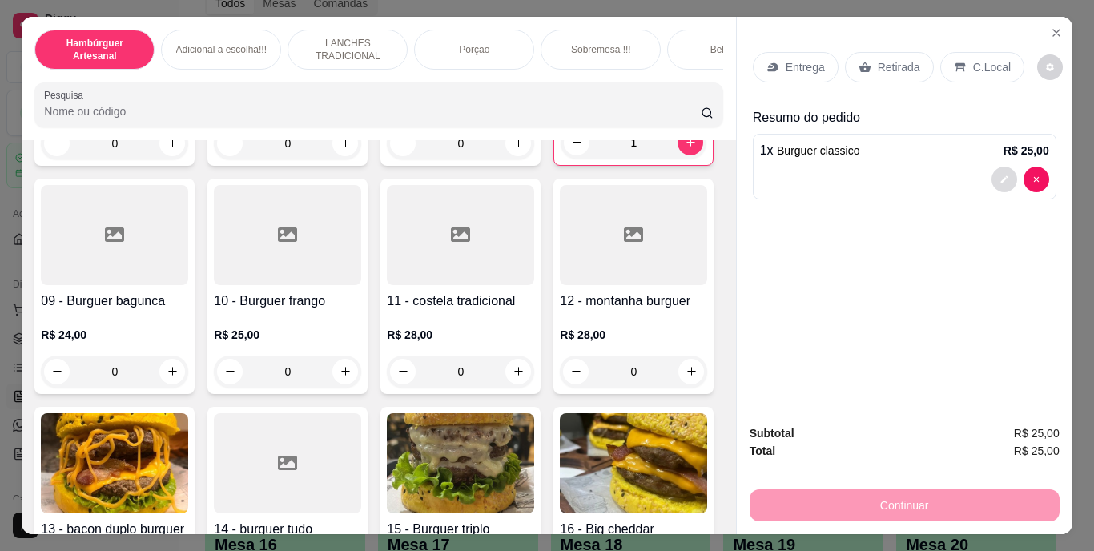
click at [999, 175] on icon "decrease-product-quantity" at bounding box center [1004, 180] width 10 height 10
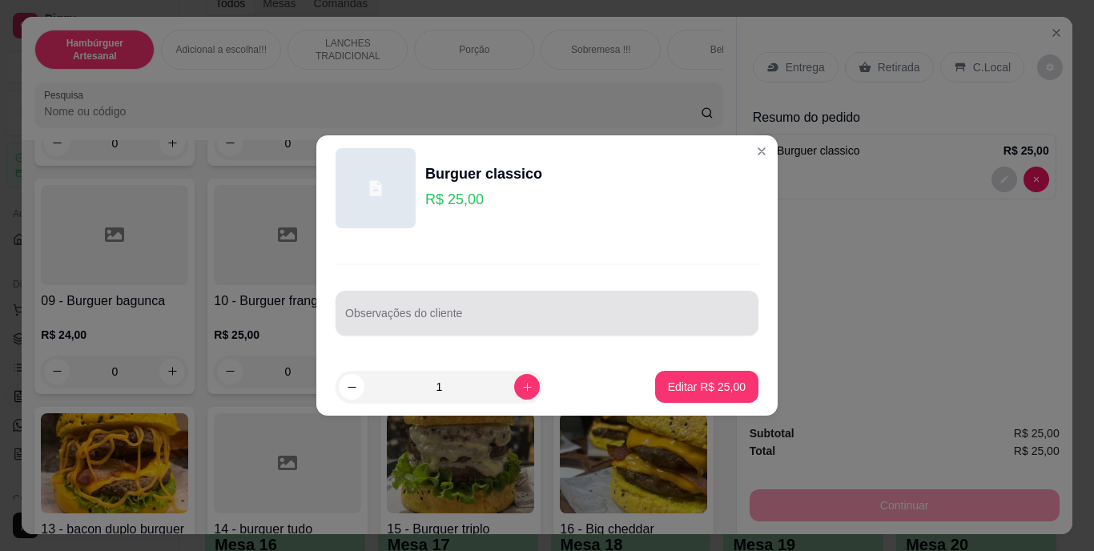
click at [561, 305] on div at bounding box center [547, 313] width 404 height 32
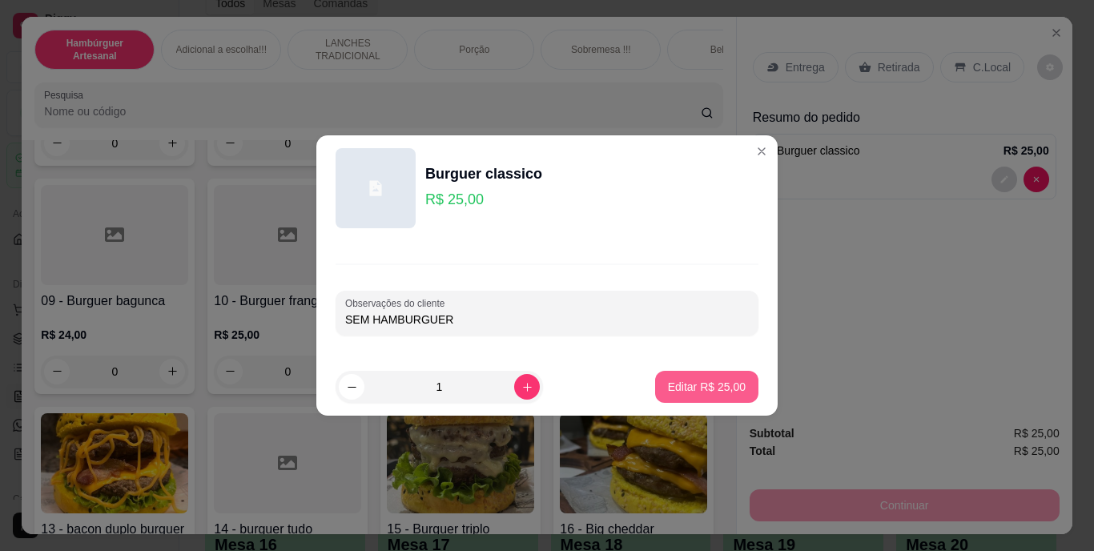
type input "SEM HAMBURGUER"
click at [693, 388] on p "Editar R$ 25,00" at bounding box center [707, 387] width 78 height 16
type input "0"
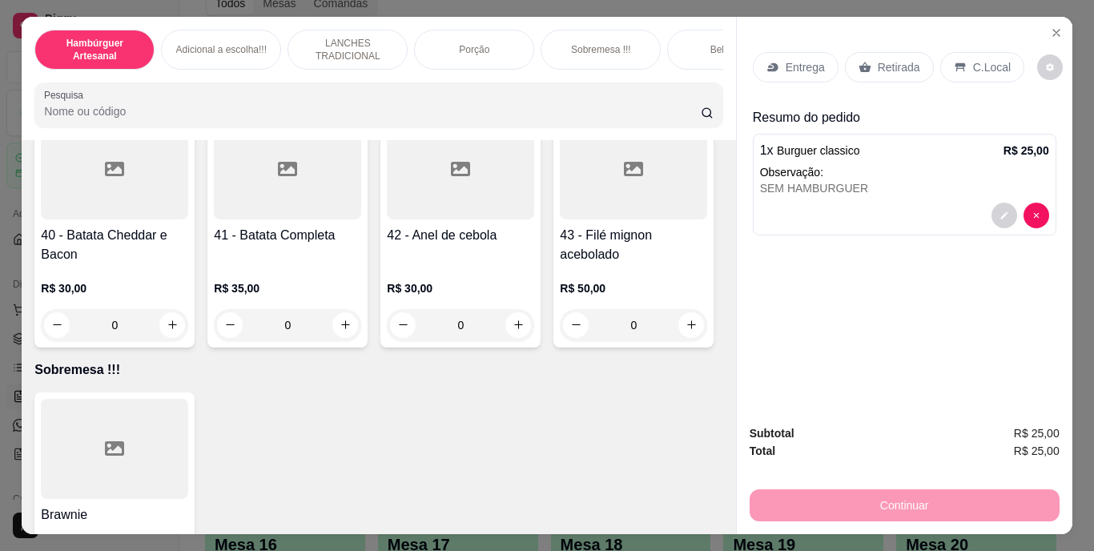
scroll to position [3203, 0]
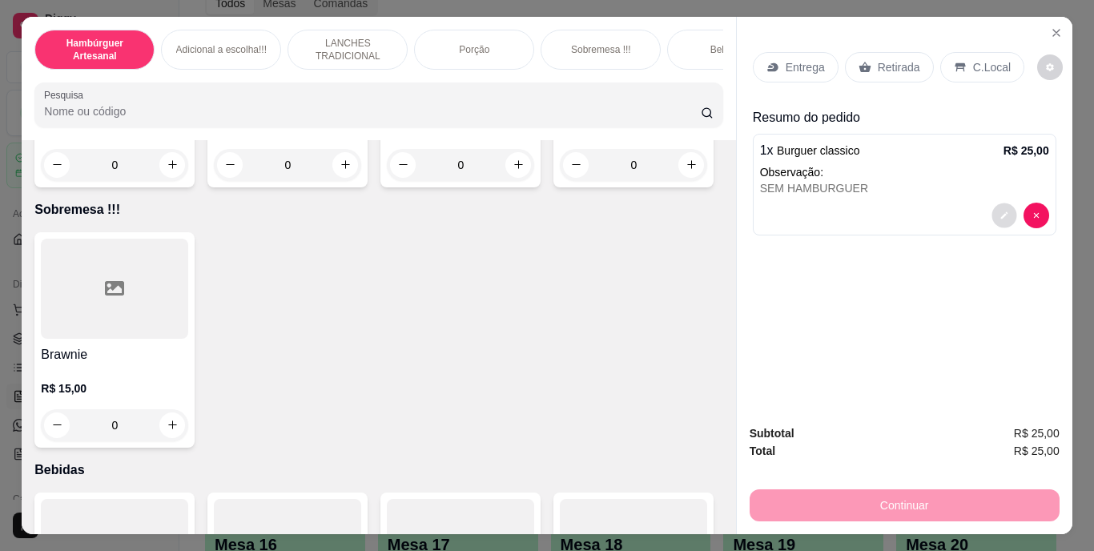
click at [1007, 203] on button "decrease-product-quantity" at bounding box center [1003, 215] width 25 height 25
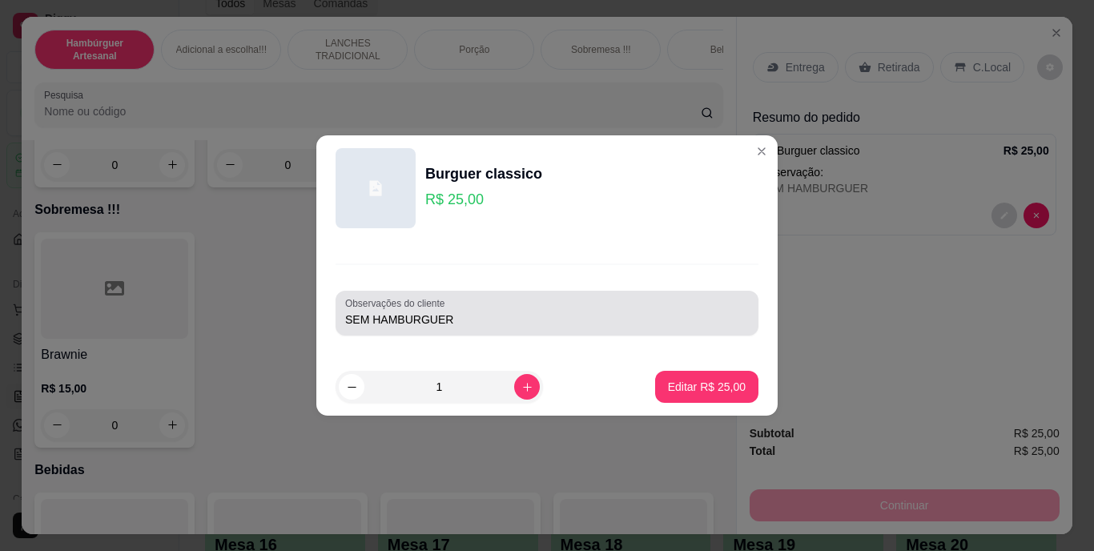
click at [525, 322] on input "SEM HAMBURGUER" at bounding box center [547, 319] width 404 height 16
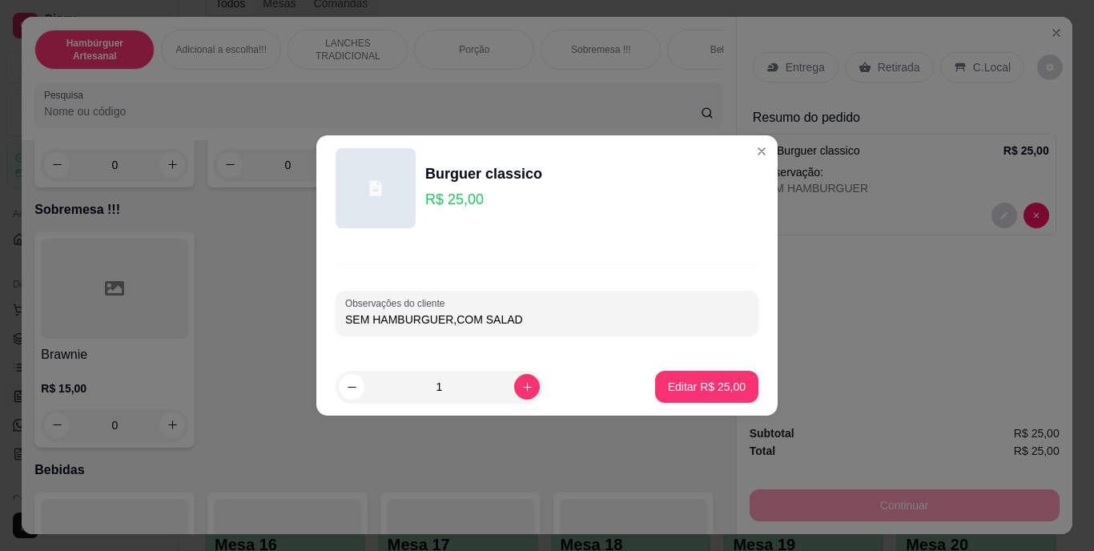
type input "SEM HAMBURGUER,COM SALADA"
click at [687, 388] on p "Editar R$ 25,00" at bounding box center [707, 387] width 78 height 16
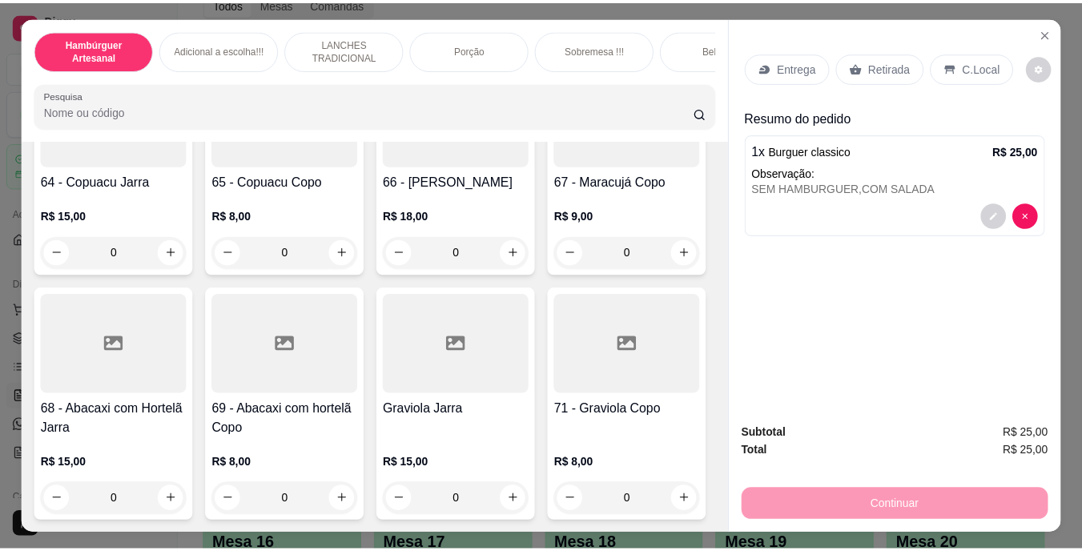
scroll to position [6726, 0]
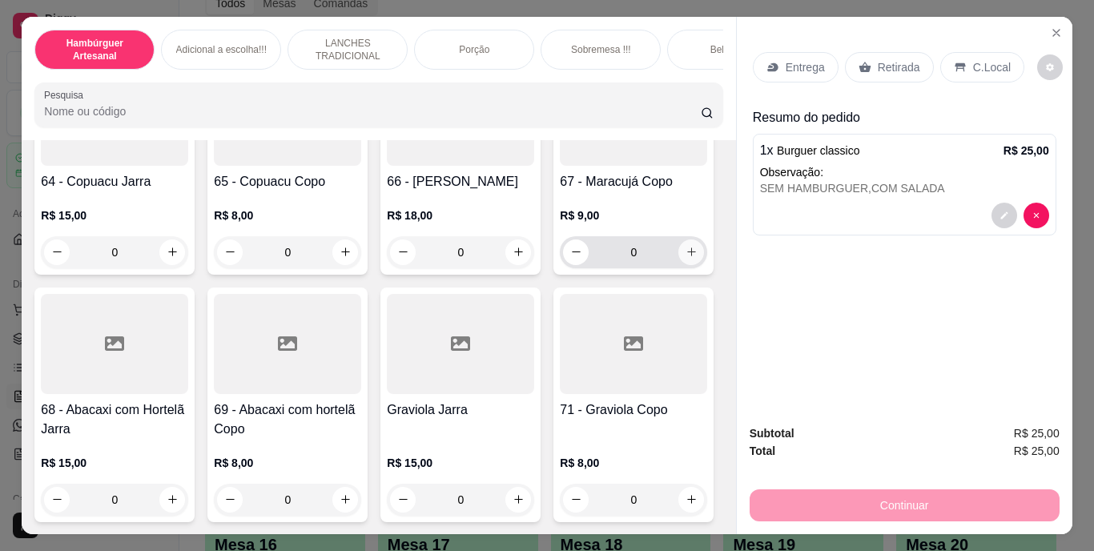
click at [685, 258] on icon "increase-product-quantity" at bounding box center [691, 252] width 12 height 12
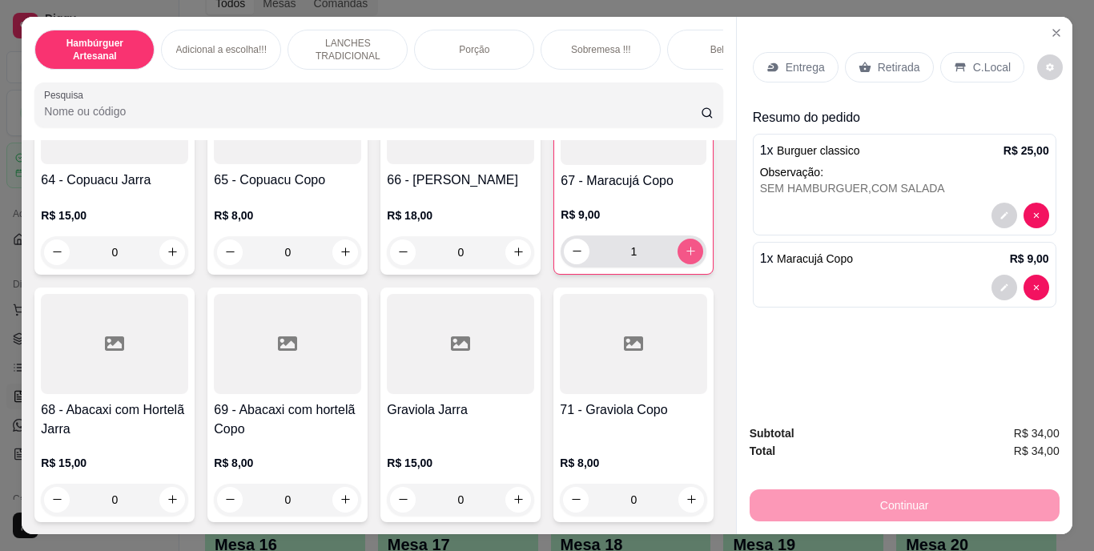
type input "1"
click at [973, 59] on p "C.Local" at bounding box center [992, 67] width 38 height 16
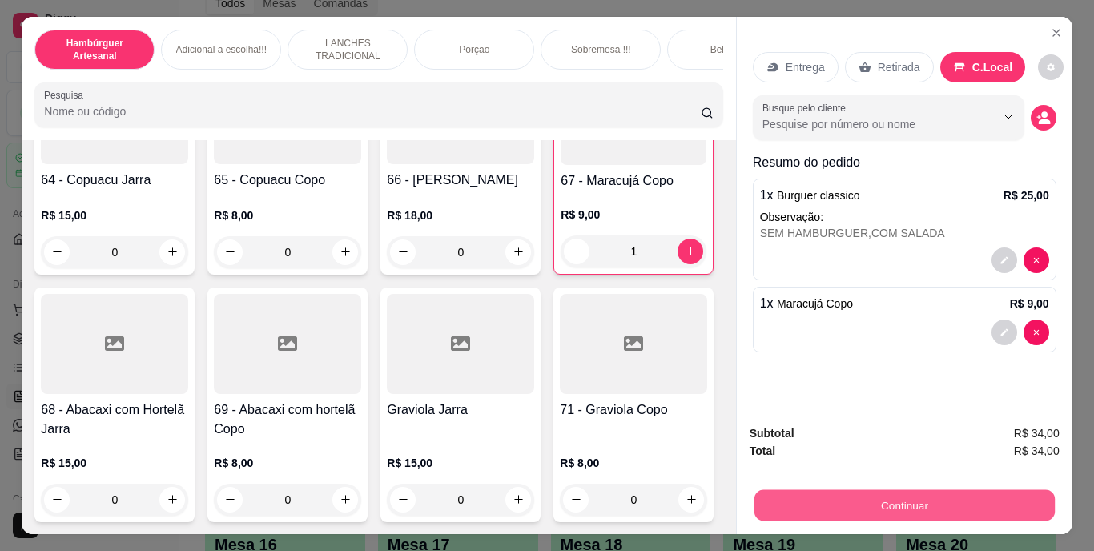
click at [873, 492] on button "Continuar" at bounding box center [903, 505] width 300 height 31
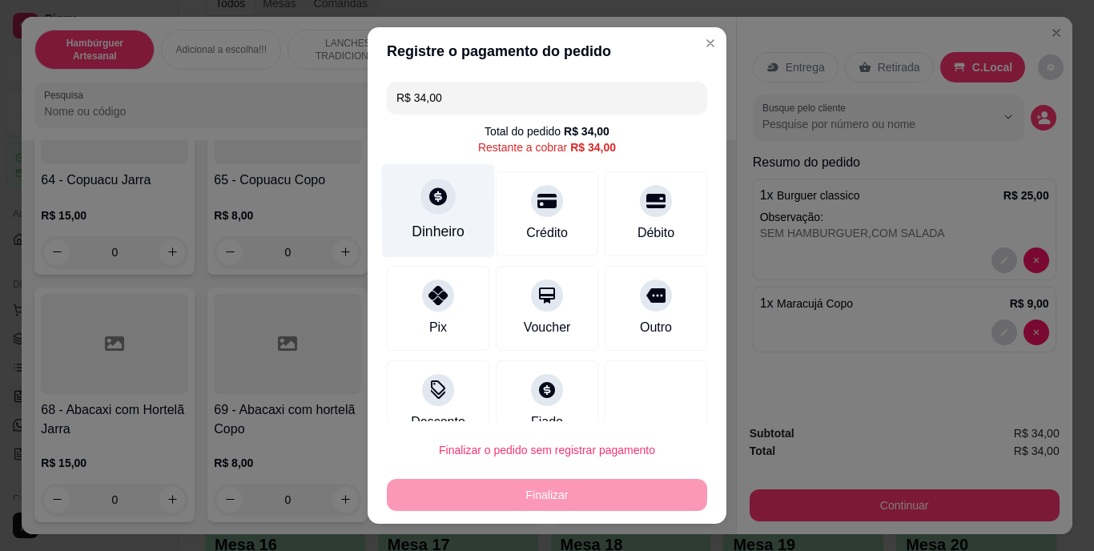
click at [432, 218] on div "Dinheiro" at bounding box center [438, 211] width 113 height 94
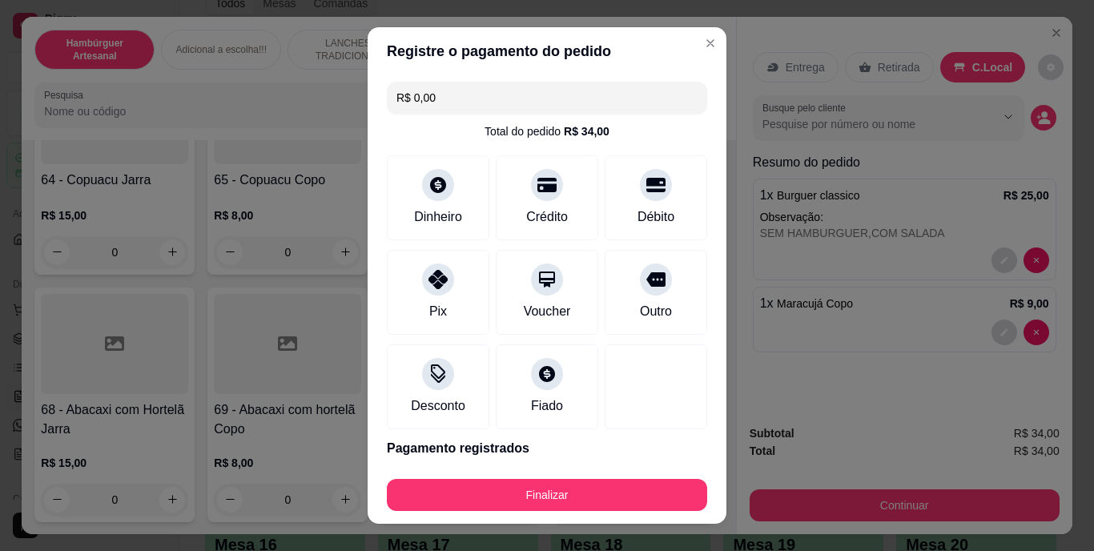
type input "R$ 0,00"
click at [420, 224] on div "Dinheiro" at bounding box center [438, 216] width 53 height 21
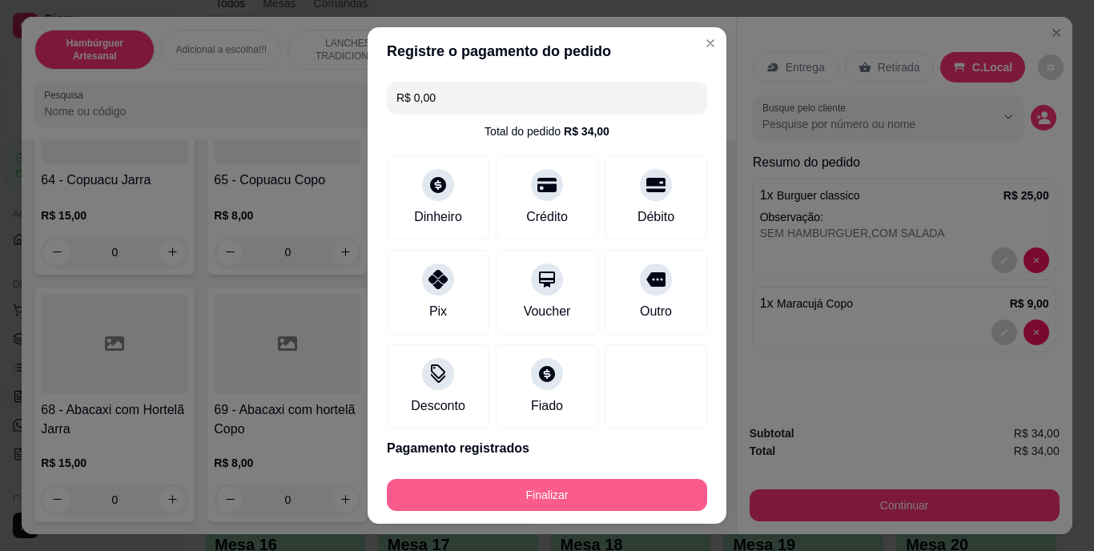
click at [480, 505] on button "Finalizar" at bounding box center [547, 495] width 320 height 32
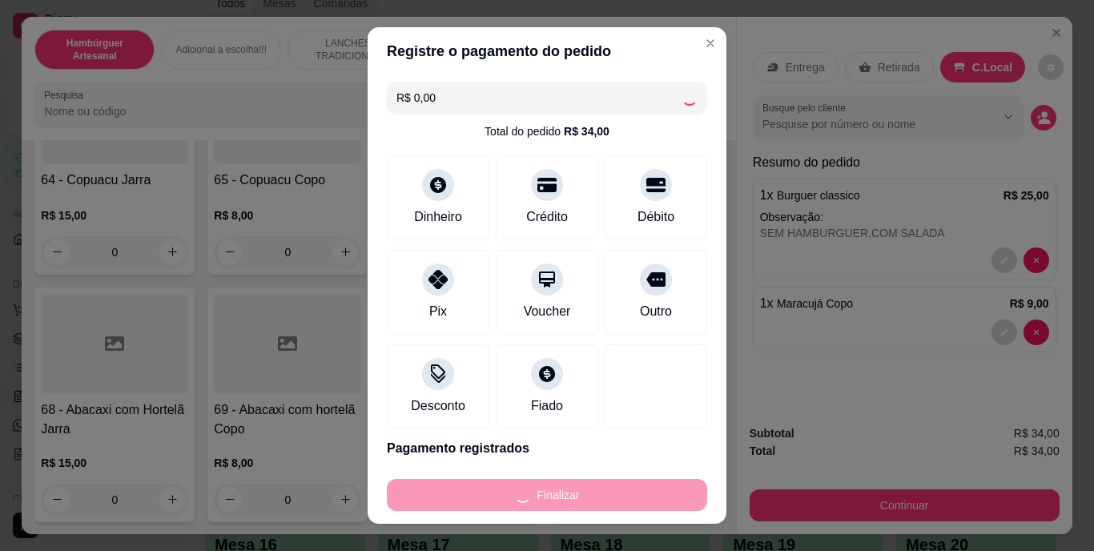
type input "0"
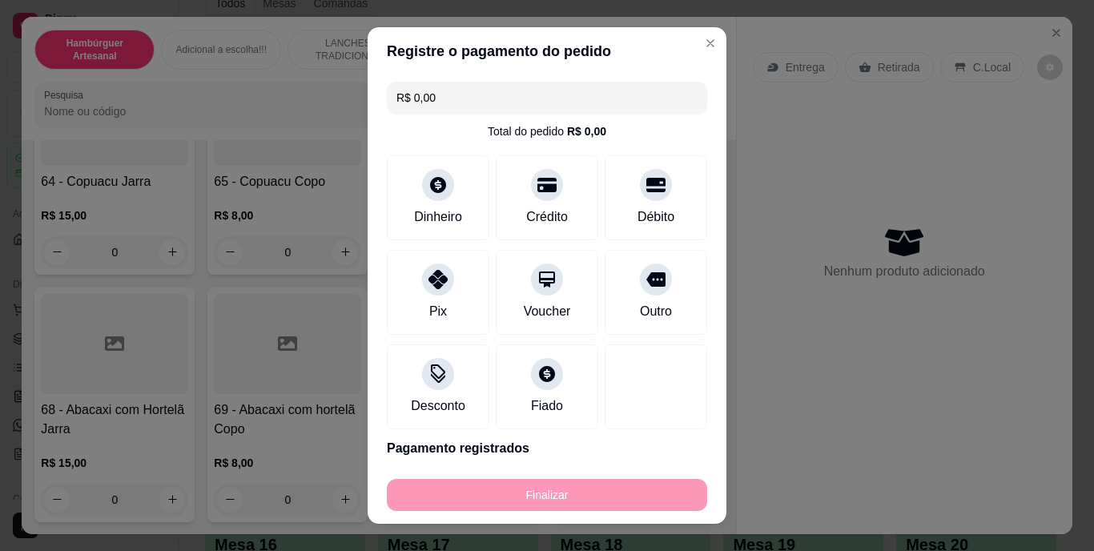
type input "-R$ 34,00"
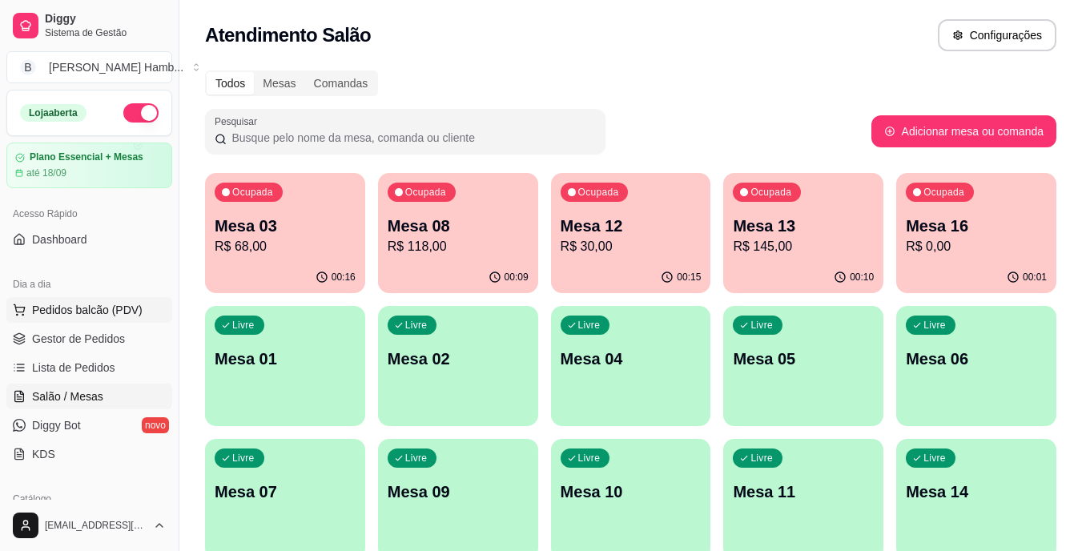
click at [69, 309] on span "Pedidos balcão (PDV)" at bounding box center [87, 310] width 110 height 16
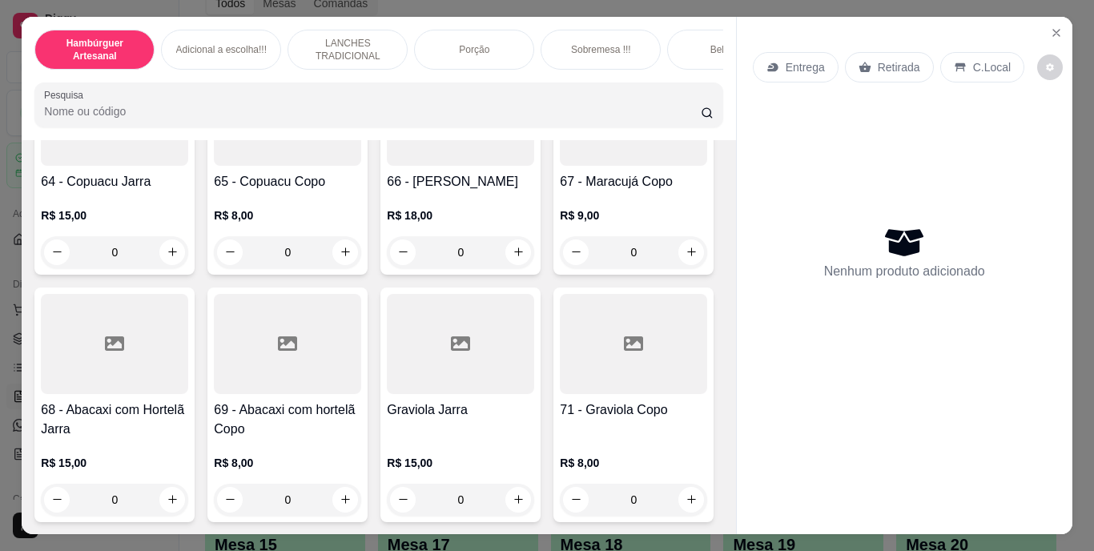
scroll to position [5044, 0]
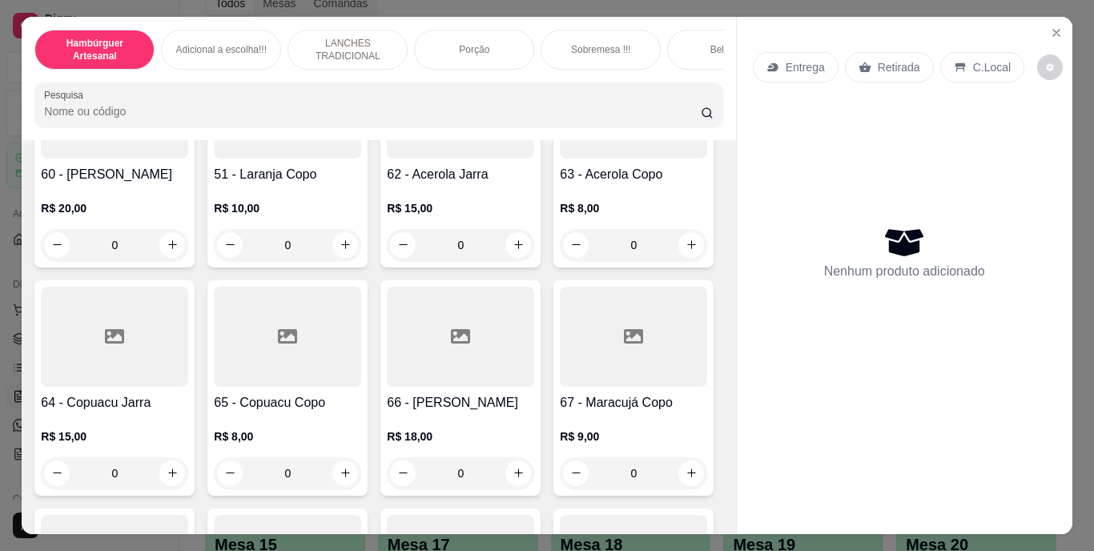
type input "1"
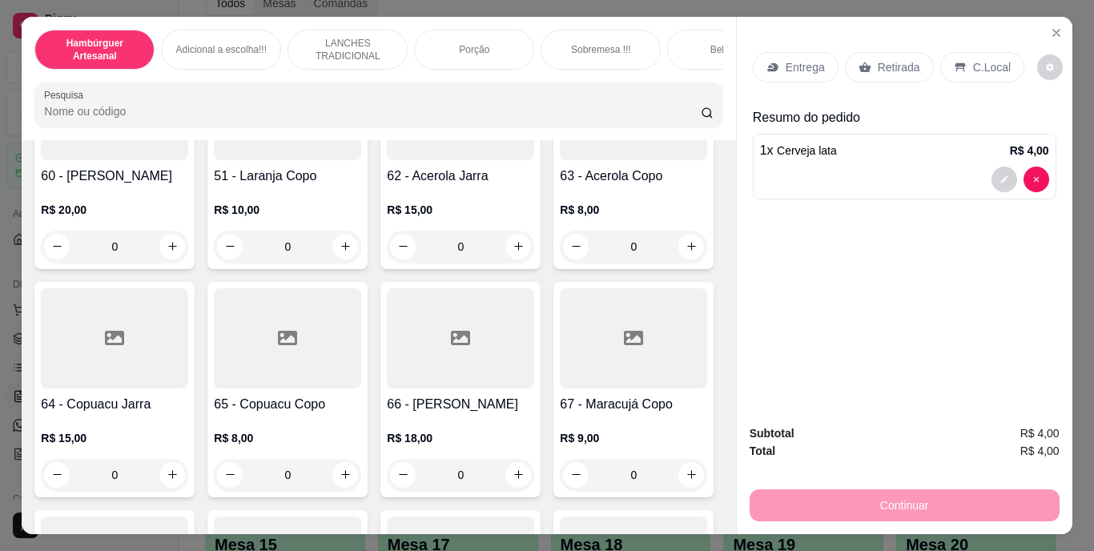
click at [897, 64] on p "Retirada" at bounding box center [899, 67] width 42 height 16
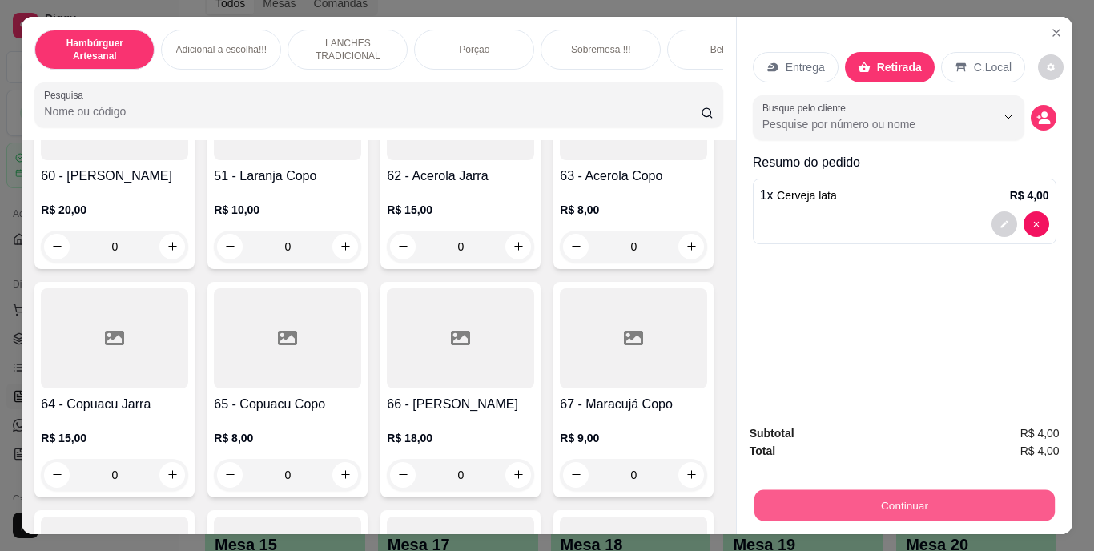
click at [942, 502] on button "Continuar" at bounding box center [903, 505] width 300 height 31
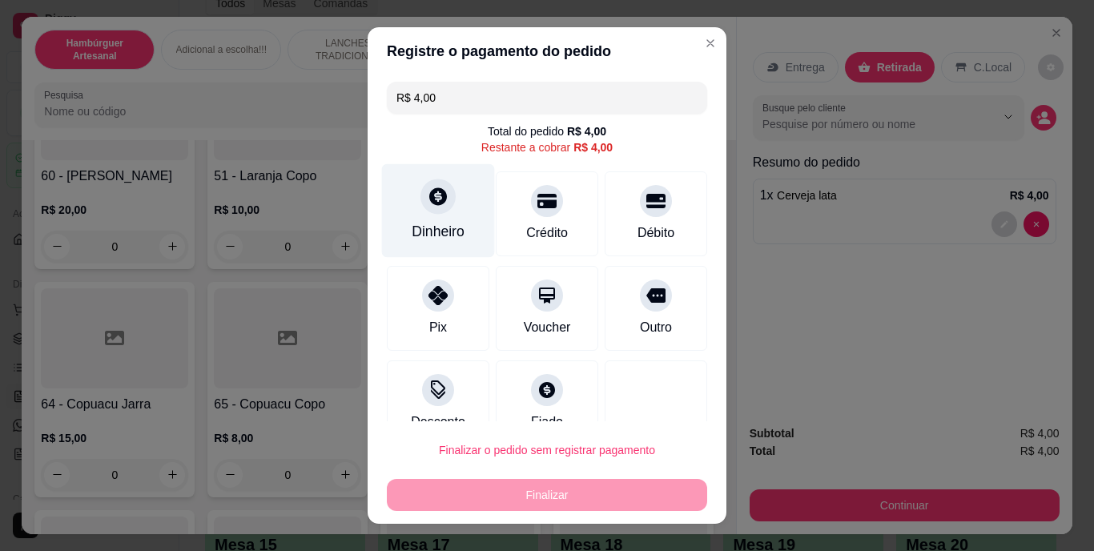
click at [401, 219] on div "Dinheiro" at bounding box center [438, 211] width 113 height 94
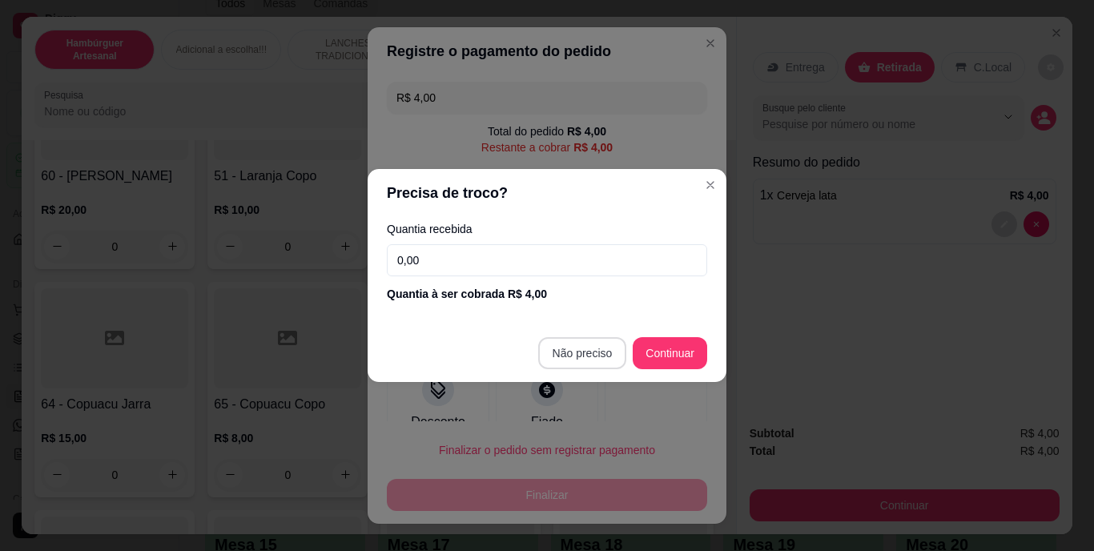
type input "R$ 0,00"
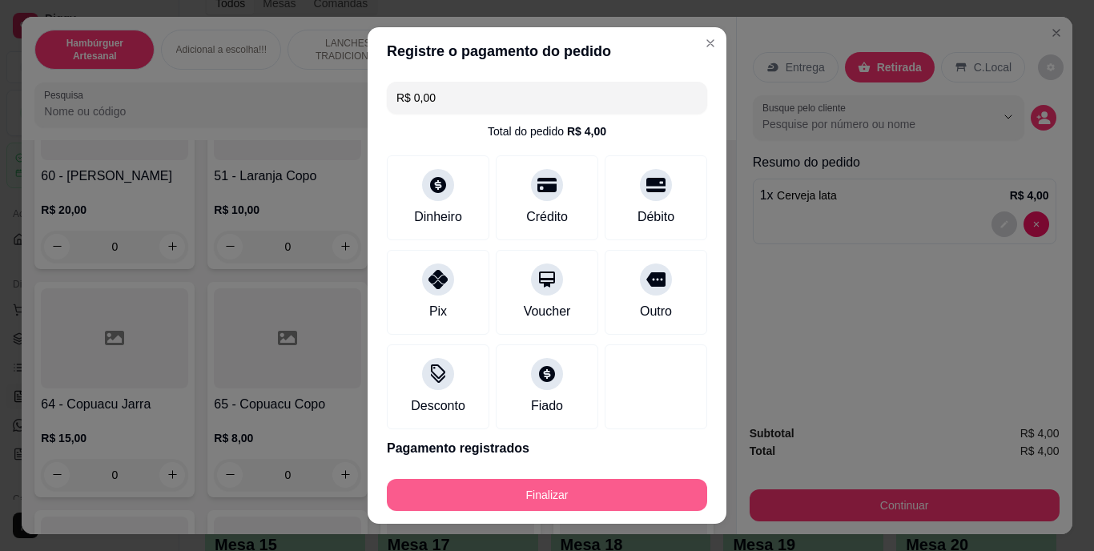
click at [539, 490] on button "Finalizar" at bounding box center [547, 495] width 320 height 32
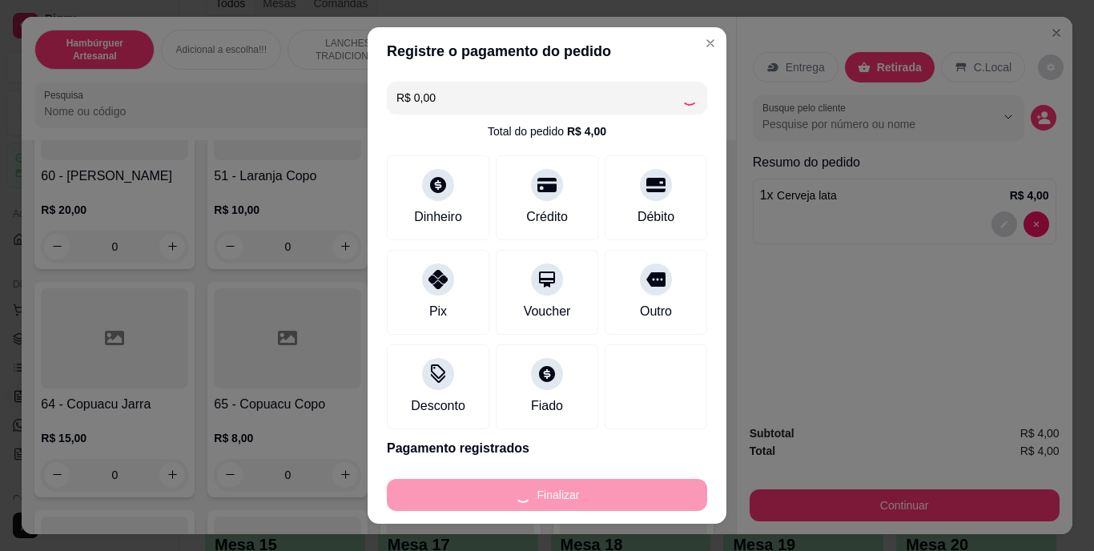
type input "0"
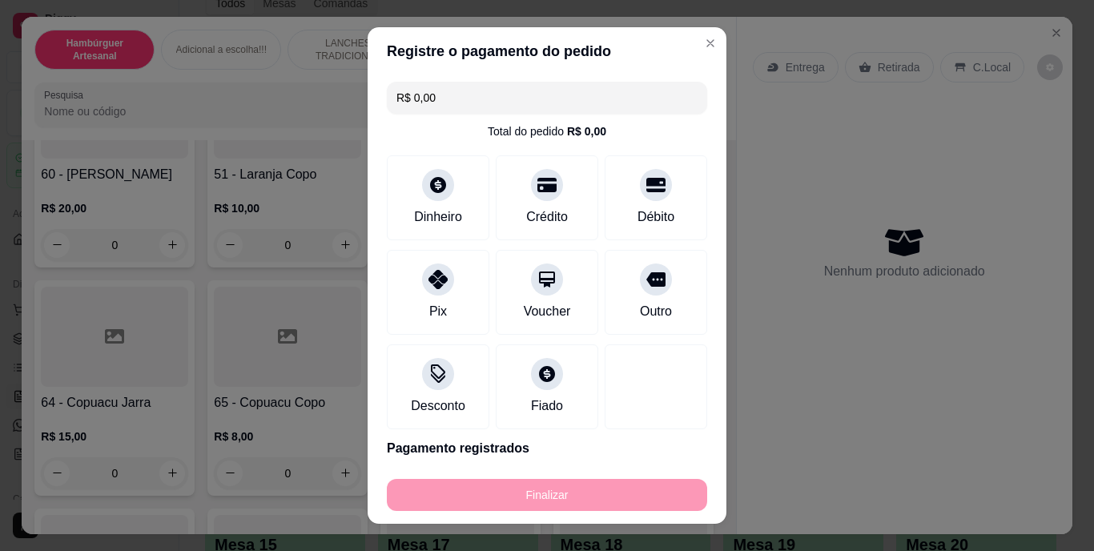
type input "-R$ 4,00"
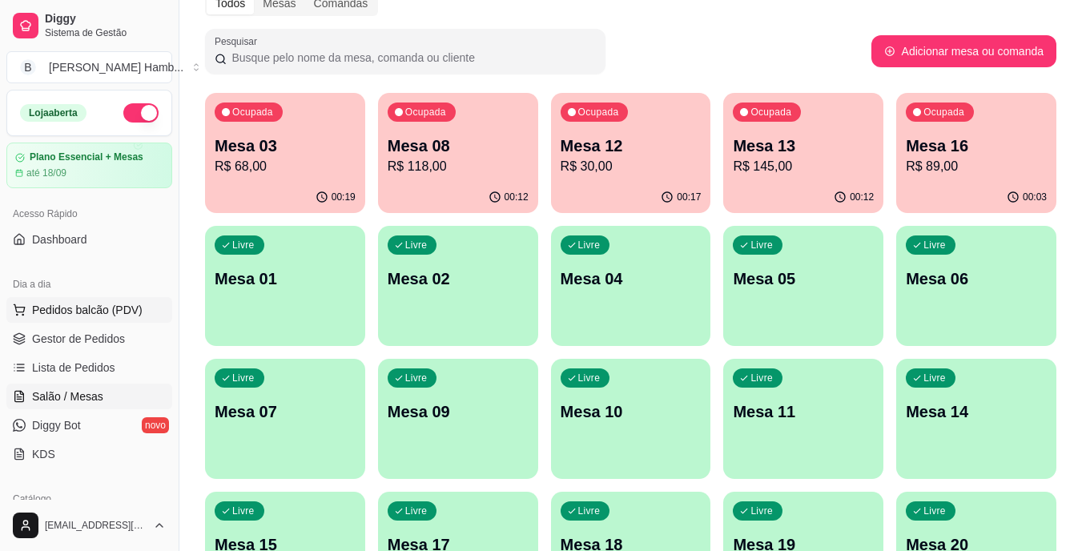
click at [119, 301] on button "Pedidos balcão (PDV)" at bounding box center [89, 310] width 166 height 26
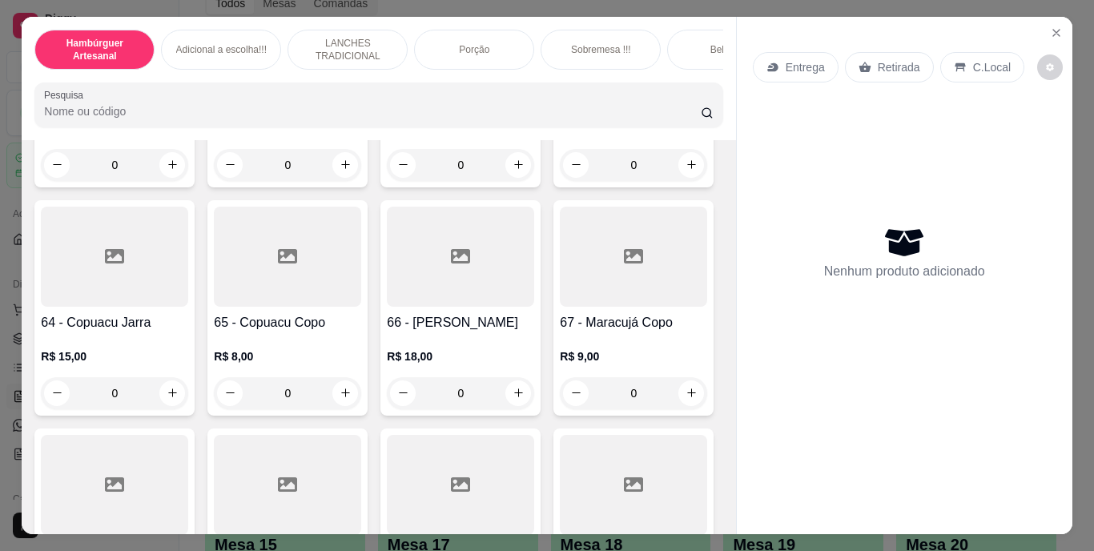
scroll to position [5285, 0]
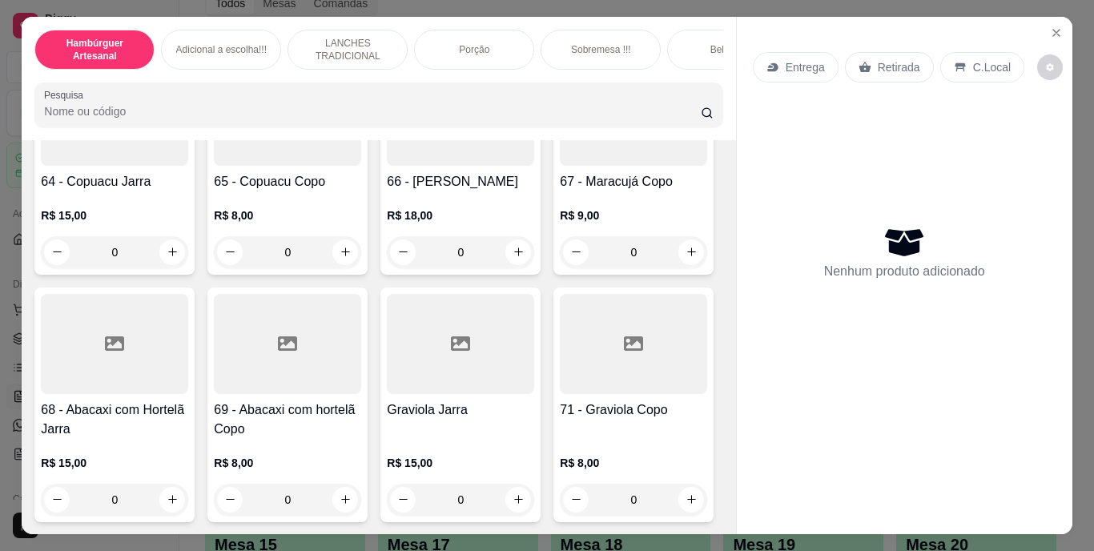
type input "1"
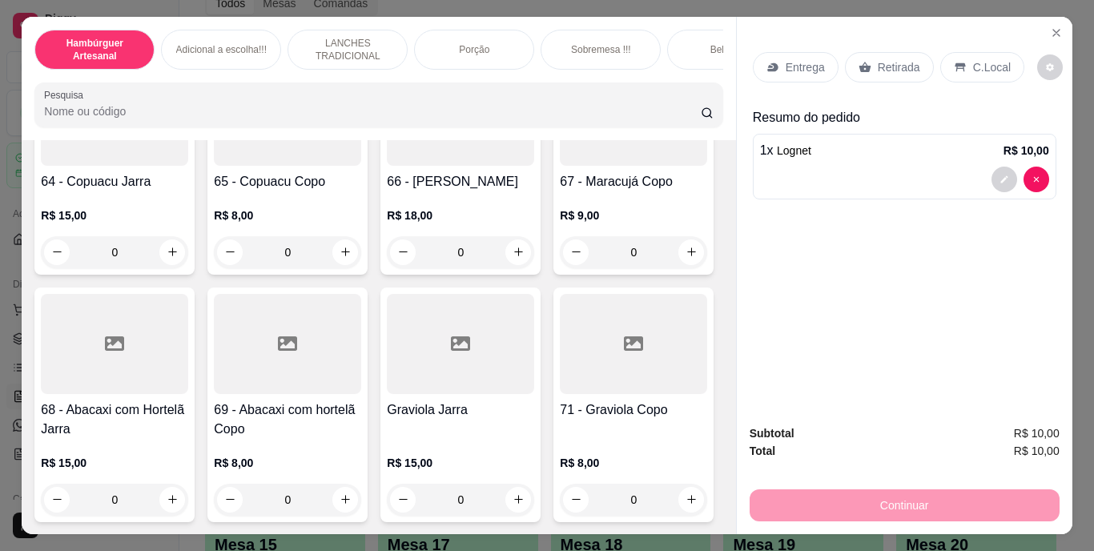
click at [858, 64] on icon at bounding box center [864, 67] width 13 height 13
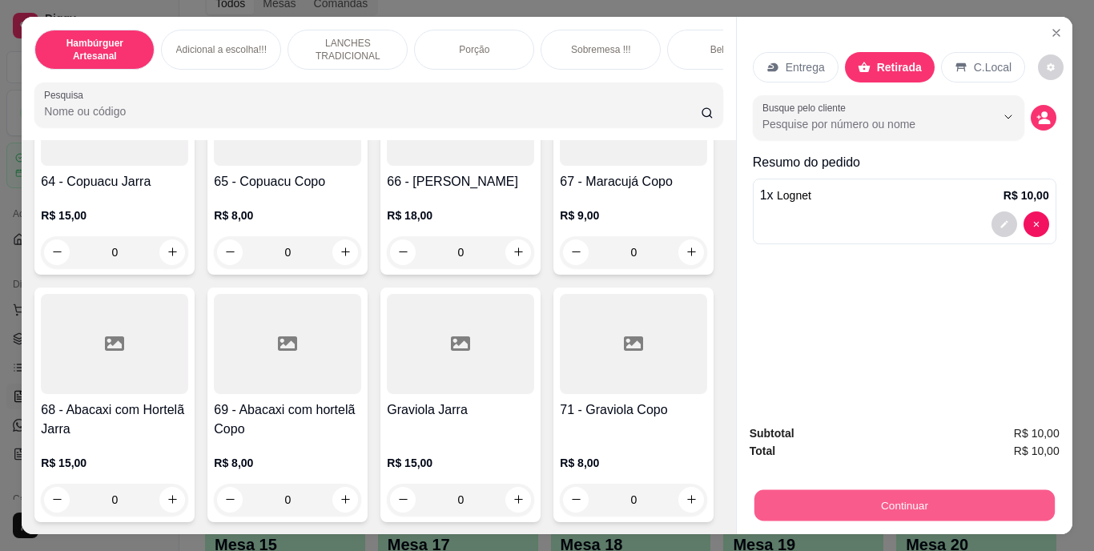
click at [823, 495] on button "Continuar" at bounding box center [903, 505] width 300 height 31
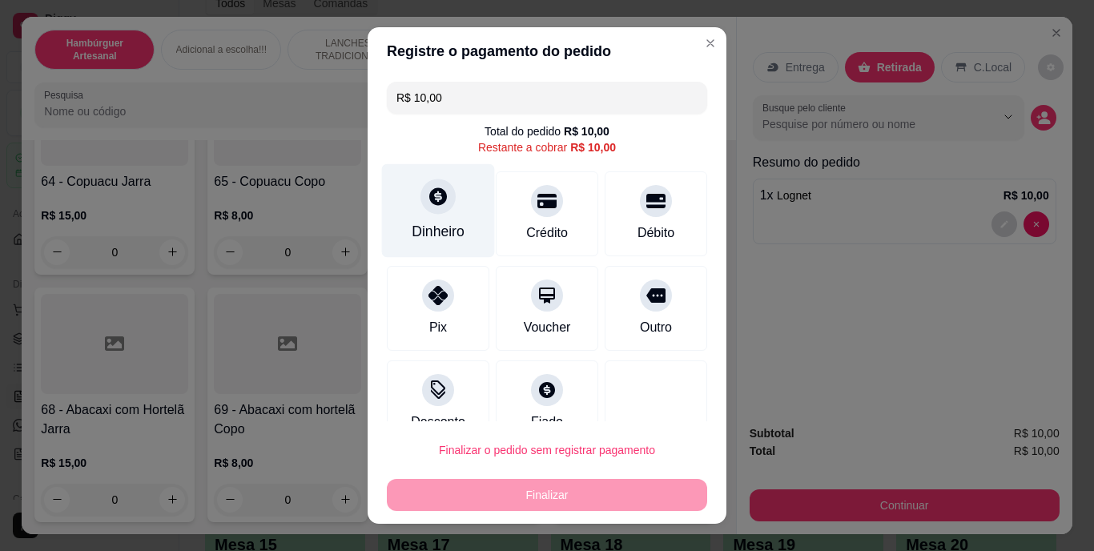
click at [428, 207] on icon at bounding box center [438, 197] width 21 height 21
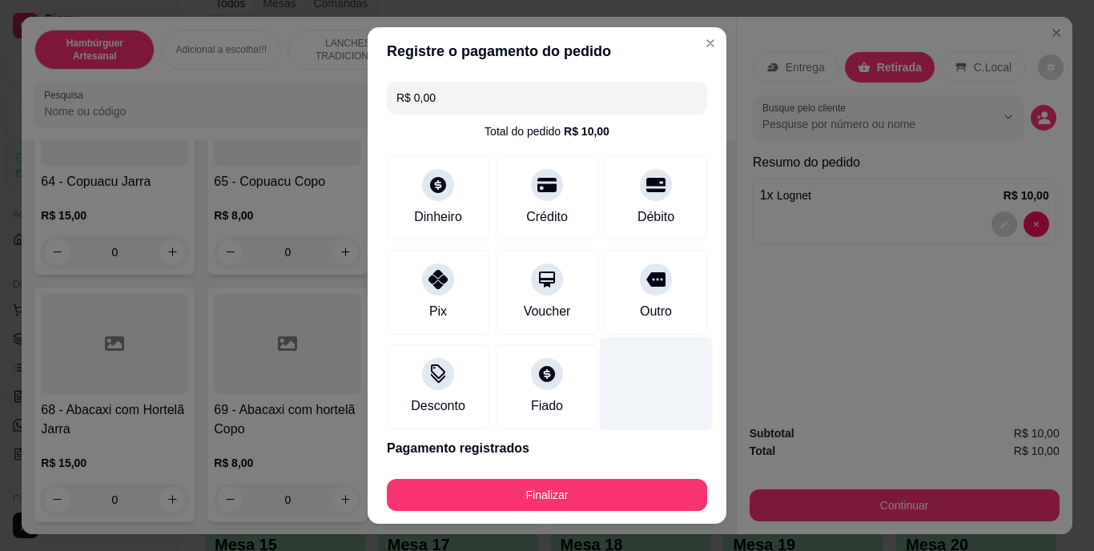
type input "R$ 0,00"
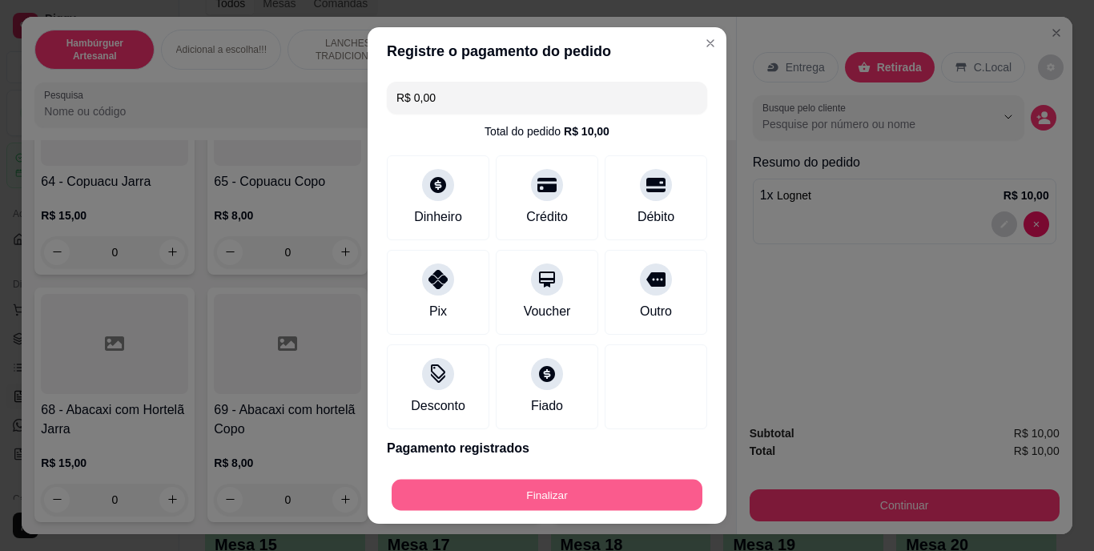
click at [568, 491] on button "Finalizar" at bounding box center [547, 494] width 311 height 31
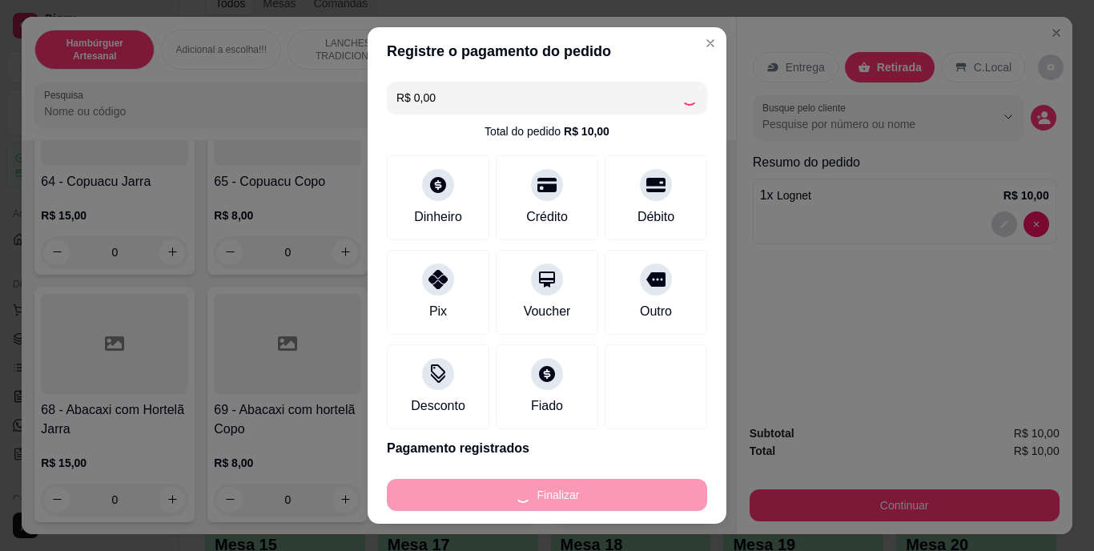
type input "0"
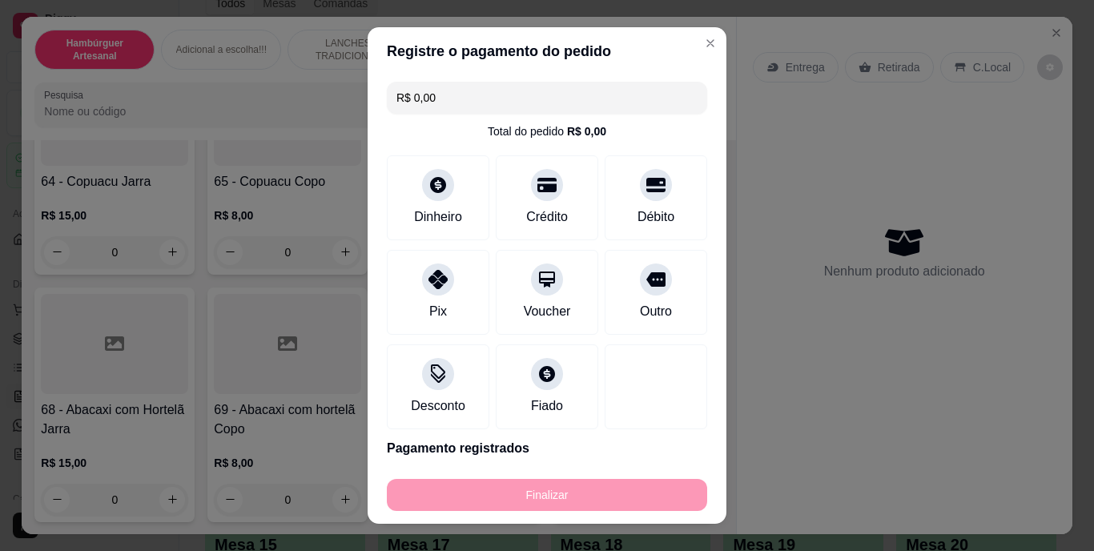
type input "-R$ 10,00"
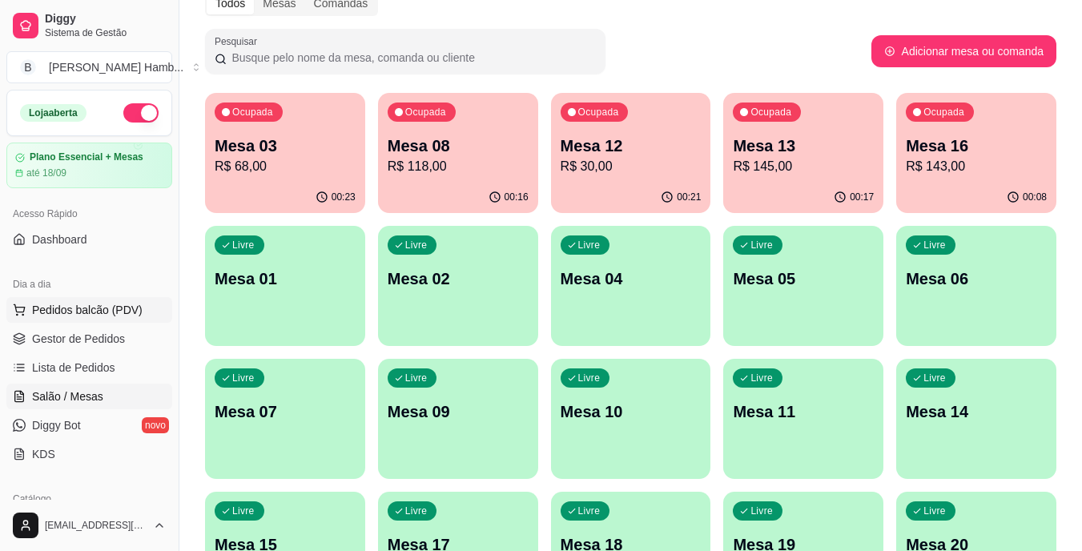
click at [105, 303] on span "Pedidos balcão (PDV)" at bounding box center [87, 310] width 110 height 16
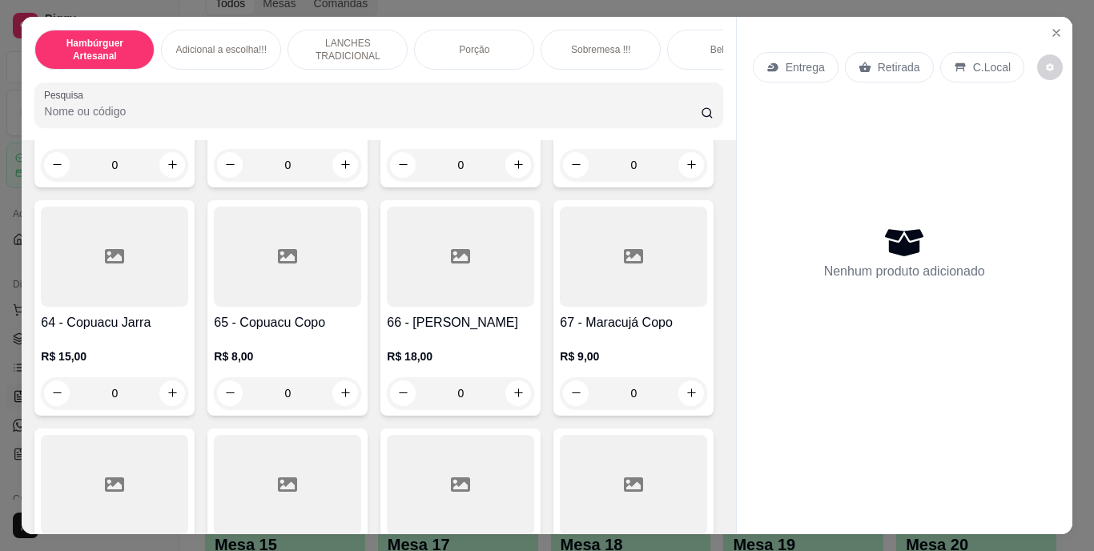
scroll to position [5285, 0]
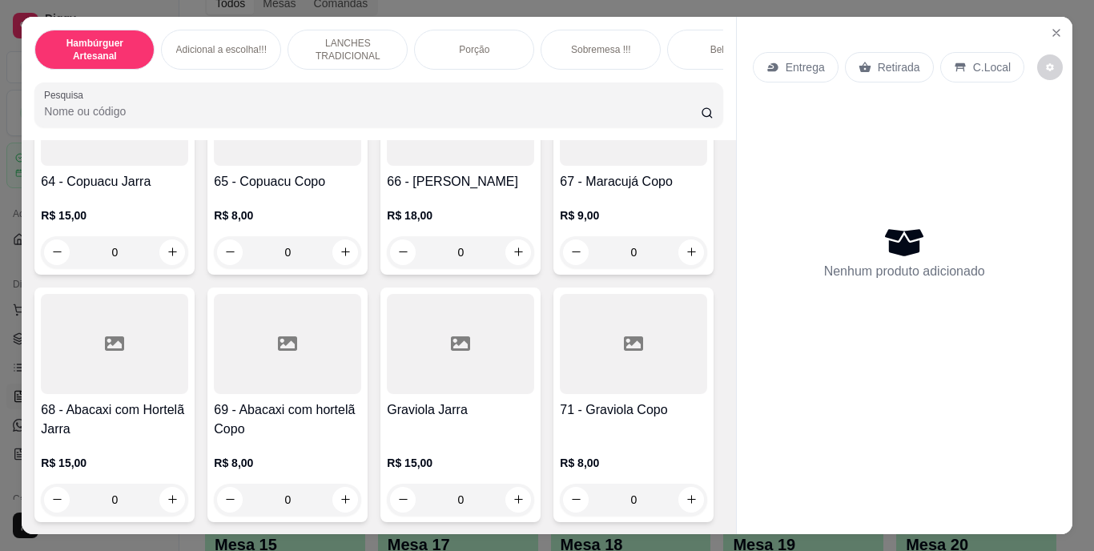
type input "1"
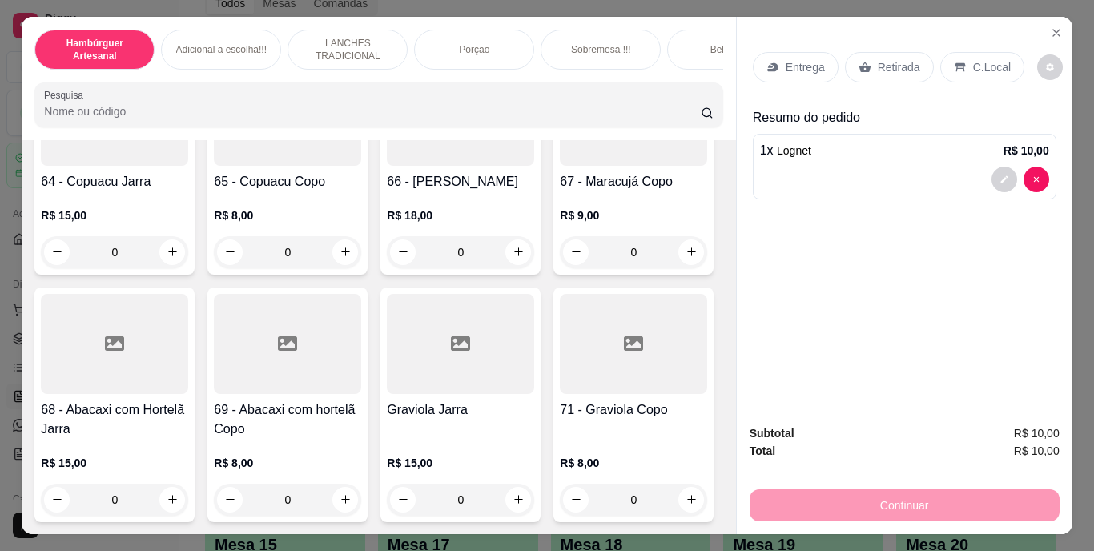
click at [878, 59] on p "Retirada" at bounding box center [899, 67] width 42 height 16
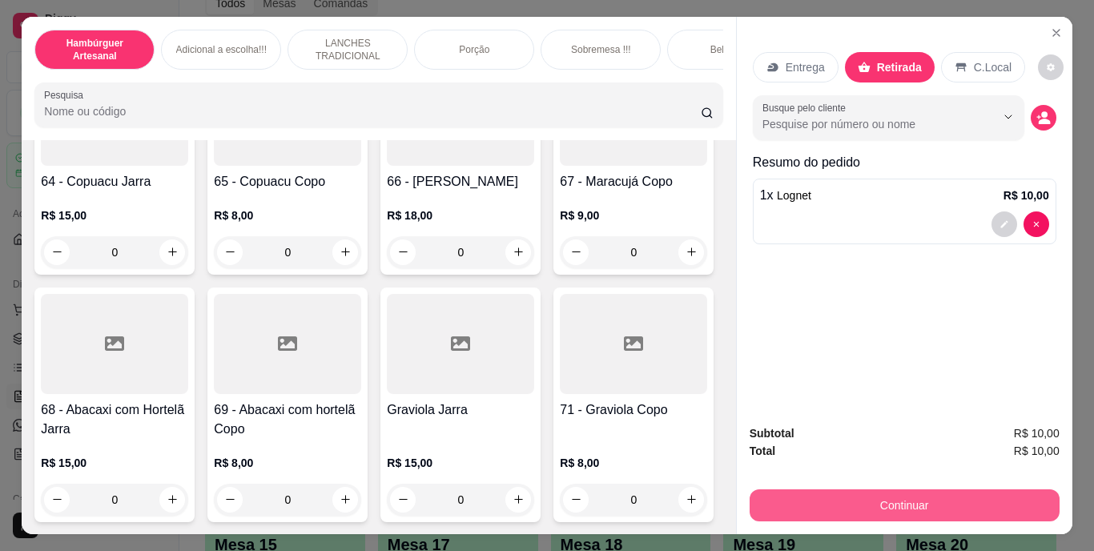
click at [881, 501] on button "Continuar" at bounding box center [904, 505] width 310 height 32
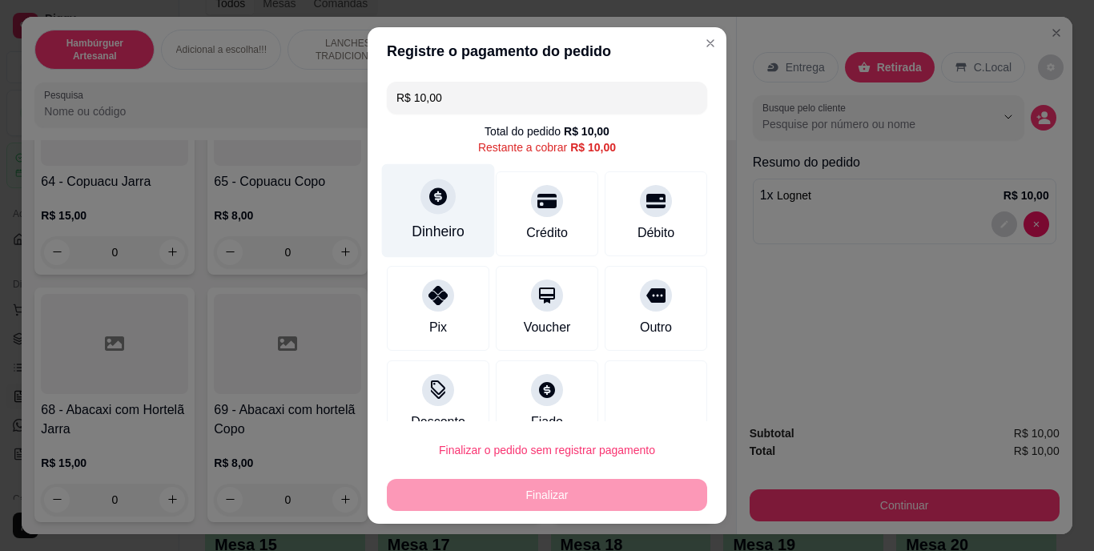
click at [420, 205] on div at bounding box center [437, 196] width 35 height 35
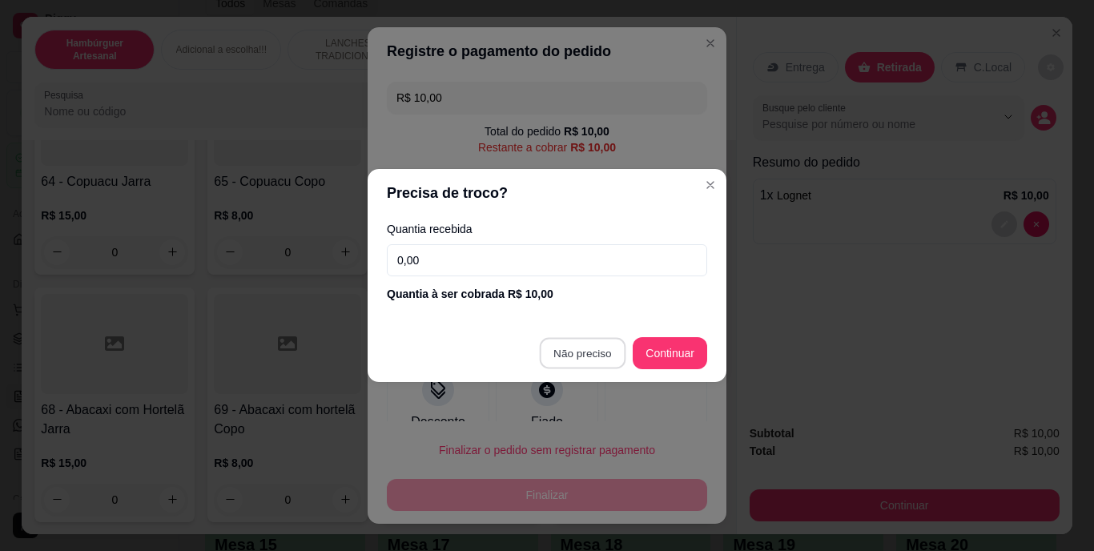
type input "R$ 0,00"
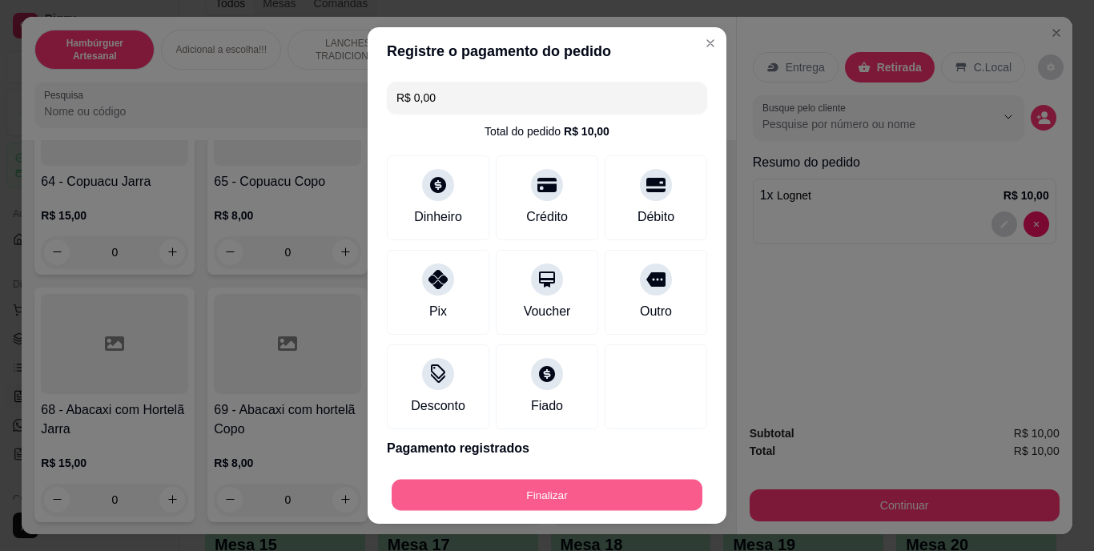
click at [509, 487] on button "Finalizar" at bounding box center [547, 494] width 311 height 31
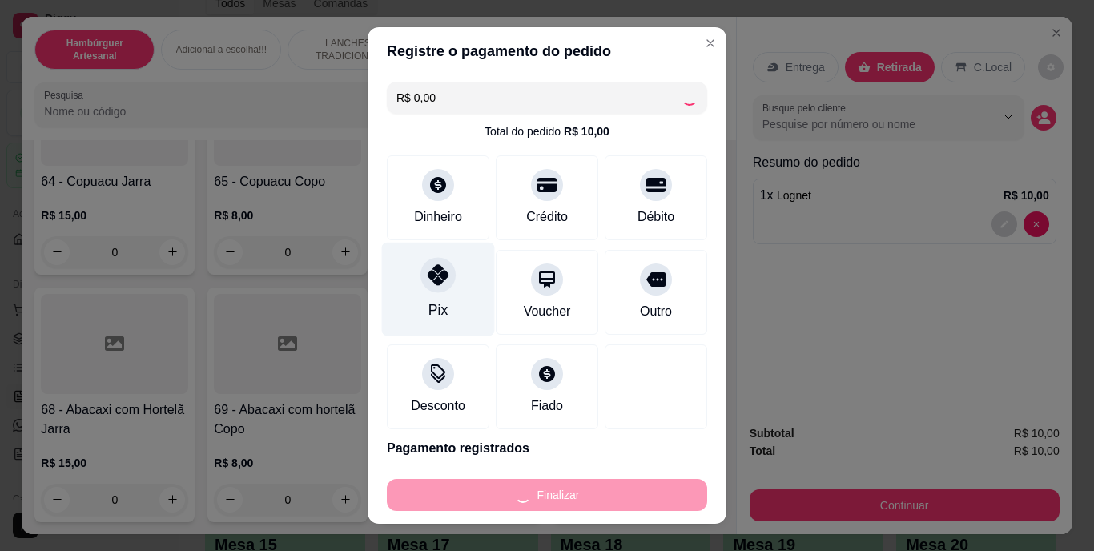
type input "0"
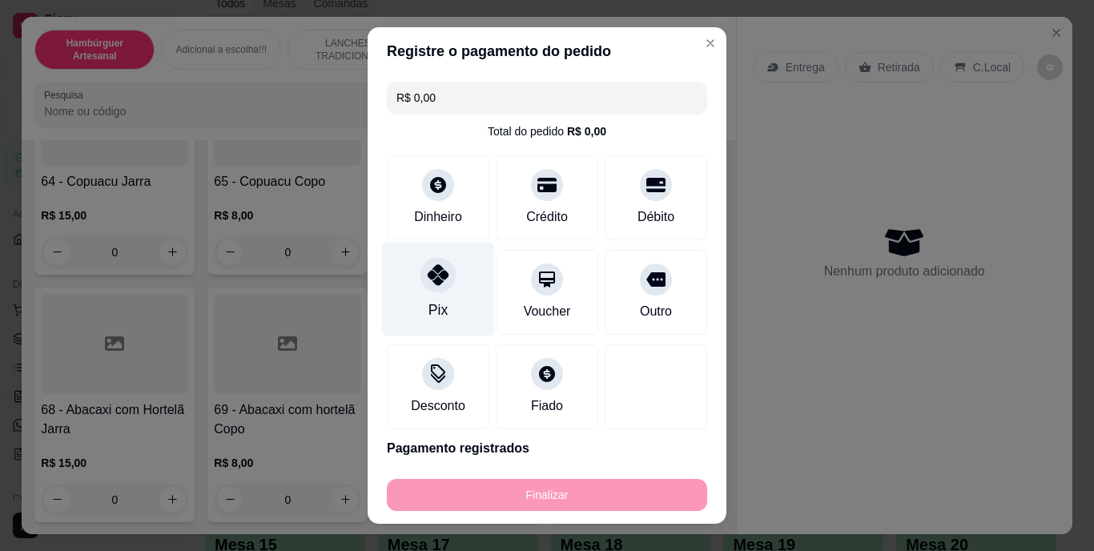
type input "-R$ 10,00"
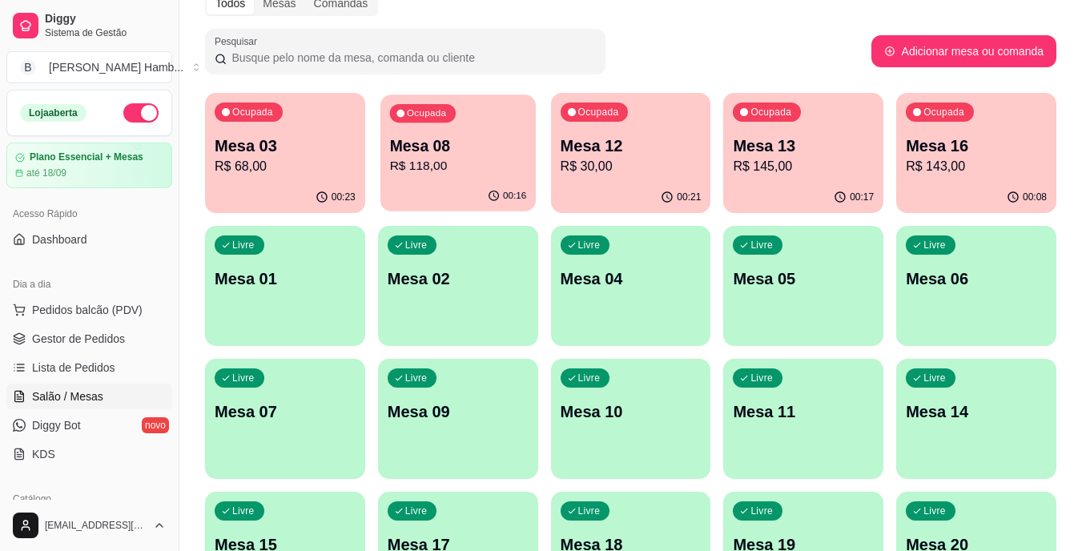
click at [464, 150] on p "Mesa 08" at bounding box center [457, 146] width 137 height 22
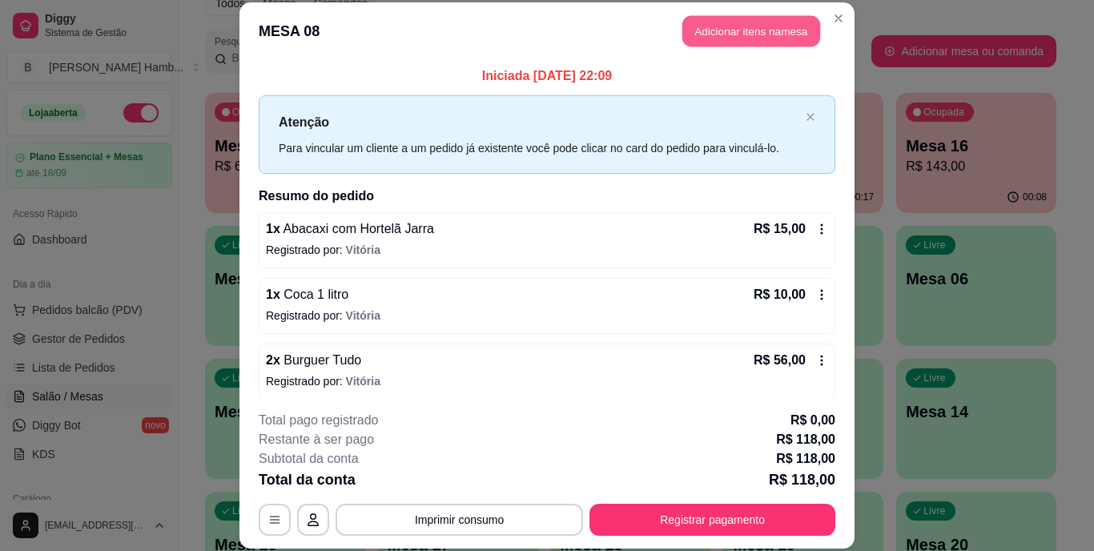
click at [732, 32] on button "Adicionar itens na mesa" at bounding box center [751, 31] width 138 height 31
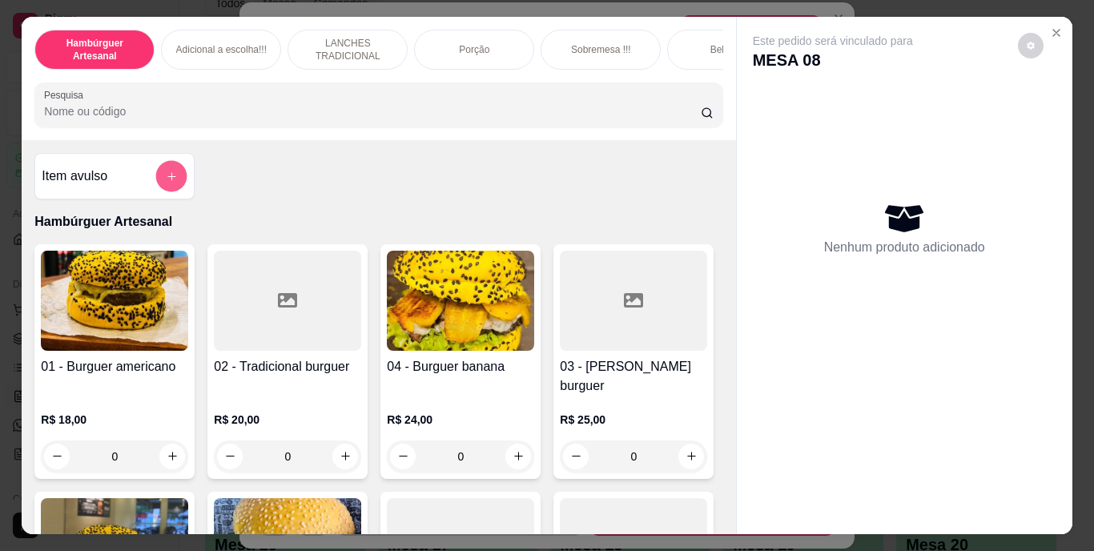
click at [167, 180] on icon "add-separate-item" at bounding box center [171, 176] width 8 height 8
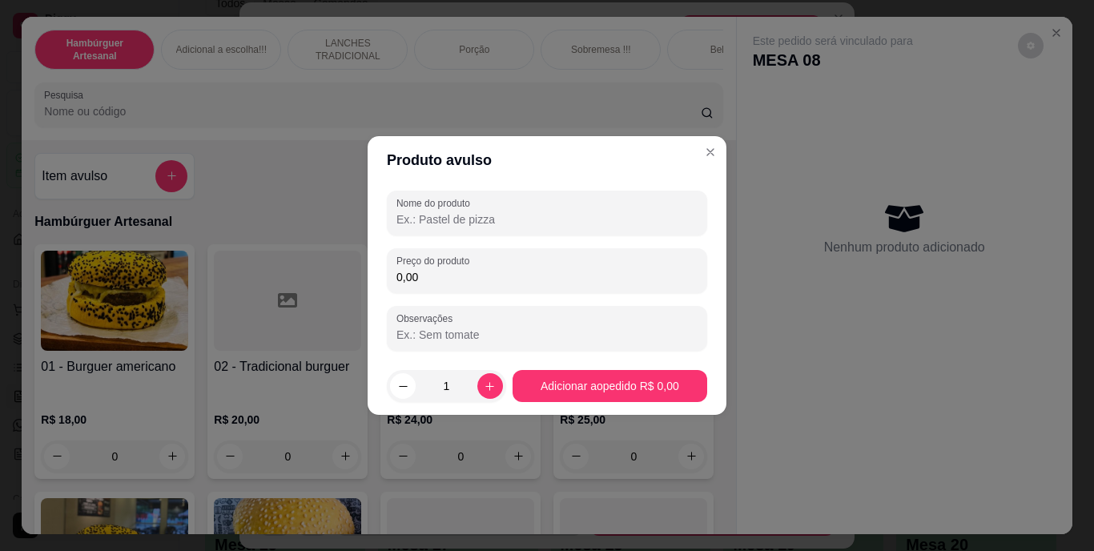
click at [432, 216] on input "Nome do produto" at bounding box center [546, 219] width 301 height 16
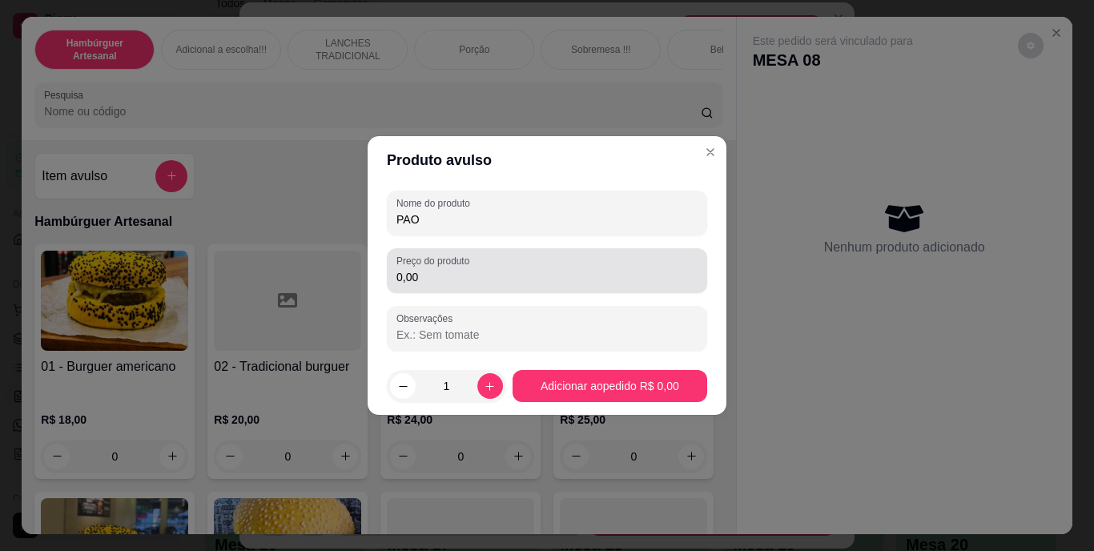
type input "PAO"
click at [491, 281] on input "0,00" at bounding box center [546, 277] width 301 height 16
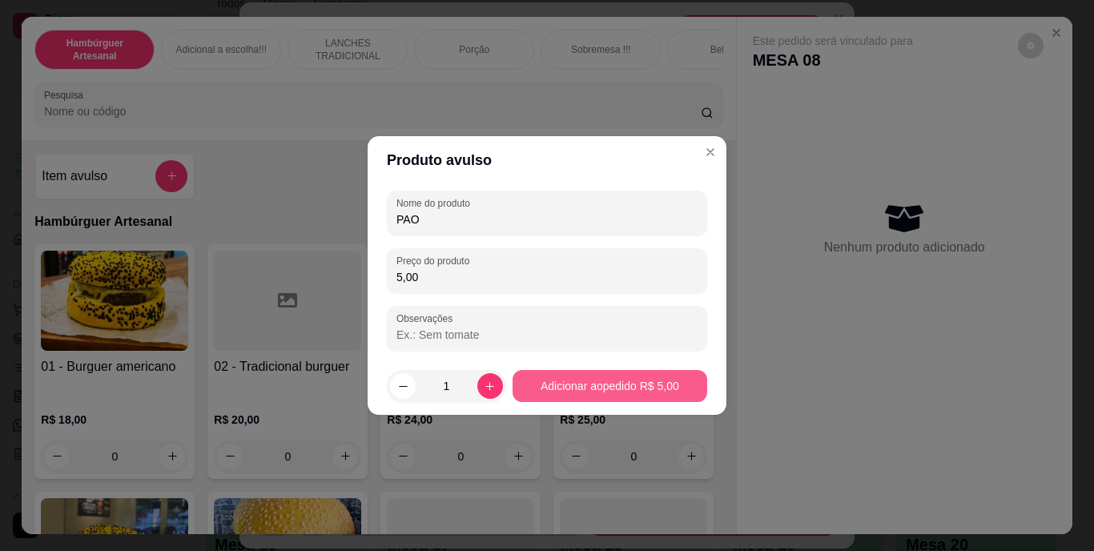
type input "5,00"
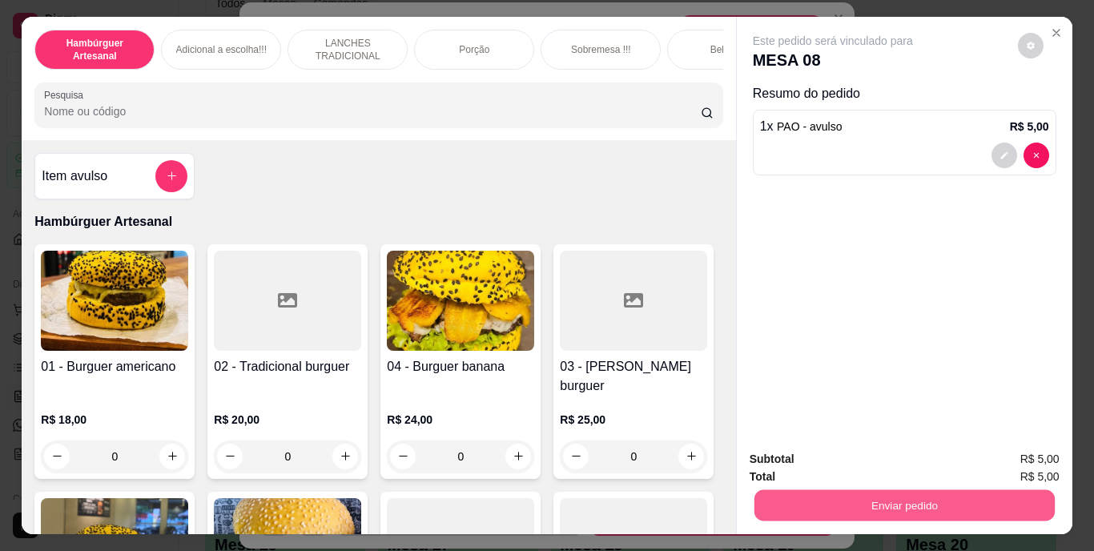
click at [846, 500] on button "Enviar pedido" at bounding box center [903, 505] width 300 height 31
click at [804, 458] on button "Não registrar e enviar pedido" at bounding box center [851, 460] width 162 height 30
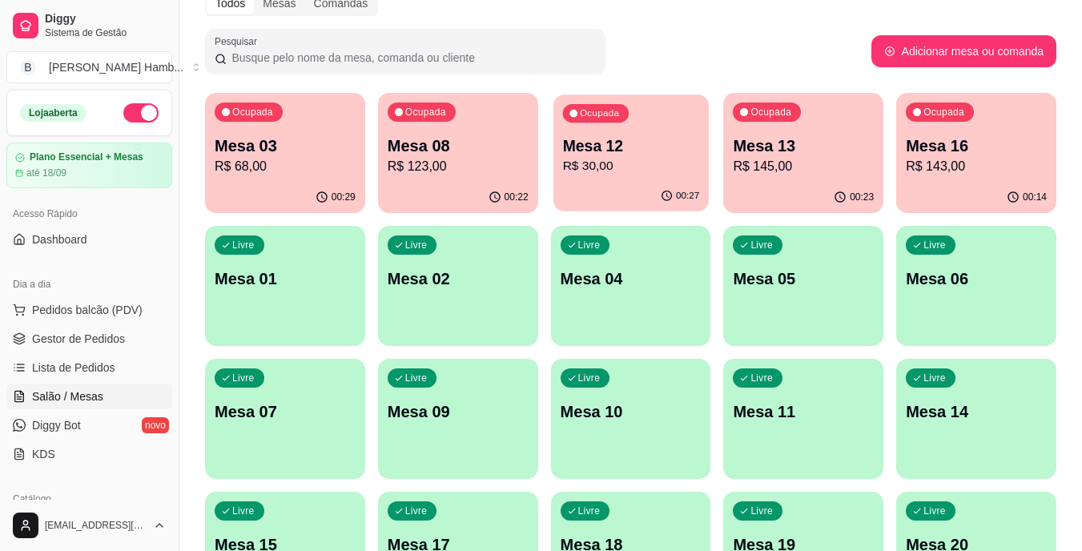
click at [595, 172] on p "R$ 30,00" at bounding box center [630, 166] width 137 height 18
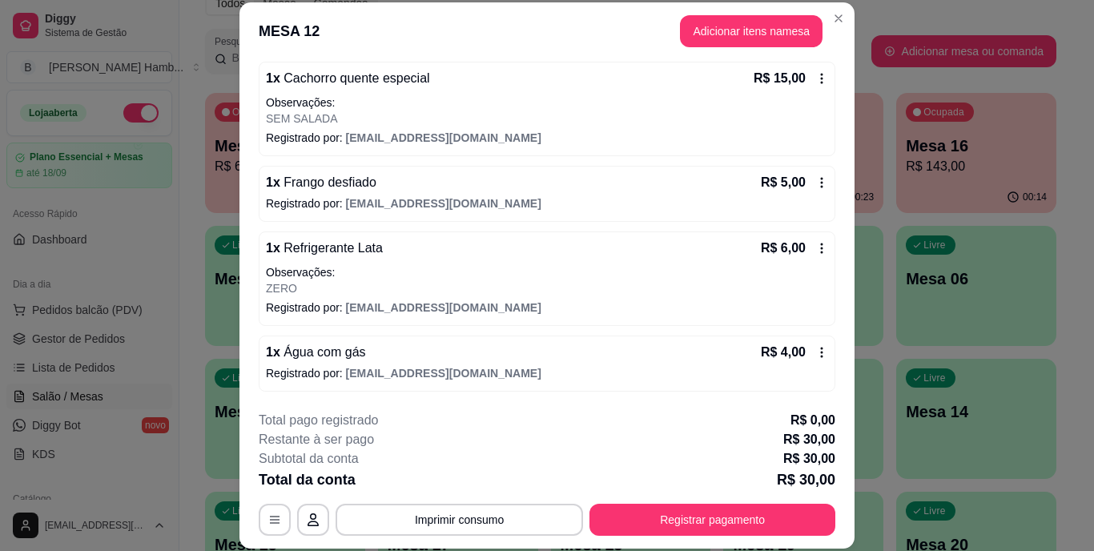
scroll to position [49, 0]
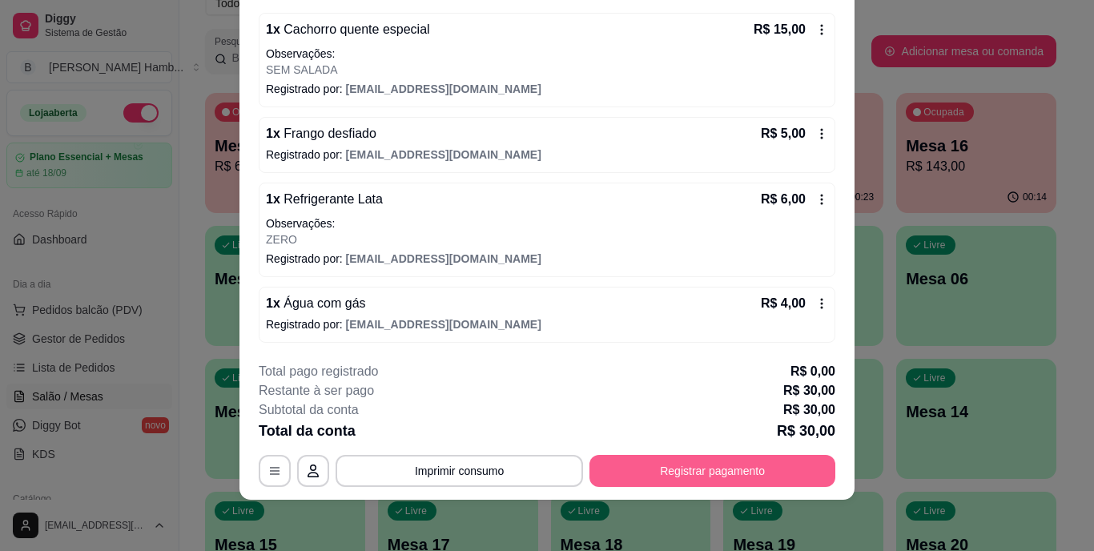
click at [728, 471] on button "Registrar pagamento" at bounding box center [712, 471] width 246 height 32
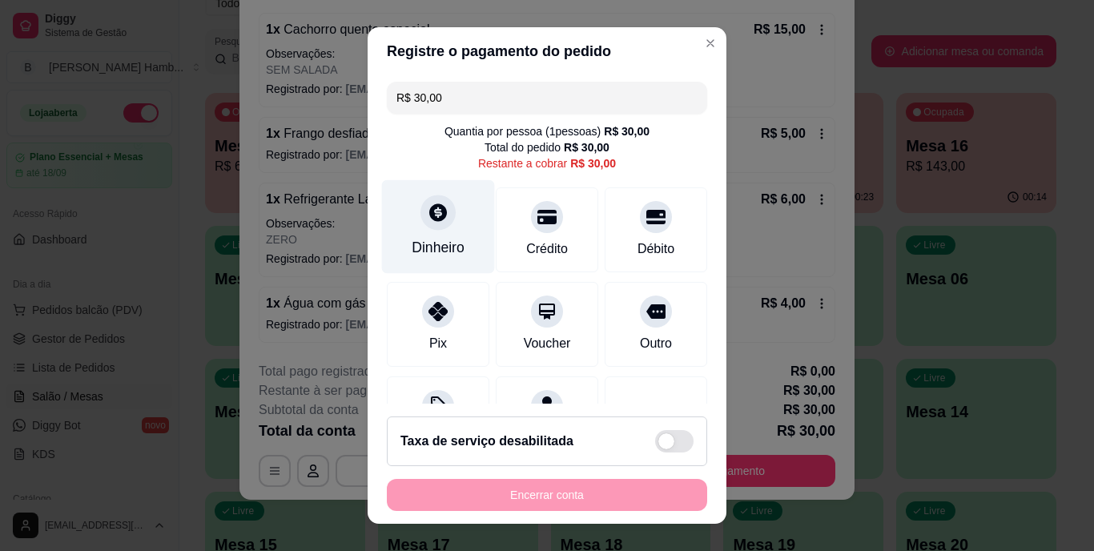
click at [420, 196] on div at bounding box center [437, 212] width 35 height 35
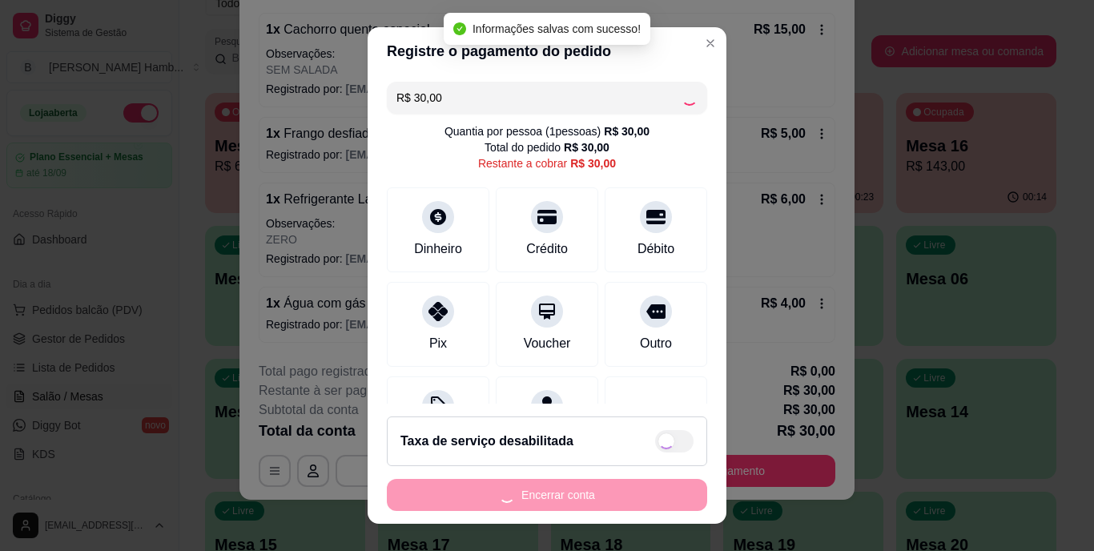
type input "R$ 0,00"
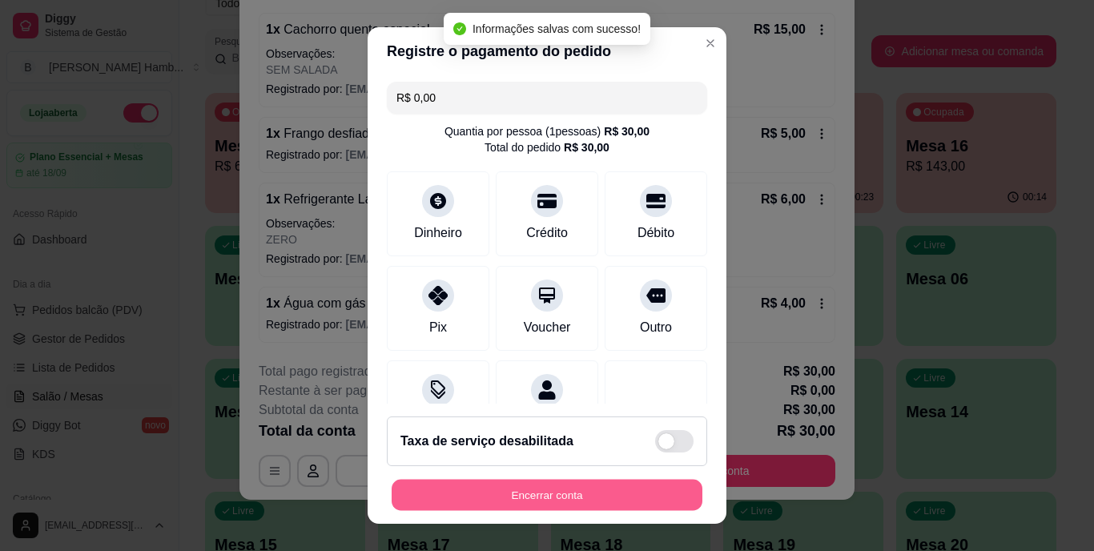
click at [590, 491] on button "Encerrar conta" at bounding box center [547, 494] width 311 height 31
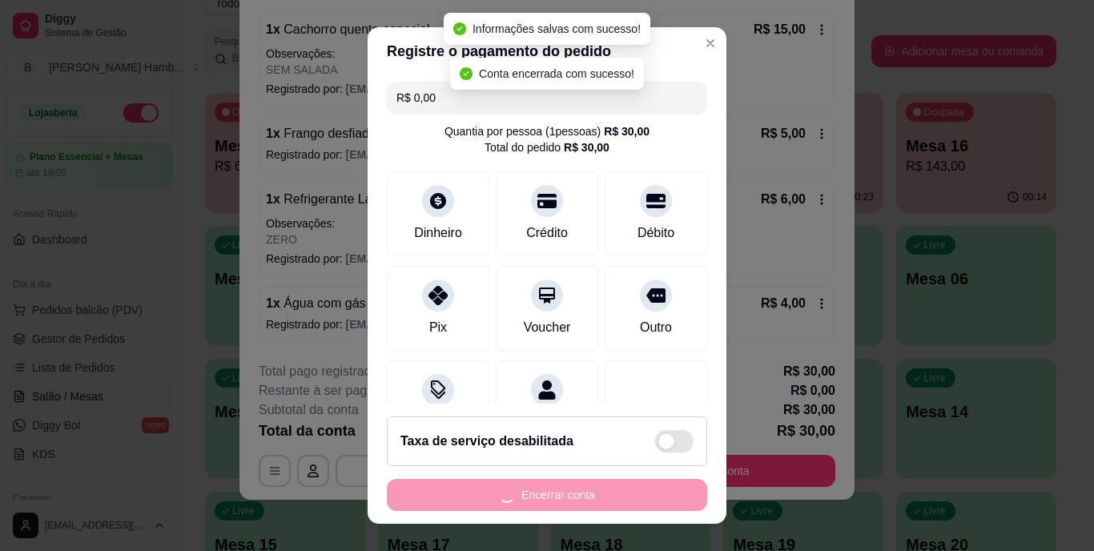
scroll to position [0, 0]
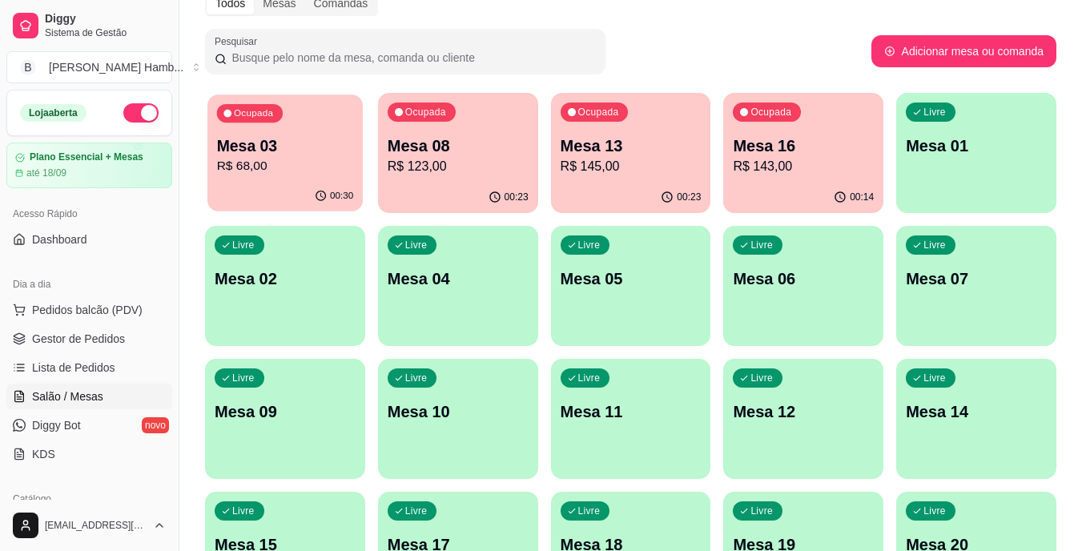
click at [243, 157] on p "R$ 68,00" at bounding box center [285, 166] width 137 height 18
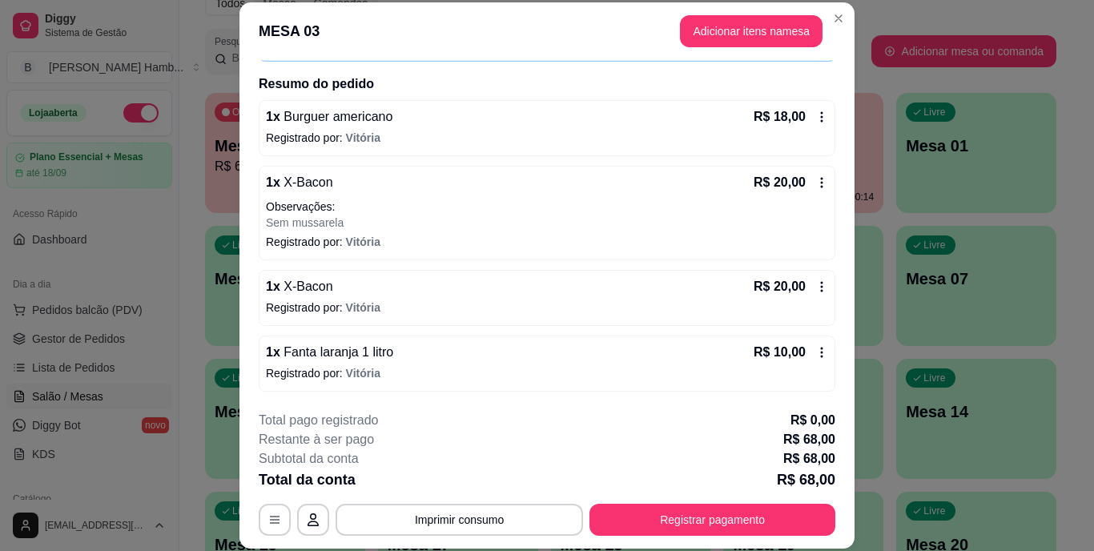
scroll to position [49, 0]
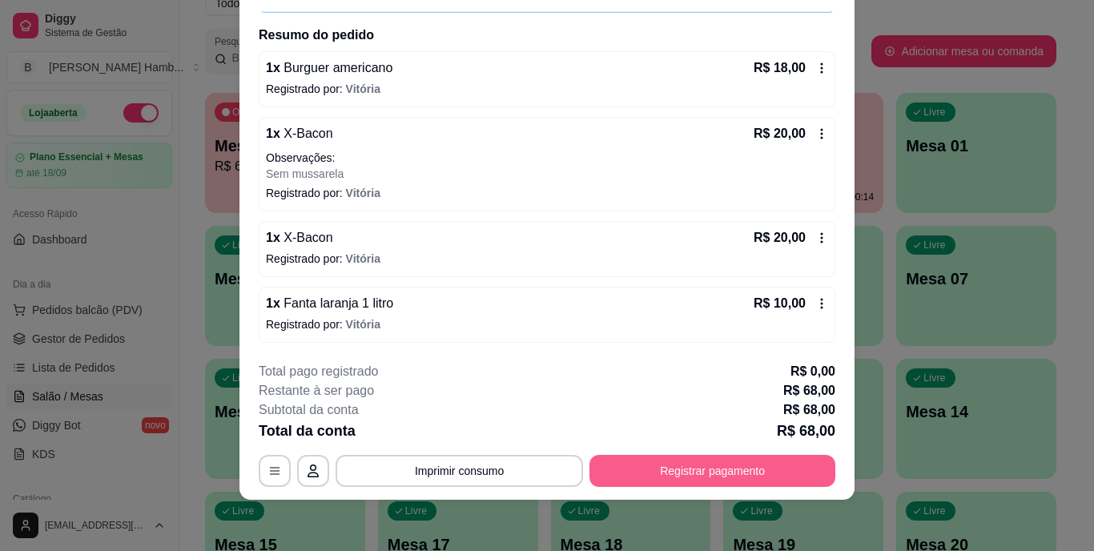
click at [657, 464] on button "Registrar pagamento" at bounding box center [712, 471] width 246 height 32
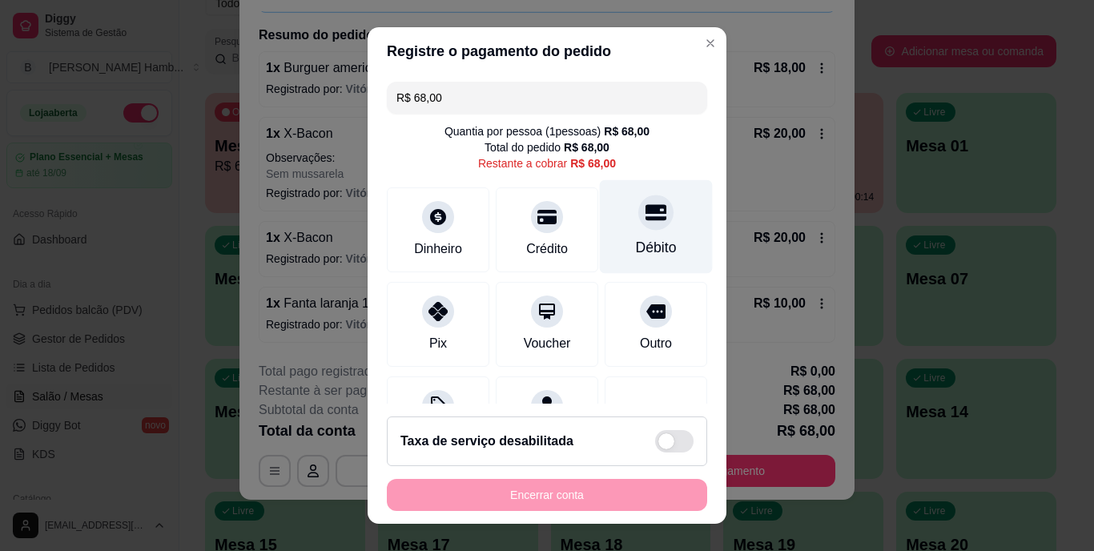
click at [636, 242] on div "Débito" at bounding box center [656, 248] width 41 height 21
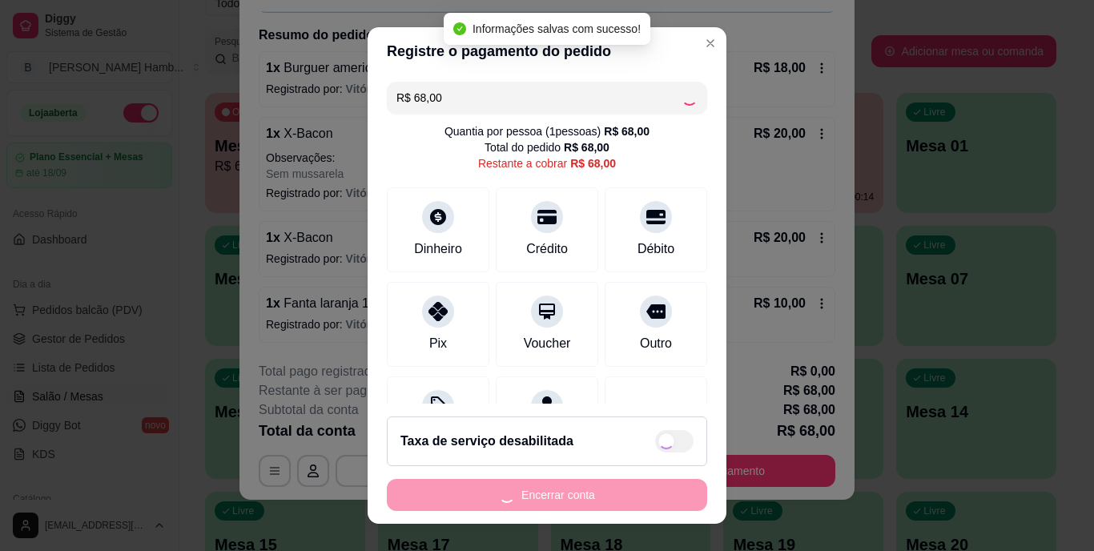
type input "R$ 0,00"
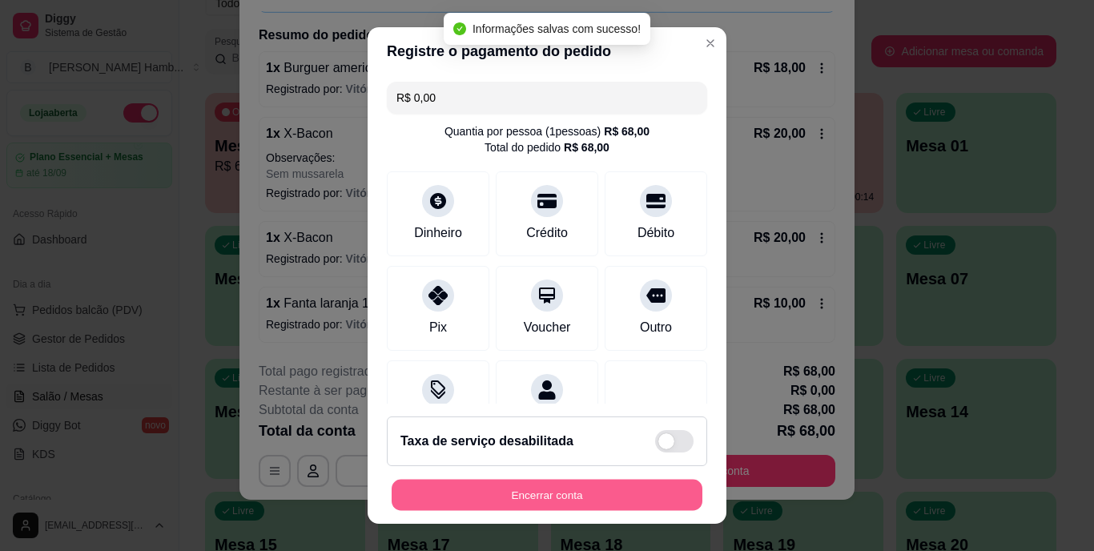
click at [614, 499] on button "Encerrar conta" at bounding box center [547, 494] width 311 height 31
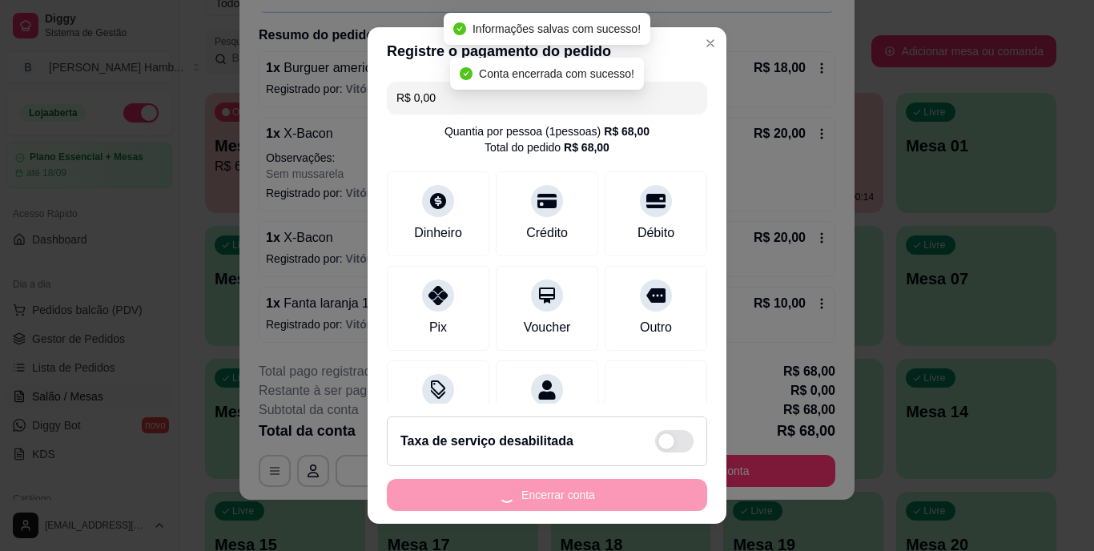
scroll to position [0, 0]
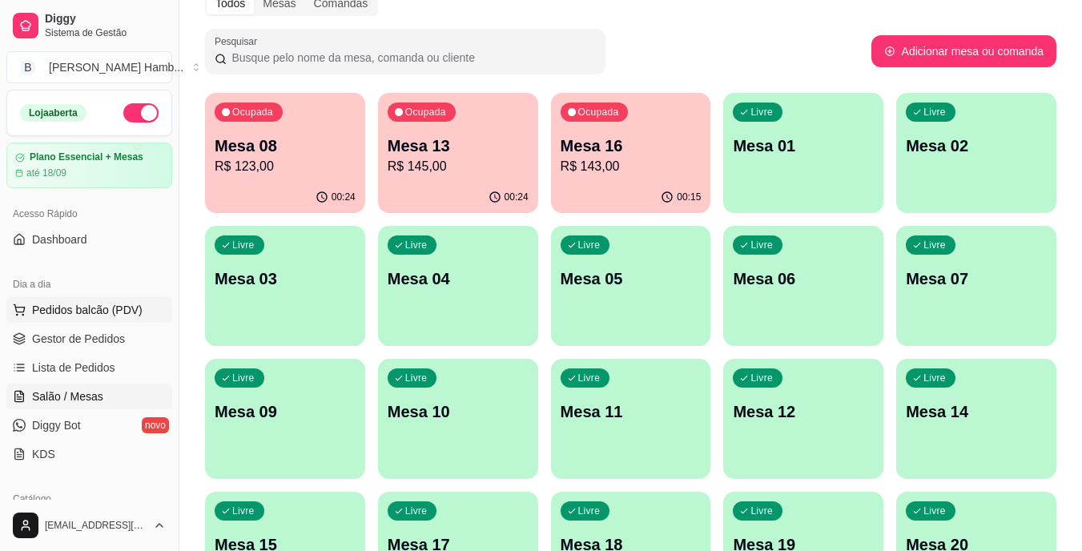
click at [131, 309] on span "Pedidos balcão (PDV)" at bounding box center [87, 310] width 110 height 16
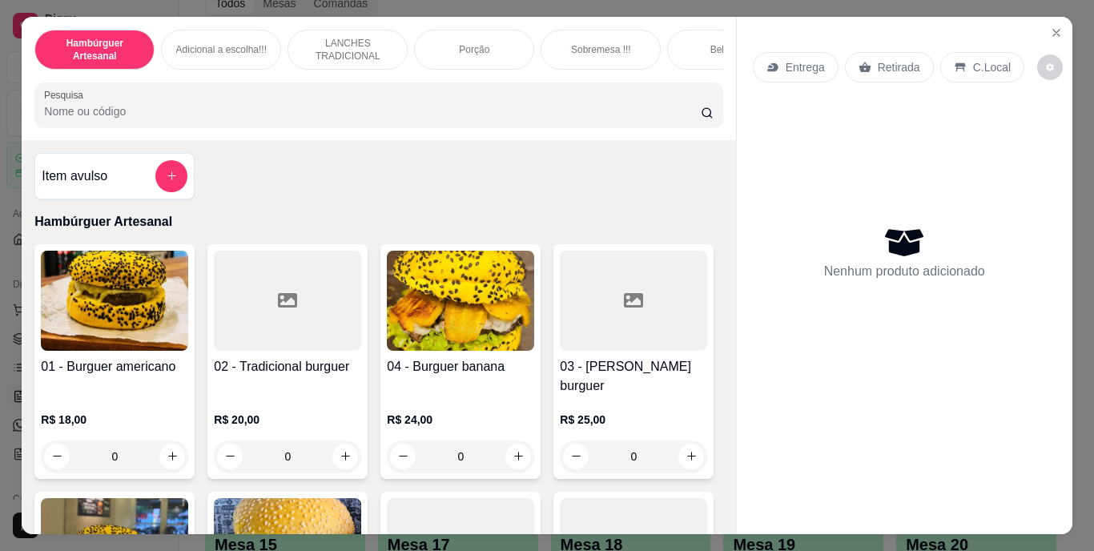
scroll to position [160, 0]
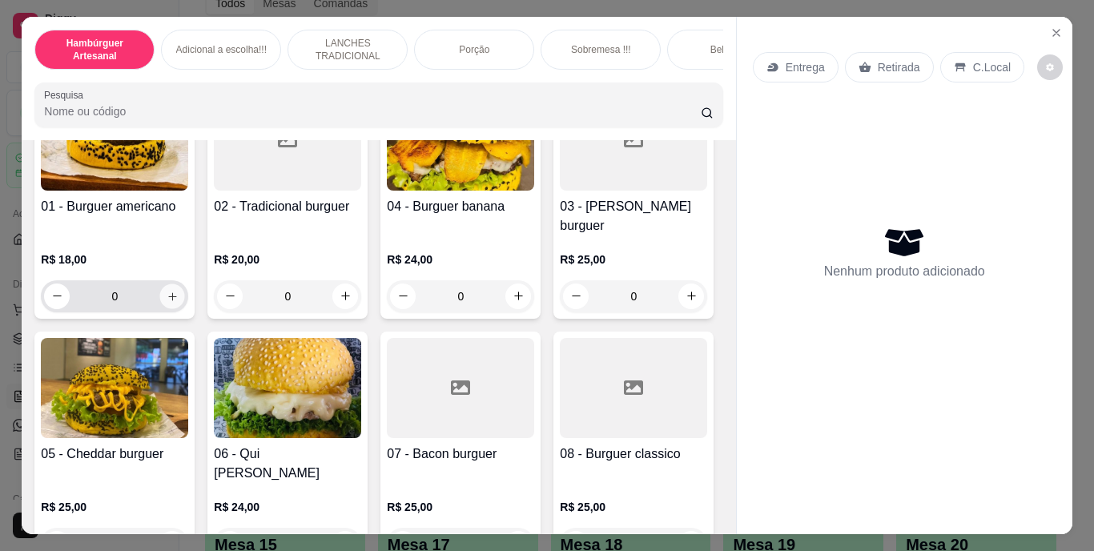
click at [169, 290] on icon "increase-product-quantity" at bounding box center [173, 296] width 12 height 12
type input "1"
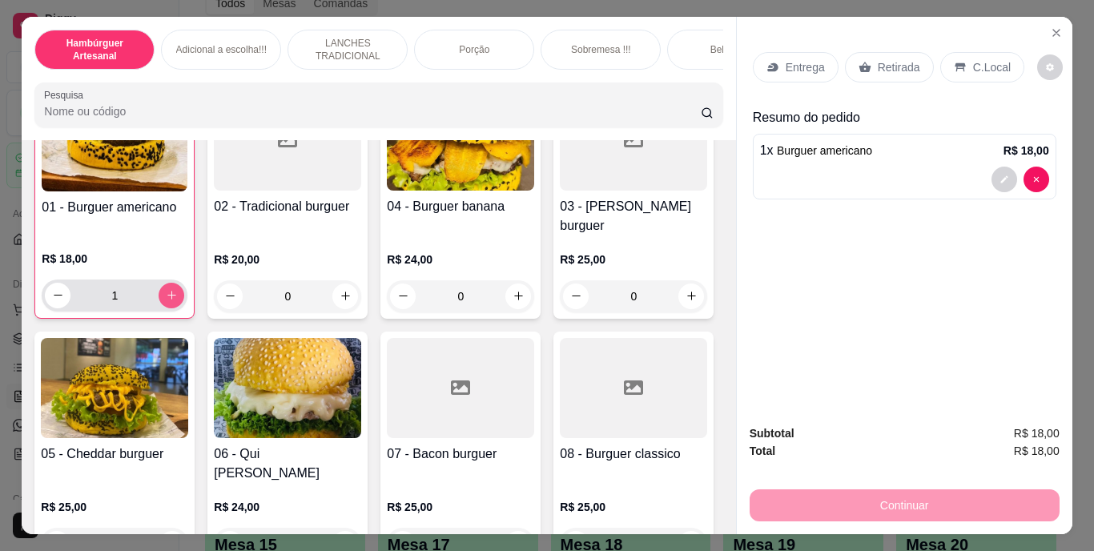
scroll to position [161, 0]
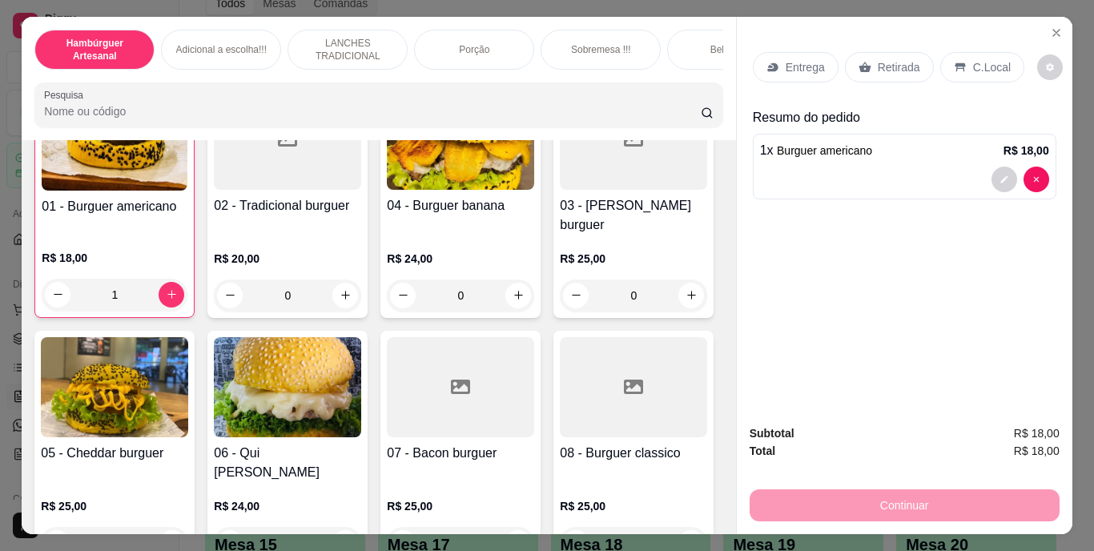
click at [878, 59] on p "Retirada" at bounding box center [899, 67] width 42 height 16
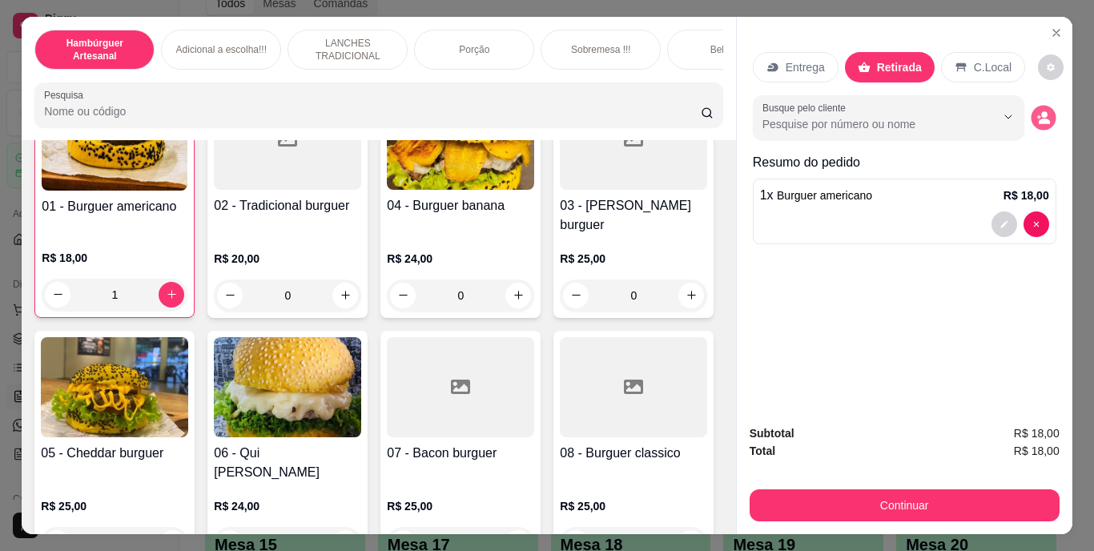
click at [1041, 111] on circle "decrease-product-quantity" at bounding box center [1044, 114] width 6 height 6
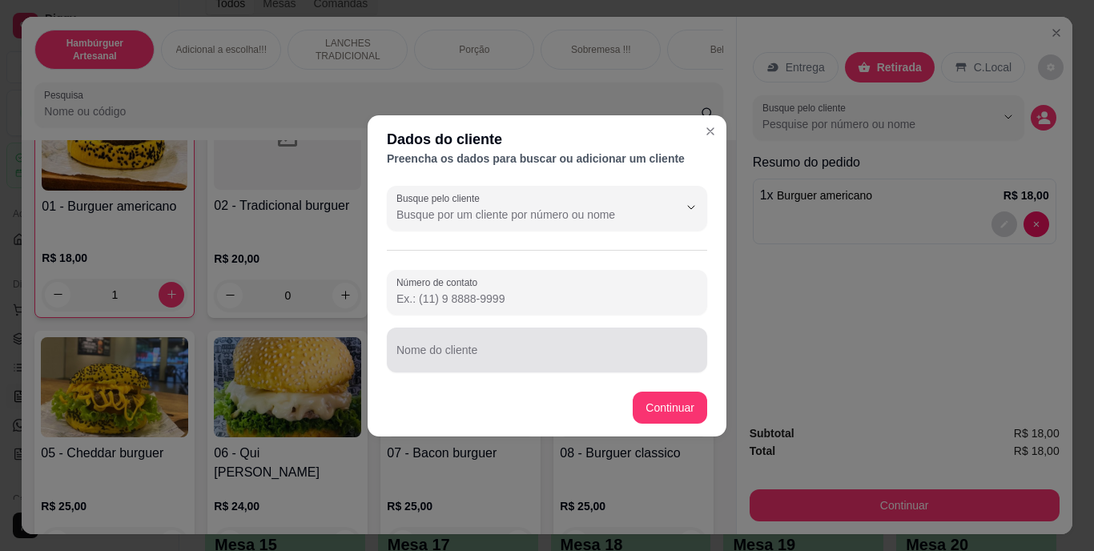
click at [536, 358] on input "Nome do cliente" at bounding box center [546, 356] width 301 height 16
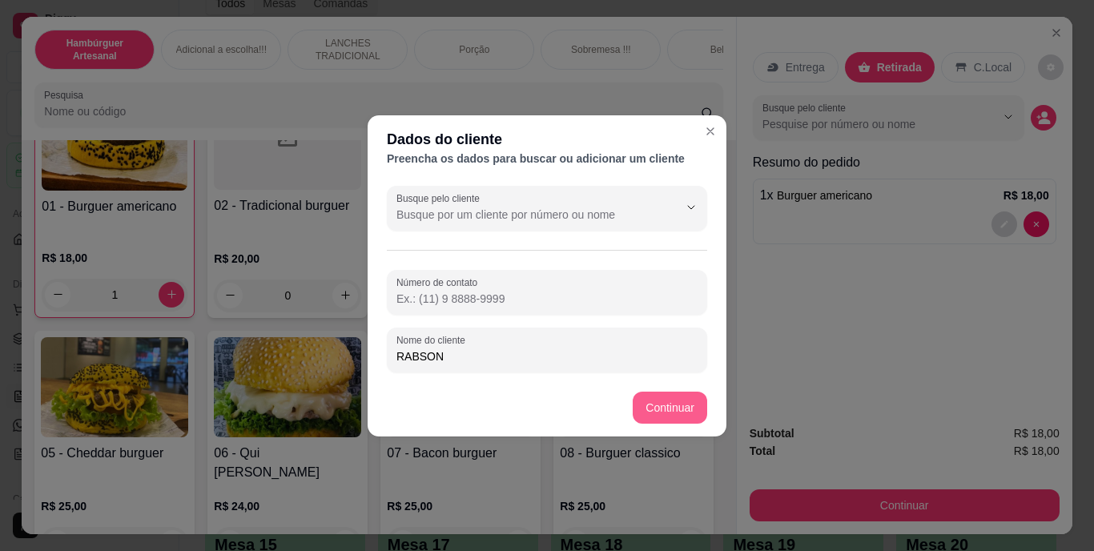
type input "RABSON"
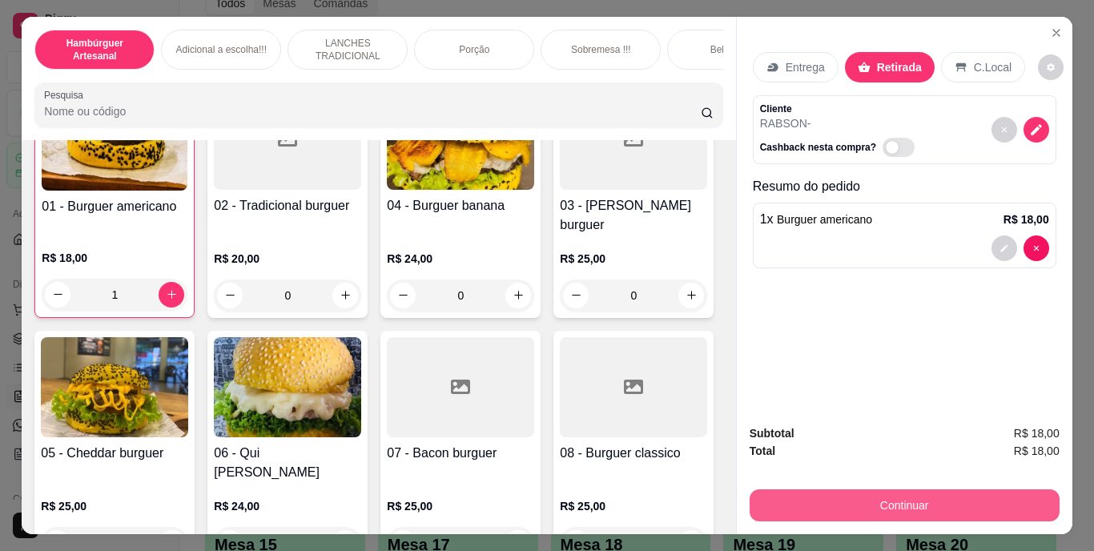
click at [767, 507] on button "Continuar" at bounding box center [904, 505] width 310 height 32
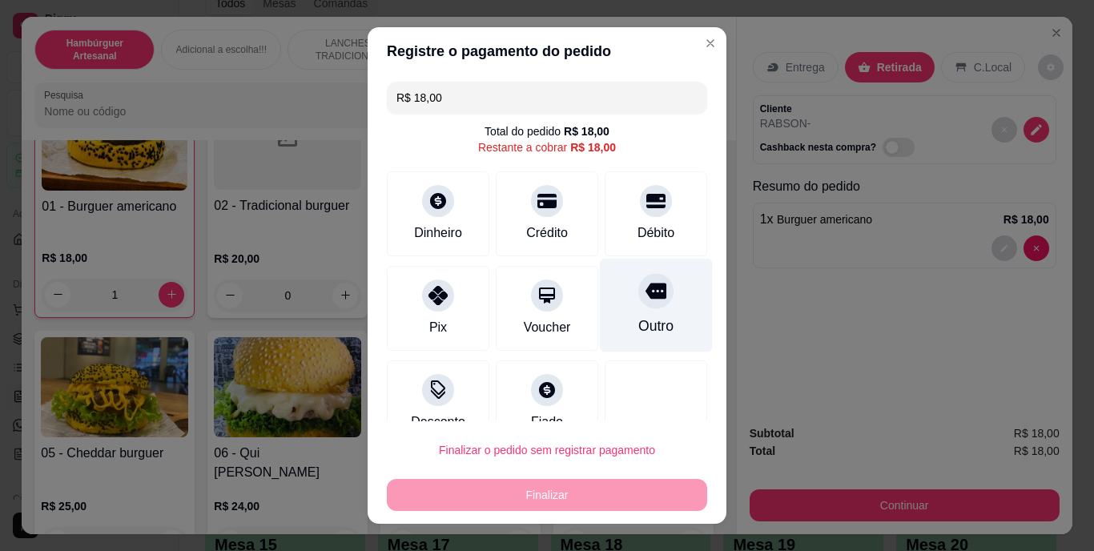
click at [638, 327] on div "Outro" at bounding box center [655, 326] width 35 height 21
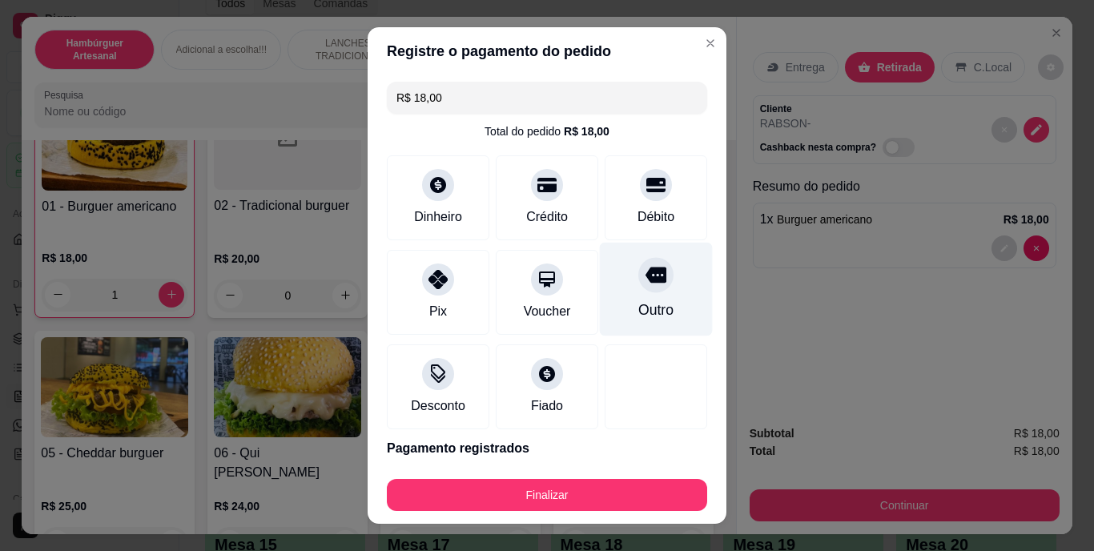
type input "R$ 0,00"
click at [602, 476] on div "Finalizar" at bounding box center [547, 491] width 320 height 38
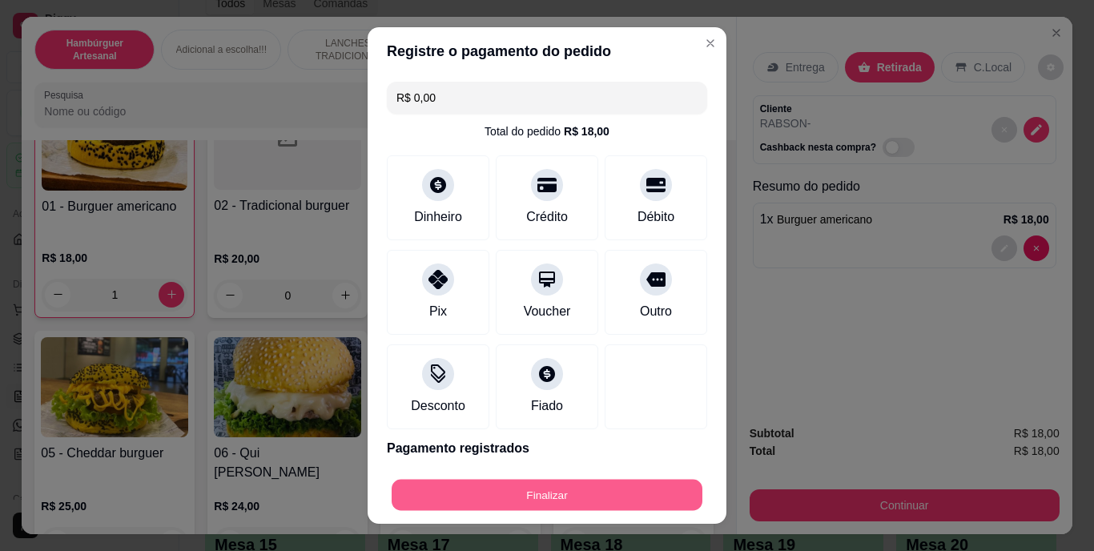
click at [582, 490] on button "Finalizar" at bounding box center [547, 494] width 311 height 31
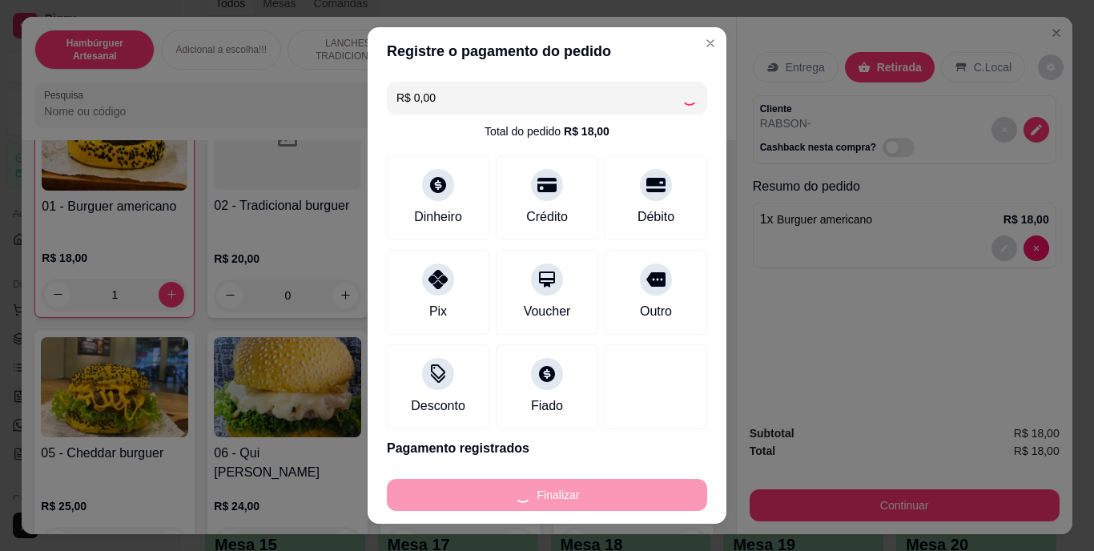
type input "0"
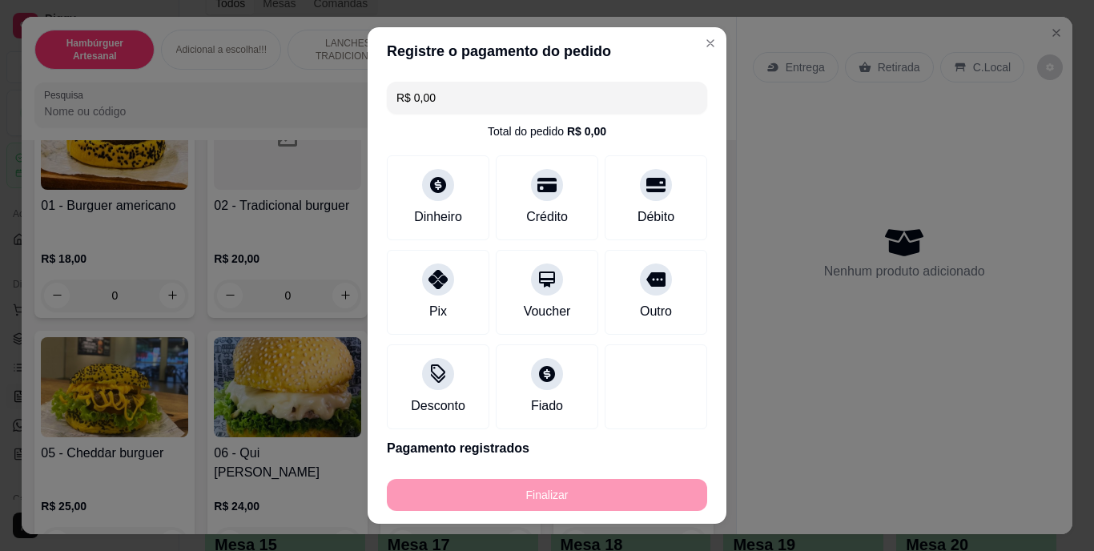
type input "-R$ 18,00"
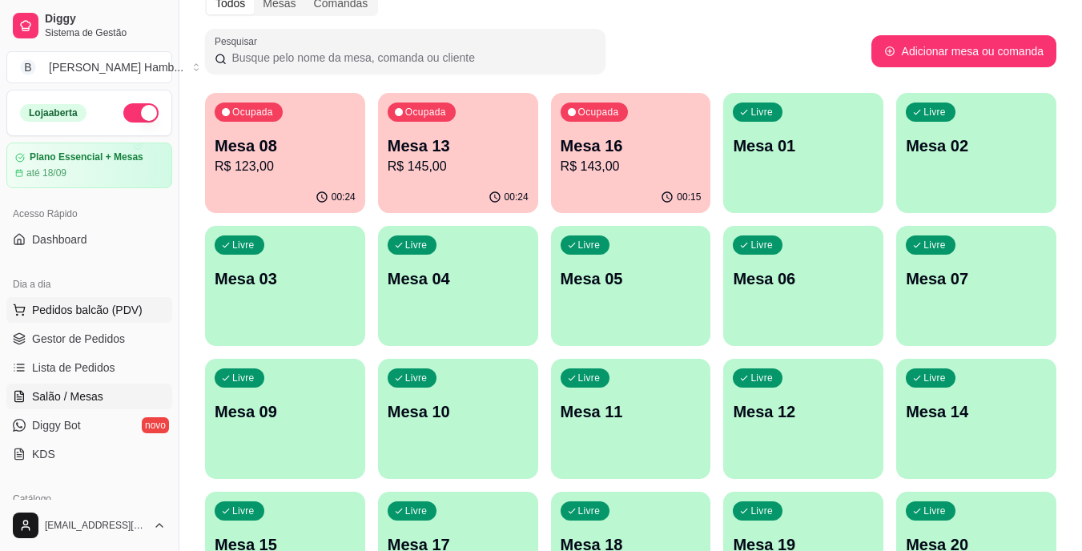
click at [119, 315] on span "Pedidos balcão (PDV)" at bounding box center [87, 310] width 110 height 16
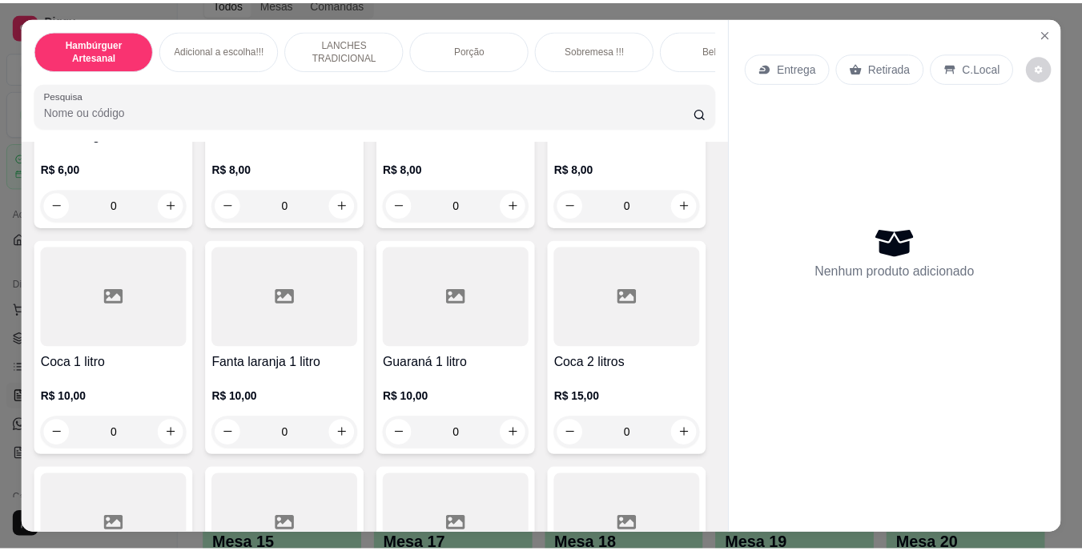
scroll to position [3603, 0]
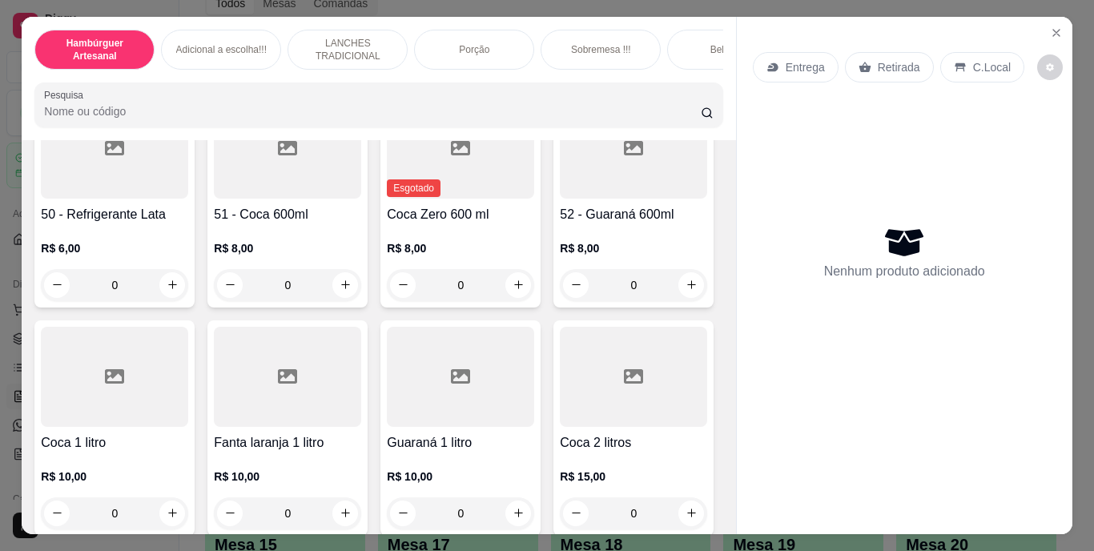
type input "1"
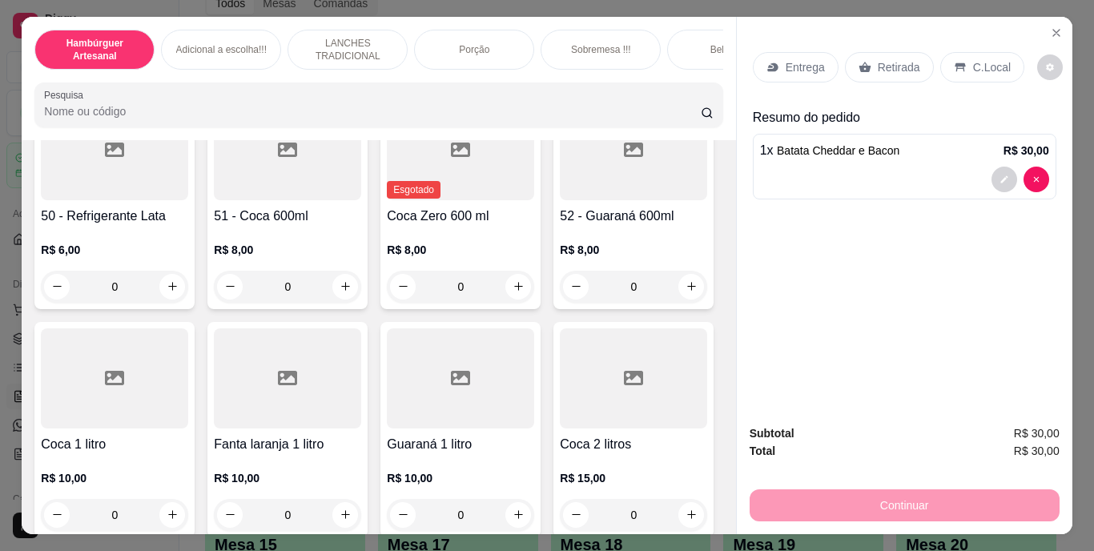
click at [777, 61] on div "Entrega" at bounding box center [796, 67] width 86 height 30
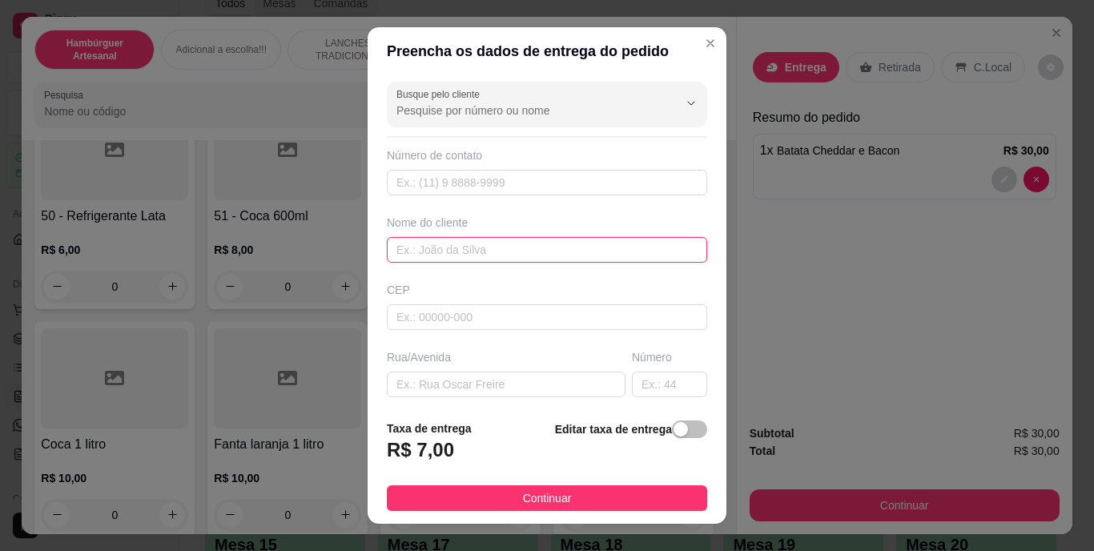
click at [589, 247] on input "text" at bounding box center [547, 250] width 320 height 26
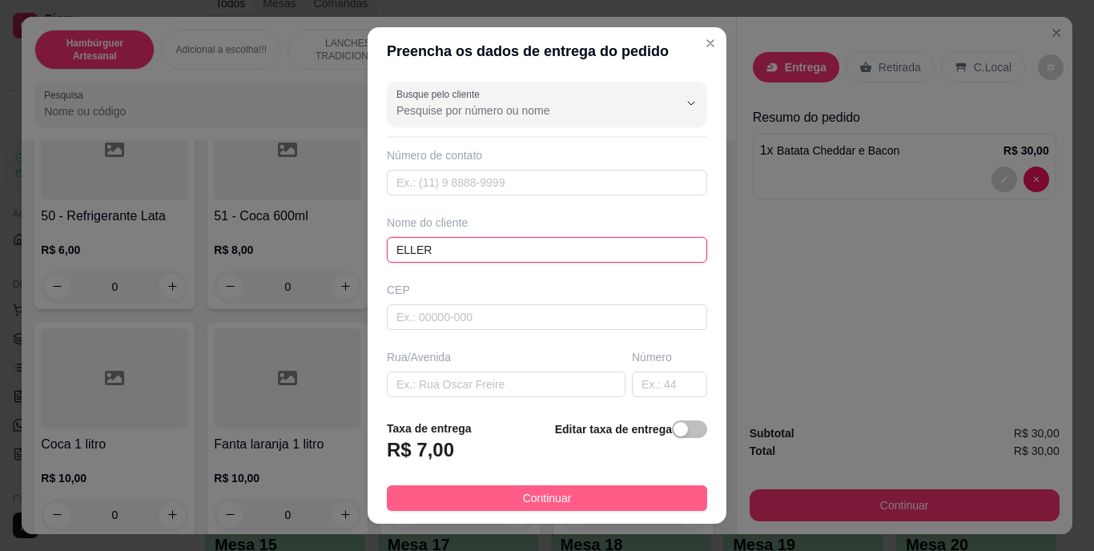
type input "ELLER"
click at [571, 486] on button "Continuar" at bounding box center [547, 498] width 320 height 26
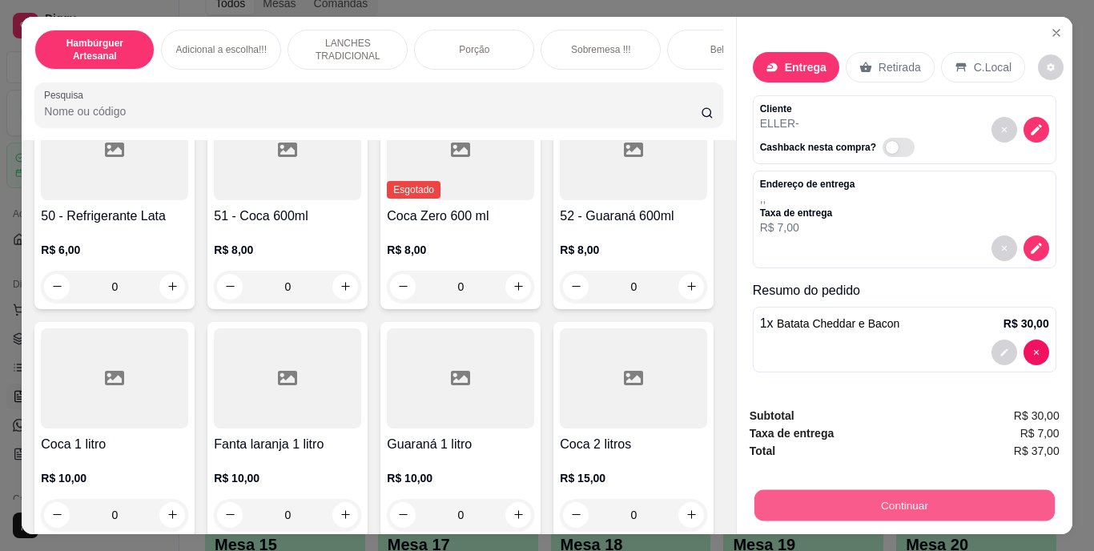
click at [791, 504] on button "Continuar" at bounding box center [903, 505] width 300 height 31
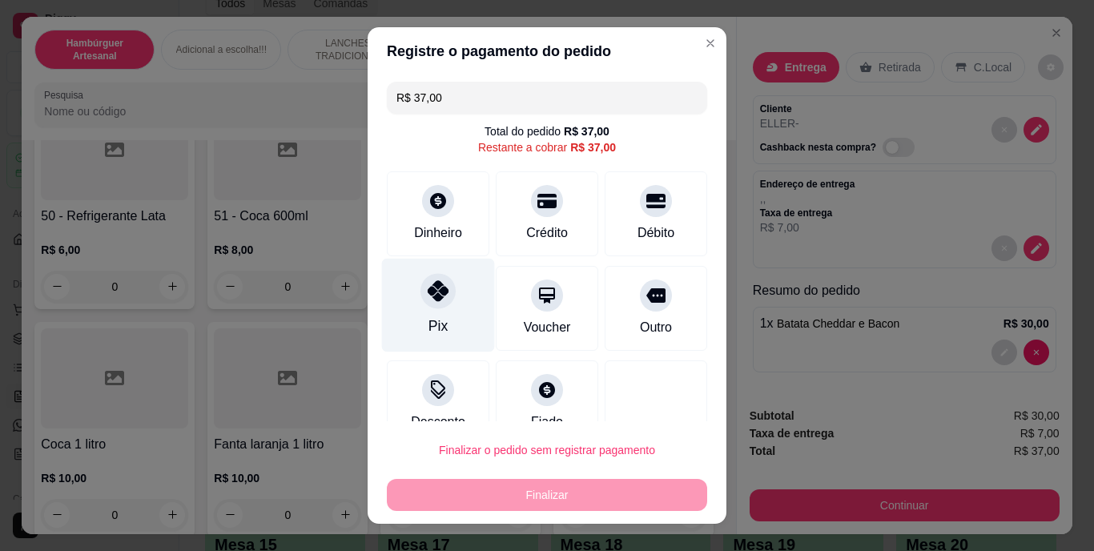
click at [441, 315] on div "Pix" at bounding box center [438, 306] width 113 height 94
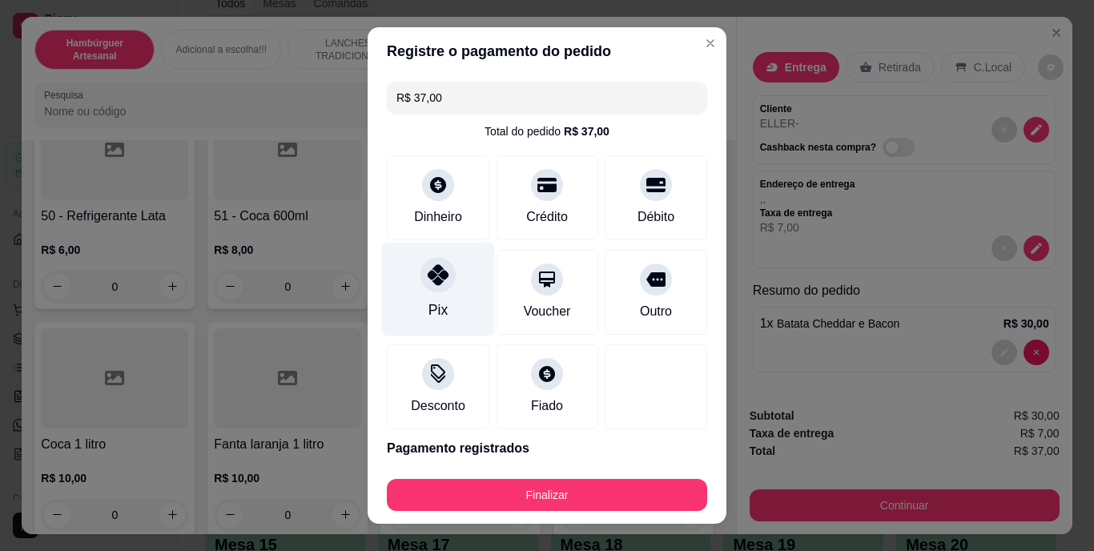
type input "R$ 0,00"
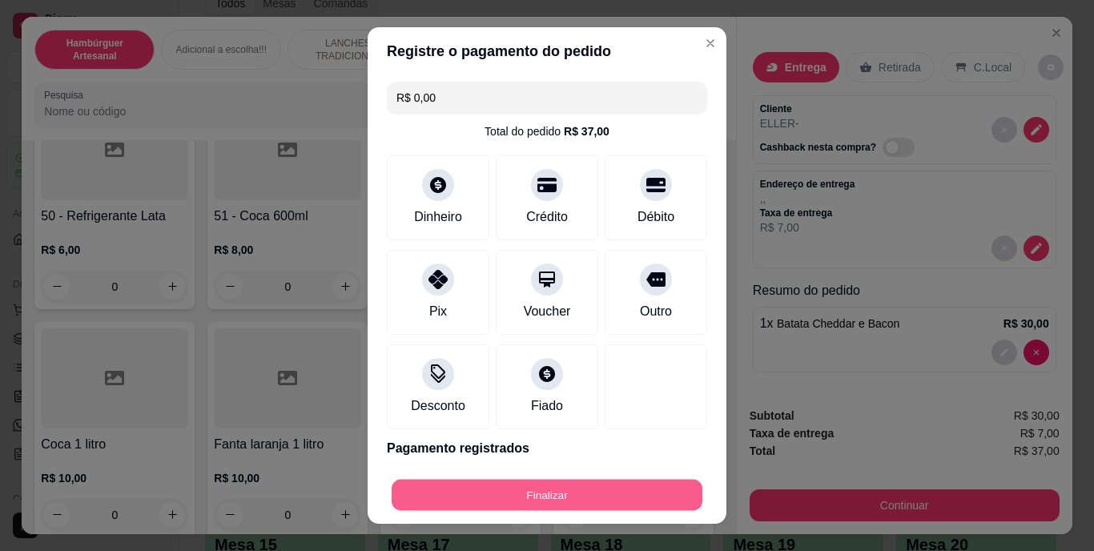
click at [539, 485] on button "Finalizar" at bounding box center [547, 494] width 311 height 31
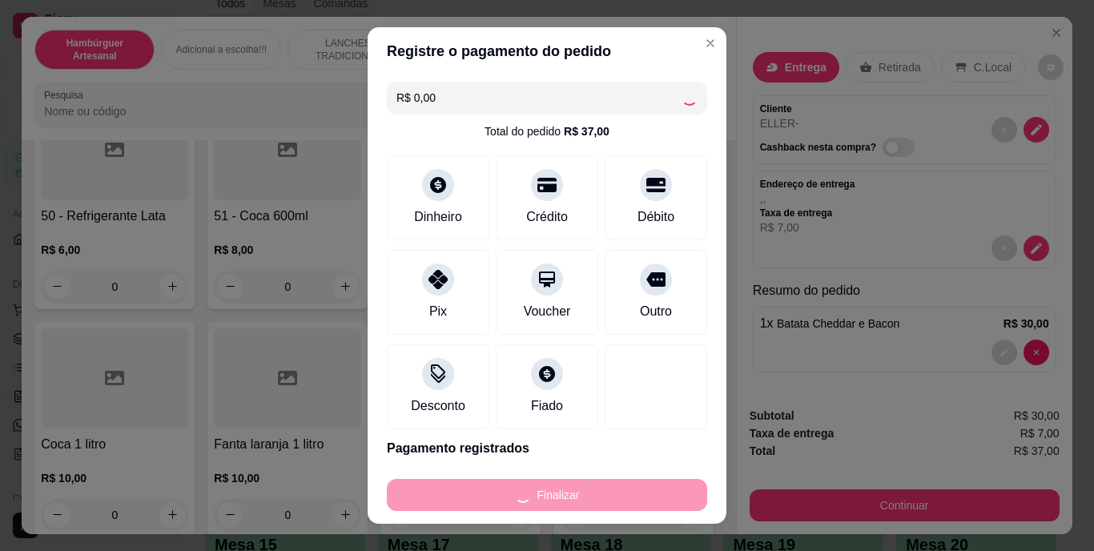
type input "0"
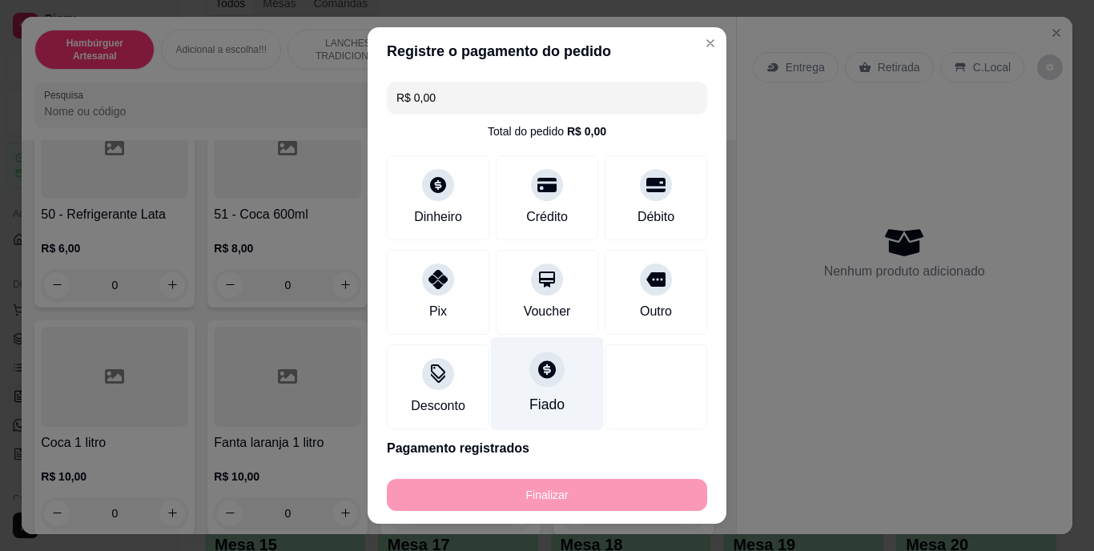
type input "-R$ 37,00"
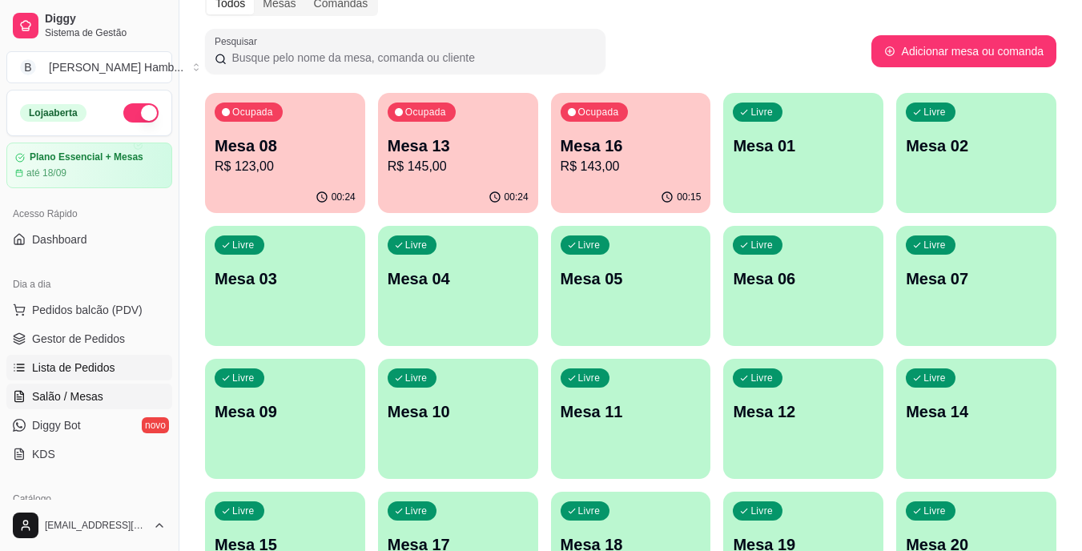
click at [94, 363] on span "Lista de Pedidos" at bounding box center [73, 368] width 83 height 16
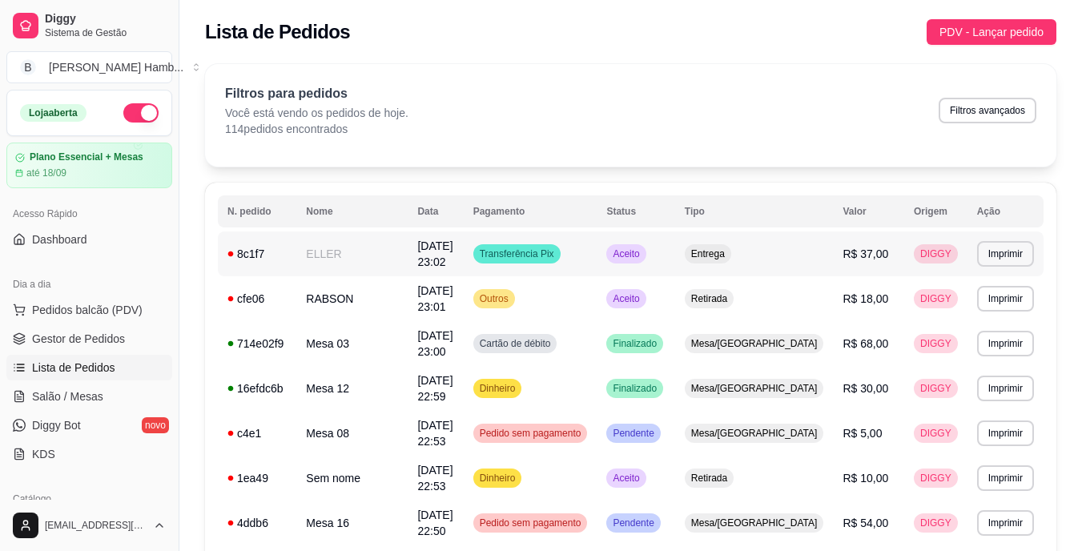
click at [429, 259] on td "14/09/25 às 23:02" at bounding box center [435, 253] width 55 height 45
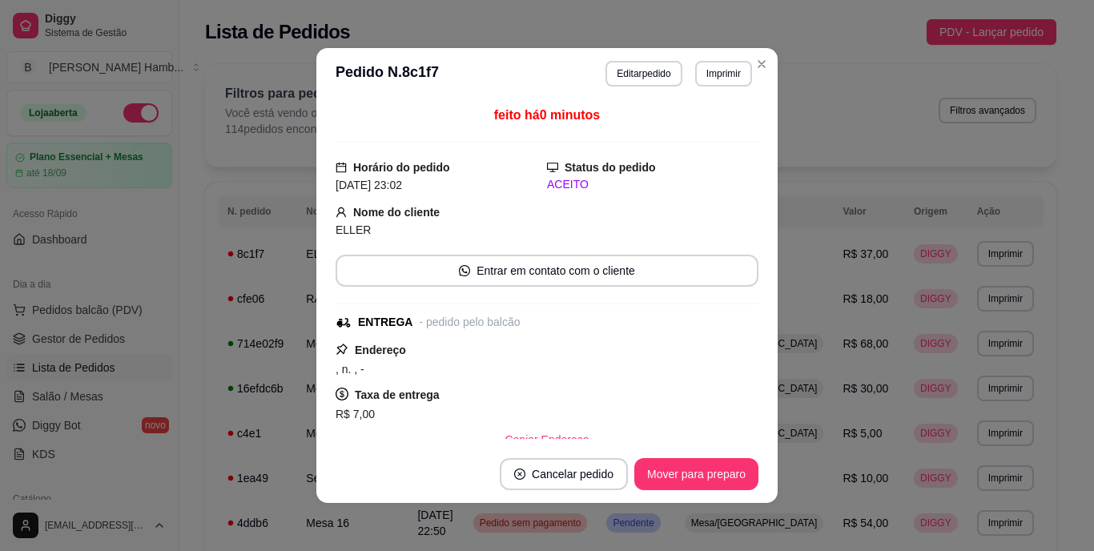
click at [663, 58] on header "**********" at bounding box center [546, 73] width 461 height 51
click at [659, 70] on button "Editar pedido" at bounding box center [643, 74] width 76 height 26
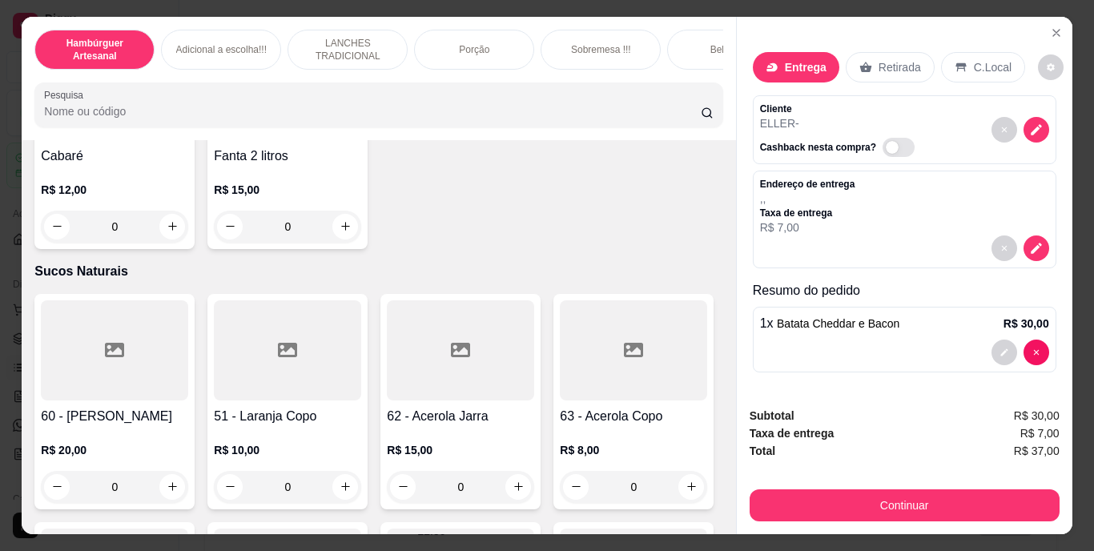
scroll to position [4884, 0]
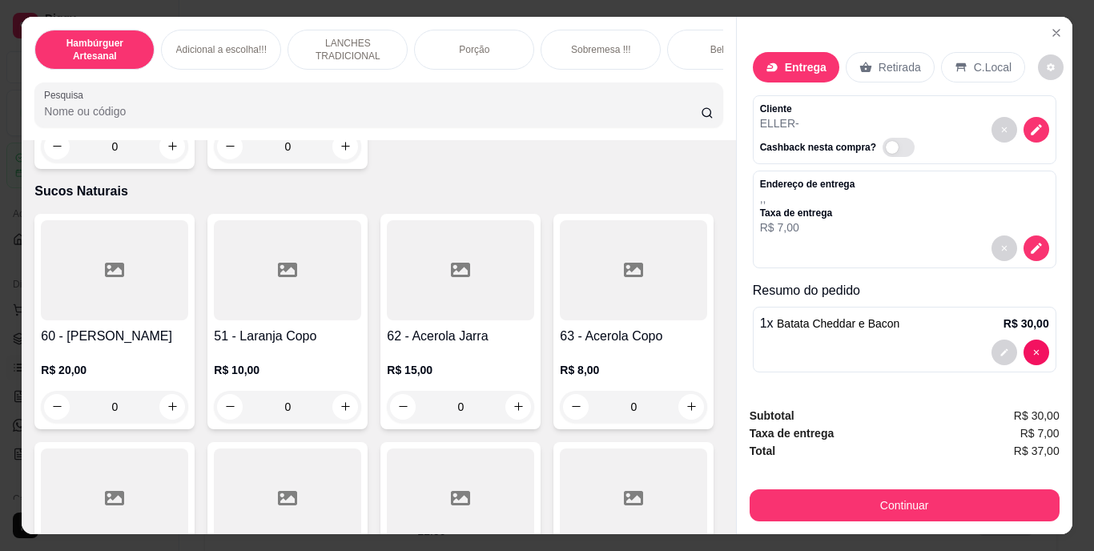
type input "1"
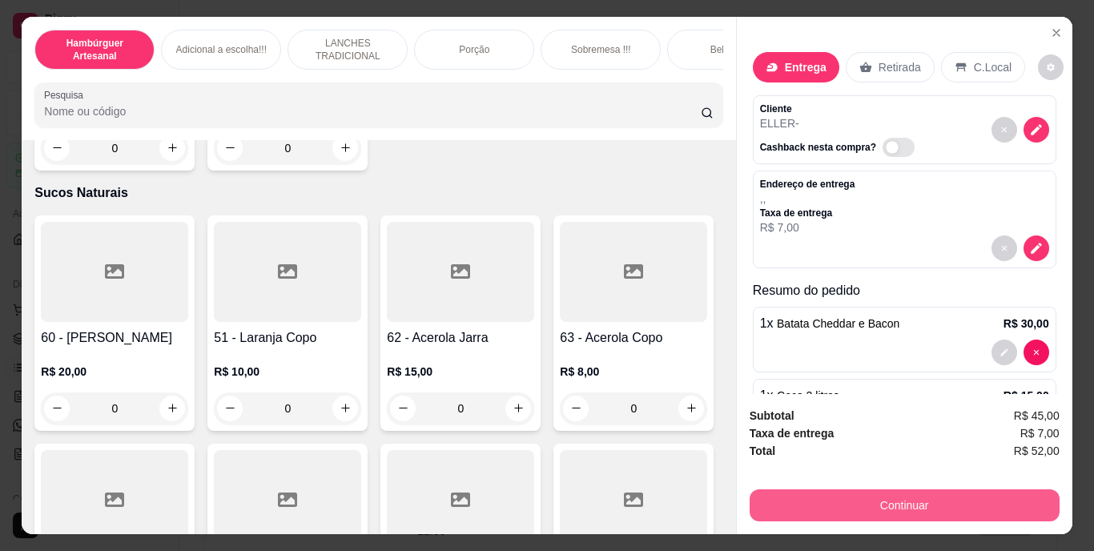
click at [771, 495] on button "Continuar" at bounding box center [904, 505] width 310 height 32
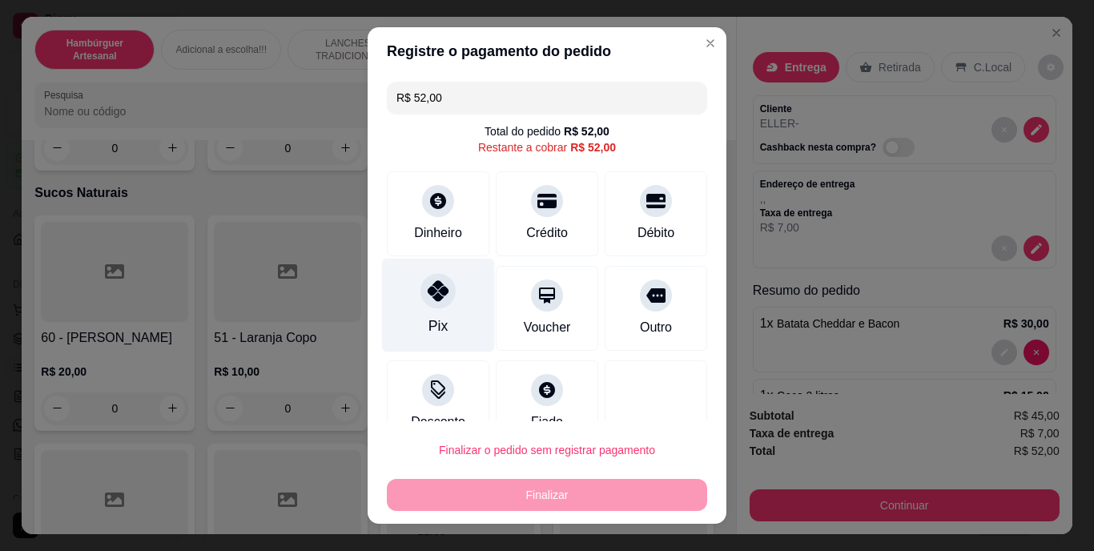
click at [428, 316] on div "Pix" at bounding box center [437, 326] width 19 height 21
type input "R$ 0,00"
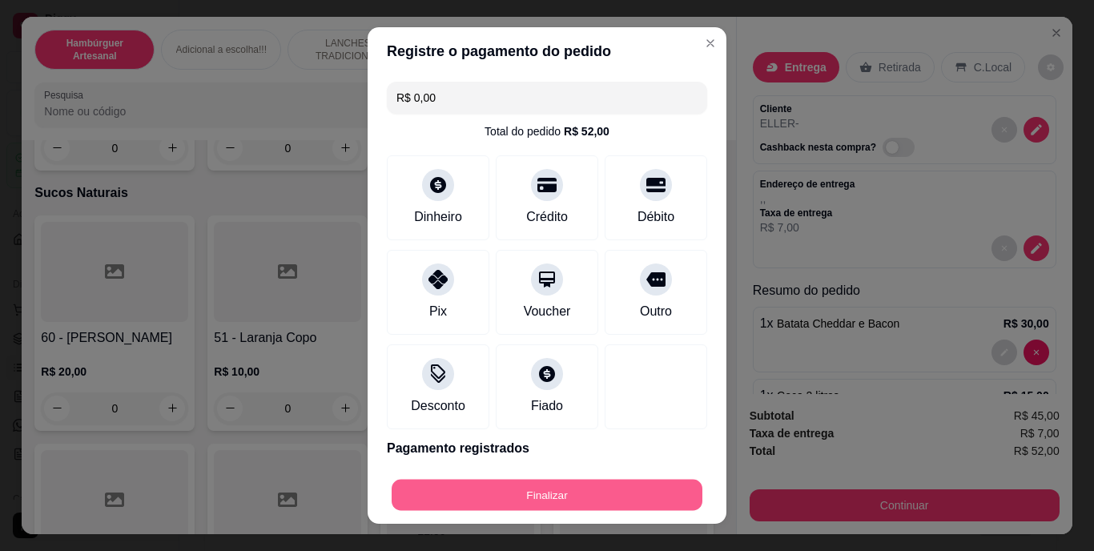
click at [533, 496] on button "Finalizar" at bounding box center [547, 494] width 311 height 31
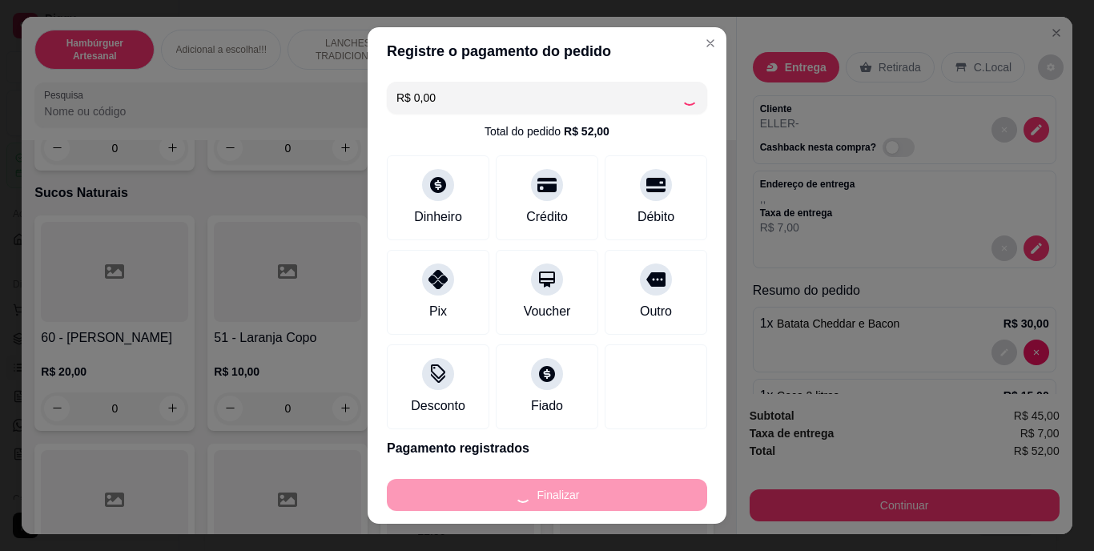
type input "0"
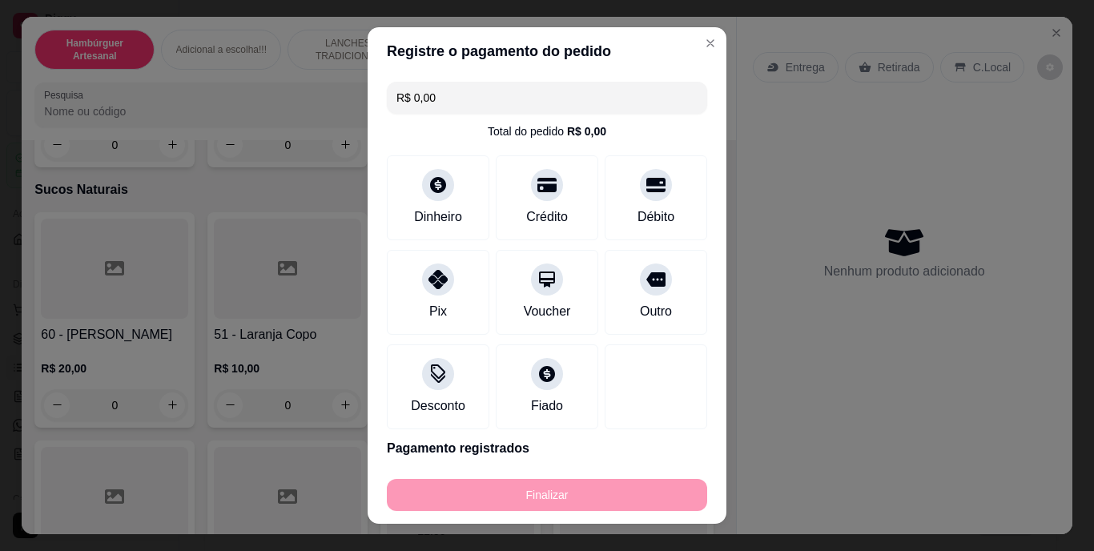
type input "-R$ 52,00"
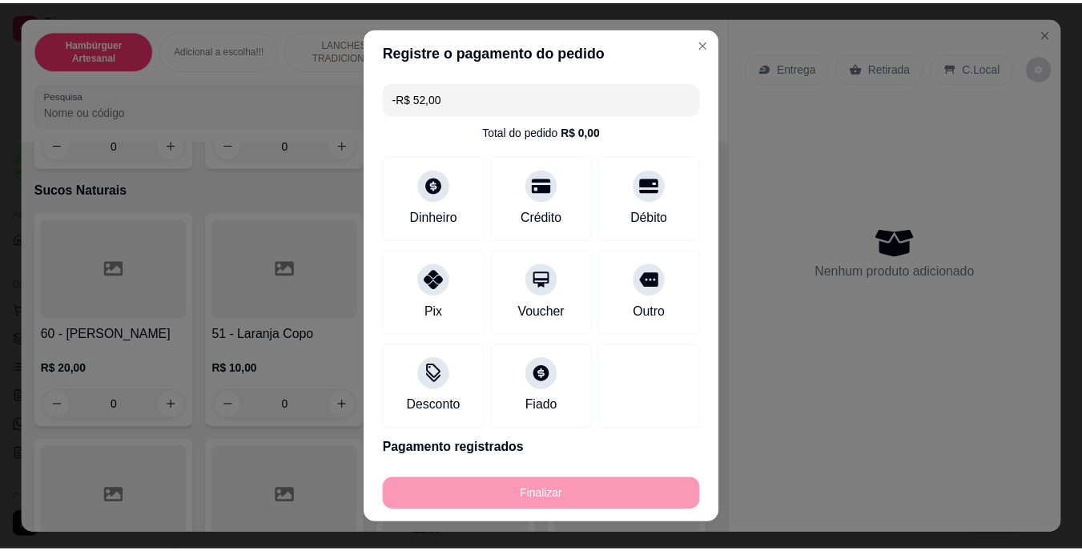
scroll to position [4883, 0]
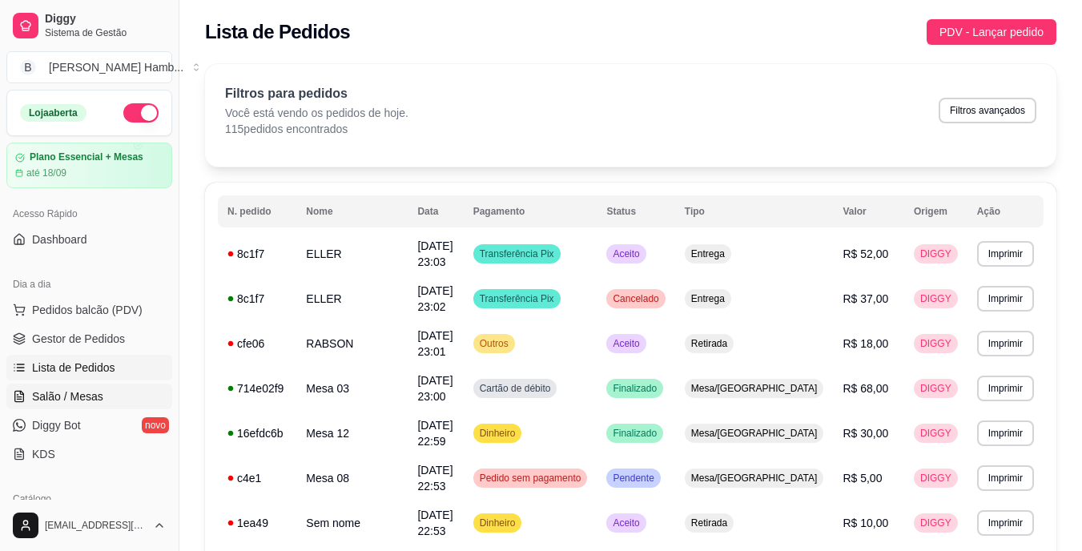
click at [64, 402] on span "Salão / Mesas" at bounding box center [67, 396] width 71 height 16
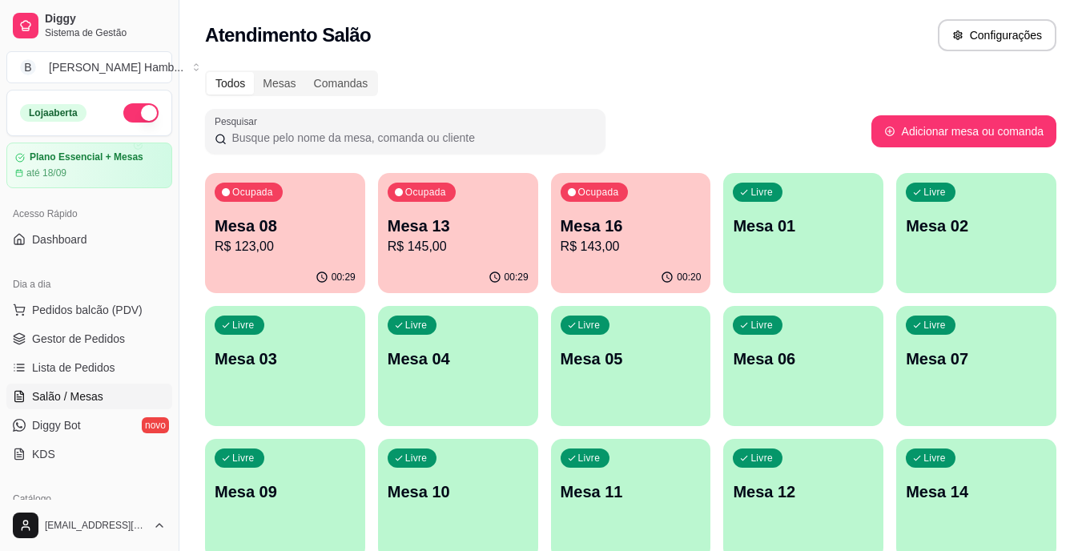
click at [234, 264] on div "00:29" at bounding box center [285, 277] width 160 height 31
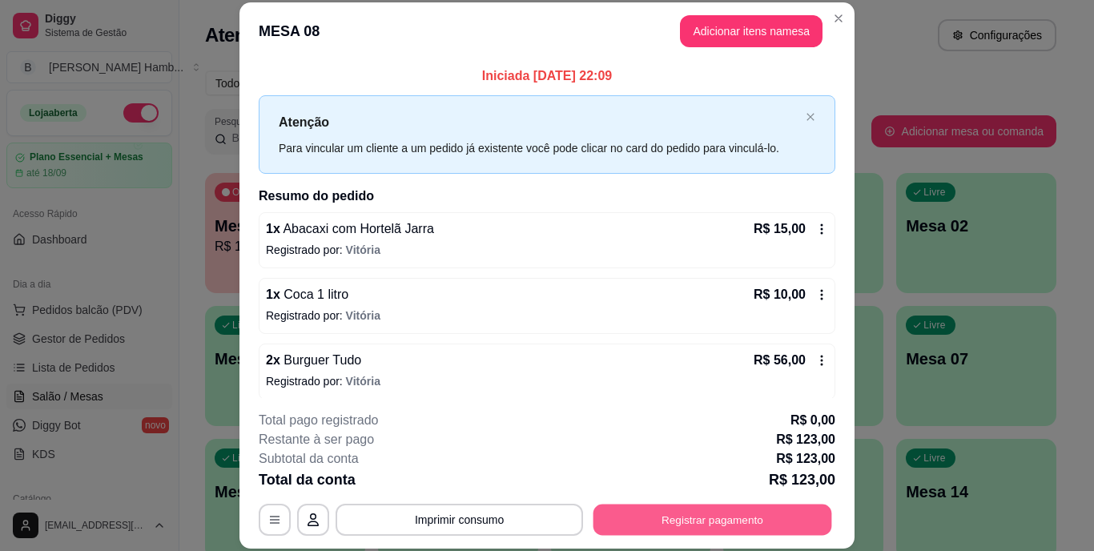
click at [652, 520] on button "Registrar pagamento" at bounding box center [712, 519] width 239 height 31
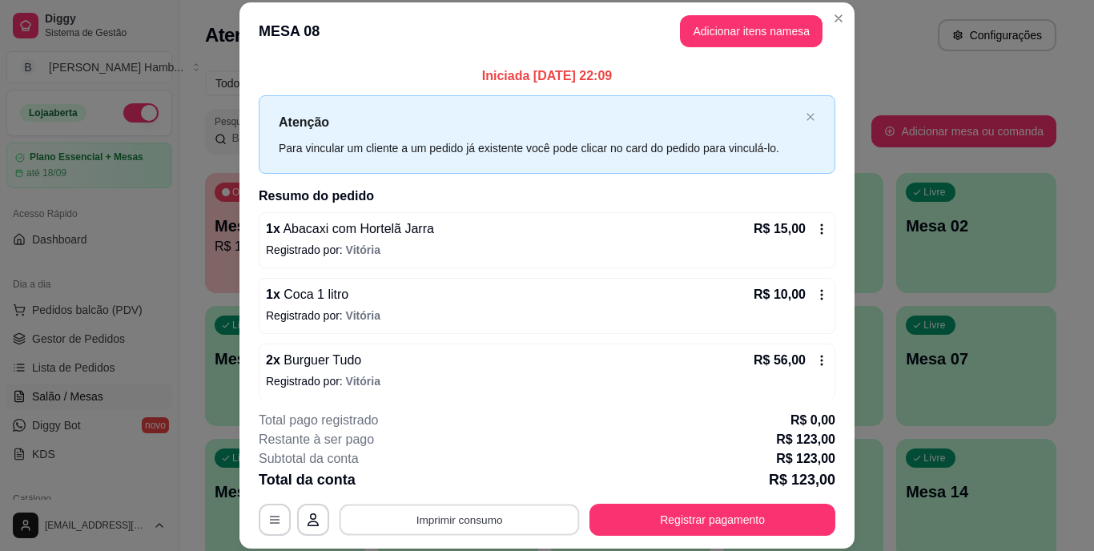
click at [347, 521] on button "Imprimir consumo" at bounding box center [459, 519] width 240 height 31
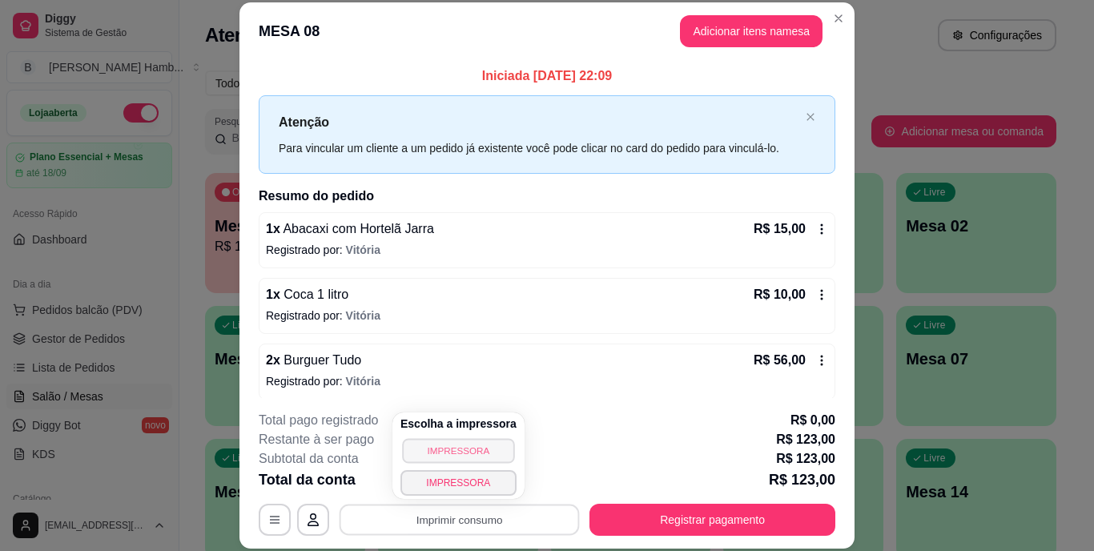
click at [412, 456] on button "IMPRESSORA" at bounding box center [458, 450] width 112 height 25
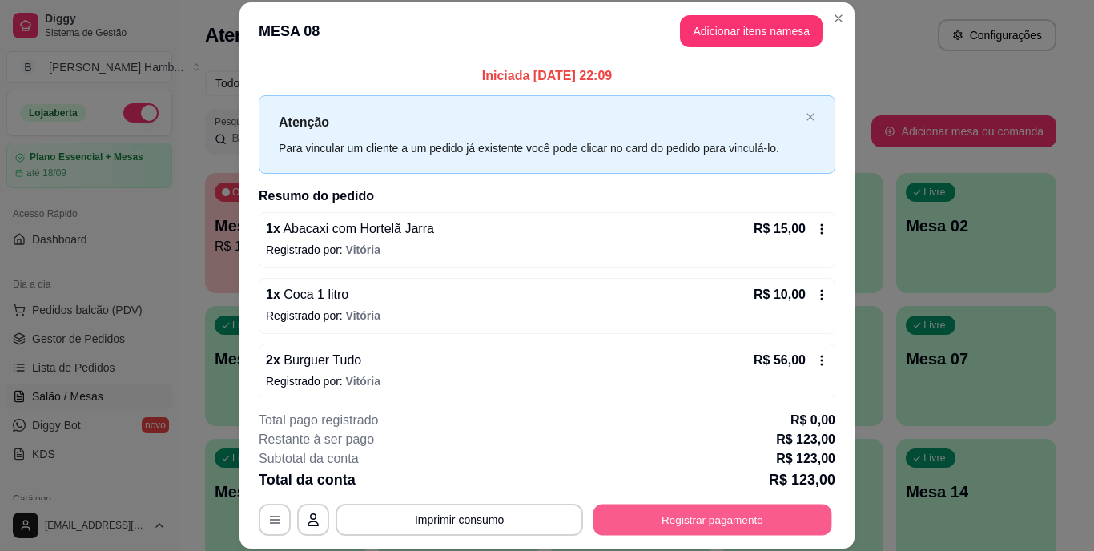
click at [624, 513] on button "Registrar pagamento" at bounding box center [712, 519] width 239 height 31
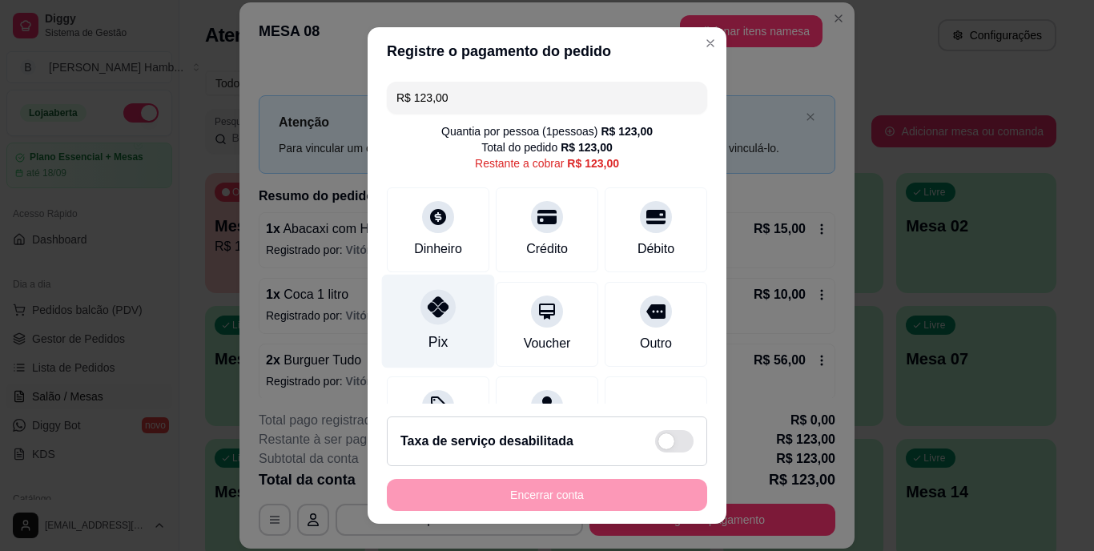
click at [418, 325] on div "Pix" at bounding box center [438, 322] width 113 height 94
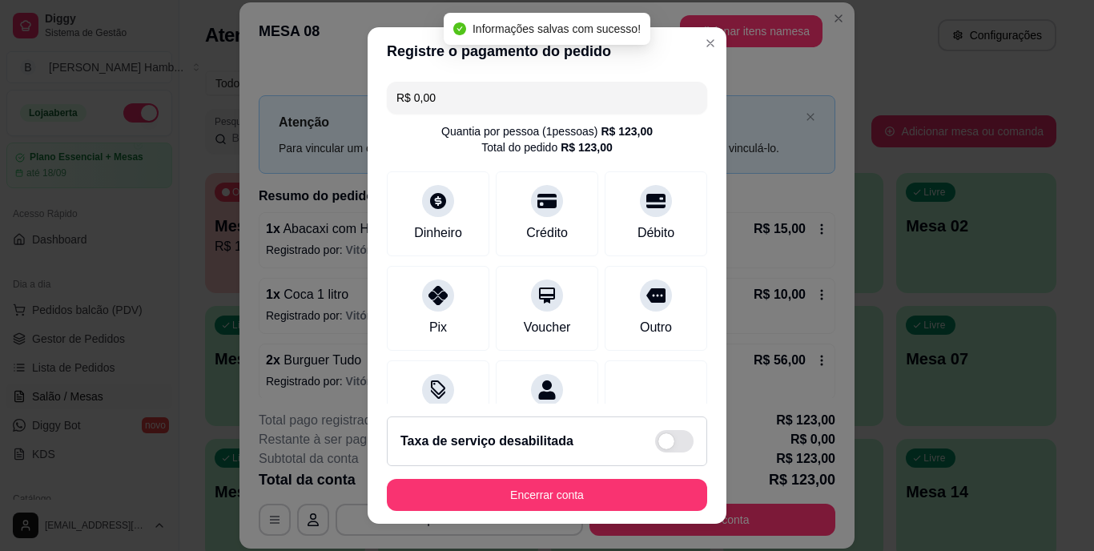
type input "R$ 0,00"
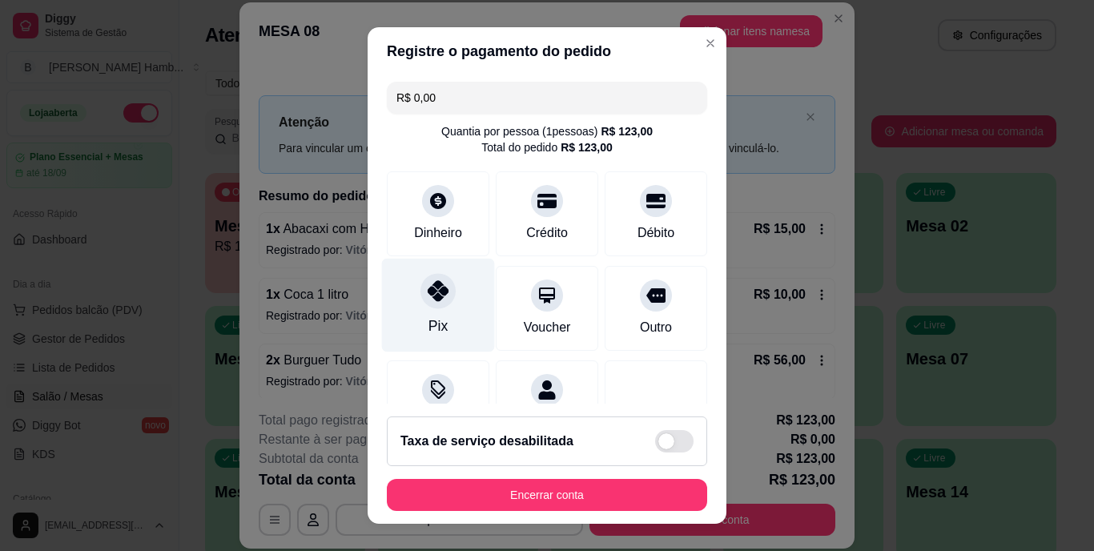
click at [414, 276] on div "Pix" at bounding box center [438, 306] width 113 height 94
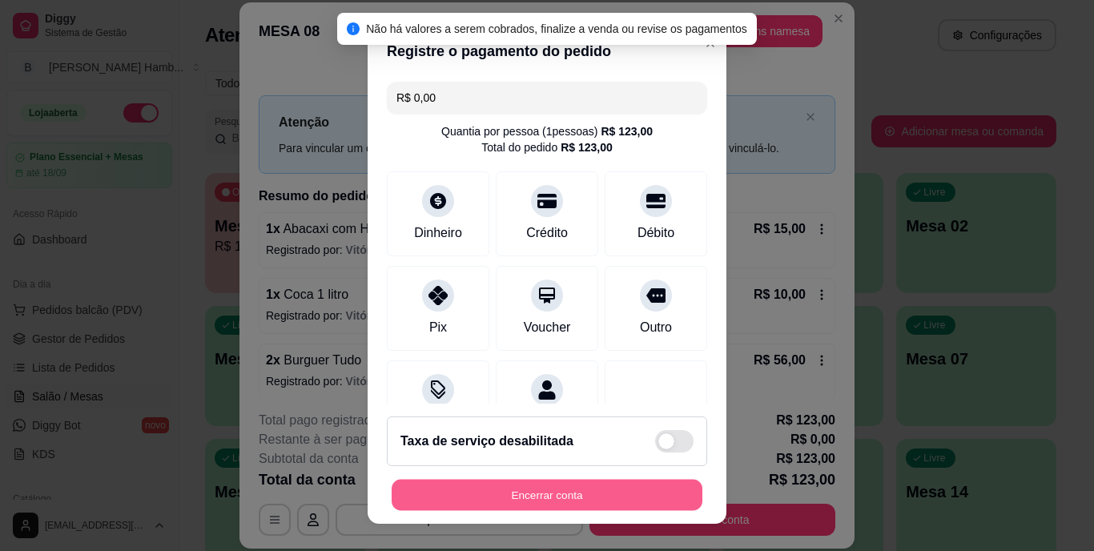
click at [486, 486] on button "Encerrar conta" at bounding box center [547, 494] width 311 height 31
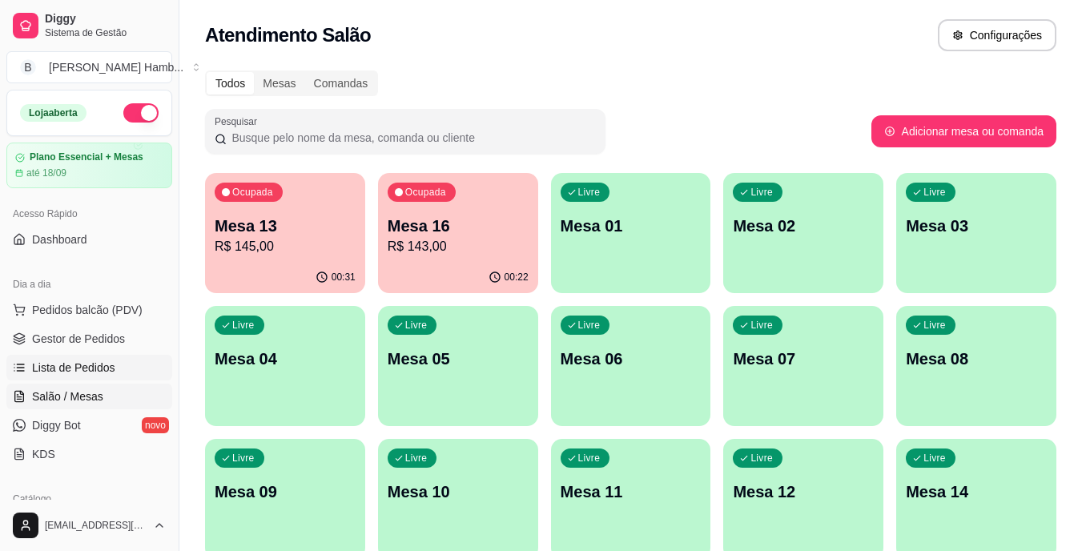
click at [129, 361] on link "Lista de Pedidos" at bounding box center [89, 368] width 166 height 26
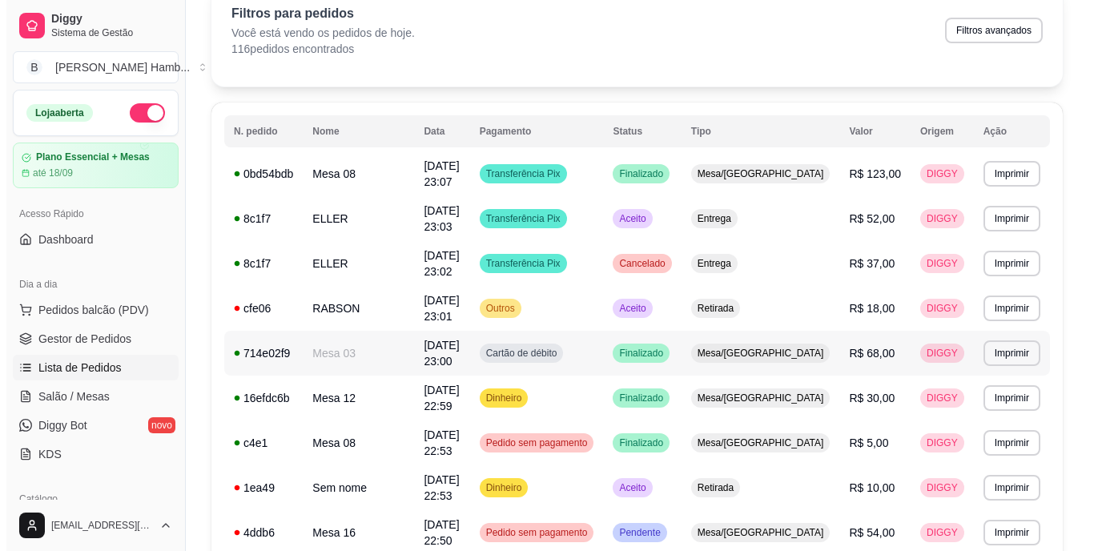
scroll to position [160, 0]
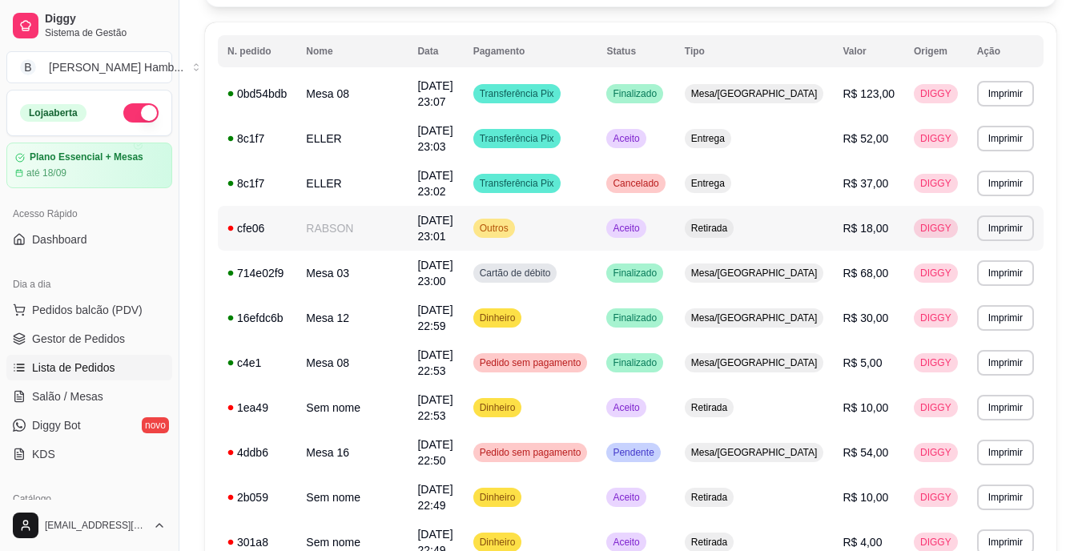
click at [814, 206] on td "Retirada" at bounding box center [754, 228] width 159 height 45
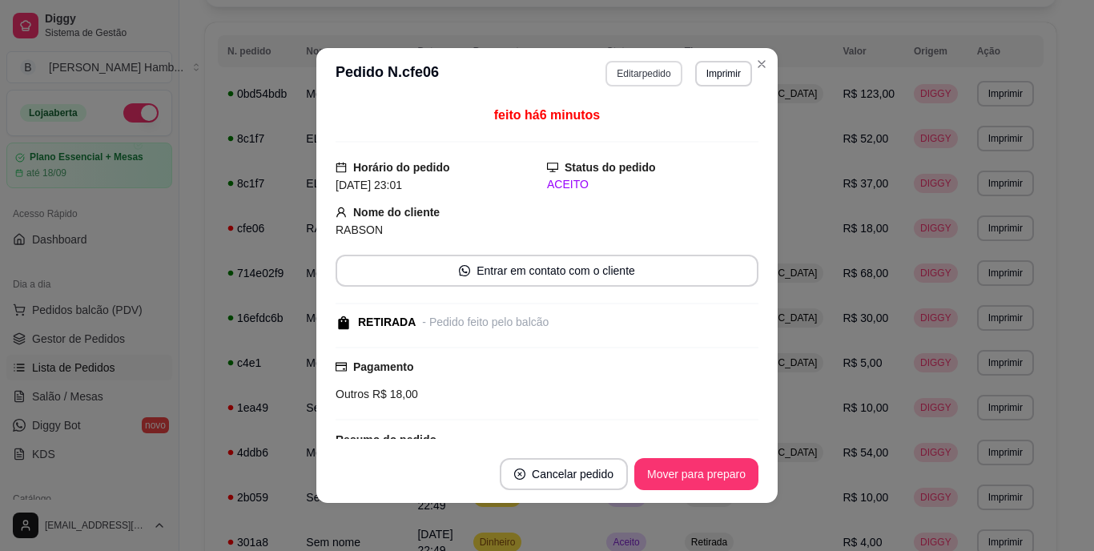
click at [657, 66] on button "Editar pedido" at bounding box center [643, 74] width 76 height 26
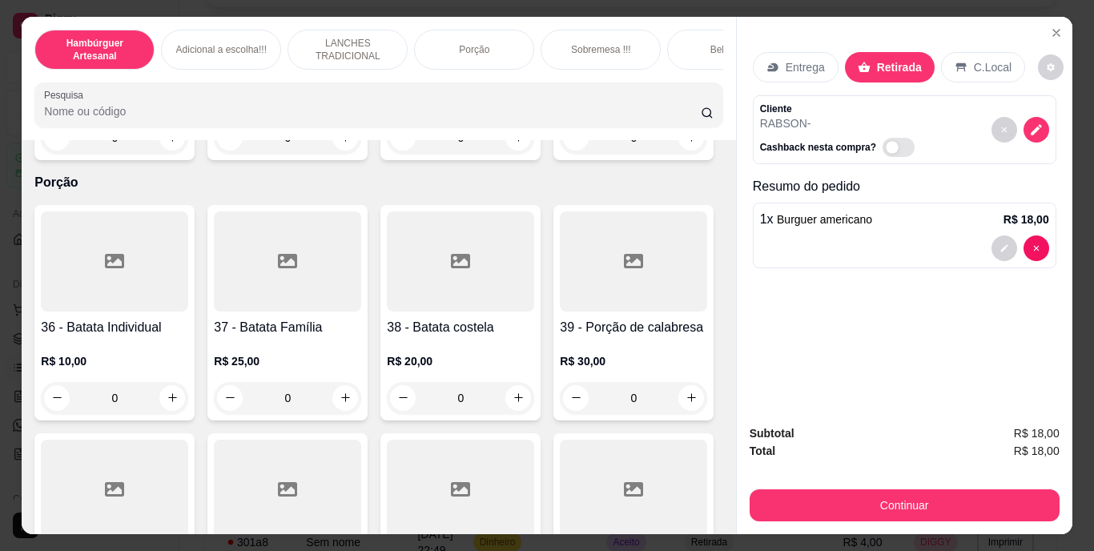
scroll to position [3123, 0]
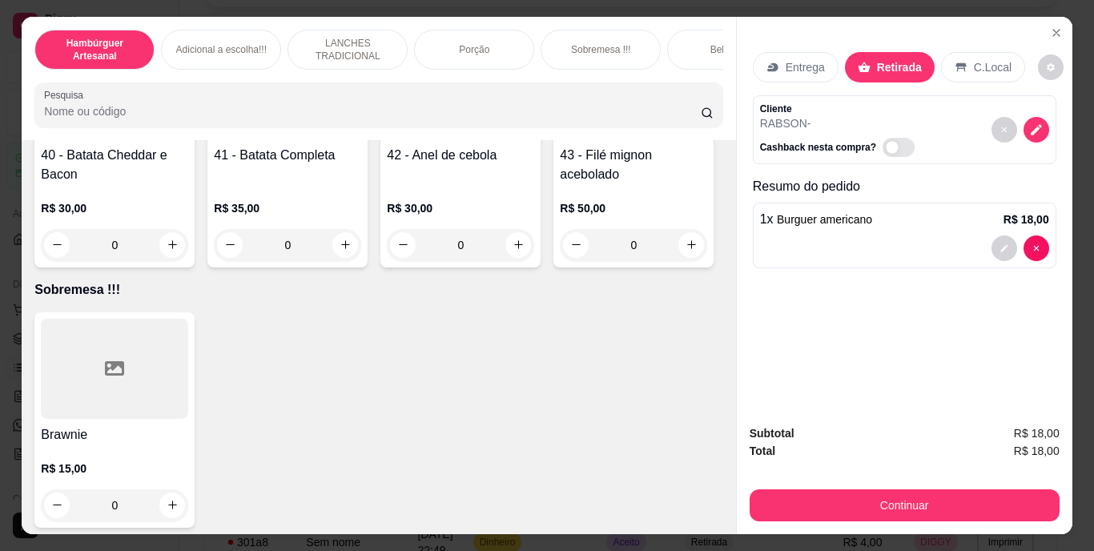
click at [568, 33] on div "Sobremesa !!!" at bounding box center [600, 50] width 120 height 40
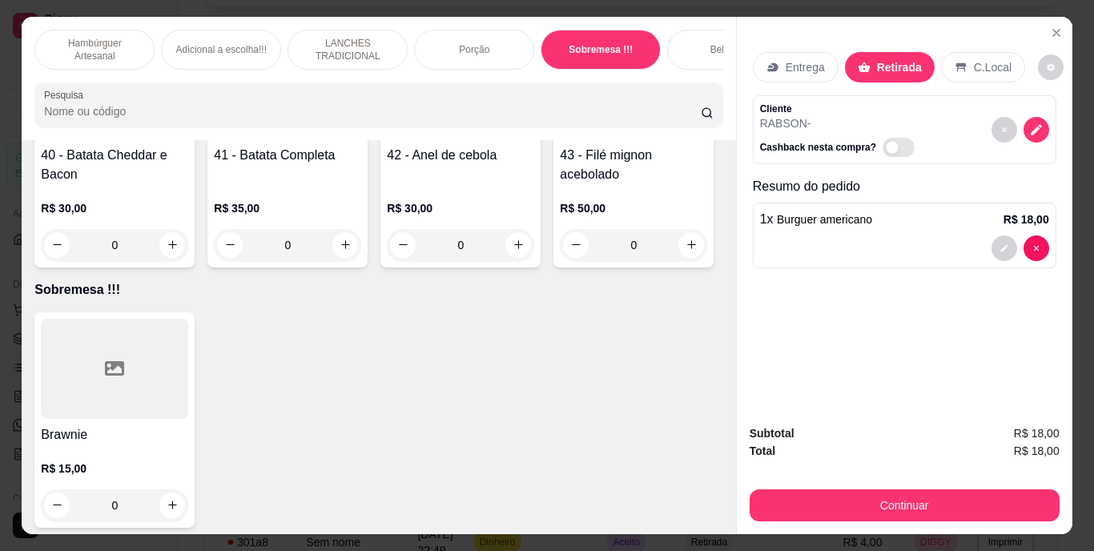
scroll to position [41, 0]
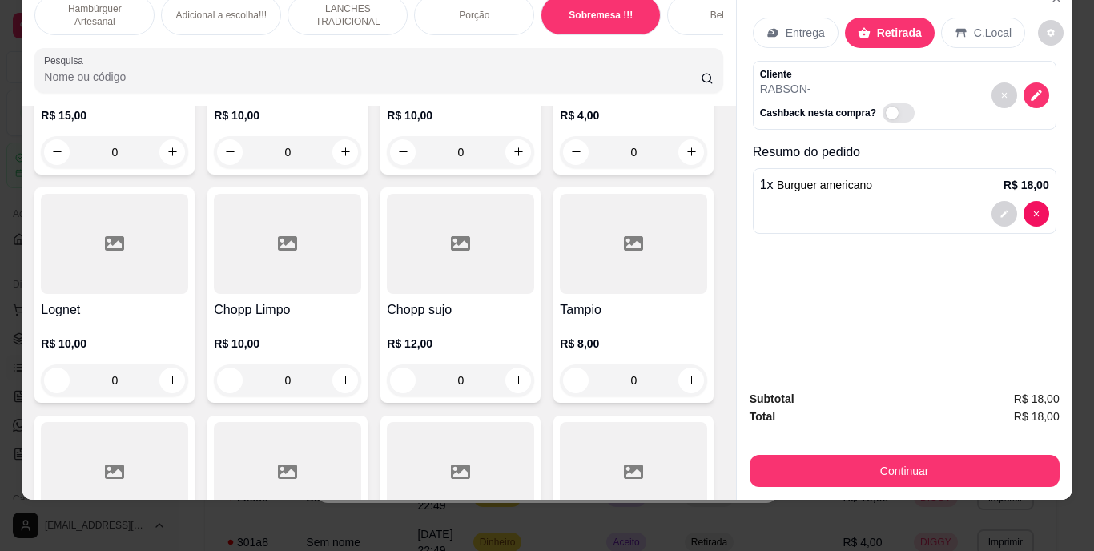
type input "1"
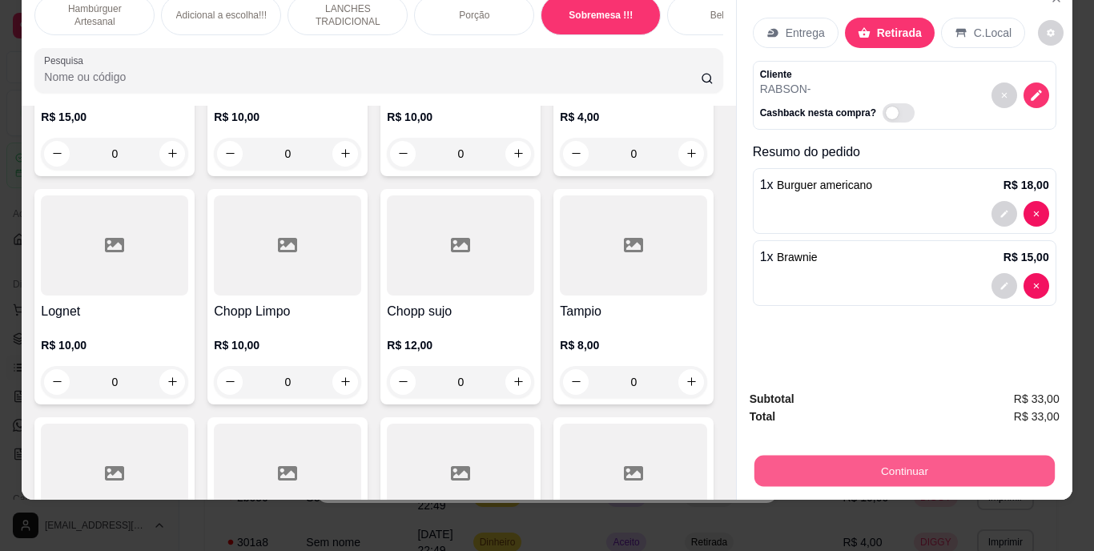
click at [773, 456] on button "Continuar" at bounding box center [903, 471] width 300 height 31
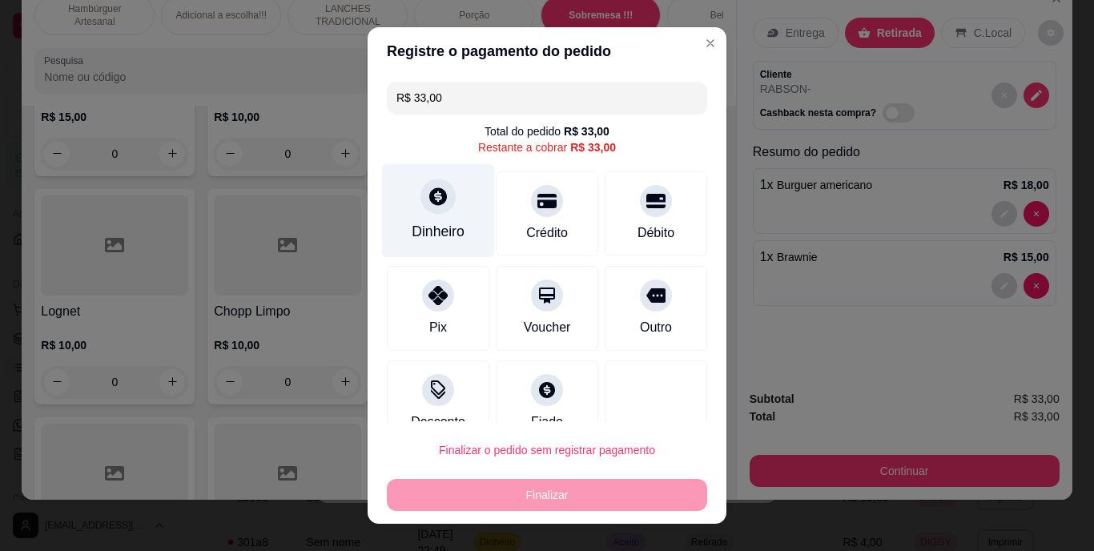
click at [434, 199] on icon at bounding box center [438, 197] width 18 height 18
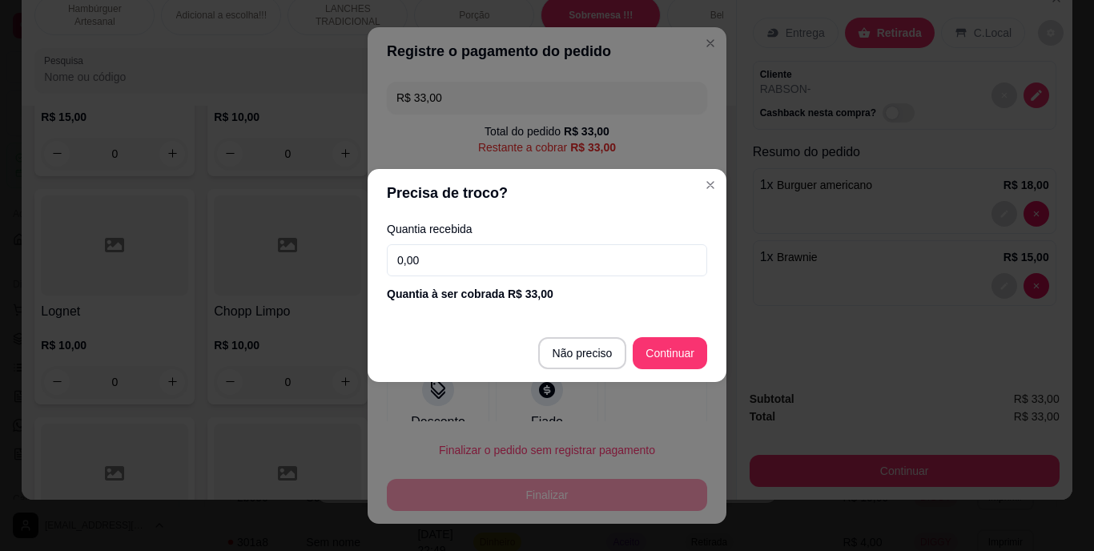
click at [536, 251] on input "0,00" at bounding box center [547, 260] width 320 height 32
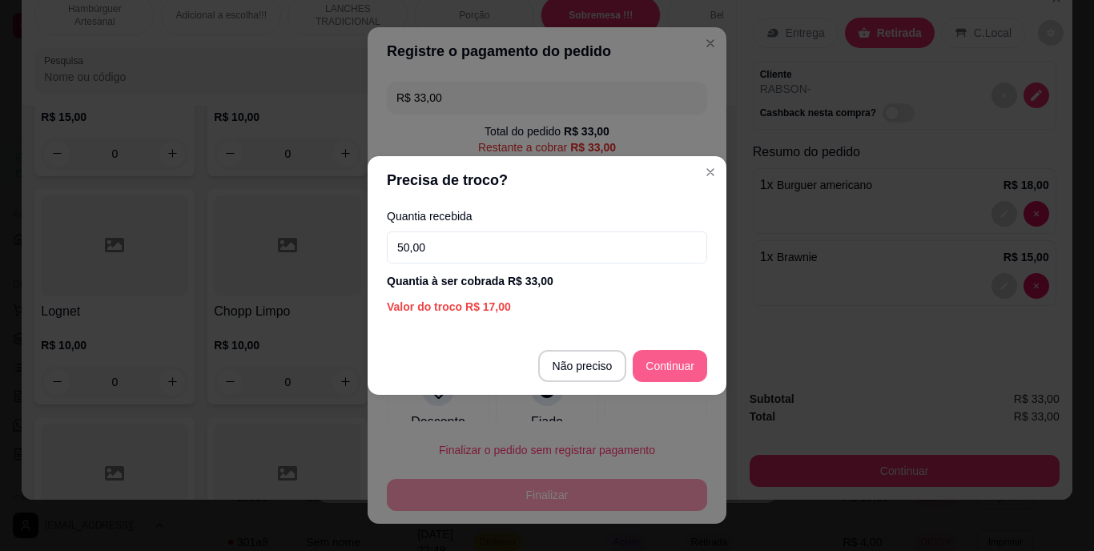
type input "50,00"
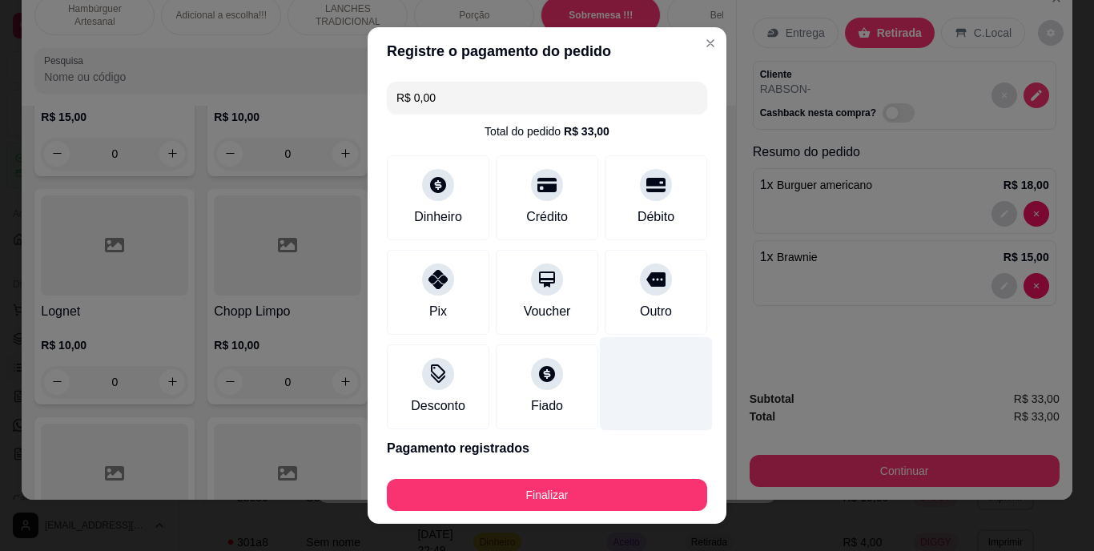
type input "R$ 0,00"
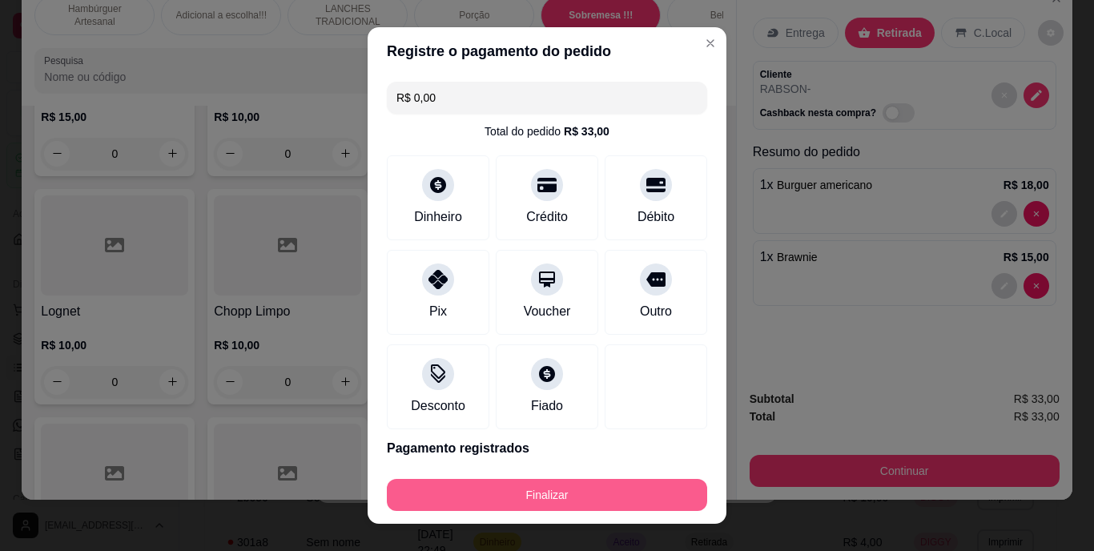
click at [642, 488] on button "Finalizar" at bounding box center [547, 495] width 320 height 32
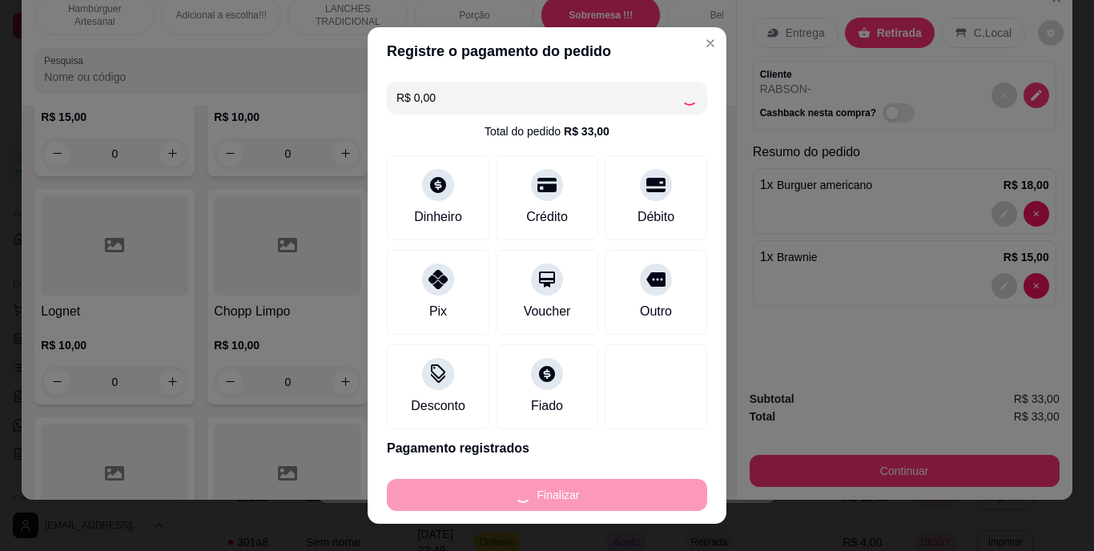
type input "0"
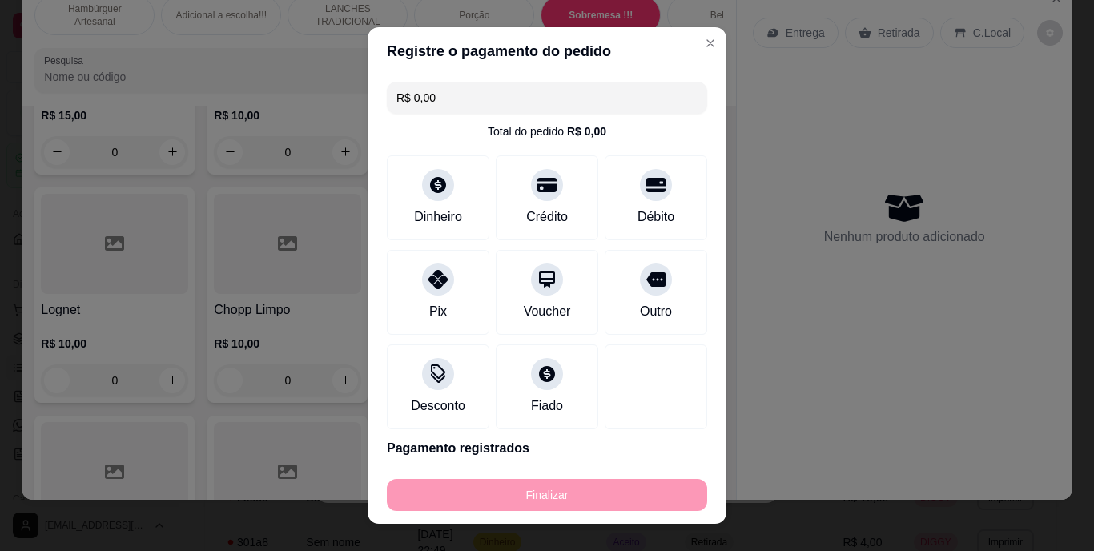
type input "-R$ 33,00"
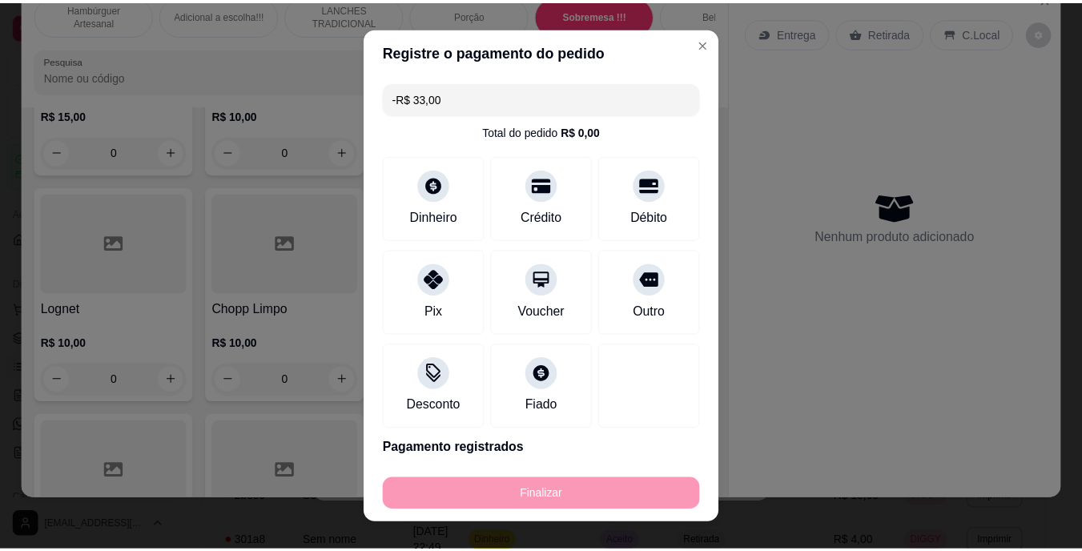
scroll to position [4156, 0]
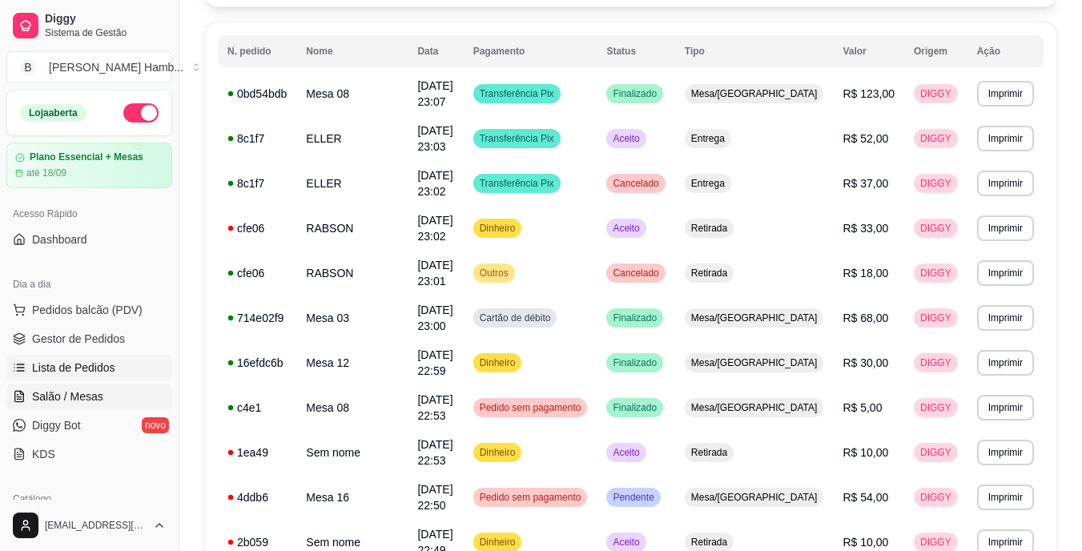
click at [78, 396] on span "Salão / Mesas" at bounding box center [67, 396] width 71 height 16
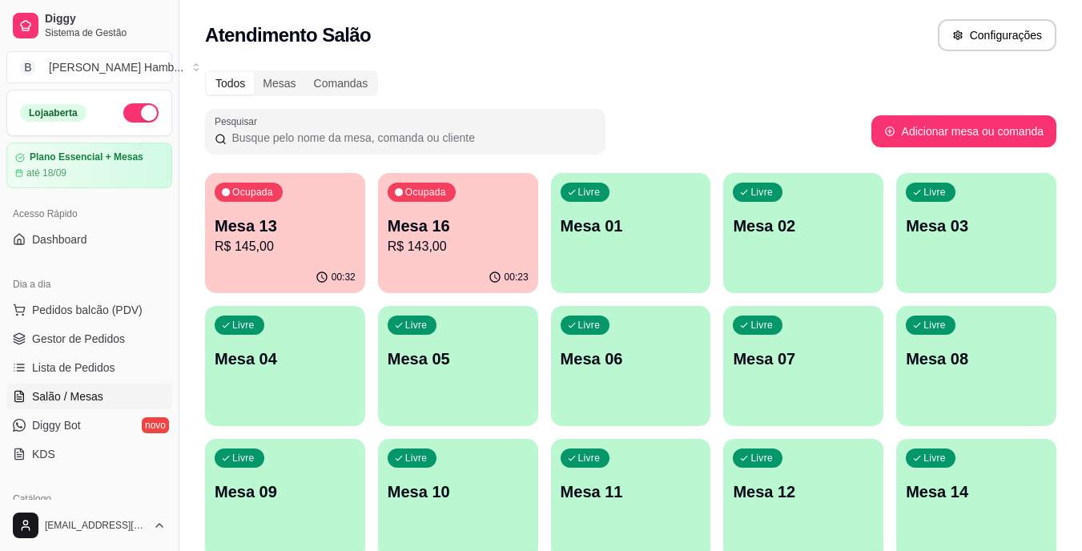
click at [647, 520] on div "Livre Mesa 11" at bounding box center [631, 489] width 160 height 101
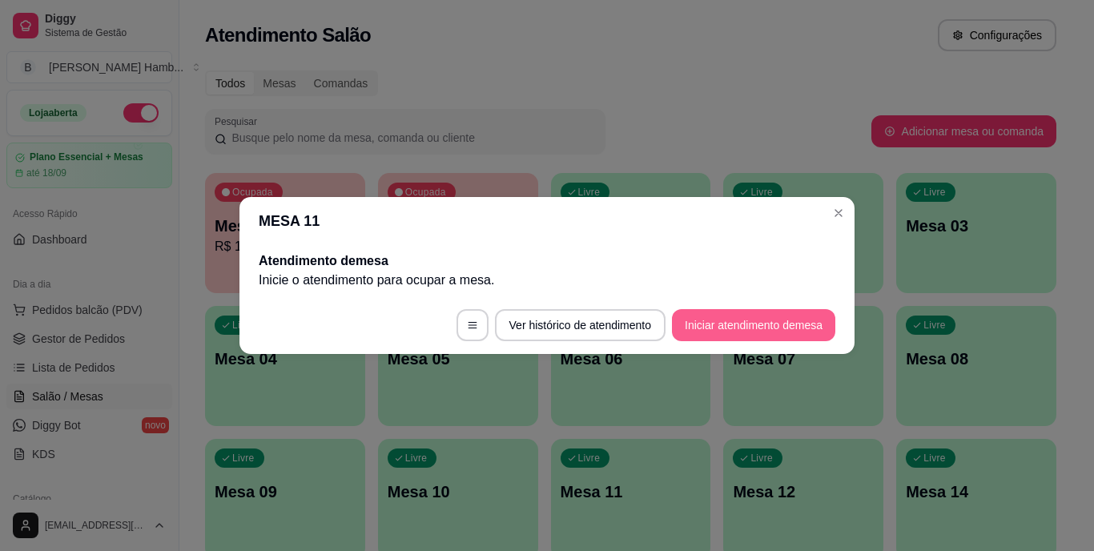
click at [737, 327] on button "Iniciar atendimento de mesa" at bounding box center [753, 325] width 163 height 32
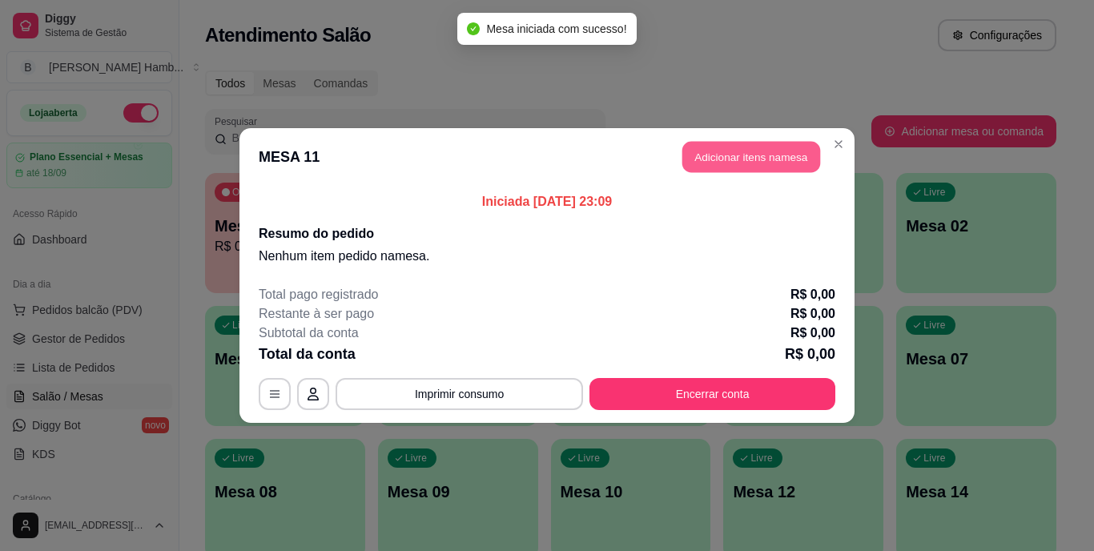
click at [764, 147] on button "Adicionar itens na mesa" at bounding box center [751, 157] width 138 height 31
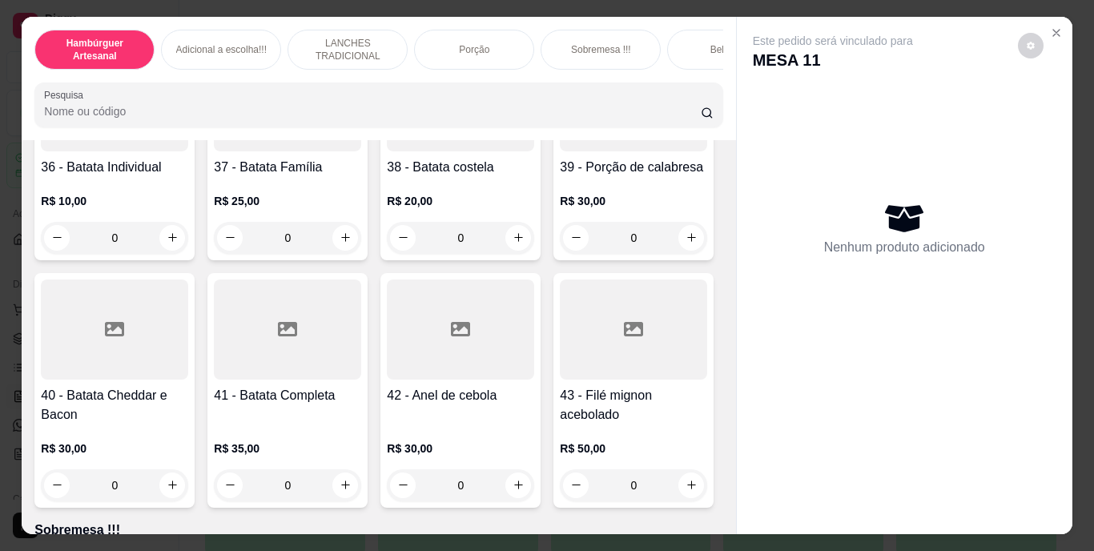
scroll to position [3123, 0]
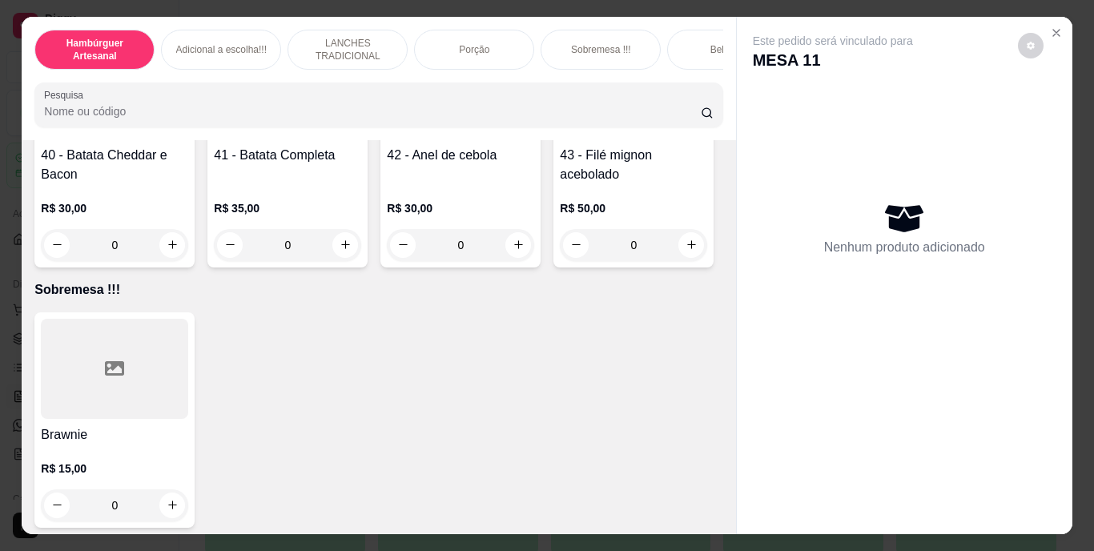
type input "1"
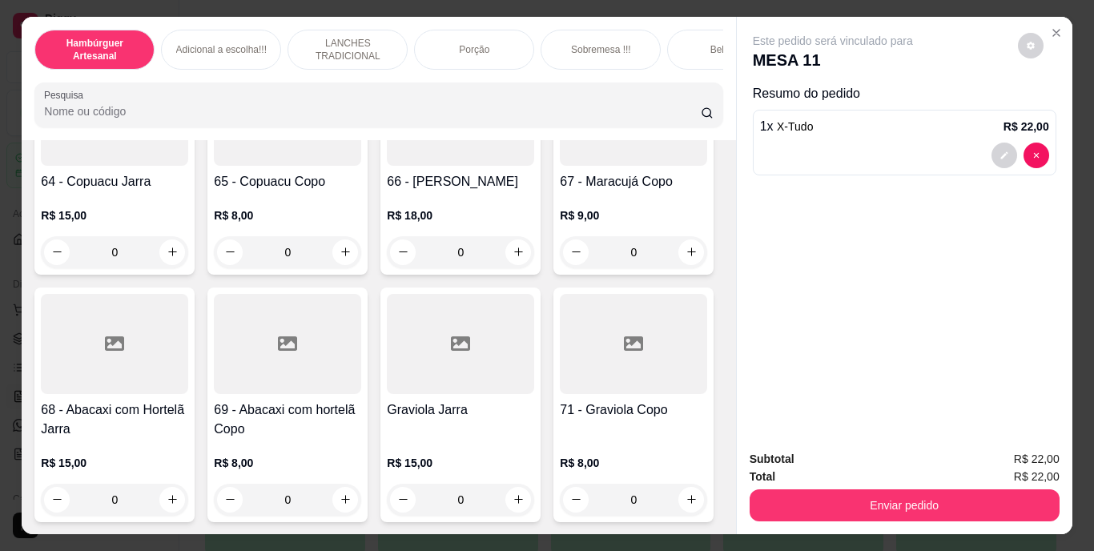
scroll to position [6486, 0]
click at [350, 256] on icon "increase-product-quantity" at bounding box center [345, 251] width 9 height 9
type input "1"
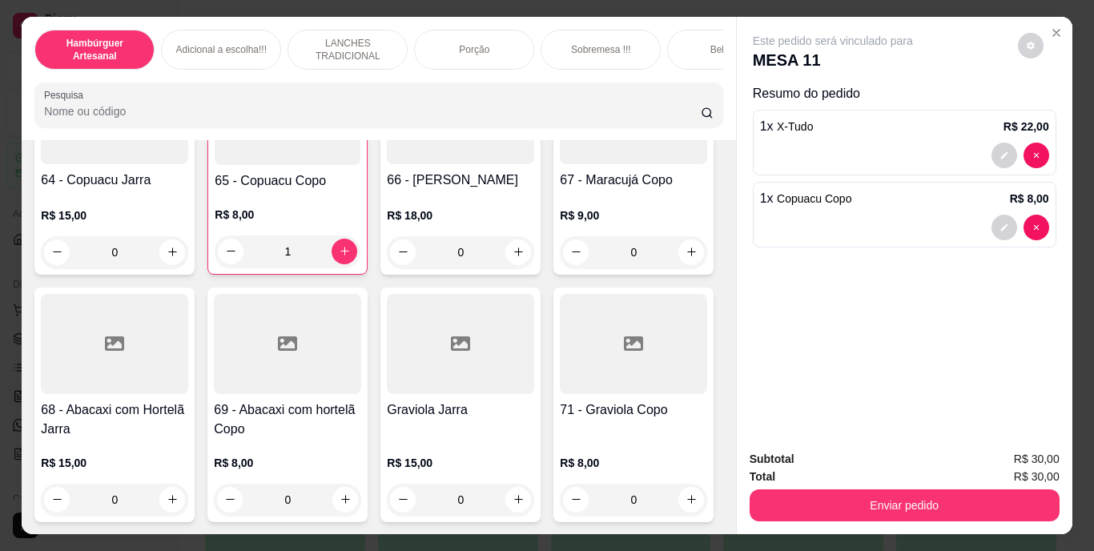
click at [894, 517] on div "Subtotal R$ 30,00 Total R$ 30,00 Enviar pedido" at bounding box center [904, 485] width 335 height 97
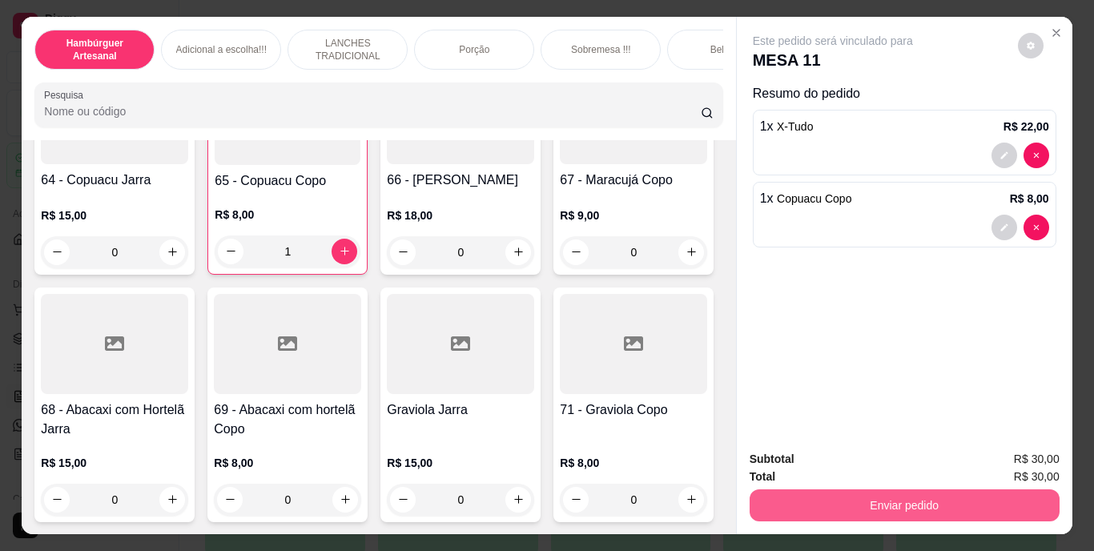
click at [887, 497] on button "Enviar pedido" at bounding box center [904, 505] width 310 height 32
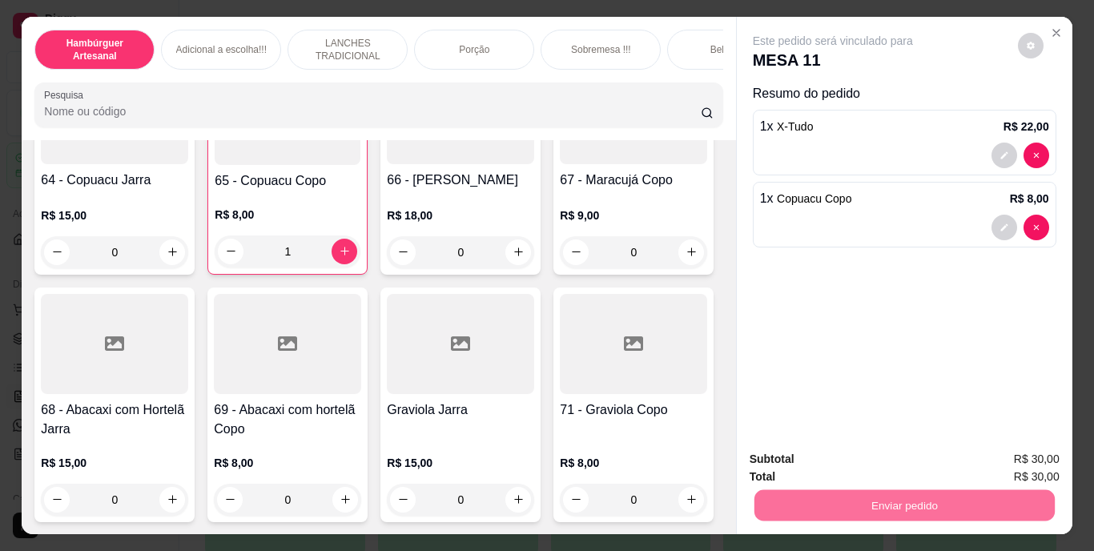
click at [845, 456] on button "Não registrar e enviar pedido" at bounding box center [851, 460] width 167 height 30
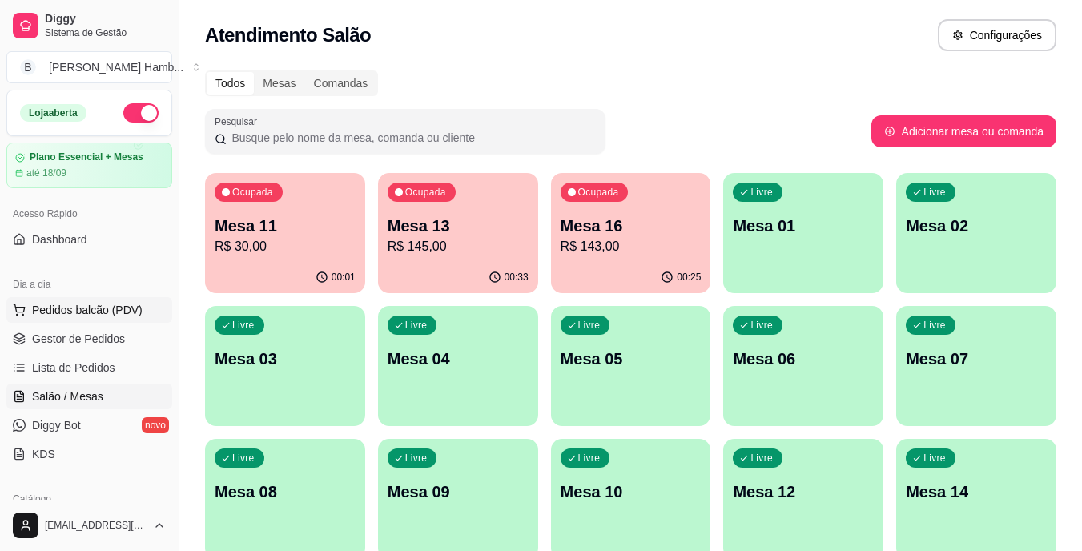
click at [144, 315] on button "Pedidos balcão (PDV)" at bounding box center [89, 310] width 166 height 26
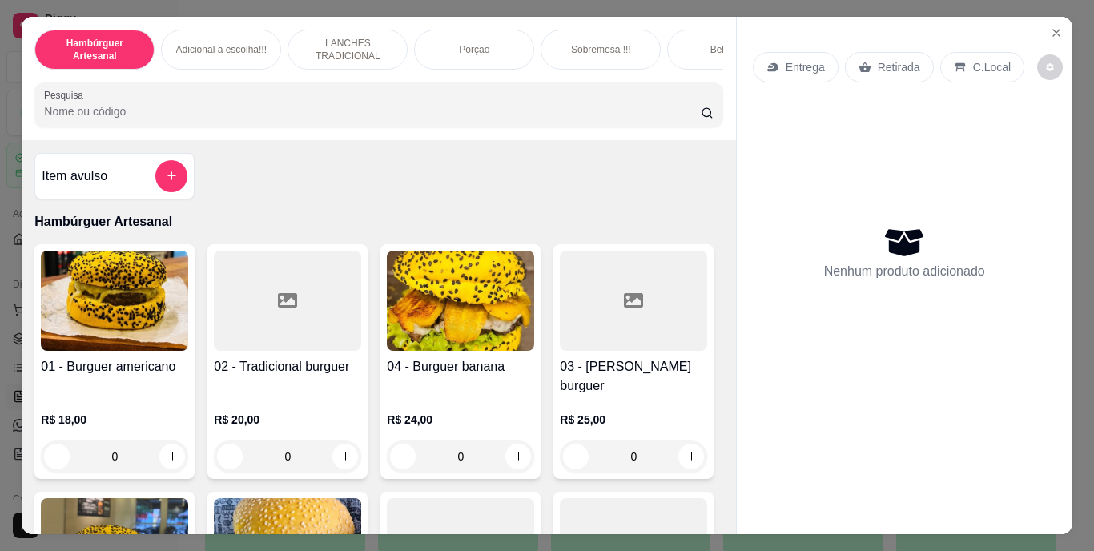
click at [582, 46] on p "Sobremesa !!!" at bounding box center [601, 49] width 60 height 13
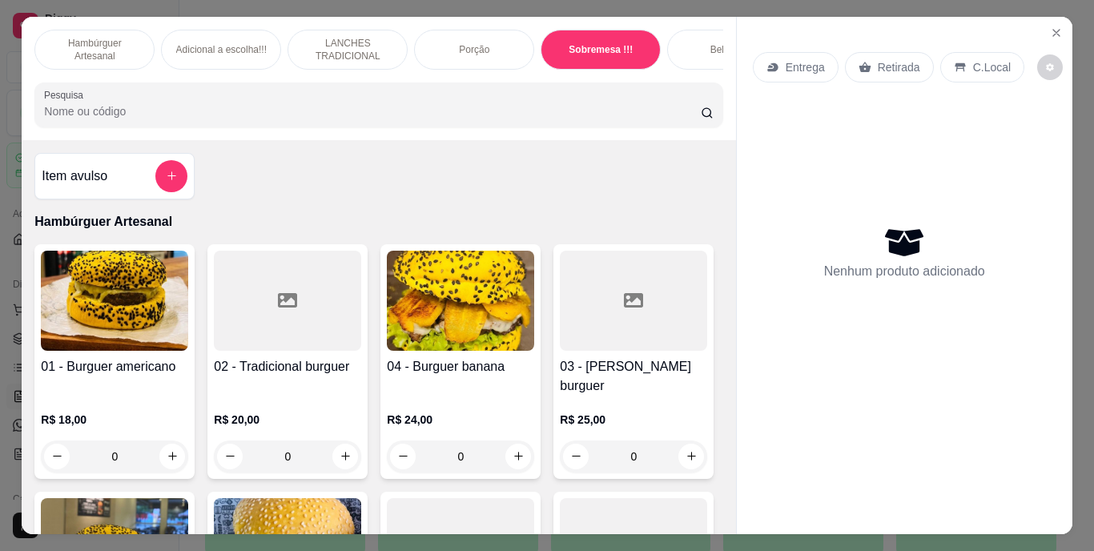
scroll to position [41, 0]
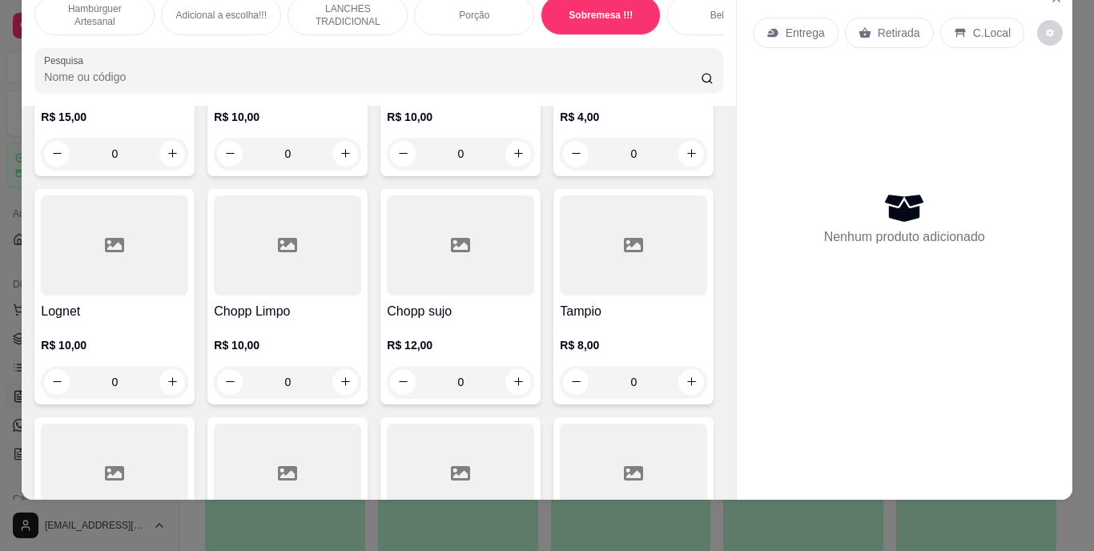
type input "1"
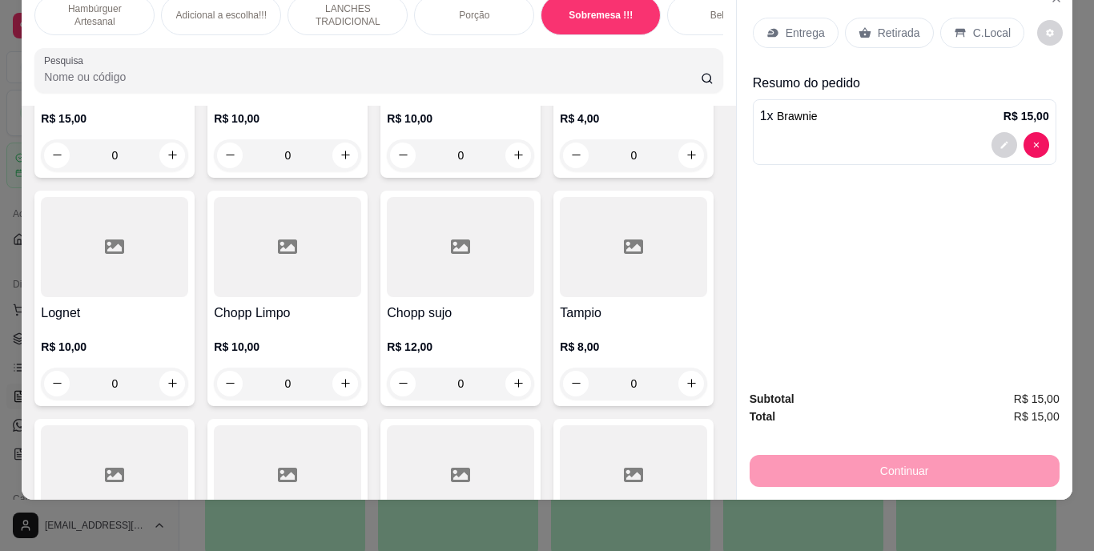
click at [893, 25] on p "Retirada" at bounding box center [899, 33] width 42 height 16
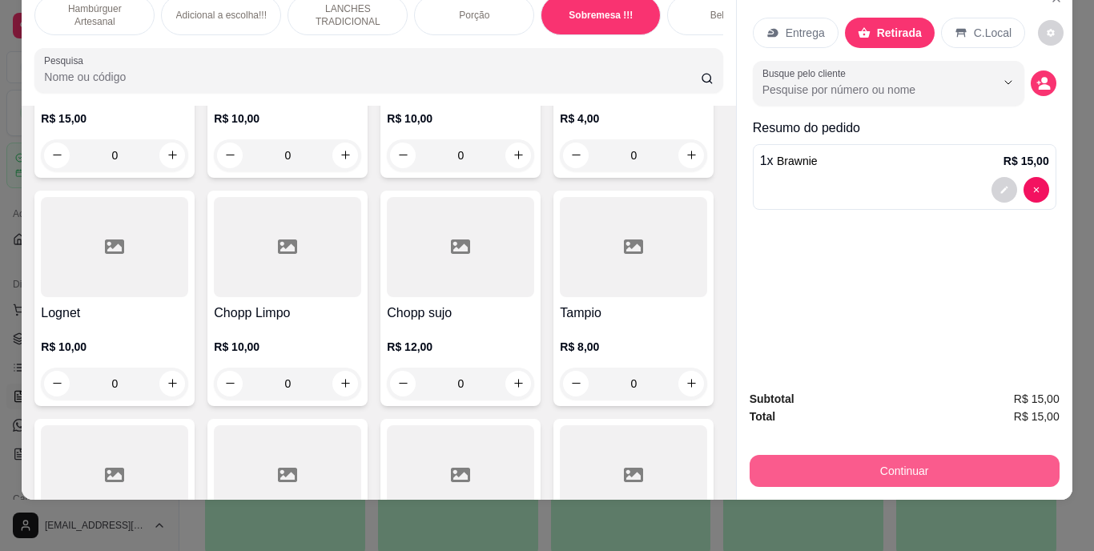
click at [894, 455] on button "Continuar" at bounding box center [904, 471] width 310 height 32
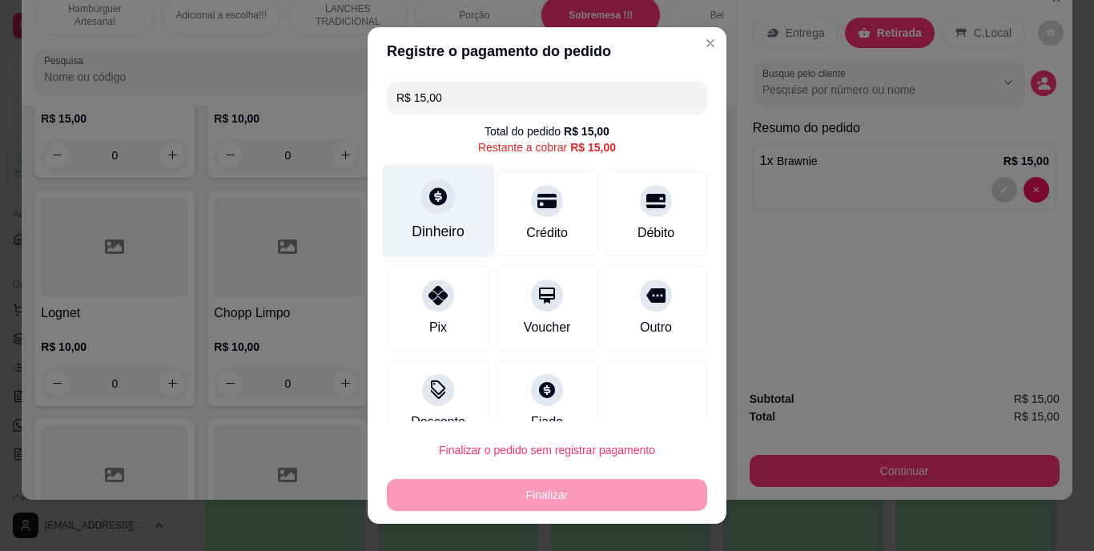
click at [445, 222] on div "Dinheiro" at bounding box center [438, 232] width 53 height 21
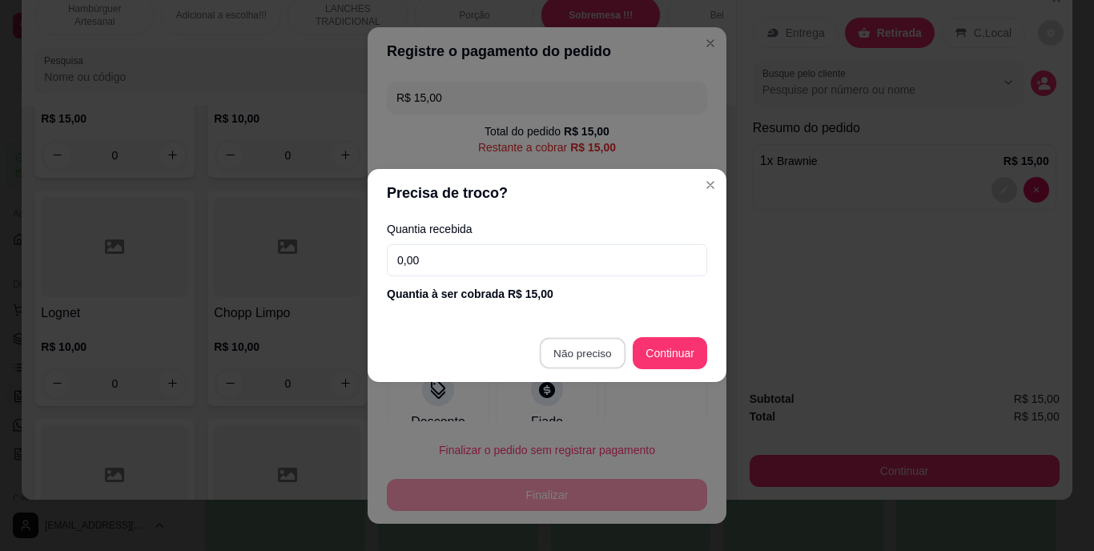
type input "R$ 0,00"
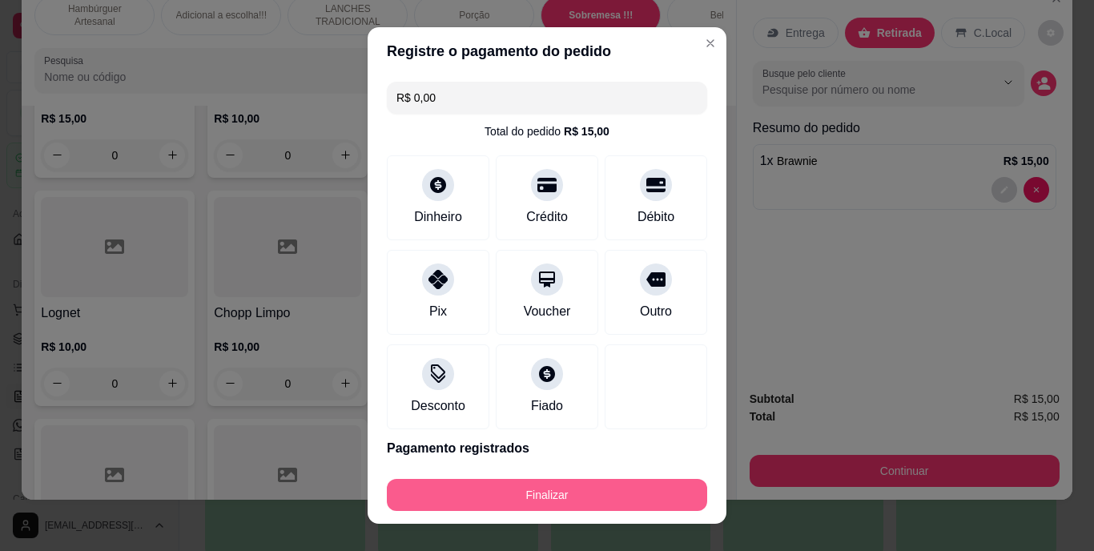
click at [566, 487] on button "Finalizar" at bounding box center [547, 495] width 320 height 32
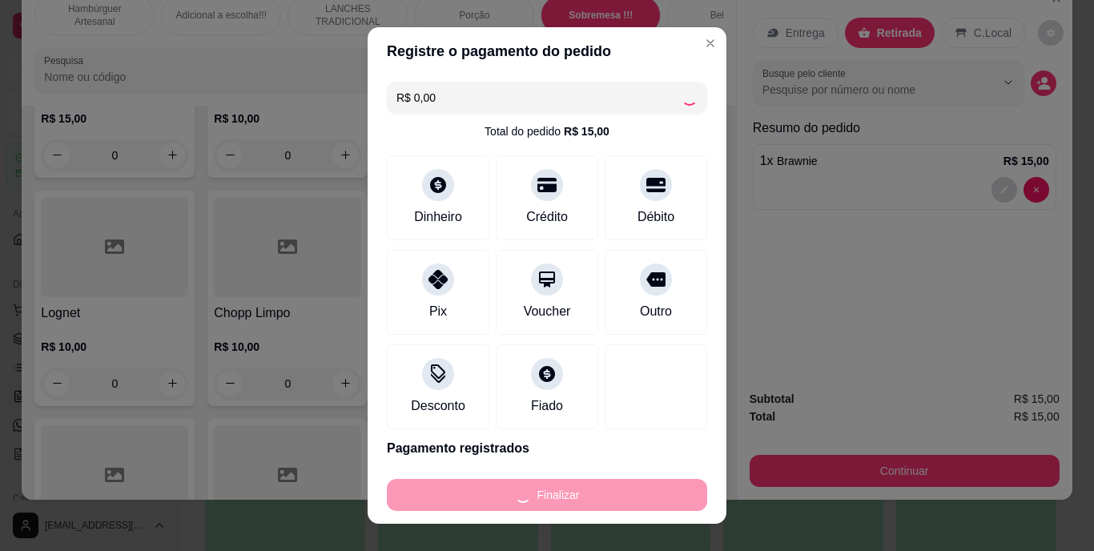
type input "0"
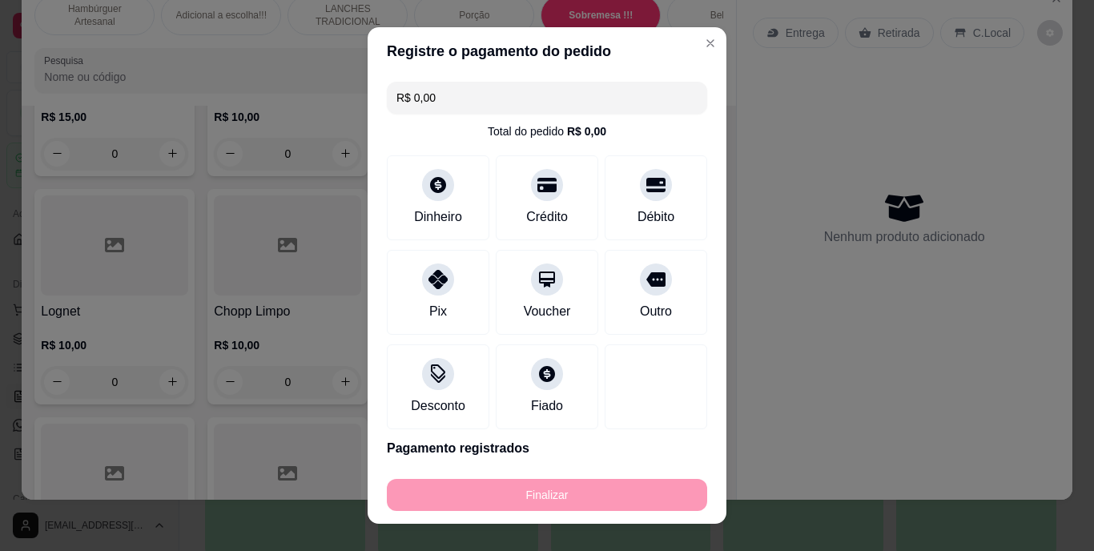
type input "-R$ 15,00"
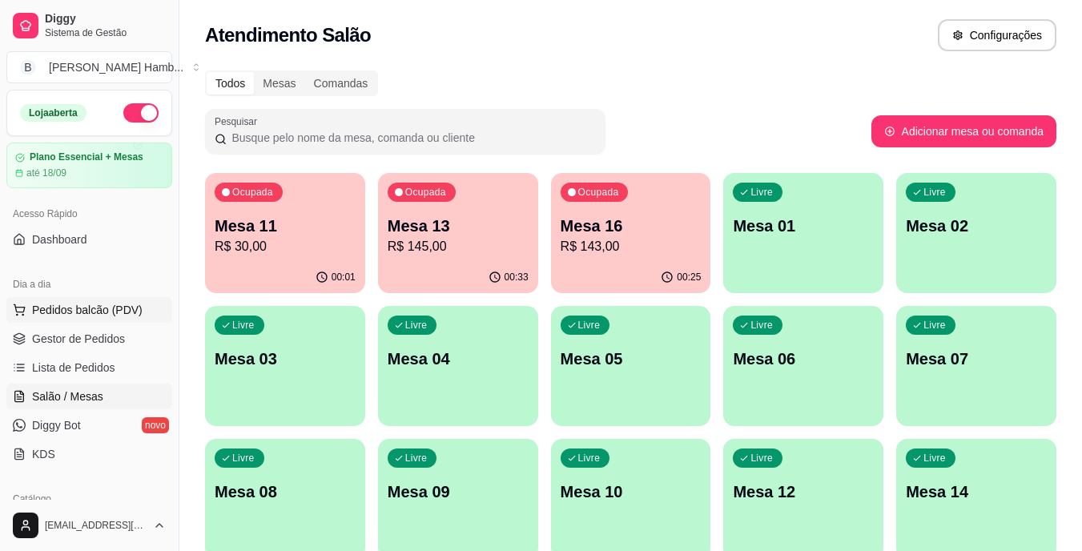
click at [115, 313] on span "Pedidos balcão (PDV)" at bounding box center [87, 310] width 110 height 16
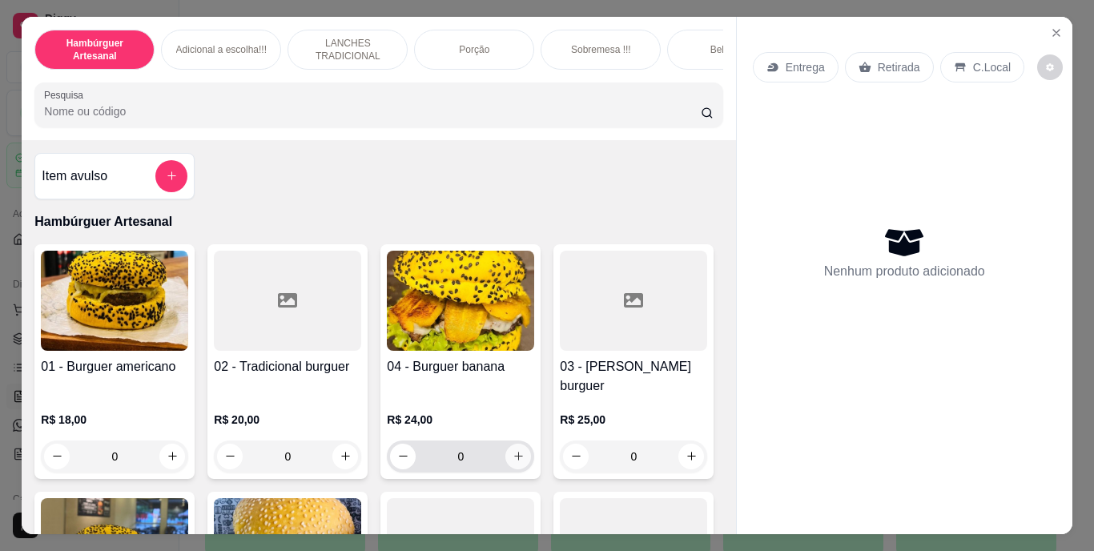
click at [508, 444] on button "increase-product-quantity" at bounding box center [518, 457] width 26 height 26
type input "1"
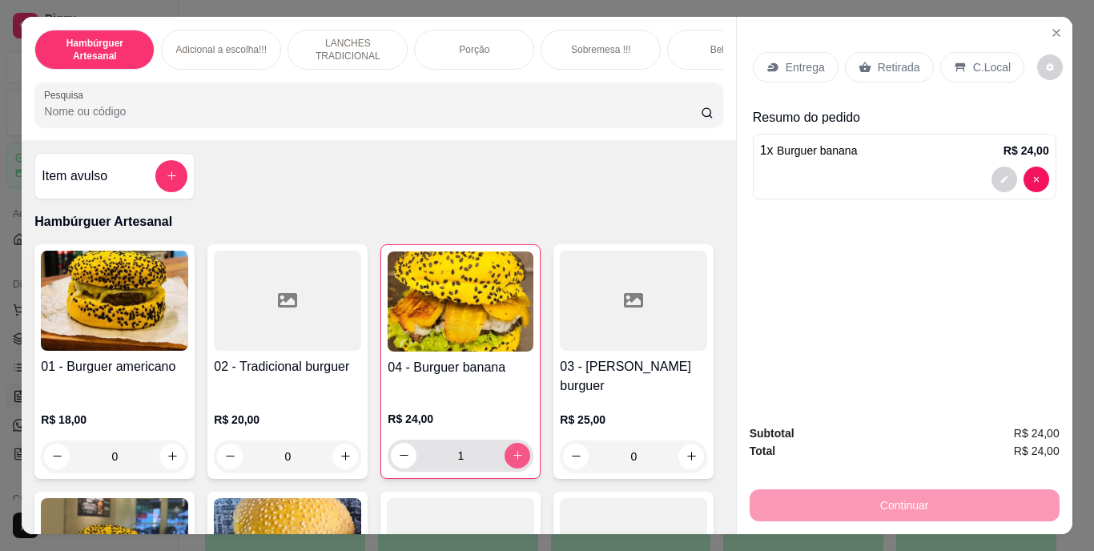
scroll to position [160, 0]
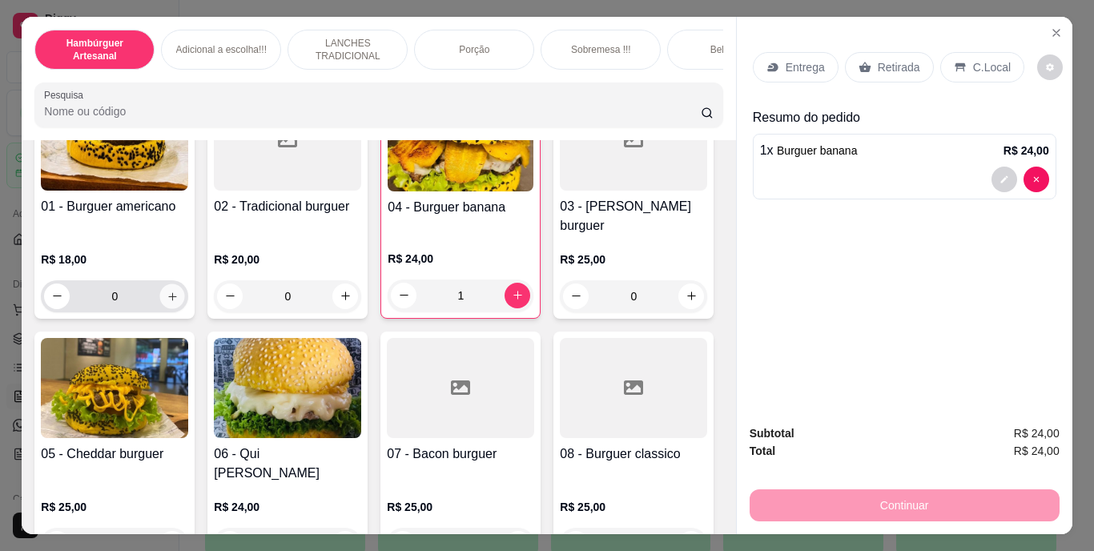
click at [169, 290] on icon "increase-product-quantity" at bounding box center [173, 296] width 12 height 12
type input "1"
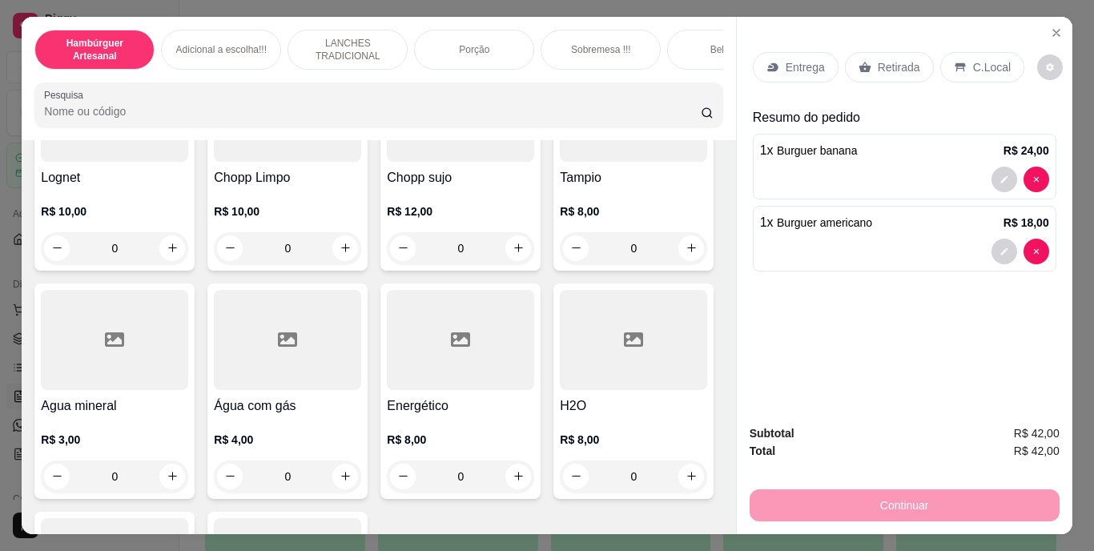
scroll to position [4485, 0]
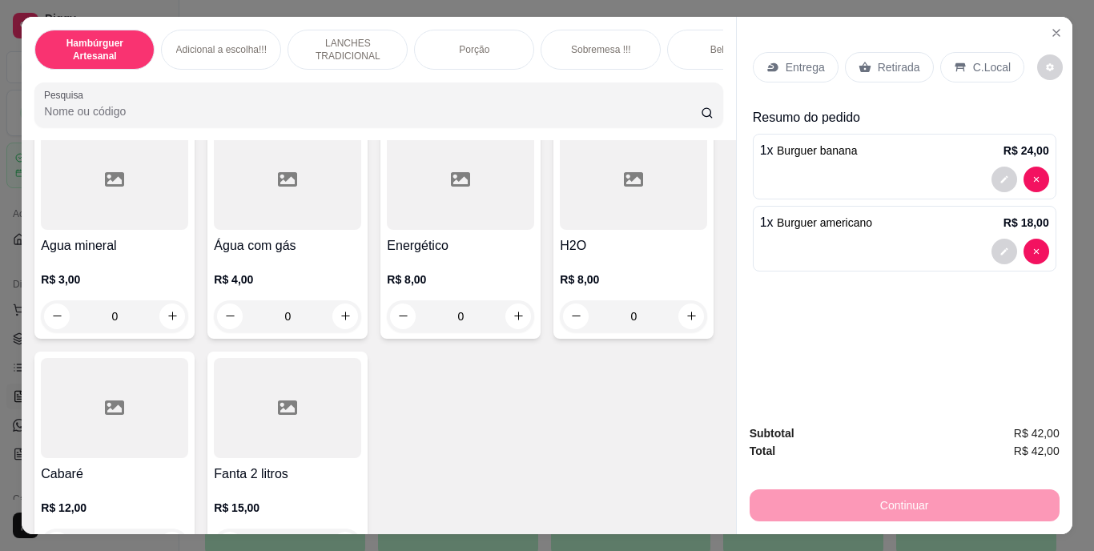
type input "1"
click at [776, 497] on div "Continuar" at bounding box center [904, 503] width 310 height 36
click at [796, 52] on div "Entrega" at bounding box center [796, 67] width 86 height 30
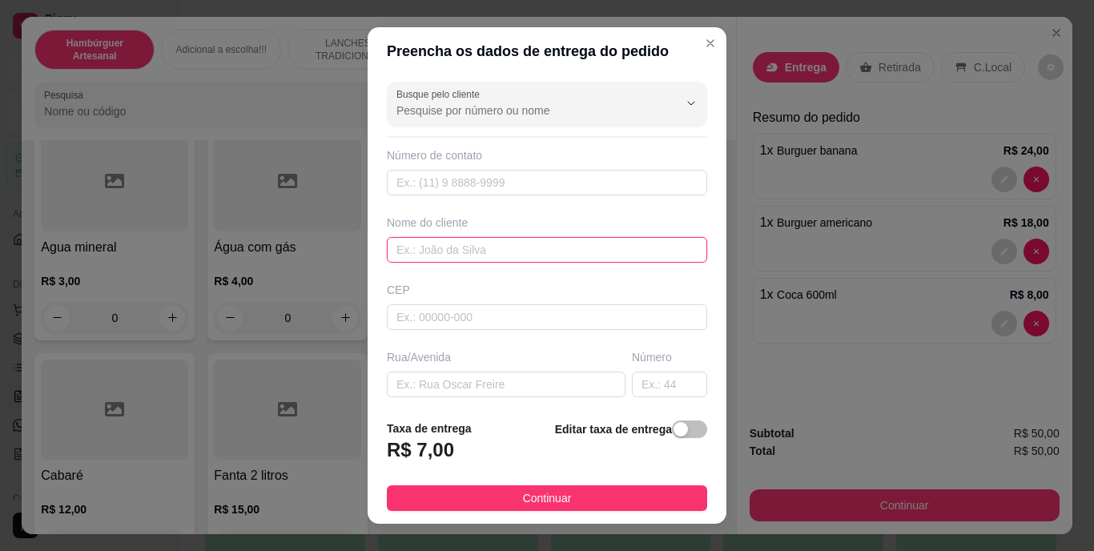
click at [570, 243] on input "text" at bounding box center [547, 250] width 320 height 26
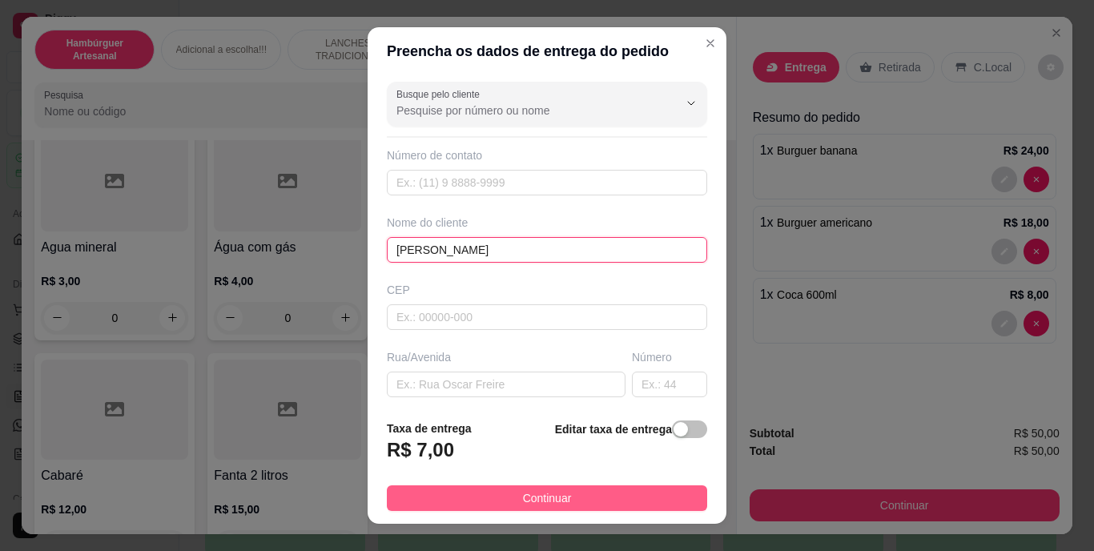
type input "RODRIGUES"
click at [548, 500] on span "Continuar" at bounding box center [547, 498] width 49 height 18
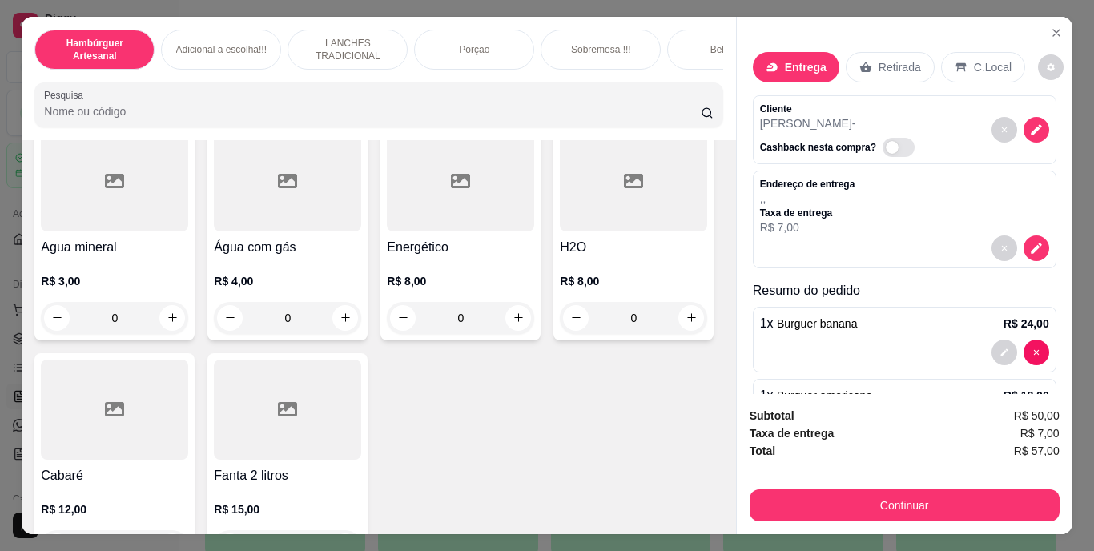
click at [854, 516] on div "Subtotal R$ 50,00 Taxa de entrega R$ 7,00 Total R$ 57,00 Continuar" at bounding box center [904, 464] width 335 height 140
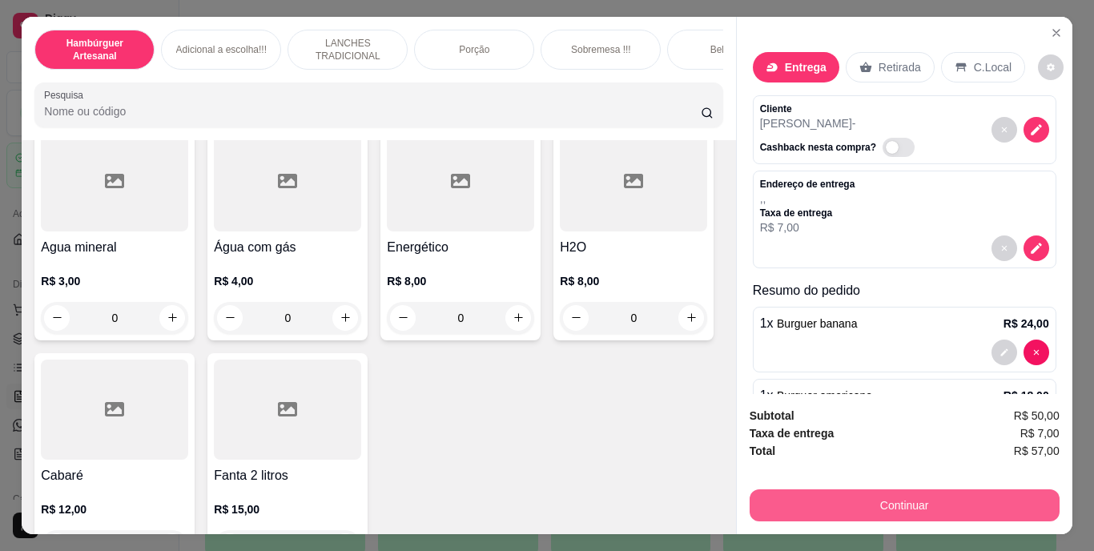
click at [839, 497] on button "Continuar" at bounding box center [904, 505] width 310 height 32
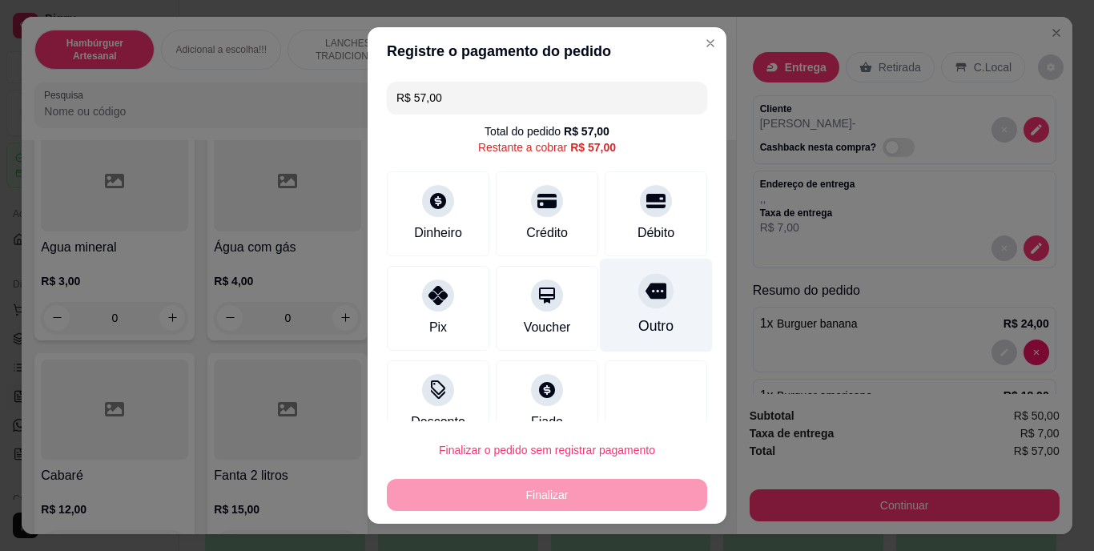
click at [638, 316] on div "Outro" at bounding box center [655, 326] width 35 height 21
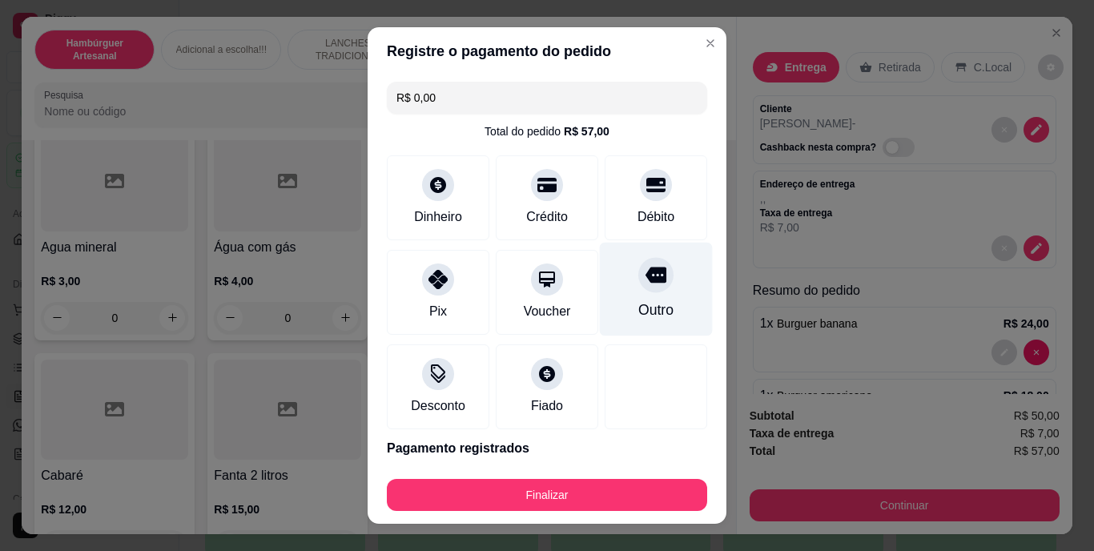
type input "R$ 0,00"
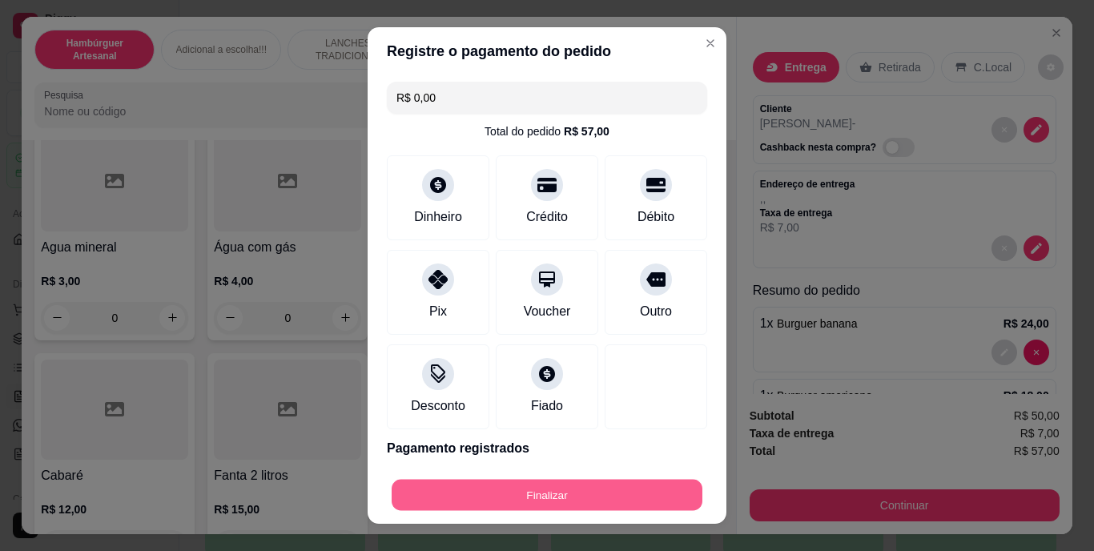
click at [577, 484] on button "Finalizar" at bounding box center [547, 494] width 311 height 31
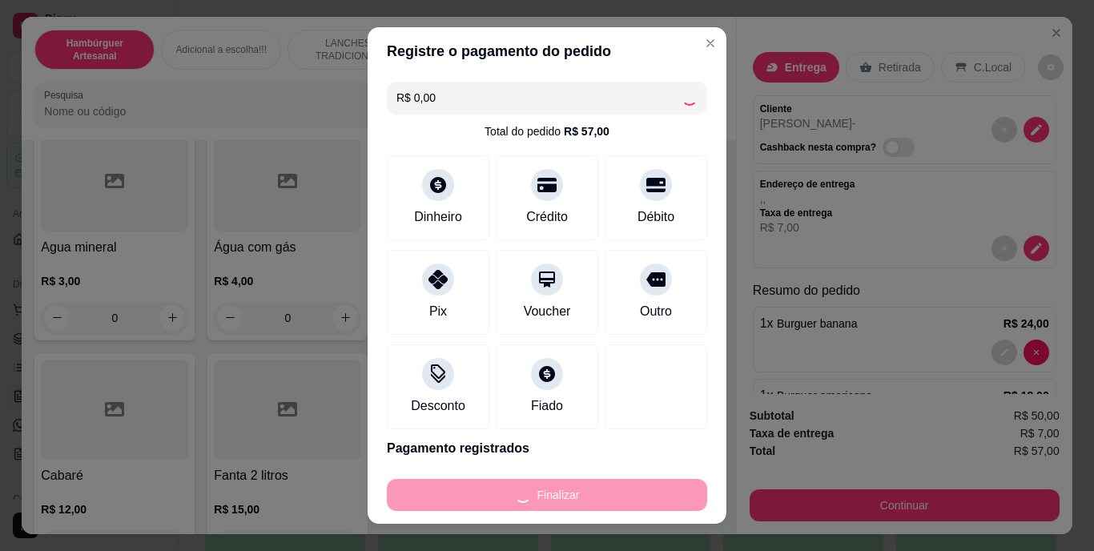
type input "0"
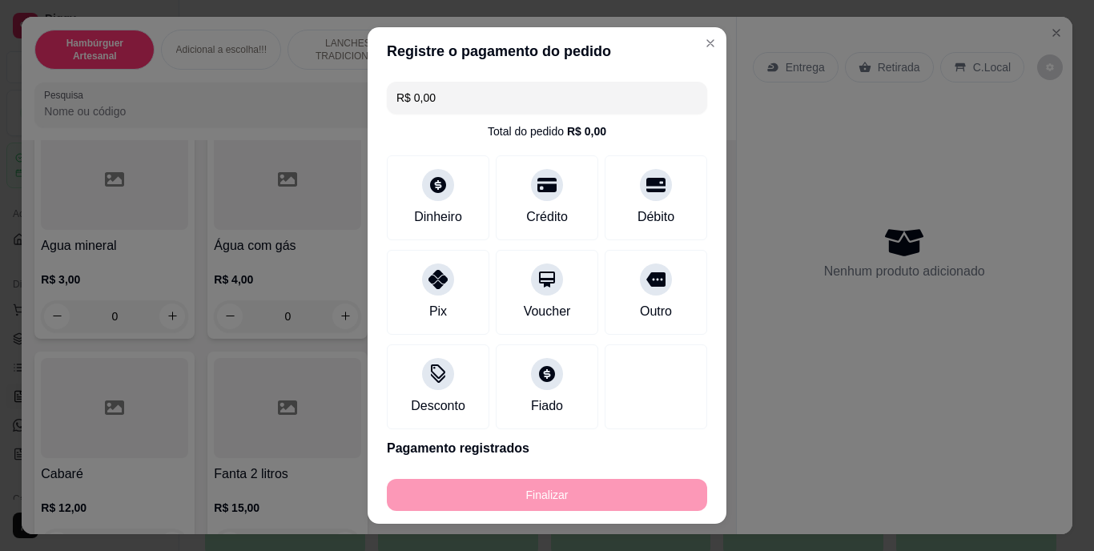
type input "-R$ 57,00"
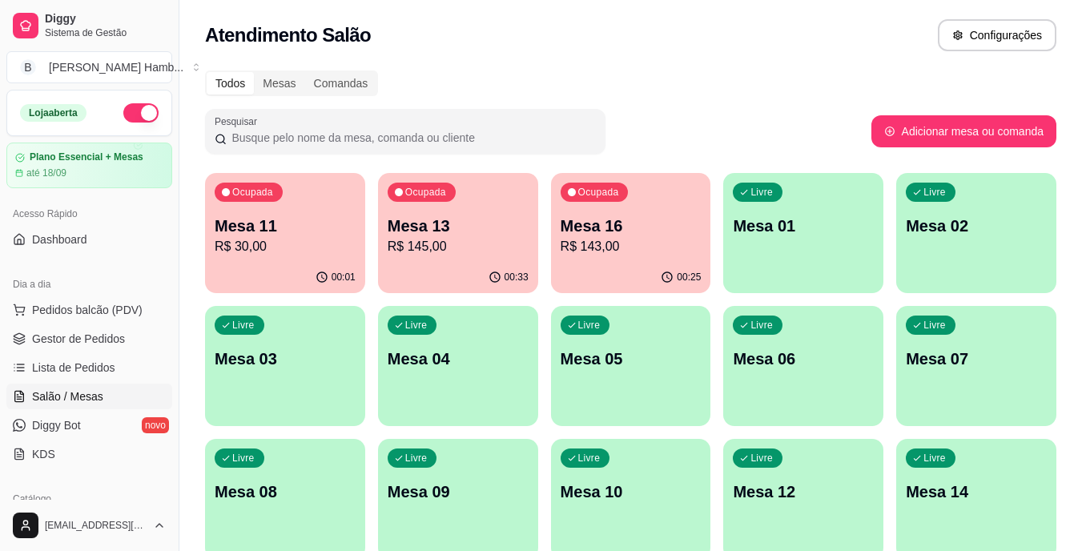
click at [408, 319] on div "Ocupada Mesa 11 R$ 30,00 00:01 Ocupada Mesa 13 R$ 145,00 00:33 Ocupada Mesa 16 …" at bounding box center [630, 432] width 851 height 519
click at [133, 312] on span "Pedidos balcão (PDV)" at bounding box center [87, 310] width 110 height 16
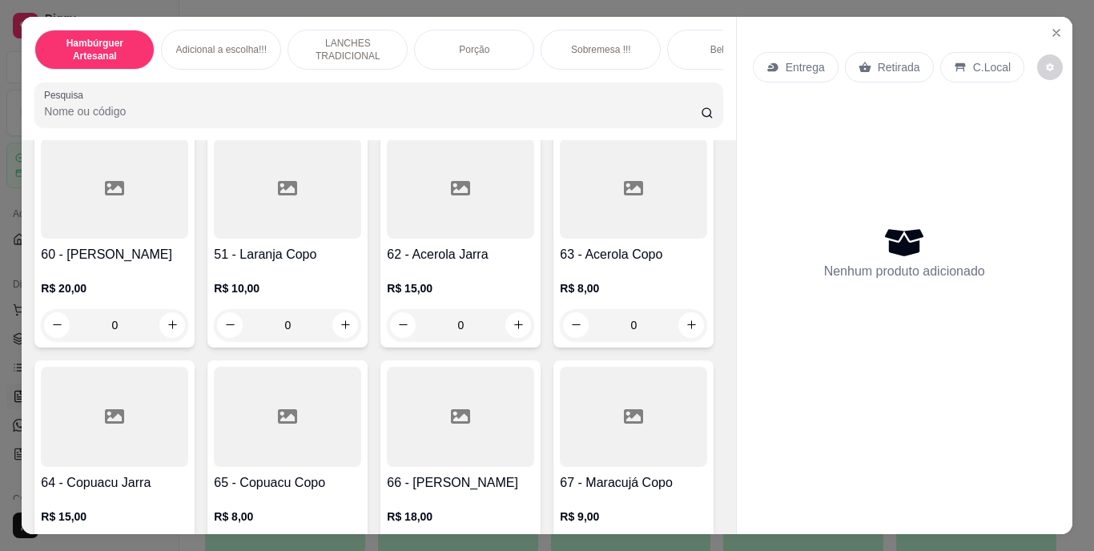
scroll to position [5285, 0]
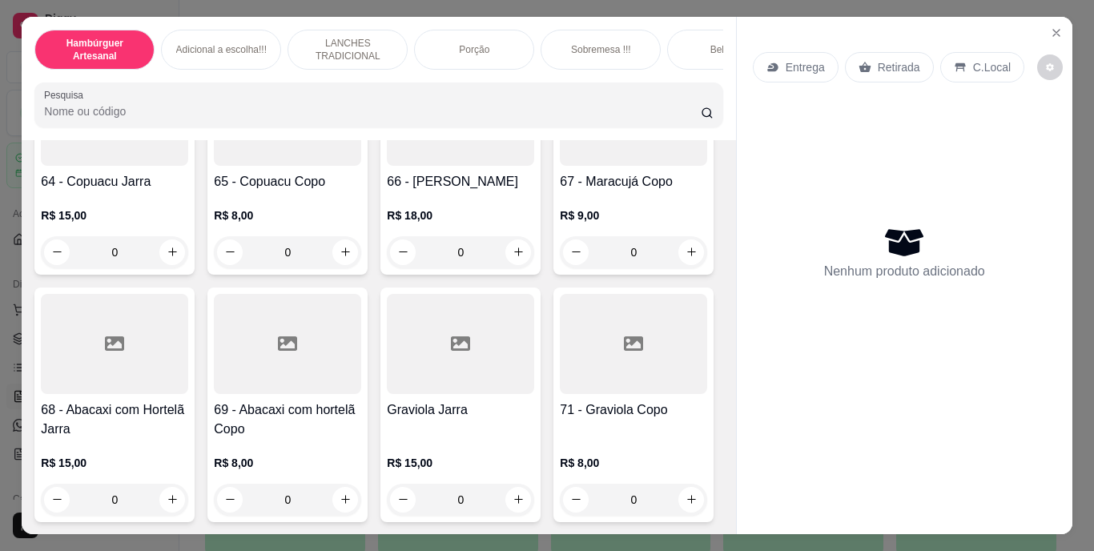
type input "1"
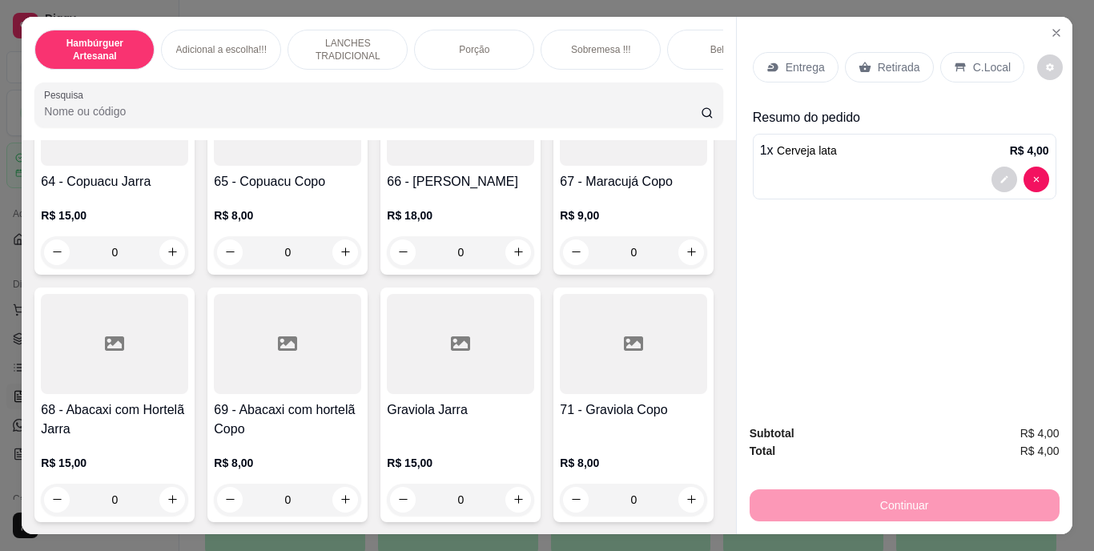
scroll to position [5286, 0]
click at [887, 68] on p "Retirada" at bounding box center [899, 67] width 42 height 16
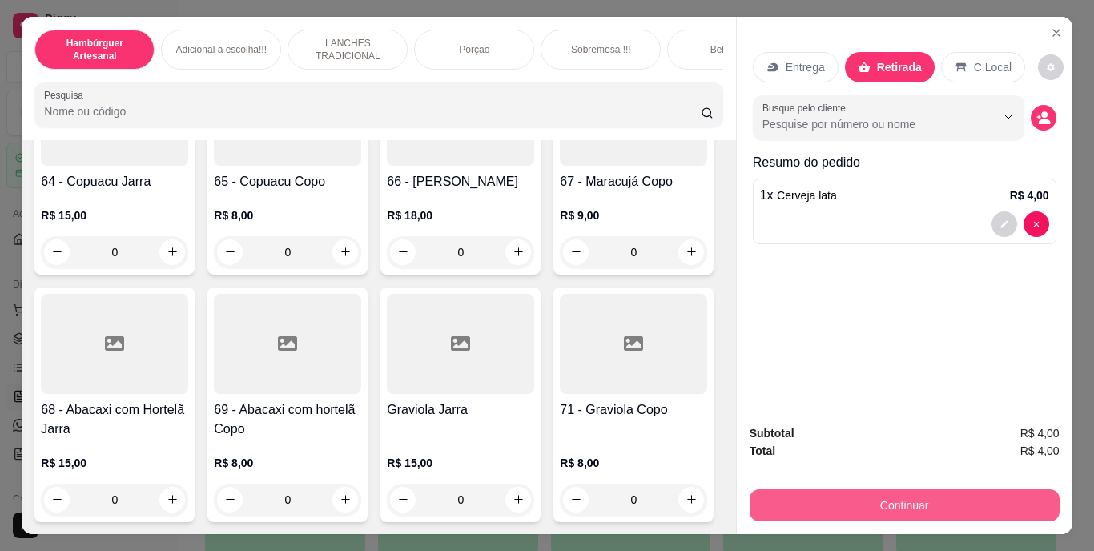
click at [833, 492] on button "Continuar" at bounding box center [904, 505] width 310 height 32
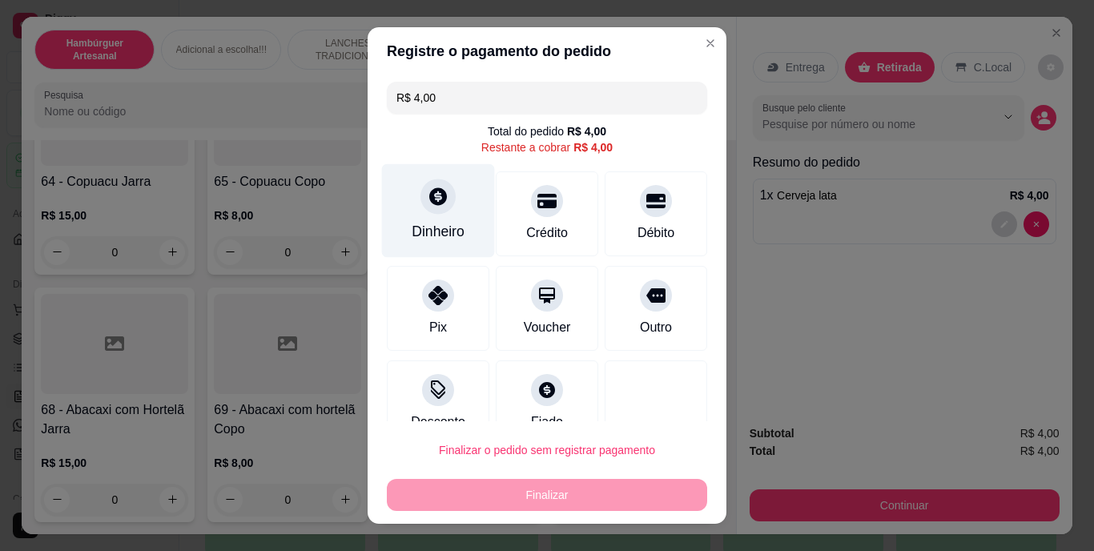
click at [434, 210] on div at bounding box center [437, 196] width 35 height 35
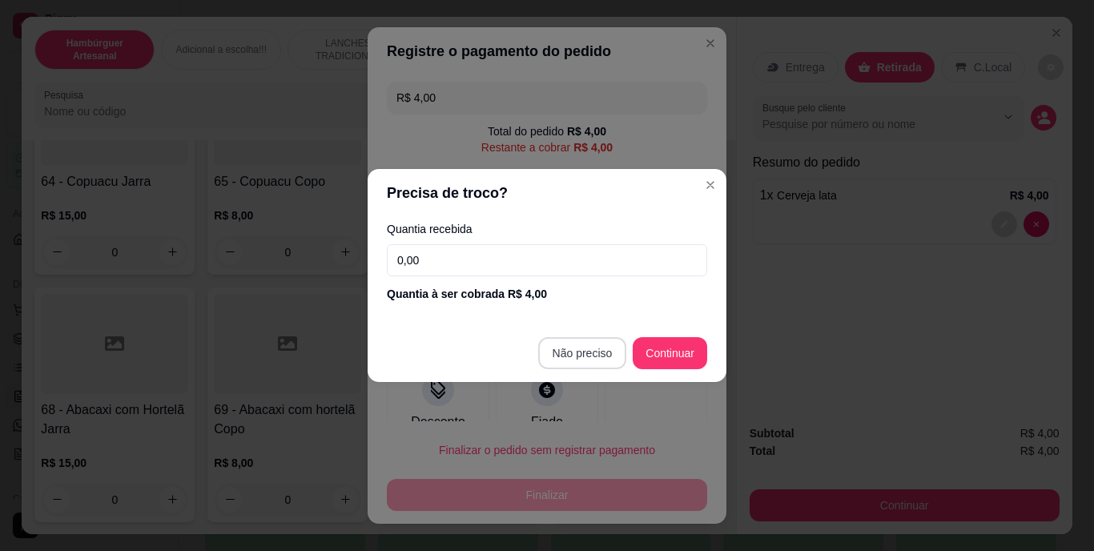
type input "R$ 0,00"
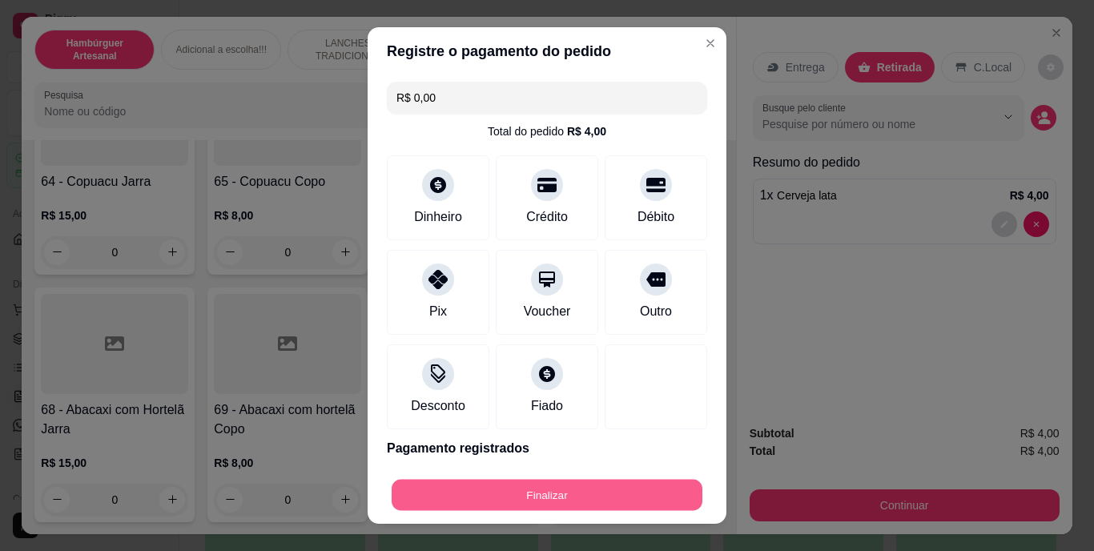
click at [572, 484] on button "Finalizar" at bounding box center [547, 494] width 311 height 31
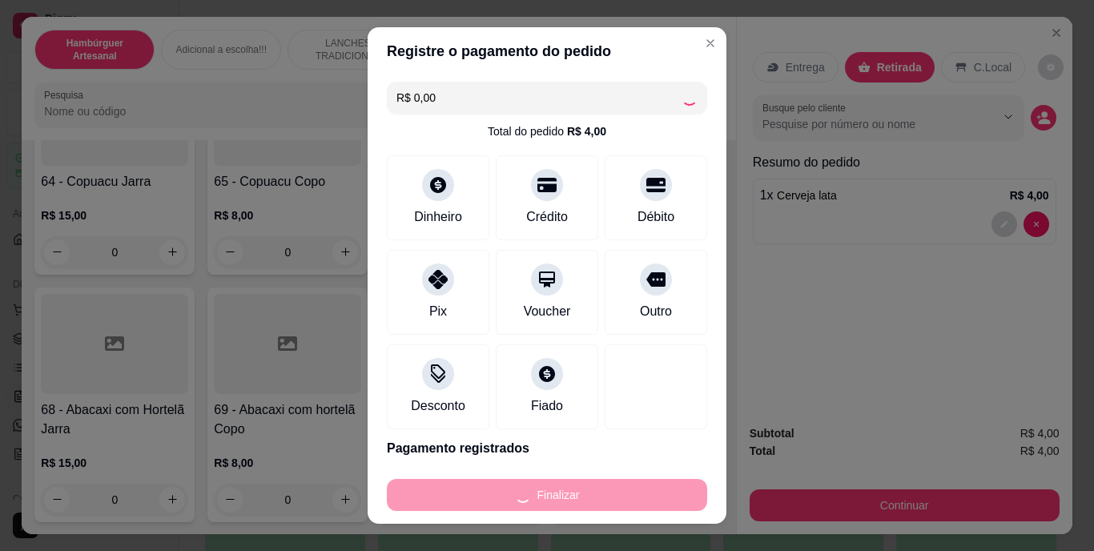
type input "0"
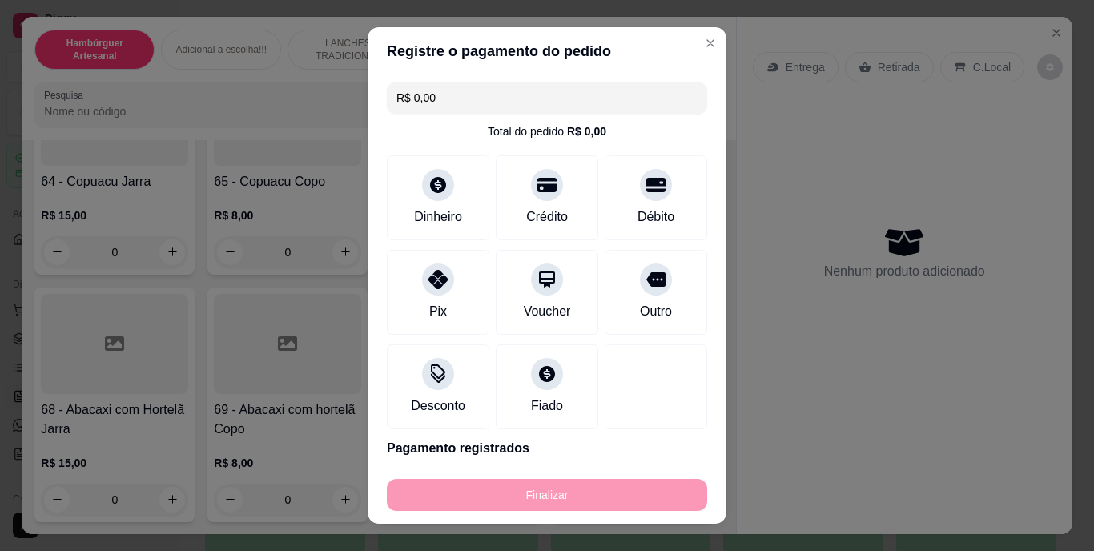
type input "-R$ 4,00"
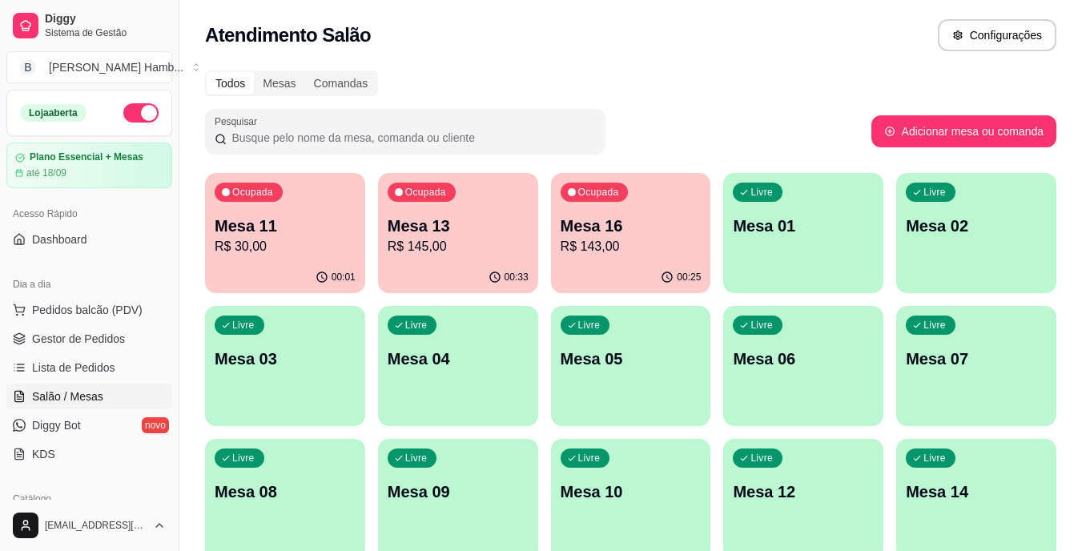
click at [467, 219] on p "Mesa 13" at bounding box center [458, 226] width 141 height 22
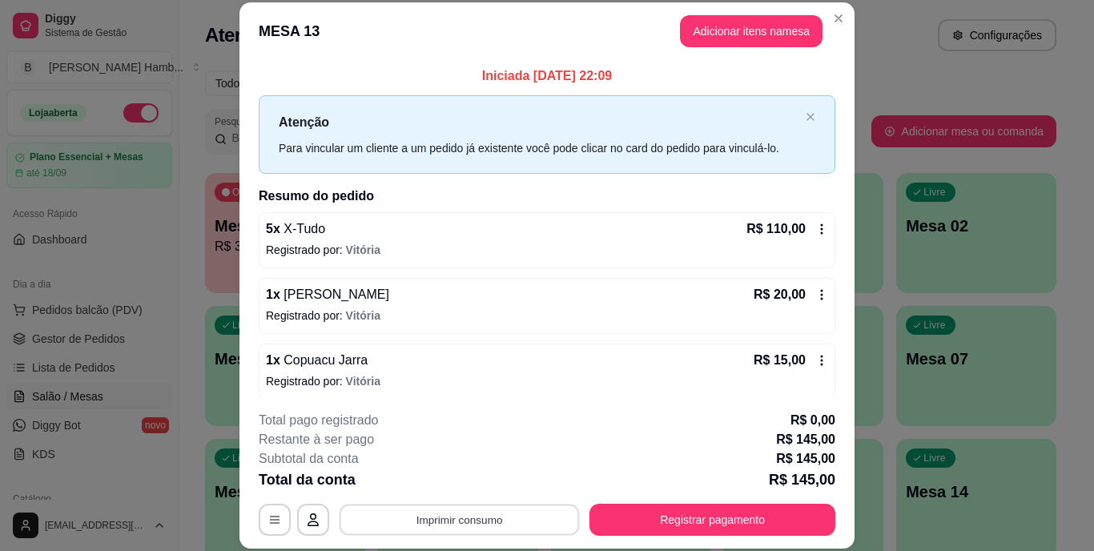
click at [475, 524] on button "Imprimir consumo" at bounding box center [459, 519] width 240 height 31
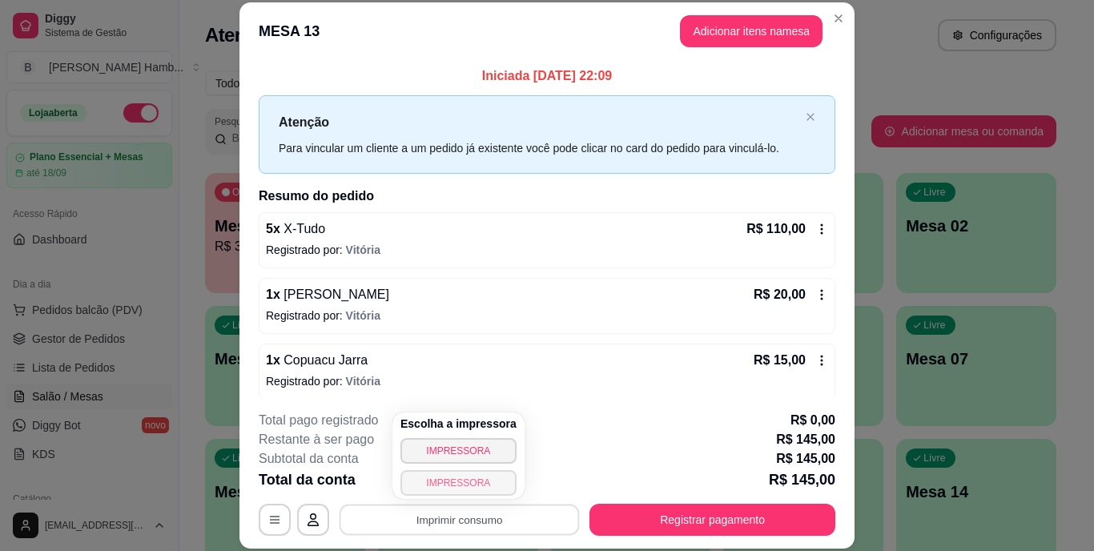
click at [476, 489] on button "IMPRESSORA" at bounding box center [458, 483] width 116 height 26
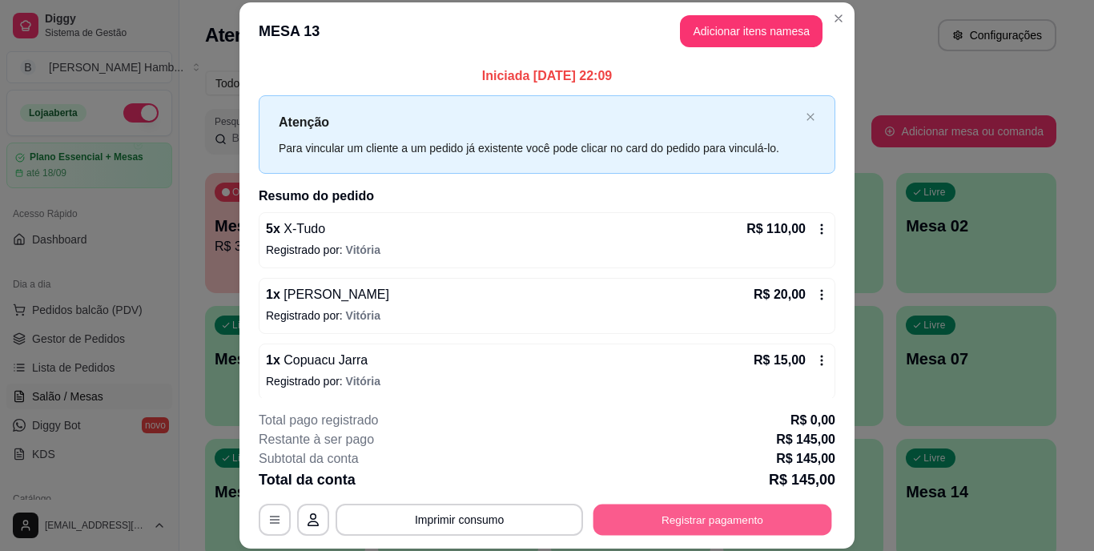
click at [716, 511] on button "Registrar pagamento" at bounding box center [712, 519] width 239 height 31
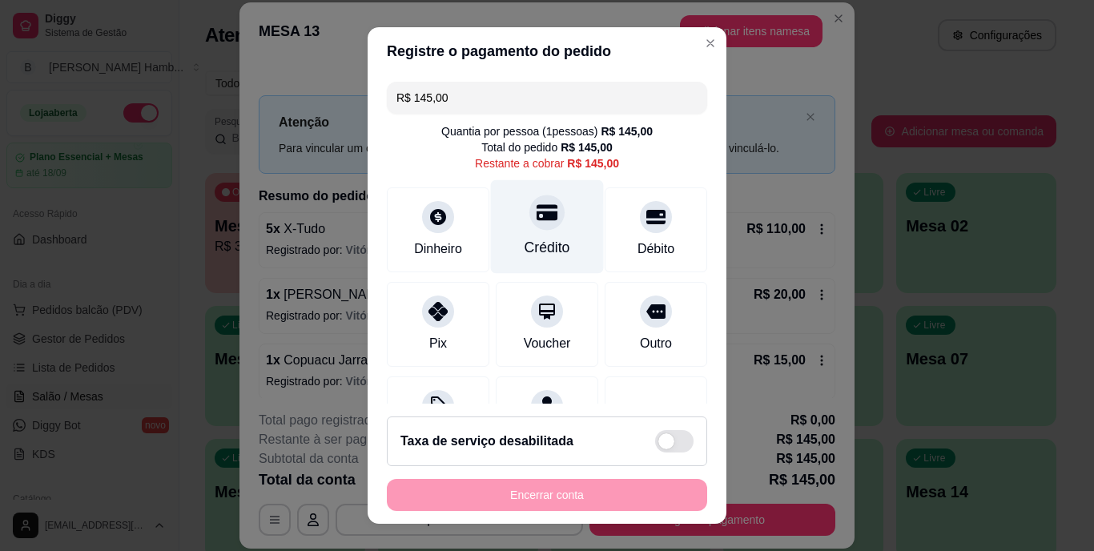
click at [548, 234] on div "Crédito" at bounding box center [547, 227] width 113 height 94
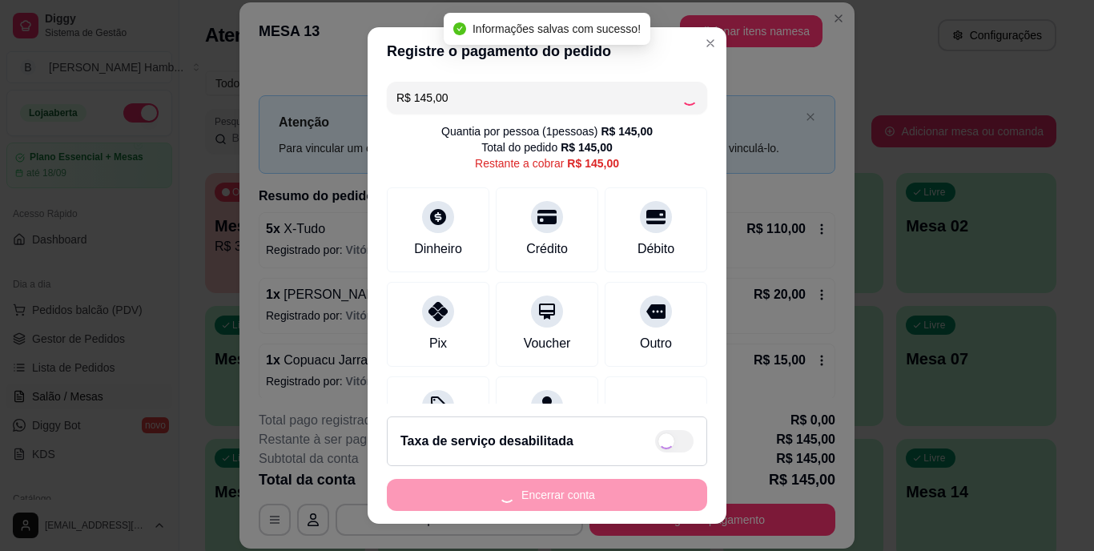
type input "R$ 0,00"
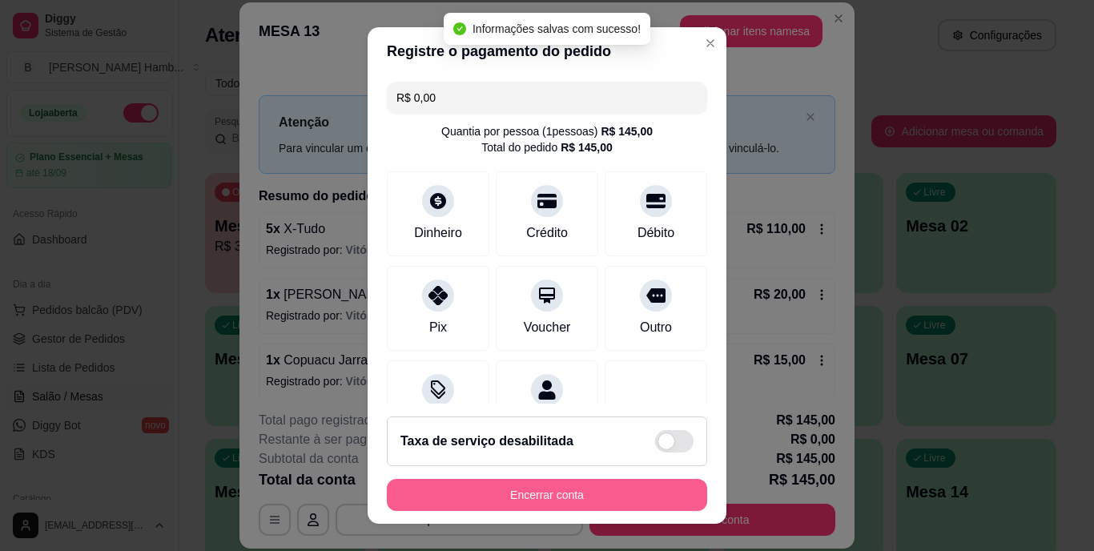
click at [551, 484] on button "Encerrar conta" at bounding box center [547, 495] width 320 height 32
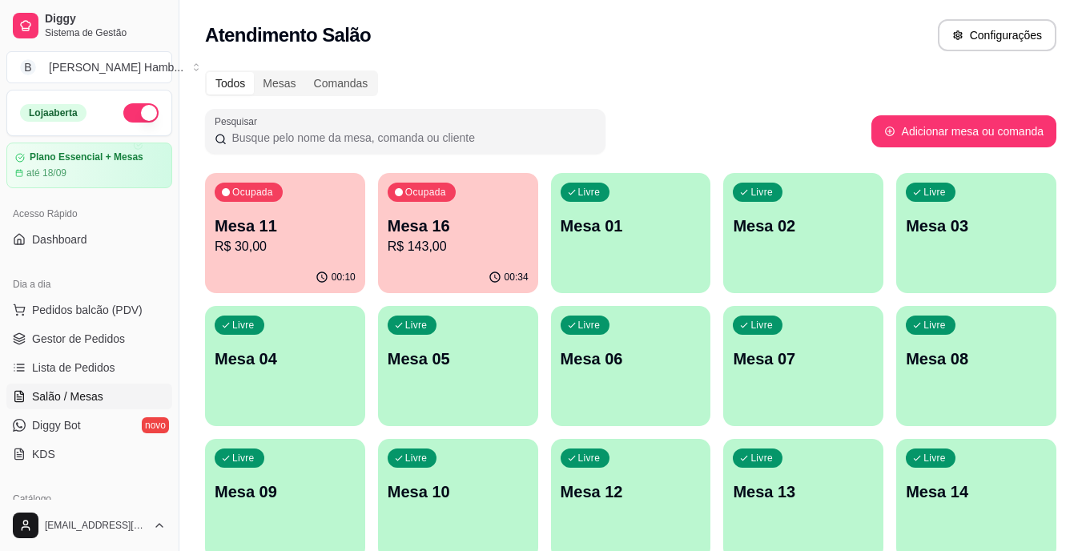
click at [480, 216] on p "Mesa 16" at bounding box center [458, 226] width 141 height 22
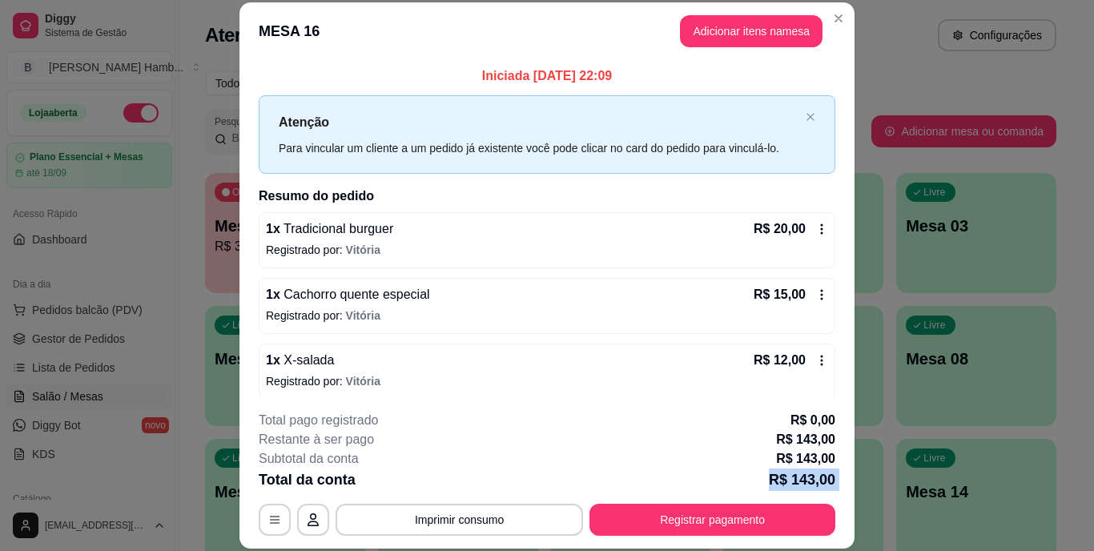
click at [415, 496] on div "**********" at bounding box center [547, 473] width 576 height 125
click at [403, 516] on button "Imprimir consumo" at bounding box center [459, 519] width 240 height 31
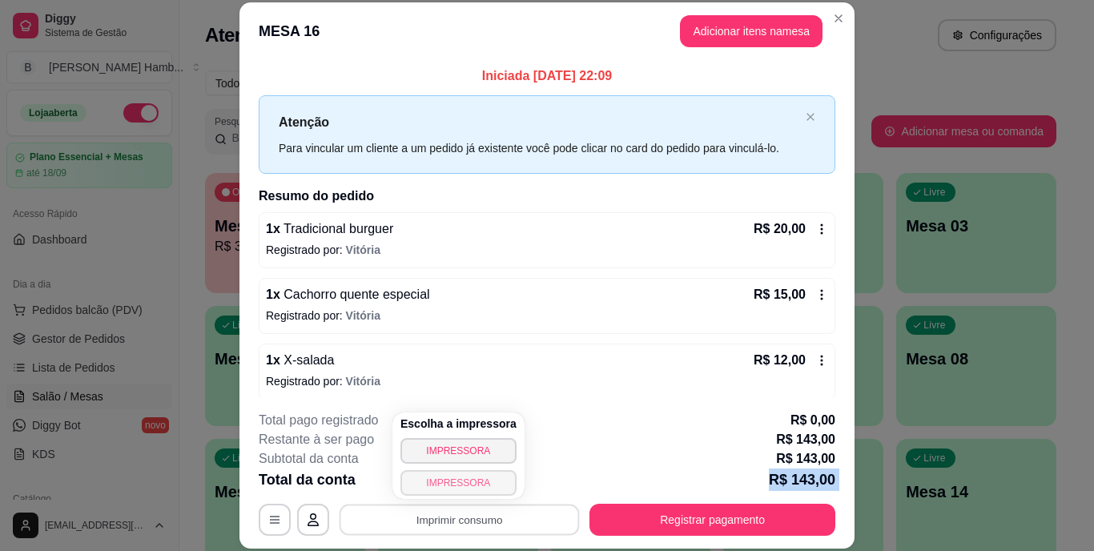
click at [452, 478] on button "IMPRESSORA" at bounding box center [458, 483] width 116 height 26
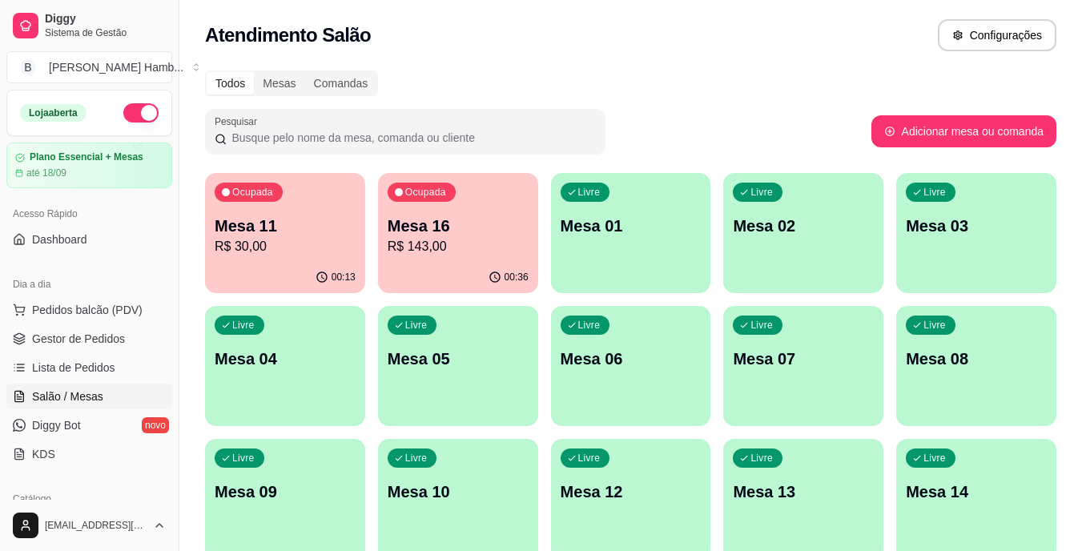
click at [136, 324] on ul "Pedidos balcão (PDV) Gestor de Pedidos Lista de Pedidos Salão / Mesas Diggy Bot…" at bounding box center [89, 382] width 166 height 170
click at [135, 318] on button "Pedidos balcão (PDV)" at bounding box center [89, 310] width 166 height 26
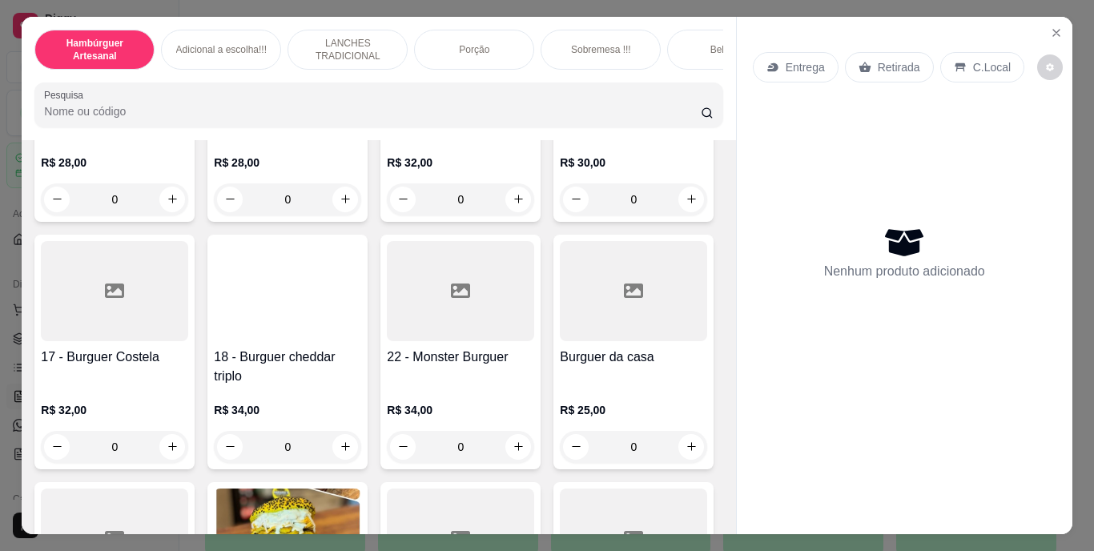
scroll to position [1121, 0]
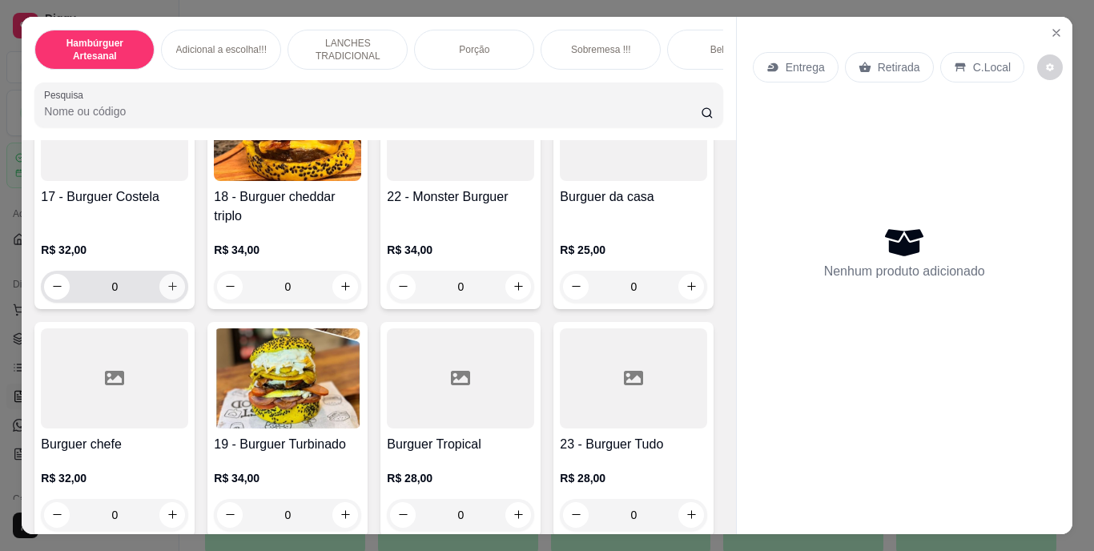
click at [179, 292] on icon "increase-product-quantity" at bounding box center [173, 286] width 12 height 12
type input "1"
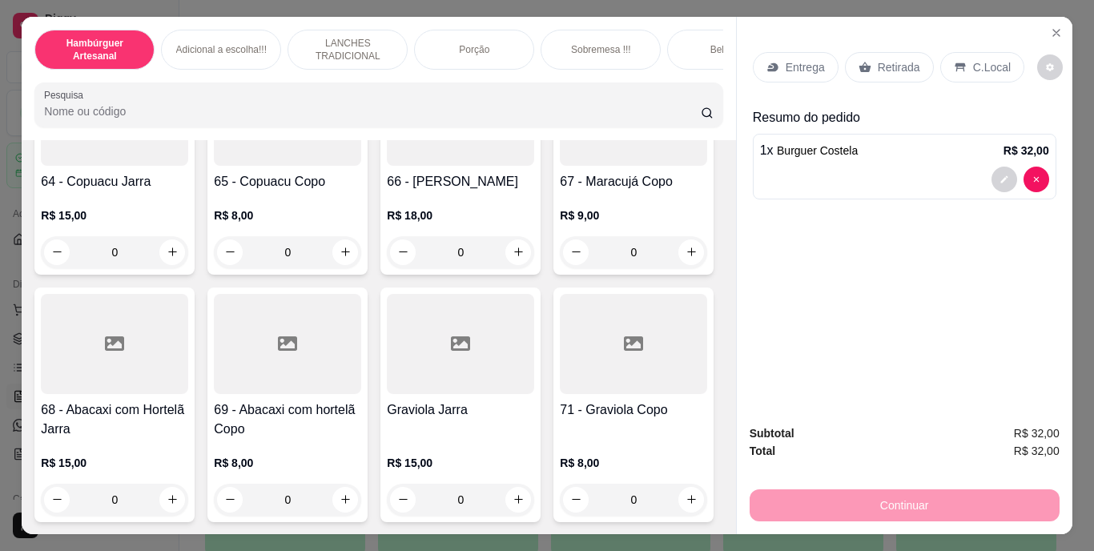
scroll to position [6726, 0]
click at [678, 265] on button "increase-product-quantity" at bounding box center [691, 252] width 26 height 26
type input "1"
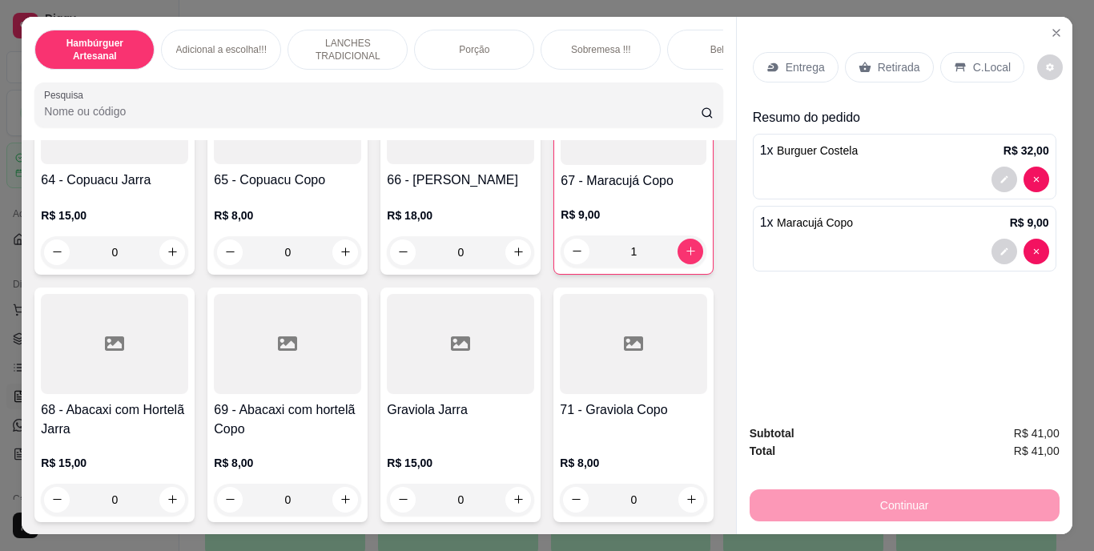
click at [973, 63] on p "C.Local" at bounding box center [992, 67] width 38 height 16
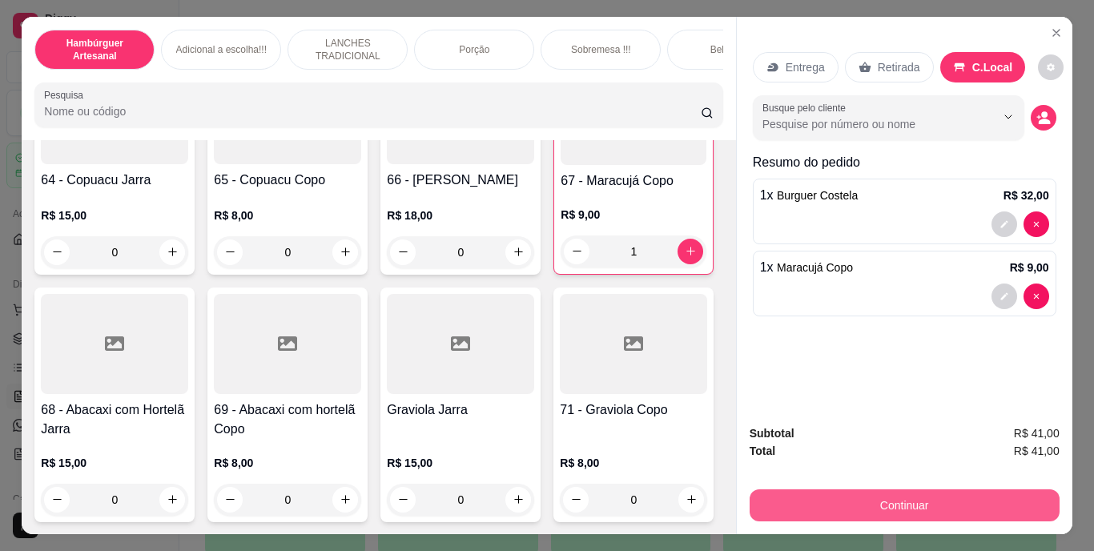
click at [844, 489] on button "Continuar" at bounding box center [904, 505] width 310 height 32
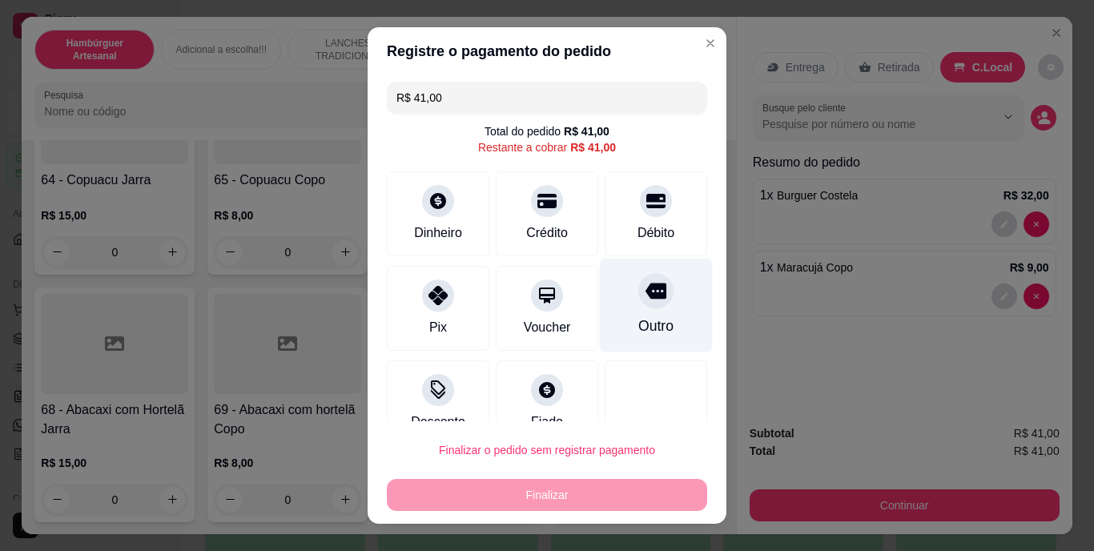
click at [645, 299] on div at bounding box center [655, 291] width 35 height 35
type input "R$ 0,00"
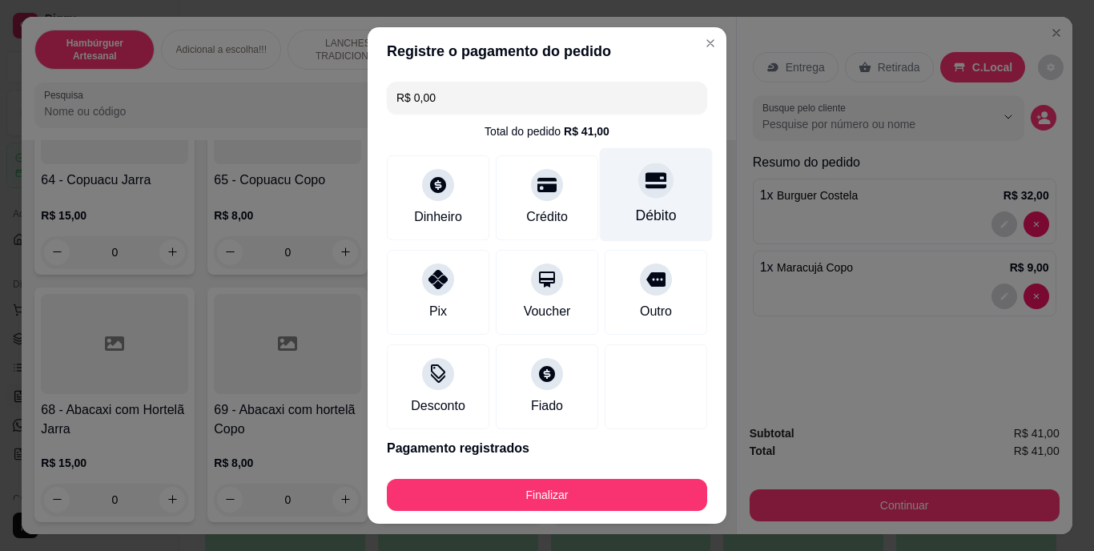
click at [641, 216] on div "Débito" at bounding box center [656, 216] width 41 height 21
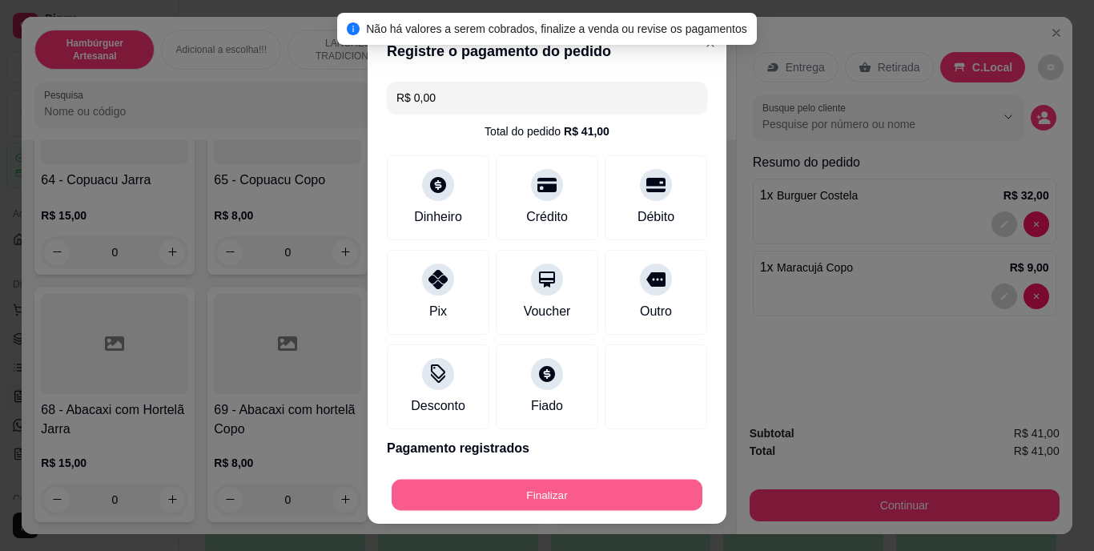
click at [584, 499] on button "Finalizar" at bounding box center [547, 494] width 311 height 31
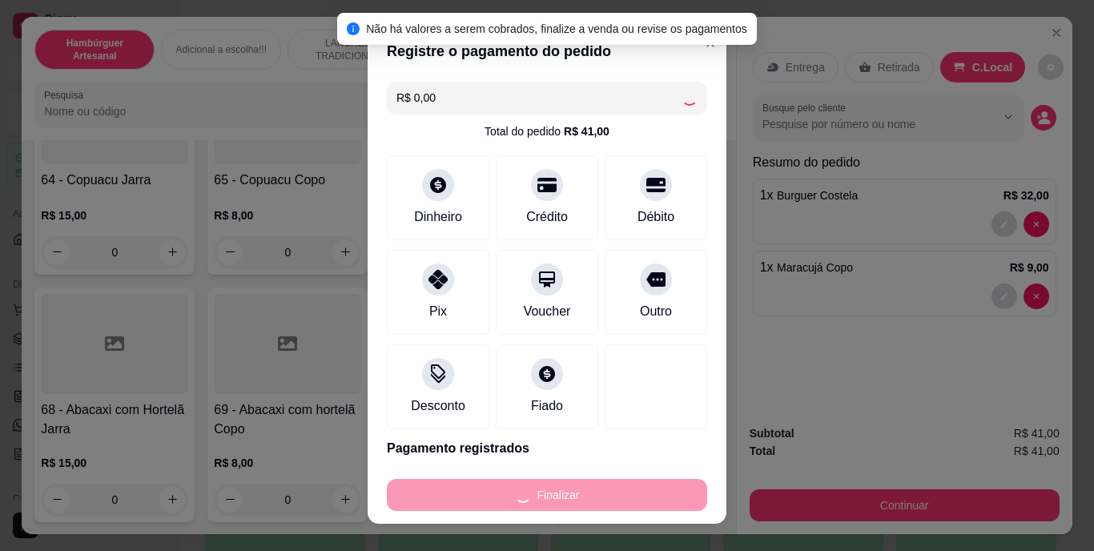
type input "0"
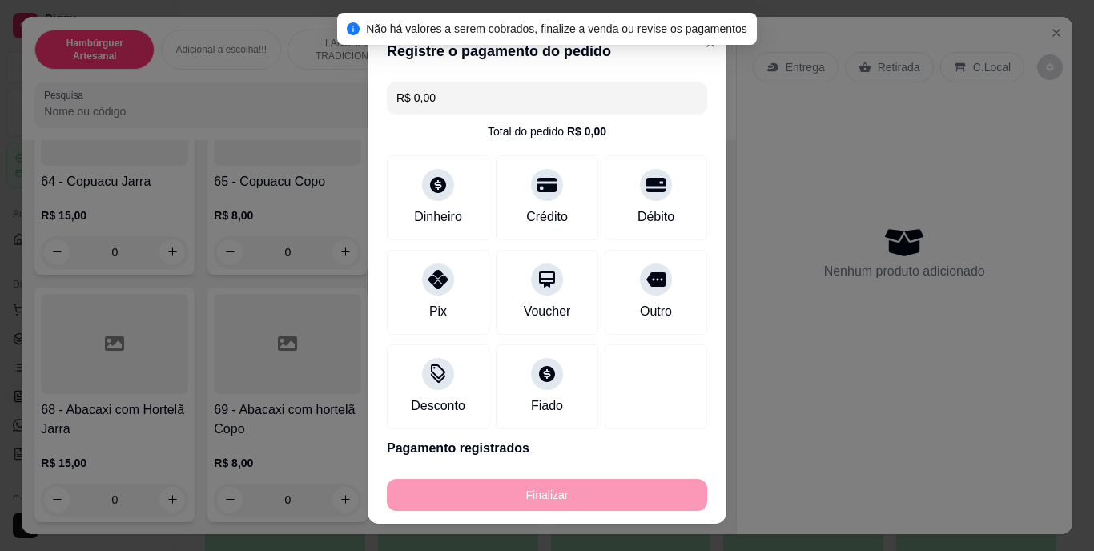
type input "-R$ 41,00"
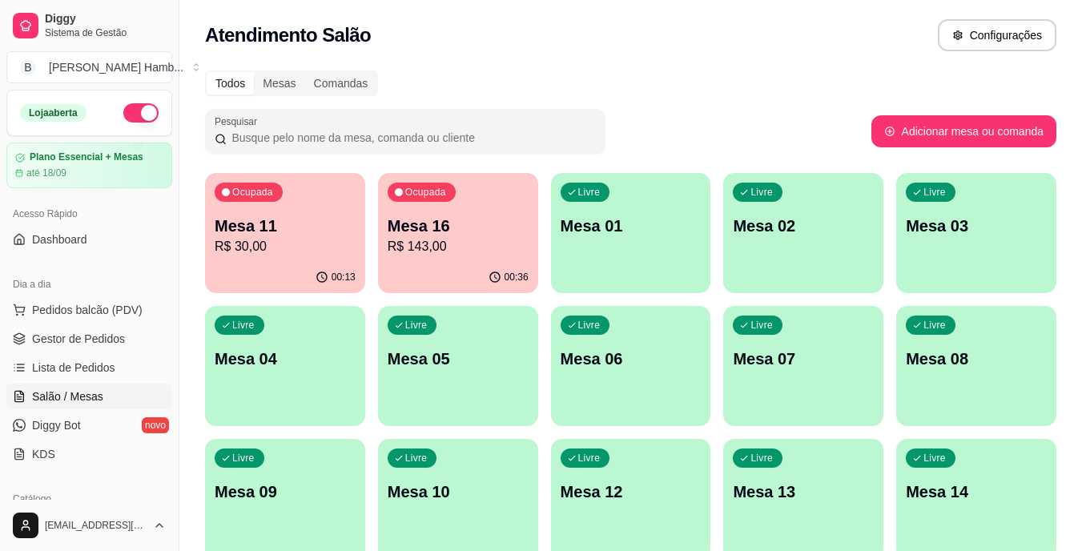
click at [471, 212] on div "Ocupada Mesa 16 R$ 143,00" at bounding box center [458, 217] width 160 height 89
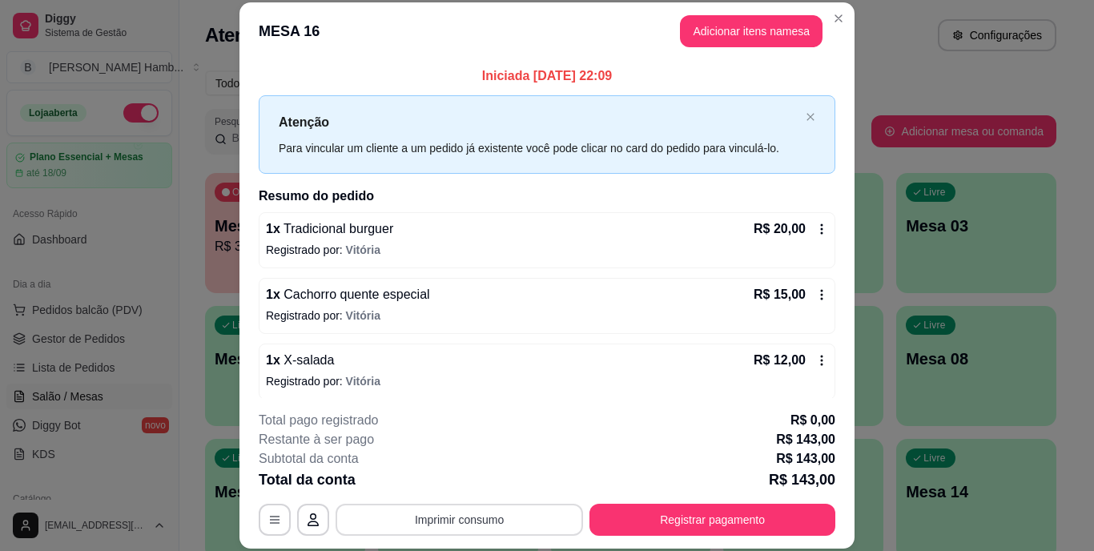
click at [409, 516] on button "Imprimir consumo" at bounding box center [458, 520] width 247 height 32
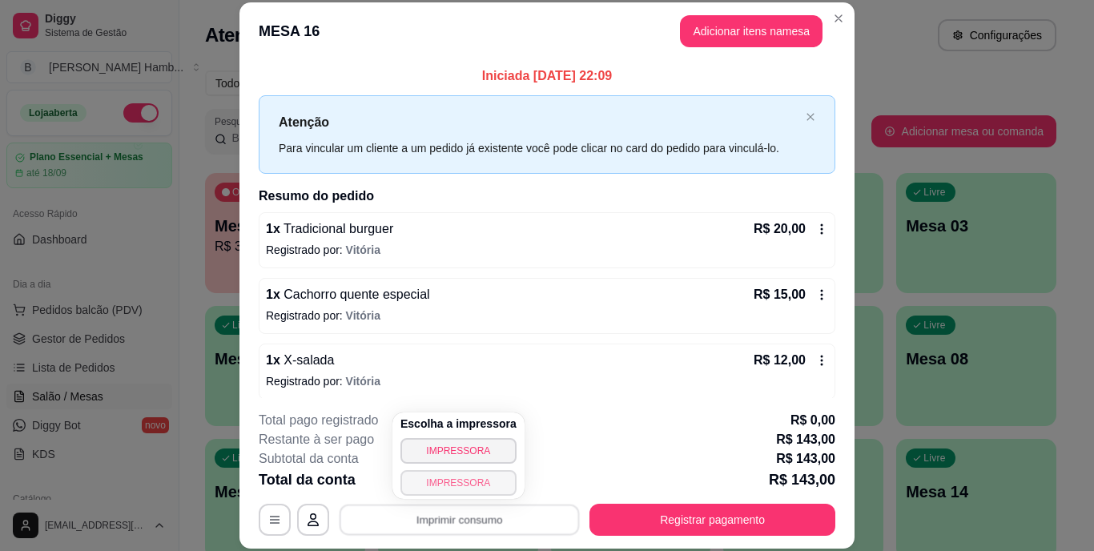
click at [420, 477] on button "IMPRESSORA" at bounding box center [458, 483] width 116 height 26
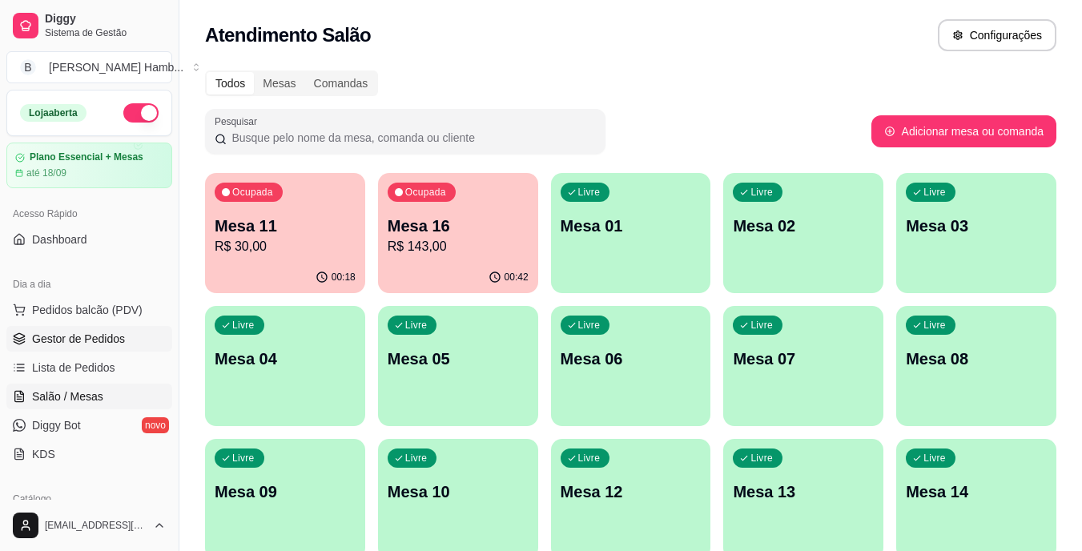
click at [119, 340] on span "Gestor de Pedidos" at bounding box center [78, 339] width 93 height 16
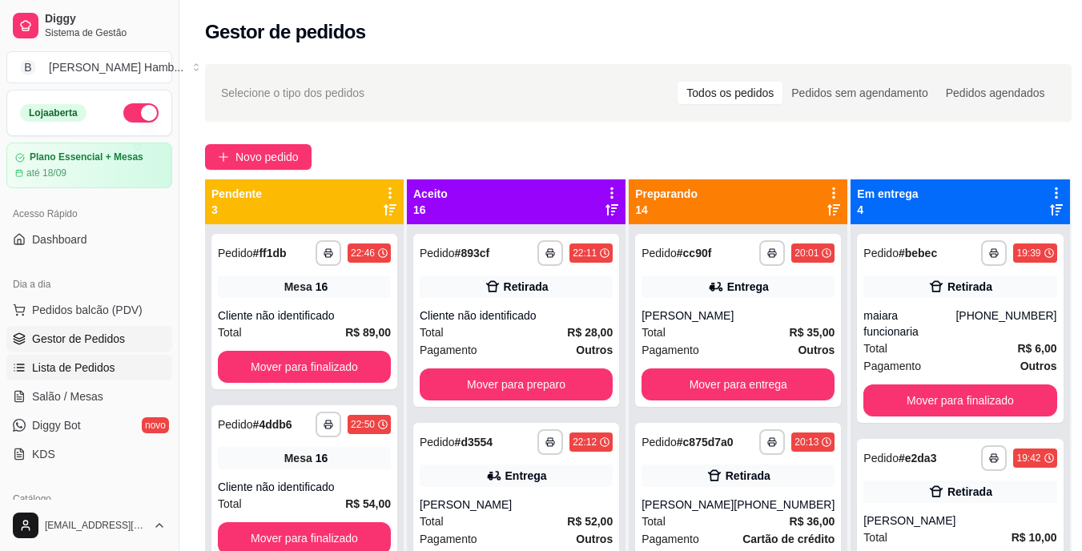
click at [135, 366] on link "Lista de Pedidos" at bounding box center [89, 368] width 166 height 26
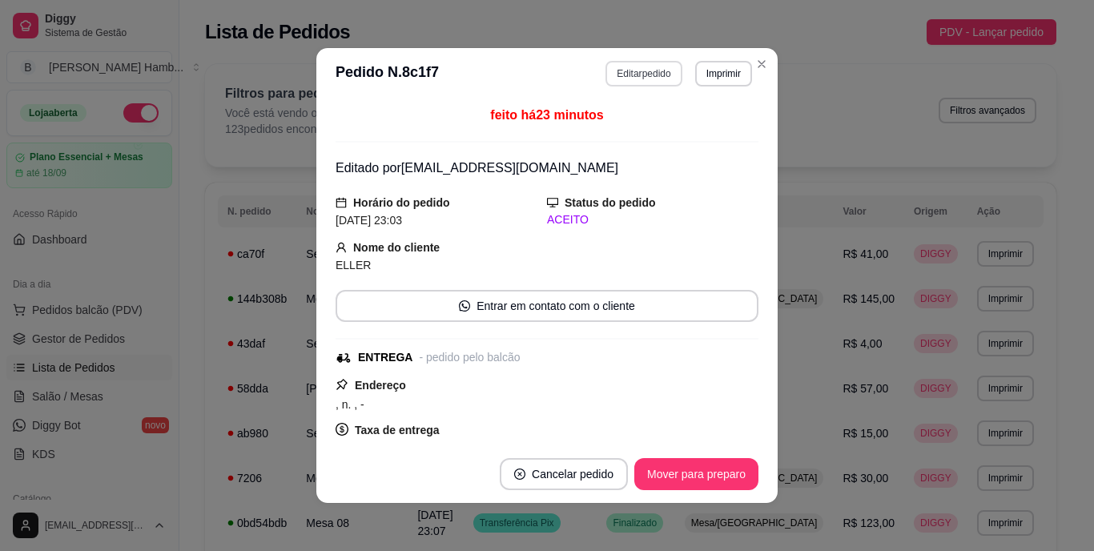
click at [647, 73] on button "Editar pedido" at bounding box center [643, 74] width 76 height 26
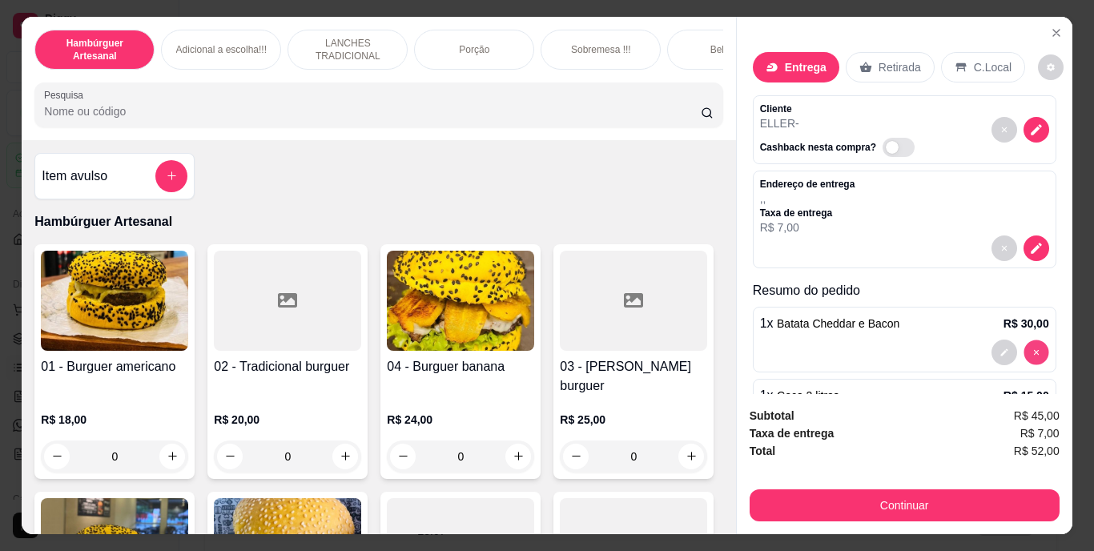
type input "0"
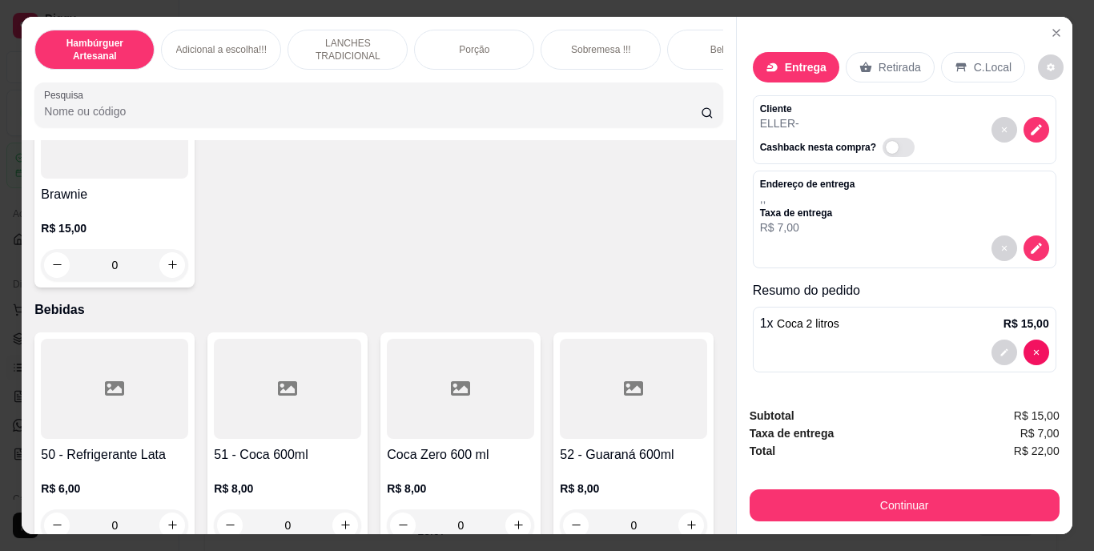
scroll to position [3603, 0]
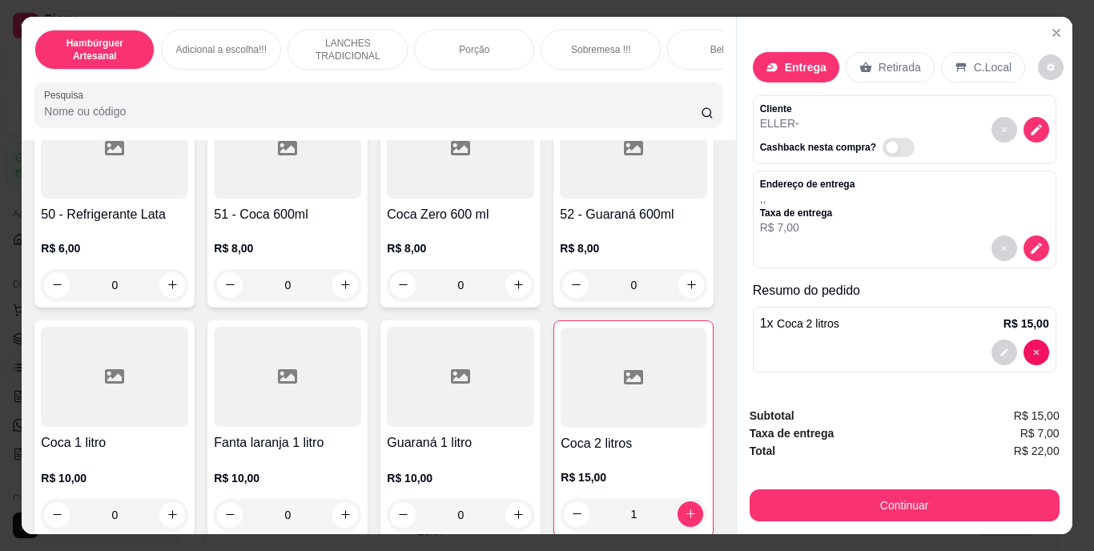
type input "1"
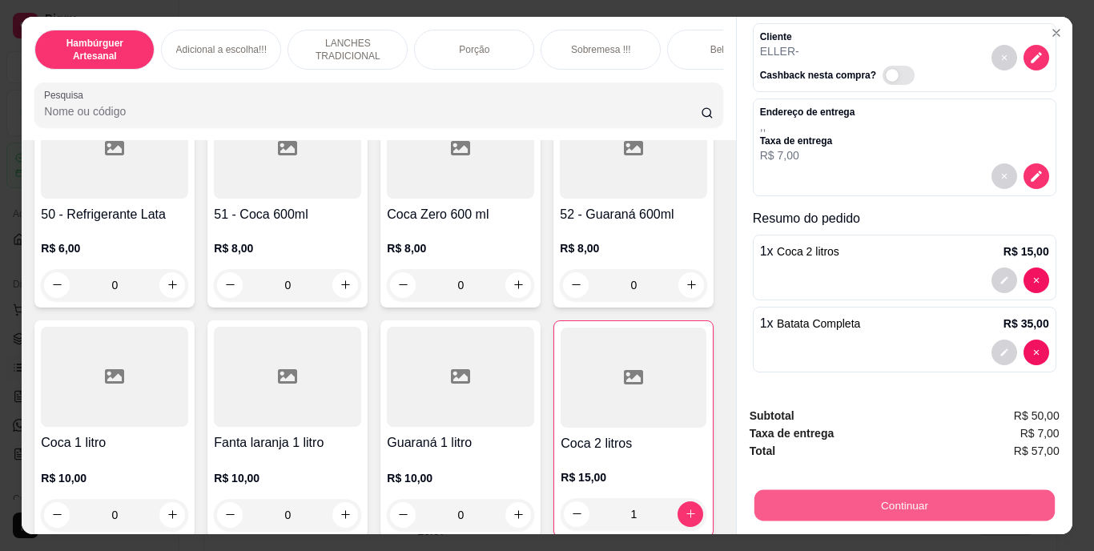
click at [862, 492] on button "Continuar" at bounding box center [903, 505] width 300 height 31
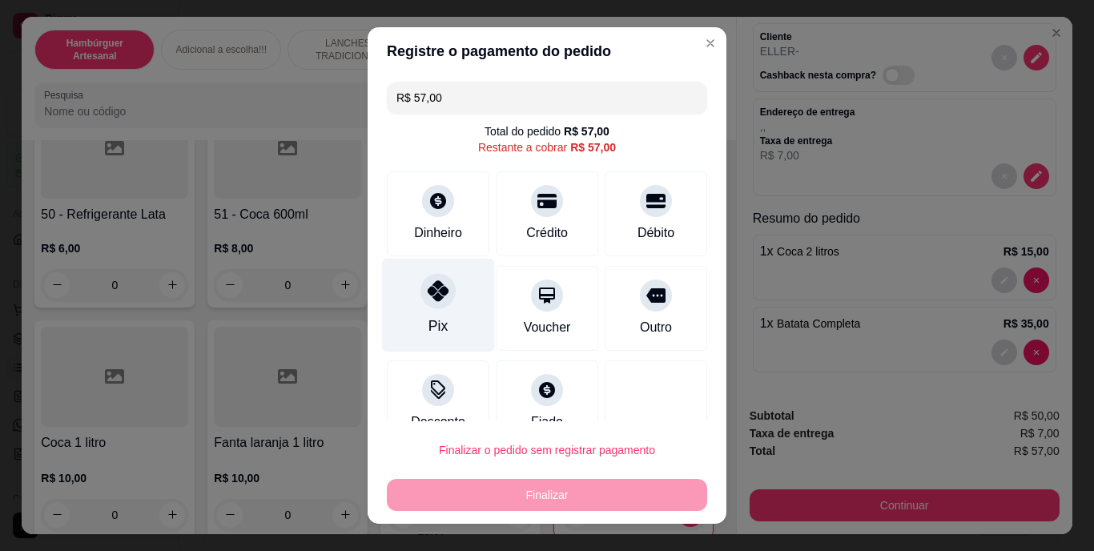
click at [439, 309] on div "Pix" at bounding box center [438, 306] width 113 height 94
type input "R$ 0,00"
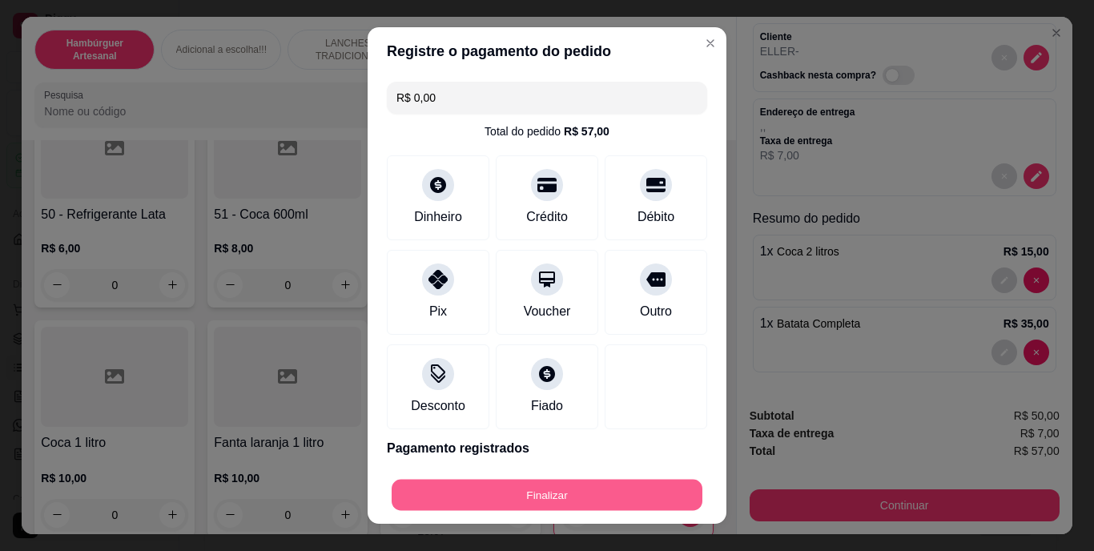
click at [513, 482] on button "Finalizar" at bounding box center [547, 494] width 311 height 31
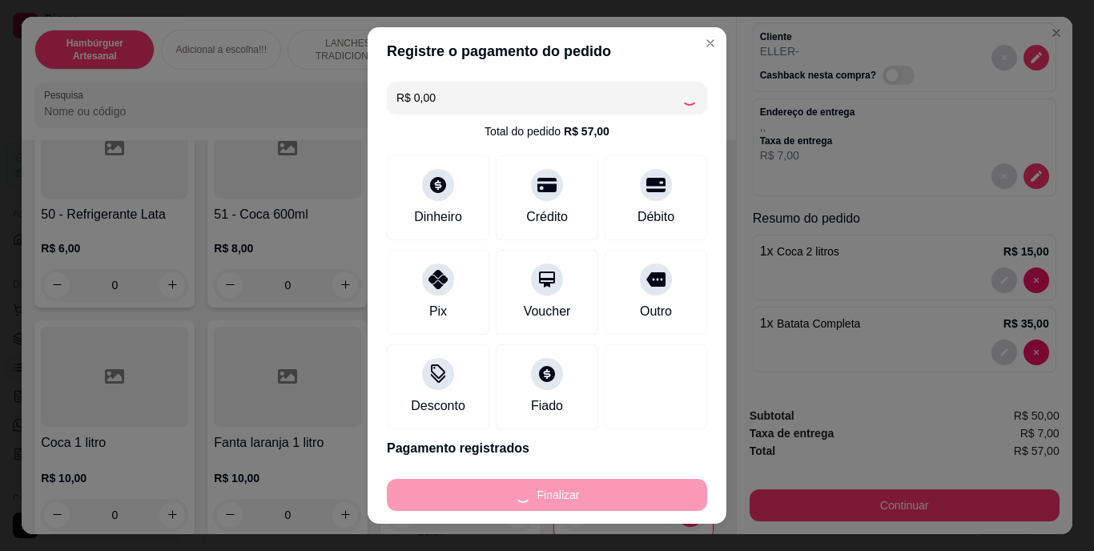
type input "0"
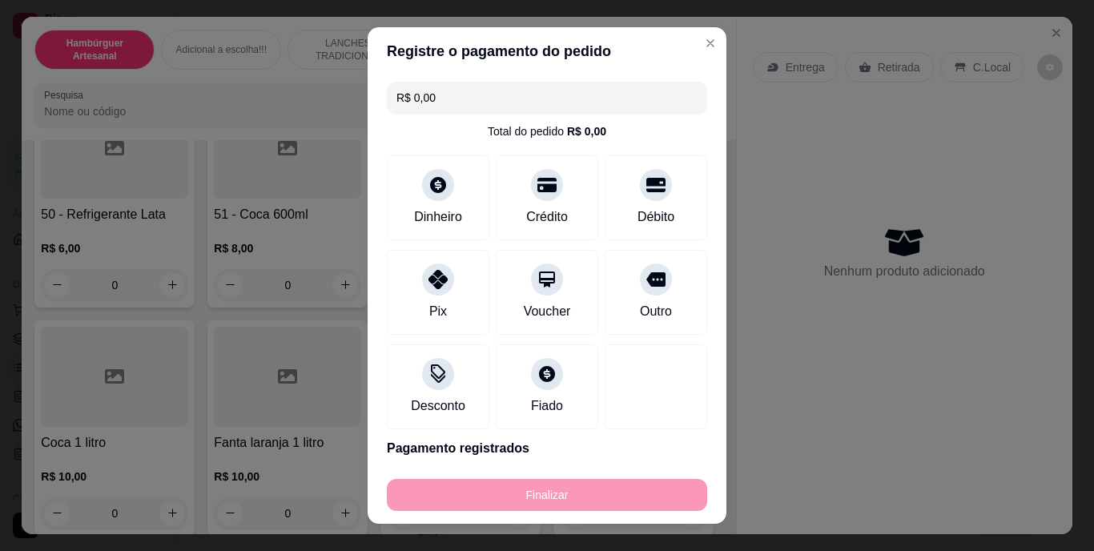
type input "-R$ 57,00"
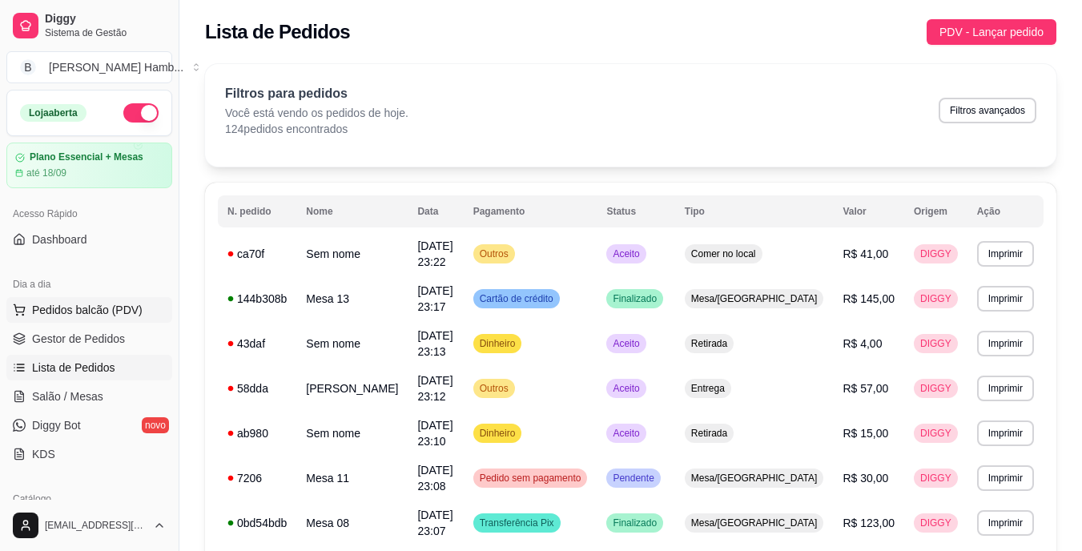
click at [66, 309] on span "Pedidos balcão (PDV)" at bounding box center [87, 310] width 110 height 16
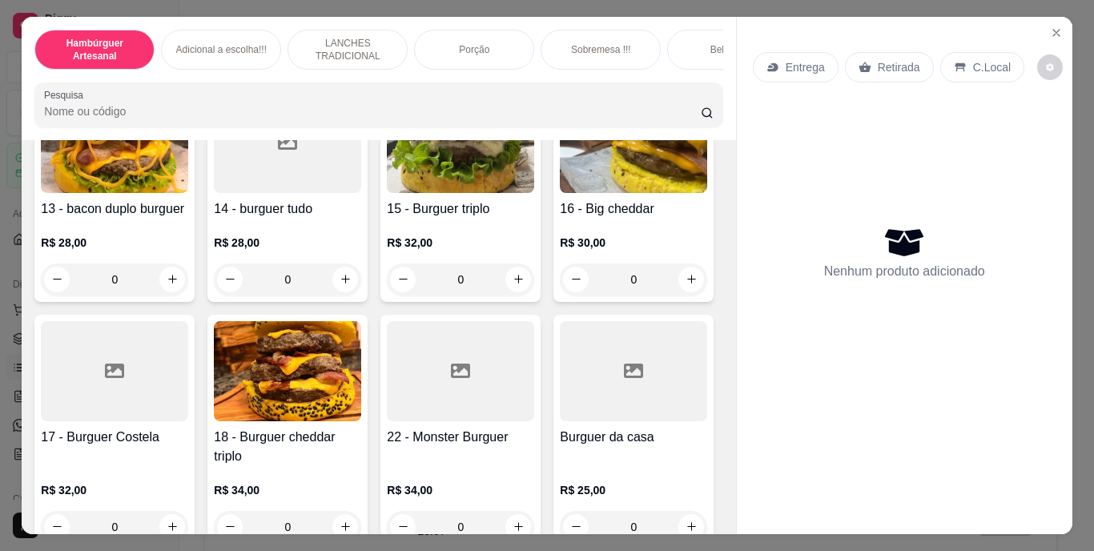
scroll to position [961, 0]
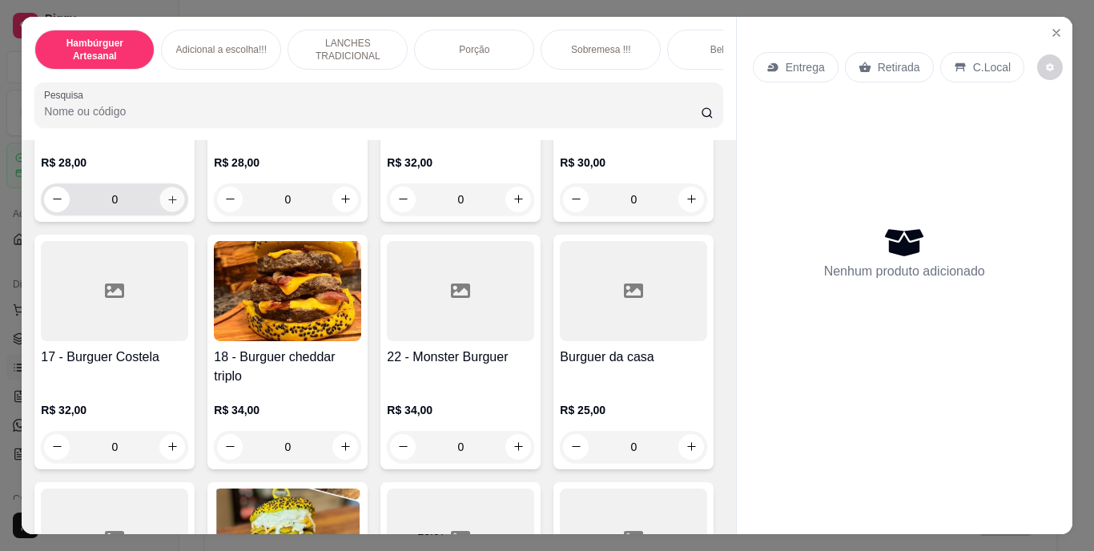
click at [169, 205] on icon "increase-product-quantity" at bounding box center [173, 199] width 12 height 12
type input "1"
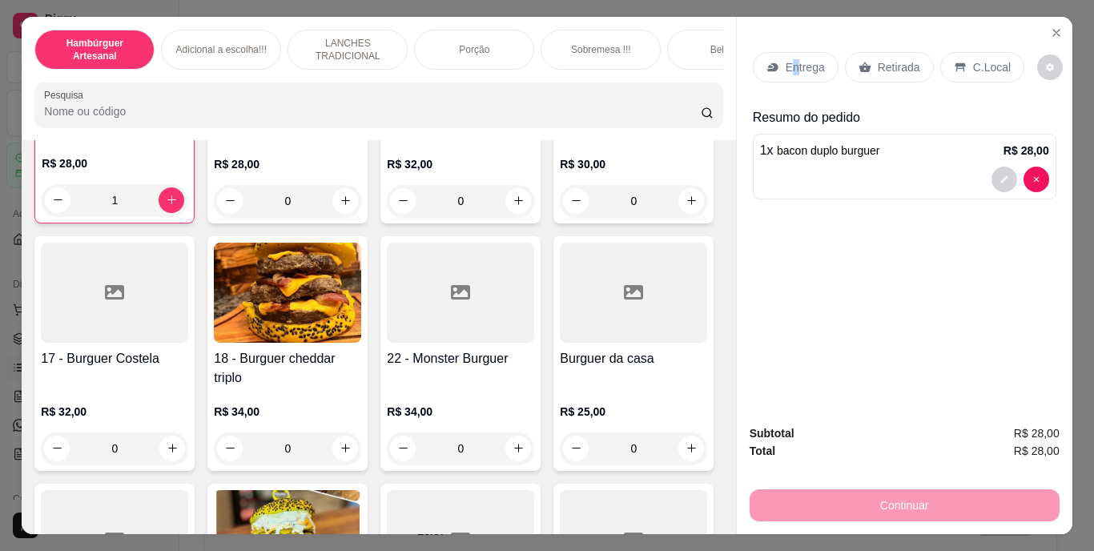
click at [790, 63] on p "Entrega" at bounding box center [804, 67] width 39 height 16
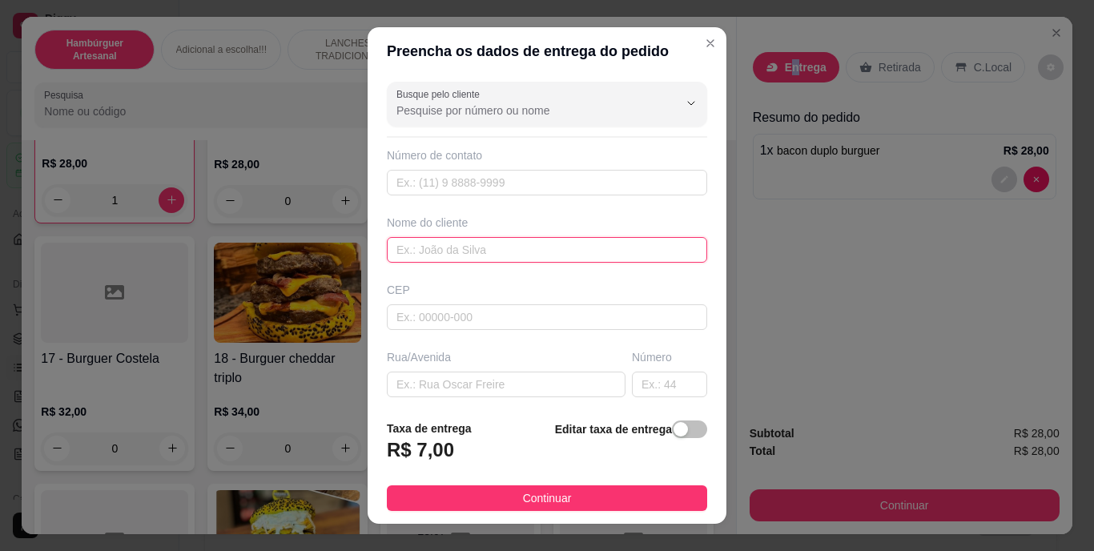
click at [544, 252] on input "text" at bounding box center [547, 250] width 320 height 26
type input "GIZELI"
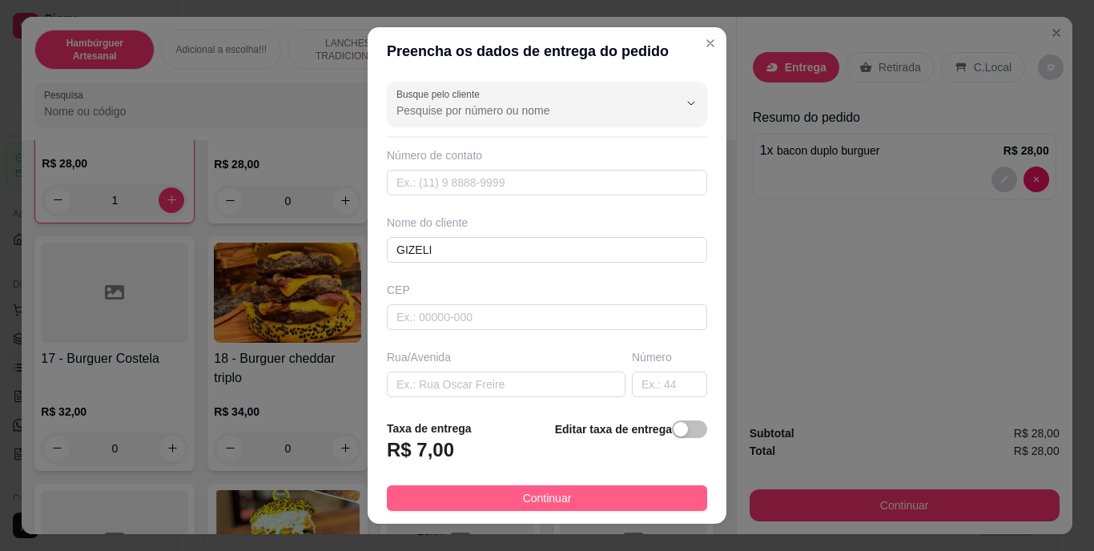
click at [523, 492] on span "Continuar" at bounding box center [547, 498] width 49 height 18
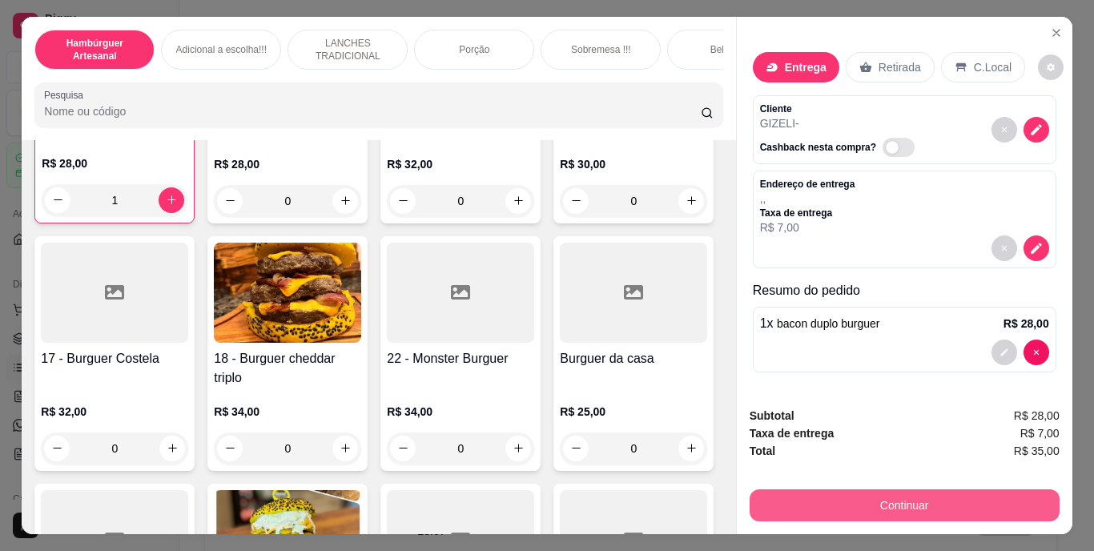
click at [797, 493] on button "Continuar" at bounding box center [904, 505] width 310 height 32
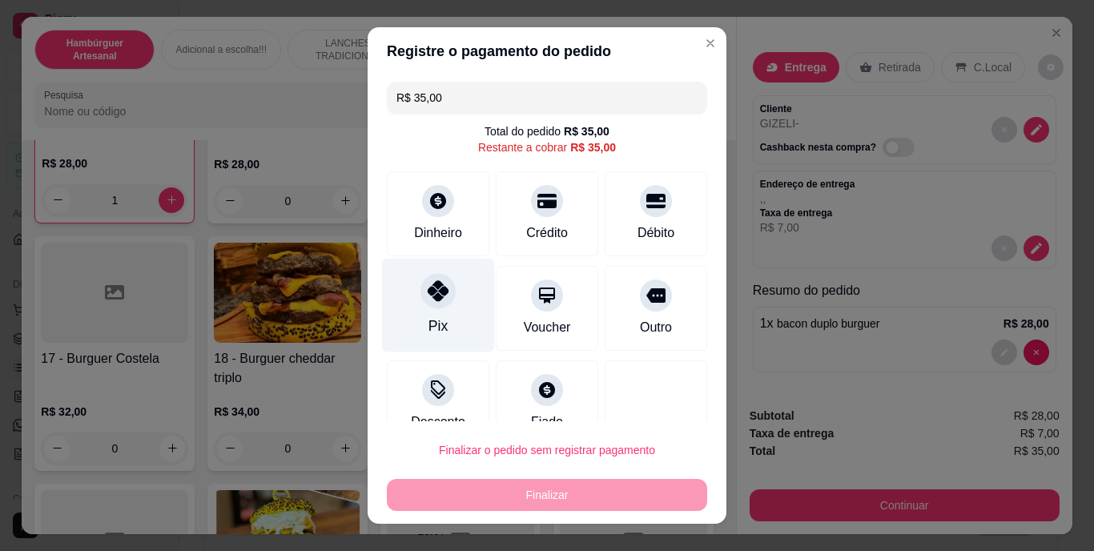
click at [428, 321] on div "Pix" at bounding box center [437, 326] width 19 height 21
type input "R$ 0,00"
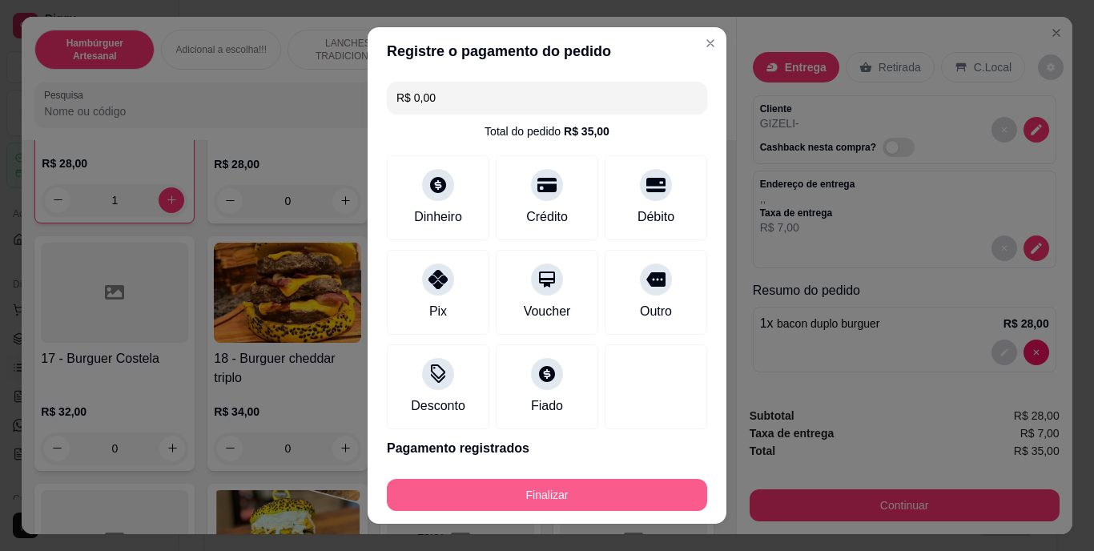
click at [521, 488] on button "Finalizar" at bounding box center [547, 495] width 320 height 32
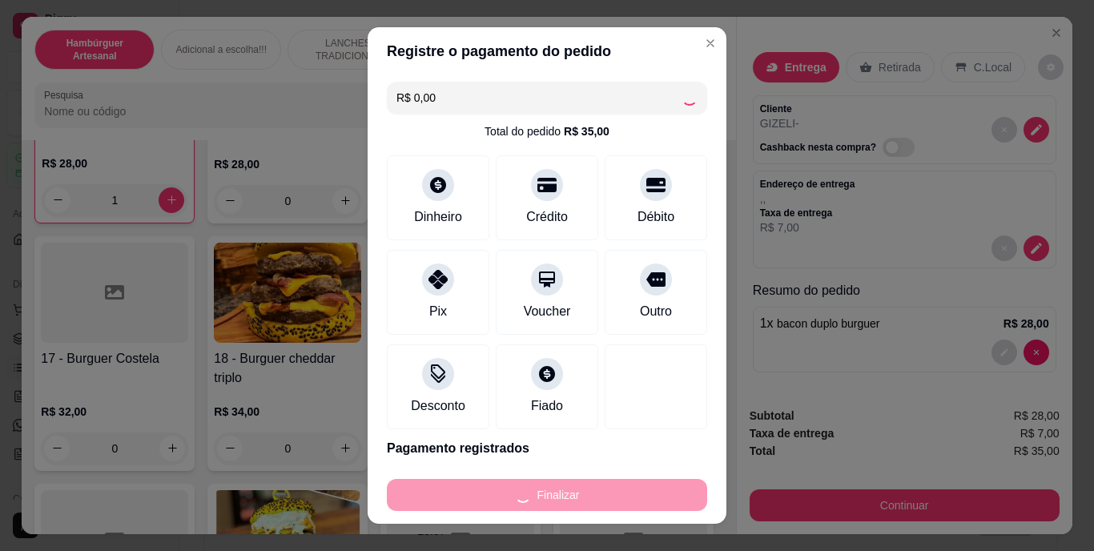
type input "0"
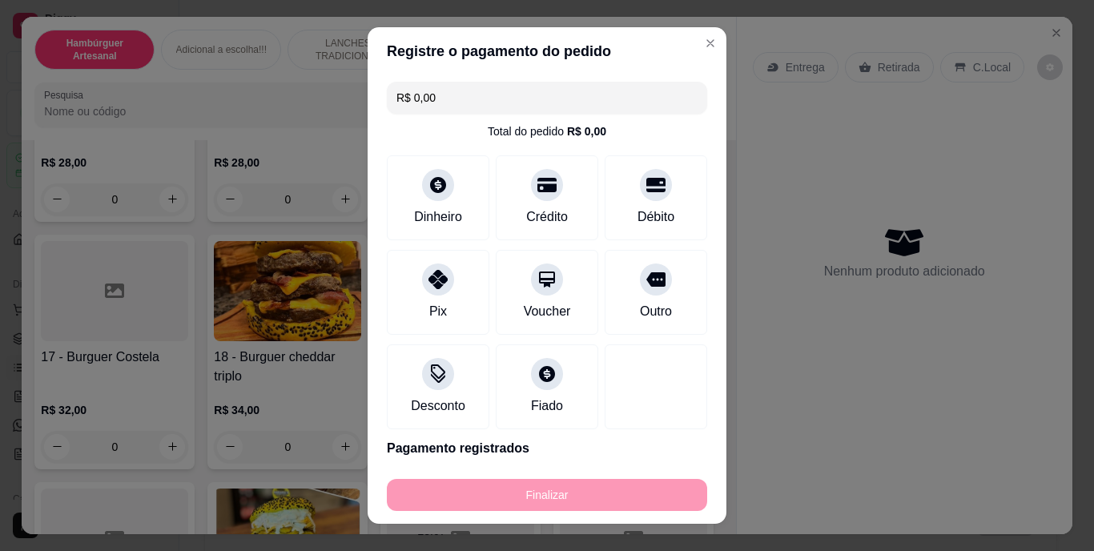
type input "-R$ 35,00"
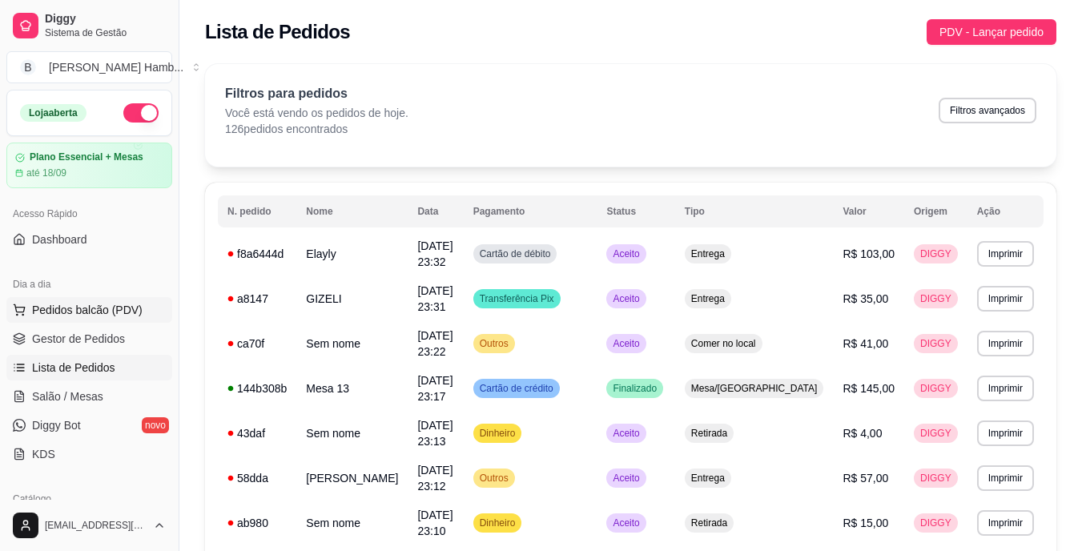
click at [87, 309] on span "Pedidos balcão (PDV)" at bounding box center [87, 310] width 110 height 16
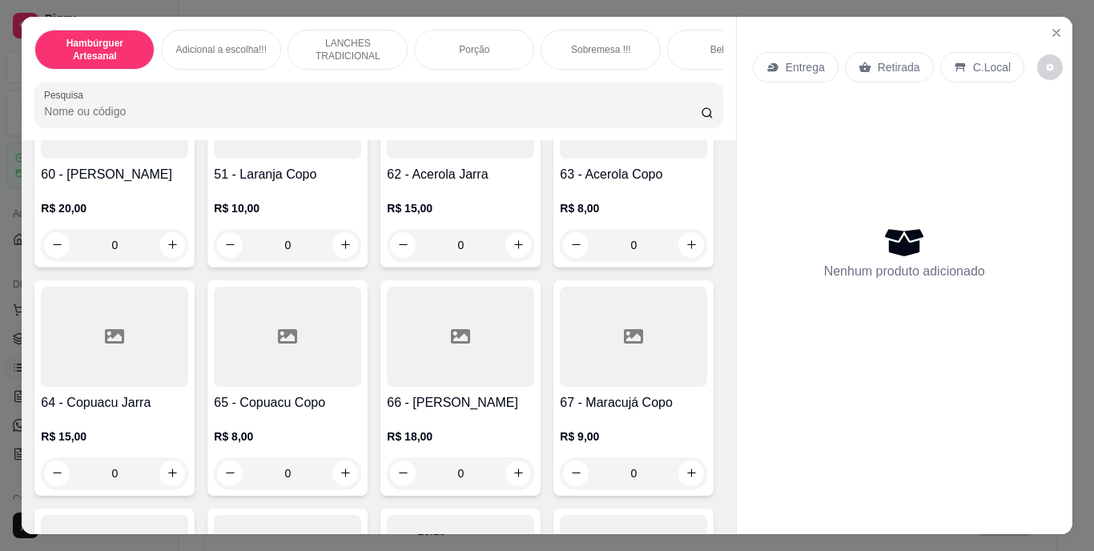
scroll to position [5204, 0]
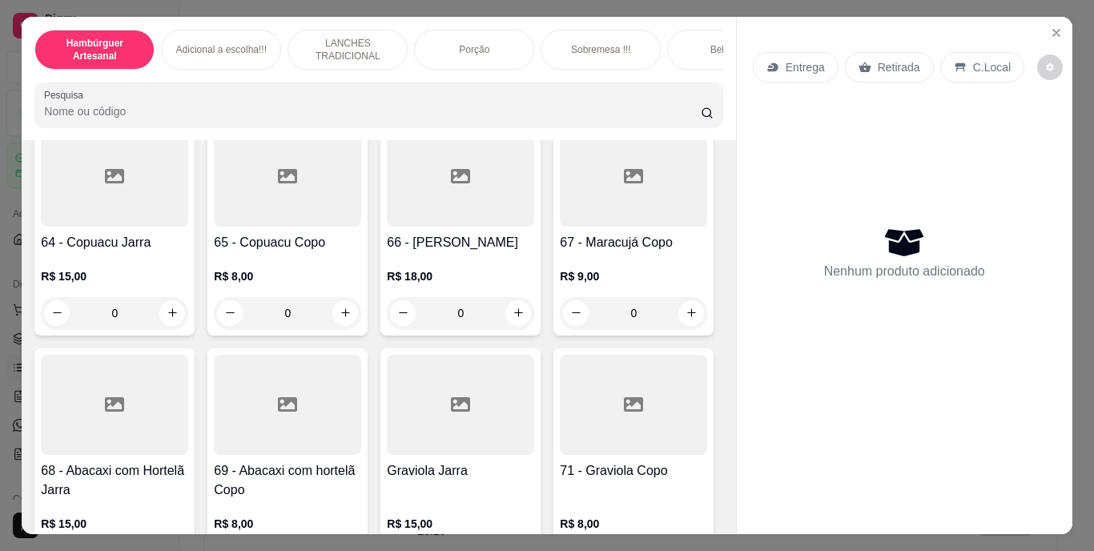
type input "1"
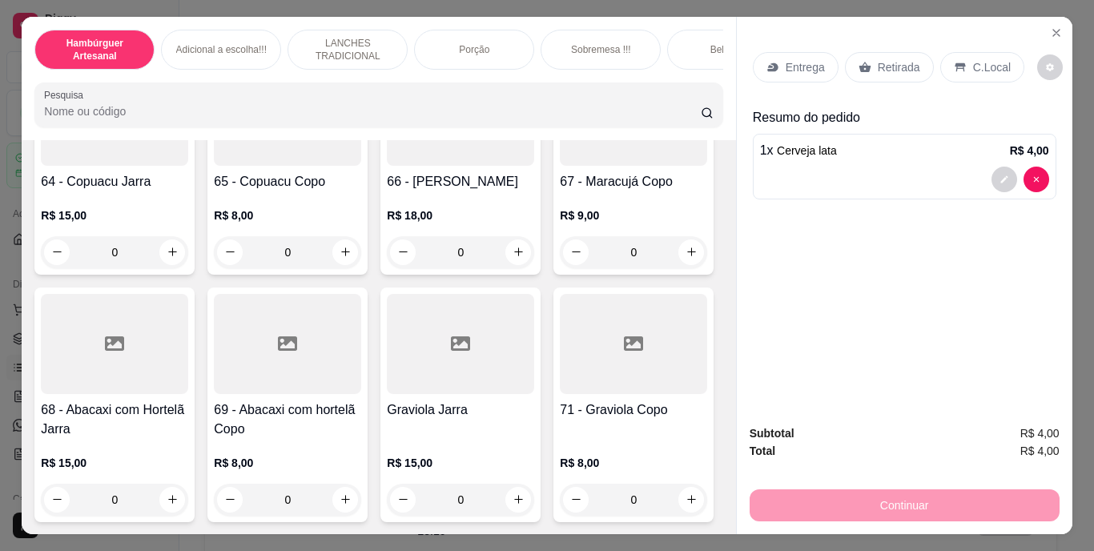
scroll to position [5365, 0]
type input "1"
click at [867, 59] on div "Retirada" at bounding box center [889, 67] width 89 height 30
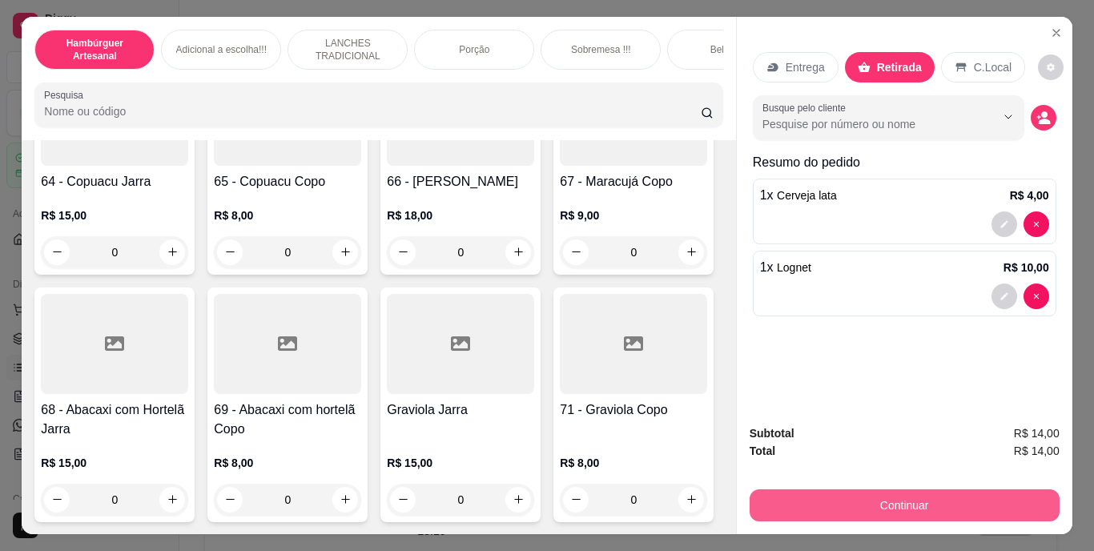
click at [774, 508] on button "Continuar" at bounding box center [904, 505] width 310 height 32
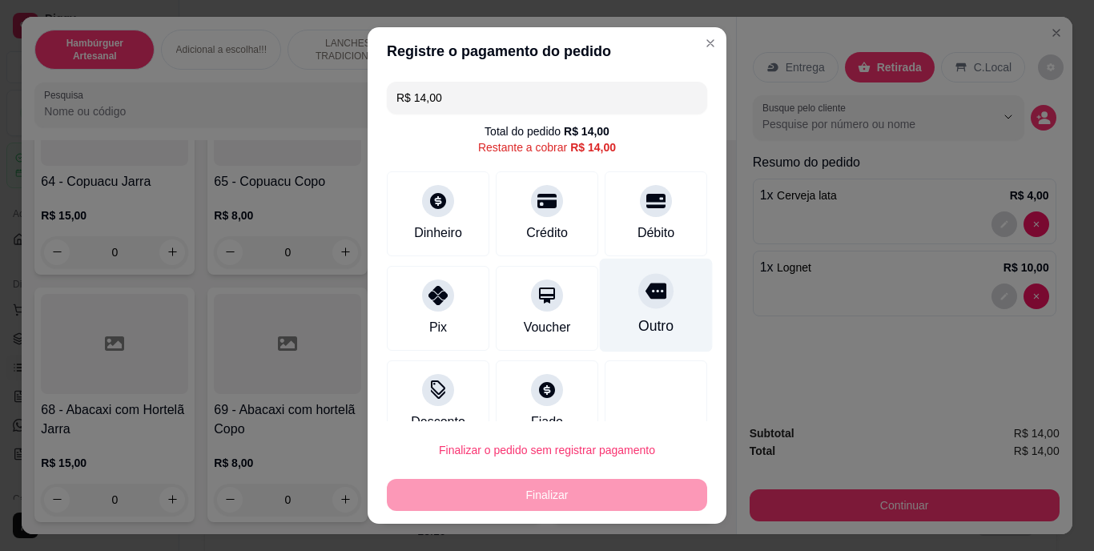
click at [641, 301] on div at bounding box center [655, 291] width 35 height 35
type input "R$ 0,00"
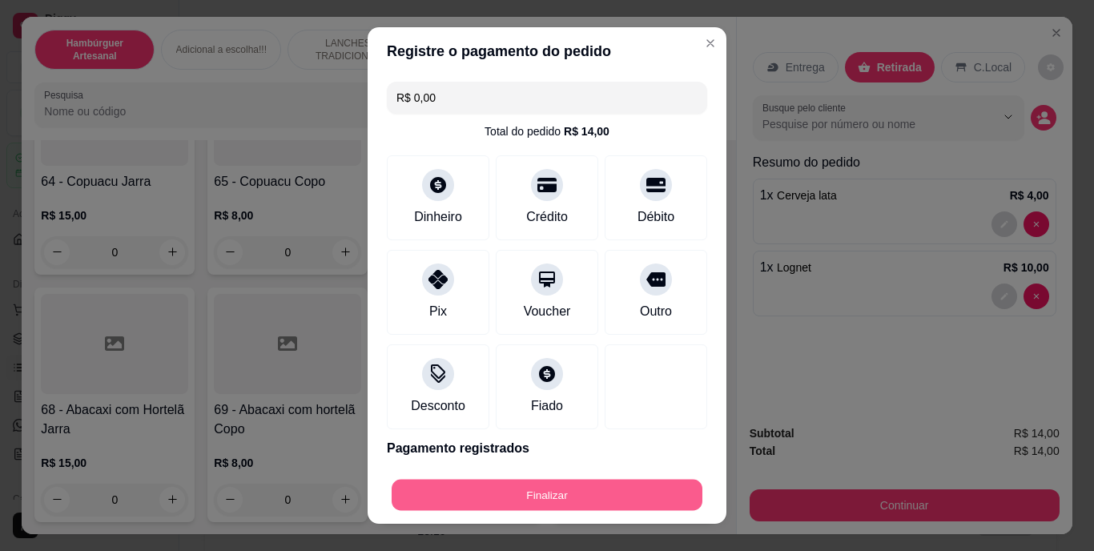
click at [603, 499] on button "Finalizar" at bounding box center [547, 494] width 311 height 31
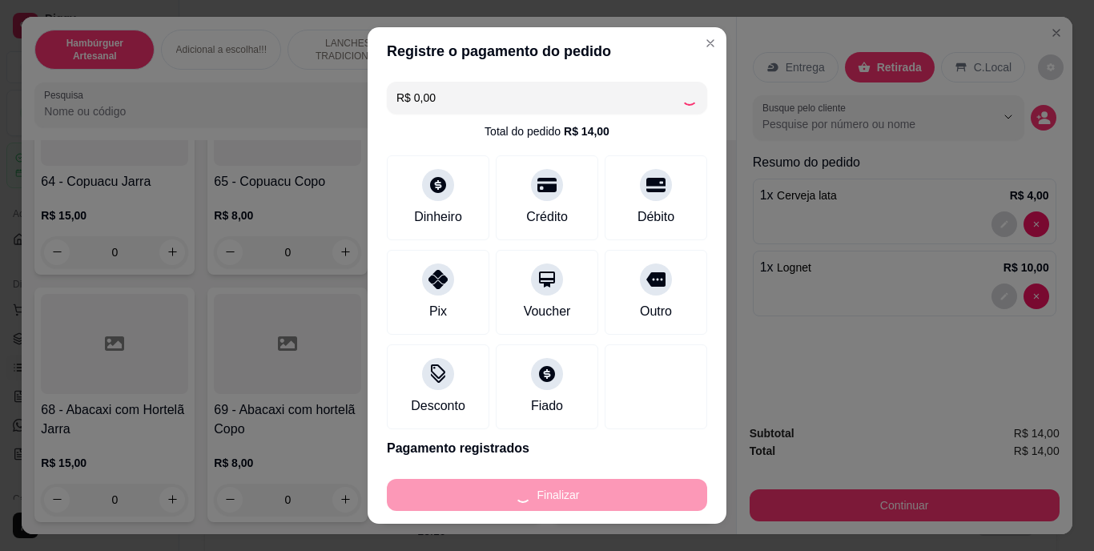
type input "0"
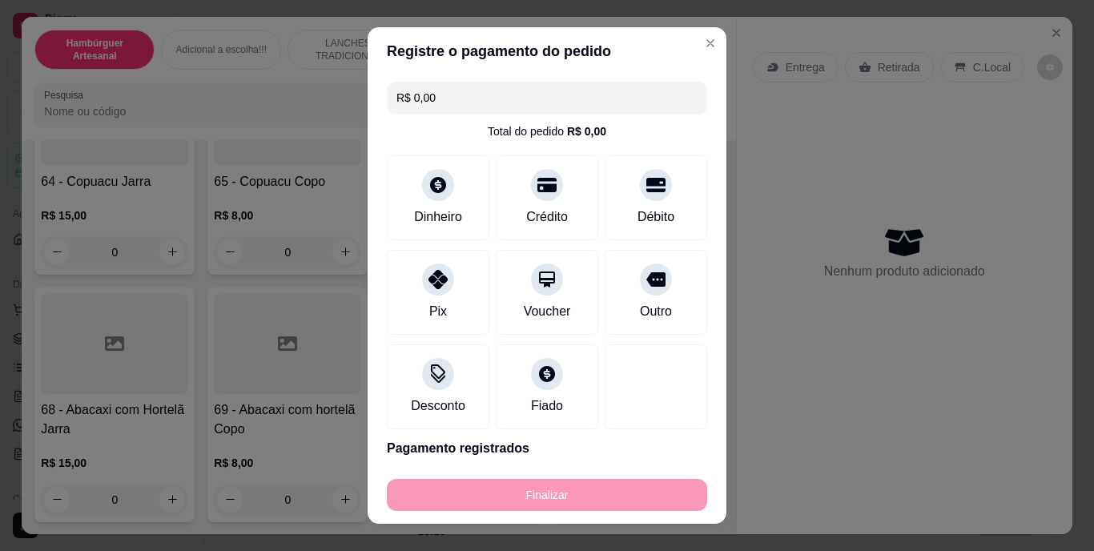
type input "-R$ 14,00"
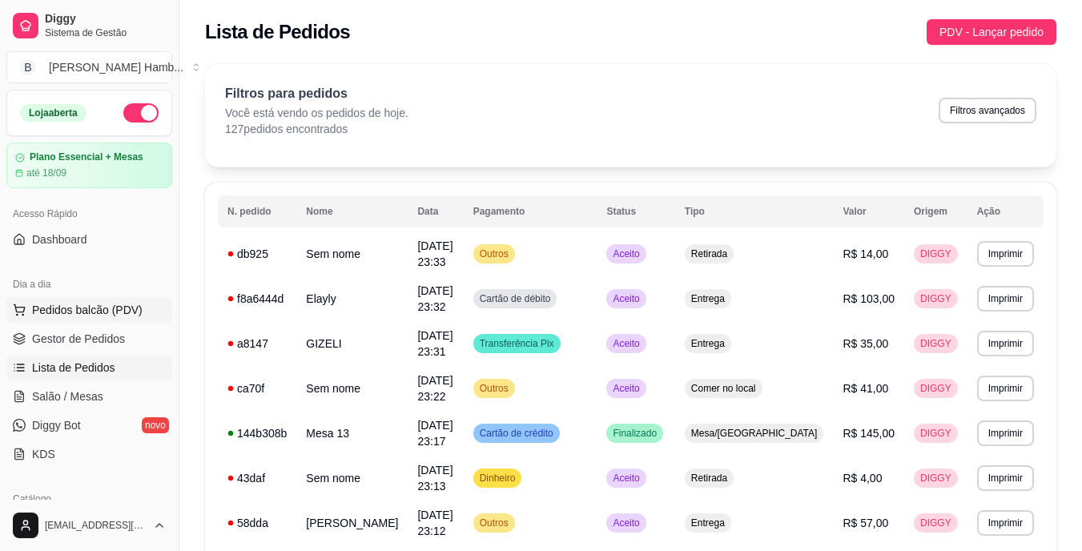
click at [104, 311] on span "Pedidos balcão (PDV)" at bounding box center [87, 310] width 110 height 16
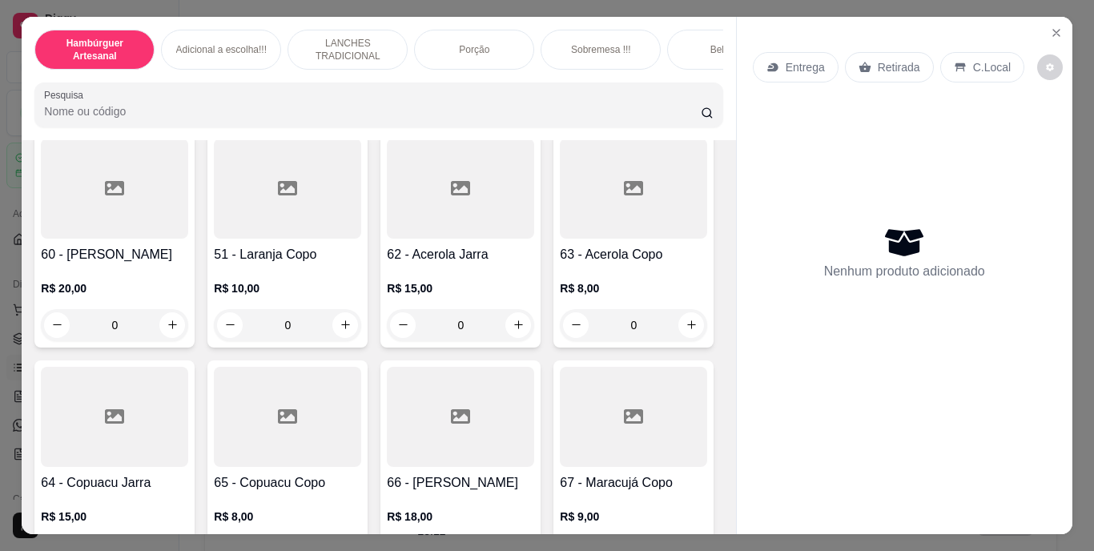
scroll to position [5044, 0]
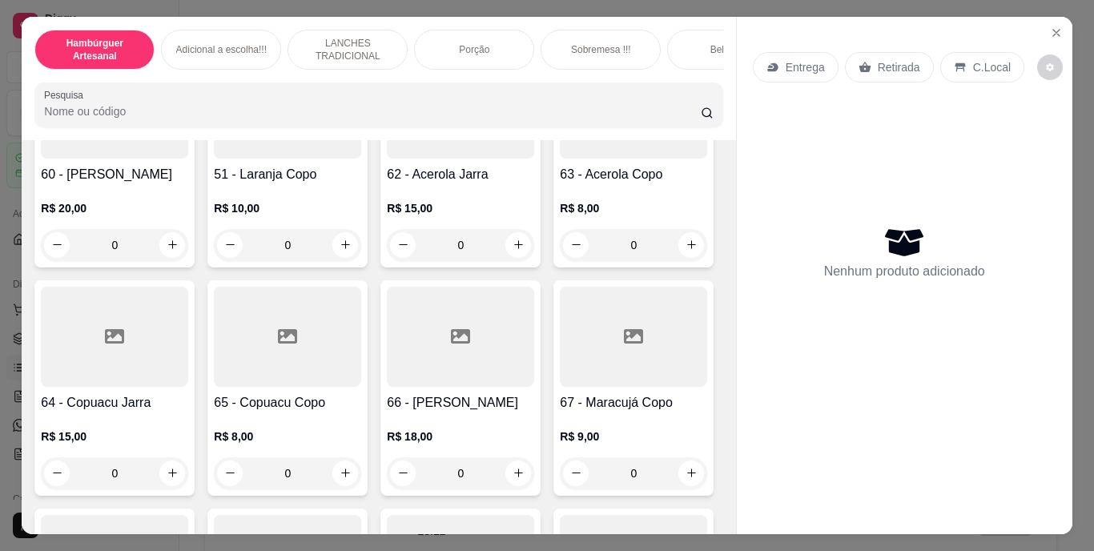
type input "1"
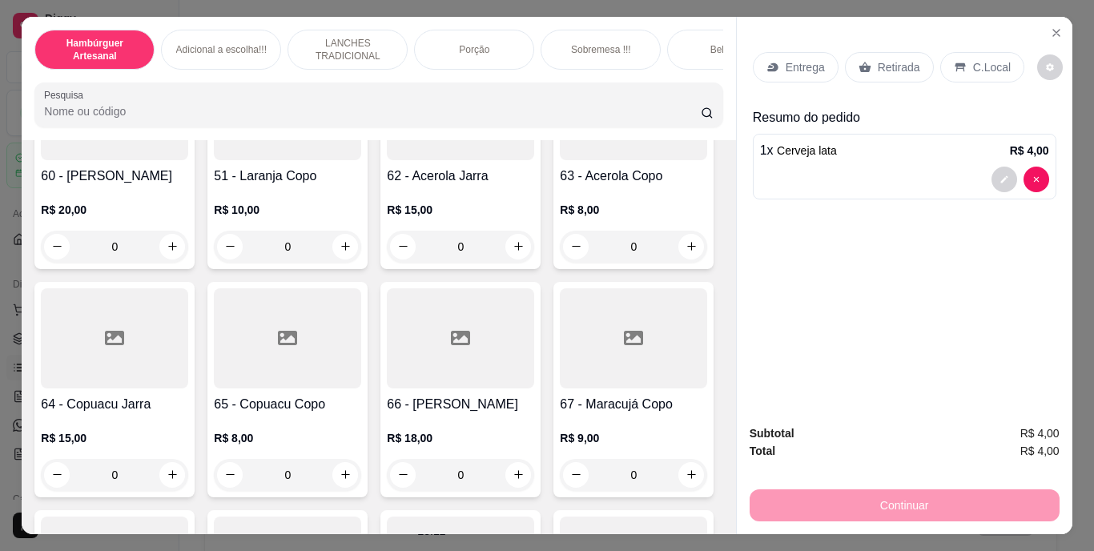
click at [879, 59] on p "Retirada" at bounding box center [899, 67] width 42 height 16
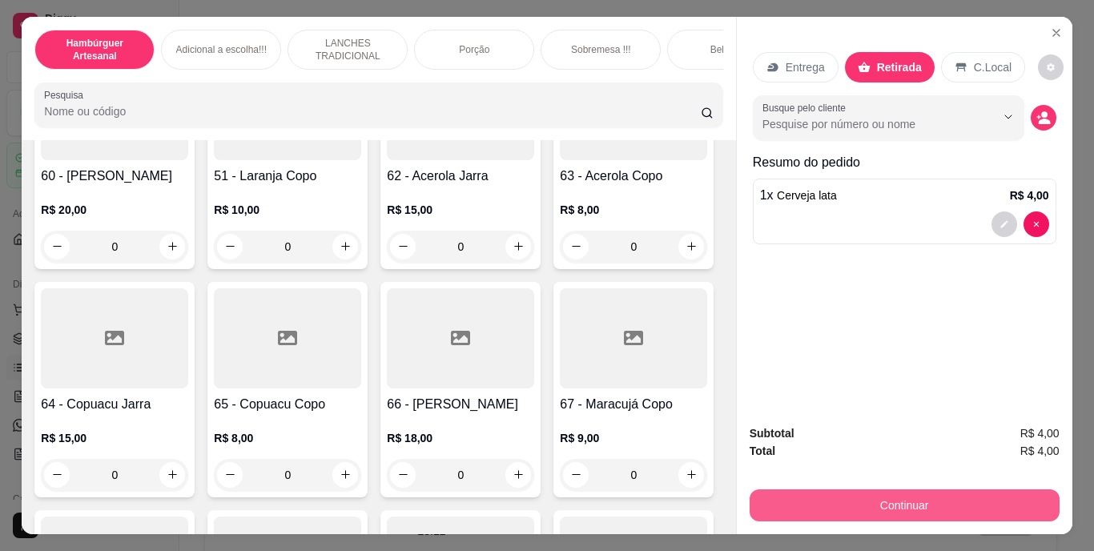
click at [814, 492] on button "Continuar" at bounding box center [904, 505] width 310 height 32
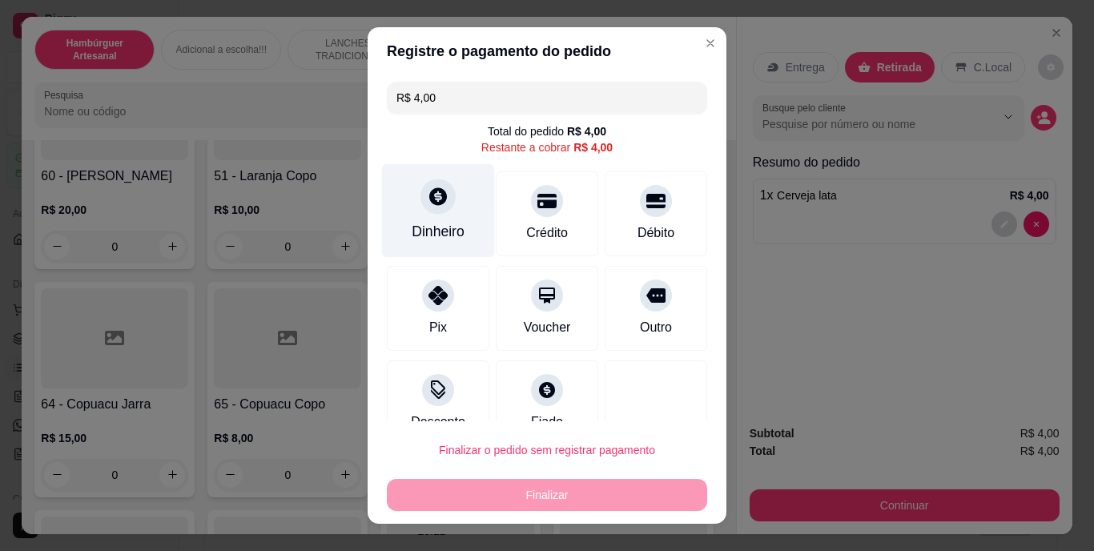
click at [406, 206] on div "Dinheiro" at bounding box center [438, 211] width 113 height 94
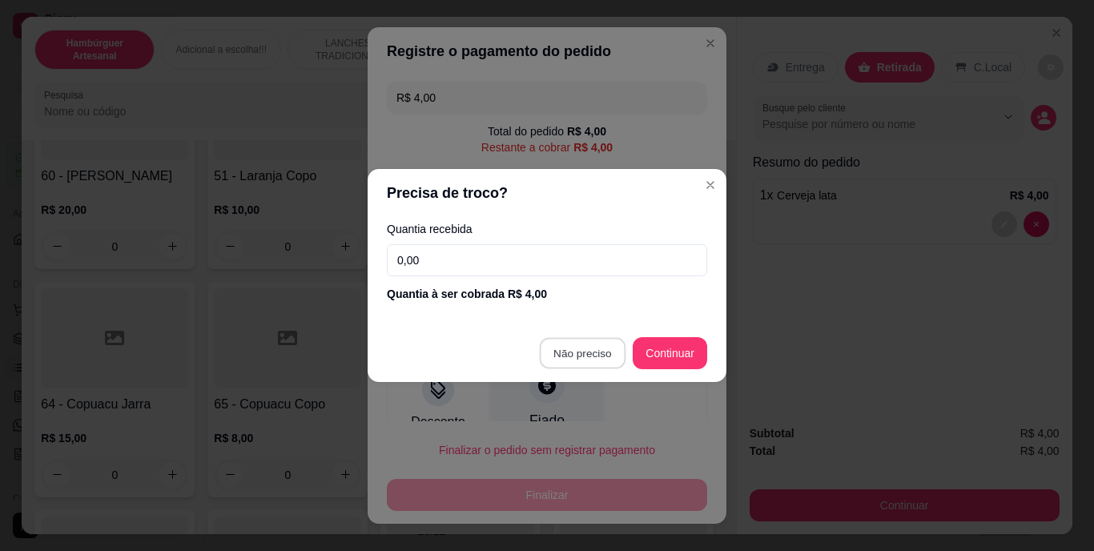
type input "R$ 0,00"
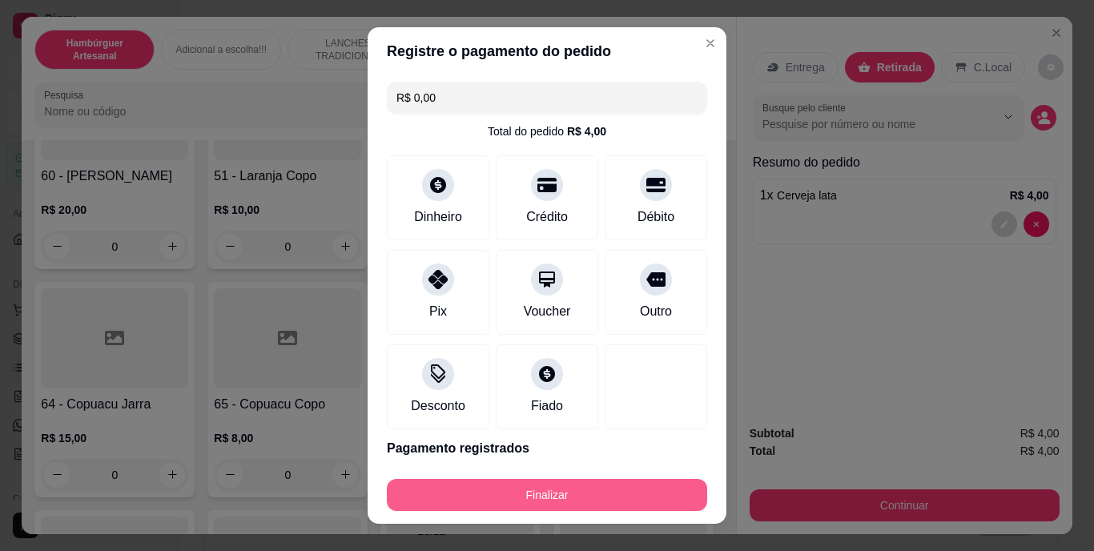
click at [545, 480] on button "Finalizar" at bounding box center [547, 495] width 320 height 32
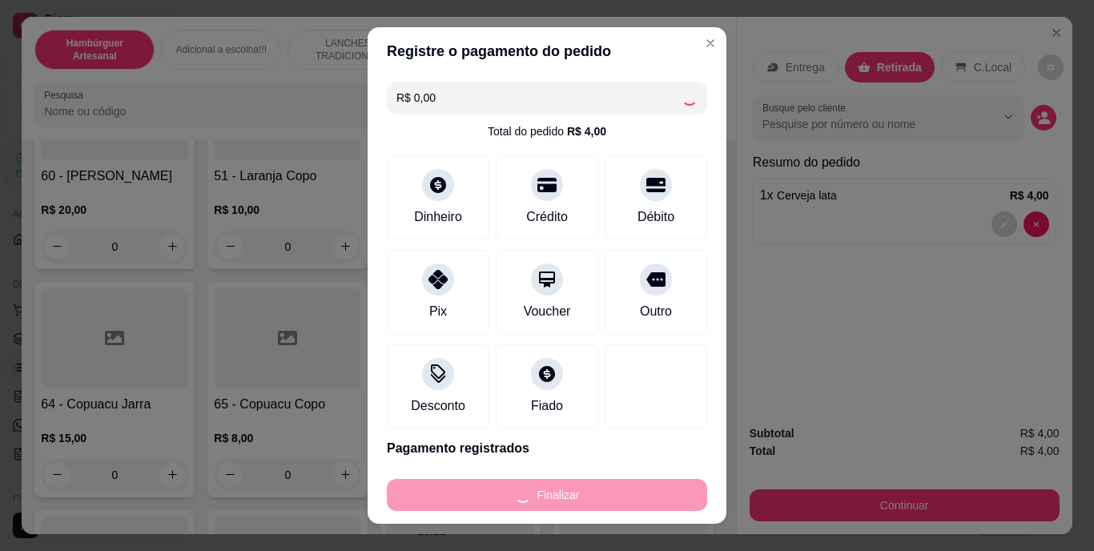
type input "0"
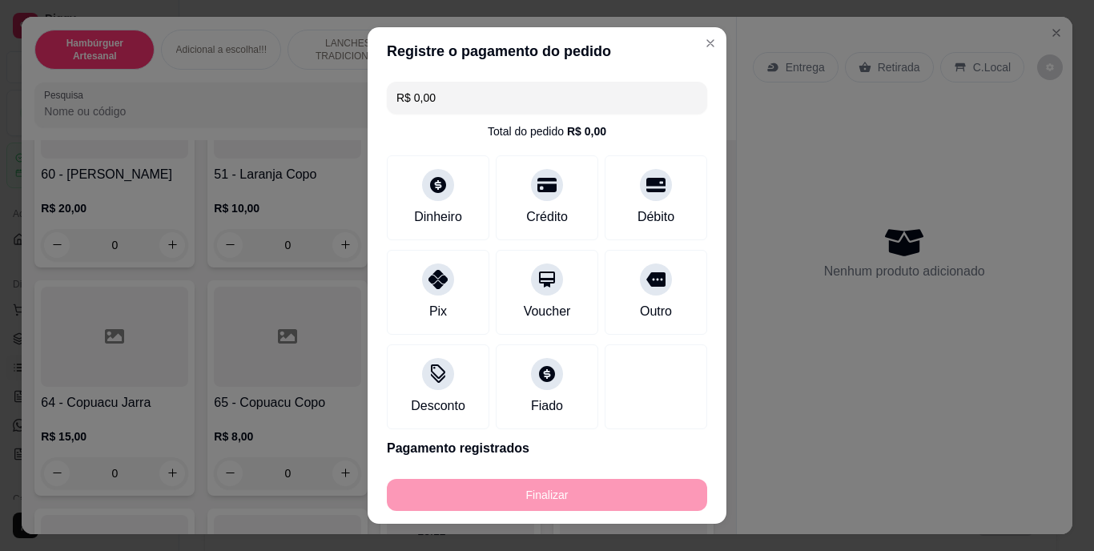
type input "-R$ 4,00"
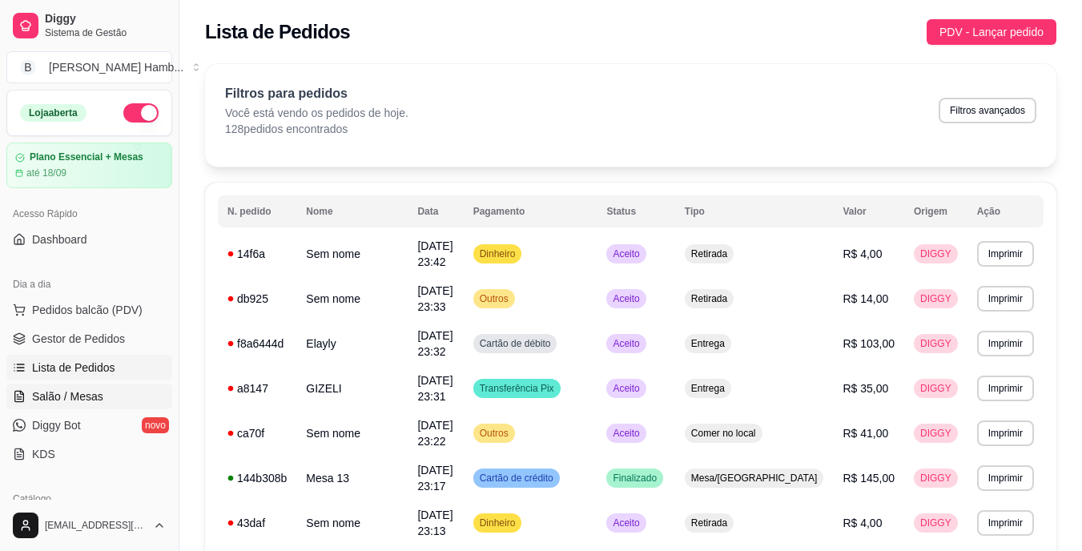
click at [100, 396] on span "Salão / Mesas" at bounding box center [67, 396] width 71 height 16
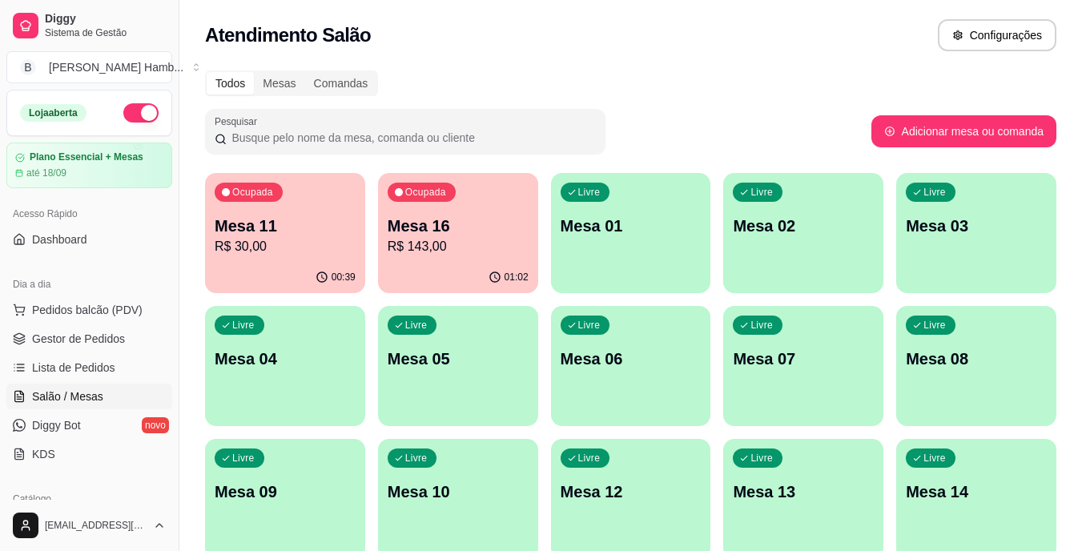
click at [420, 232] on p "Mesa 16" at bounding box center [458, 226] width 141 height 22
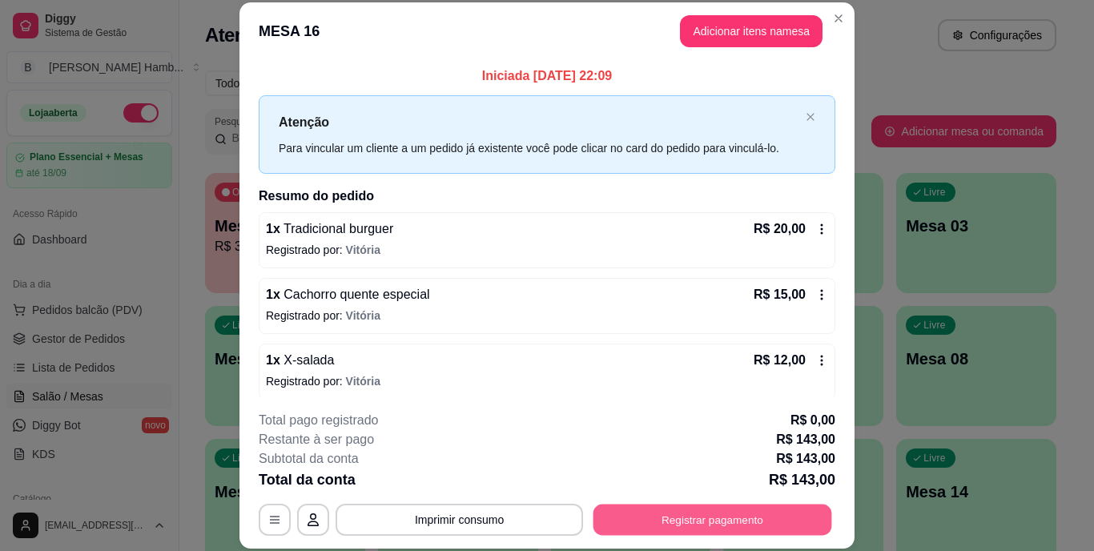
click at [718, 518] on button "Registrar pagamento" at bounding box center [712, 519] width 239 height 31
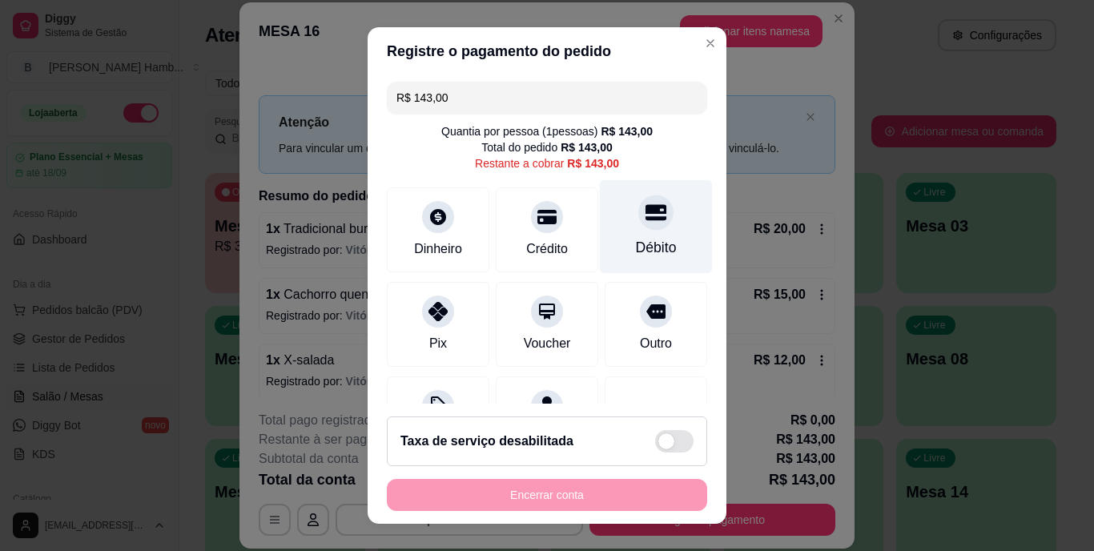
click at [629, 236] on div "Débito" at bounding box center [656, 227] width 113 height 94
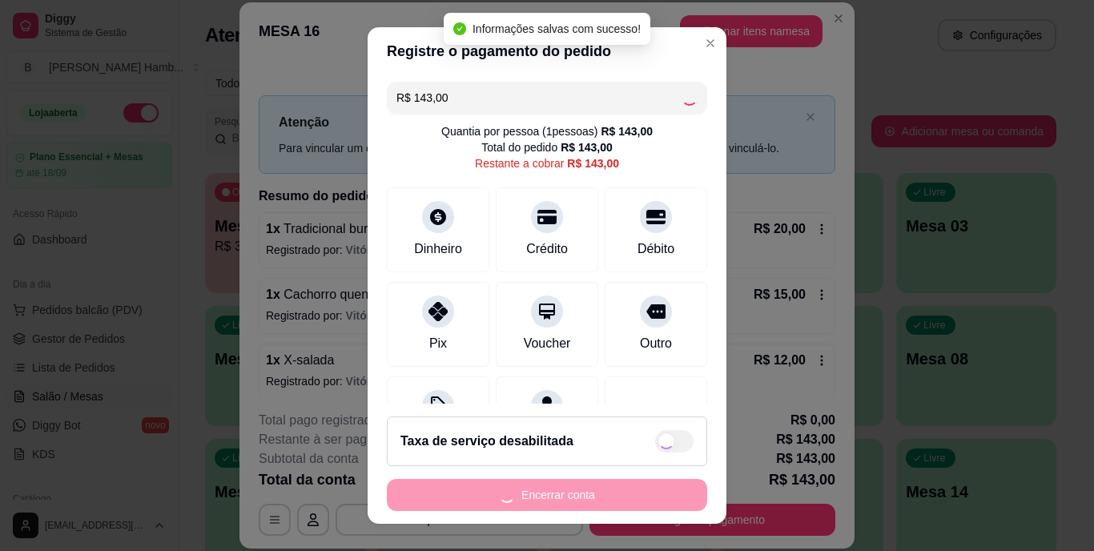
type input "R$ 0,00"
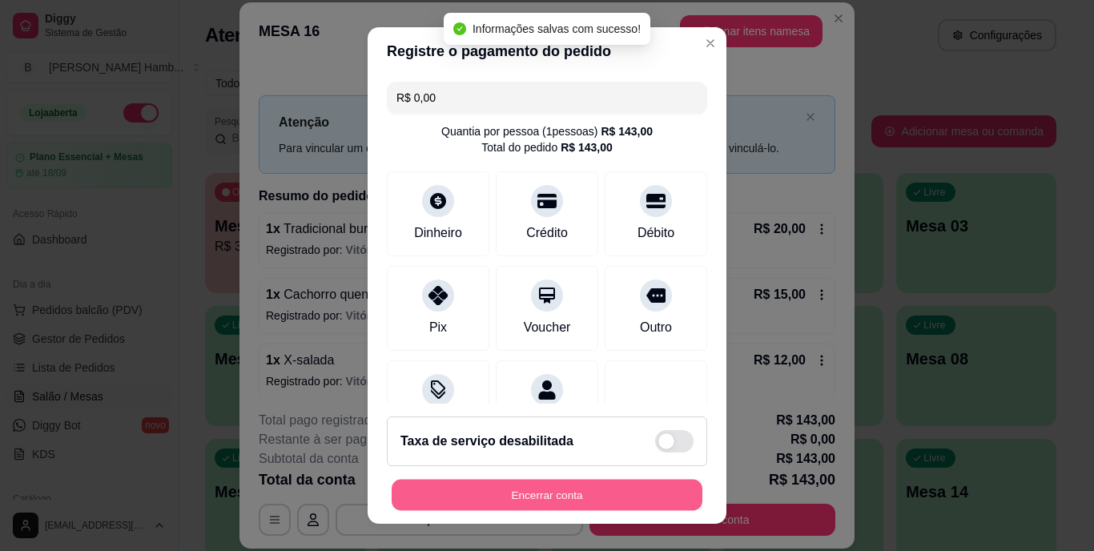
click at [541, 497] on button "Encerrar conta" at bounding box center [547, 494] width 311 height 31
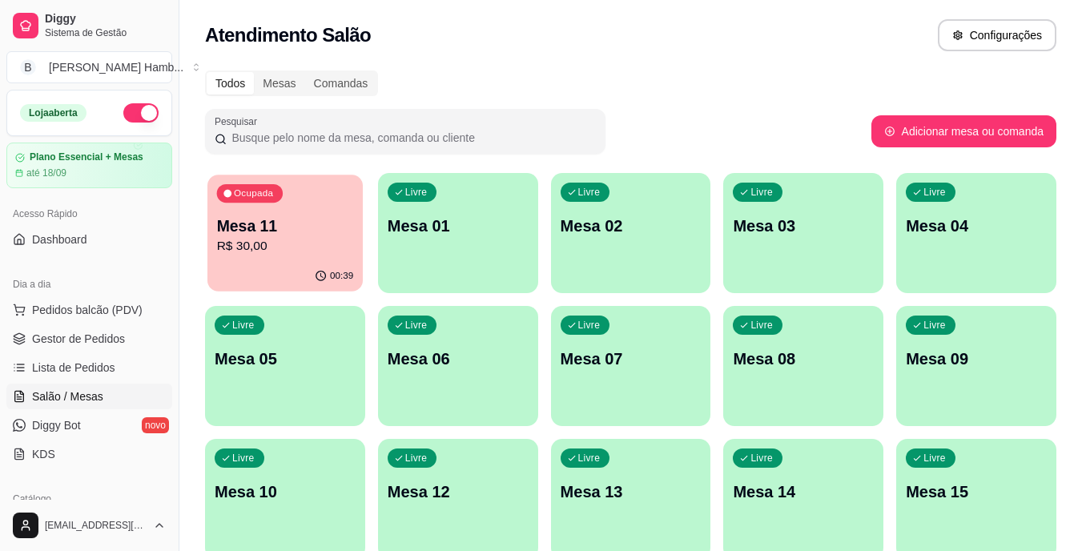
click at [222, 257] on div "Ocupada Mesa 11 R$ 30,00" at bounding box center [284, 218] width 155 height 86
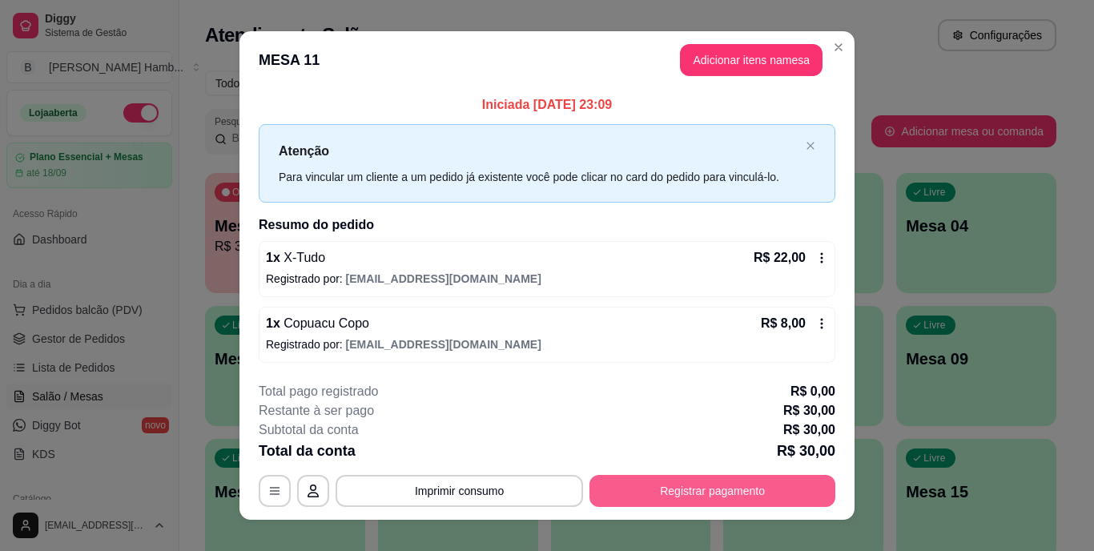
click at [684, 489] on button "Registrar pagamento" at bounding box center [712, 491] width 246 height 32
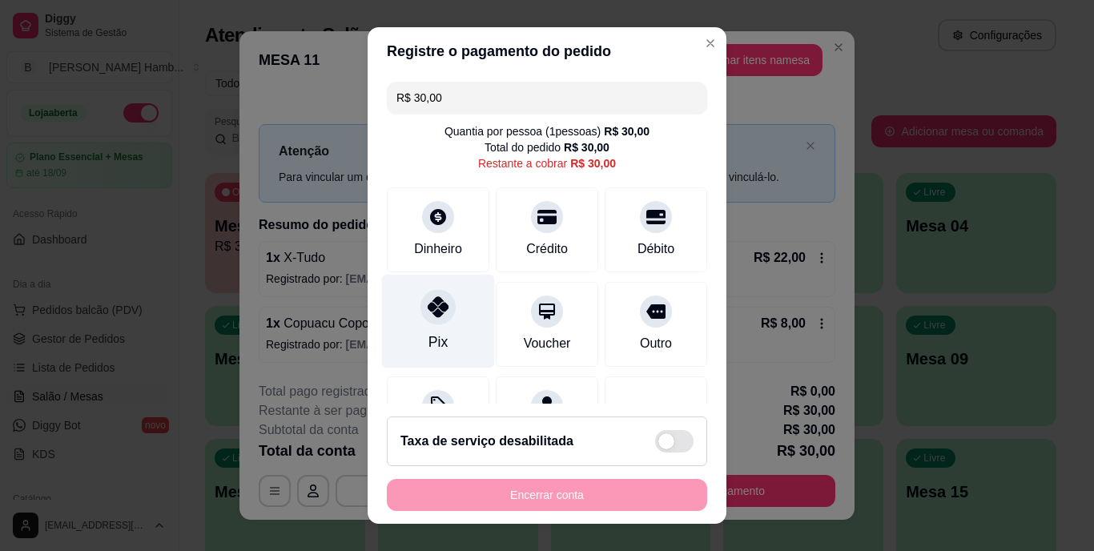
click at [452, 327] on div "Pix" at bounding box center [438, 322] width 113 height 94
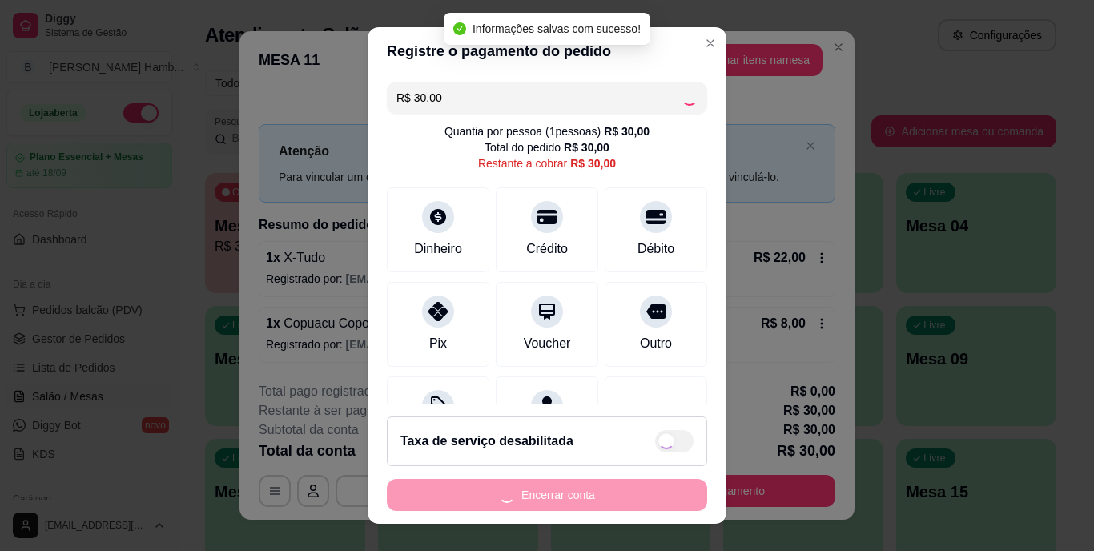
type input "R$ 0,00"
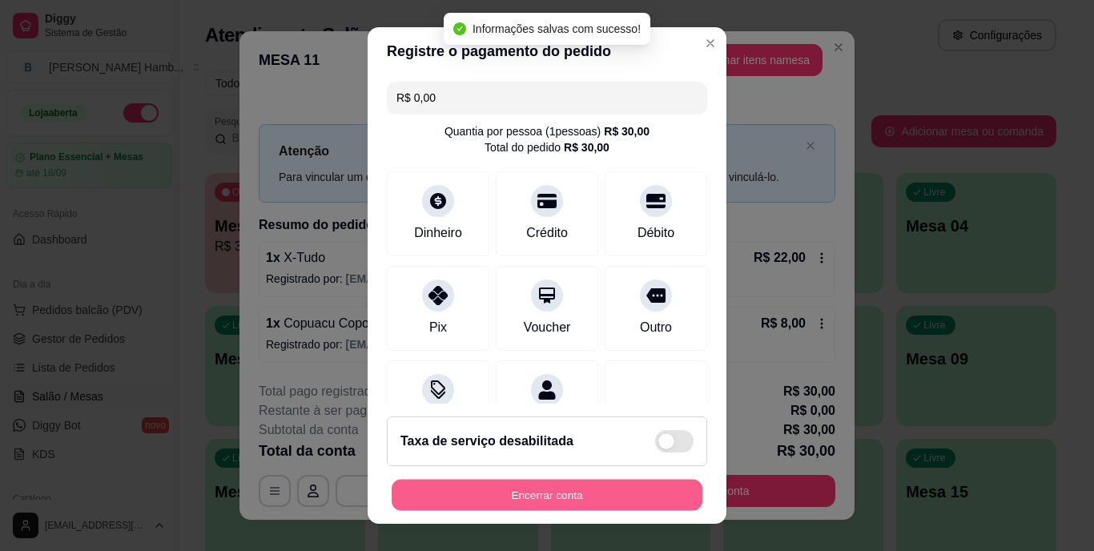
click at [549, 495] on button "Encerrar conta" at bounding box center [547, 494] width 311 height 31
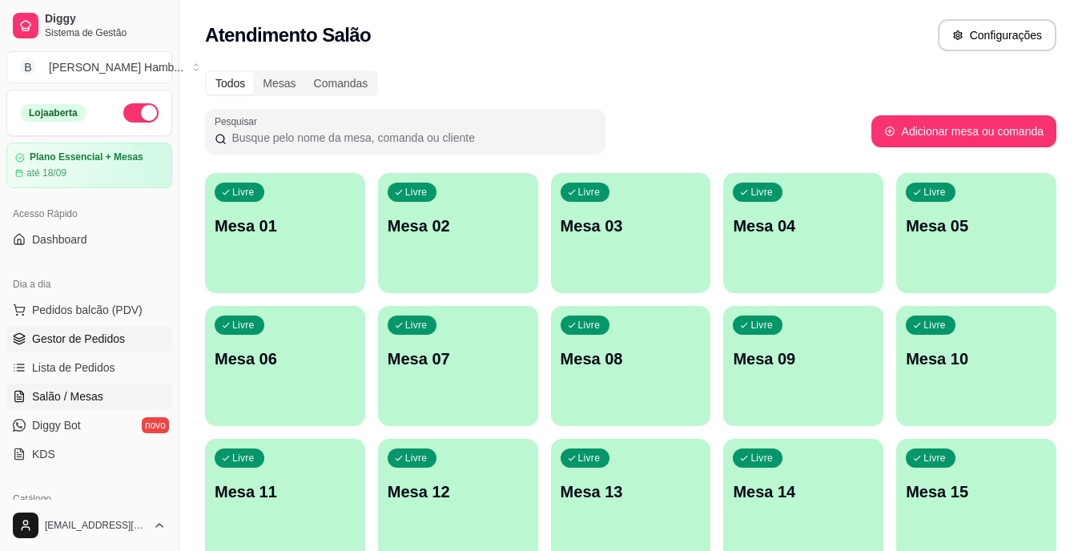
click at [96, 333] on span "Gestor de Pedidos" at bounding box center [78, 339] width 93 height 16
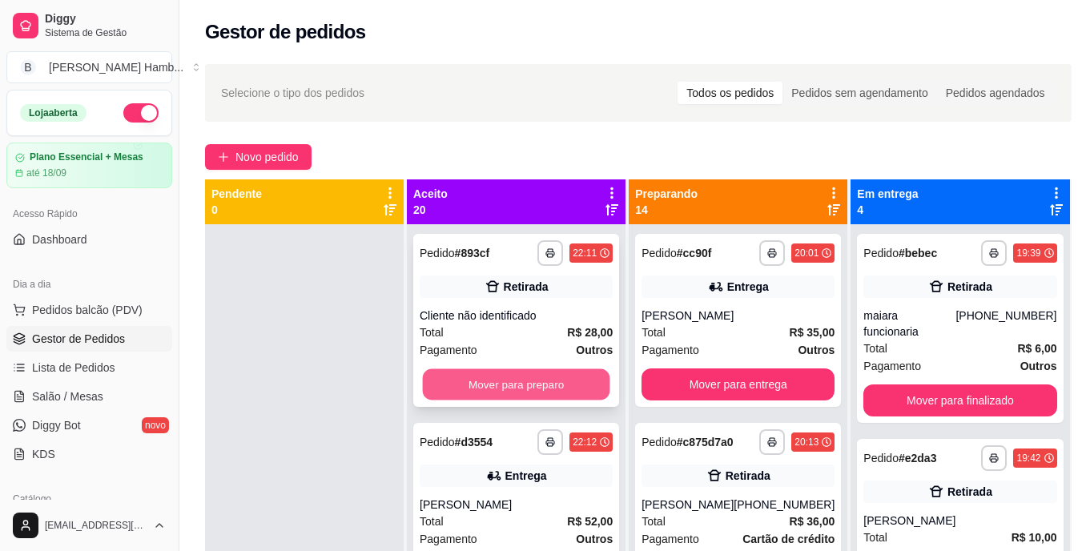
click at [526, 398] on button "Mover para preparo" at bounding box center [516, 384] width 187 height 31
click at [524, 381] on button "Mover para preparo" at bounding box center [516, 384] width 193 height 32
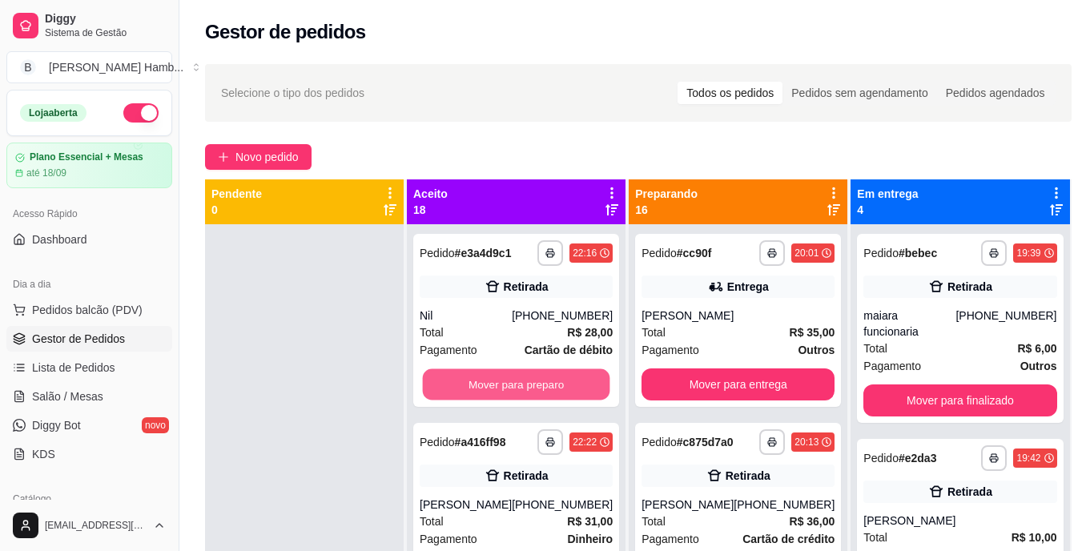
click at [524, 381] on button "Mover para preparo" at bounding box center [516, 384] width 187 height 31
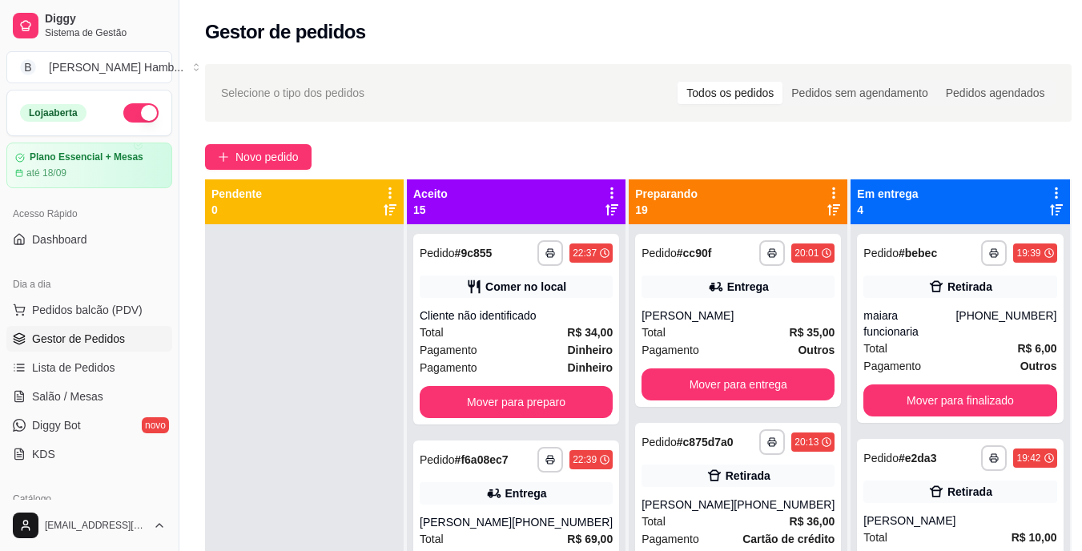
click at [524, 381] on div "**********" at bounding box center [516, 329] width 206 height 191
click at [552, 410] on button "Mover para preparo" at bounding box center [516, 402] width 193 height 32
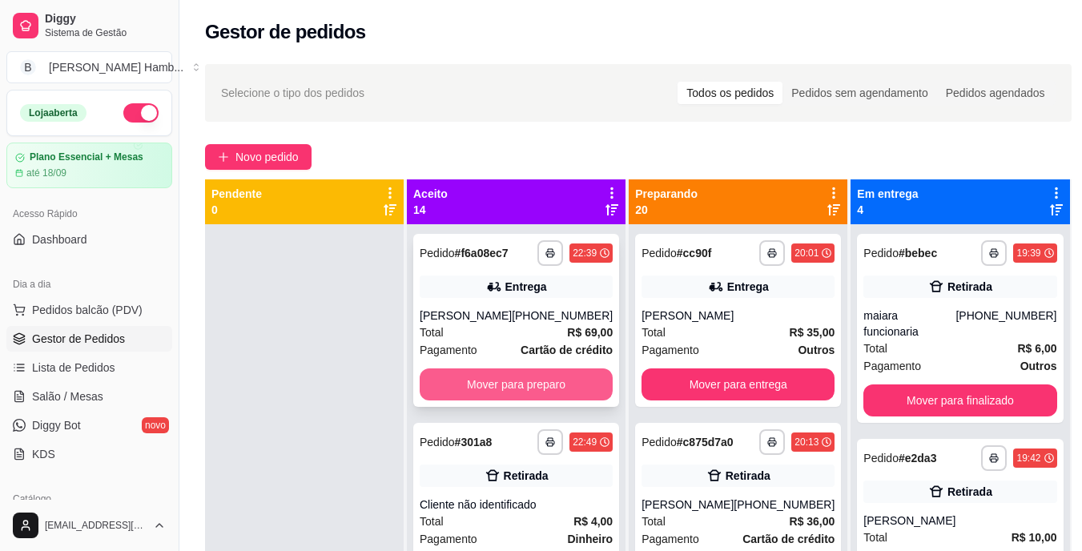
click at [552, 380] on button "Mover para preparo" at bounding box center [516, 384] width 193 height 32
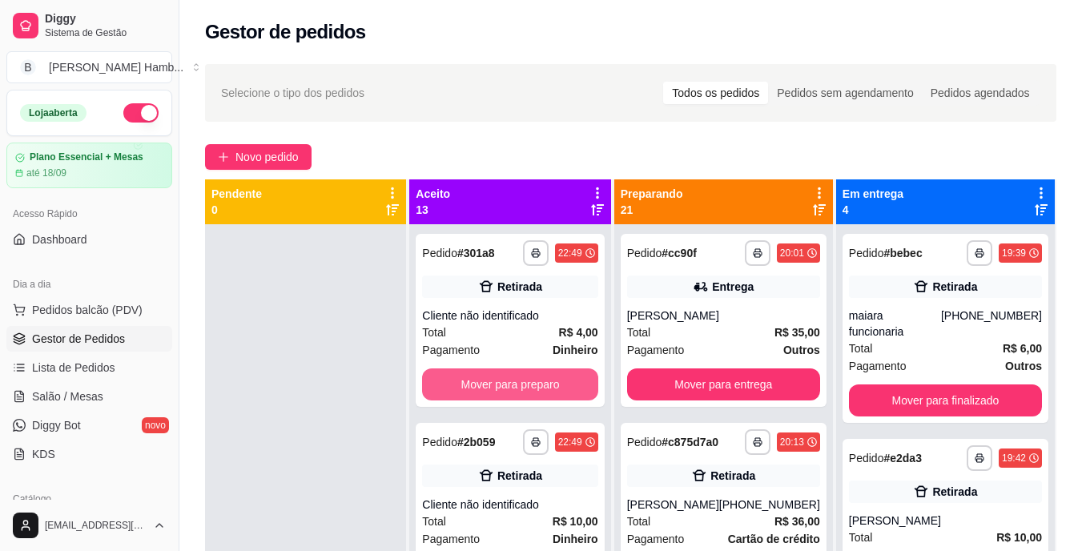
click at [552, 384] on button "Mover para preparo" at bounding box center [509, 384] width 175 height 32
click at [552, 384] on button "Mover para preparo" at bounding box center [510, 384] width 171 height 31
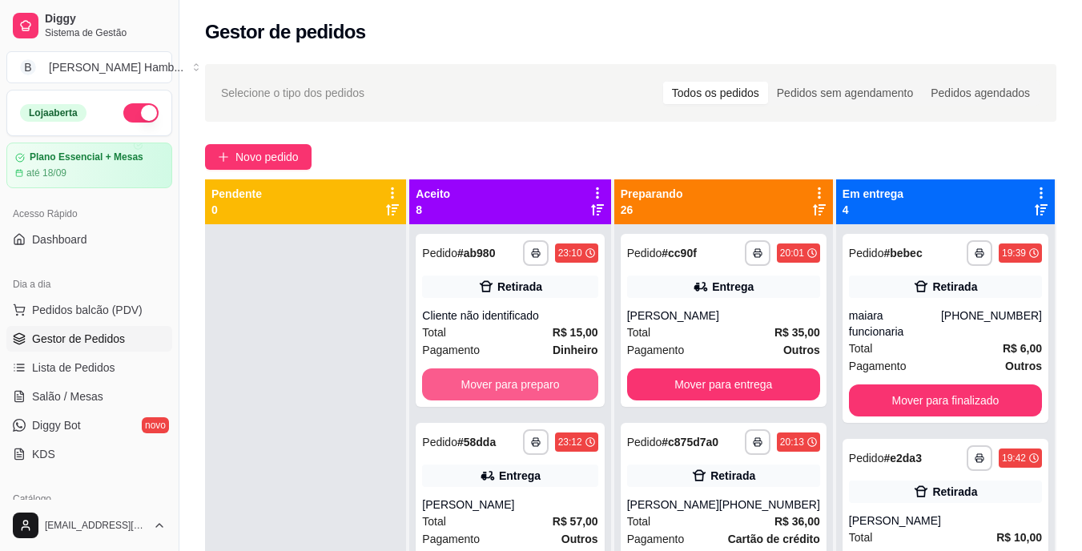
click at [552, 384] on button "Mover para preparo" at bounding box center [509, 384] width 175 height 32
click at [535, 382] on button "Mover para preparo" at bounding box center [509, 384] width 175 height 32
click at [571, 380] on button "Mover para preparo" at bounding box center [510, 384] width 171 height 31
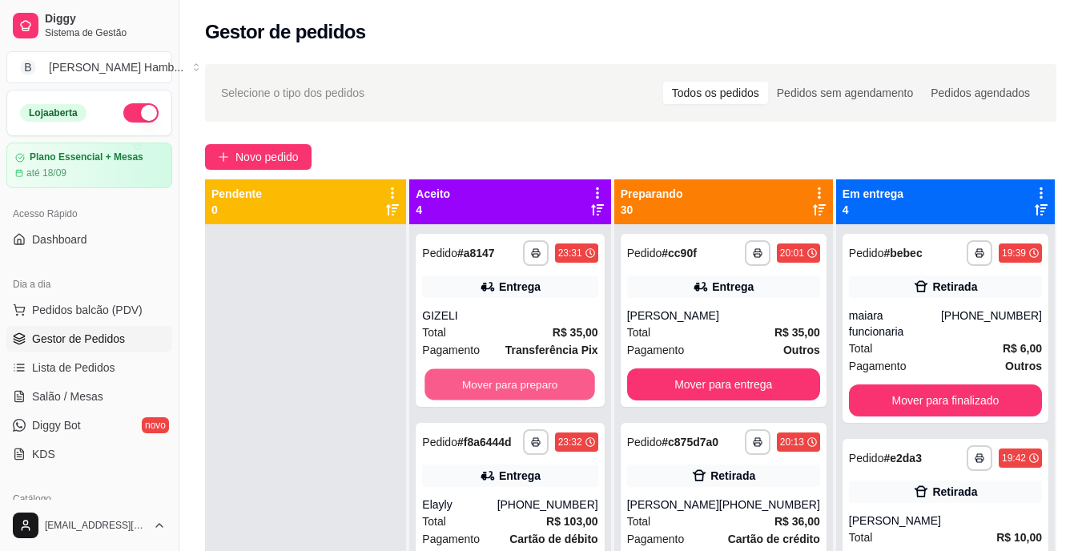
click at [572, 378] on button "Mover para preparo" at bounding box center [510, 384] width 171 height 31
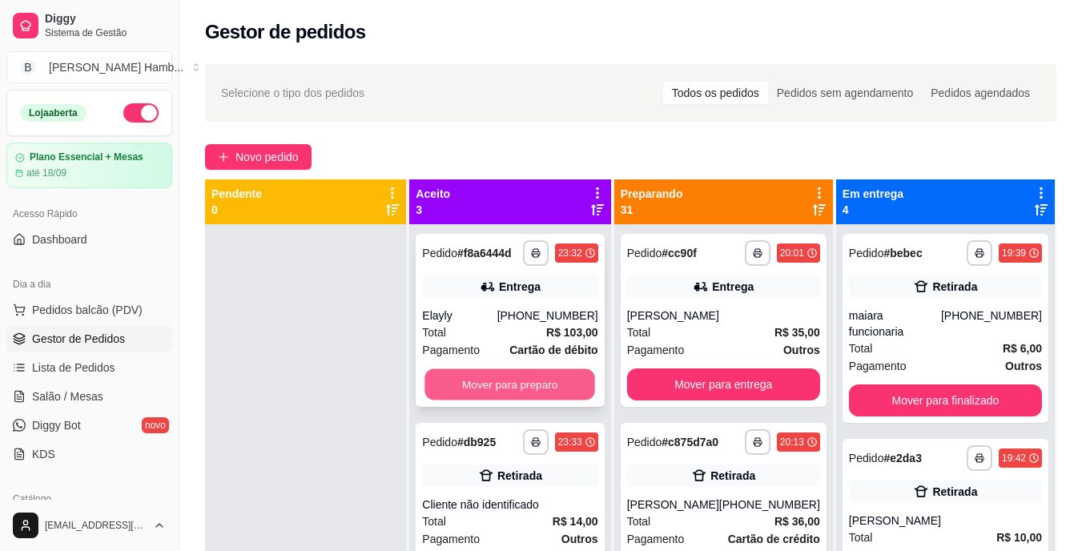
click at [574, 381] on button "Mover para preparo" at bounding box center [510, 384] width 171 height 31
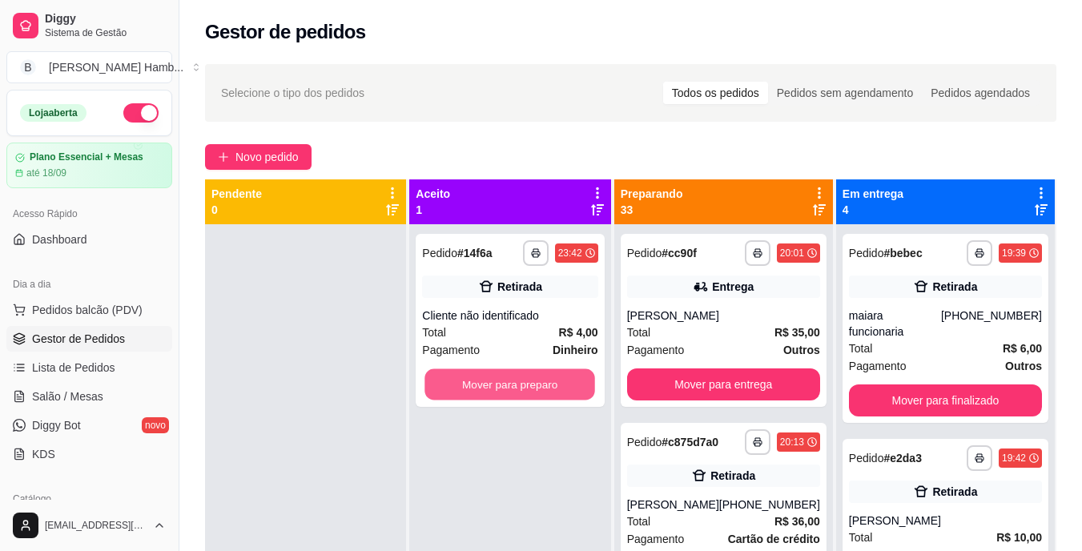
click at [574, 381] on button "Mover para preparo" at bounding box center [510, 384] width 171 height 31
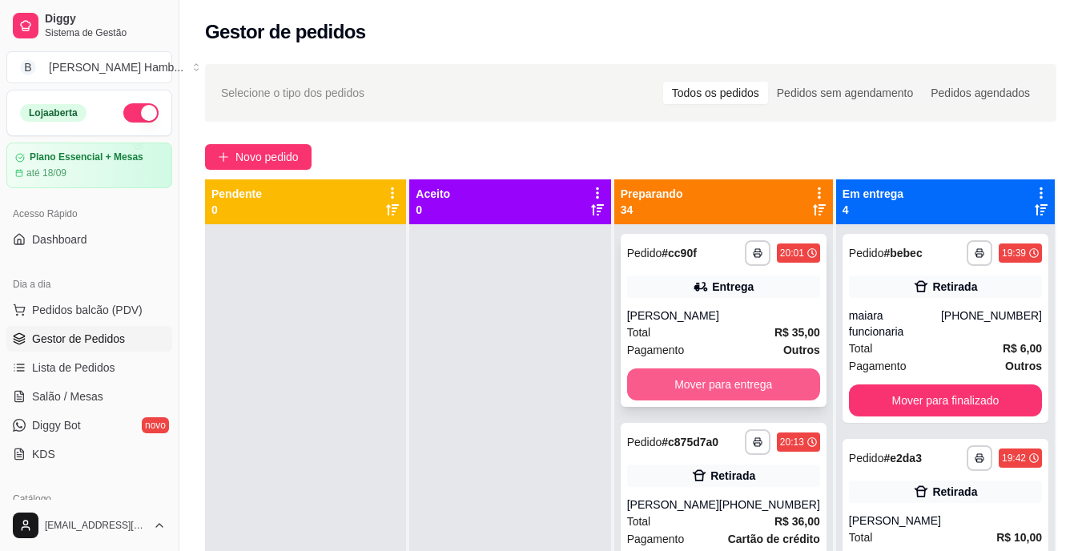
click at [662, 381] on button "Mover para entrega" at bounding box center [723, 384] width 193 height 32
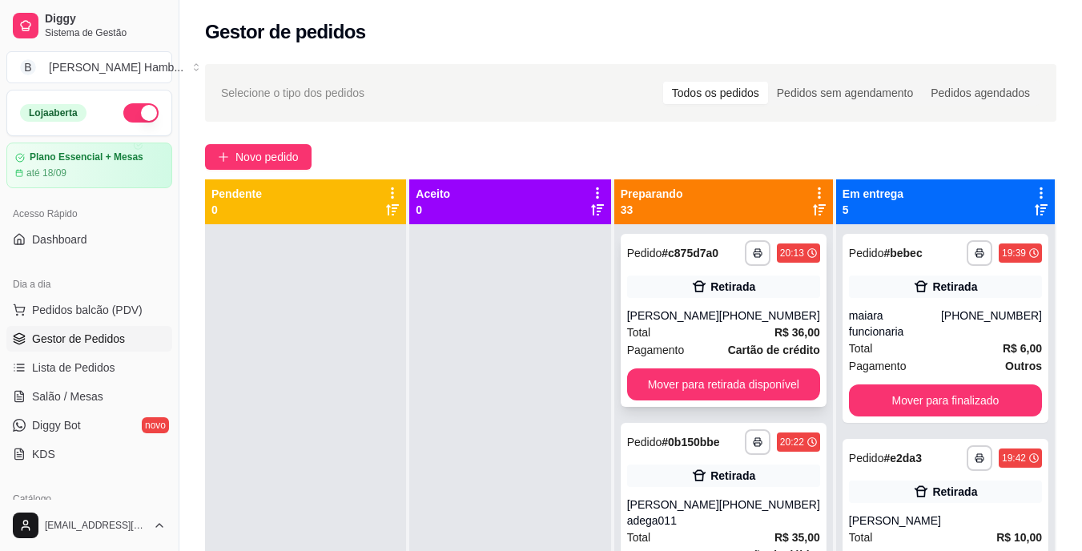
click at [672, 380] on div "**********" at bounding box center [724, 320] width 206 height 173
click at [799, 398] on button "Mover para retirada disponível" at bounding box center [723, 384] width 193 height 32
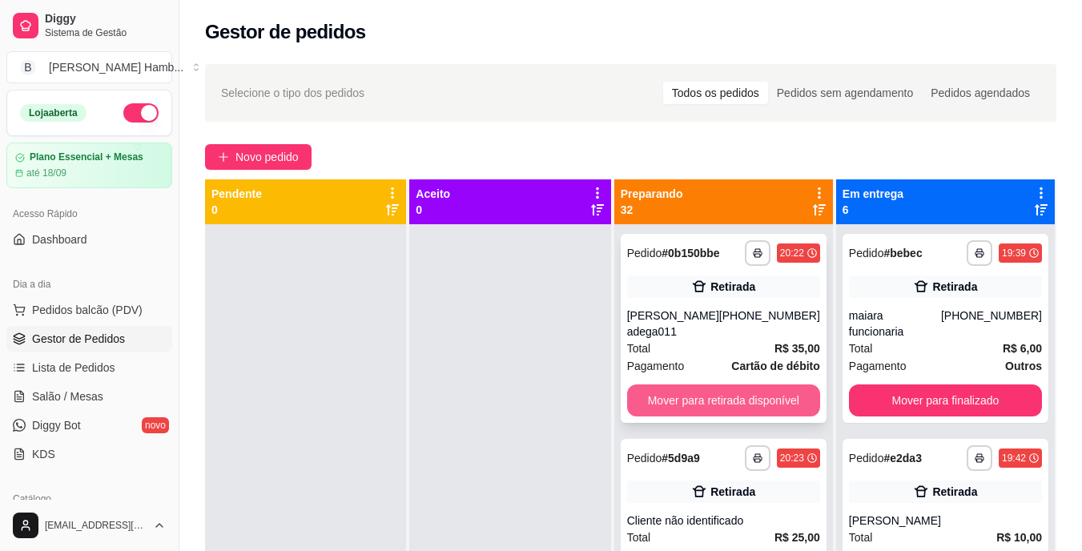
click at [782, 395] on button "Mover para retirada disponível" at bounding box center [723, 400] width 193 height 32
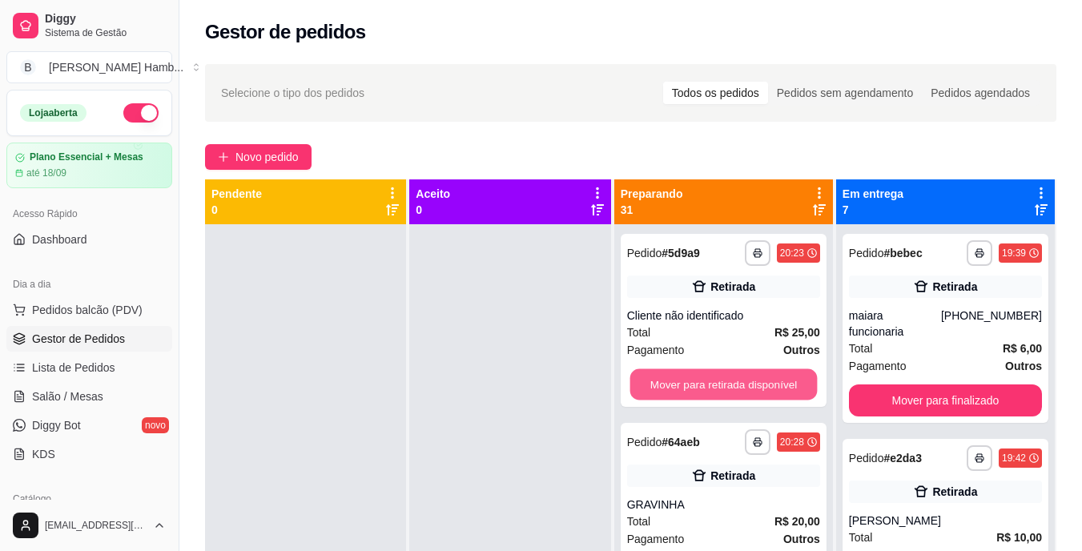
click at [778, 381] on button "Mover para retirada disponível" at bounding box center [722, 384] width 187 height 31
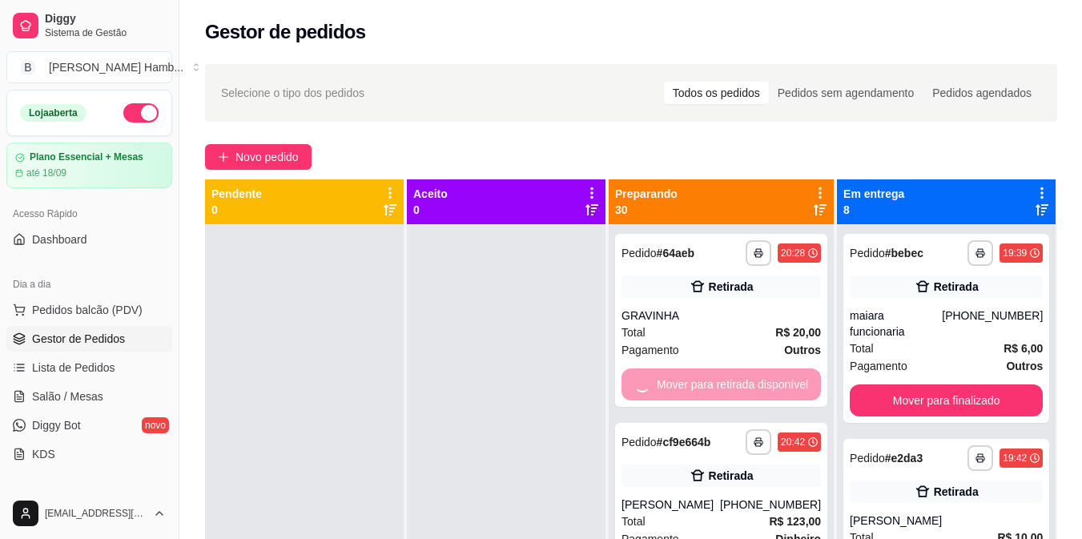
click at [778, 381] on div "Mover para retirada disponível" at bounding box center [720, 384] width 199 height 32
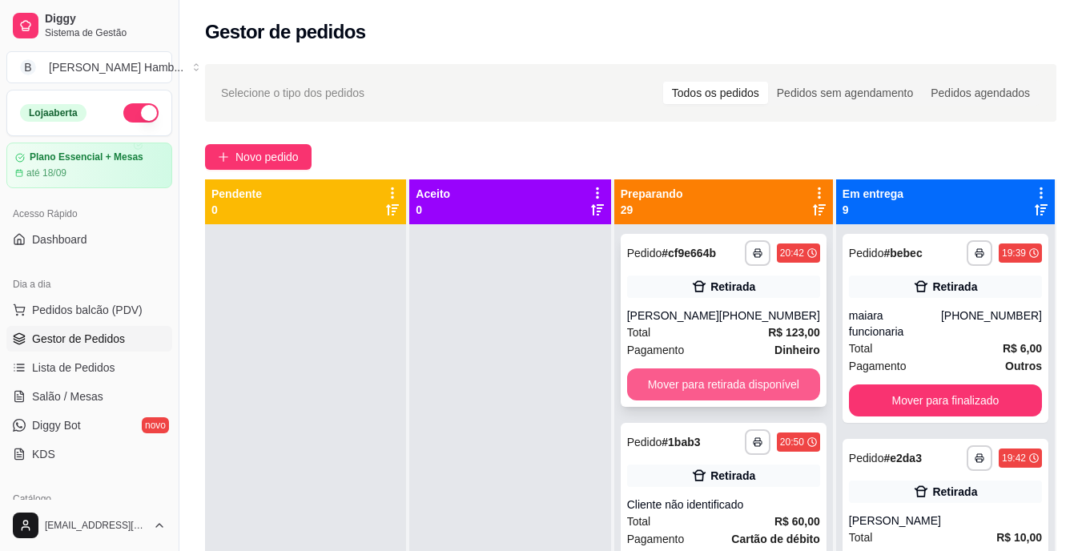
click at [796, 385] on button "Mover para retirada disponível" at bounding box center [723, 384] width 193 height 32
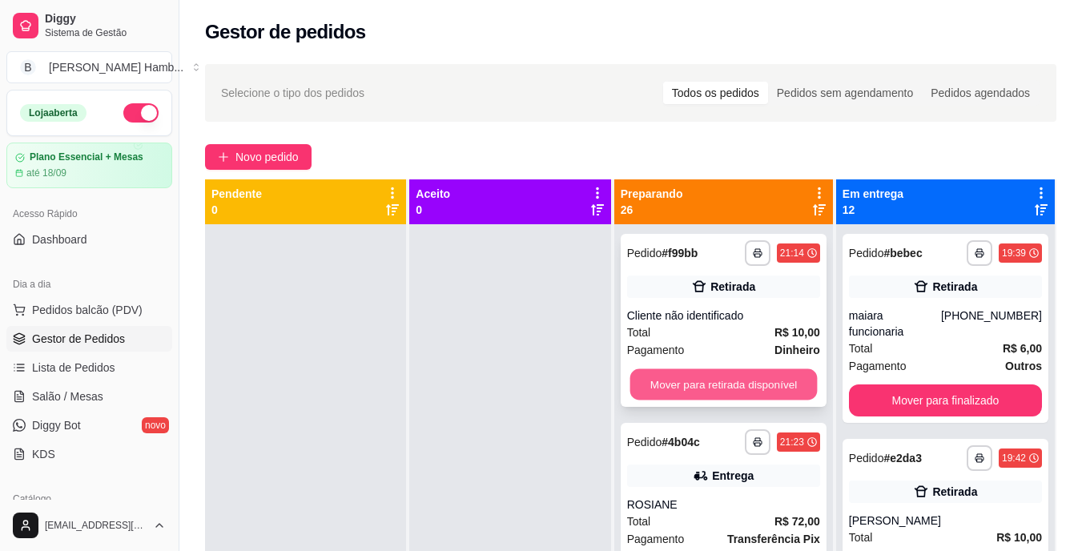
click at [793, 384] on button "Mover para retirada disponível" at bounding box center [722, 384] width 187 height 31
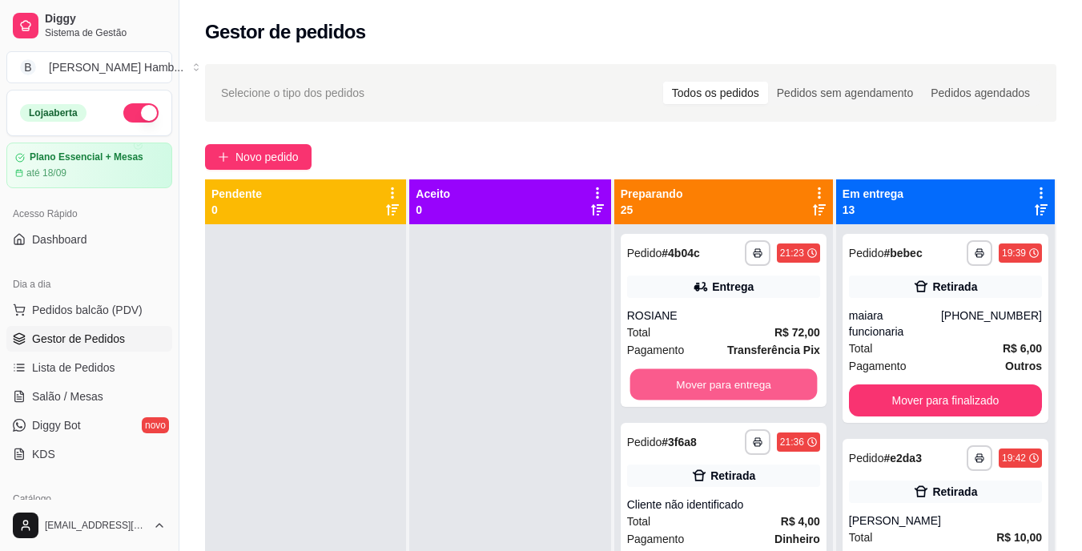
click at [793, 384] on button "Mover para entrega" at bounding box center [722, 384] width 187 height 31
click at [793, 384] on button "Mover para retirada disponível" at bounding box center [722, 384] width 187 height 31
click at [793, 384] on button "Mover para entrega" at bounding box center [723, 384] width 193 height 32
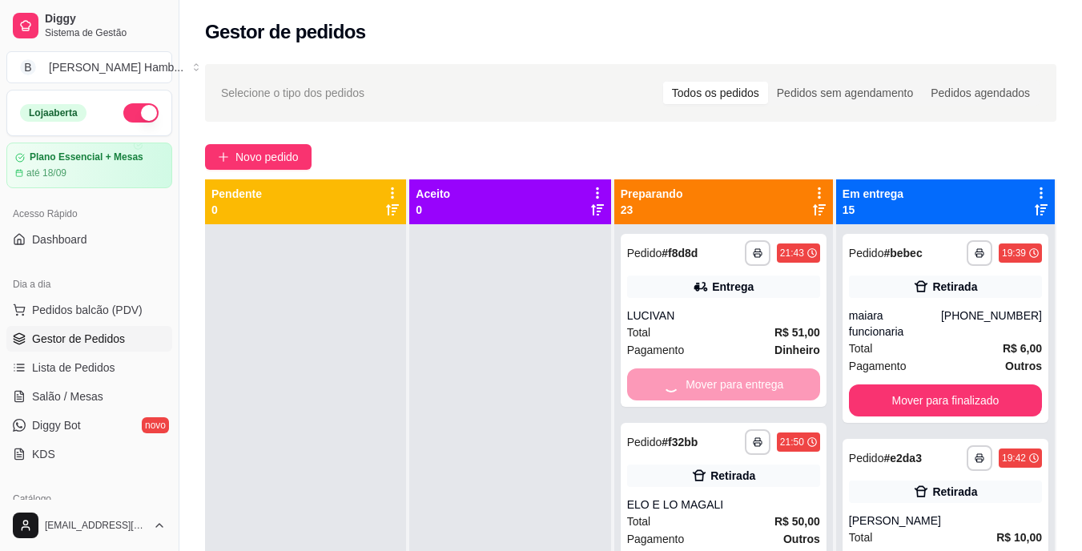
click at [793, 384] on div "Mover para entrega" at bounding box center [723, 384] width 193 height 32
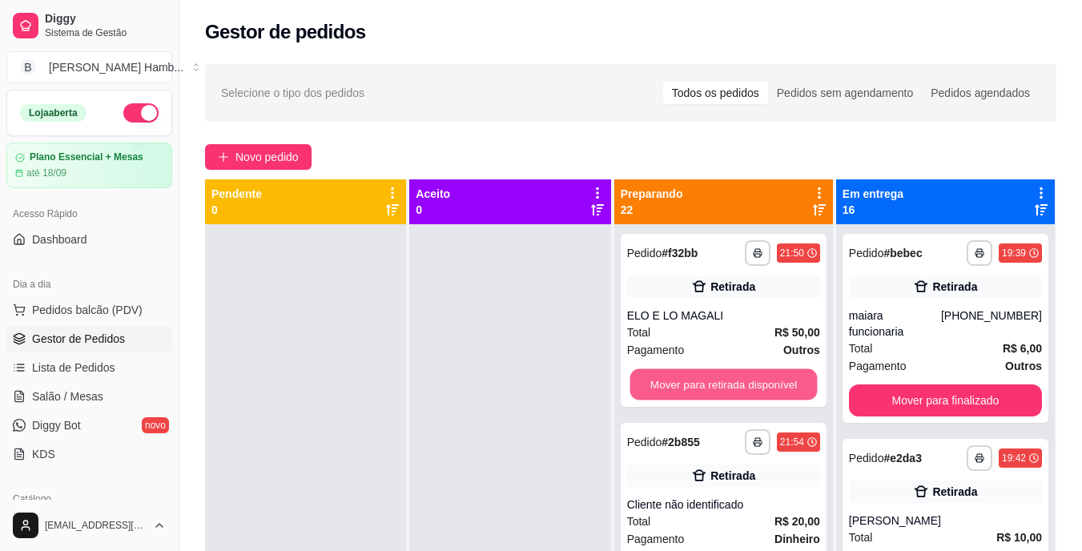
click at [793, 384] on button "Mover para retirada disponível" at bounding box center [722, 384] width 187 height 31
click at [793, 384] on button "Mover para retirada disponível" at bounding box center [723, 384] width 193 height 32
click at [793, 384] on button "Mover para retirada disponível" at bounding box center [722, 384] width 187 height 31
click at [793, 384] on button "Mover para entrega" at bounding box center [722, 384] width 187 height 31
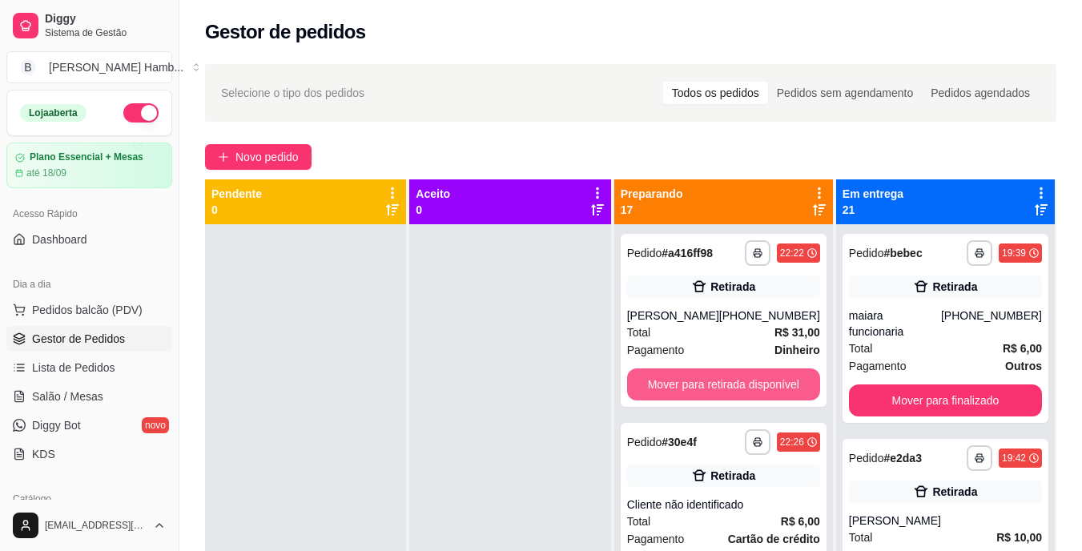
click at [793, 384] on button "Mover para retirada disponível" at bounding box center [723, 384] width 193 height 32
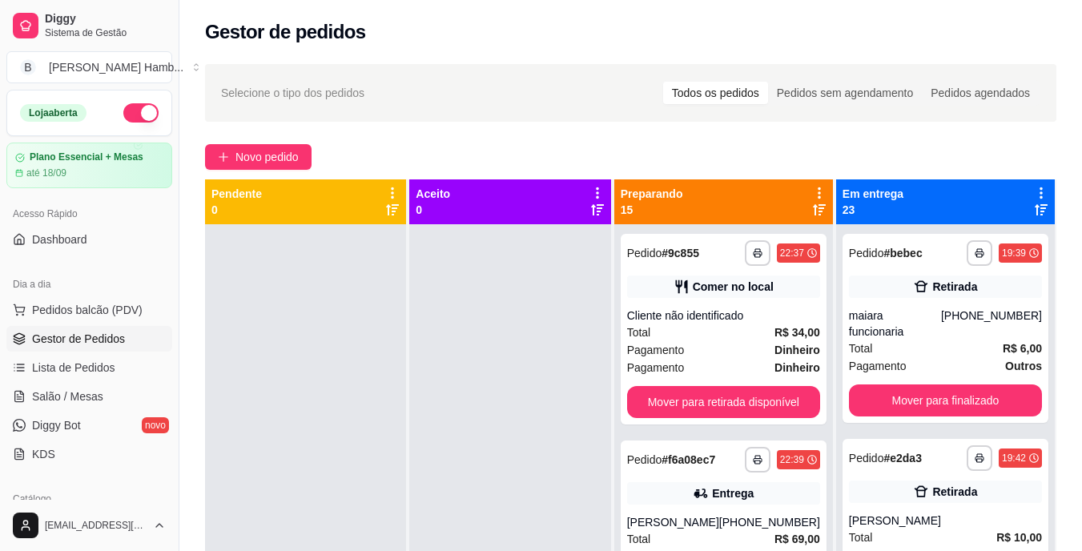
click at [793, 384] on div "**********" at bounding box center [724, 329] width 206 height 191
click at [793, 392] on button "Mover para retirada disponível" at bounding box center [723, 402] width 193 height 32
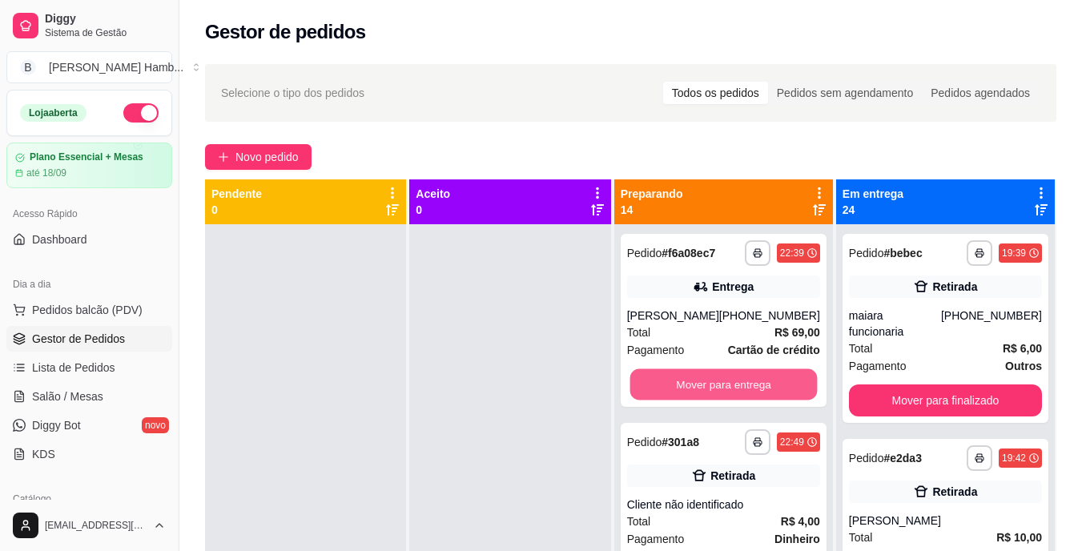
click at [793, 392] on button "Mover para entrega" at bounding box center [722, 384] width 187 height 31
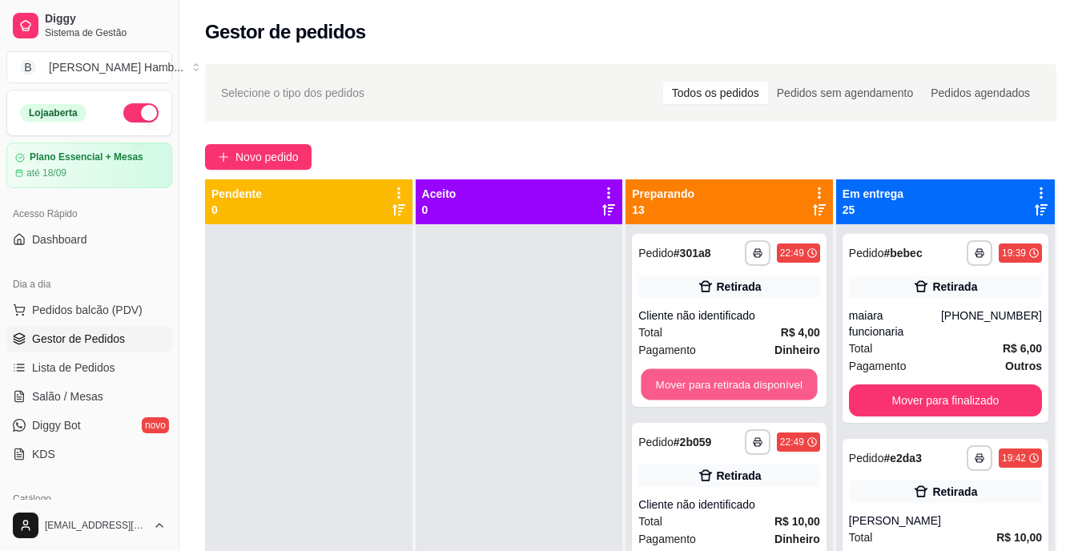
click at [793, 392] on button "Mover para retirada disponível" at bounding box center [729, 384] width 176 height 31
click at [793, 392] on button "Mover para entrega" at bounding box center [729, 384] width 182 height 32
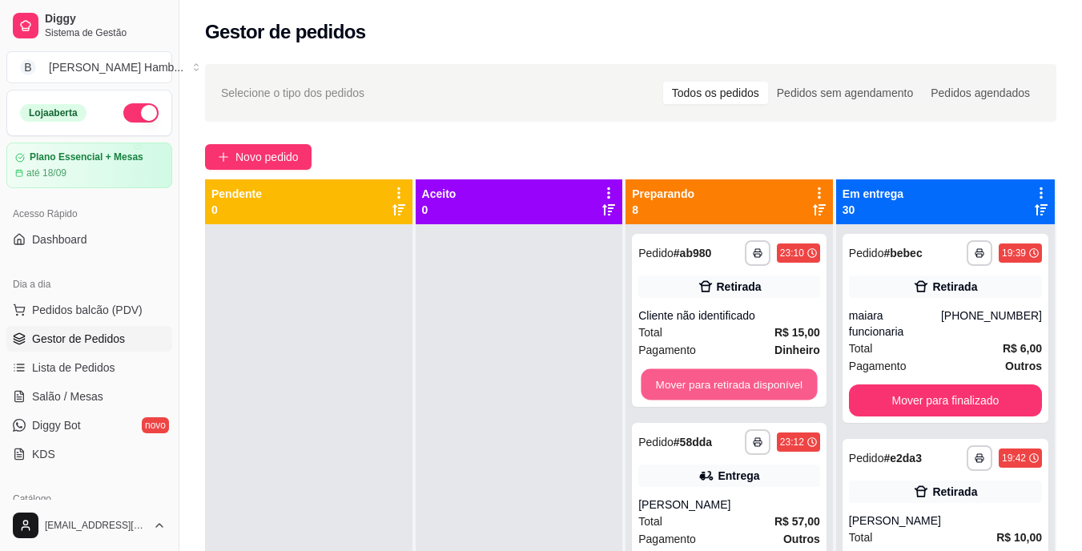
click at [793, 392] on button "Mover para retirada disponível" at bounding box center [729, 384] width 176 height 31
click at [793, 392] on button "Mover para entrega" at bounding box center [729, 384] width 176 height 31
click at [793, 392] on button "Mover para retirada disponível" at bounding box center [729, 384] width 182 height 32
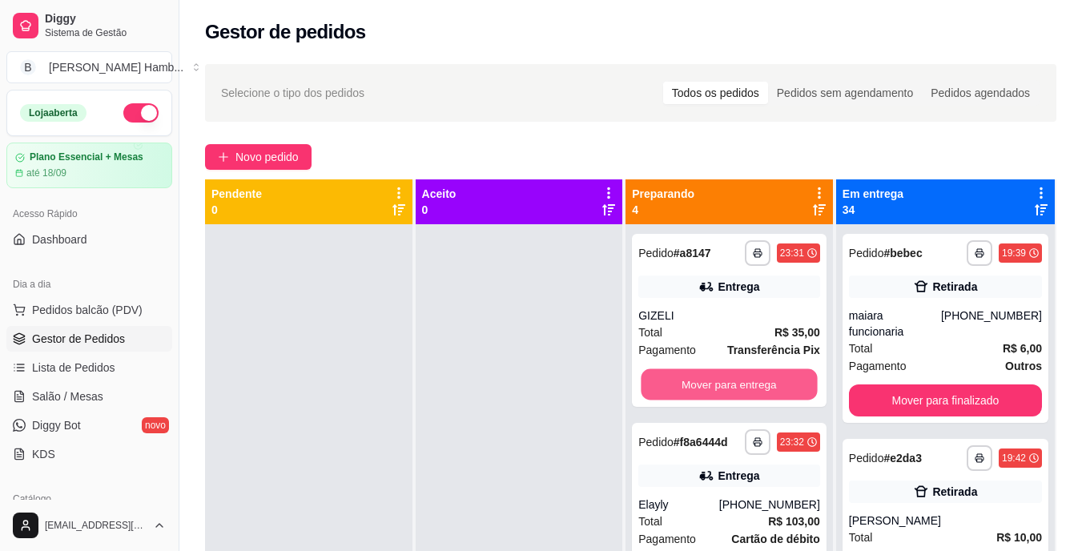
click at [793, 392] on button "Mover para entrega" at bounding box center [729, 384] width 176 height 31
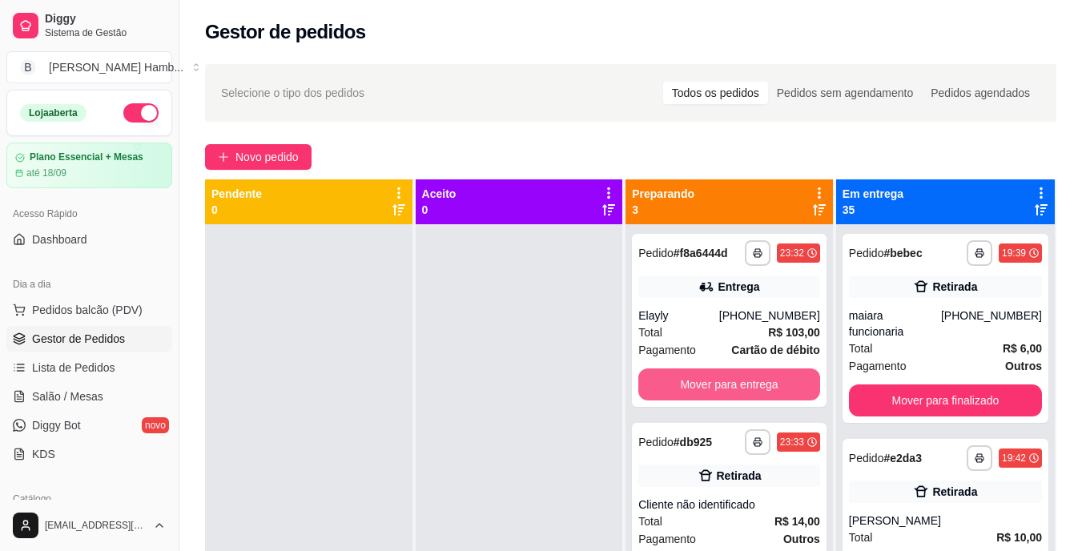
click at [793, 392] on button "Mover para entrega" at bounding box center [729, 384] width 182 height 32
click at [793, 392] on button "Mover para retirada disponível" at bounding box center [729, 384] width 176 height 31
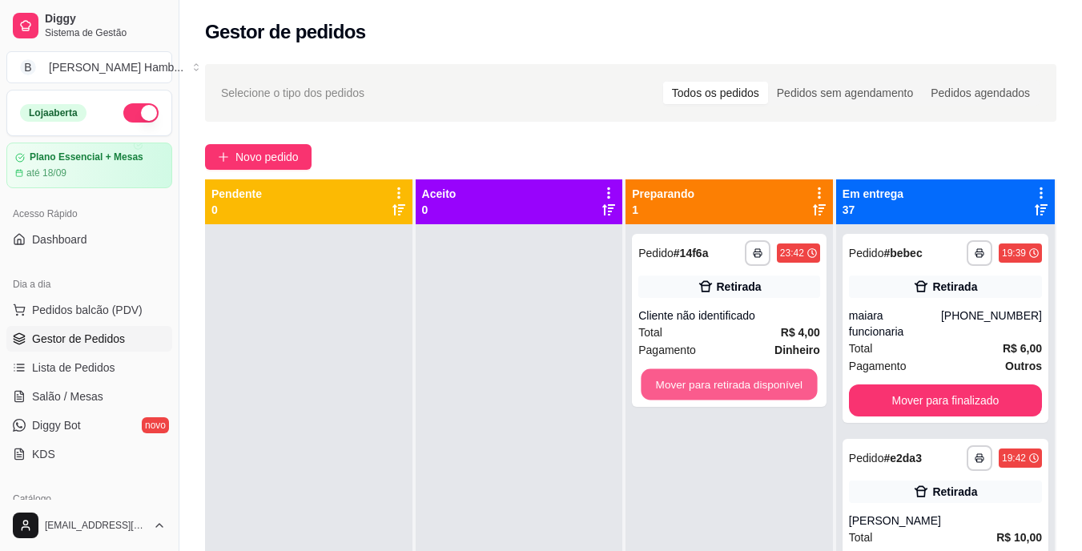
click at [793, 392] on button "Mover para retirada disponível" at bounding box center [729, 384] width 176 height 31
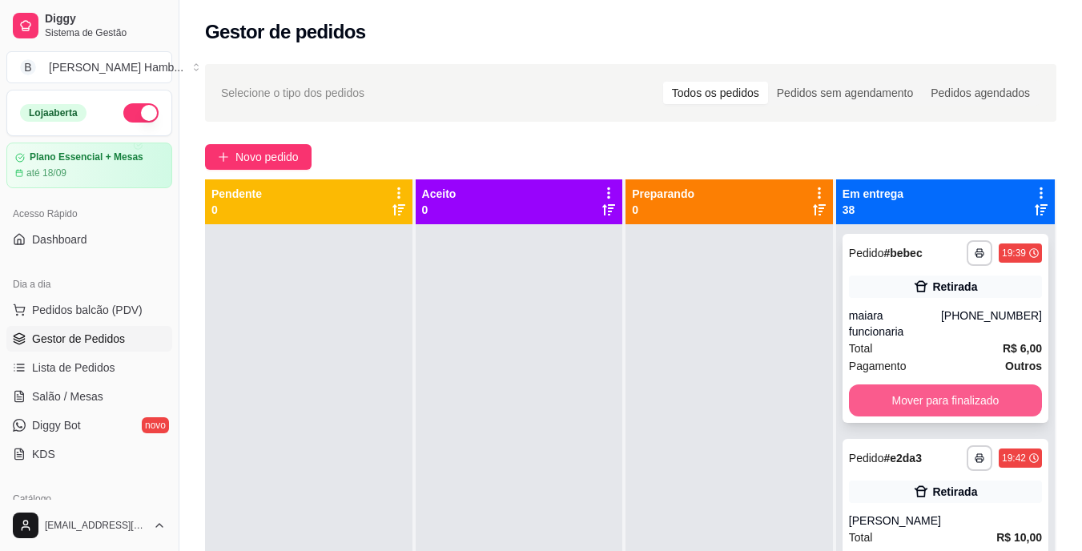
click at [862, 404] on button "Mover para finalizado" at bounding box center [945, 400] width 193 height 32
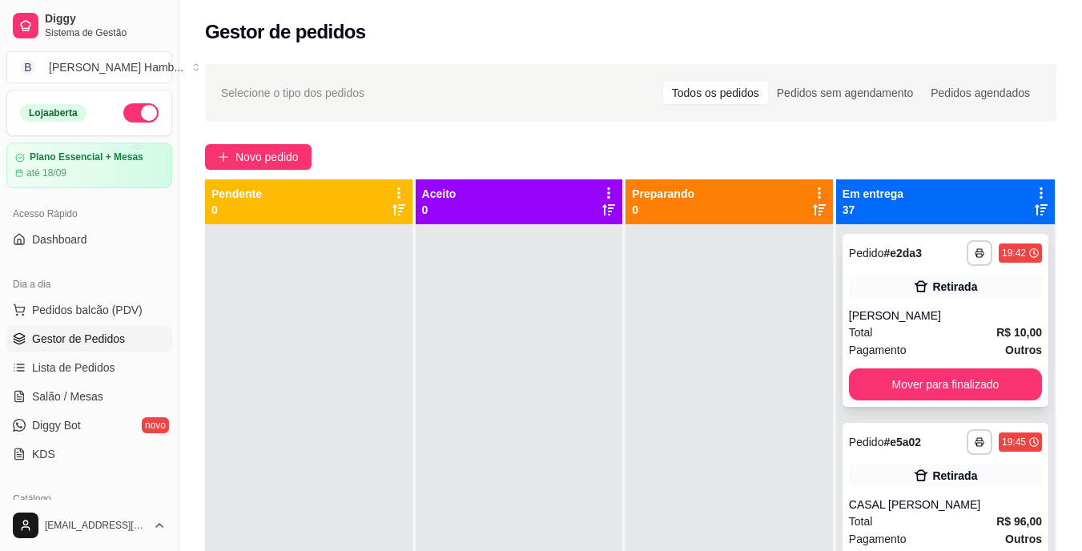
click at [871, 402] on div "**********" at bounding box center [945, 320] width 206 height 173
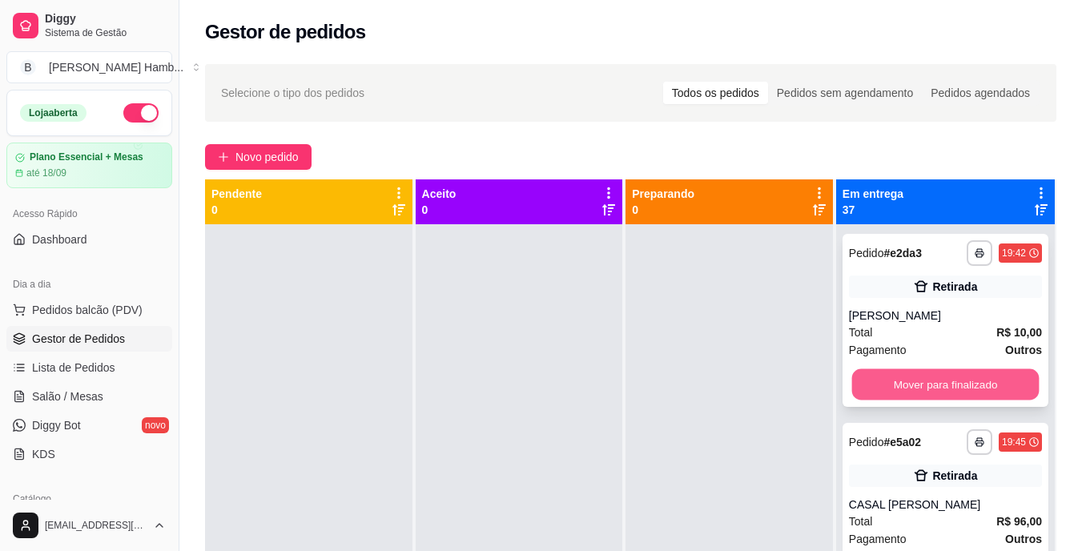
click at [890, 382] on button "Mover para finalizado" at bounding box center [944, 384] width 187 height 31
click at [890, 381] on button "Mover para finalizado" at bounding box center [945, 384] width 193 height 32
click at [890, 381] on button "Mover para finalizado" at bounding box center [944, 384] width 187 height 31
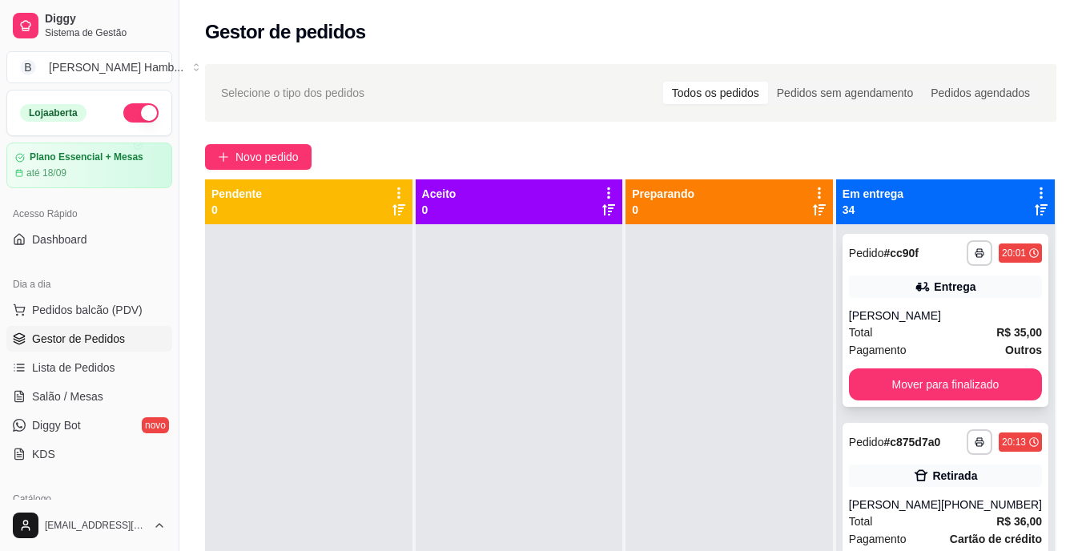
click at [966, 363] on div "**********" at bounding box center [945, 320] width 206 height 173
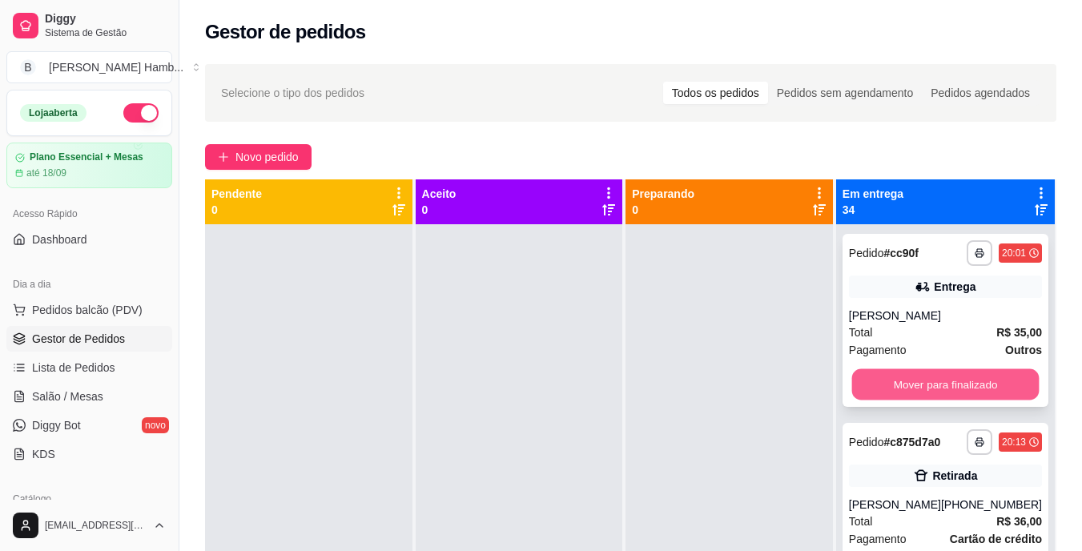
click at [862, 380] on button "Mover para finalizado" at bounding box center [944, 384] width 187 height 31
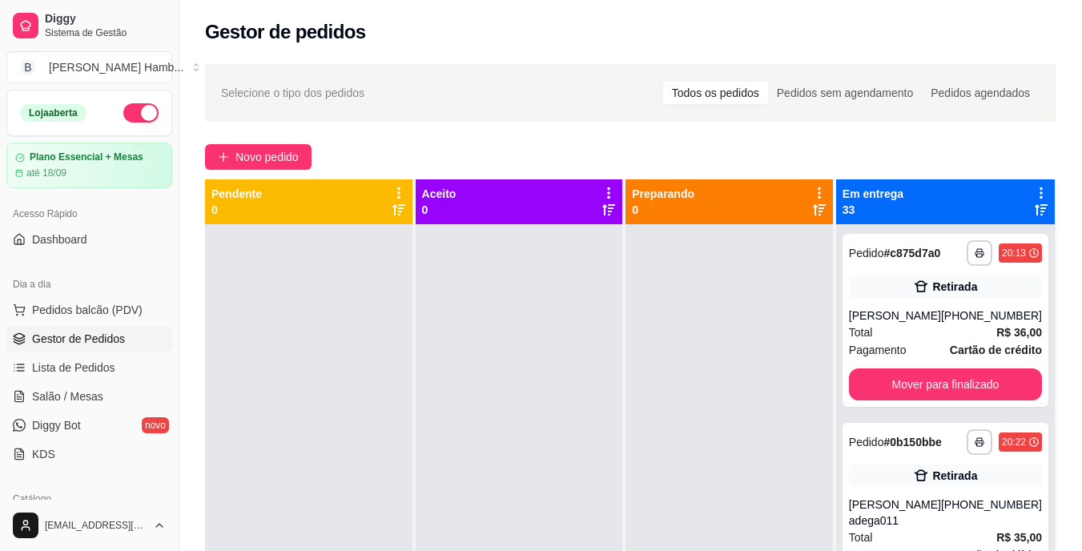
click at [862, 380] on div "**********" at bounding box center [945, 320] width 206 height 173
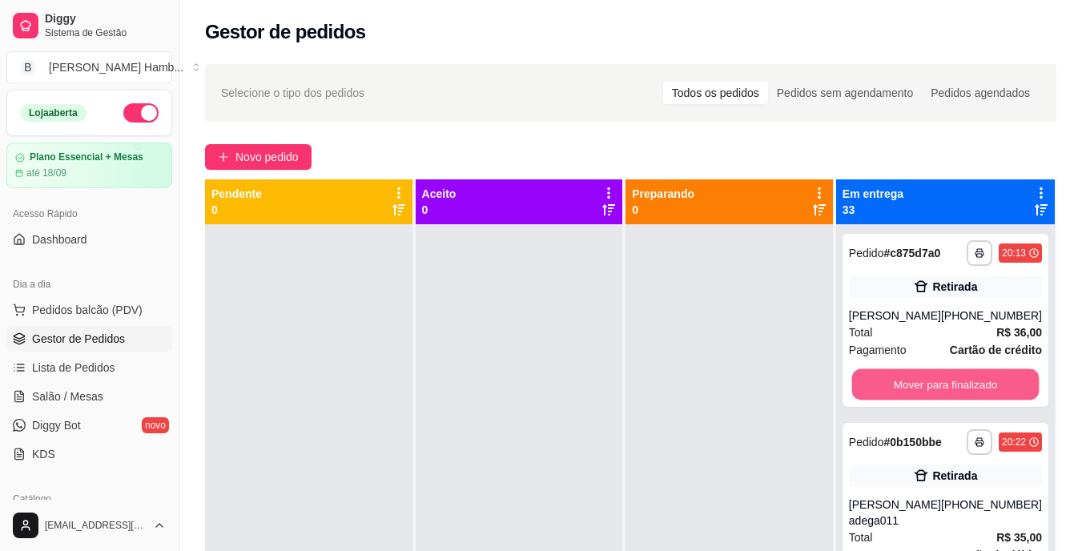
click at [858, 400] on button "Mover para finalizado" at bounding box center [944, 384] width 187 height 31
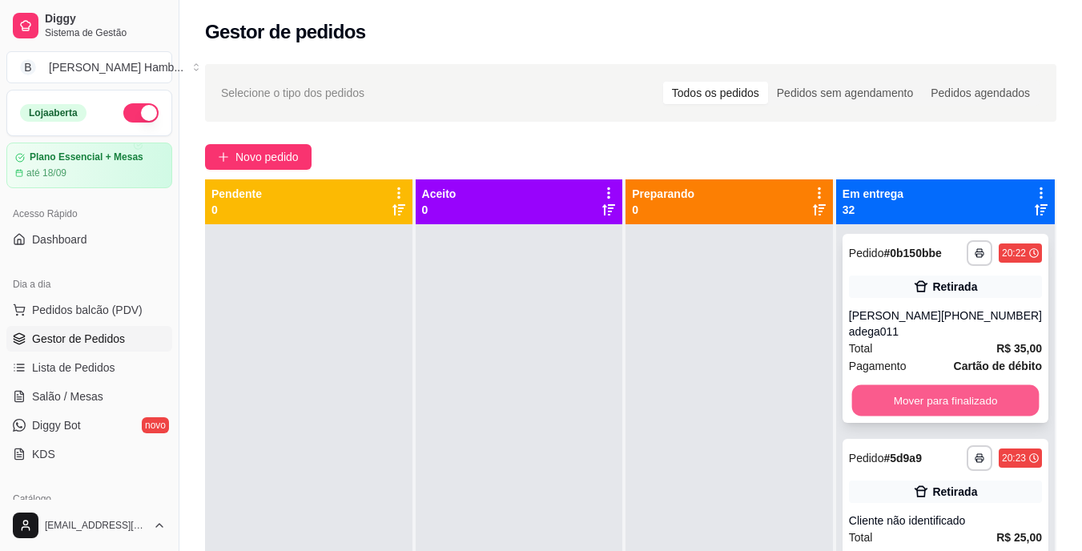
click at [874, 388] on button "Mover para finalizado" at bounding box center [944, 400] width 187 height 31
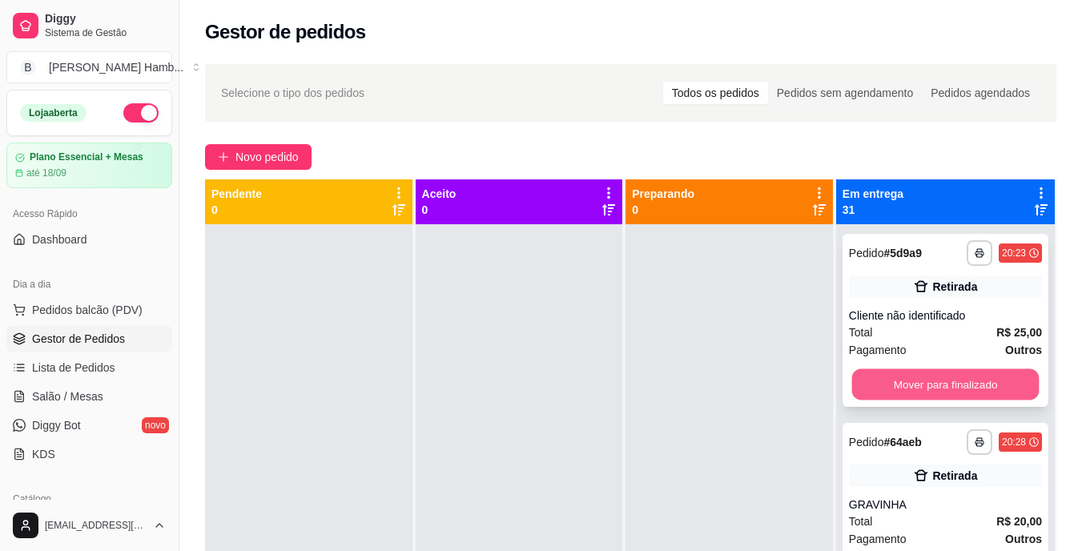
click at [882, 385] on button "Mover para finalizado" at bounding box center [944, 384] width 187 height 31
click at [882, 385] on button "Mover para finalizado" at bounding box center [945, 384] width 193 height 32
click at [882, 384] on button "Mover para finalizado" at bounding box center [945, 384] width 193 height 32
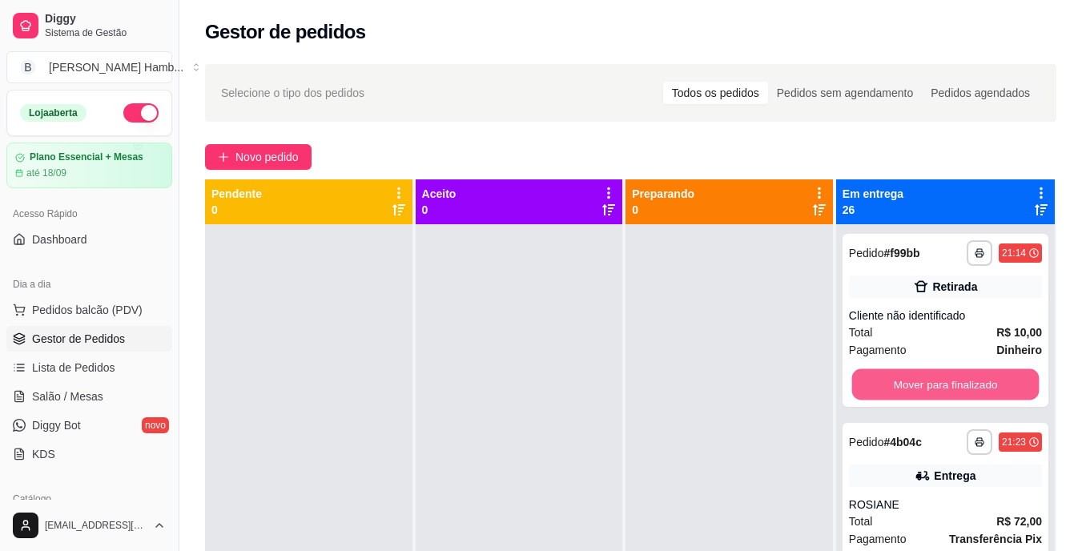
click at [882, 384] on button "Mover para finalizado" at bounding box center [944, 384] width 187 height 31
click at [882, 384] on button "Mover para finalizado" at bounding box center [945, 384] width 193 height 32
click at [882, 384] on button "Mover para finalizado" at bounding box center [944, 384] width 187 height 31
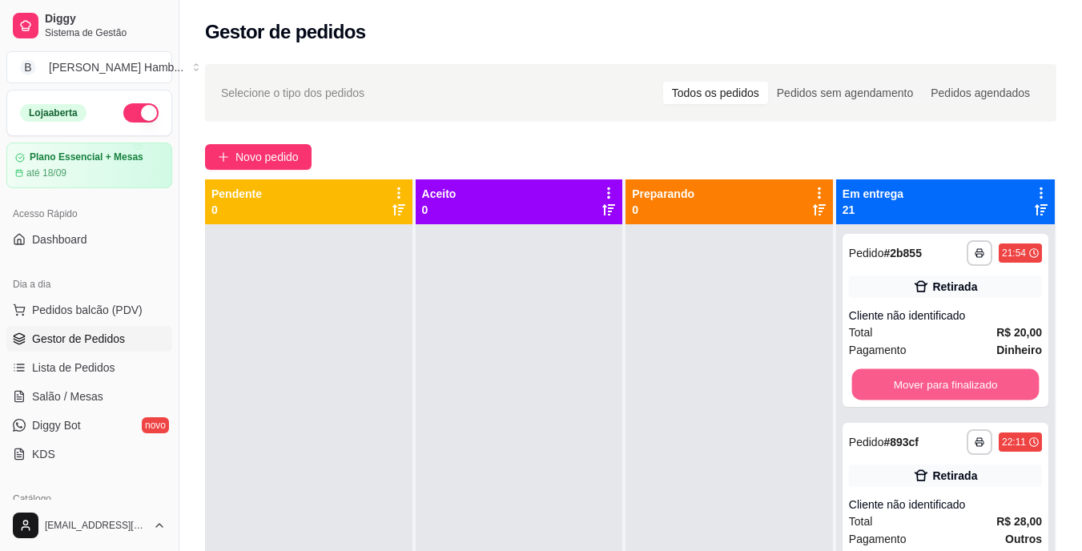
click at [882, 384] on button "Mover para finalizado" at bounding box center [944, 384] width 187 height 31
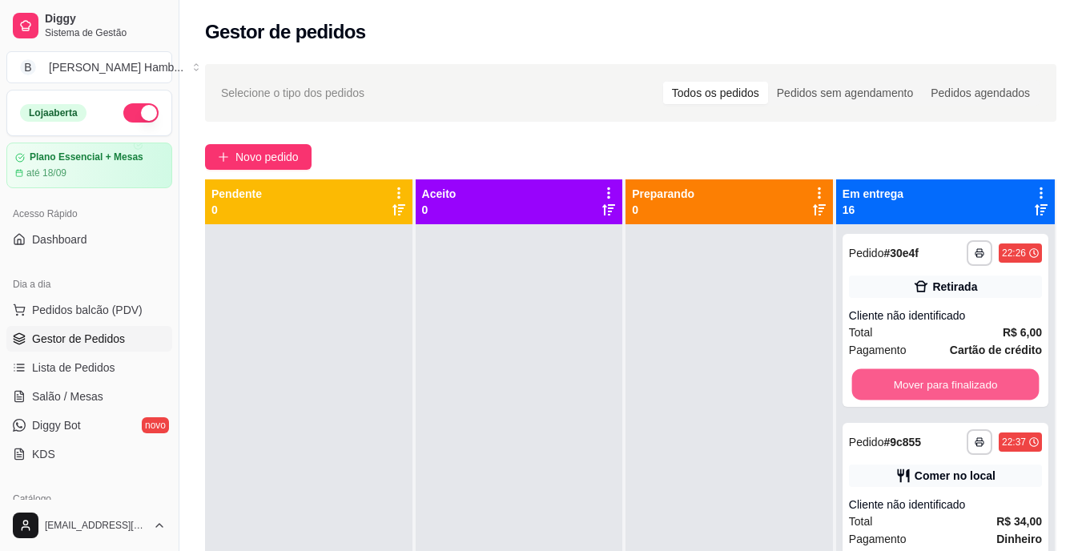
click at [882, 384] on button "Mover para finalizado" at bounding box center [944, 384] width 187 height 31
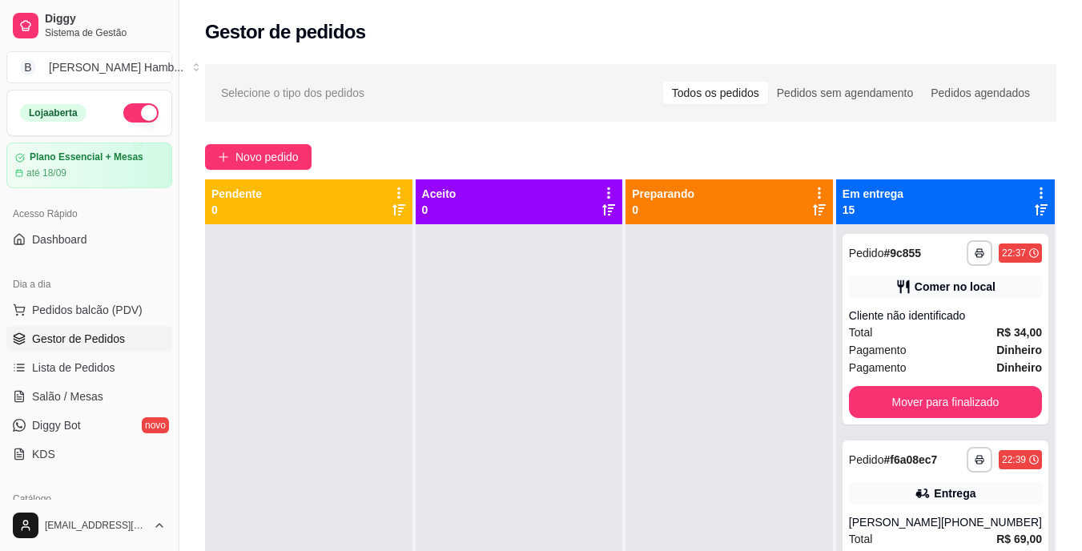
click at [882, 384] on div "**********" at bounding box center [945, 329] width 206 height 191
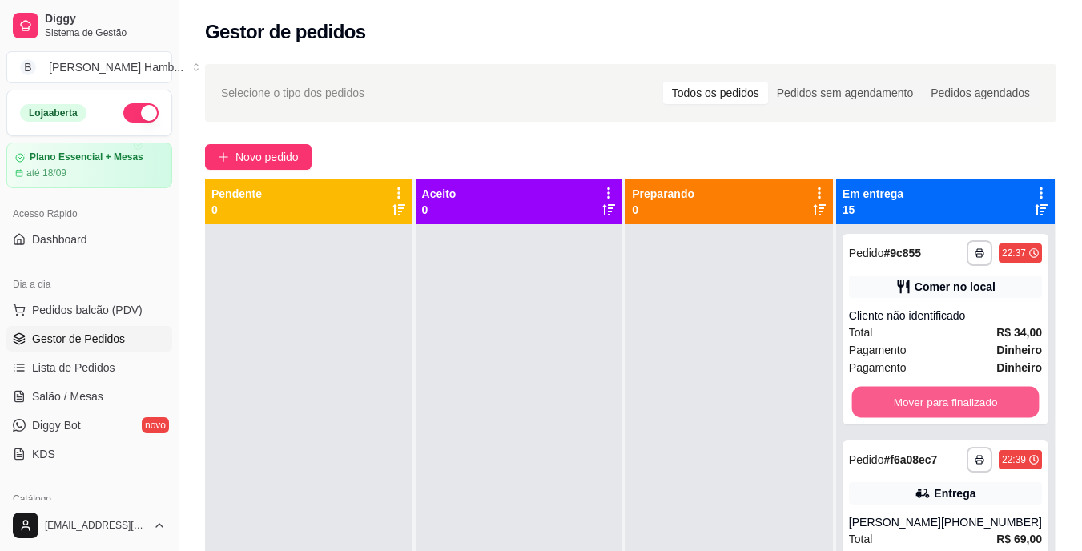
click at [882, 387] on button "Mover para finalizado" at bounding box center [944, 402] width 187 height 31
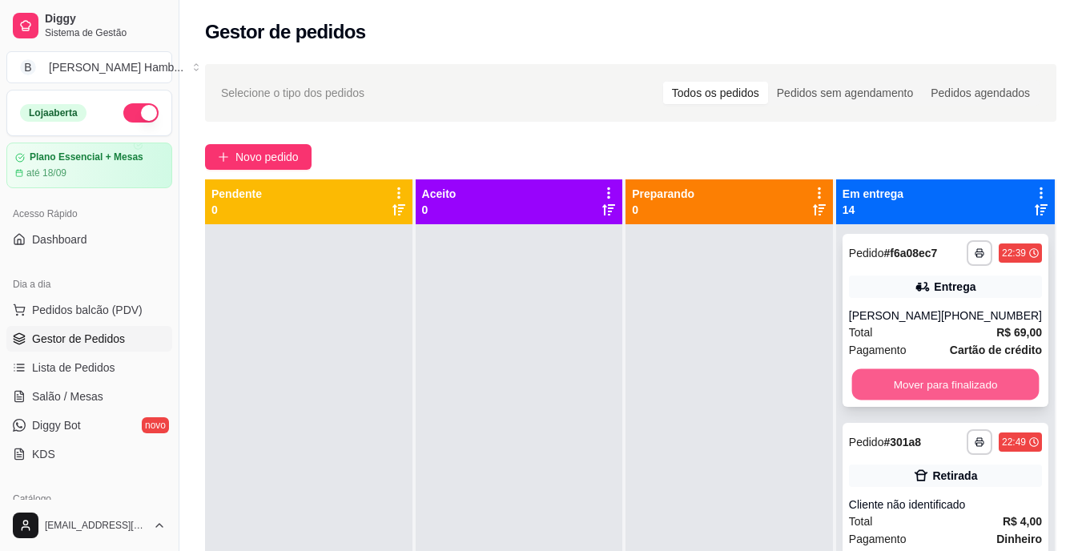
click at [871, 390] on button "Mover para finalizado" at bounding box center [944, 384] width 187 height 31
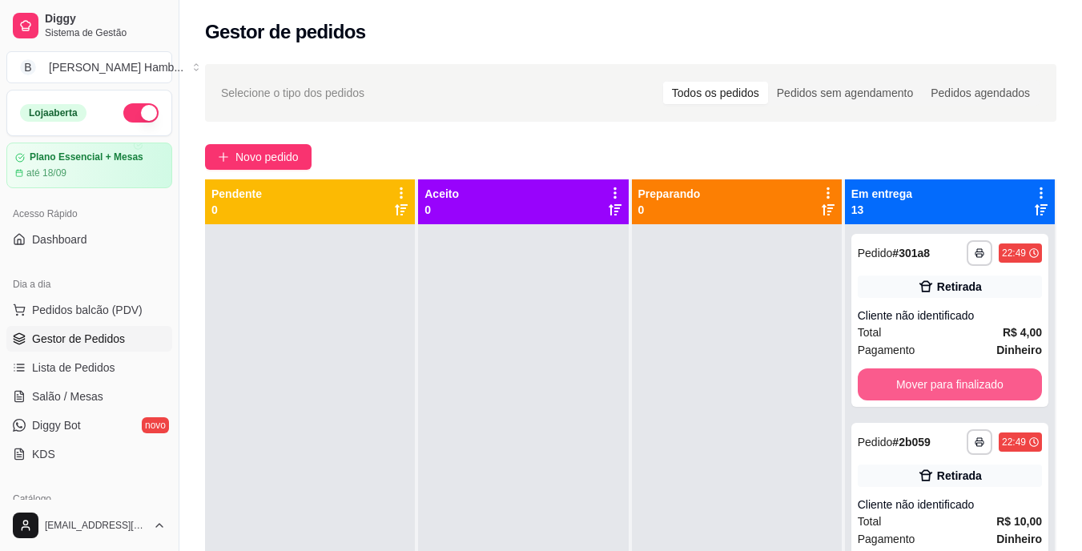
click at [871, 390] on button "Mover para finalizado" at bounding box center [950, 384] width 184 height 32
click at [871, 390] on button "Mover para finalizado" at bounding box center [949, 384] width 179 height 31
click at [869, 369] on button "Mover para finalizado" at bounding box center [949, 384] width 179 height 31
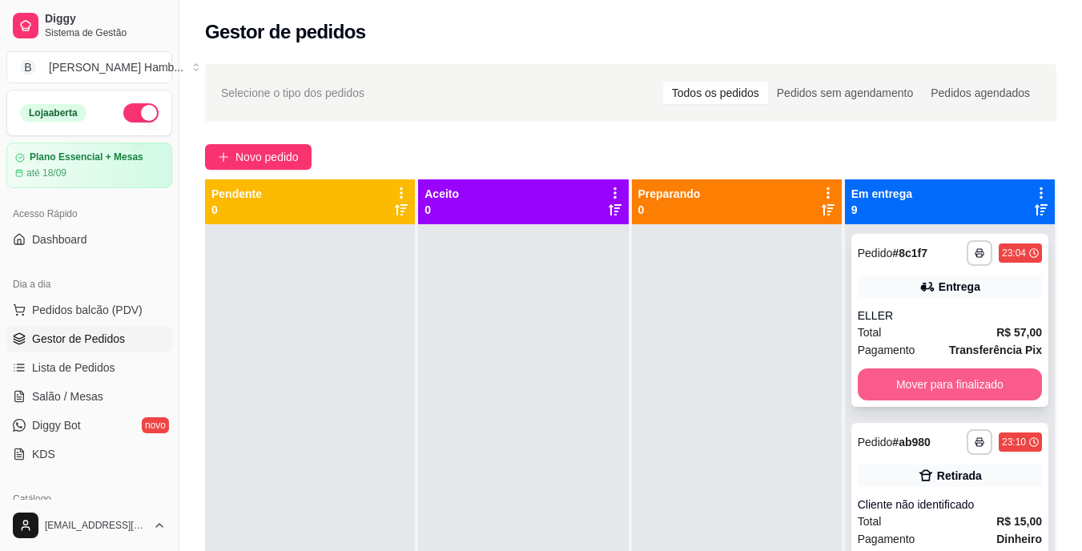
click at [866, 373] on button "Mover para finalizado" at bounding box center [950, 384] width 184 height 32
click at [866, 374] on button "Mover para finalizado" at bounding box center [950, 384] width 184 height 32
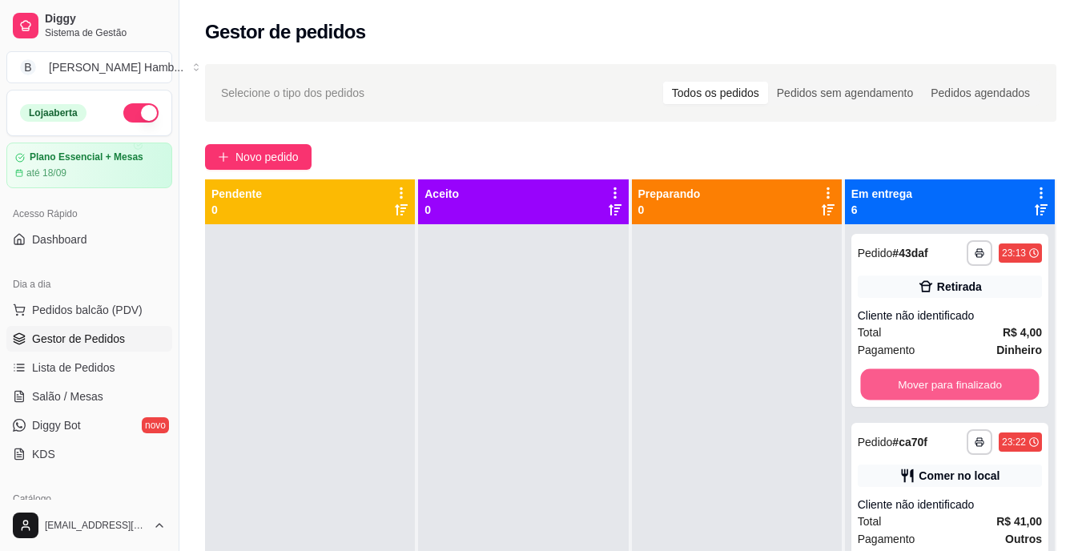
click at [866, 374] on button "Mover para finalizado" at bounding box center [949, 384] width 179 height 31
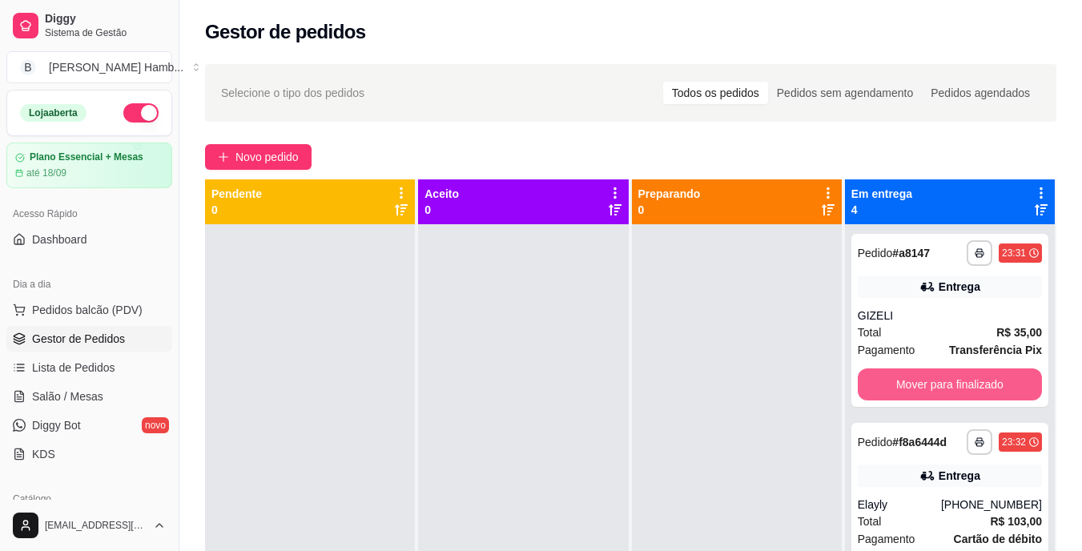
click at [866, 374] on button "Mover para finalizado" at bounding box center [950, 384] width 184 height 32
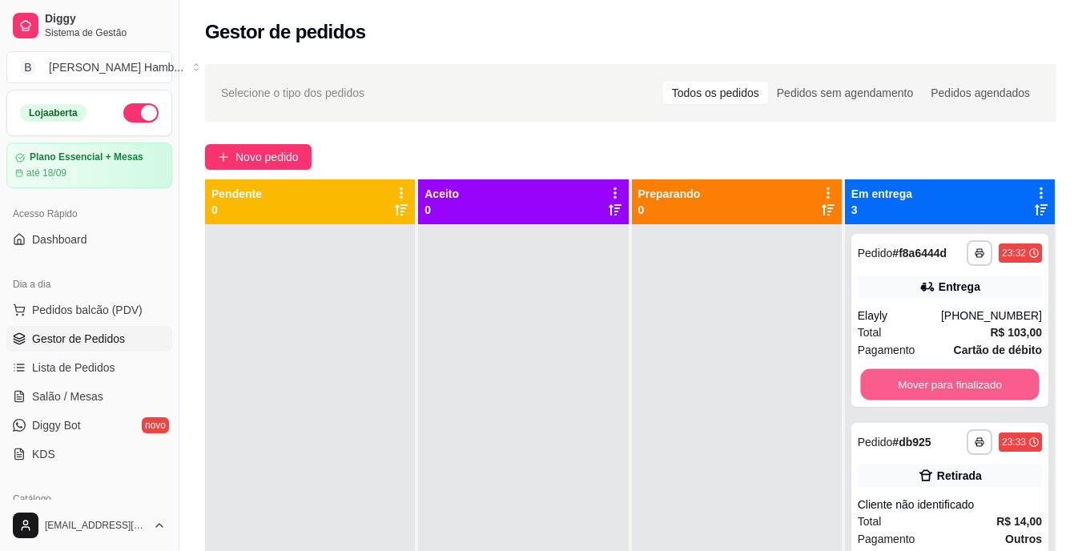
click at [866, 374] on button "Mover para finalizado" at bounding box center [949, 384] width 179 height 31
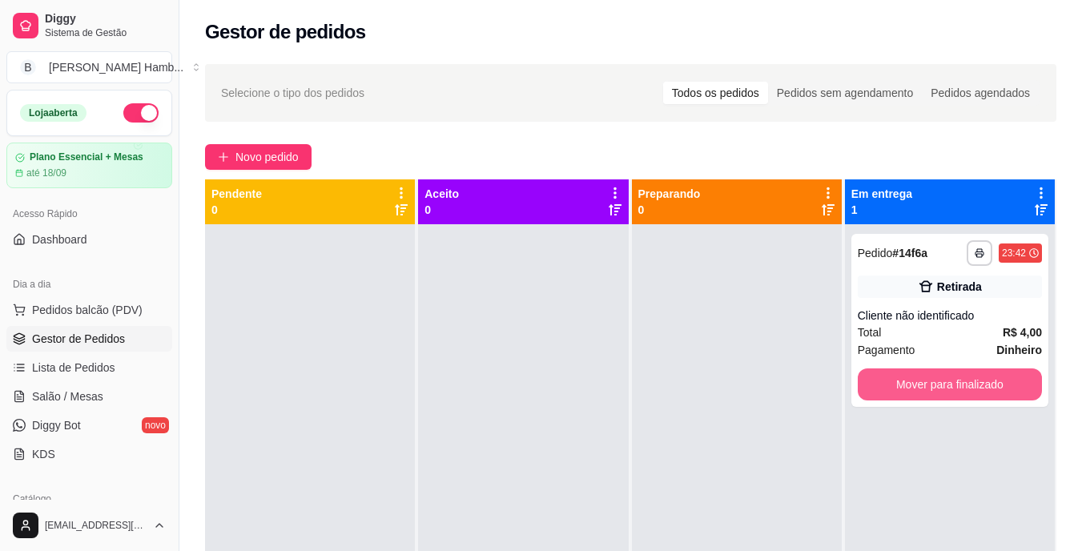
click at [866, 374] on button "Mover para finalizado" at bounding box center [950, 384] width 184 height 32
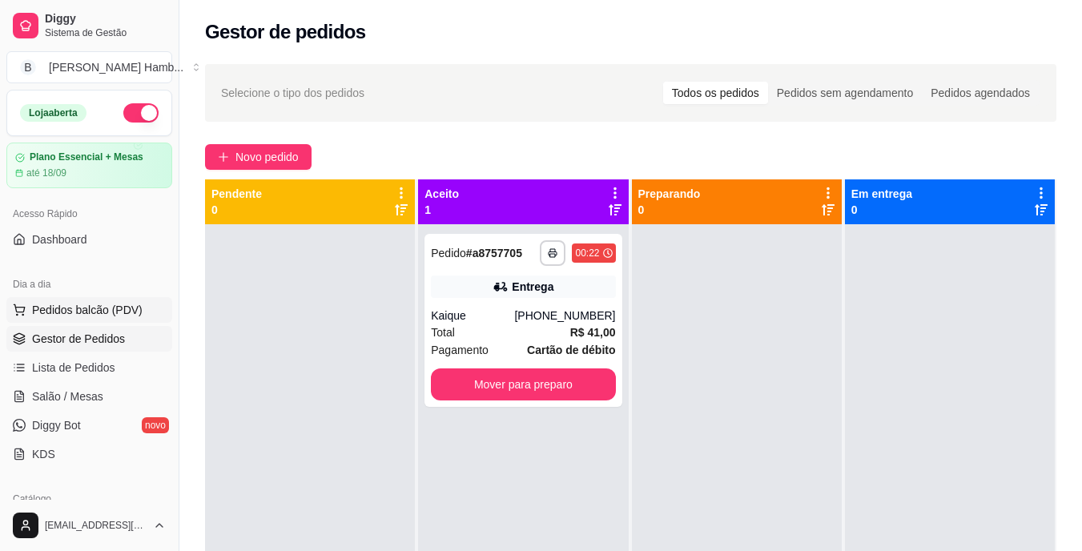
click at [122, 308] on span "Pedidos balcão (PDV)" at bounding box center [87, 310] width 110 height 16
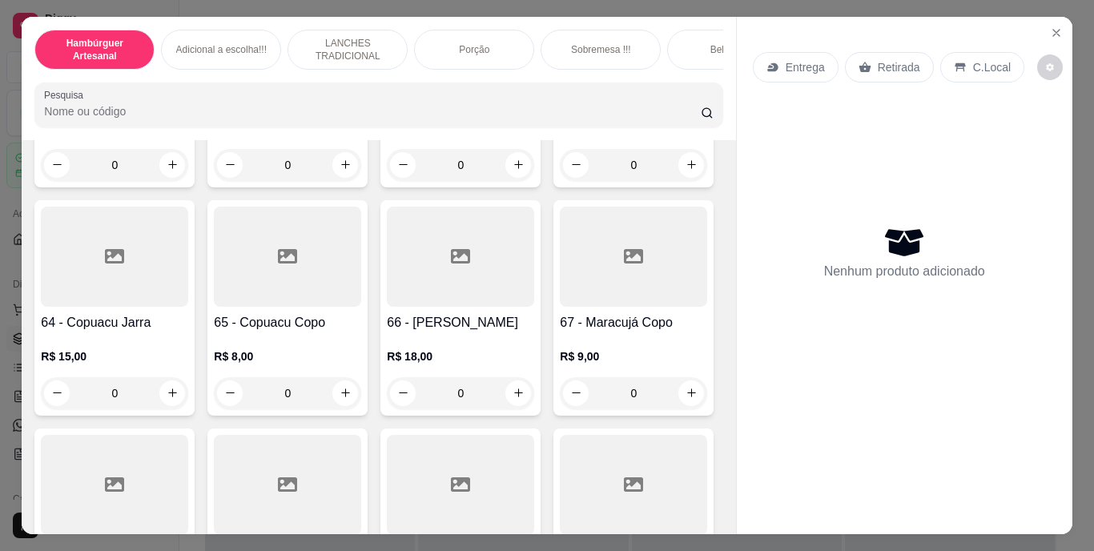
scroll to position [5365, 0]
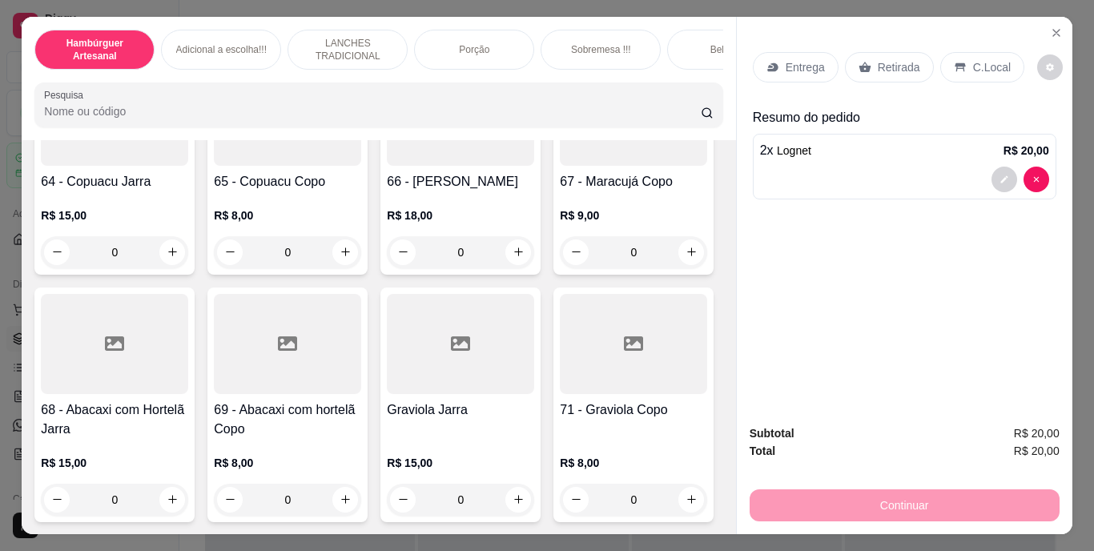
scroll to position [5365, 0]
type input "3"
click at [881, 52] on div "Retirada" at bounding box center [889, 67] width 89 height 30
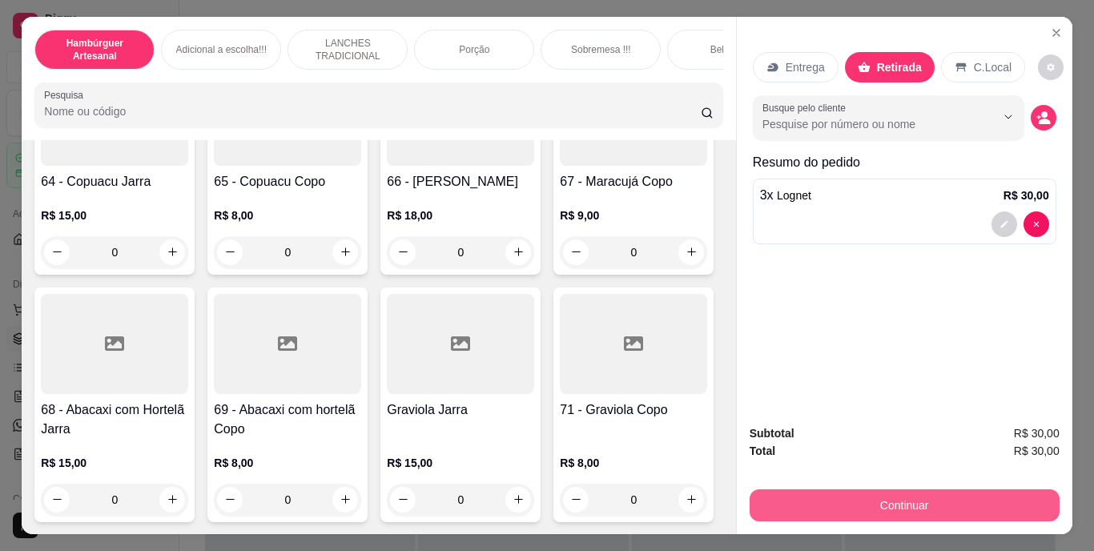
click at [834, 497] on button "Continuar" at bounding box center [904, 505] width 310 height 32
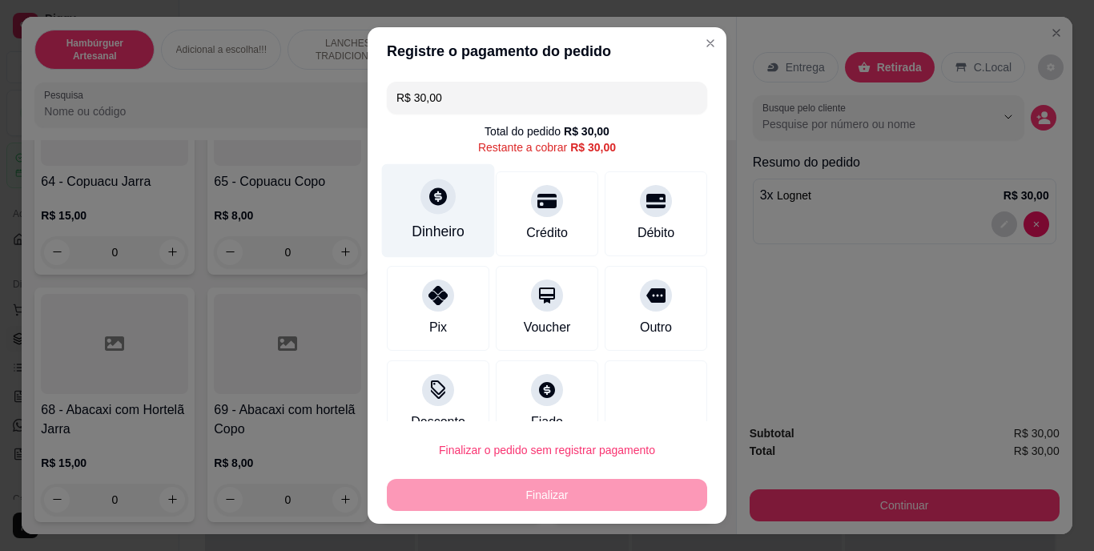
click at [409, 219] on div "Dinheiro" at bounding box center [438, 211] width 113 height 94
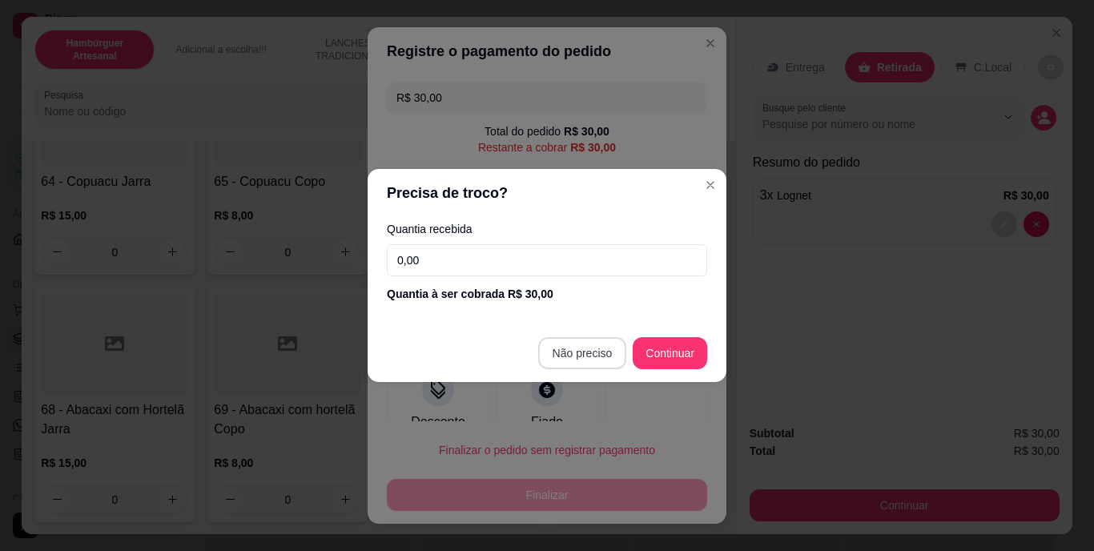
type input "R$ 0,00"
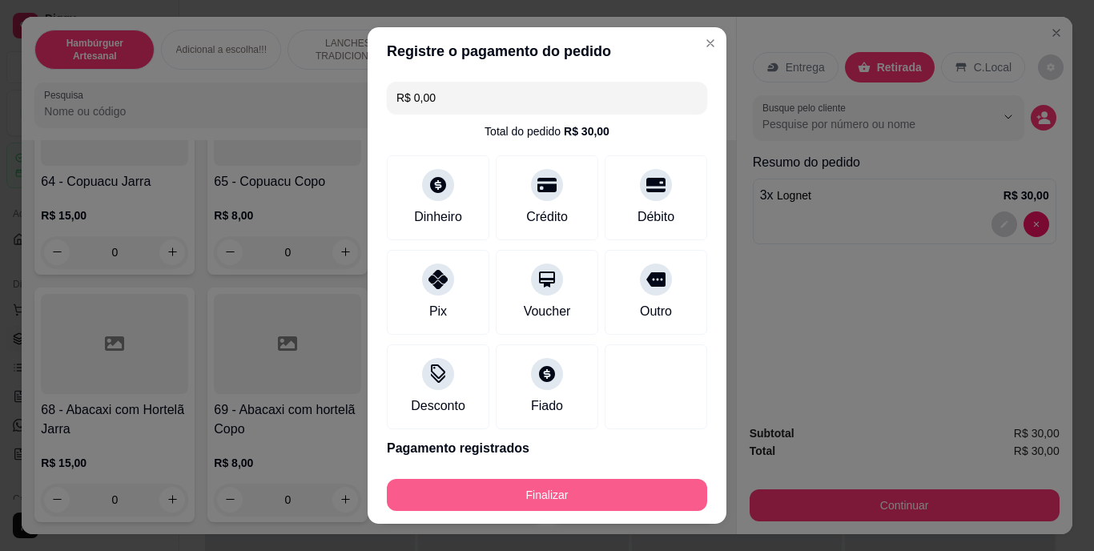
click at [558, 492] on button "Finalizar" at bounding box center [547, 495] width 320 height 32
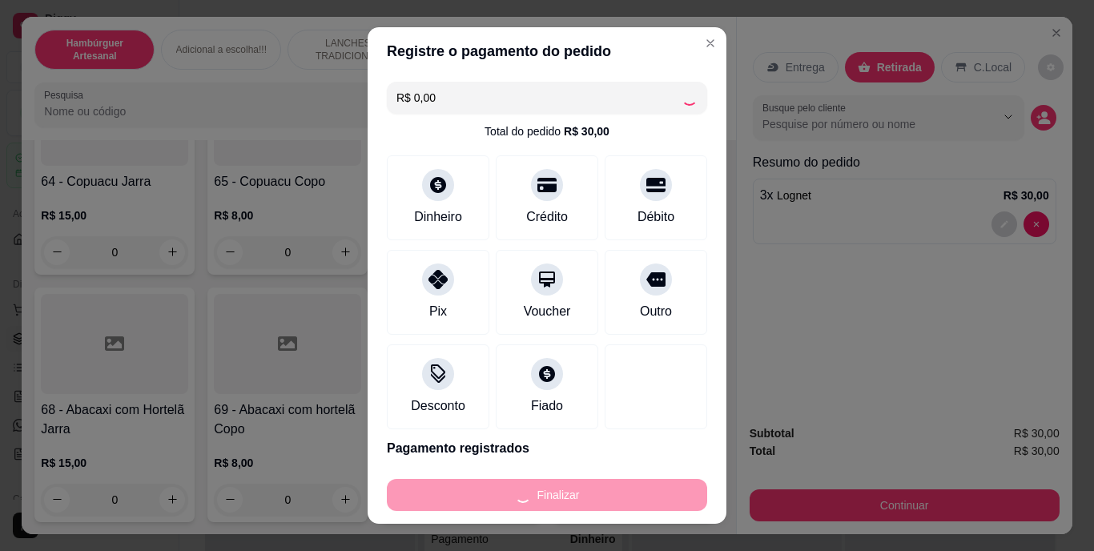
type input "0"
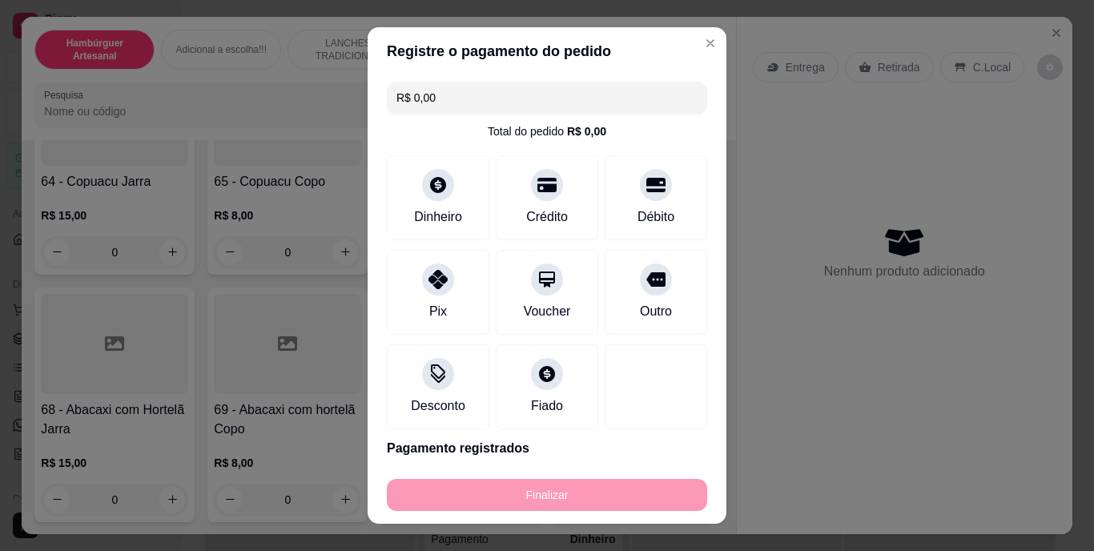
type input "-R$ 30,00"
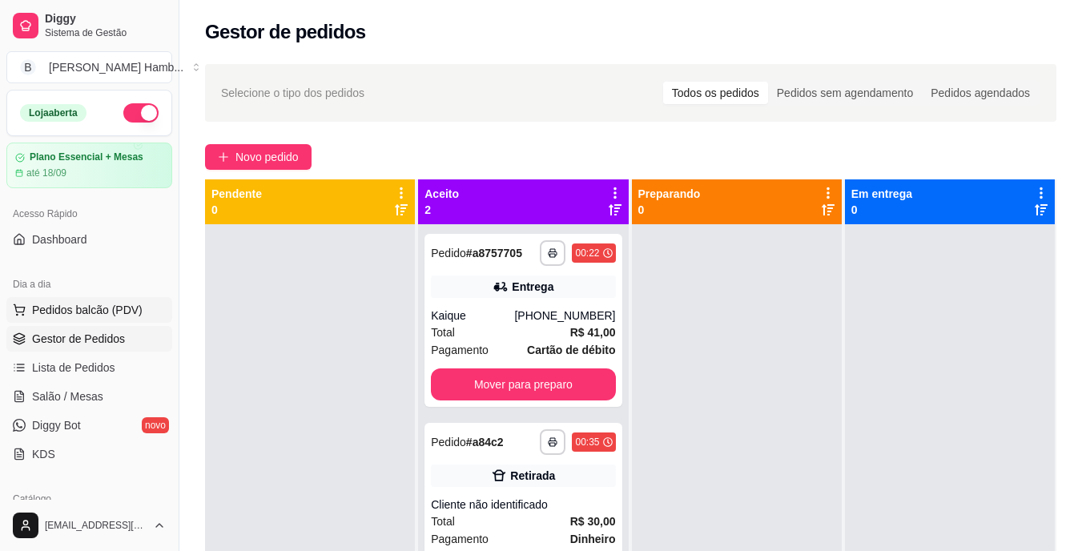
click at [129, 303] on span "Pedidos balcão (PDV)" at bounding box center [87, 310] width 110 height 16
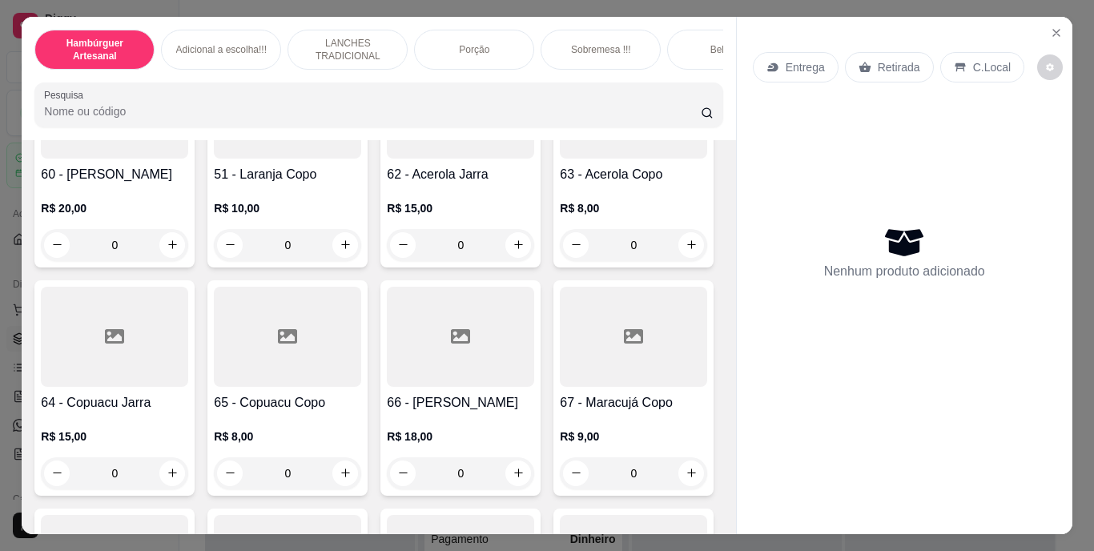
scroll to position [5124, 0]
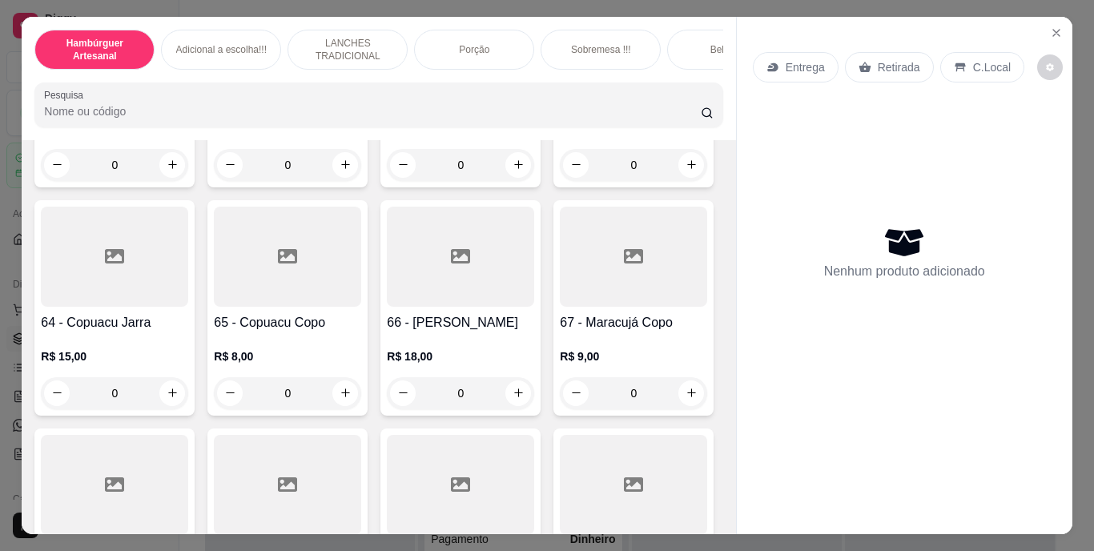
type input "1"
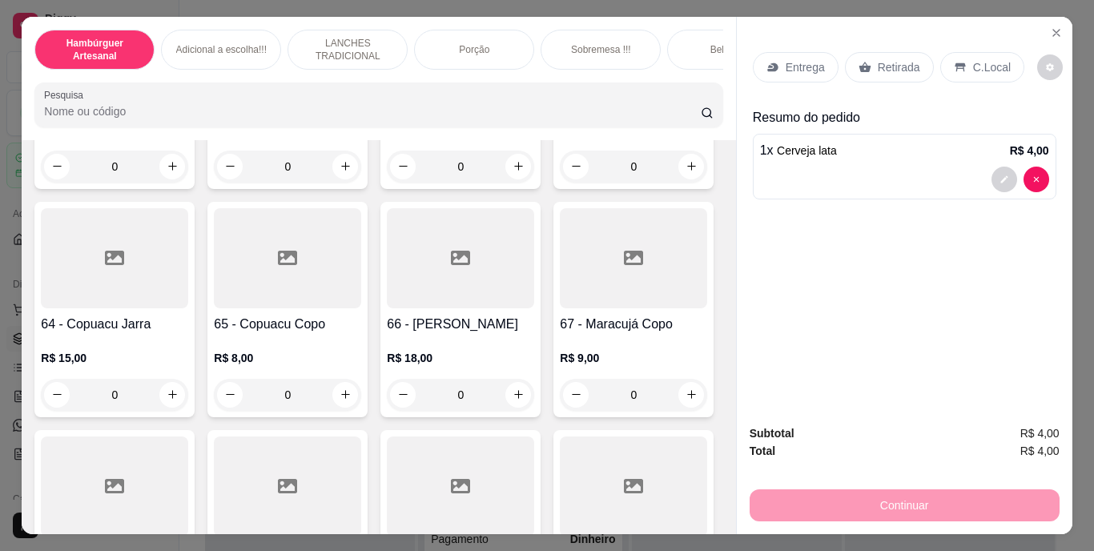
click at [905, 52] on div "Retirada" at bounding box center [889, 67] width 89 height 30
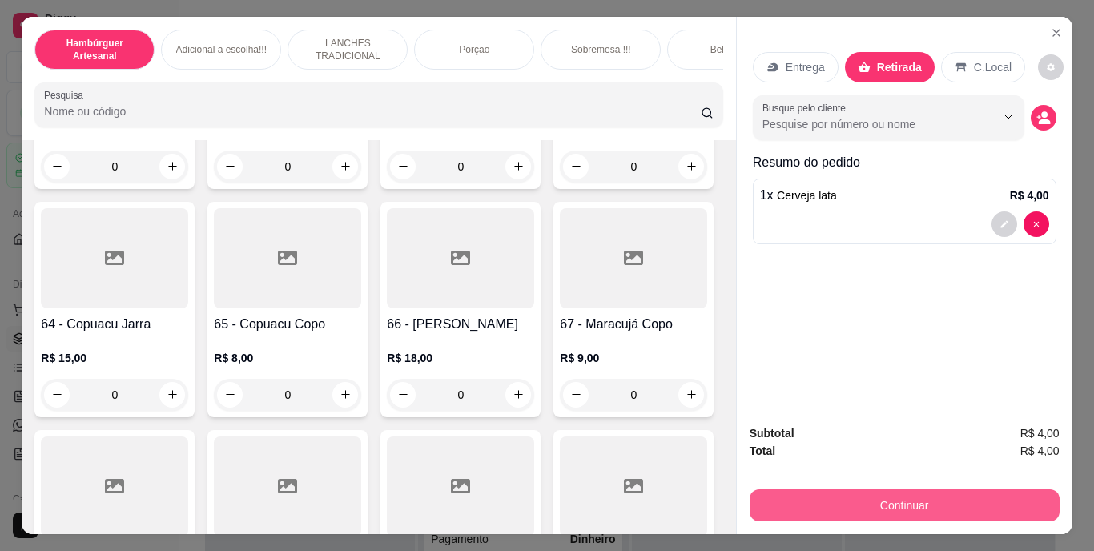
click at [834, 489] on button "Continuar" at bounding box center [904, 505] width 310 height 32
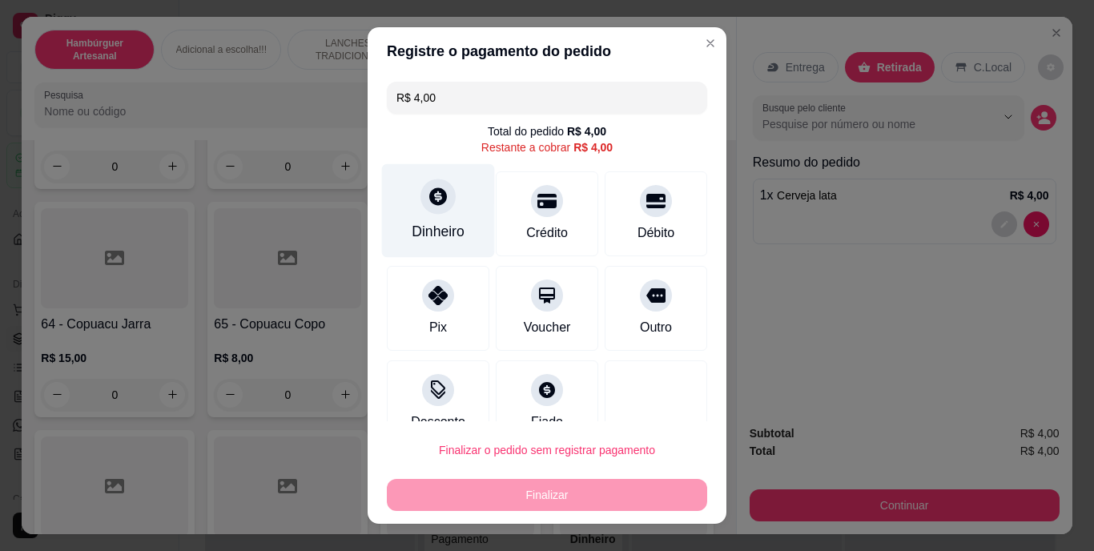
click at [442, 211] on div "Dinheiro" at bounding box center [438, 211] width 113 height 94
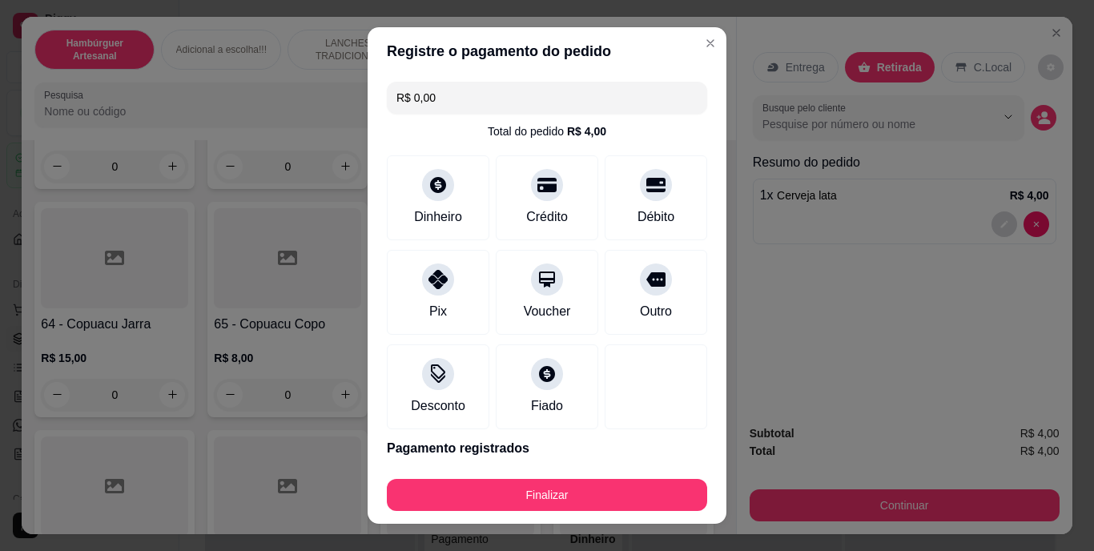
type input "R$ 0,00"
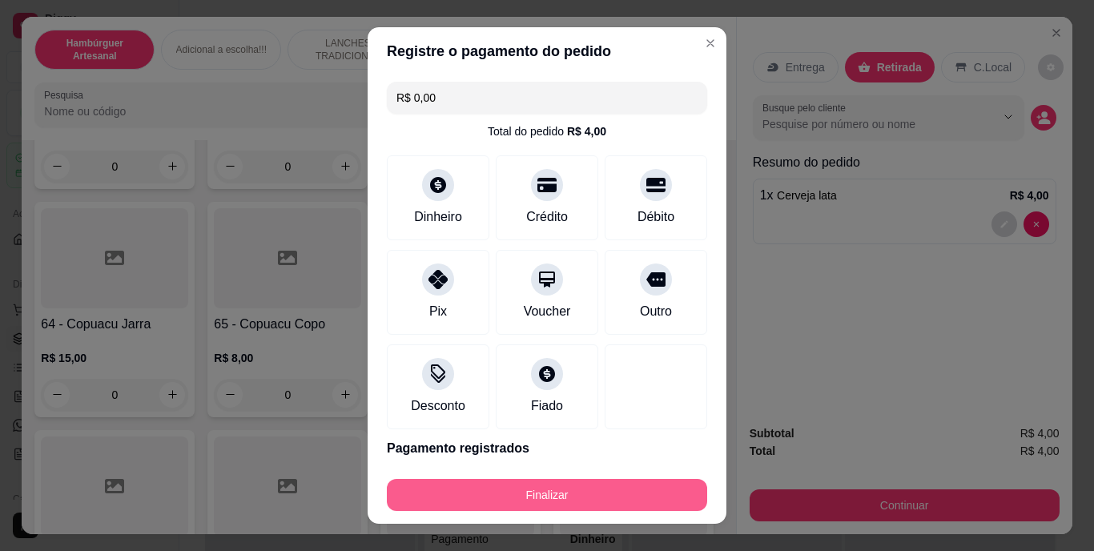
click at [559, 480] on button "Finalizar" at bounding box center [547, 495] width 320 height 32
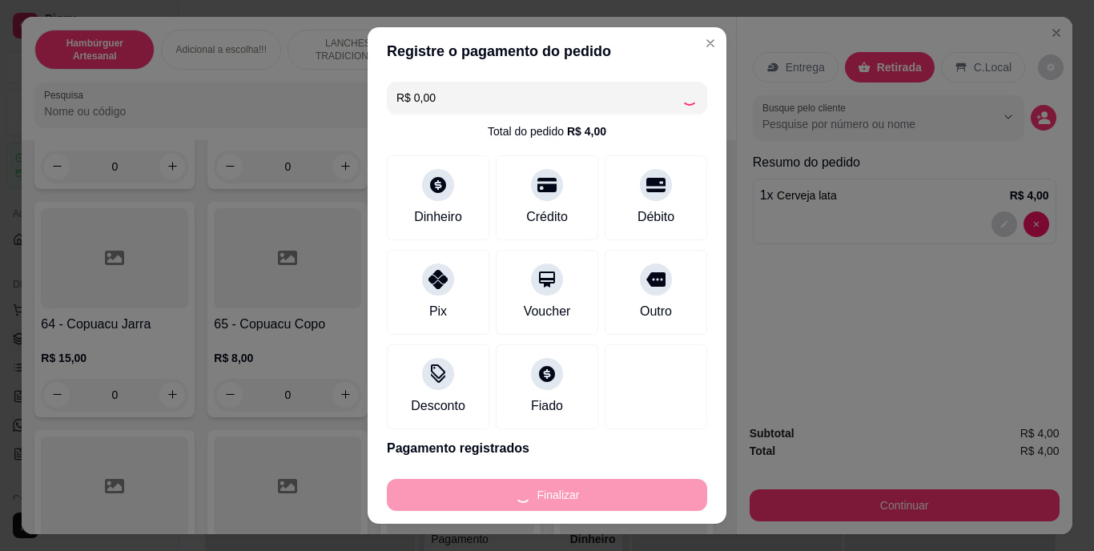
type input "0"
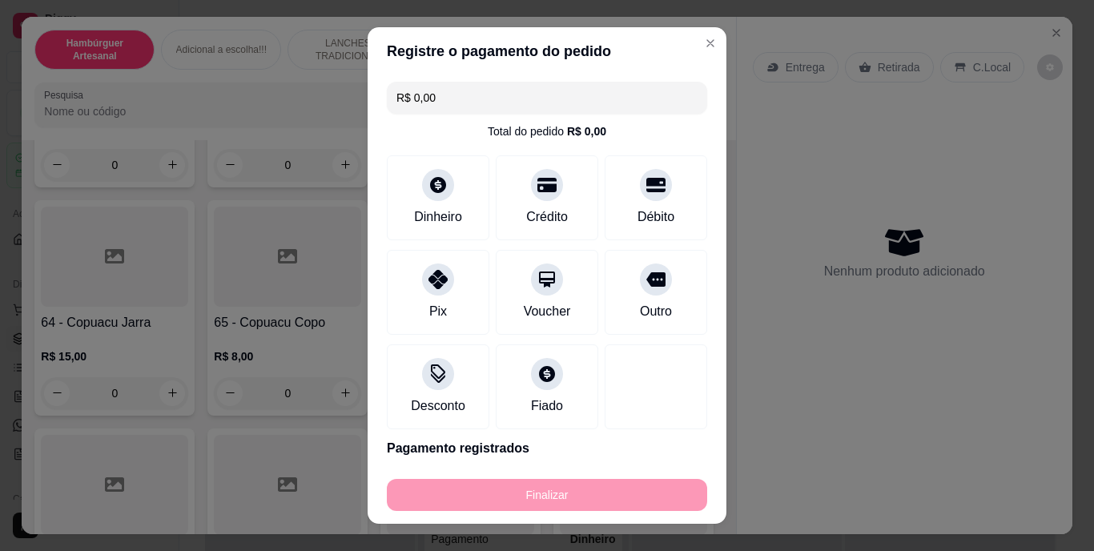
type input "-R$ 4,00"
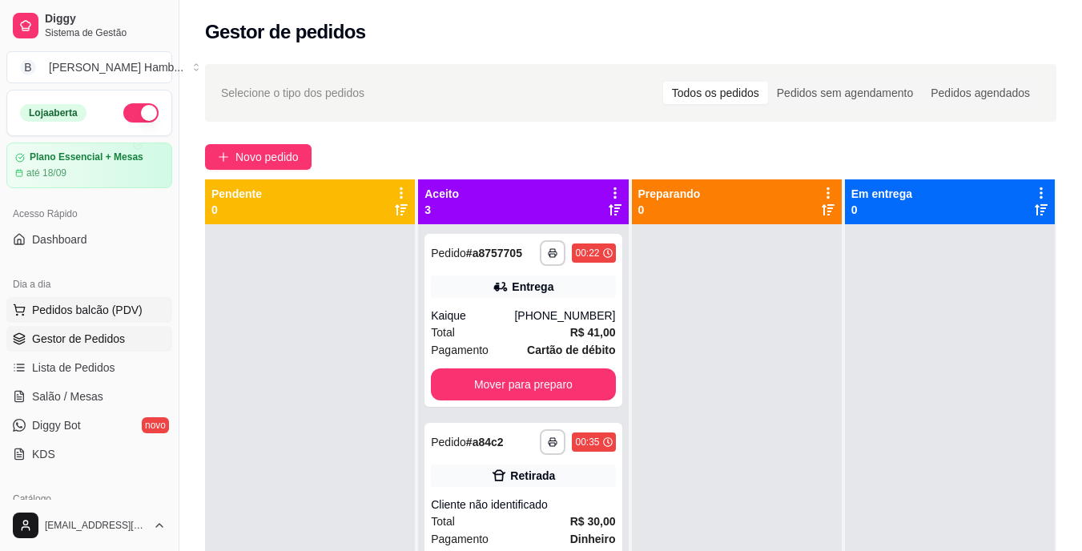
click at [116, 311] on span "Pedidos balcão (PDV)" at bounding box center [87, 310] width 110 height 16
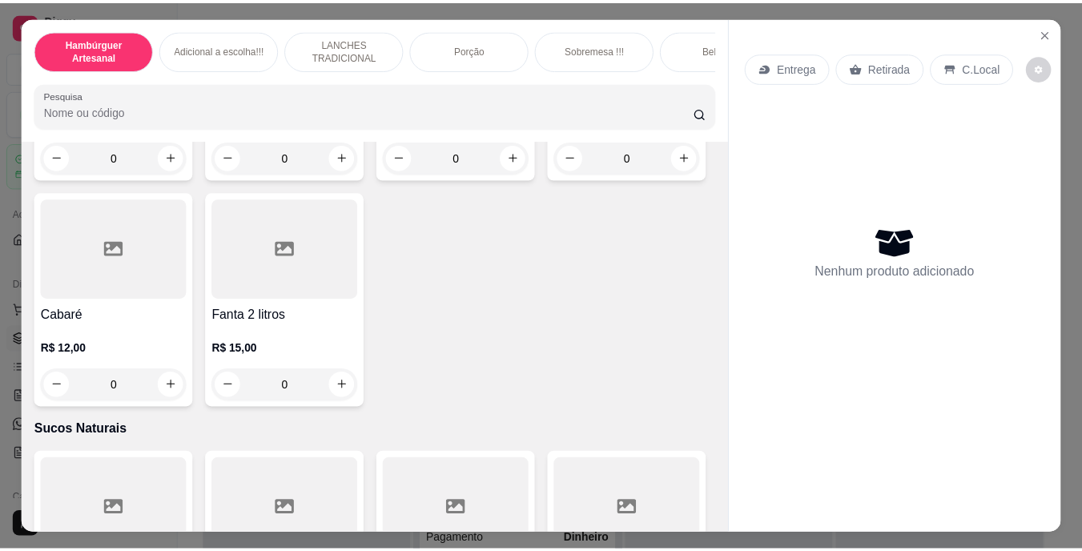
scroll to position [4404, 0]
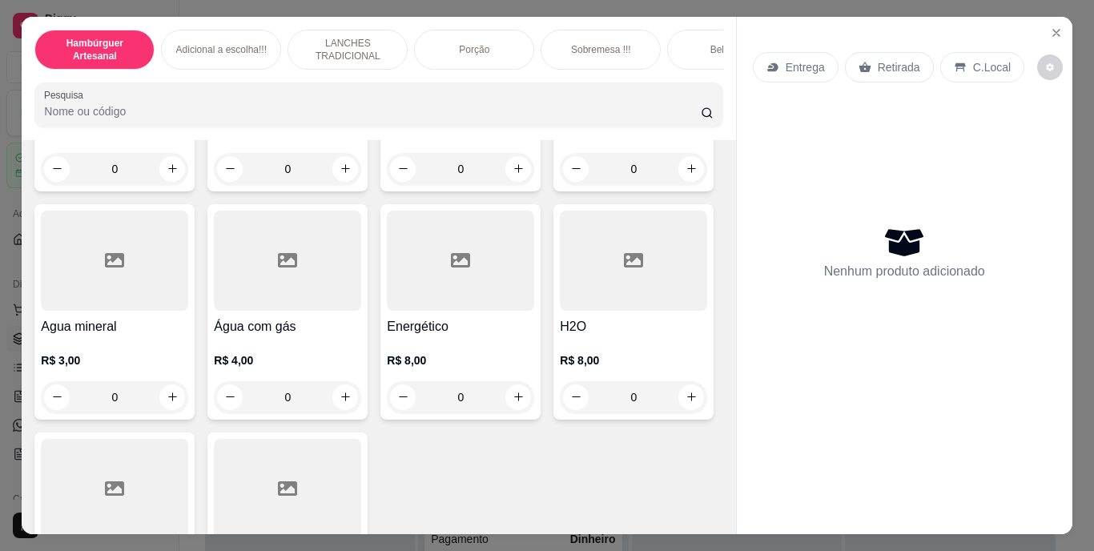
type input "1"
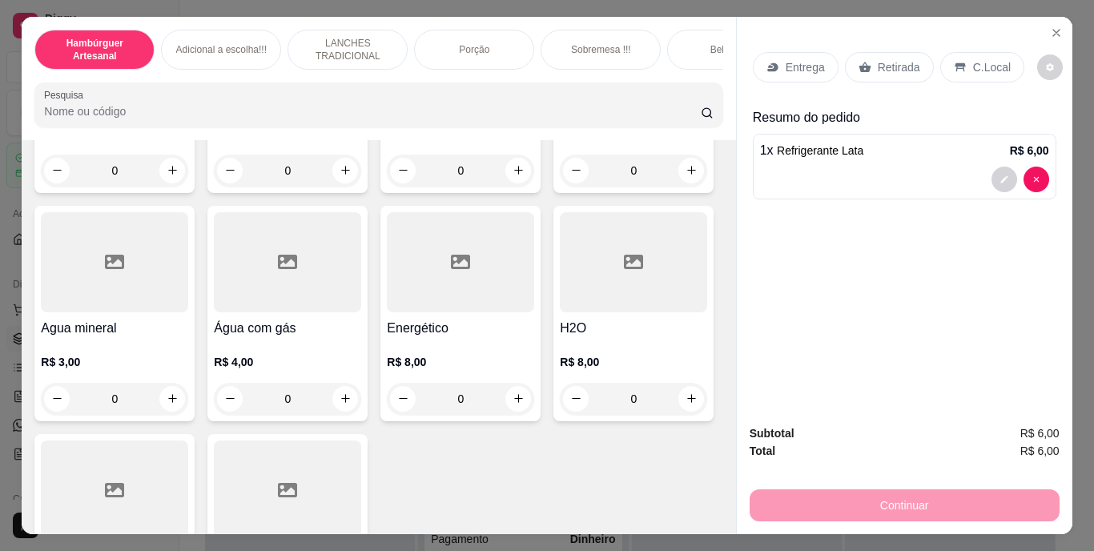
click at [902, 69] on p "Retirada" at bounding box center [899, 67] width 42 height 16
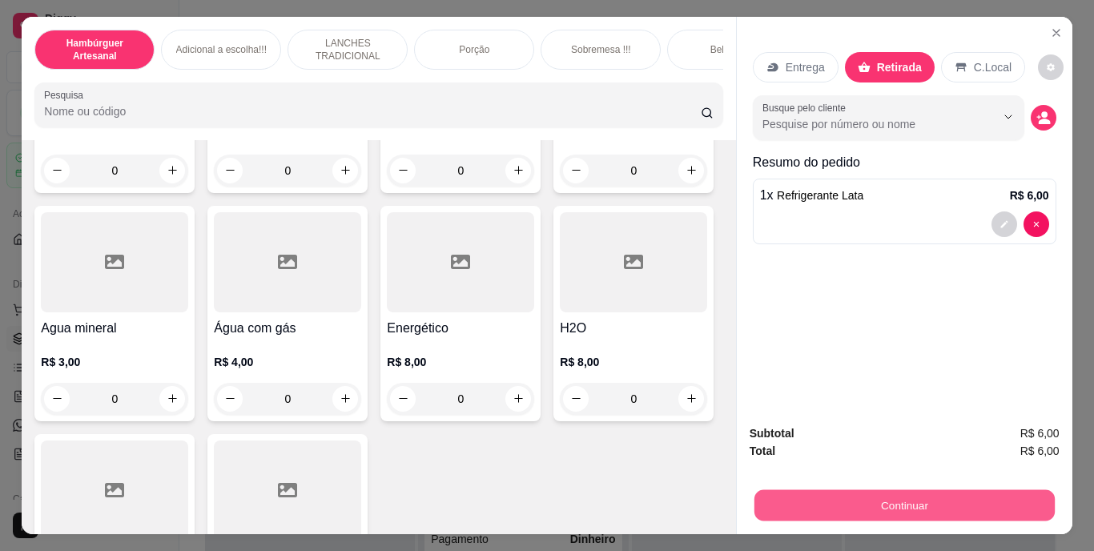
click at [854, 496] on button "Continuar" at bounding box center [903, 505] width 300 height 31
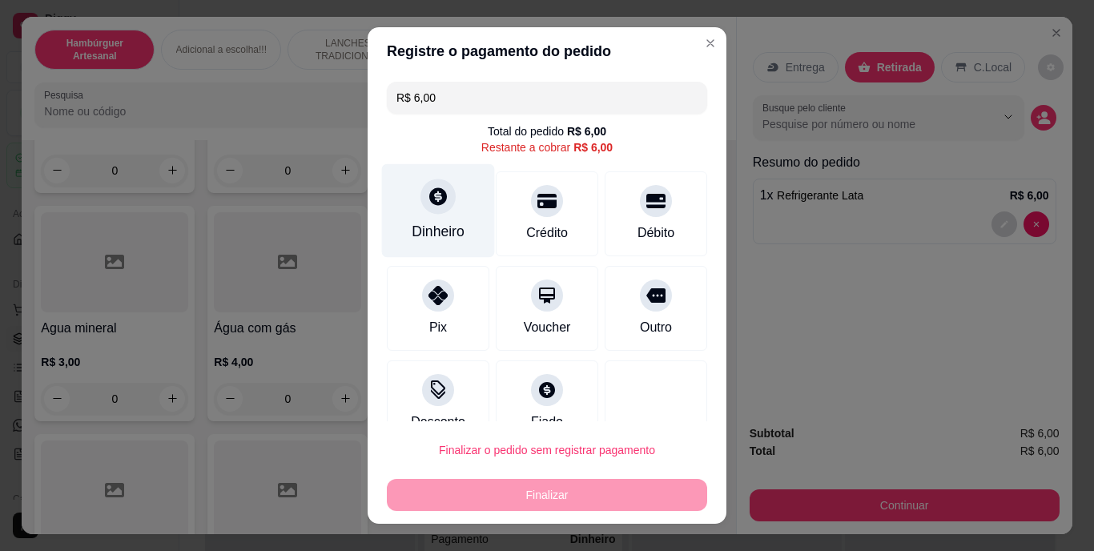
click at [428, 214] on div at bounding box center [437, 196] width 35 height 35
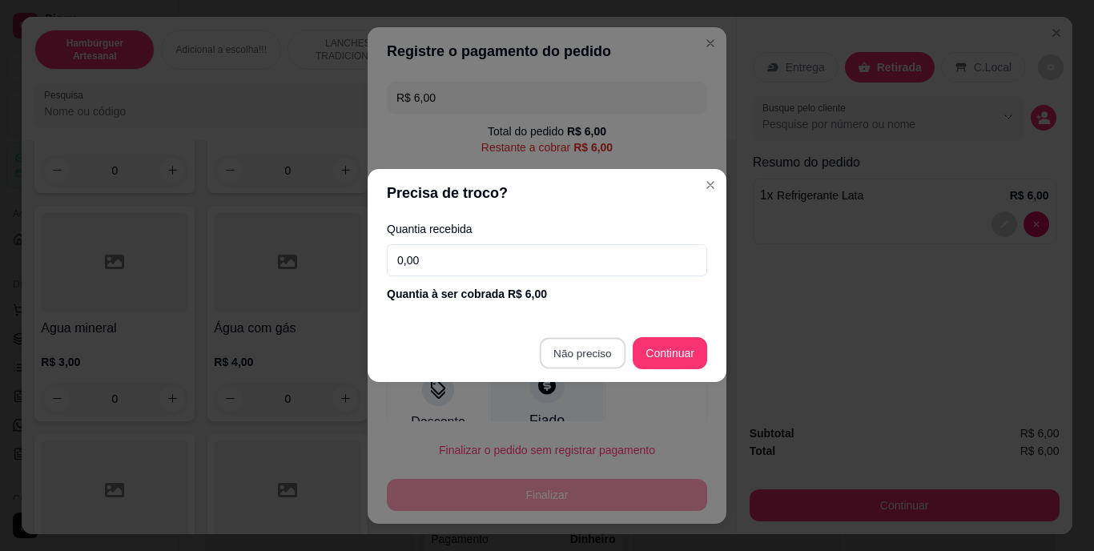
type input "R$ 0,00"
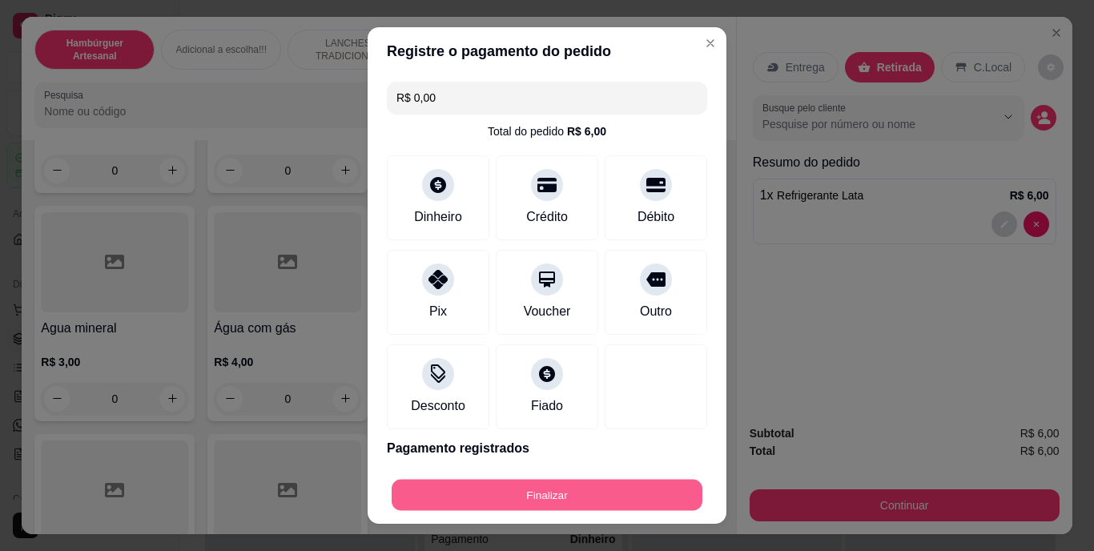
click at [560, 506] on button "Finalizar" at bounding box center [547, 494] width 311 height 31
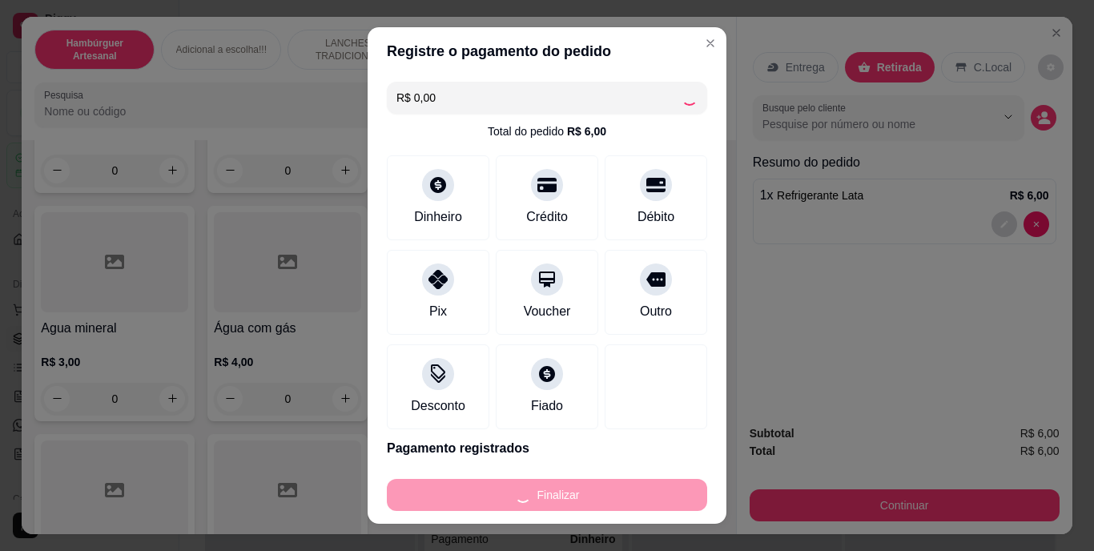
type input "0"
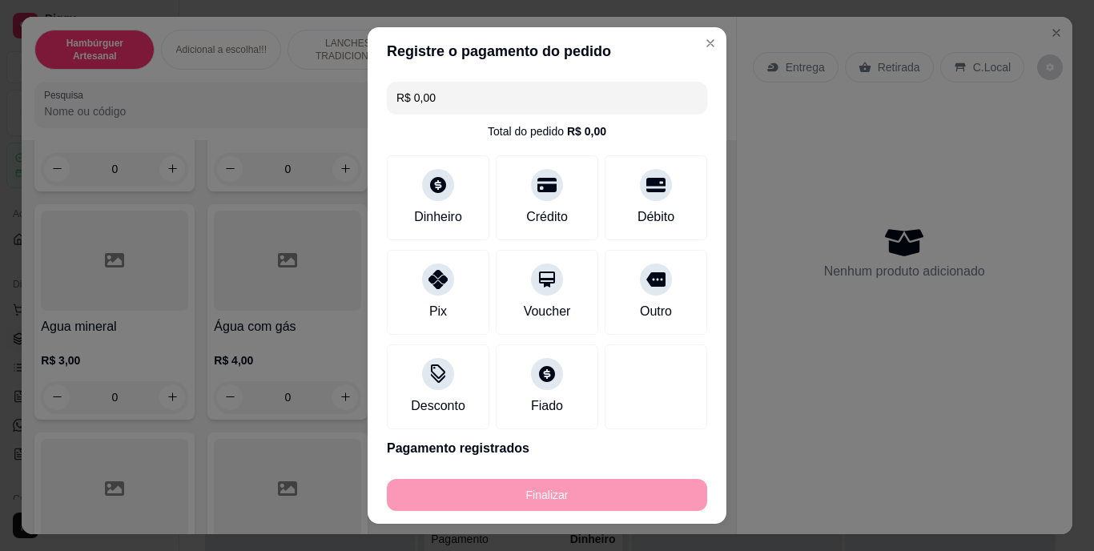
type input "-R$ 6,00"
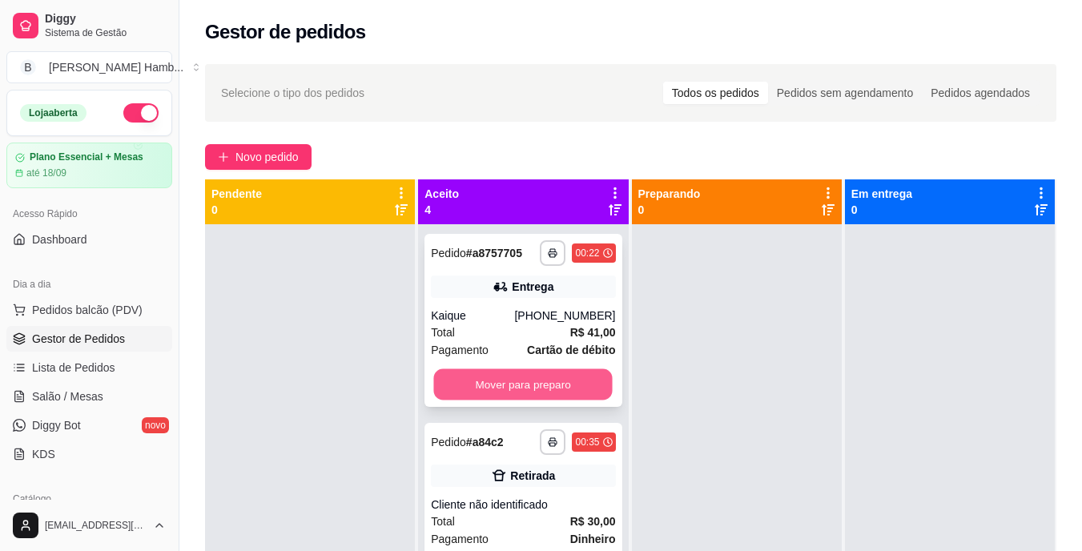
click at [543, 390] on button "Mover para preparo" at bounding box center [523, 384] width 179 height 31
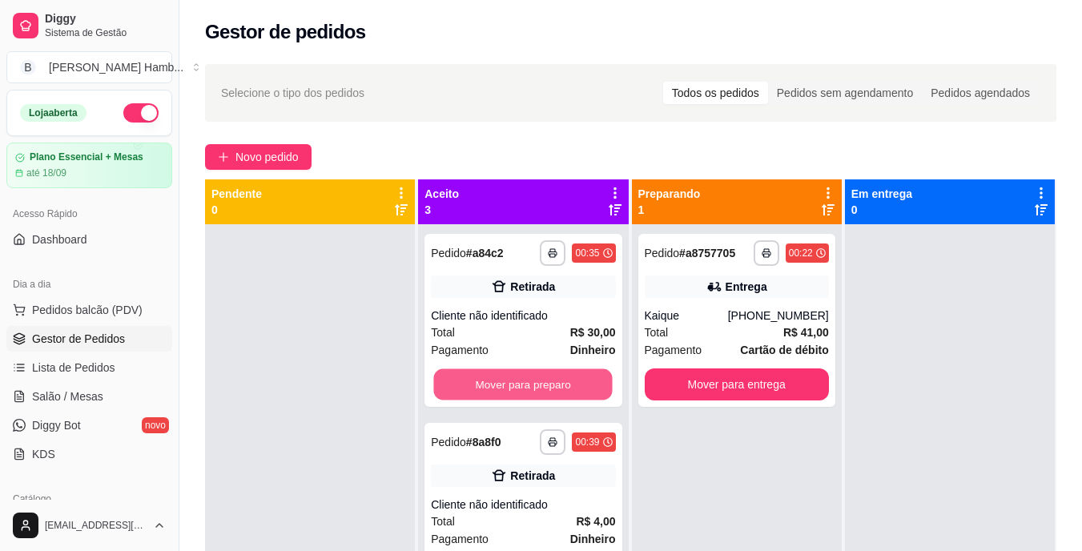
click at [543, 379] on button "Mover para preparo" at bounding box center [523, 384] width 179 height 31
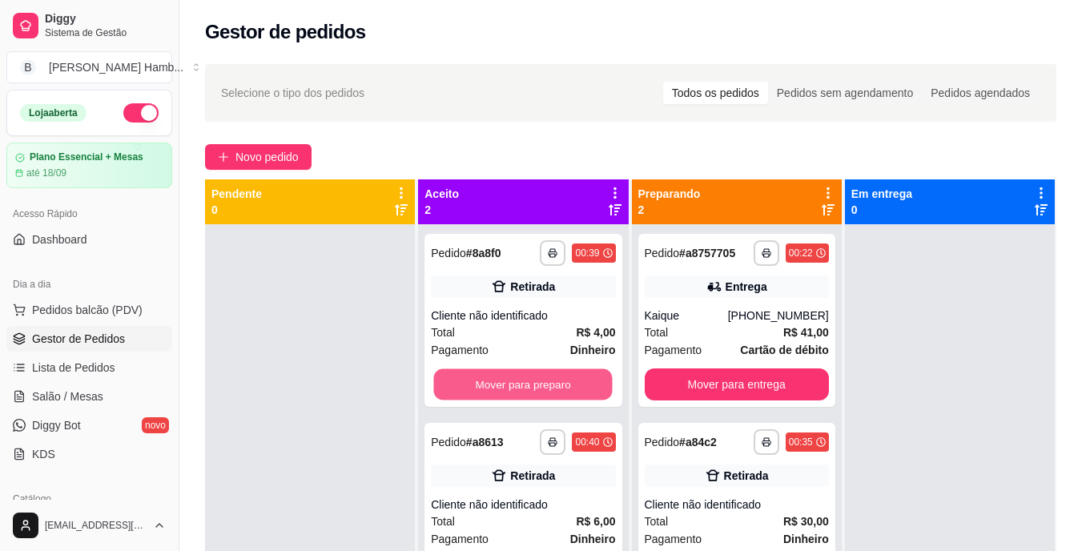
click at [543, 379] on button "Mover para preparo" at bounding box center [523, 384] width 179 height 31
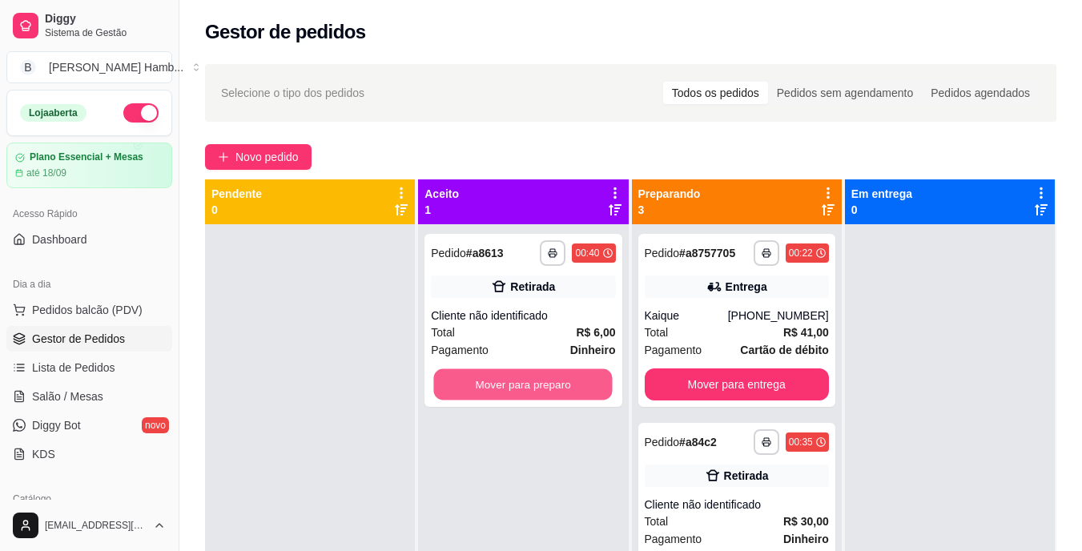
click at [543, 379] on button "Mover para preparo" at bounding box center [523, 384] width 179 height 31
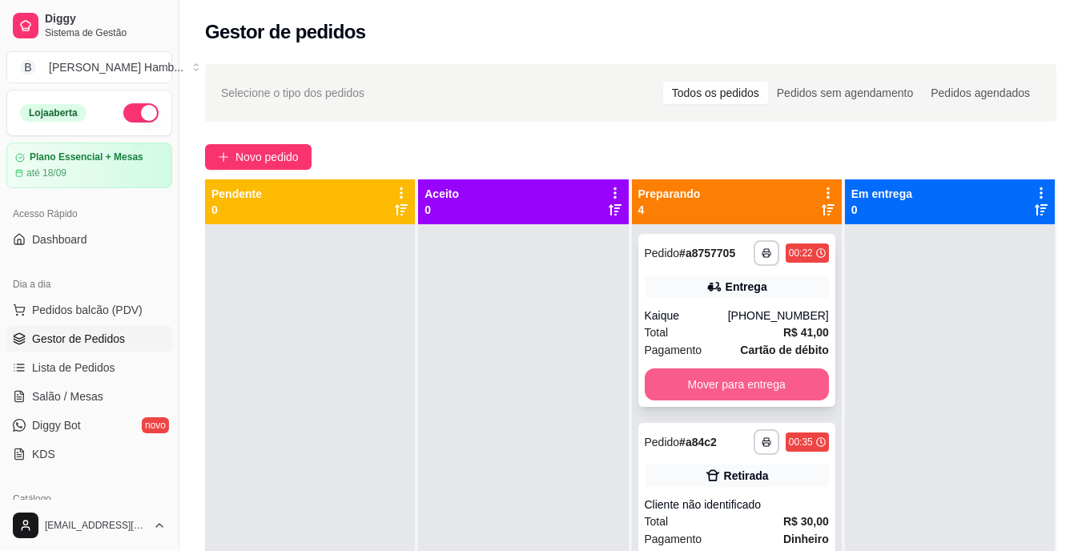
click at [717, 384] on button "Mover para entrega" at bounding box center [737, 384] width 184 height 32
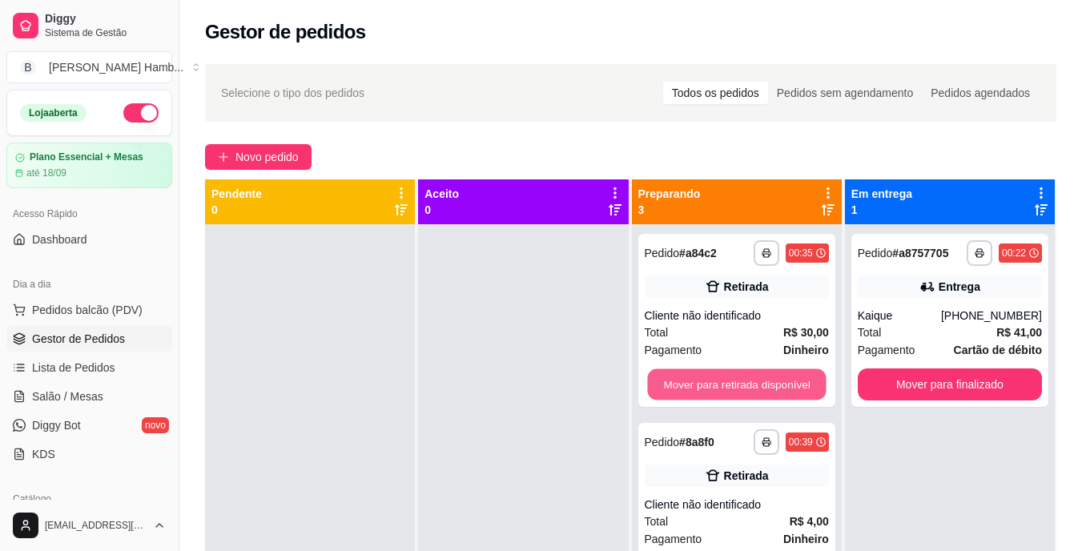
click at [717, 384] on button "Mover para retirada disponível" at bounding box center [736, 384] width 179 height 31
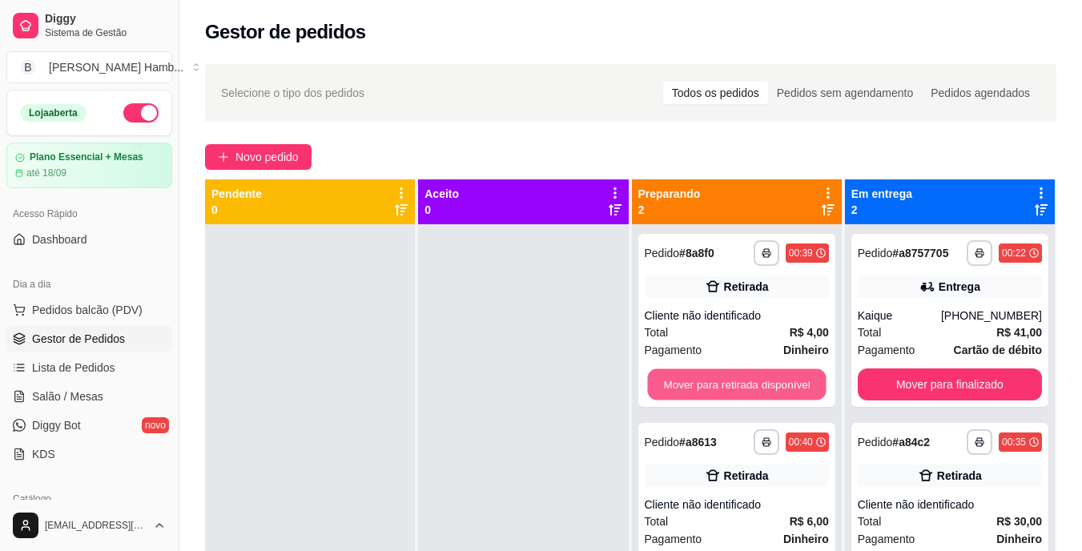
click at [717, 384] on button "Mover para retirada disponível" at bounding box center [736, 384] width 179 height 31
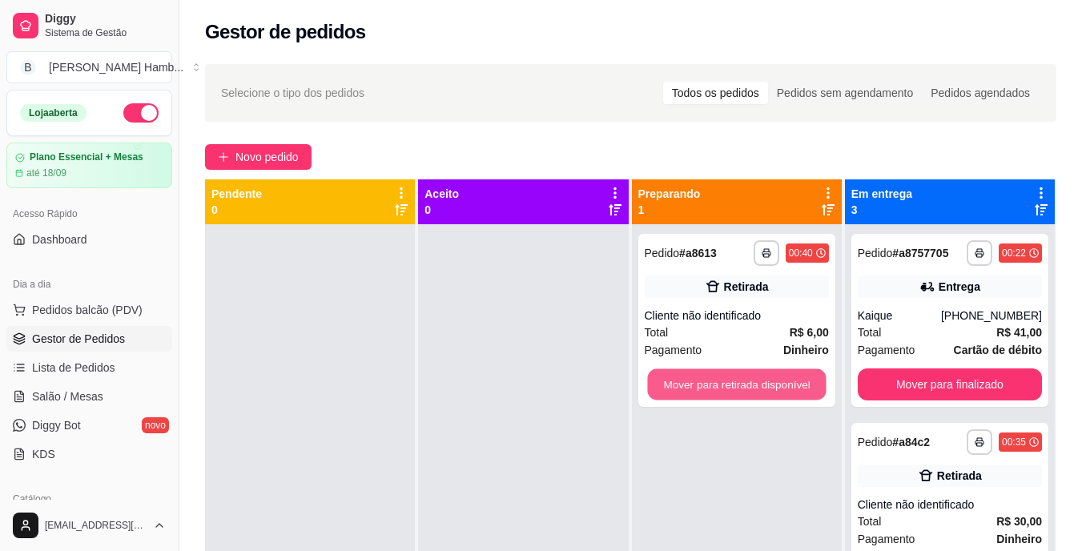
click at [717, 384] on button "Mover para retirada disponível" at bounding box center [736, 384] width 179 height 31
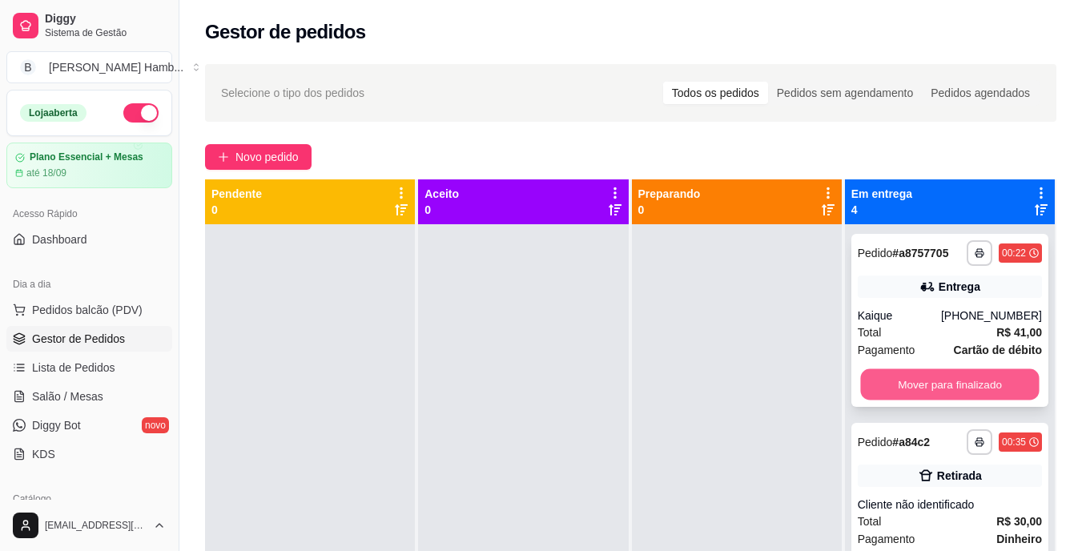
click at [867, 387] on button "Mover para finalizado" at bounding box center [949, 384] width 179 height 31
click at [867, 387] on button "Mover para finalizado" at bounding box center [950, 384] width 184 height 32
click at [867, 387] on button "Mover para finalizado" at bounding box center [949, 384] width 179 height 31
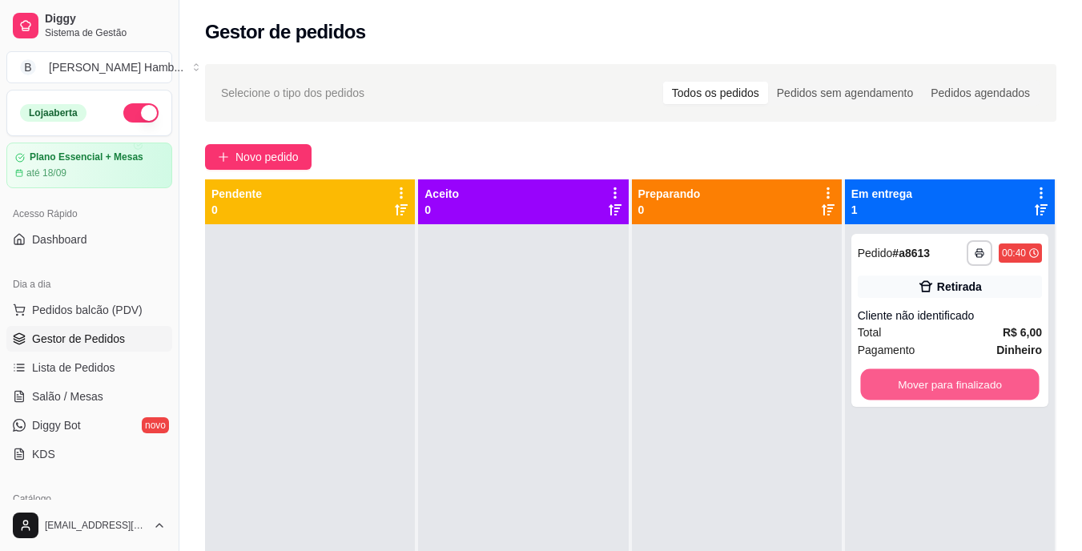
click at [867, 387] on button "Mover para finalizado" at bounding box center [949, 384] width 179 height 31
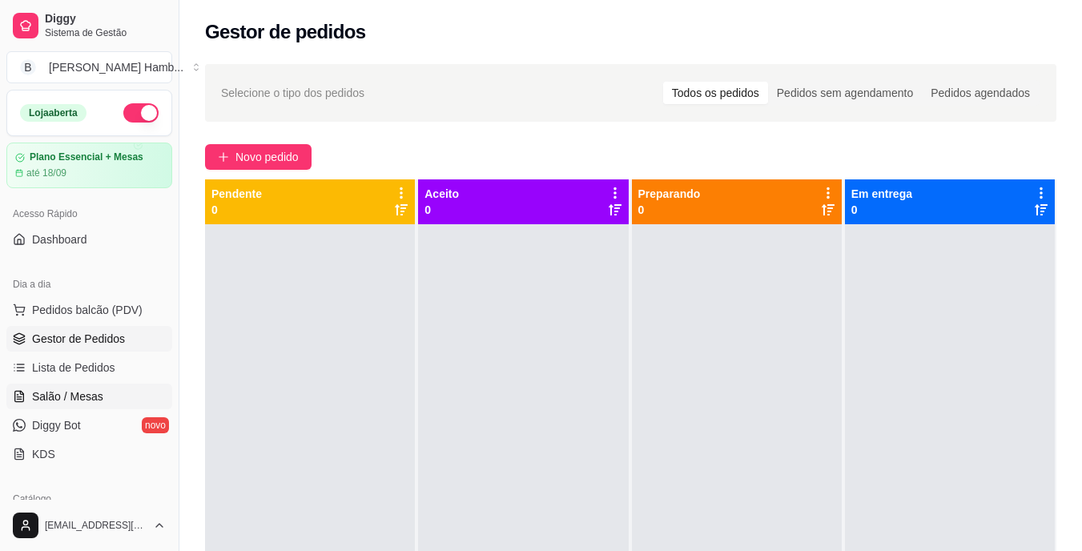
click at [72, 400] on span "Salão / Mesas" at bounding box center [67, 396] width 71 height 16
